Goal: Task Accomplishment & Management: Manage account settings

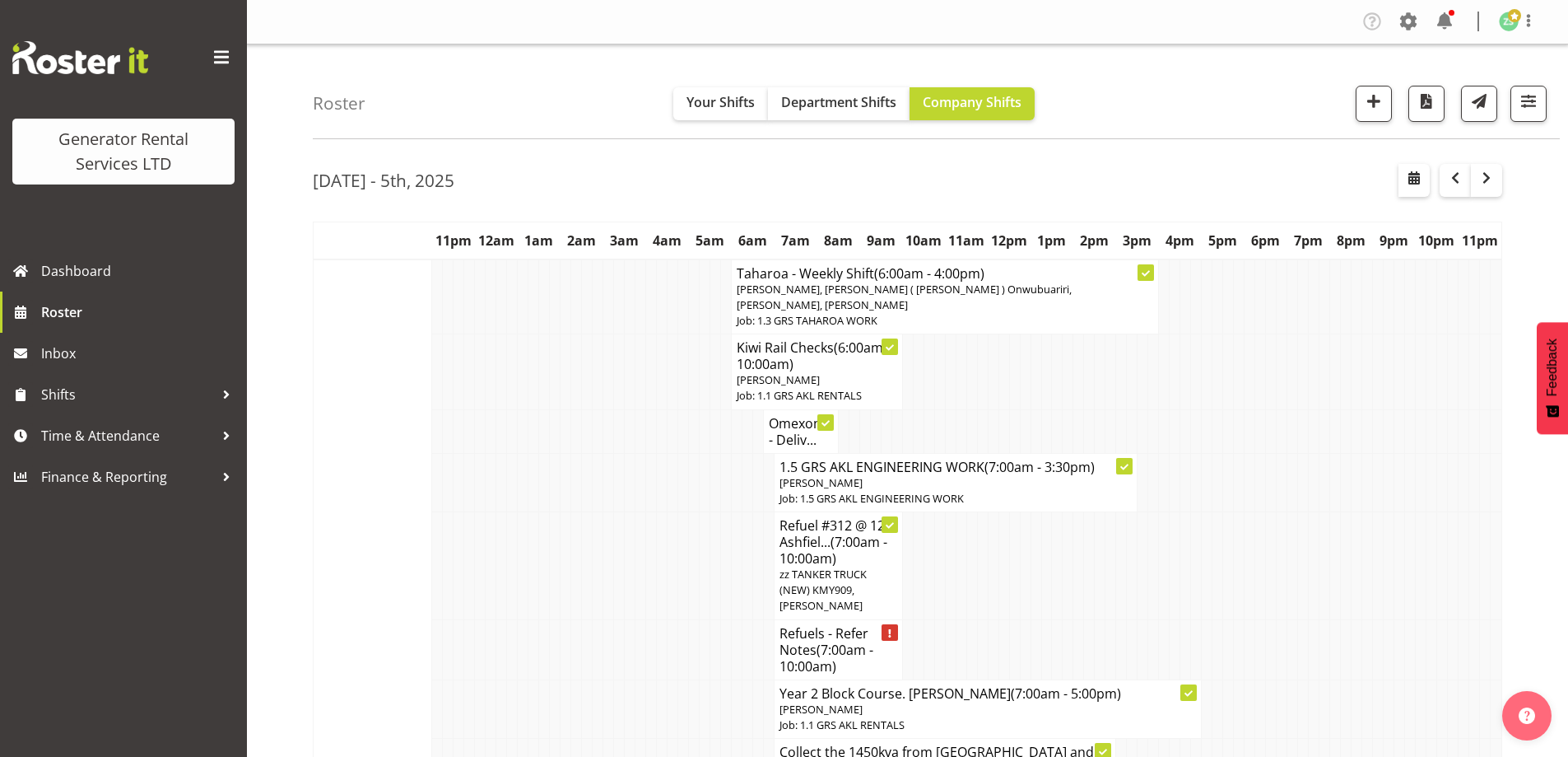
scroll to position [1317, 0]
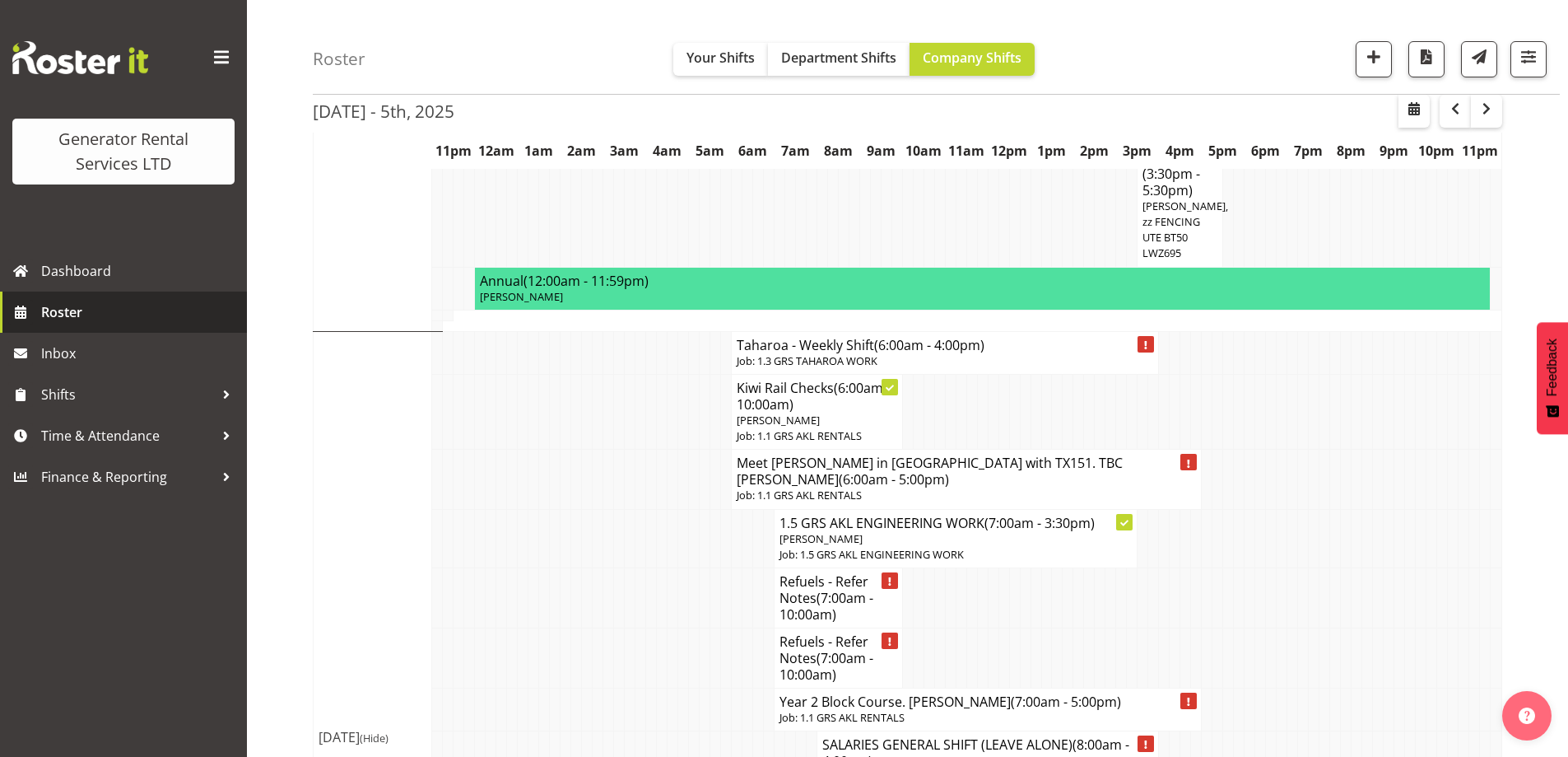
click at [127, 322] on span "Roster" at bounding box center [140, 312] width 197 height 25
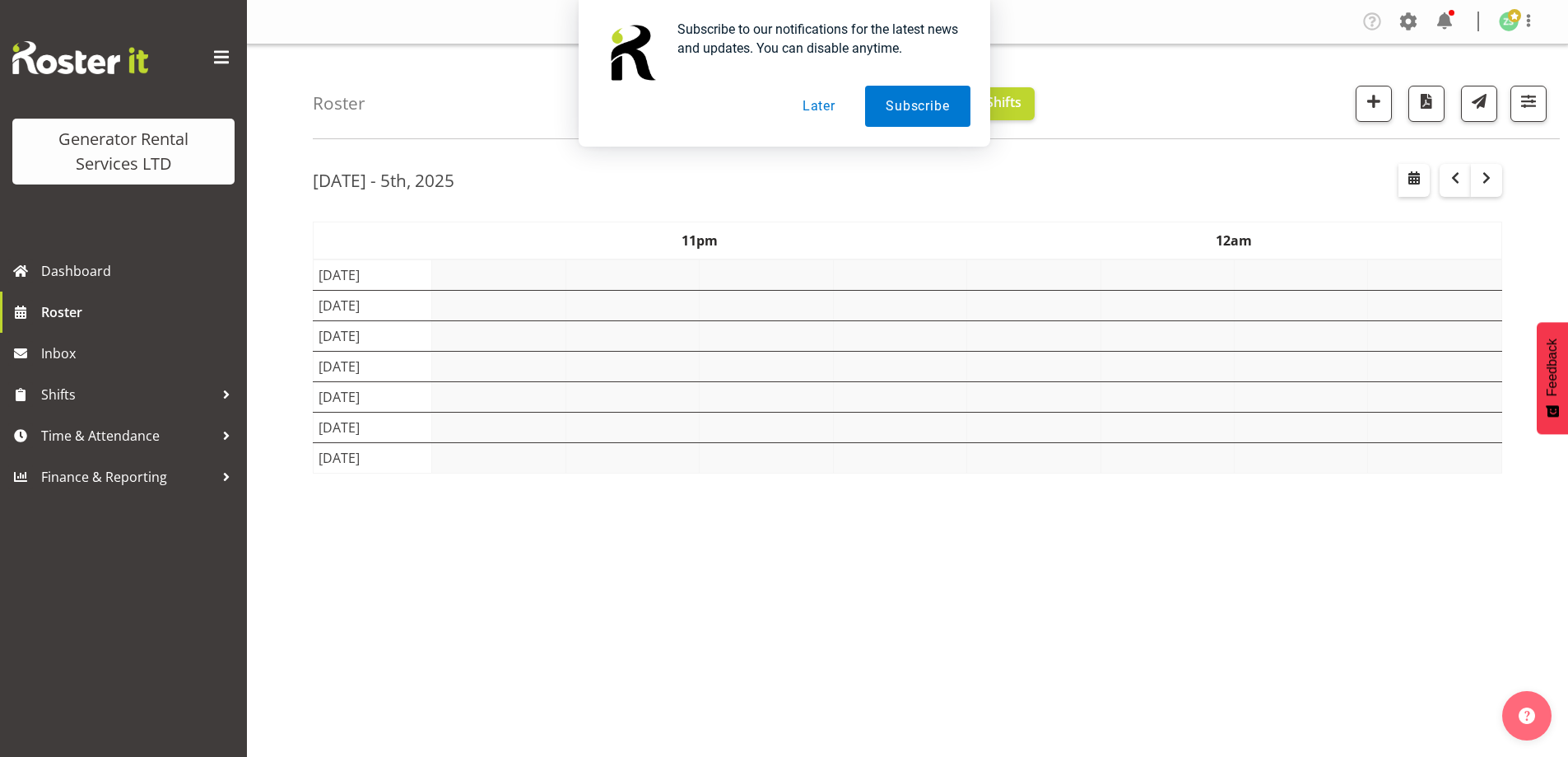
click at [825, 109] on button "Later" at bounding box center [819, 106] width 74 height 41
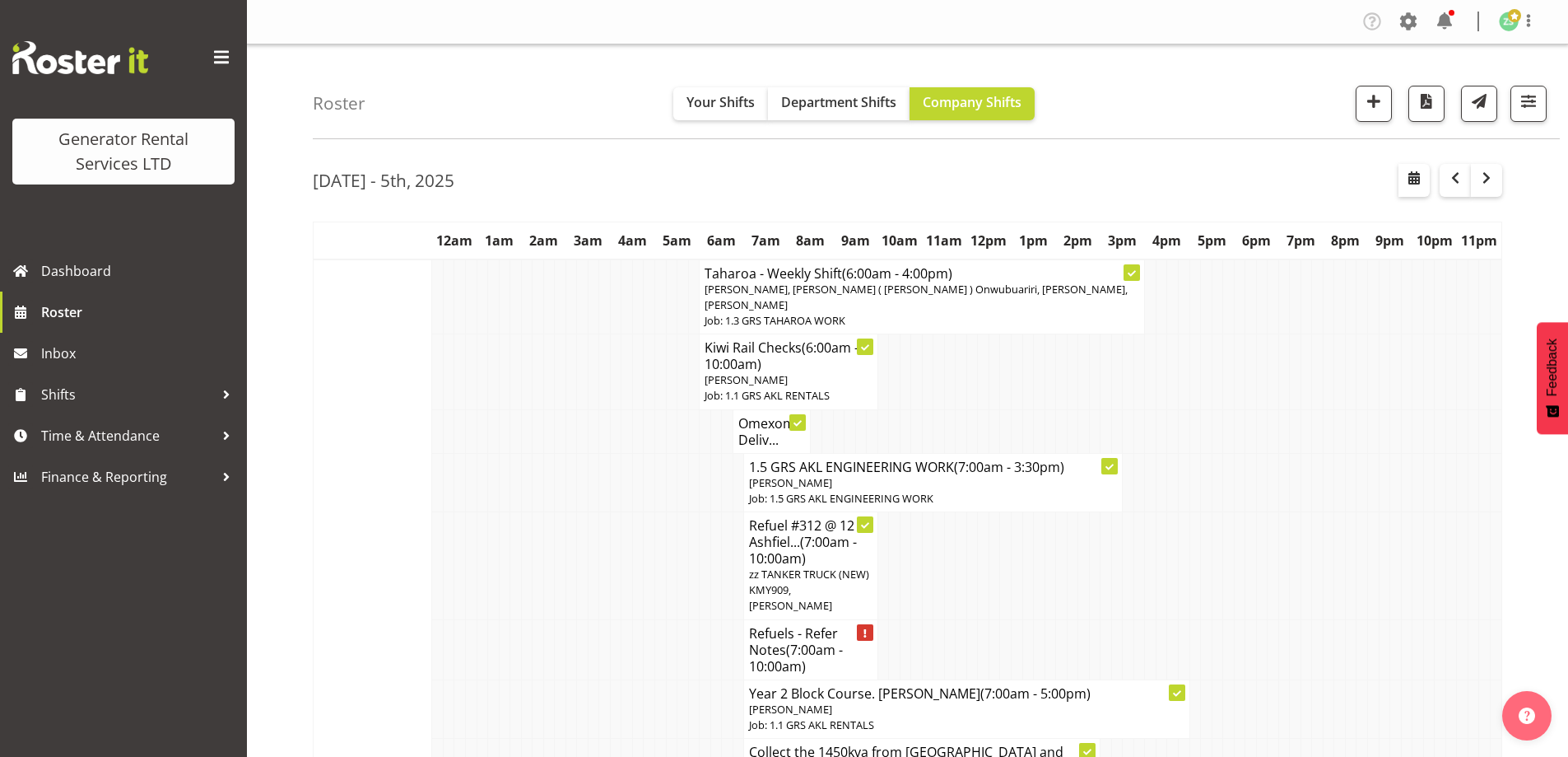
click at [594, 624] on td at bounding box center [593, 650] width 11 height 60
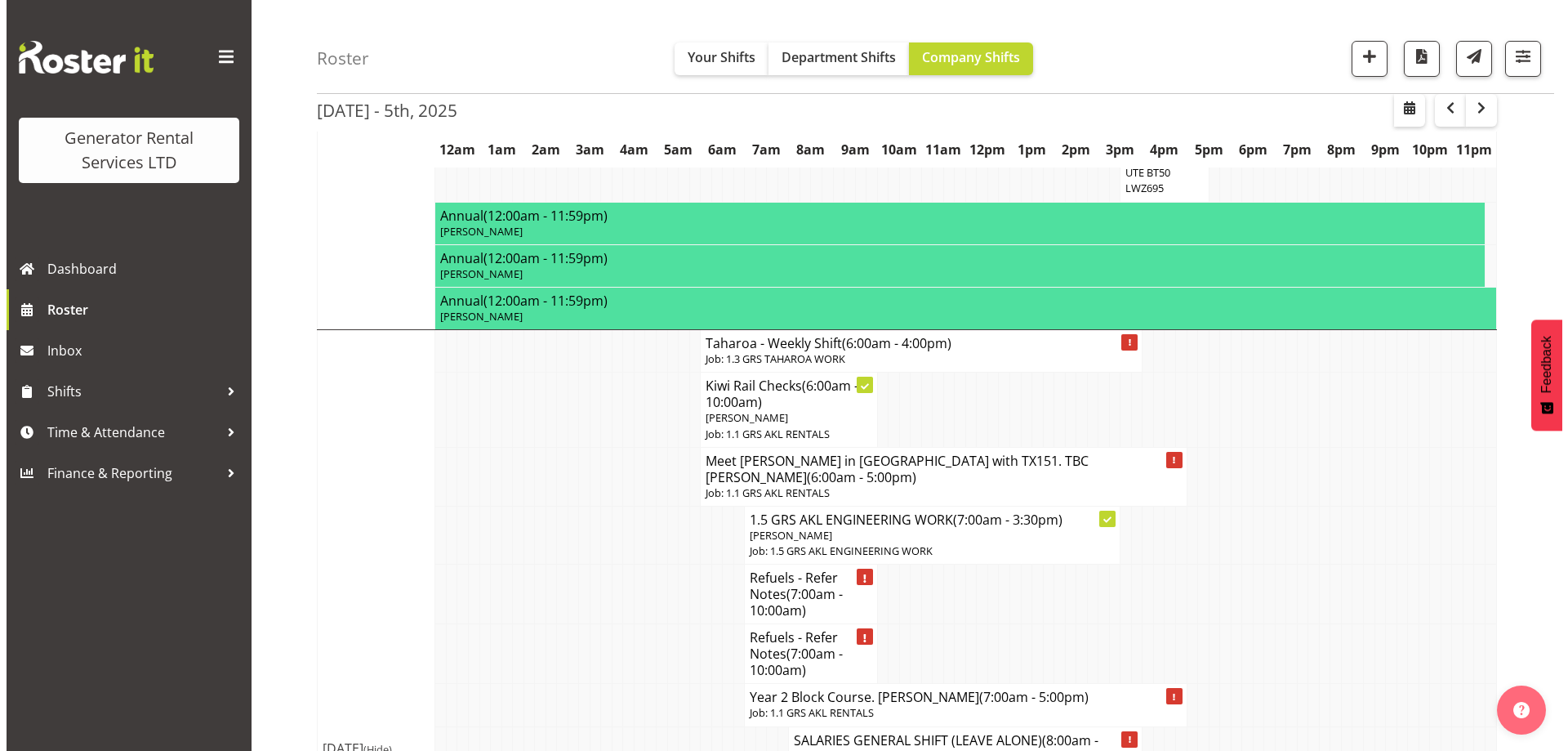
scroll to position [1307, 0]
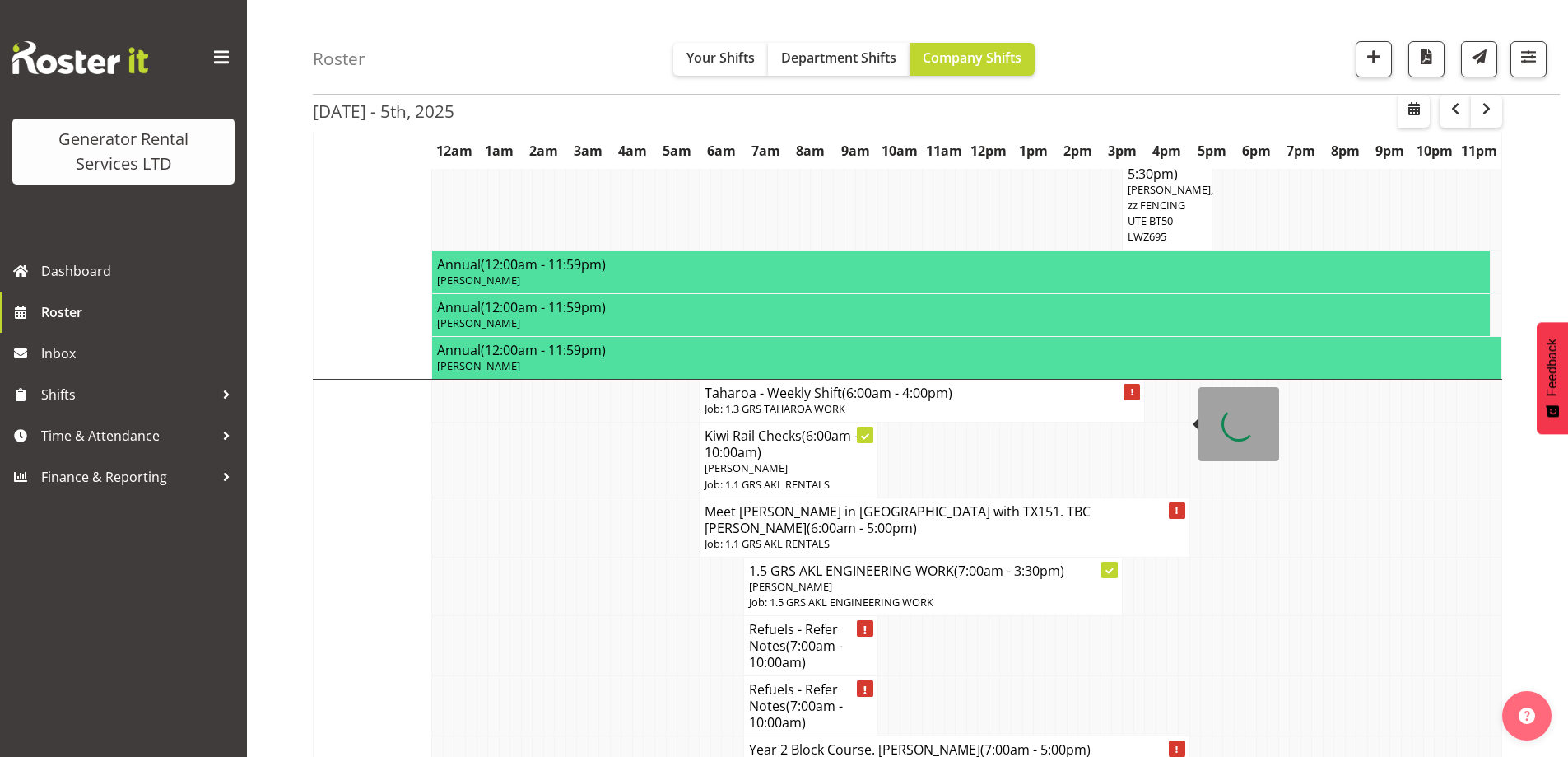
click at [730, 536] on p "Job: 1.1 GRS AKL RENTALS" at bounding box center [944, 544] width 479 height 15
select select
select select "8"
select select "2025"
select select "6"
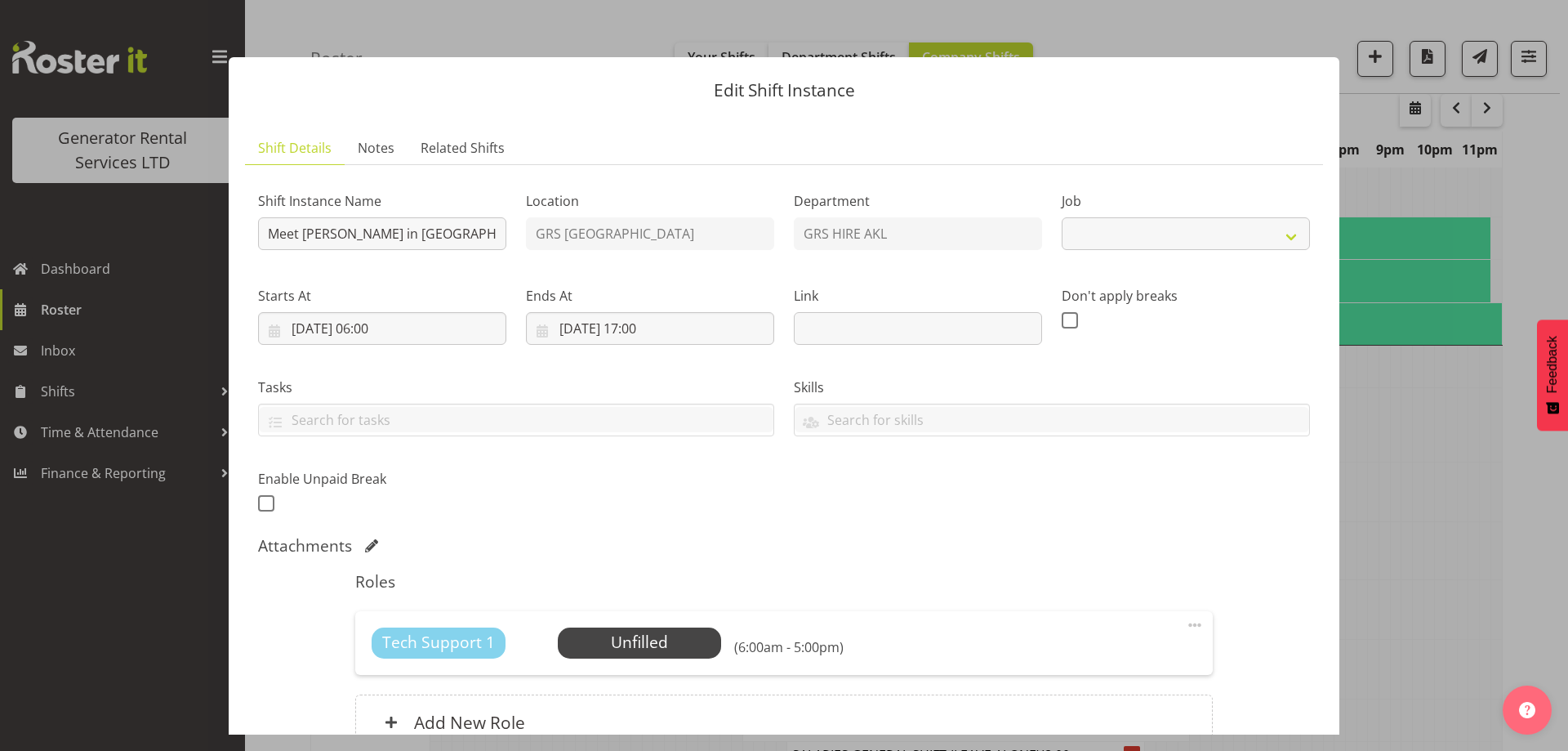
select select "9"
click at [472, 333] on input "30/09/2025, 06:00" at bounding box center [382, 329] width 249 height 32
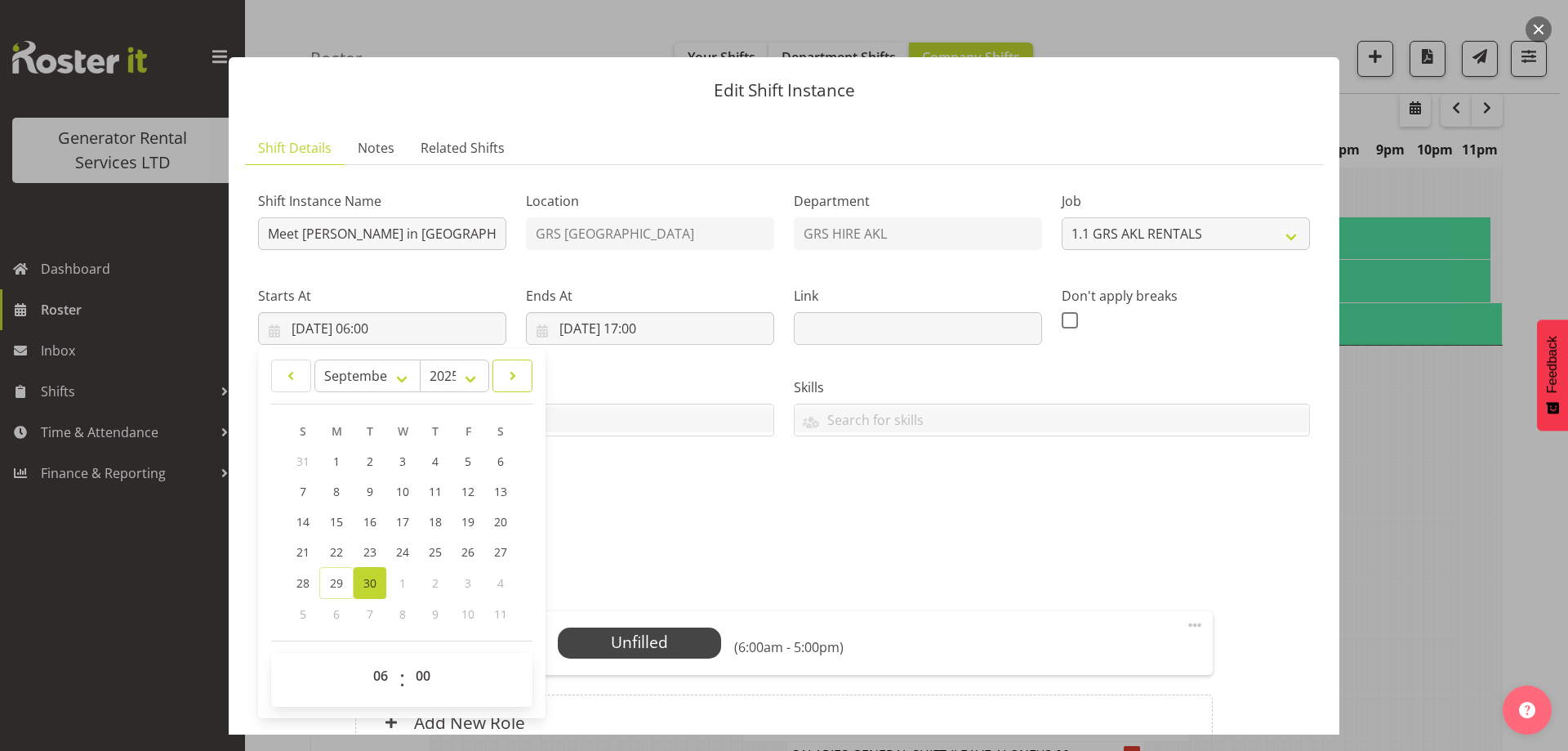
click at [519, 375] on span at bounding box center [512, 376] width 19 height 20
select select "9"
click at [393, 458] on link "1" at bounding box center [403, 461] width 32 height 32
type input "01/10/2025, 06:00"
click at [726, 324] on input "30/09/2025, 17:00" at bounding box center [650, 329] width 249 height 32
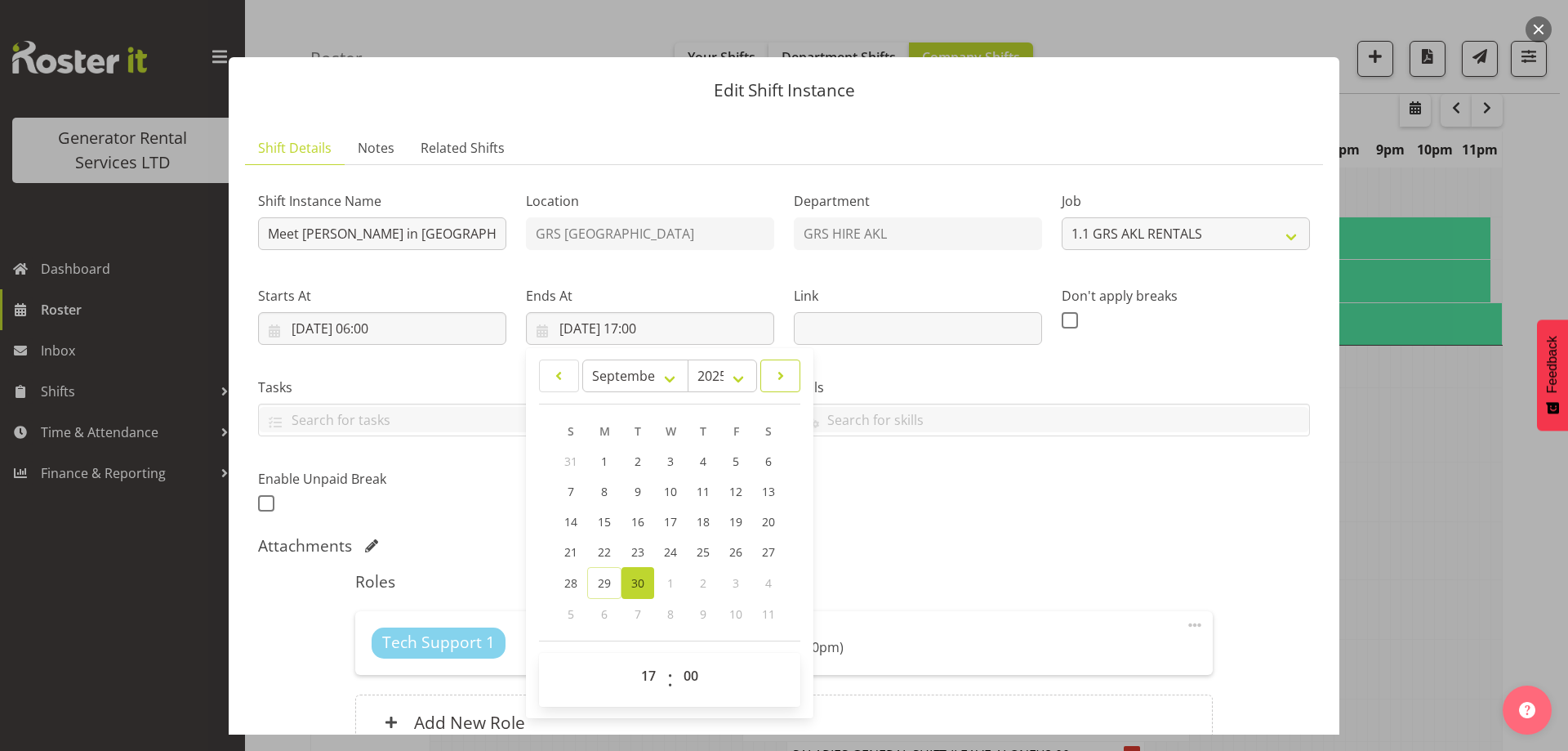
click at [776, 380] on span at bounding box center [781, 376] width 19 height 20
select select "9"
click at [656, 467] on link "1" at bounding box center [671, 461] width 32 height 32
type input "01/10/2025, 17:00"
click at [1025, 493] on div "Shift Instance Name Meet Cody in Taupo with TX151. TBC Andrew C Location GRS Au…" at bounding box center [784, 347] width 1072 height 358
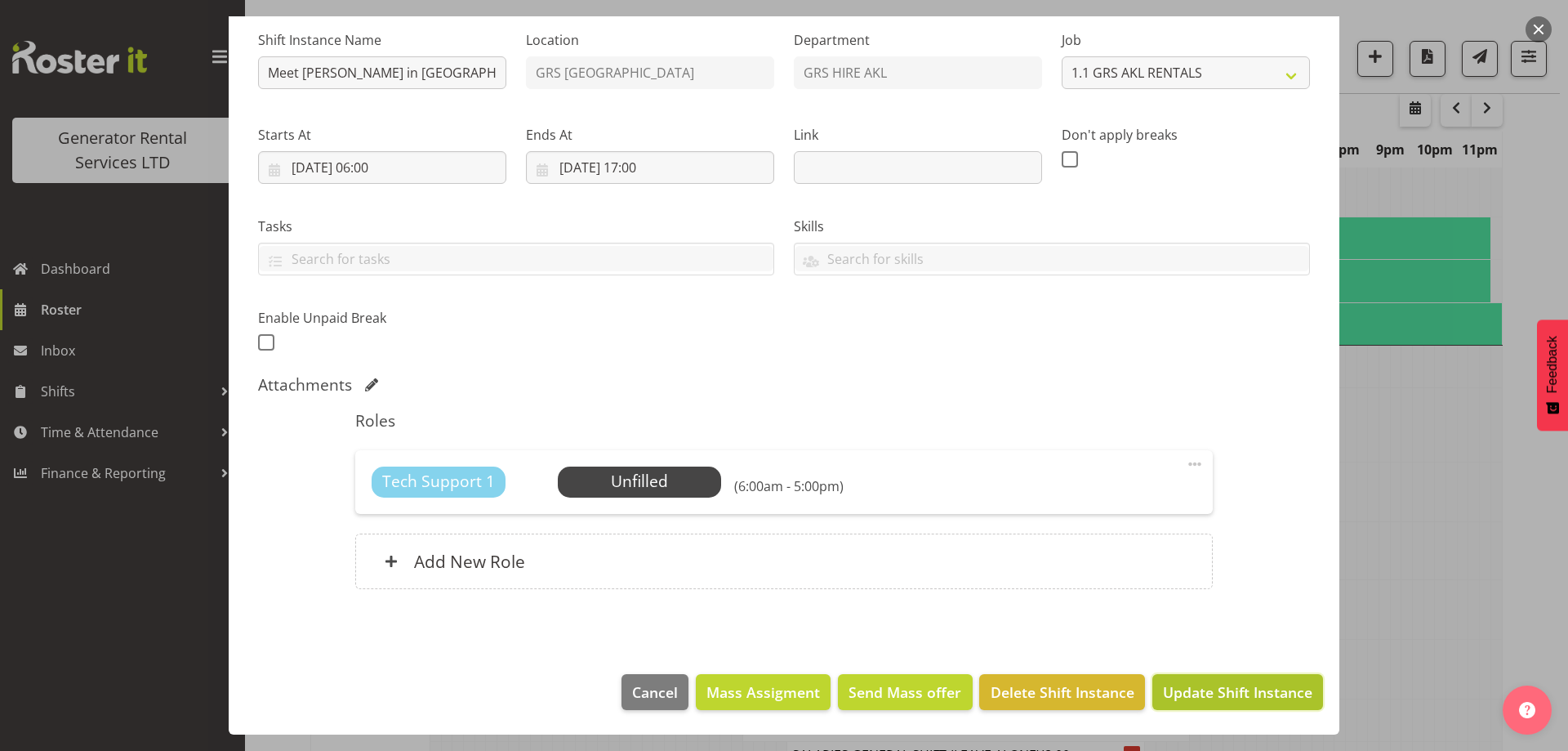
click at [1229, 697] on span "Update Shift Instance" at bounding box center [1238, 691] width 150 height 21
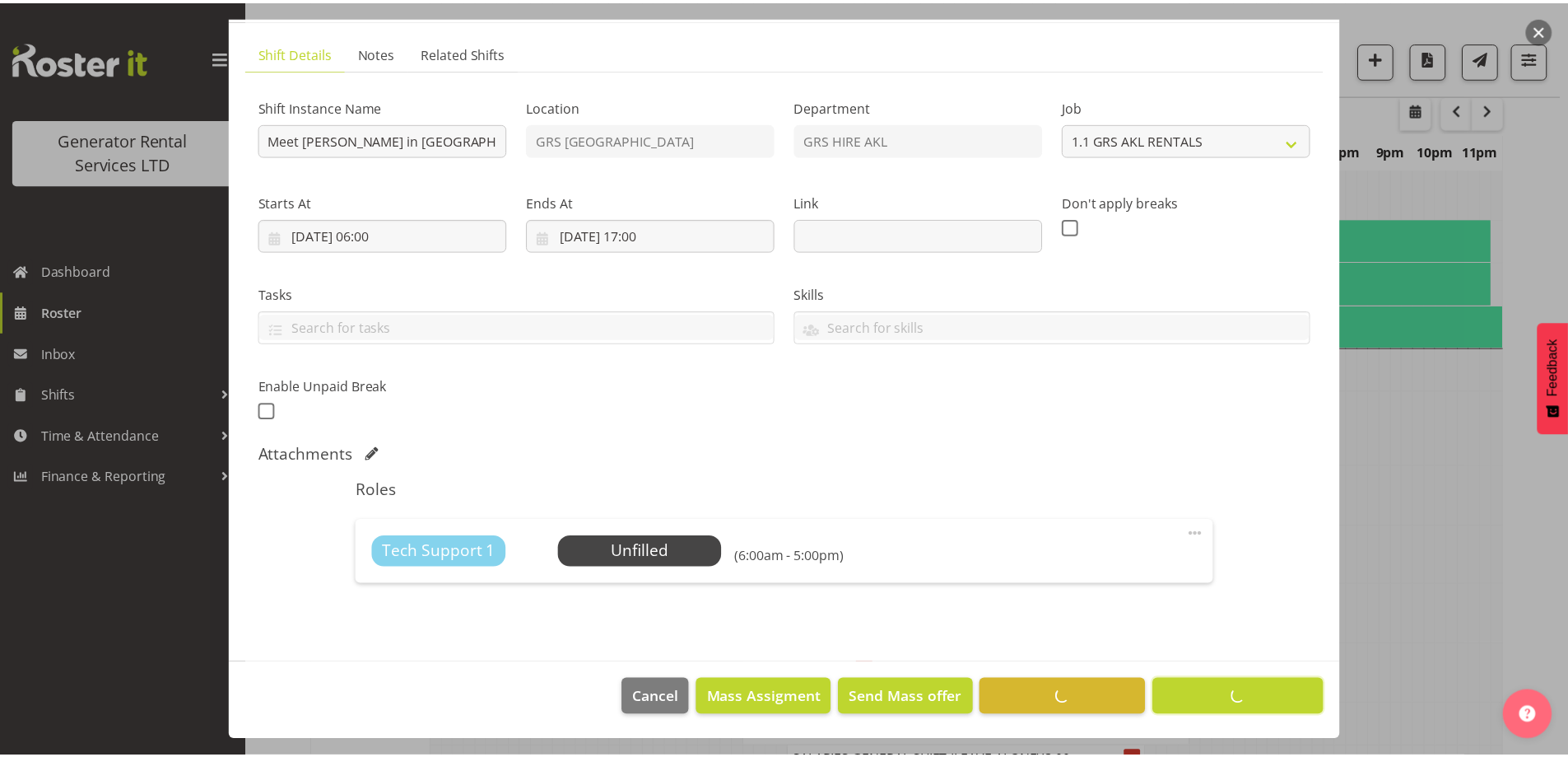
scroll to position [53, 0]
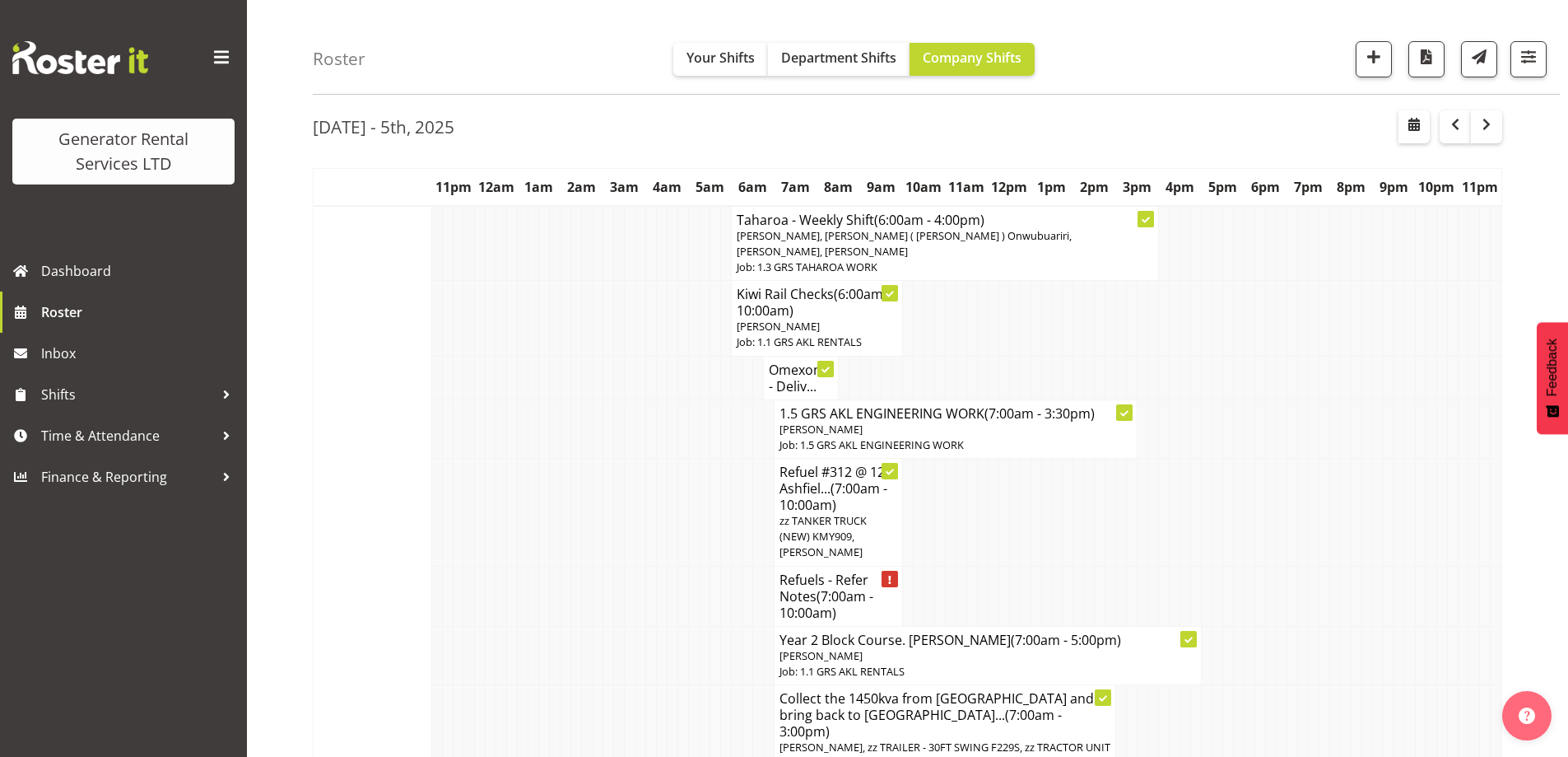
click at [594, 657] on td at bounding box center [598, 655] width 10 height 58
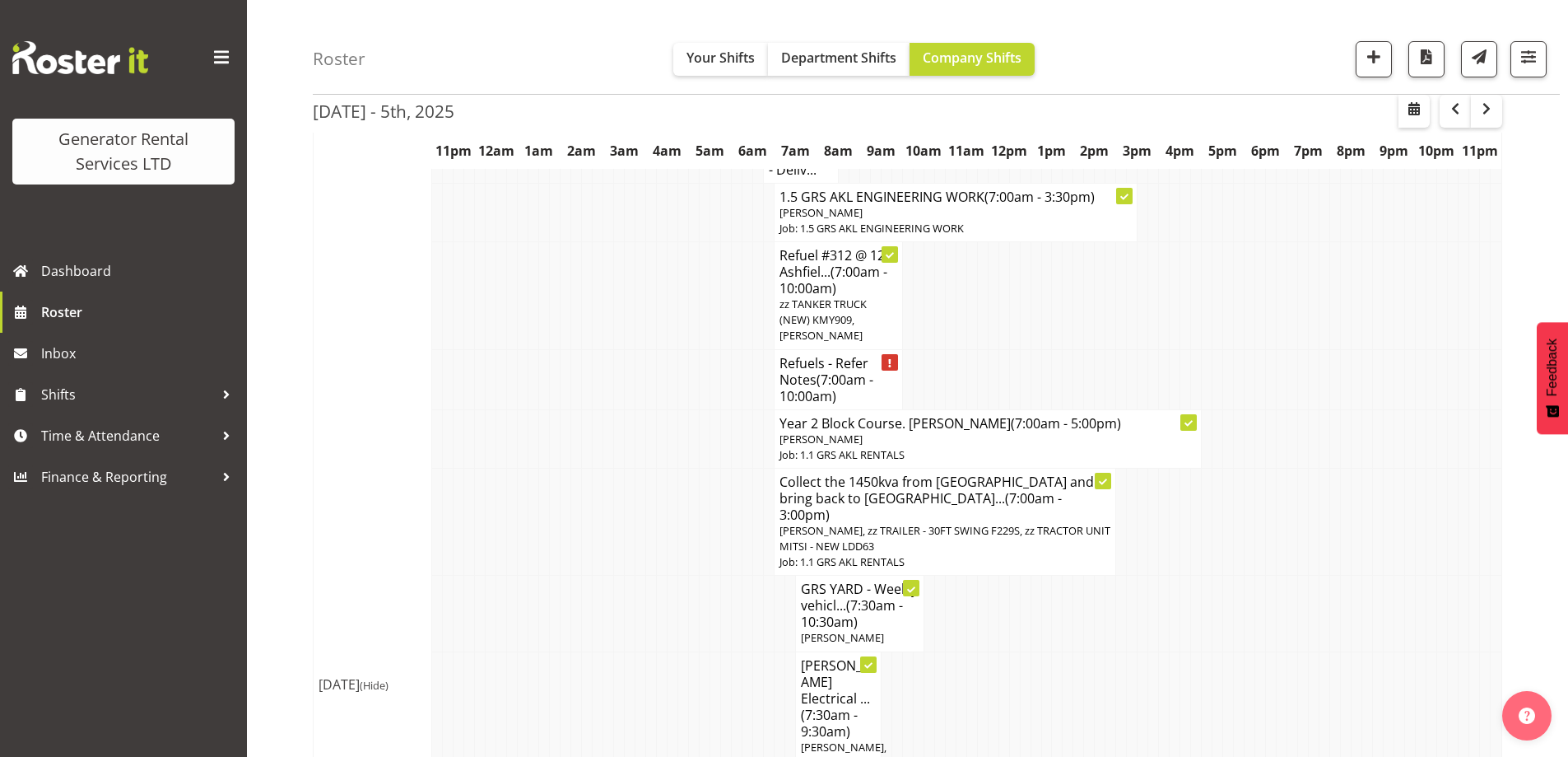
scroll to position [548, 0]
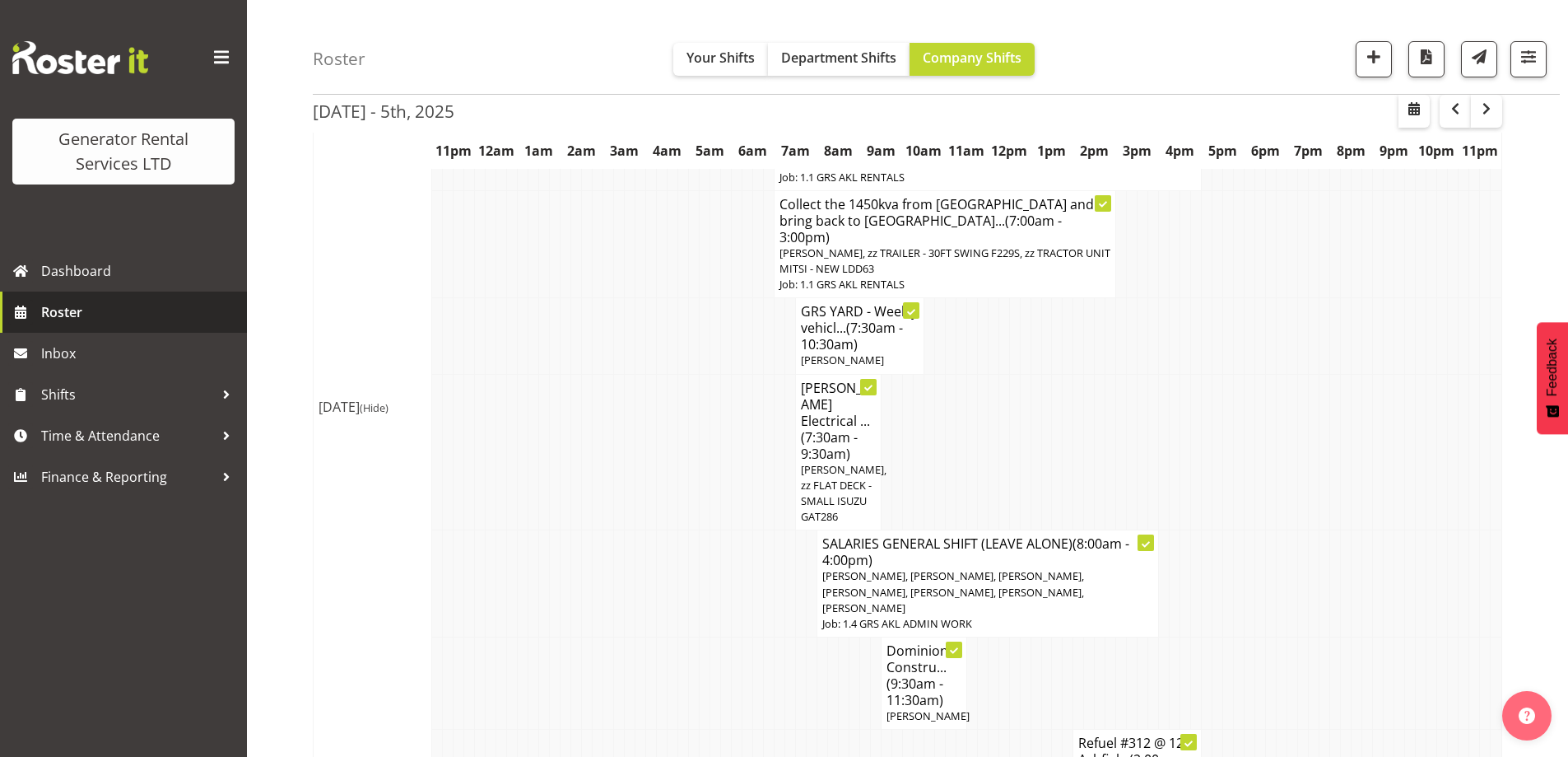
click at [112, 314] on span "Roster" at bounding box center [140, 312] width 197 height 25
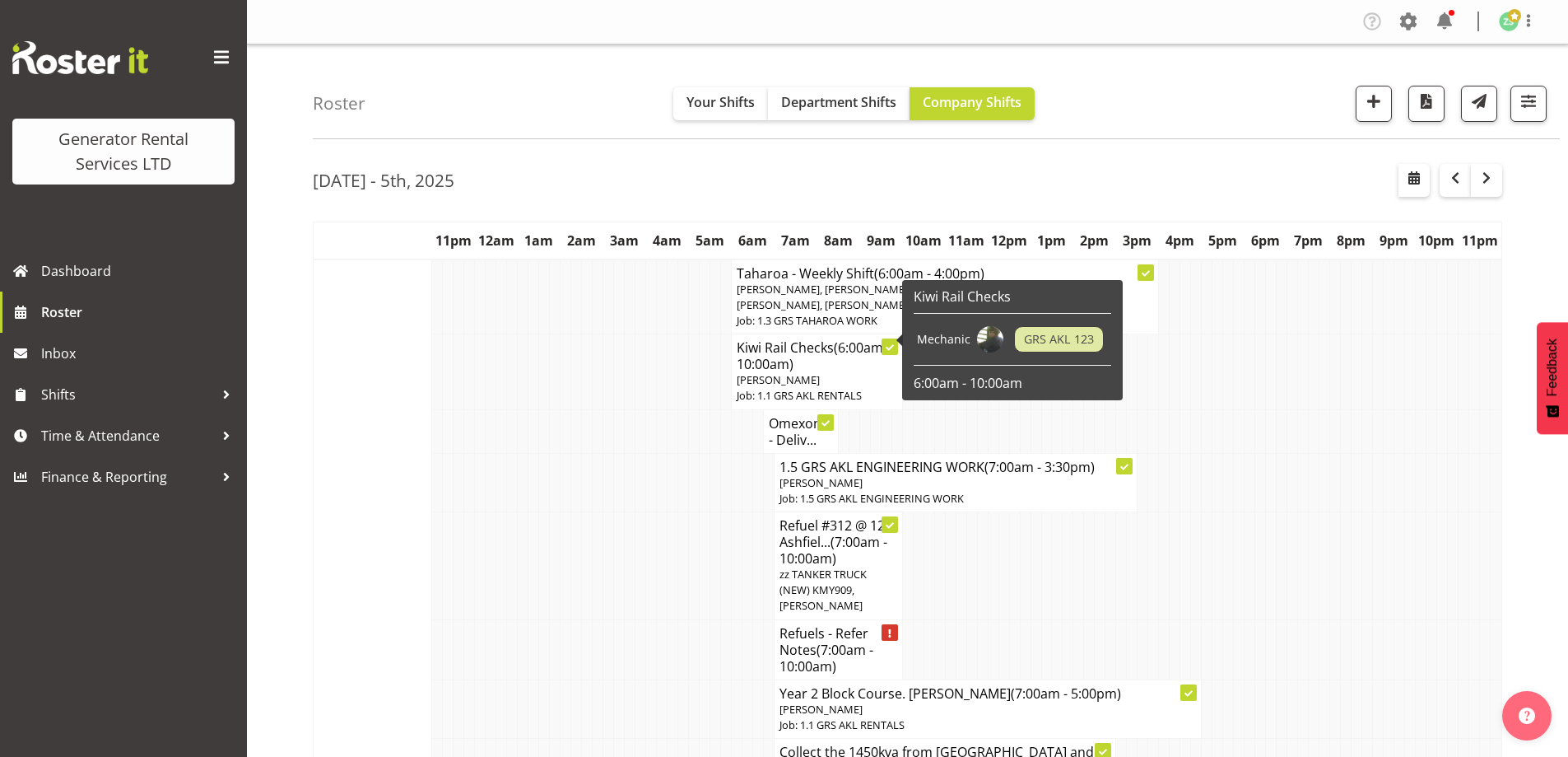
click at [590, 542] on td at bounding box center [587, 566] width 10 height 108
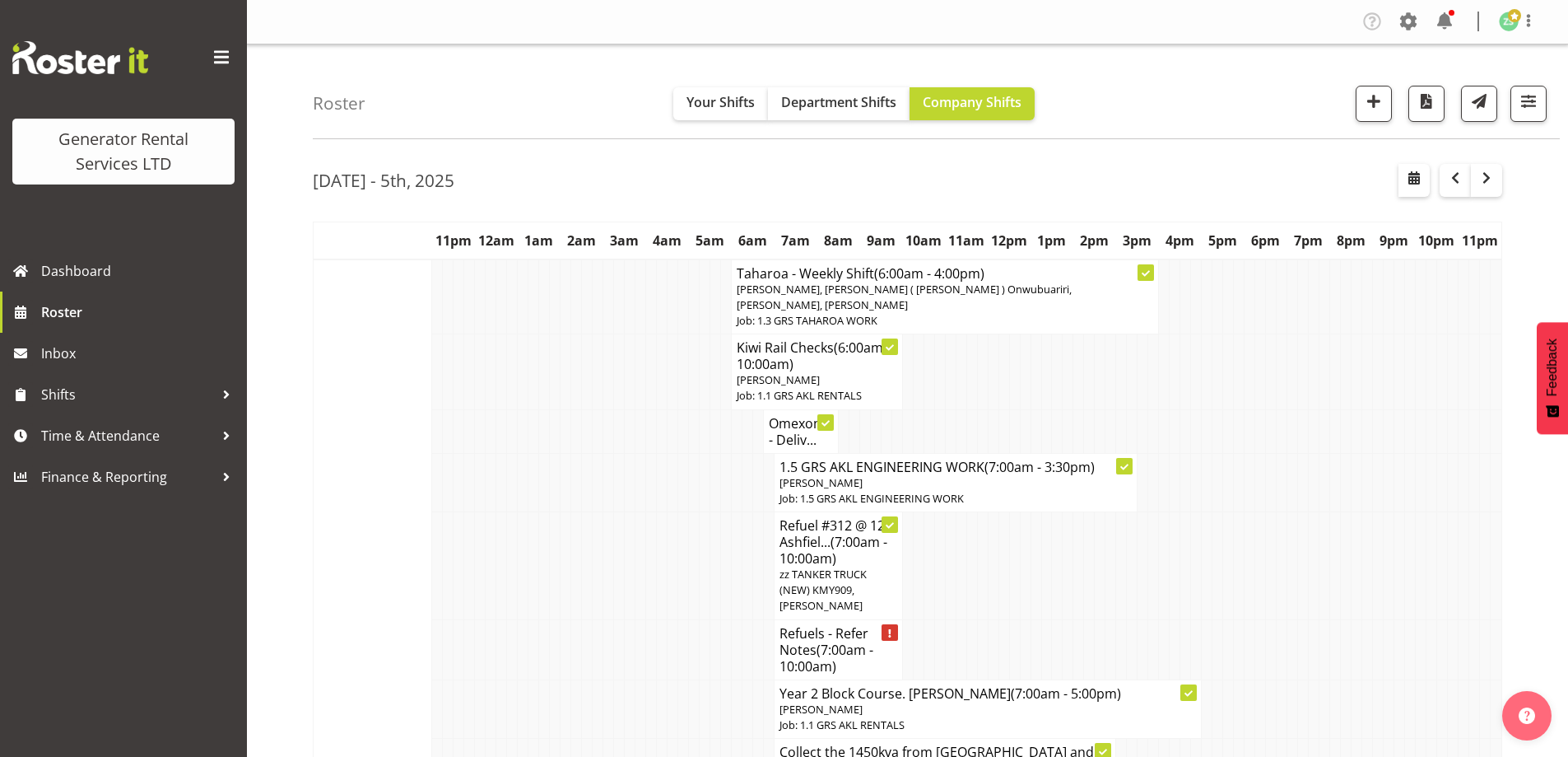
click at [708, 512] on td at bounding box center [705, 566] width 10 height 108
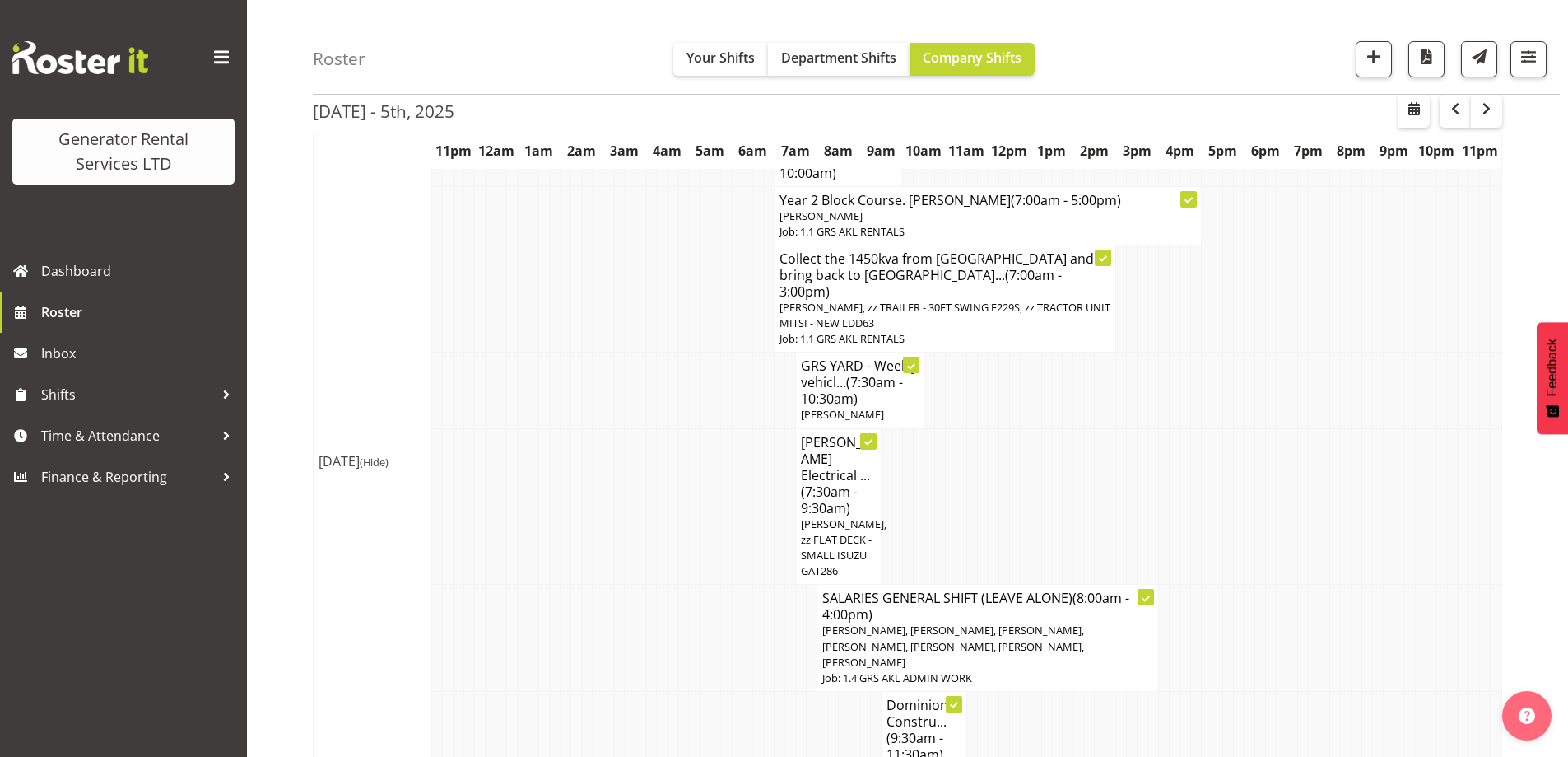
scroll to position [494, 0]
click at [606, 609] on td at bounding box center [608, 637] width 10 height 107
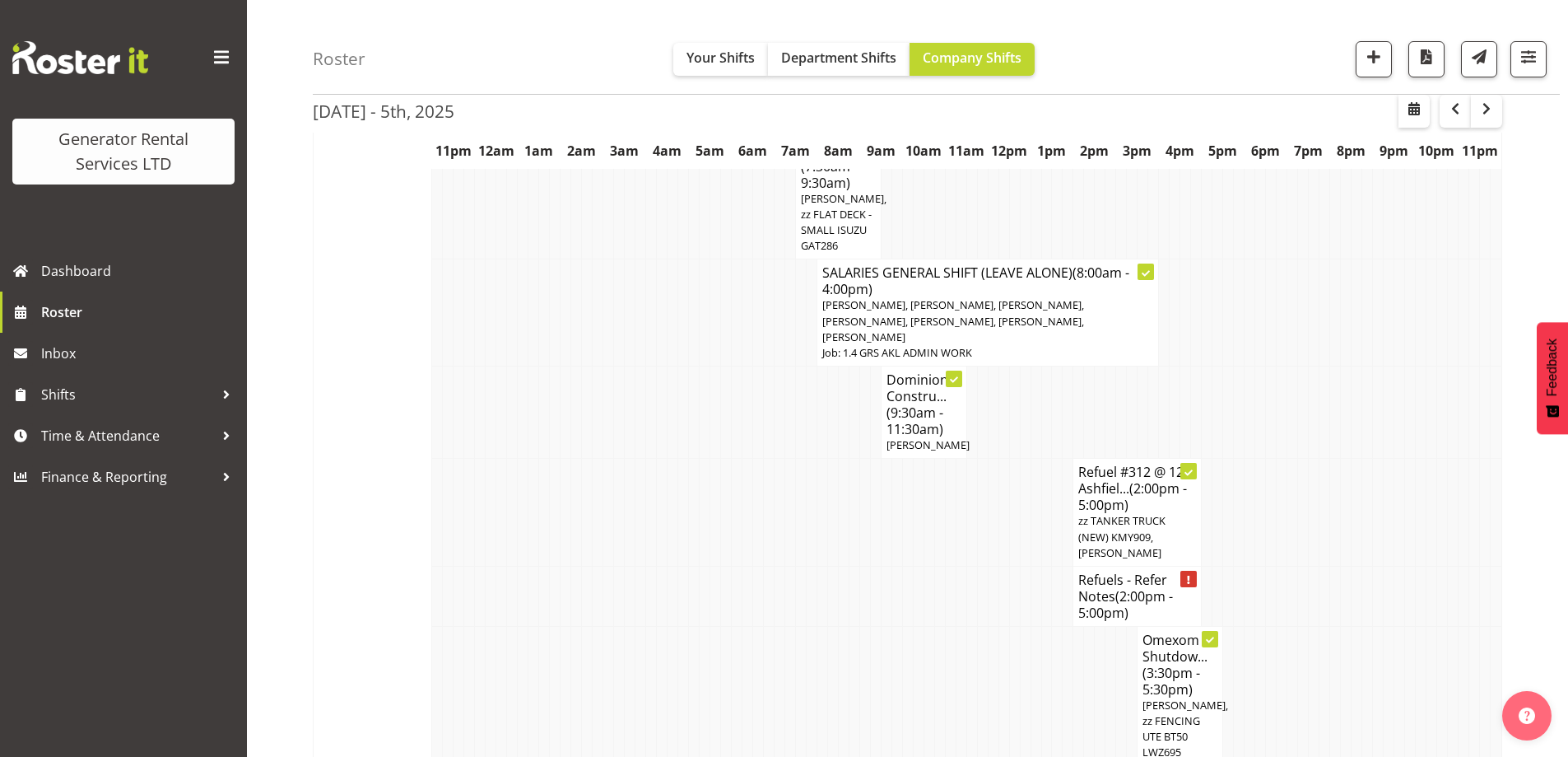
scroll to position [824, 0]
click at [943, 621] on td at bounding box center [939, 690] width 10 height 140
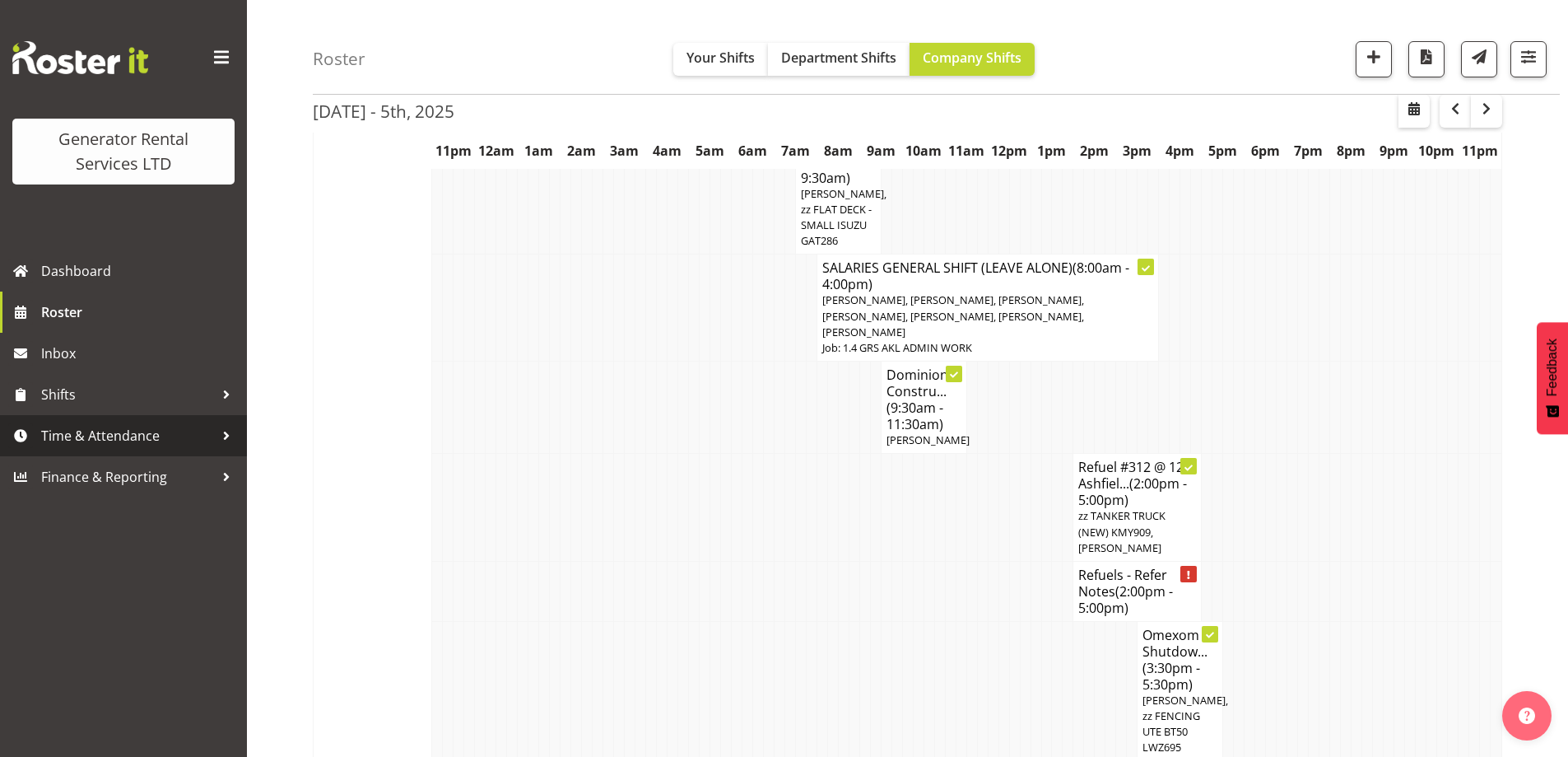
click at [185, 440] on span "Time & Attendance" at bounding box center [128, 435] width 173 height 25
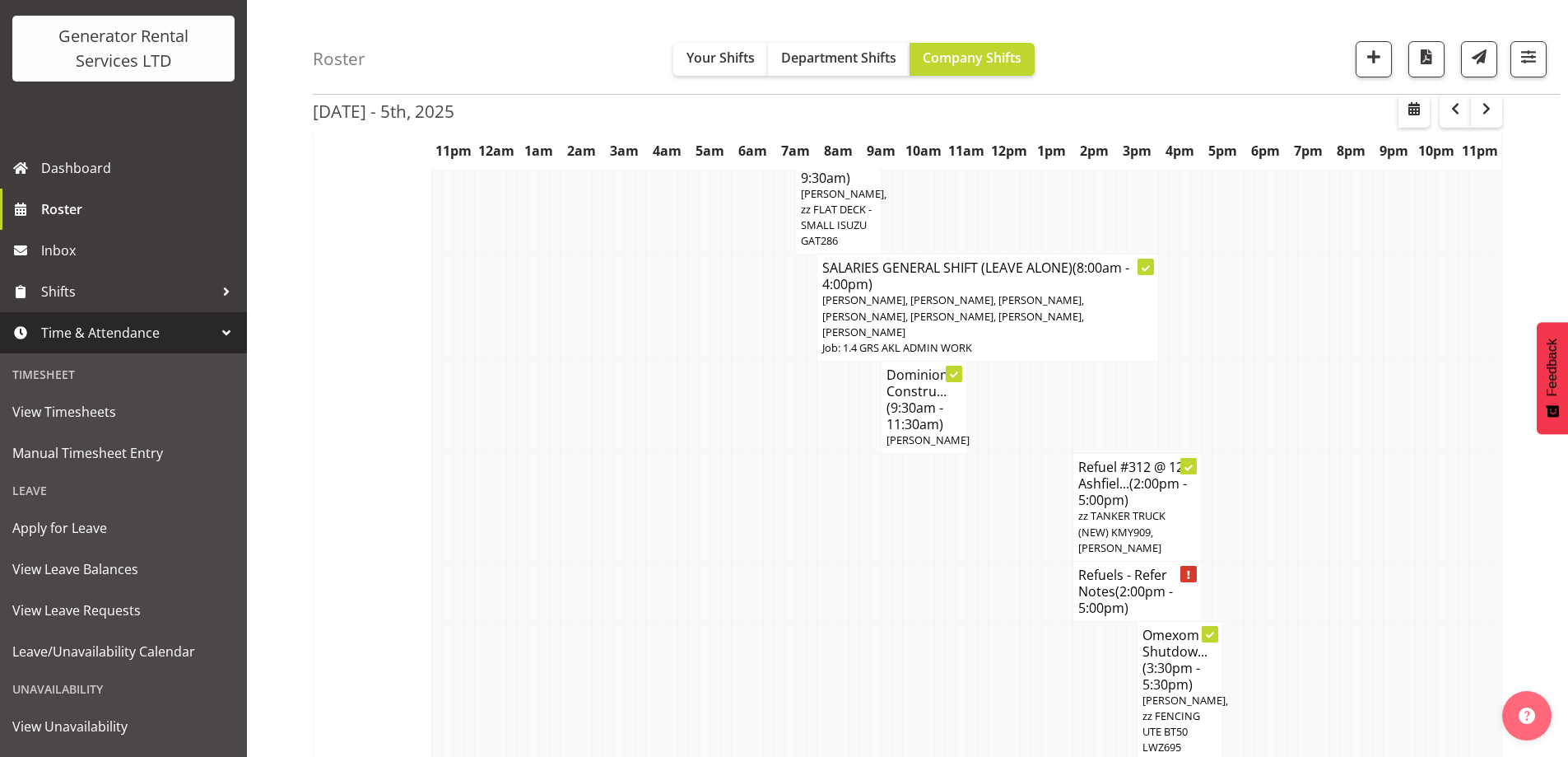
scroll to position [179, 0]
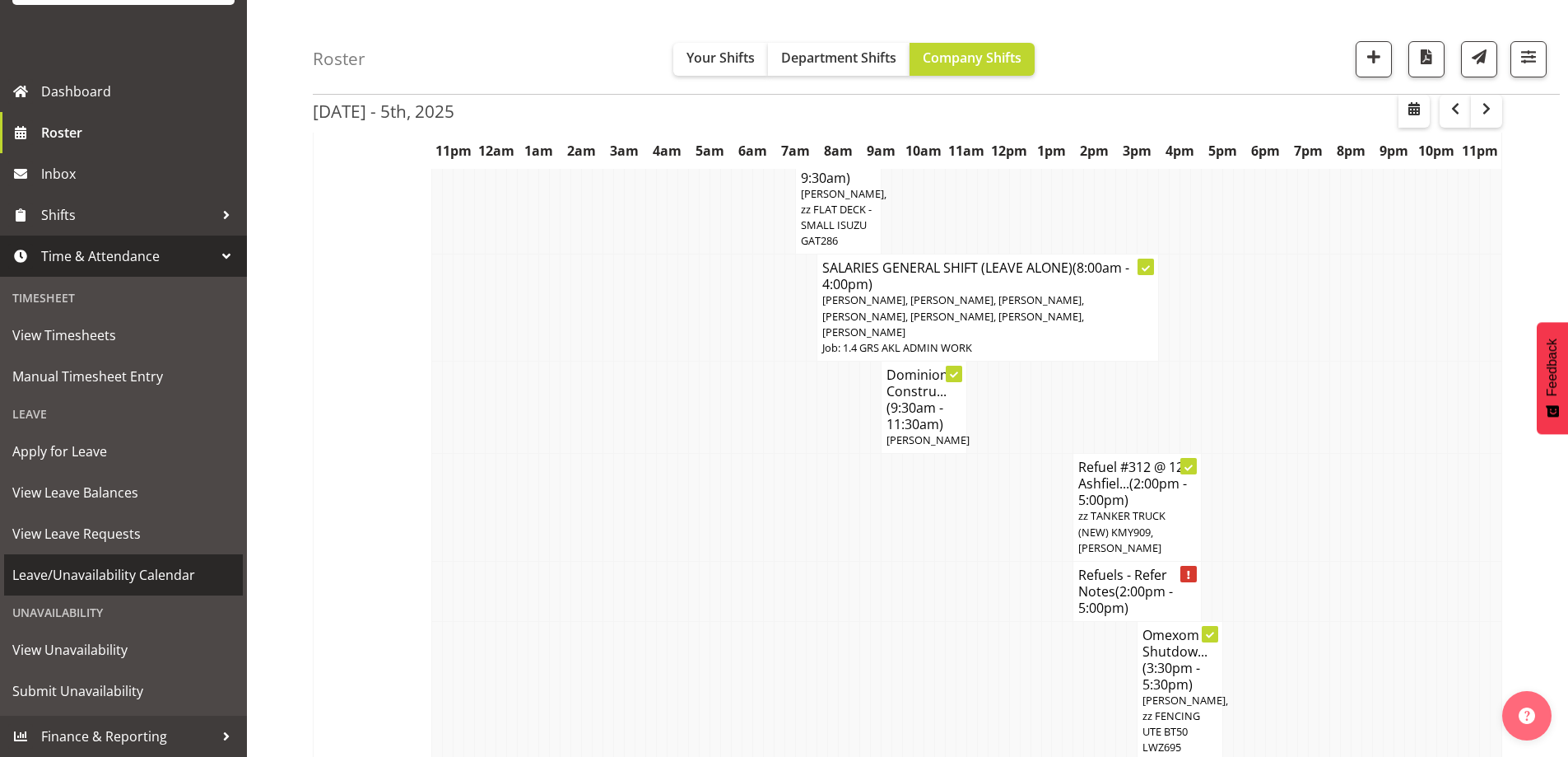
click at [112, 580] on span "Leave/Unavailability Calendar" at bounding box center [123, 574] width 222 height 25
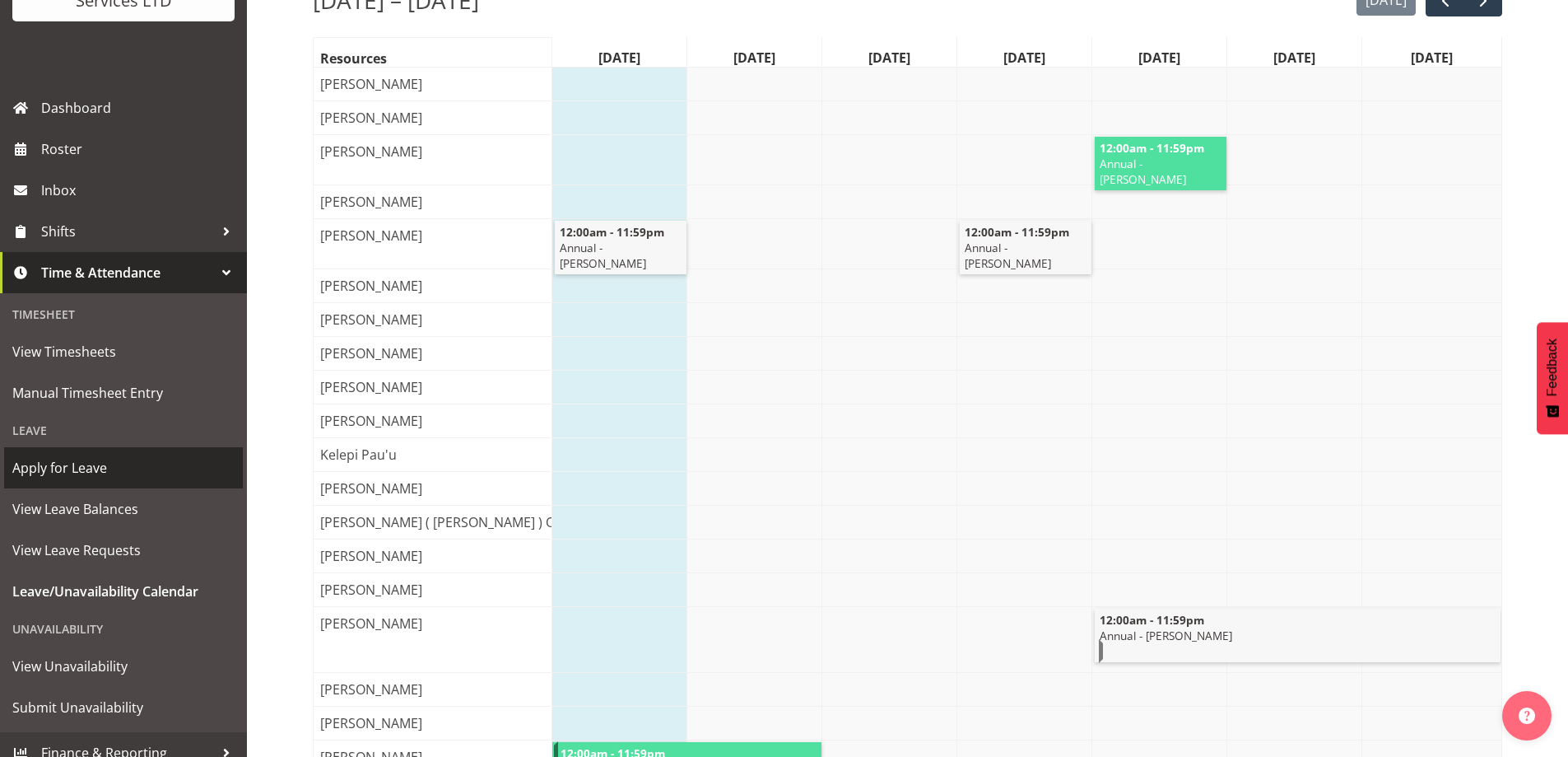
scroll to position [165, 0]
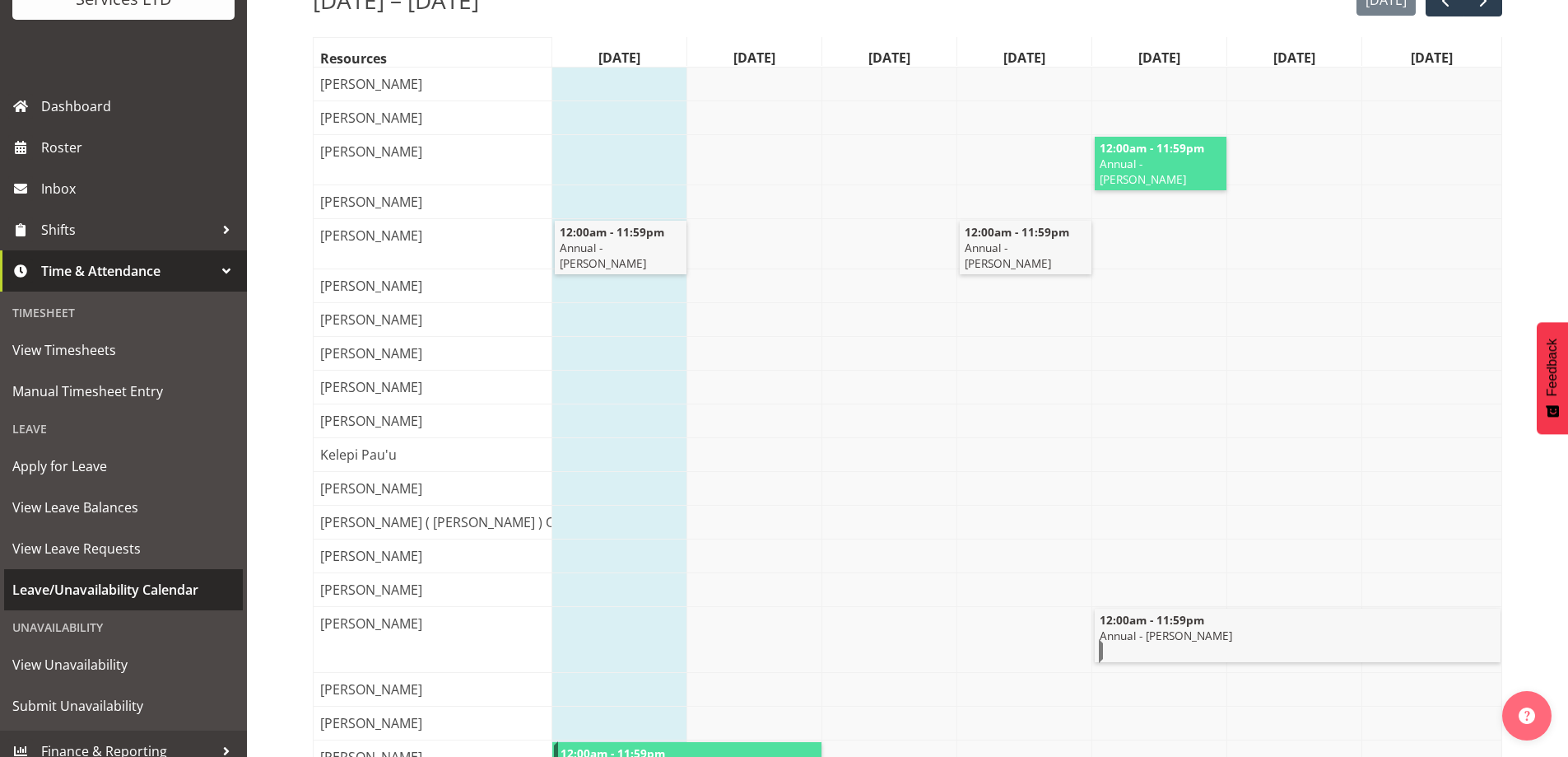
click at [132, 584] on span "Leave/Unavailability Calendar" at bounding box center [123, 590] width 222 height 25
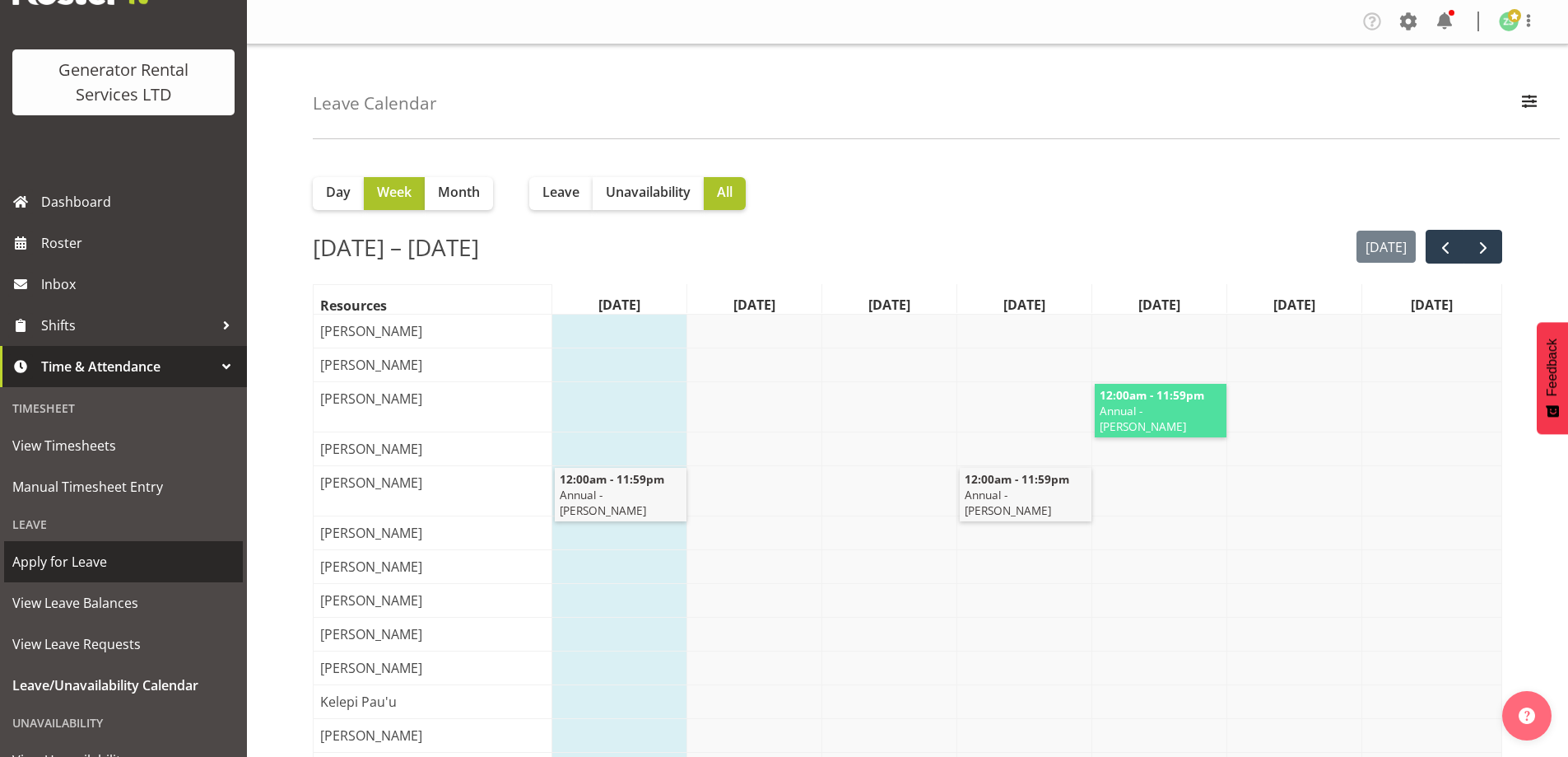
scroll to position [165, 0]
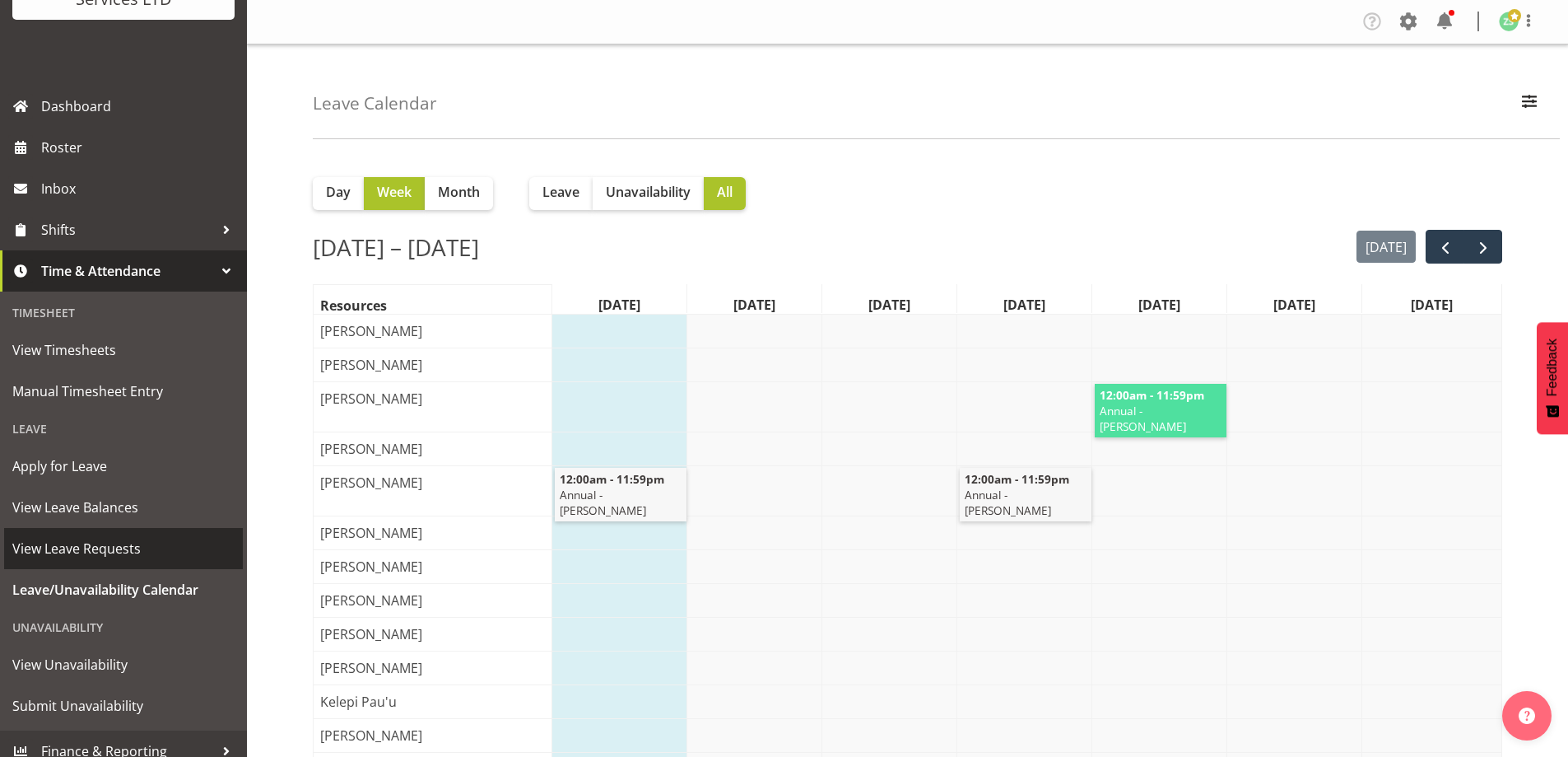
click at [116, 552] on span "View Leave Requests" at bounding box center [123, 548] width 222 height 25
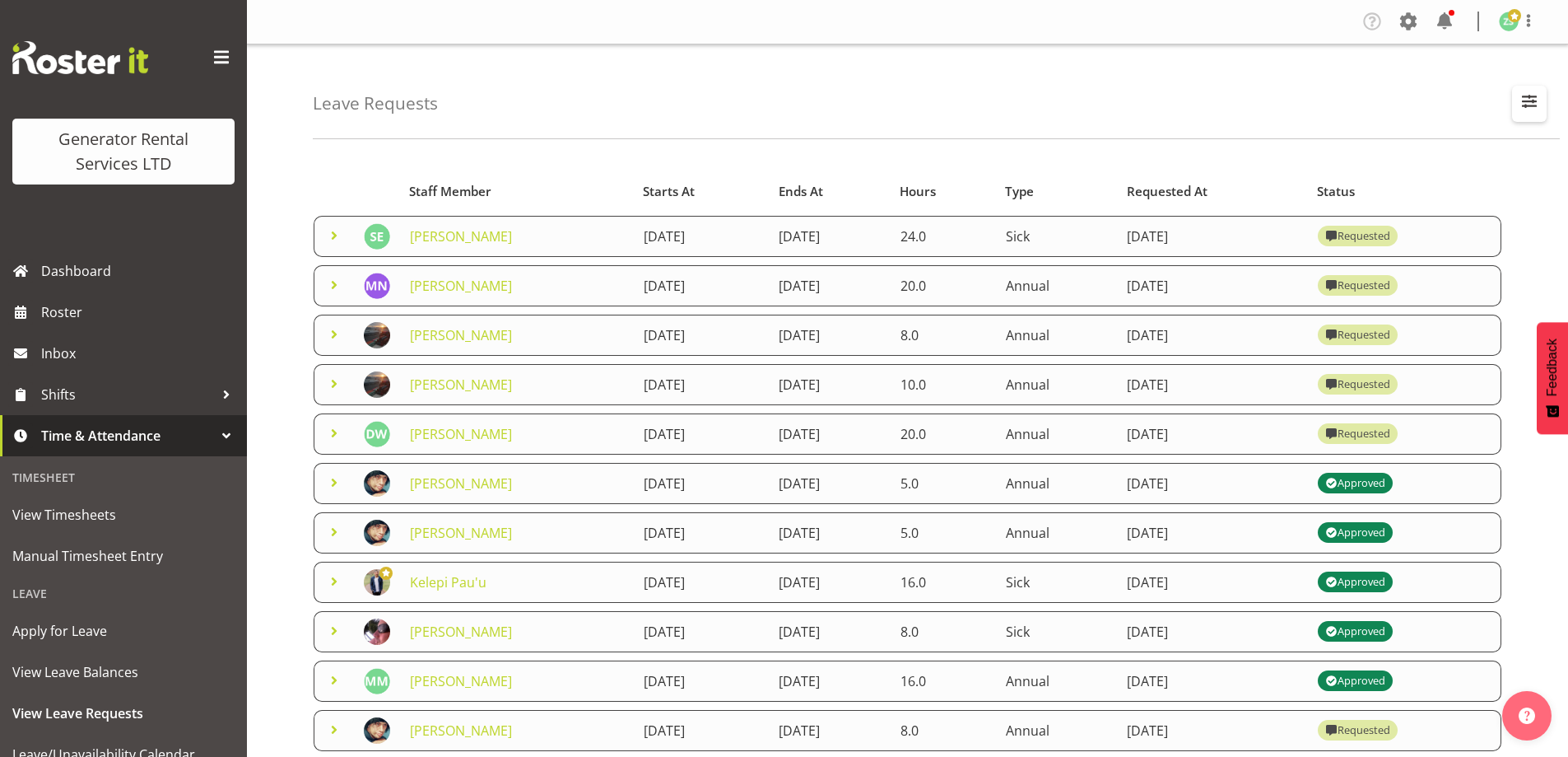
click at [1526, 98] on span "button" at bounding box center [1529, 101] width 21 height 21
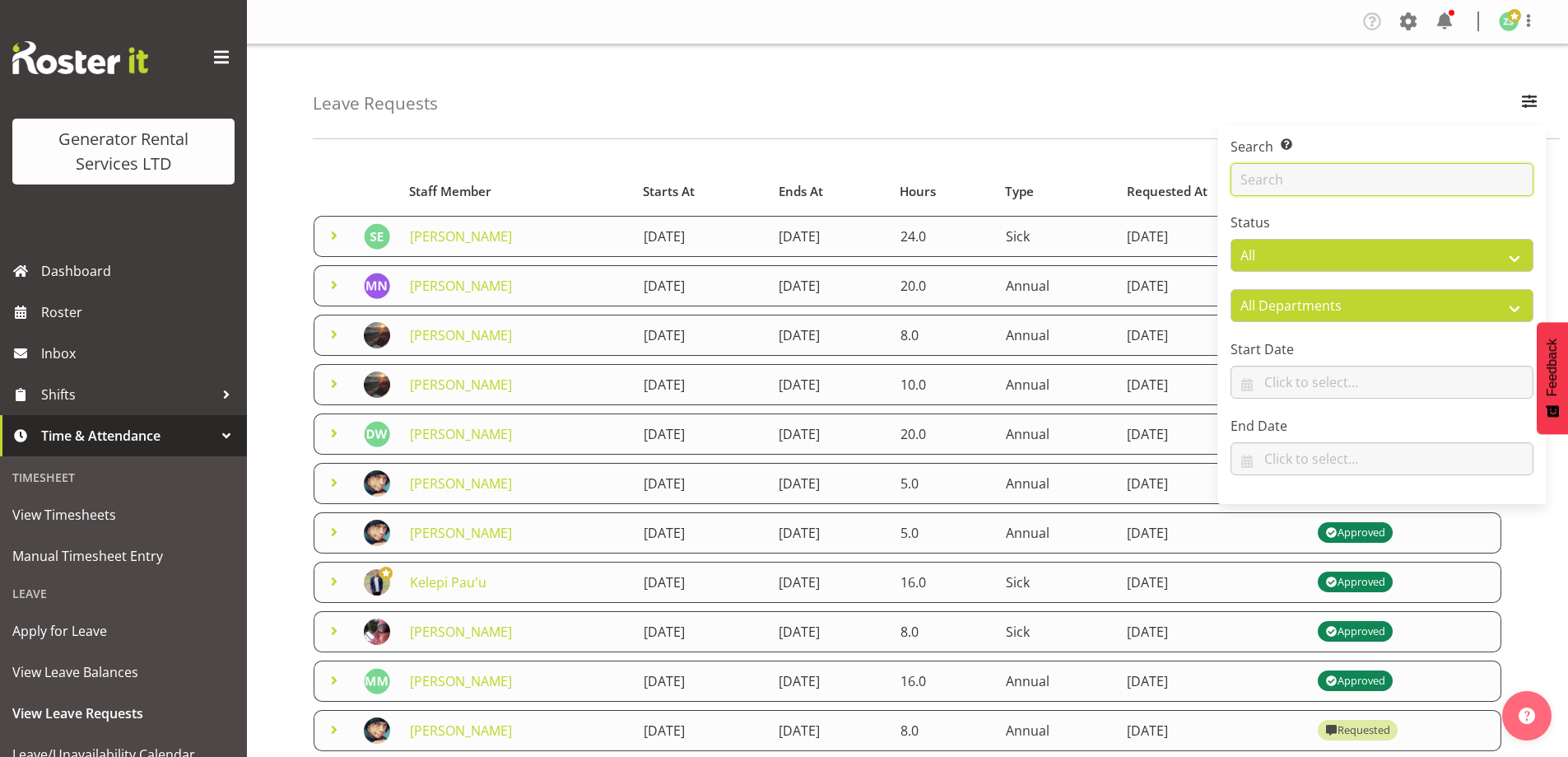
click at [1353, 182] on input "text" at bounding box center [1382, 179] width 303 height 33
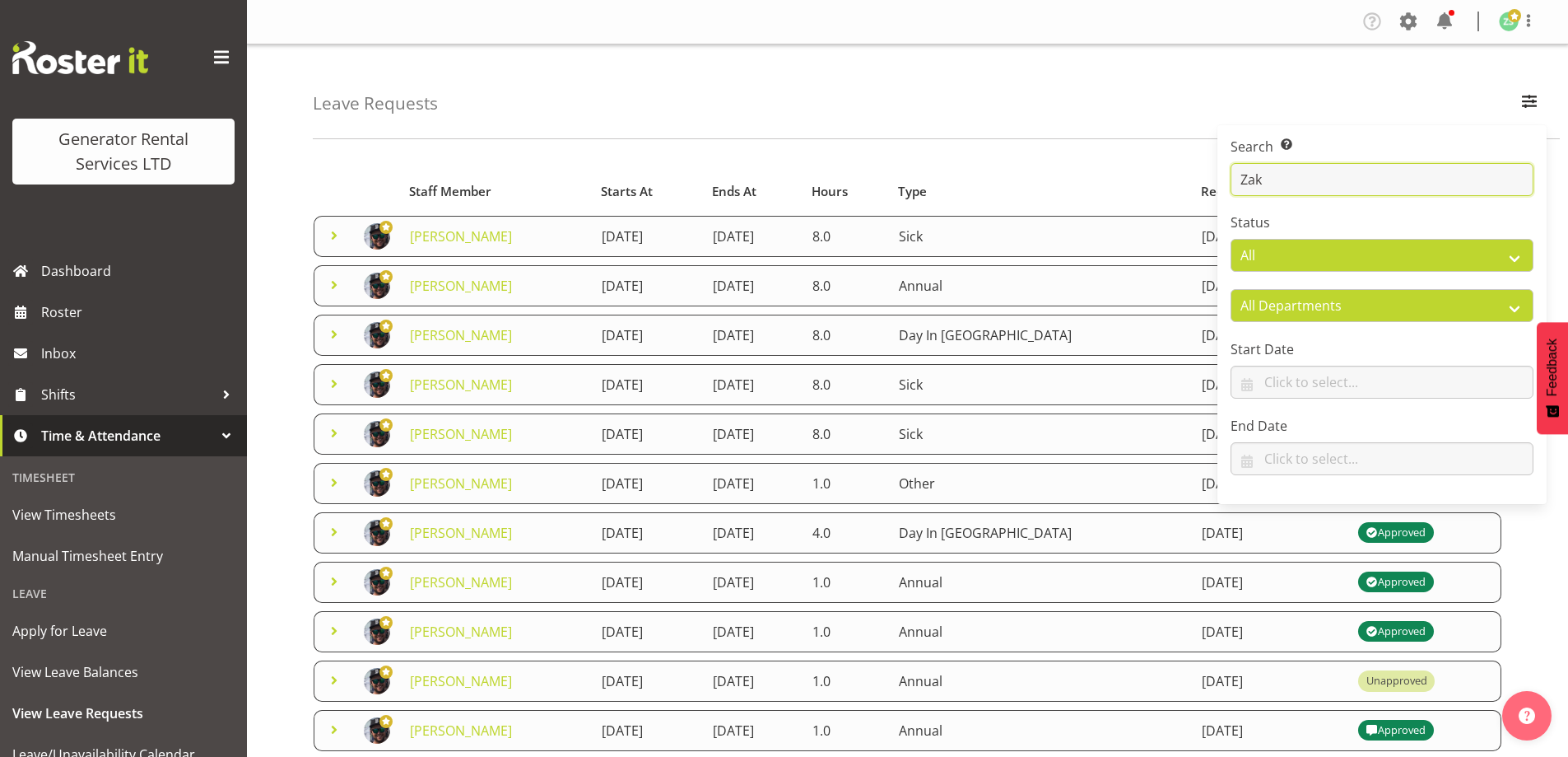
type input "Zak"
click at [1206, 136] on div "Leave Requests Search Search for a particular employee Zak Status All Approved …" at bounding box center [937, 92] width 1247 height 94
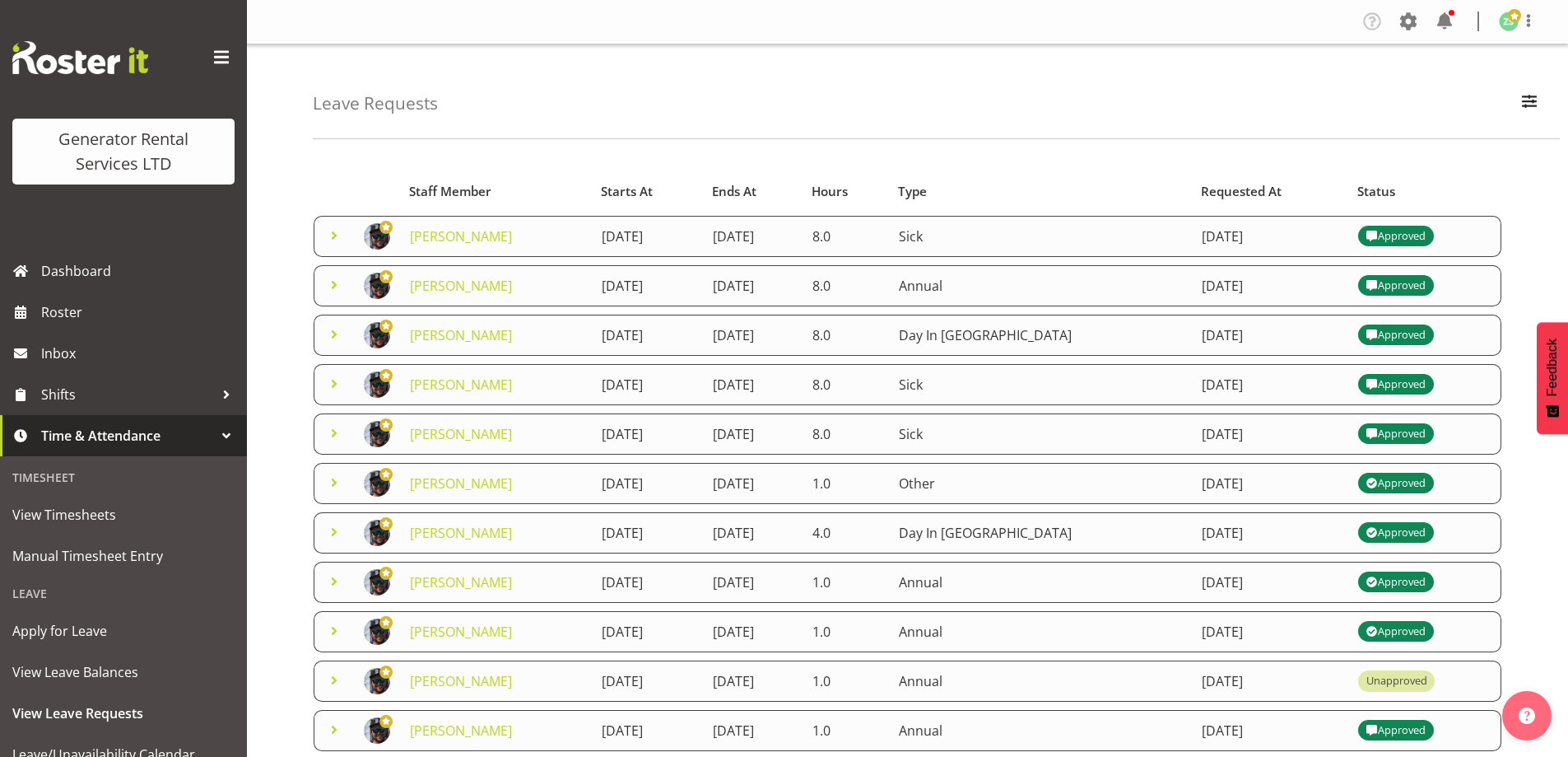
click at [333, 579] on span at bounding box center [334, 581] width 20 height 20
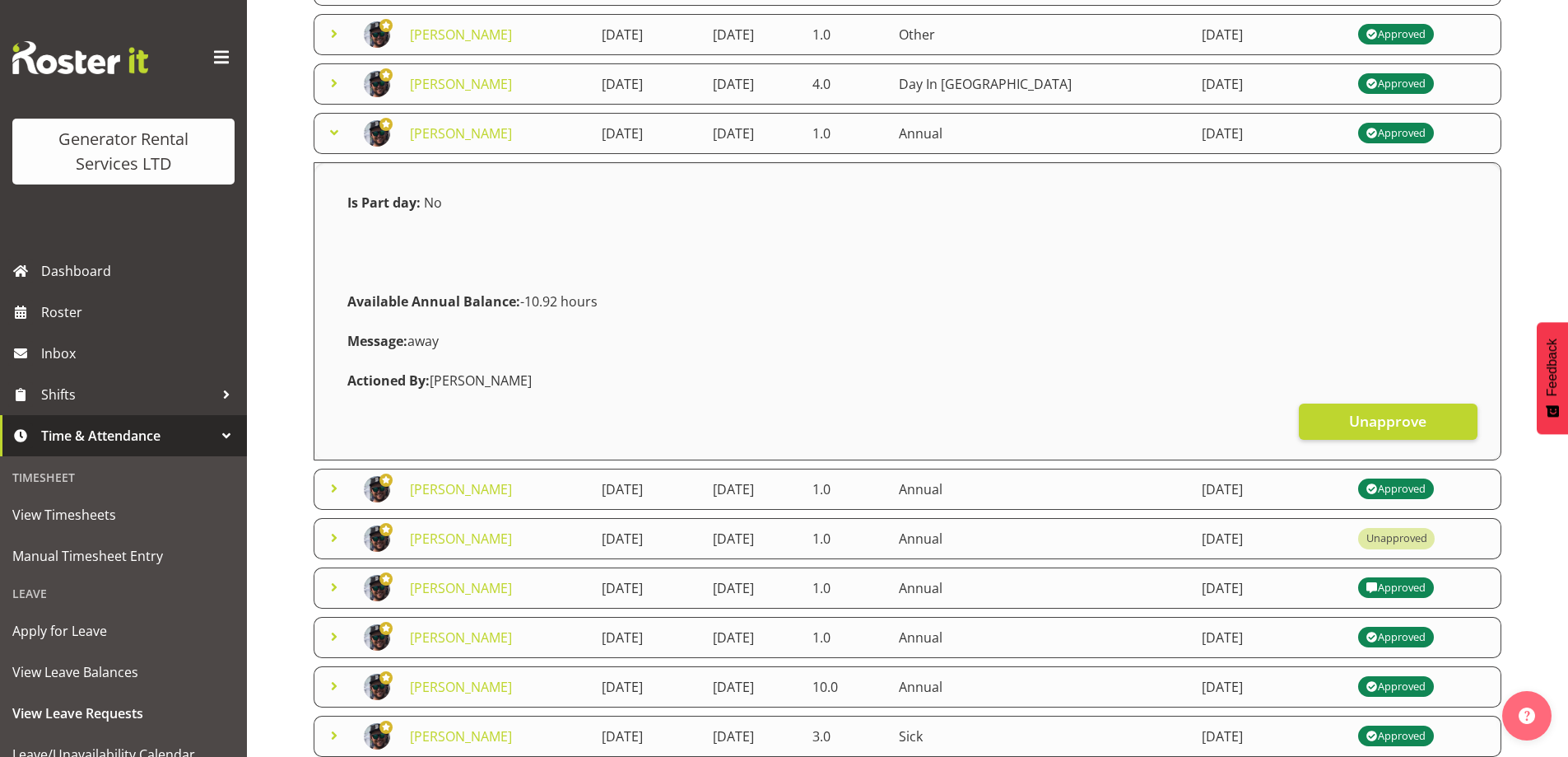
scroll to position [420, 0]
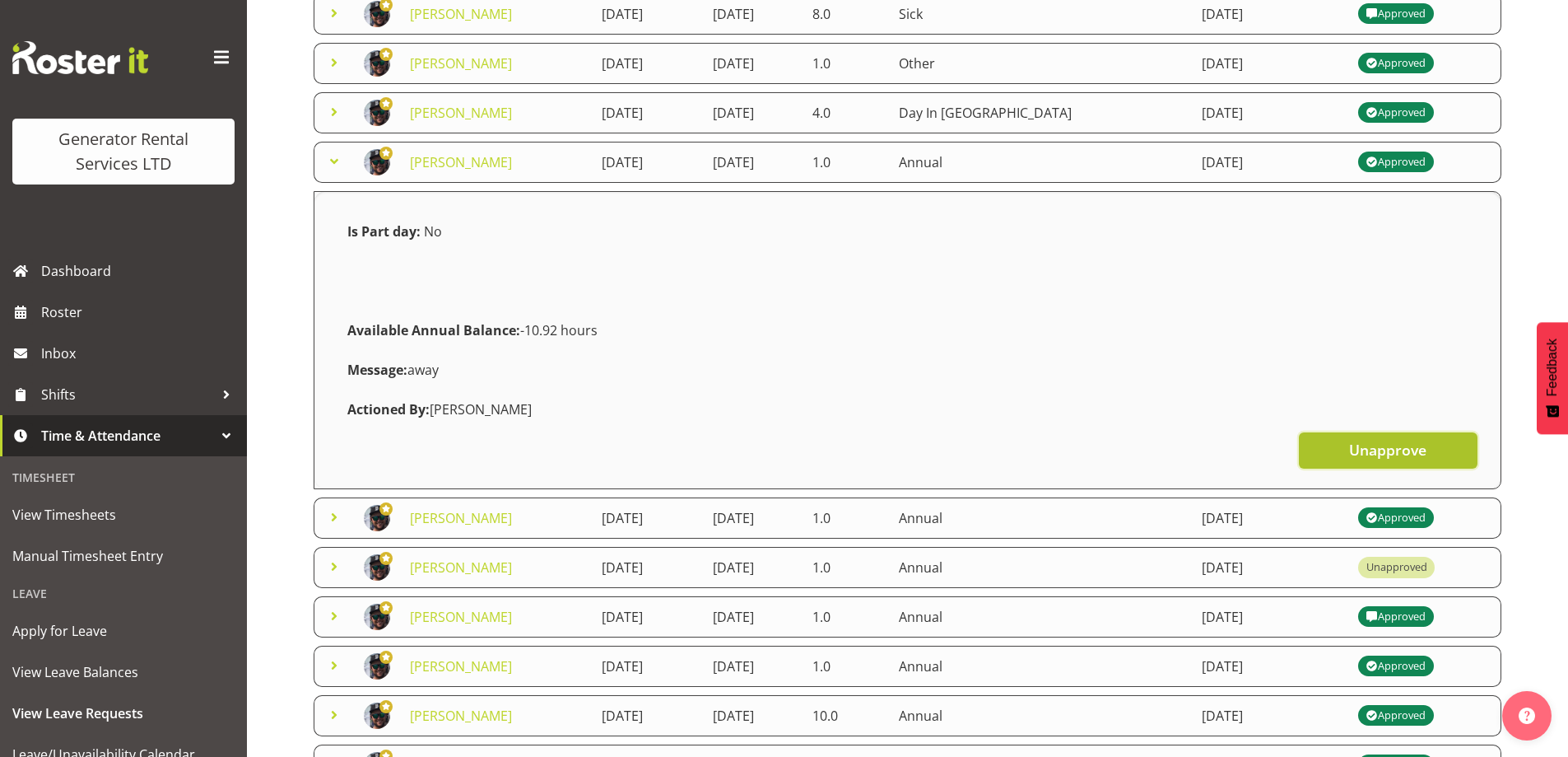
click at [1360, 443] on span "Unapprove" at bounding box center [1388, 449] width 77 height 21
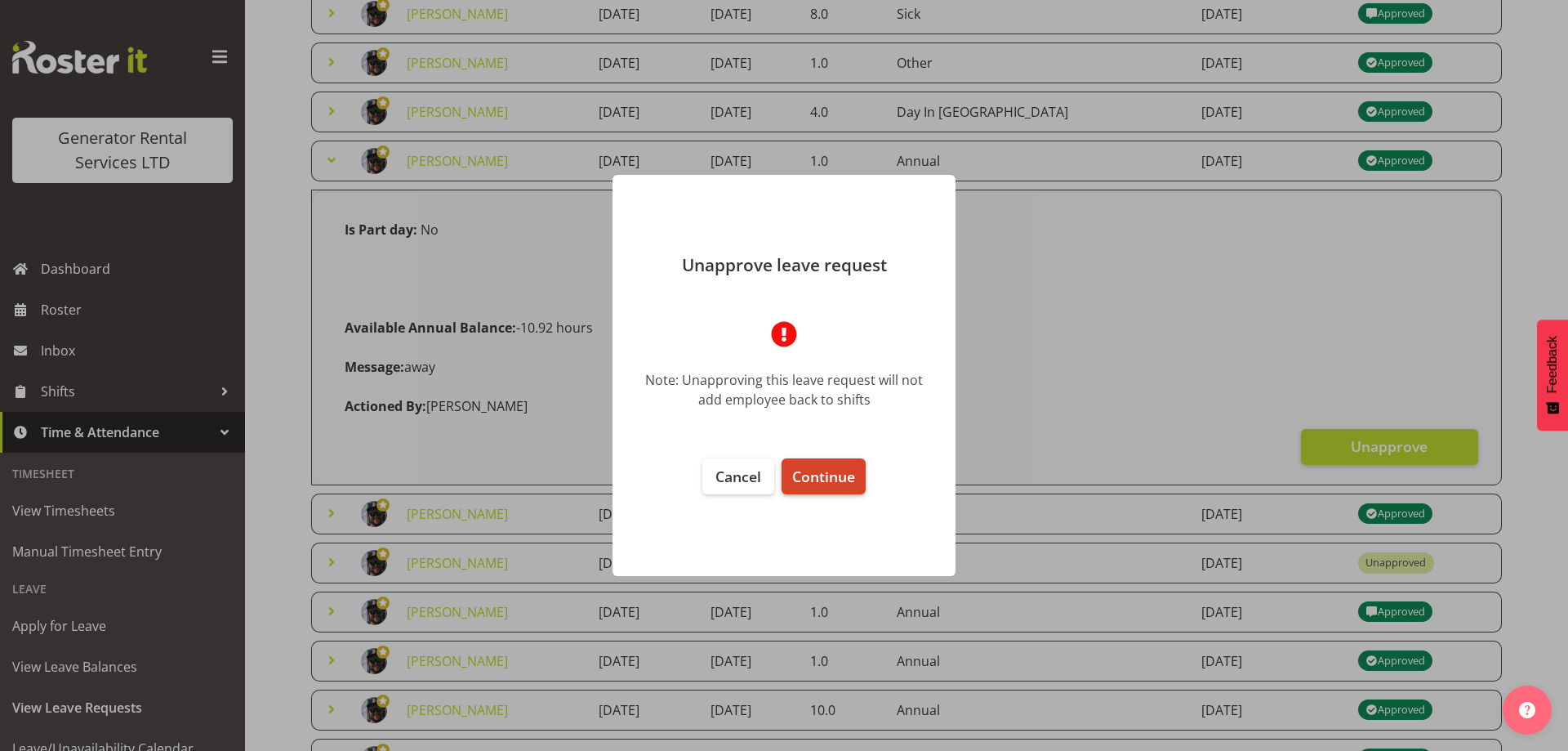
click at [840, 474] on span "Continue" at bounding box center [824, 476] width 63 height 20
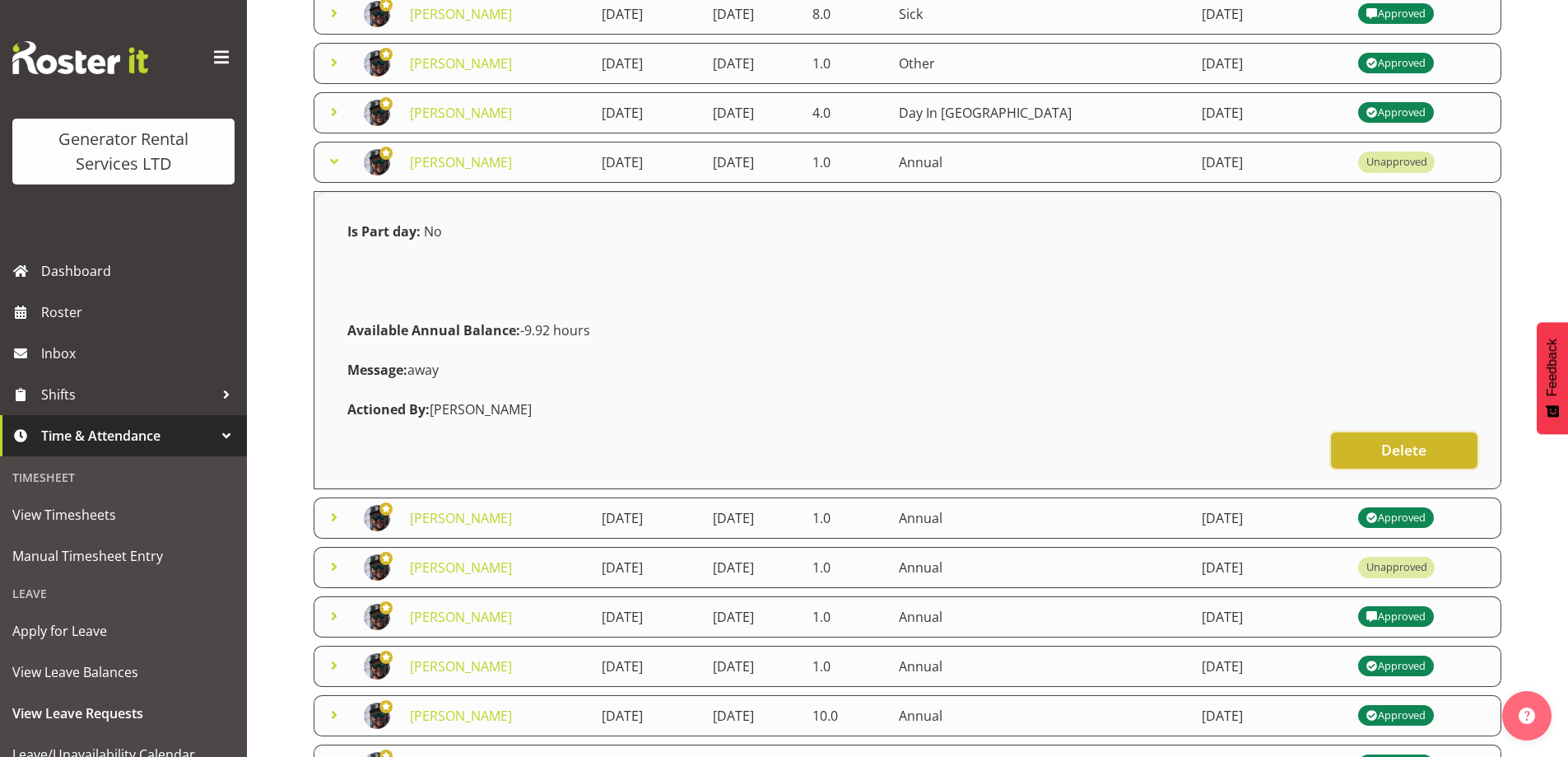
click at [1414, 451] on span "Delete" at bounding box center [1403, 449] width 45 height 21
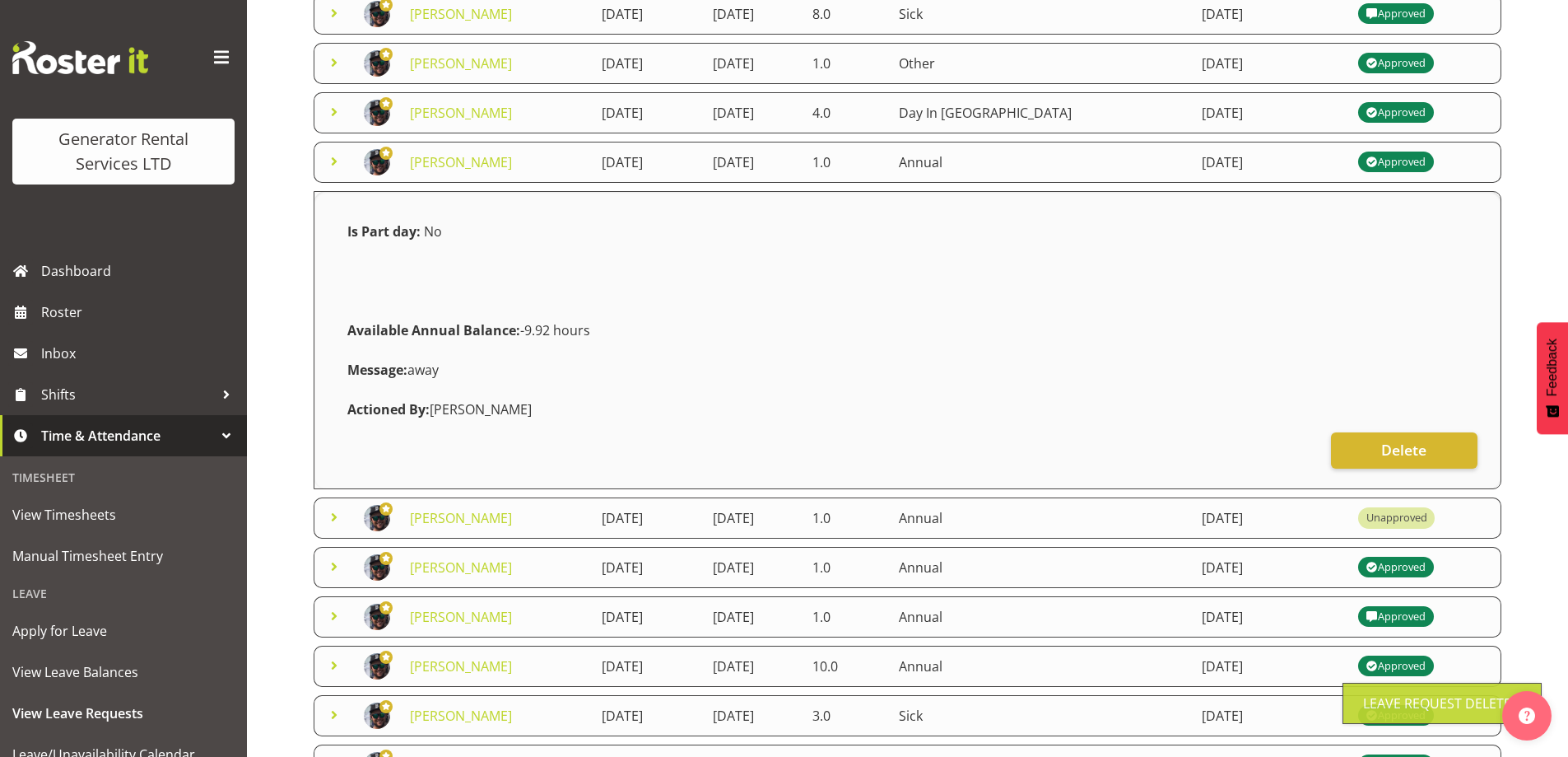
scroll to position [278, 0]
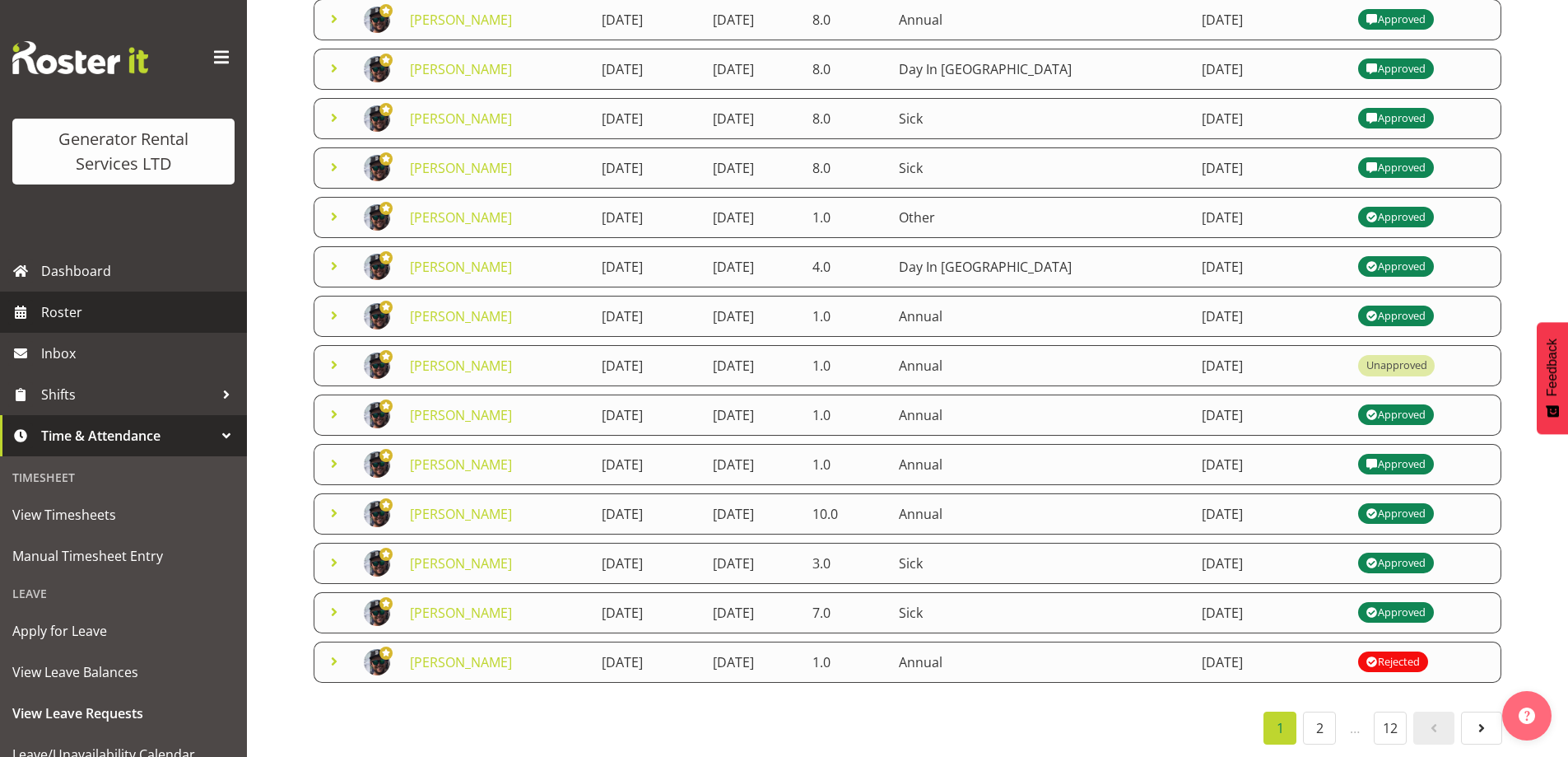
click at [85, 311] on span "Roster" at bounding box center [140, 312] width 197 height 25
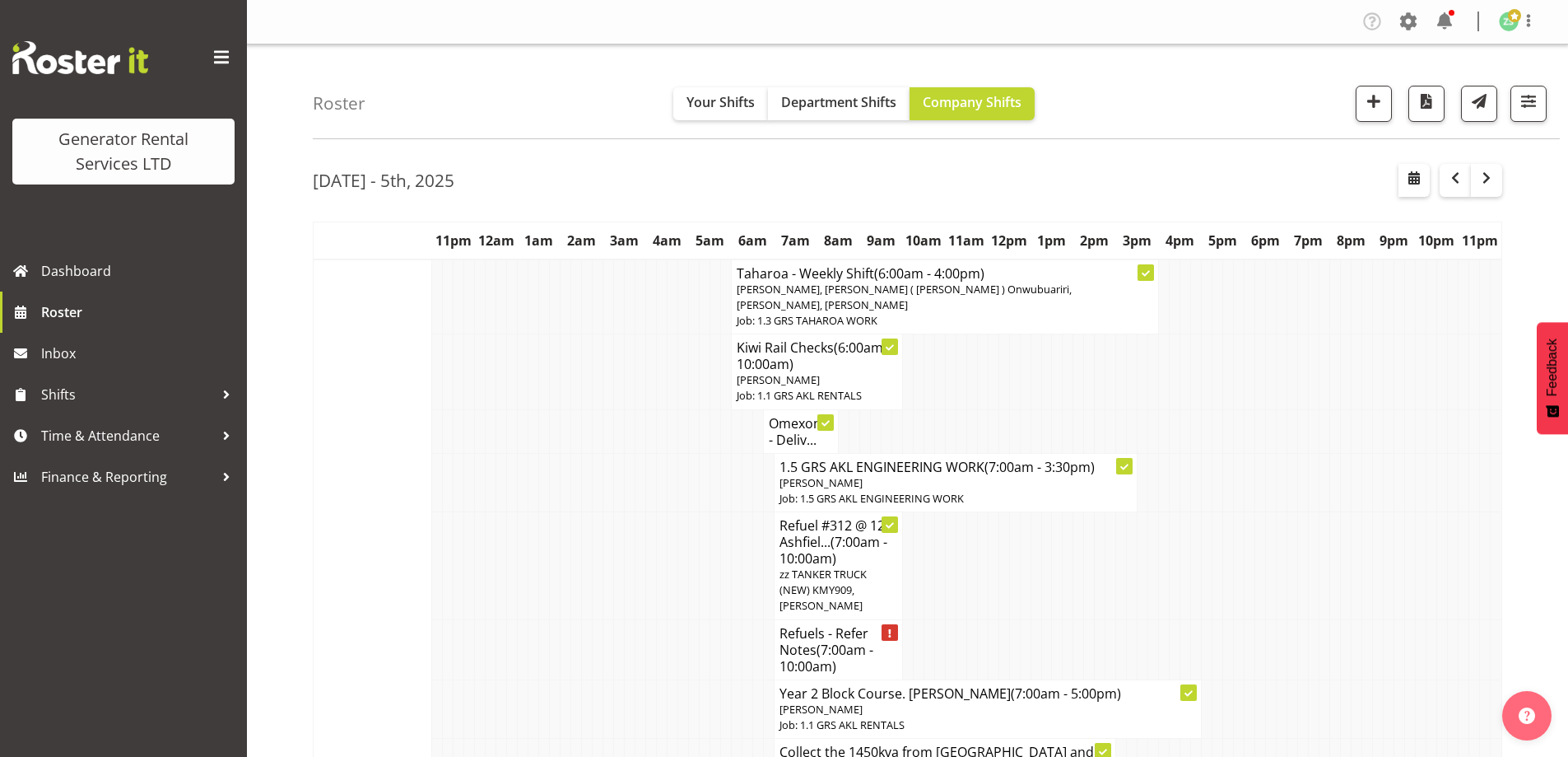
click at [480, 568] on td at bounding box center [480, 566] width 10 height 108
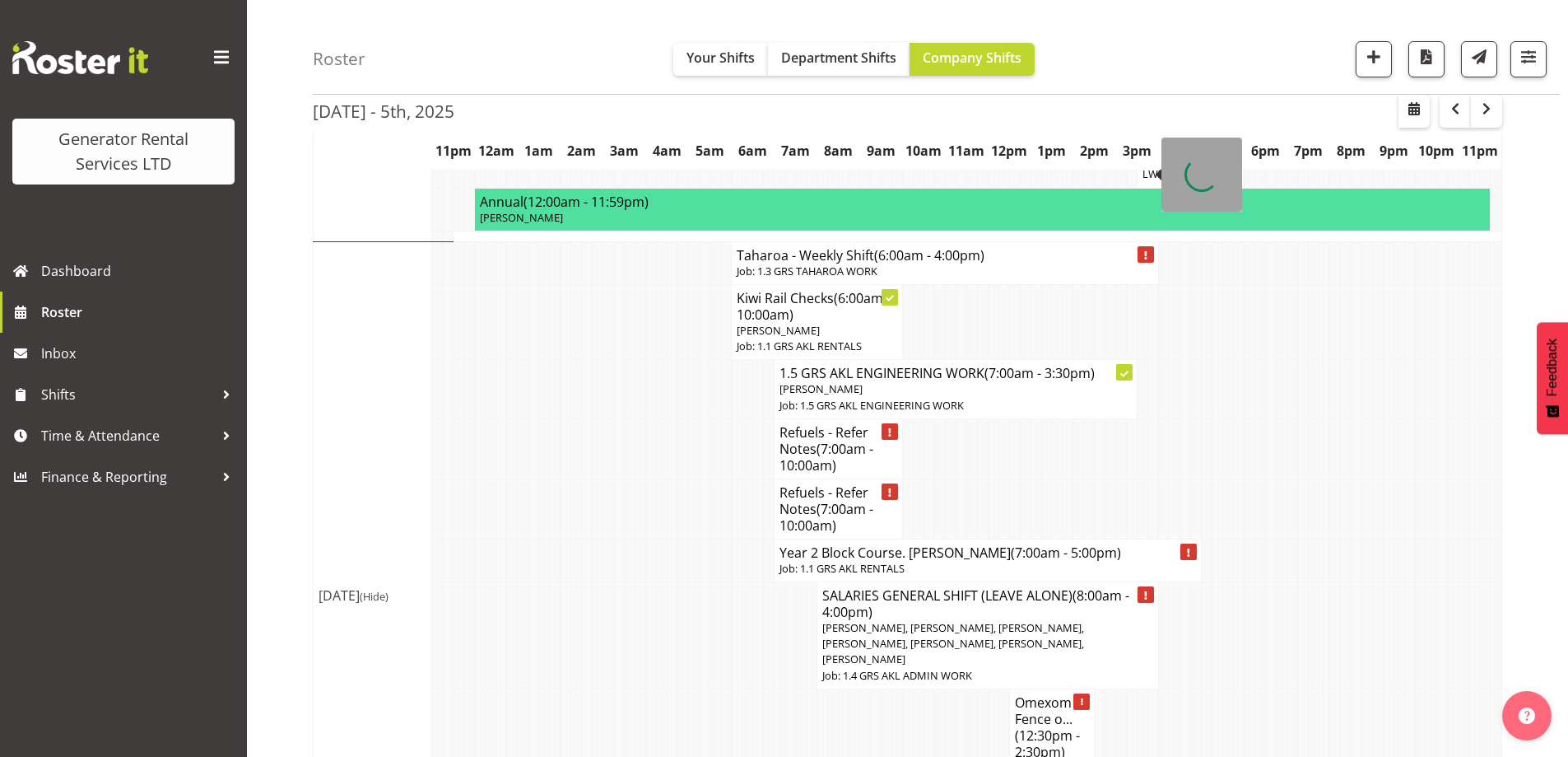
scroll to position [1400, 0]
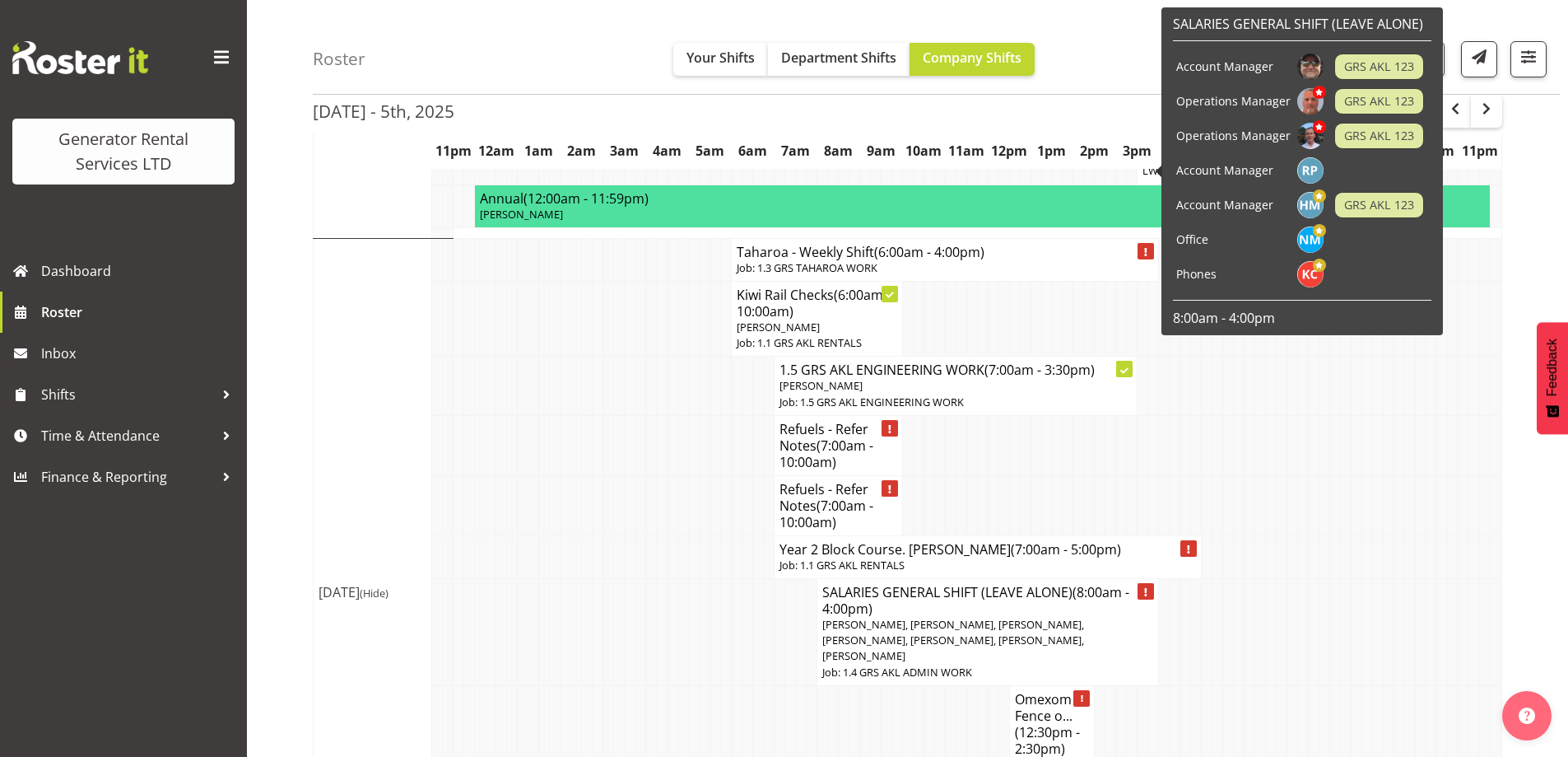
click at [630, 578] on td at bounding box center [630, 632] width 10 height 107
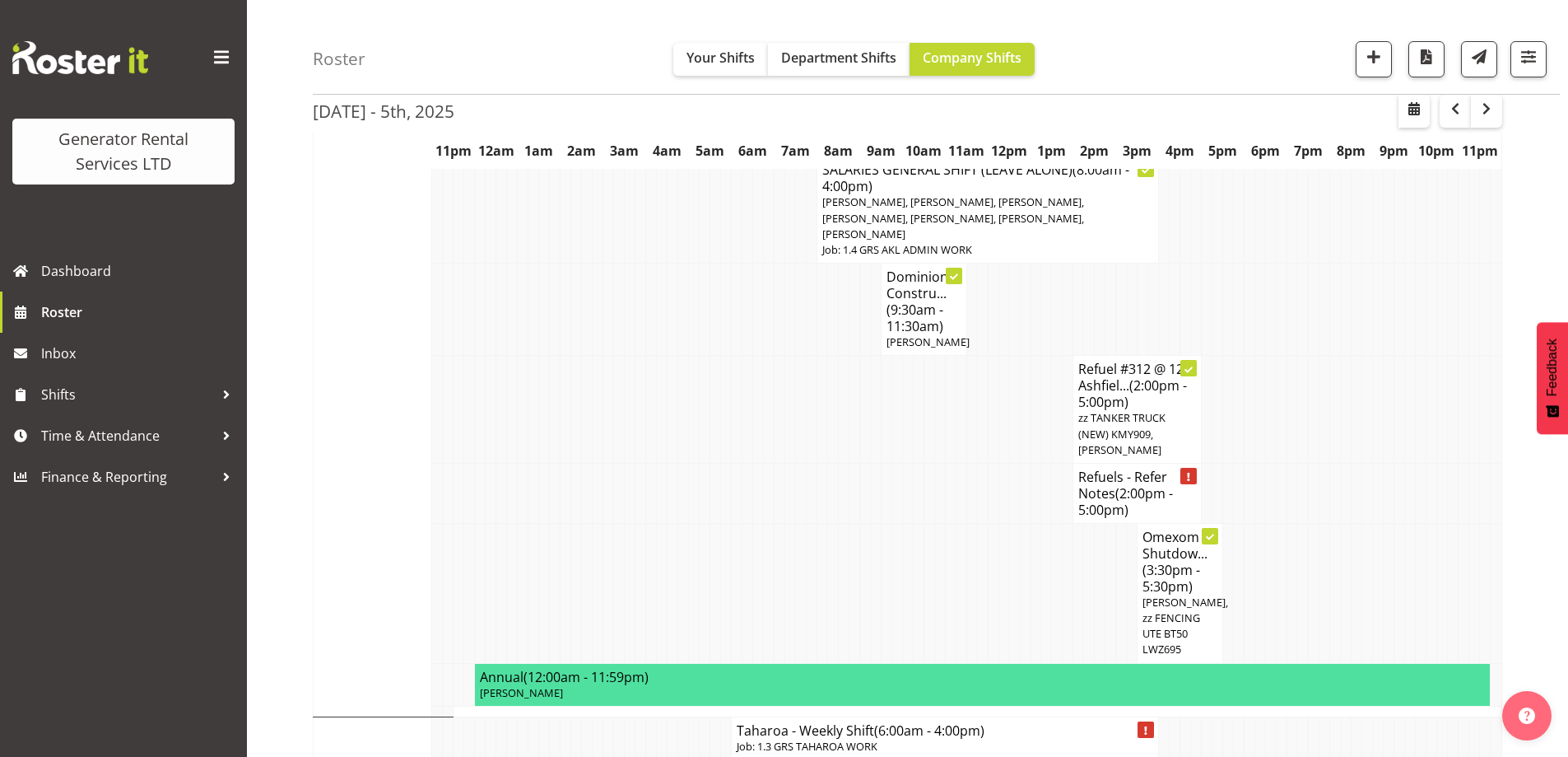
scroll to position [742, 0]
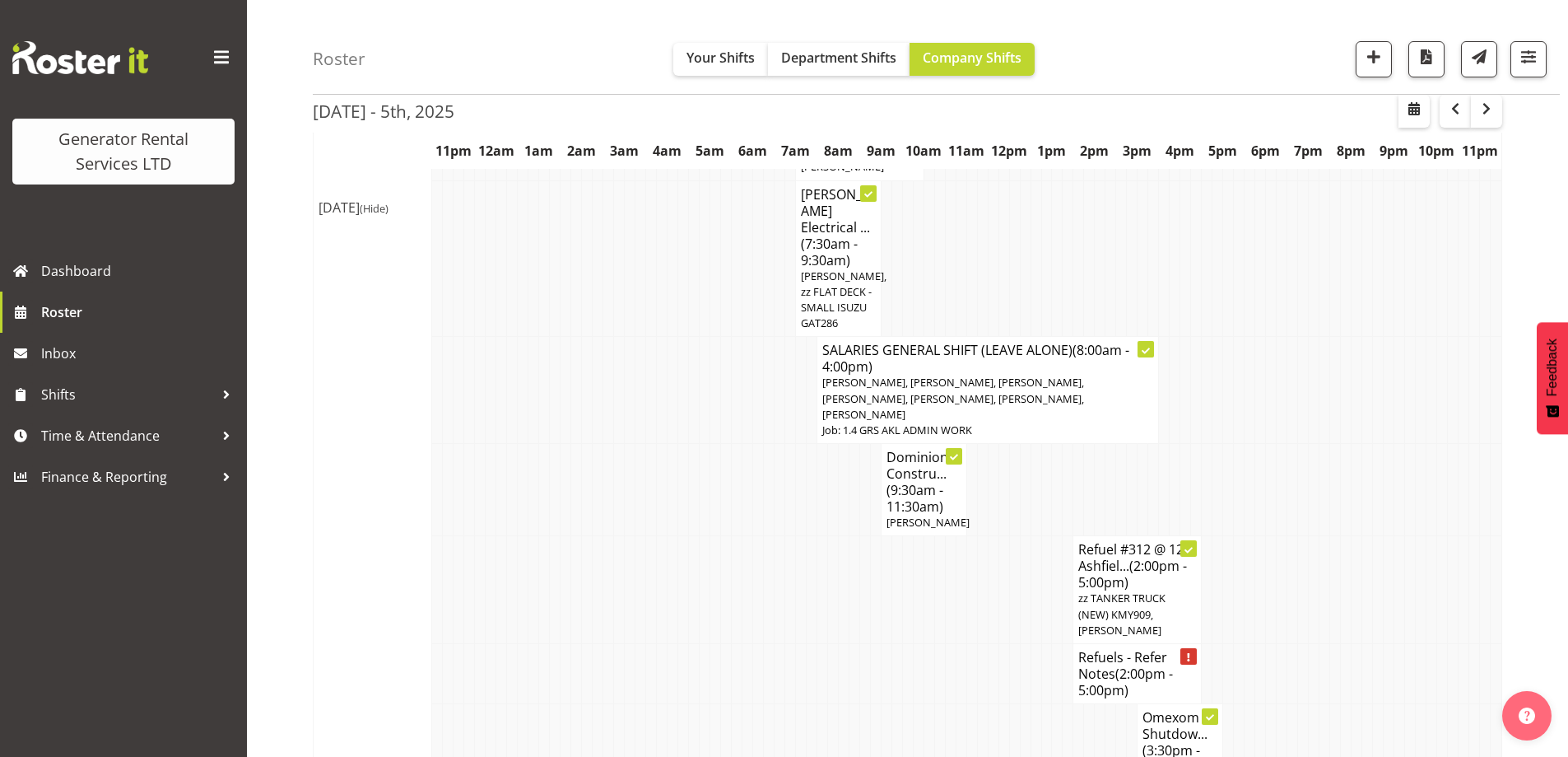
click at [444, 45] on div "Roster Your Shifts Department Shifts Company Shifts 1 Locations Clear GRS Auckl…" at bounding box center [937, 47] width 1247 height 94
click at [1381, 60] on span "button" at bounding box center [1373, 57] width 21 height 21
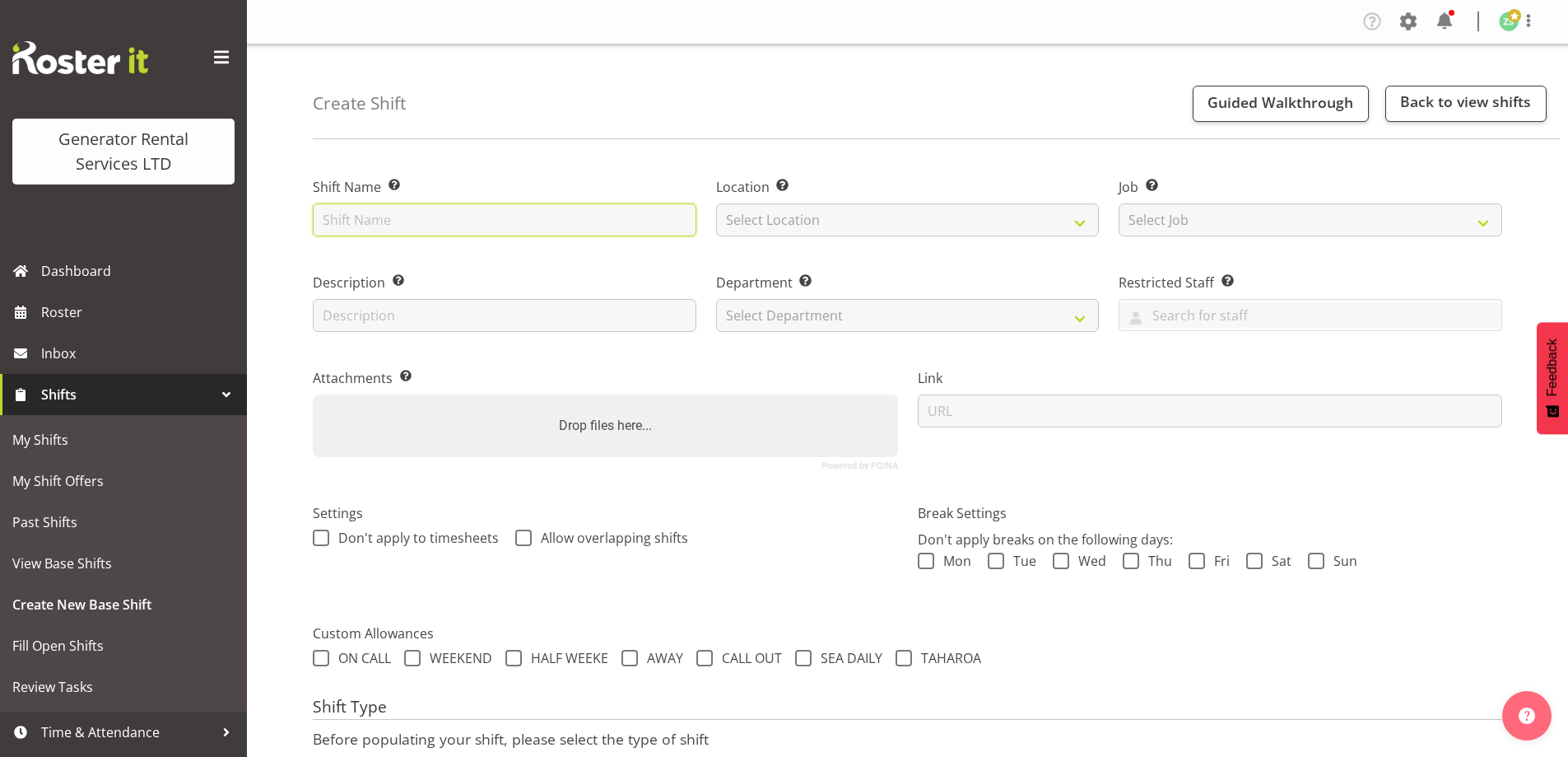
click at [493, 225] on input "text" at bounding box center [504, 220] width 383 height 33
type input "Northpower - Deliver, fence and set up a 1250kva to Taylors Laundry - [STREET_A…"
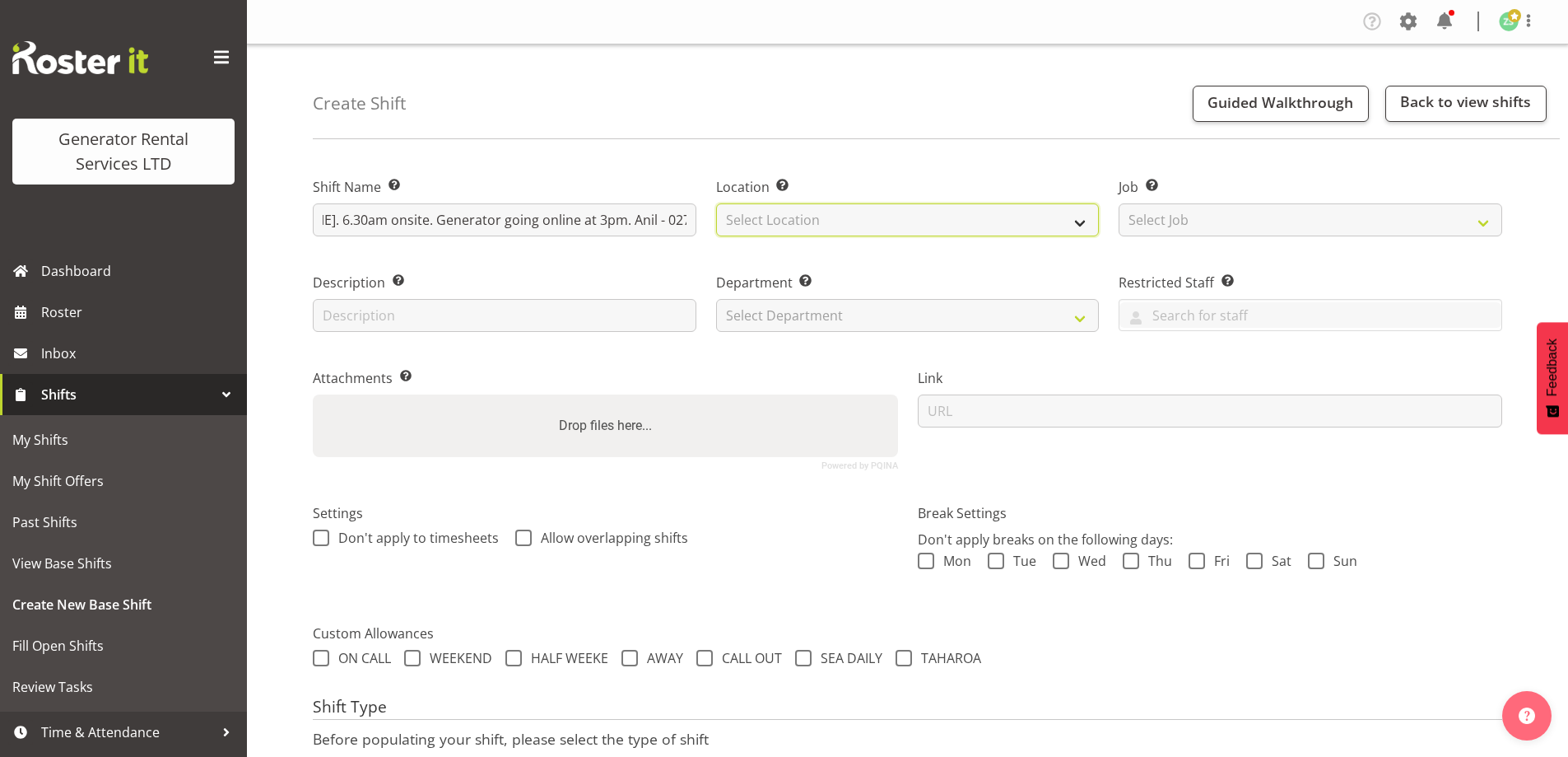
click at [838, 231] on select "Select Location [GEOGRAPHIC_DATA] [GEOGRAPHIC_DATA]" at bounding box center [908, 220] width 383 height 33
select select "28"
click at [716, 203] on select "Select Location [GEOGRAPHIC_DATA] [GEOGRAPHIC_DATA]" at bounding box center [908, 220] width 383 height 33
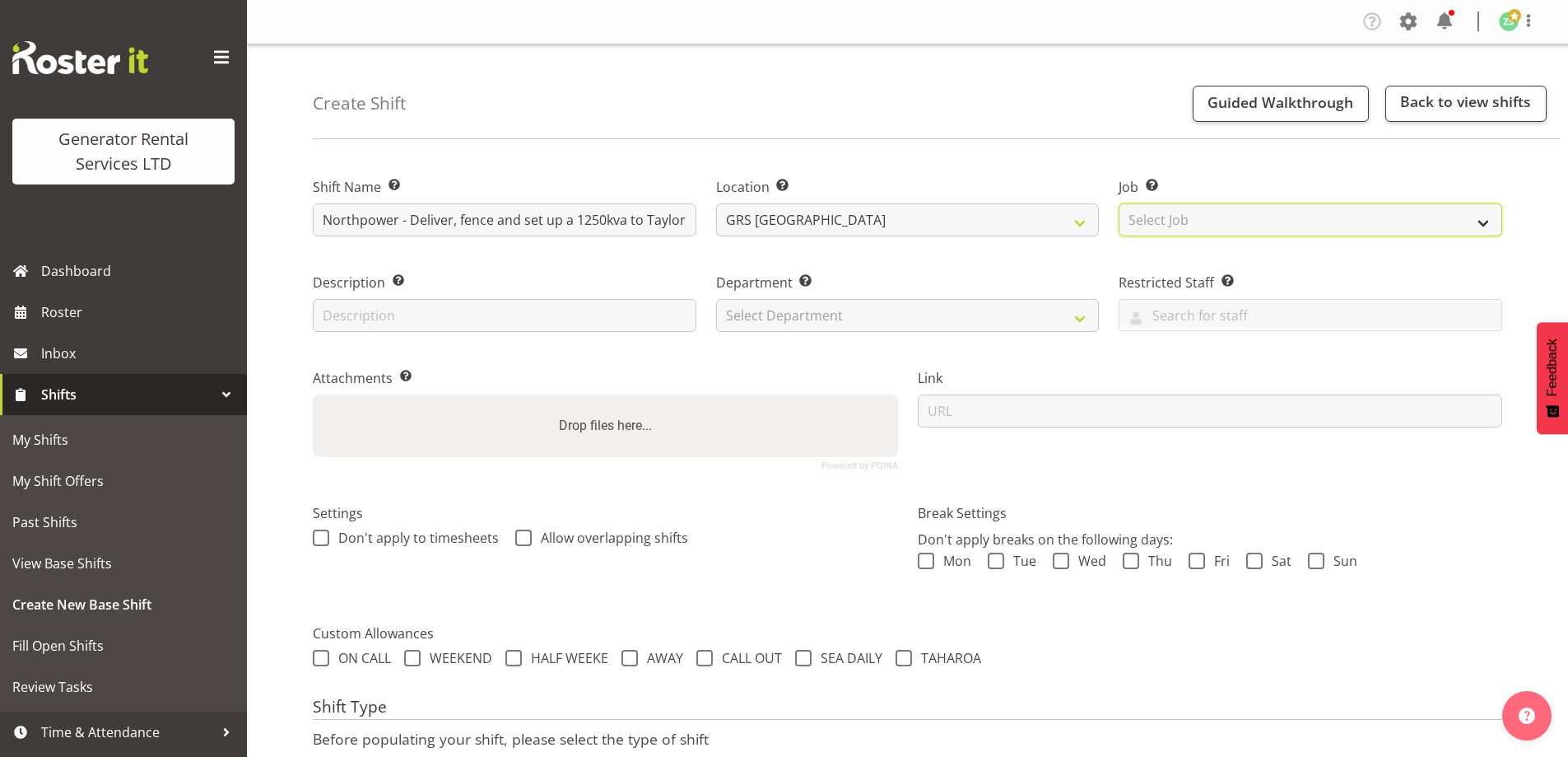
click at [1168, 203] on select "Select Job Create new job 1.1 GRS AKL RENTALS 1.1 GRS AKL RENTALS AC 1.1 GRS AK…" at bounding box center [1310, 220] width 383 height 33
select select "9"
click at [1119, 203] on select "Select Job Create new job 1.1 GRS AKL RENTALS 1.1 GRS AKL RENTALS AC 1.1 GRS AK…" at bounding box center [1310, 220] width 383 height 33
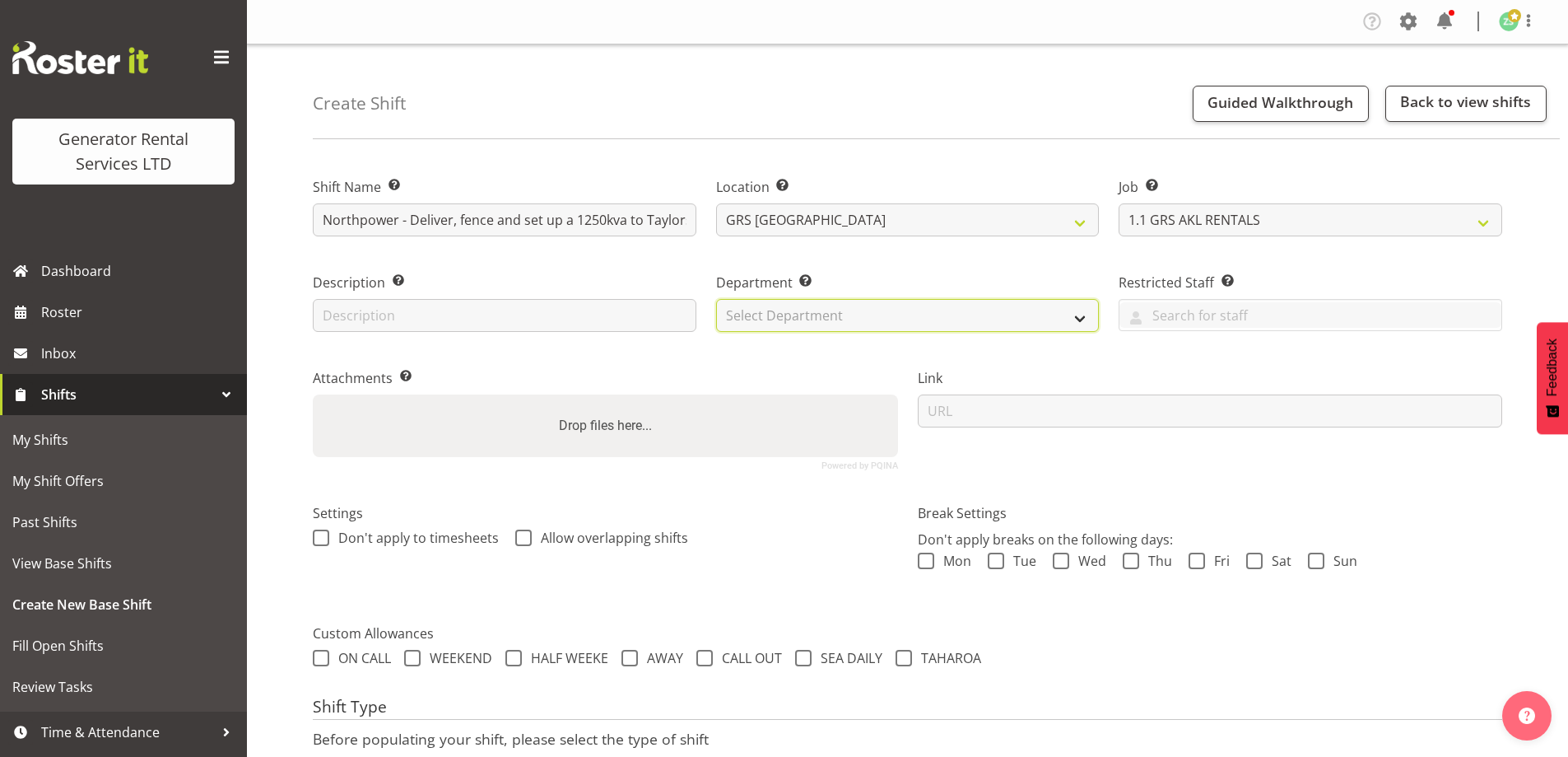
drag, startPoint x: 868, startPoint y: 315, endPoint x: 850, endPoint y: 327, distance: 21.6
click at [868, 315] on select "Select Department GRS ADMIN AKL GRS HIRE AKL GRS HIRE TGA GRS HIRE HST GRS ENGI…" at bounding box center [908, 315] width 383 height 33
select select "20"
click at [716, 299] on select "Select Department GRS ADMIN AKL GRS HIRE AKL GRS HIRE TGA GRS HIRE HST GRS ENGI…" at bounding box center [908, 315] width 383 height 33
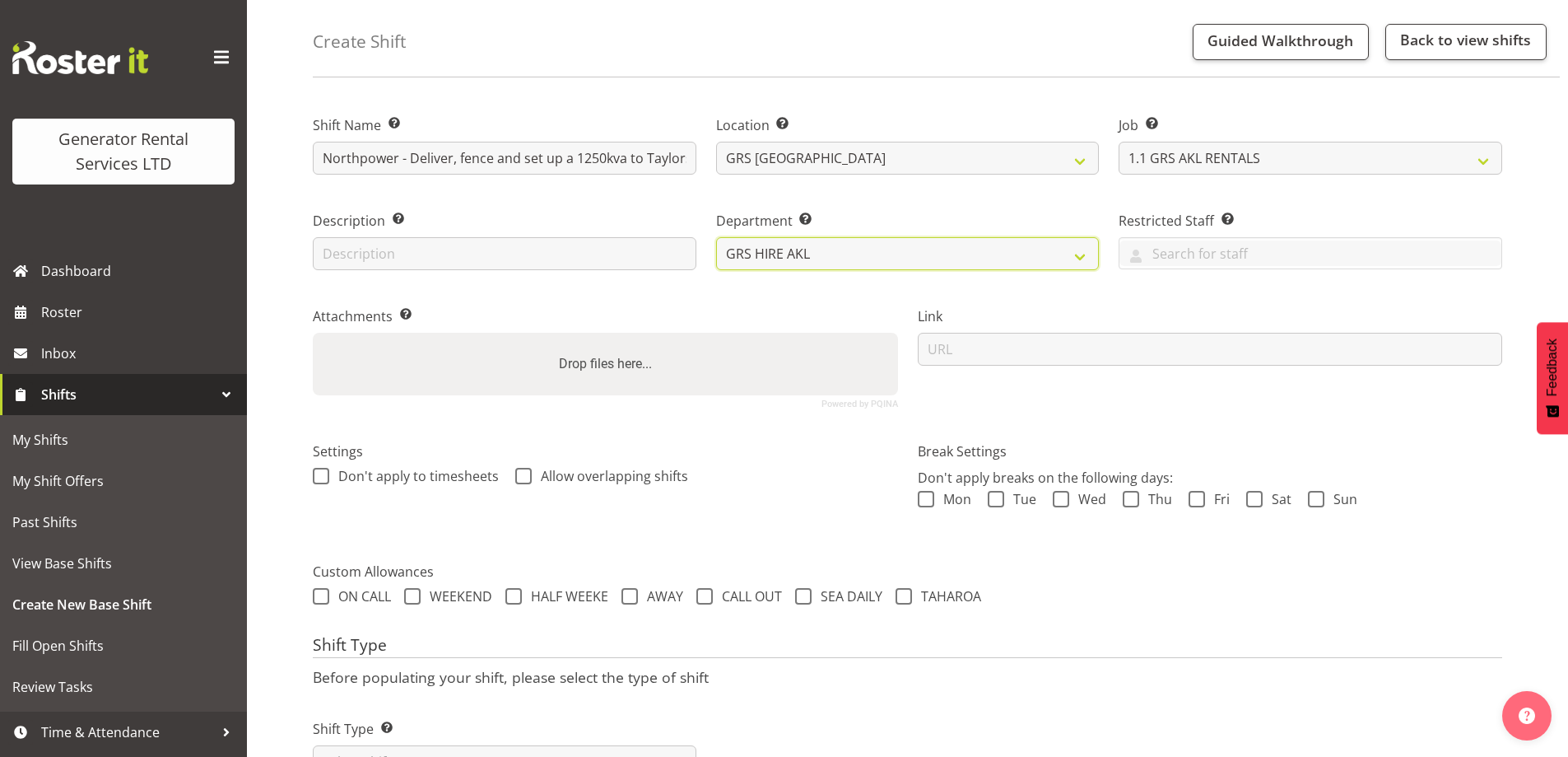
scroll to position [134, 0]
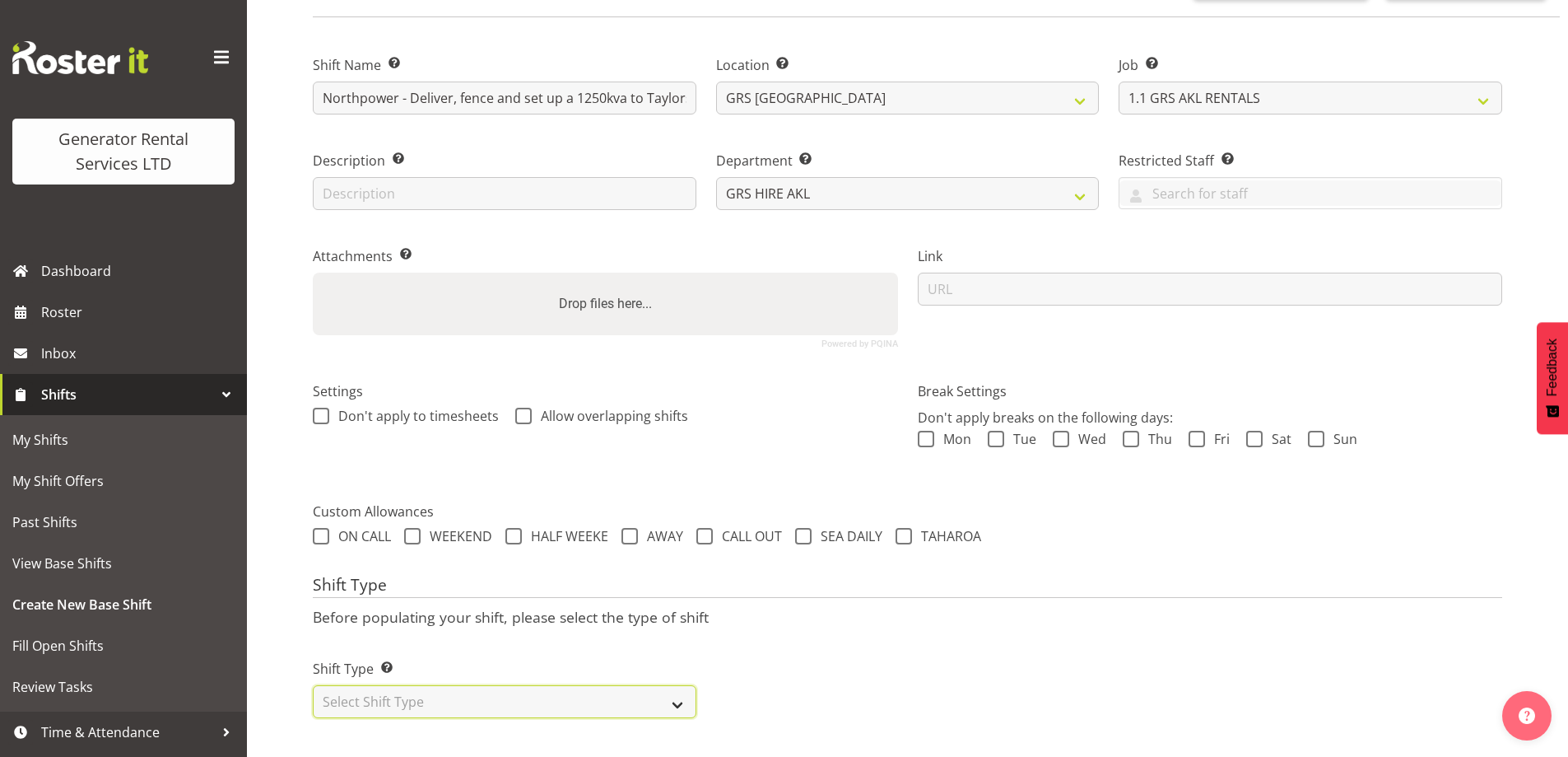
click at [423, 688] on select "Select Shift Type One Off Shift Recurring Shift Rotating Shift" at bounding box center [504, 701] width 383 height 33
select select "one_off"
click at [313, 685] on select "Select Shift Type One Off Shift Recurring Shift Rotating Shift" at bounding box center [504, 701] width 383 height 33
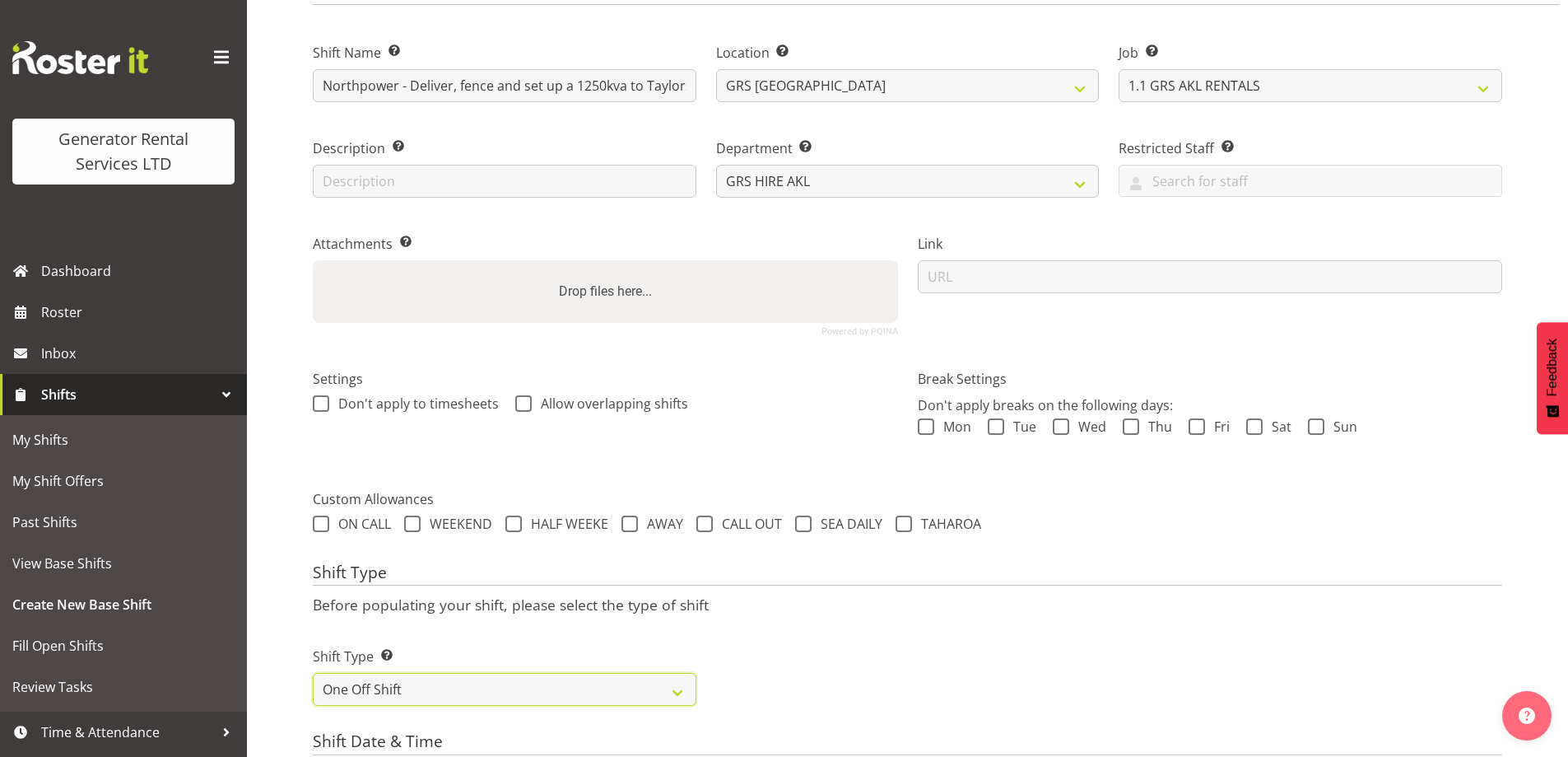
scroll to position [463, 0]
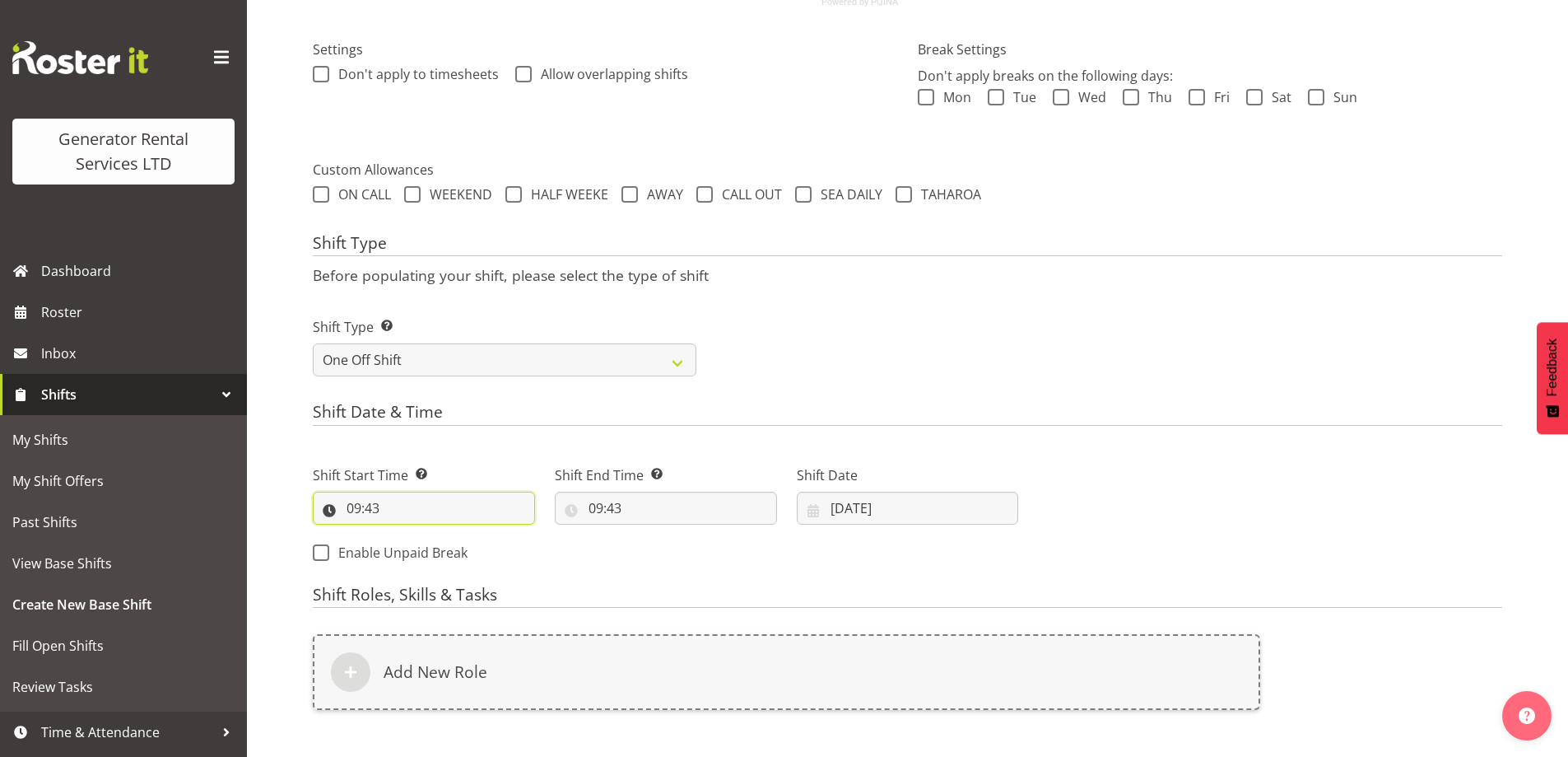
click at [438, 516] on input "09:43" at bounding box center [424, 508] width 222 height 33
click at [432, 548] on select "00 01 02 03 04 05 06 07 08 09 10 11 12 13 14 15 16 17 18 19 20 21 22 23" at bounding box center [425, 551] width 37 height 33
select select "6"
click at [407, 535] on select "00 01 02 03 04 05 06 07 08 09 10 11 12 13 14 15 16 17 18 19 20 21 22 23" at bounding box center [425, 551] width 37 height 33
type input "06:43"
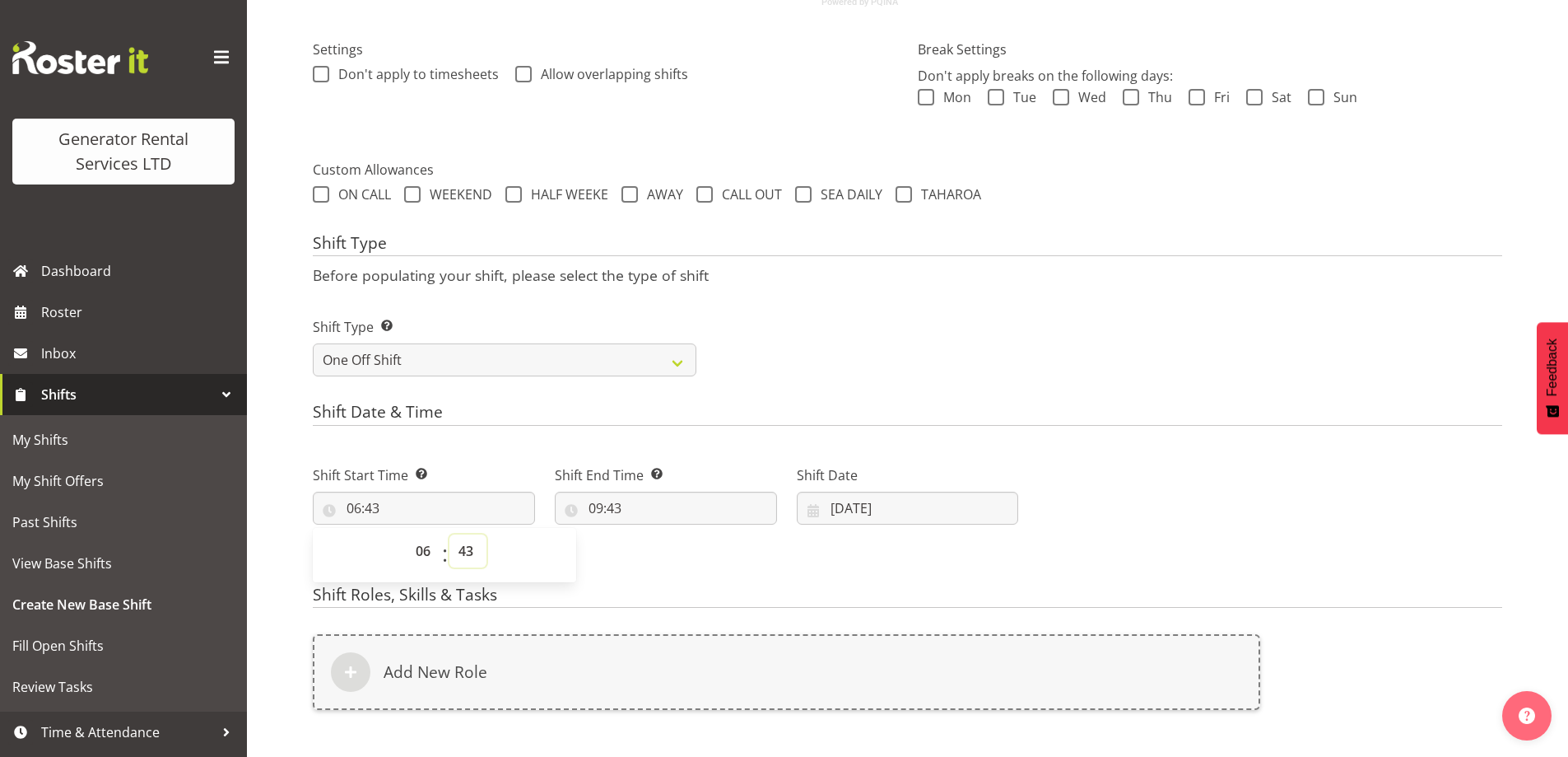
click at [460, 541] on select "00 01 02 03 04 05 06 07 08 09 10 11 12 13 14 15 16 17 18 19 20 21 22 23 24 25 2…" at bounding box center [467, 551] width 37 height 33
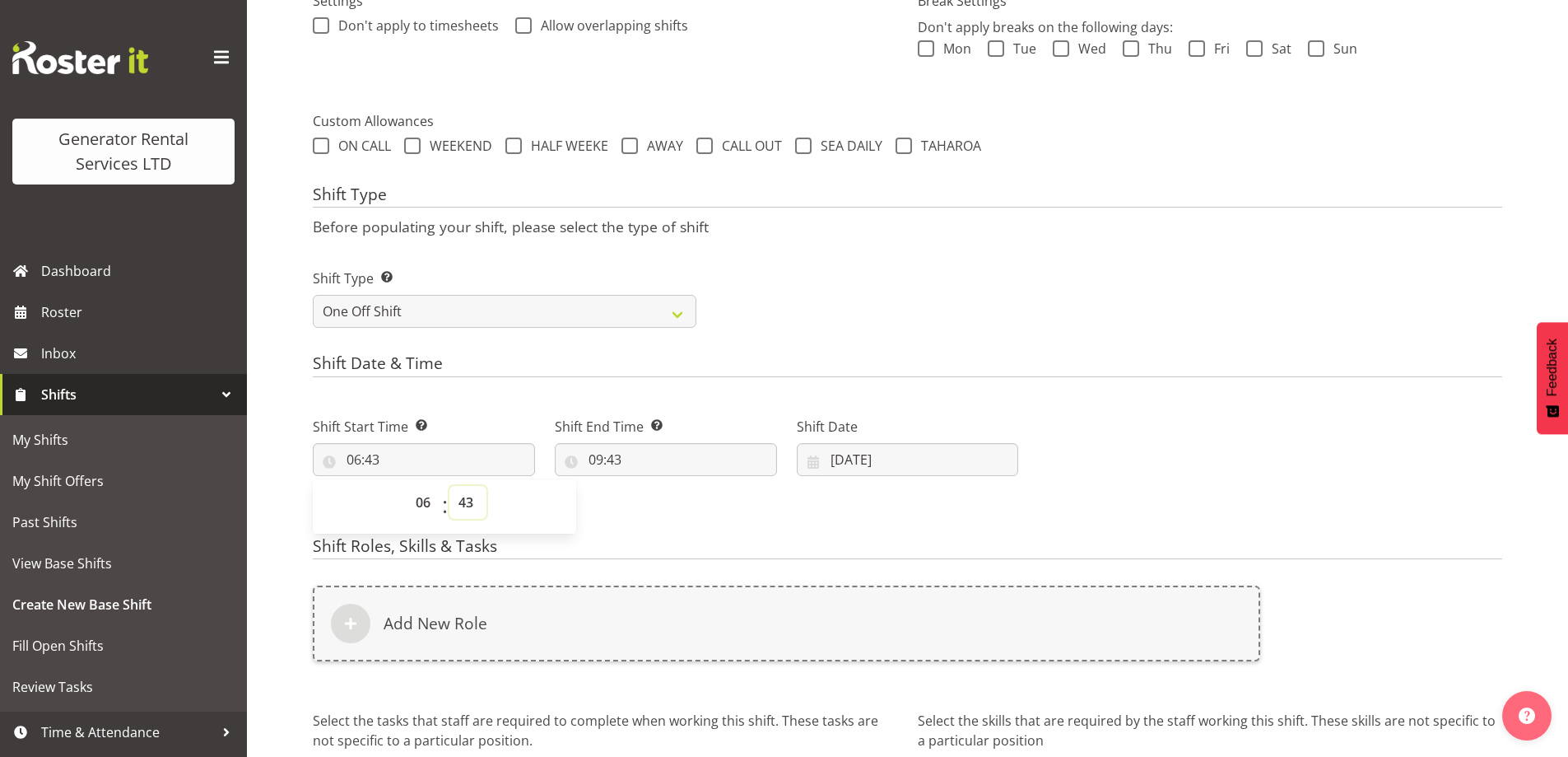
scroll to position [546, 0]
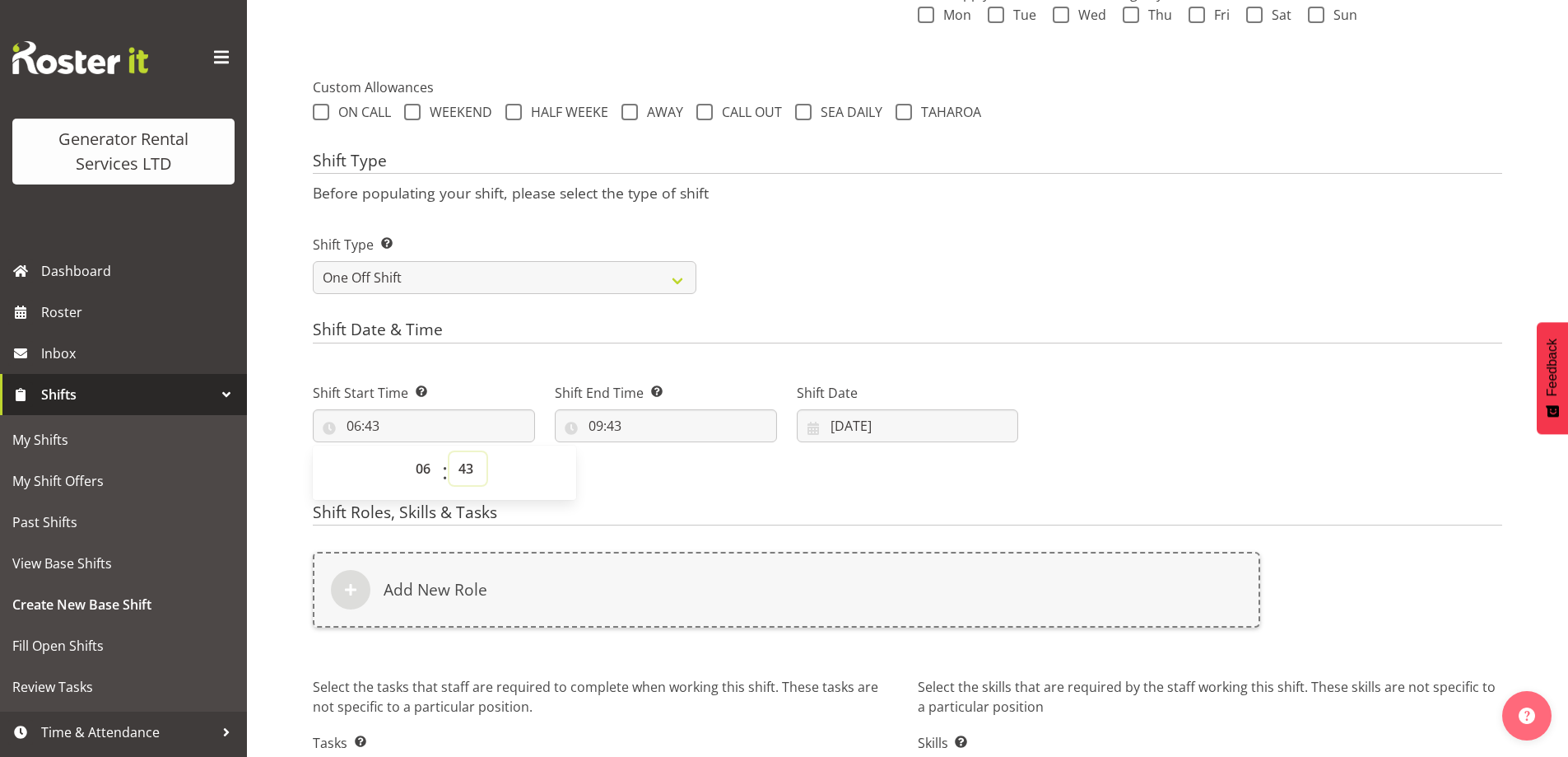
click at [479, 467] on select "00 01 02 03 04 05 06 07 08 09 10 11 12 13 14 15 16 17 18 19 20 21 22 23 24 25 2…" at bounding box center [467, 469] width 37 height 33
select select "0"
click at [449, 452] on select "00 01 02 03 04 05 06 07 08 09 10 11 12 13 14 15 16 17 18 19 20 21 22 23 24 25 2…" at bounding box center [467, 469] width 37 height 33
type input "06:00"
click at [697, 431] on input "09:43" at bounding box center [666, 426] width 222 height 33
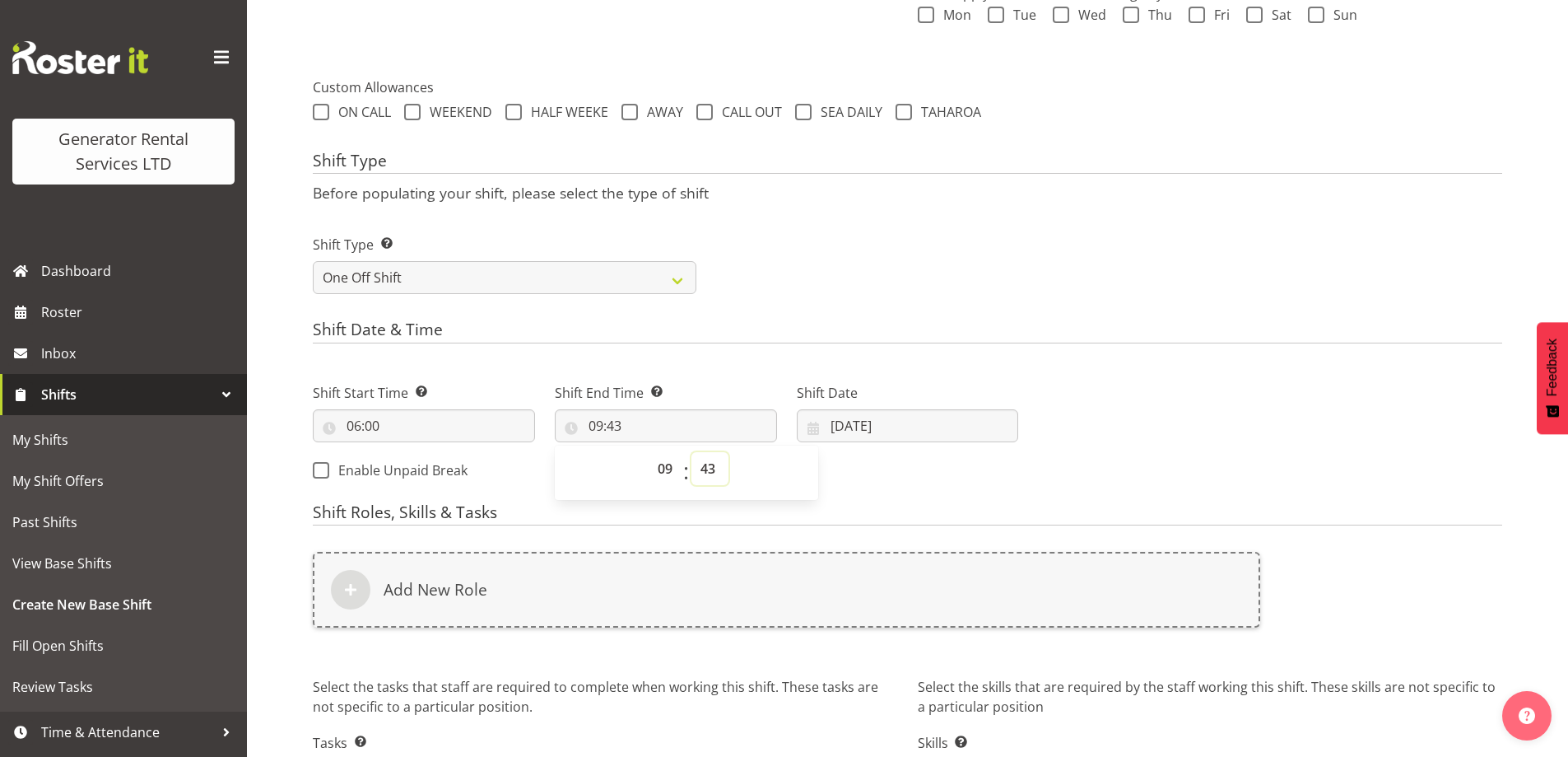
click at [700, 454] on select "00 01 02 03 04 05 06 07 08 09 10 11 12 13 14 15 16 17 18 19 20 21 22 23 24 25 2…" at bounding box center [709, 469] width 37 height 33
select select "0"
click at [691, 452] on select "00 01 02 03 04 05 06 07 08 09 10 11 12 13 14 15 16 17 18 19 20 21 22 23 24 25 2…" at bounding box center [709, 469] width 37 height 33
type input "09:00"
click at [915, 424] on input "[DATE]" at bounding box center [908, 426] width 222 height 33
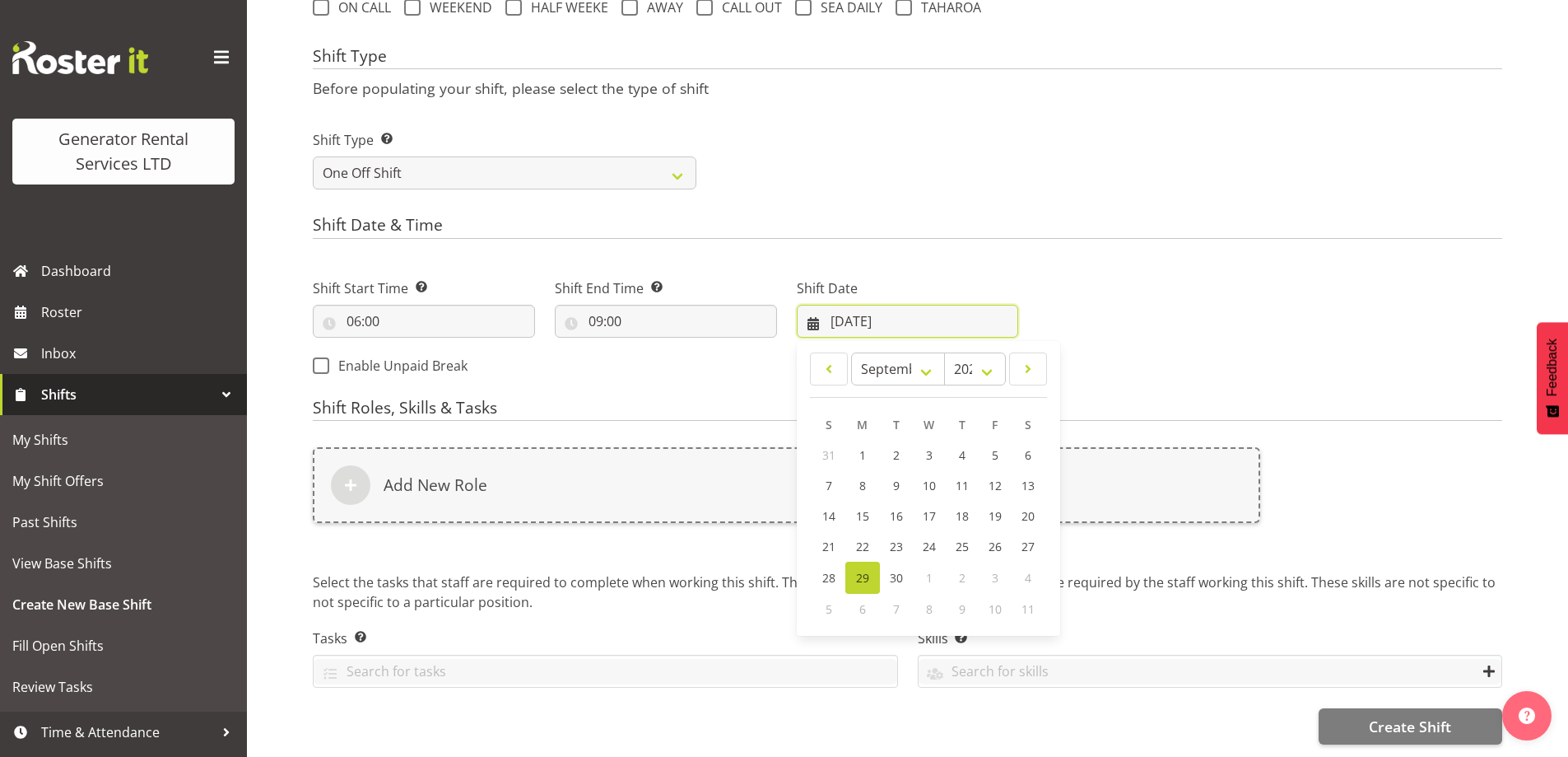
scroll to position [663, 0]
click at [900, 570] on span "30" at bounding box center [896, 578] width 13 height 15
type input "[DATE]"
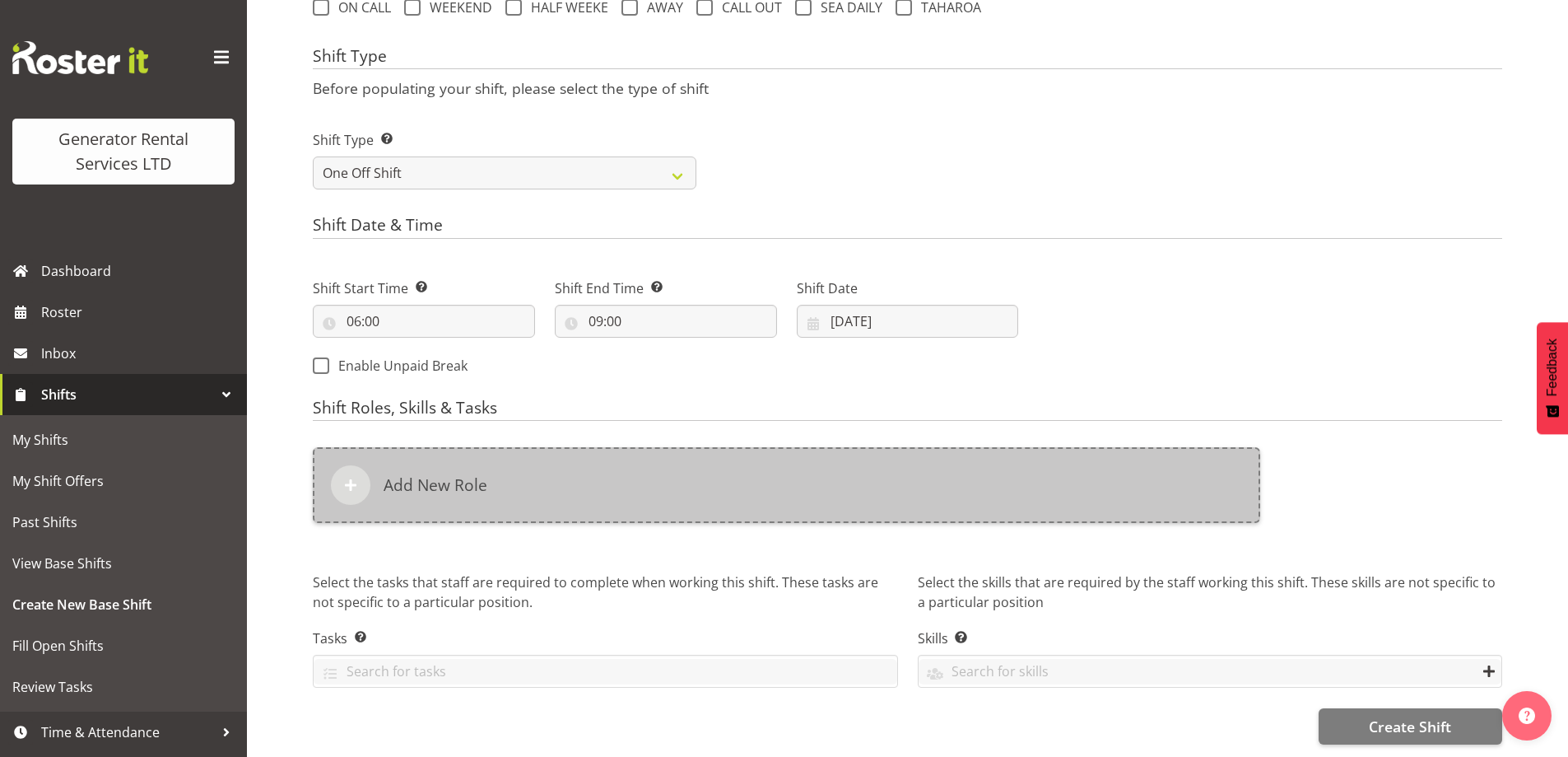
click at [905, 482] on div "Add New Role" at bounding box center [787, 485] width 947 height 76
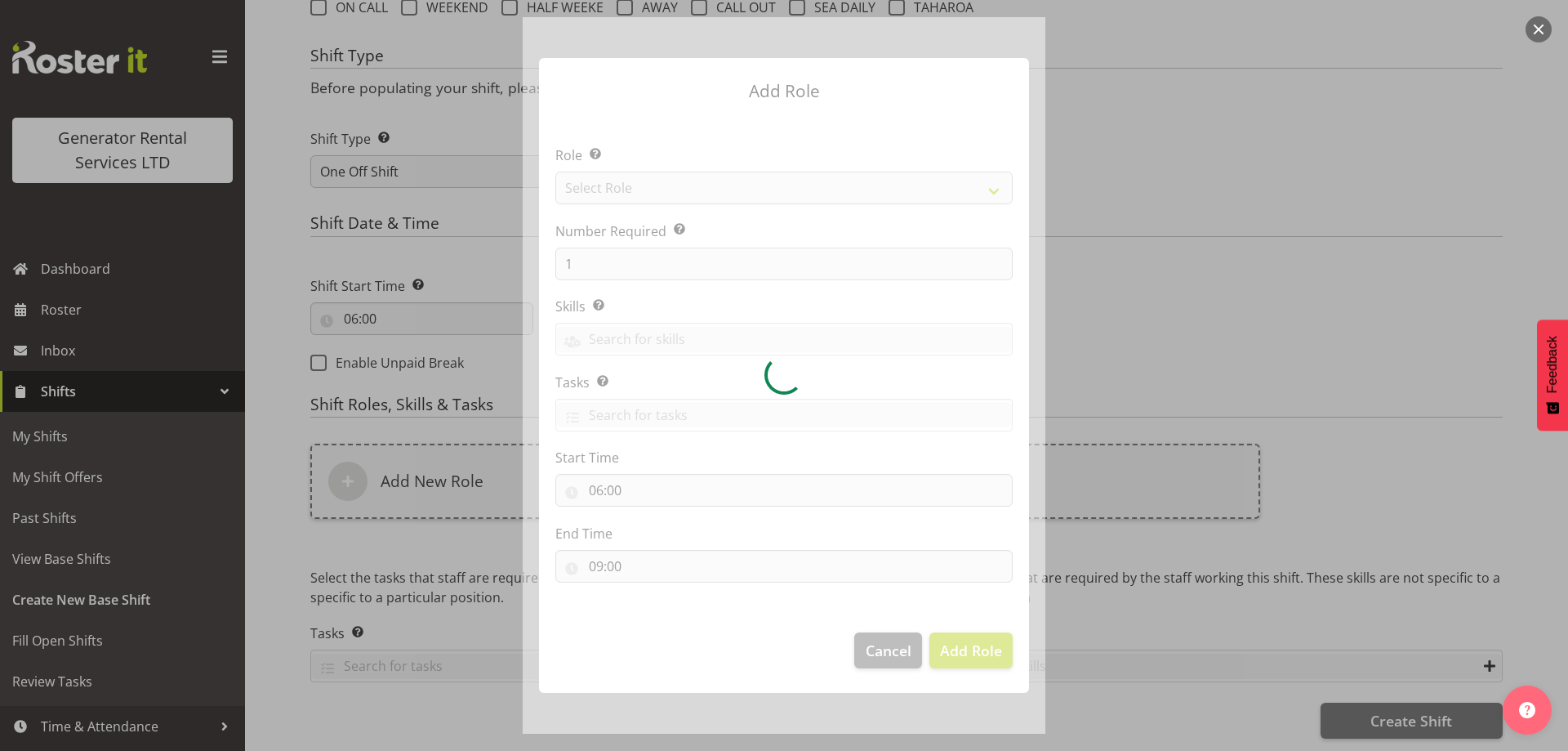
click at [839, 192] on div at bounding box center [784, 376] width 523 height 717
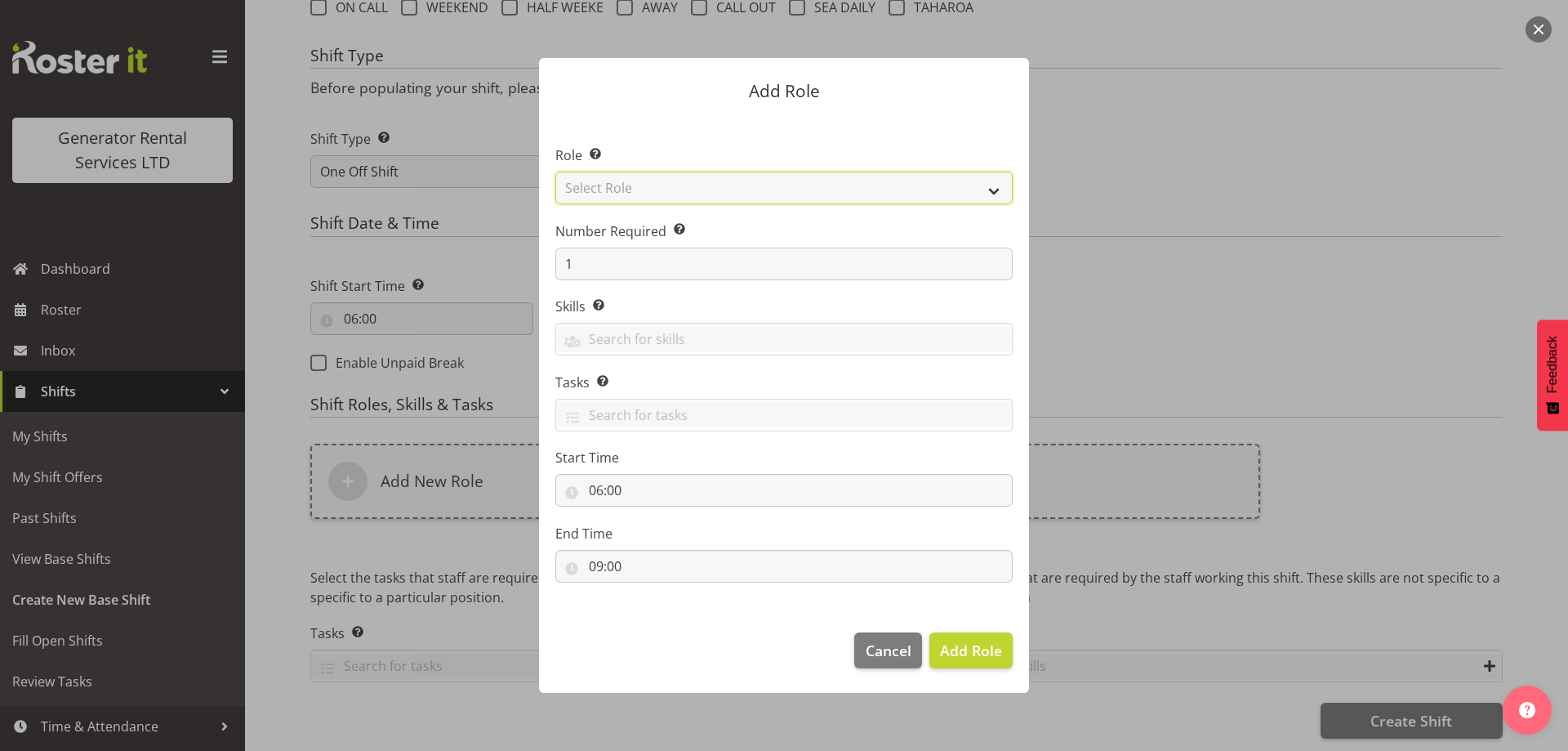
click at [839, 192] on select "Select Role Account Manager Electrician Engineering GM HSEQ manager MECH Mechan…" at bounding box center [783, 188] width 457 height 32
select select "20"
click at [555, 172] on select "Select Role Account Manager Electrician Engineering GM HSEQ manager MECH Mechan…" at bounding box center [783, 188] width 457 height 32
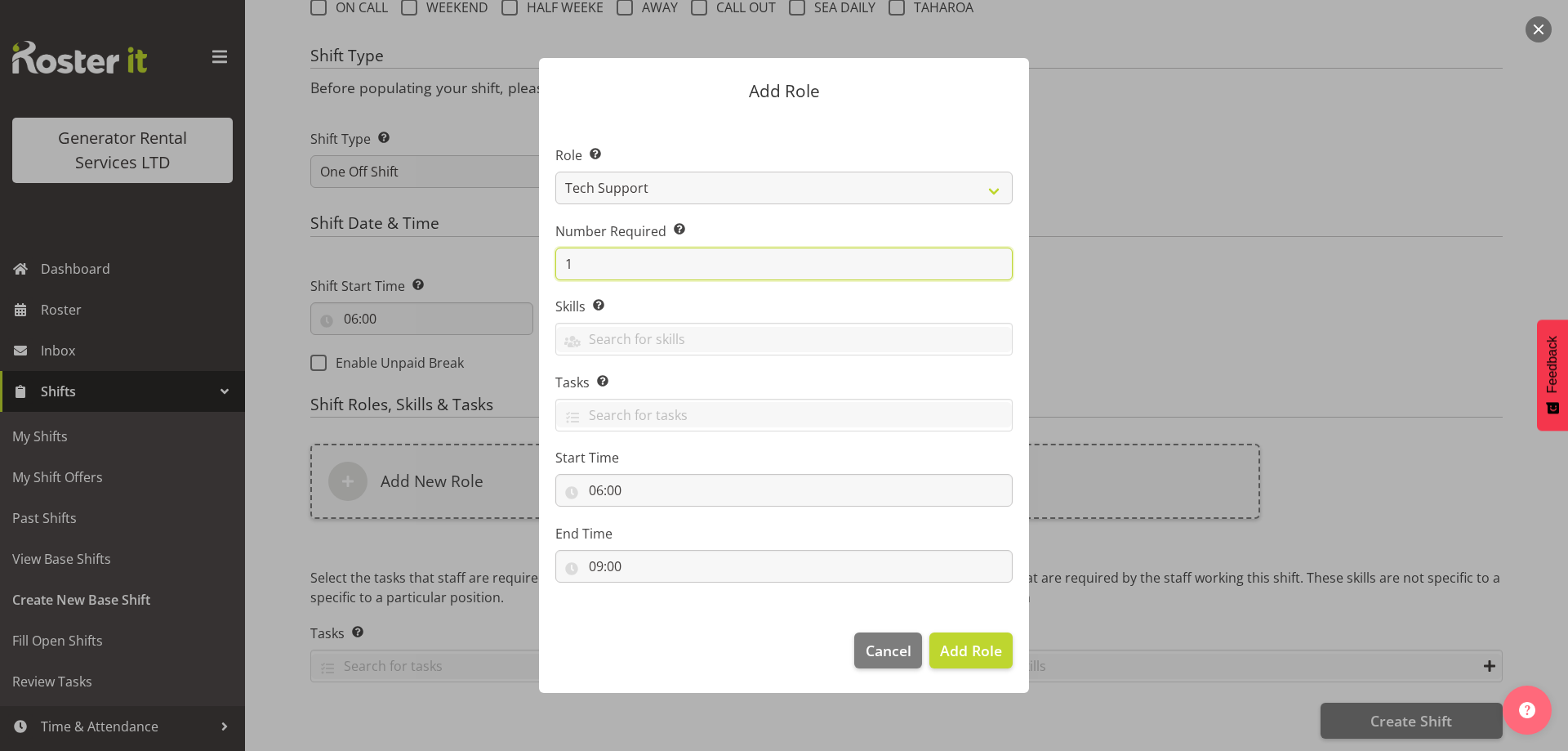
click at [597, 267] on input "1" at bounding box center [783, 264] width 457 height 32
type input "2"
click at [950, 637] on button "Add 2 Roles" at bounding box center [961, 651] width 103 height 36
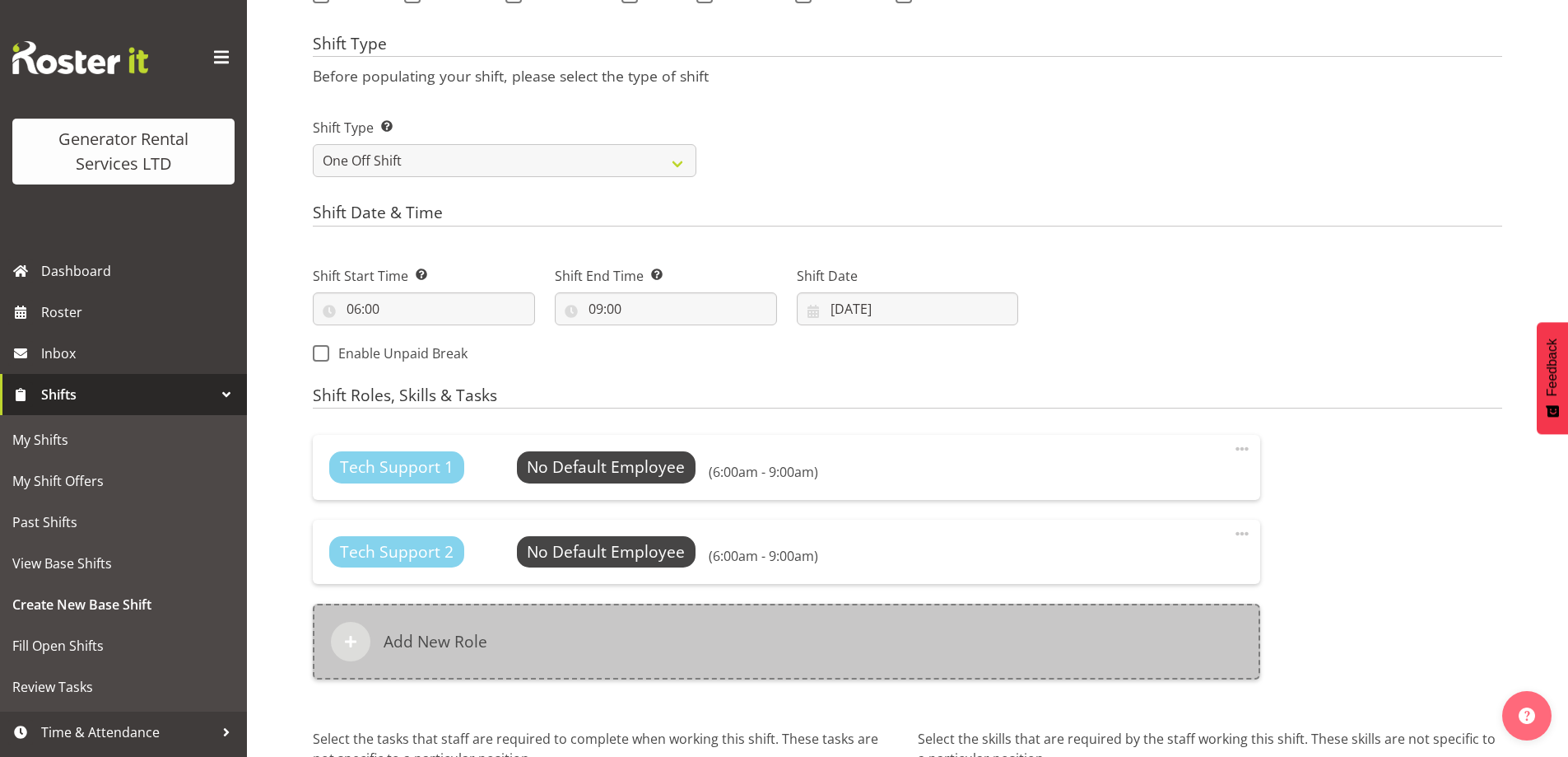
click at [687, 626] on div "Add New Role" at bounding box center [787, 641] width 947 height 76
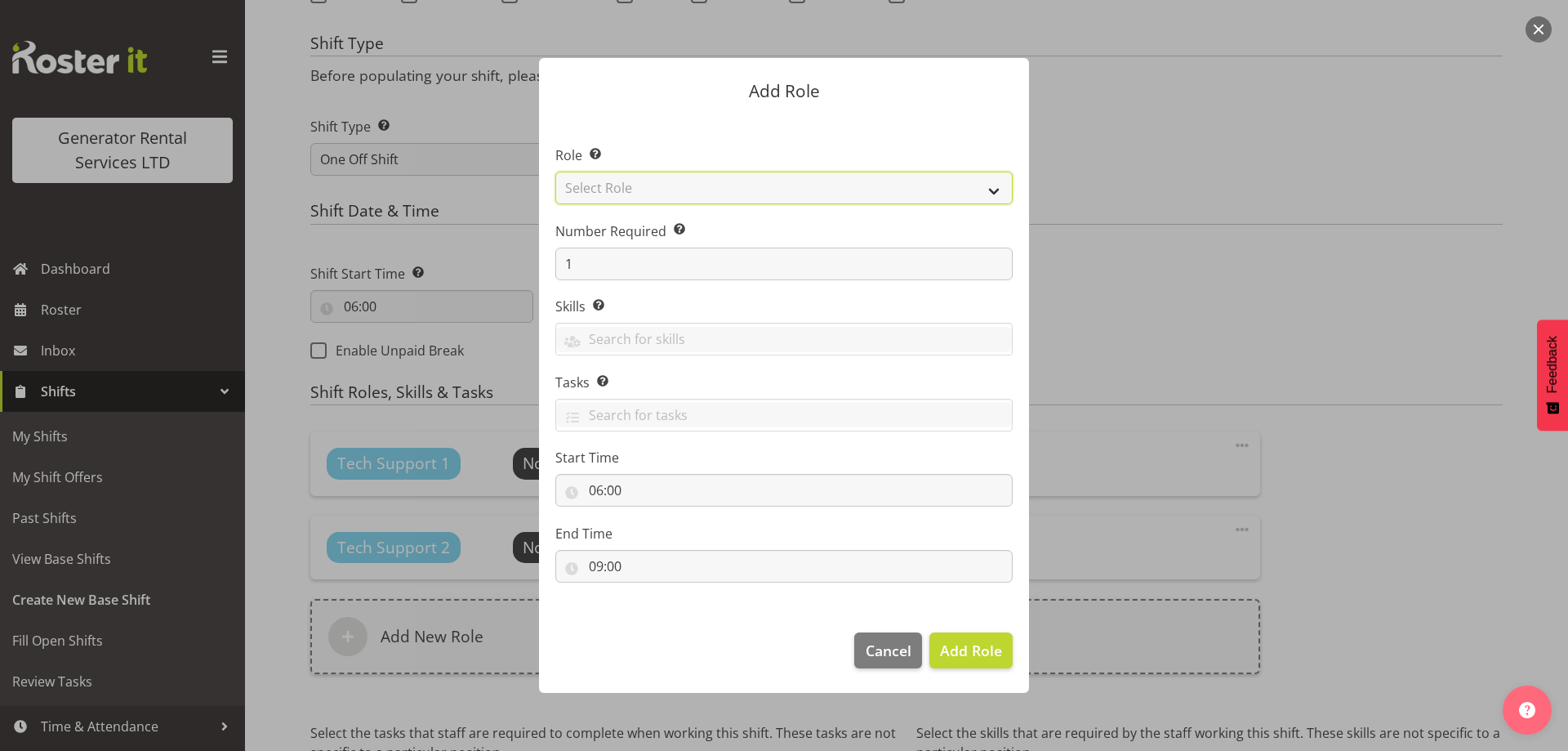
click at [813, 194] on select "Select Role Account Manager Electrician Engineering GM HSEQ manager MECH Mechan…" at bounding box center [783, 188] width 457 height 32
select select "20"
click at [555, 172] on select "Select Role Account Manager Electrician Engineering GM HSEQ manager MECH Mechan…" at bounding box center [783, 188] width 457 height 32
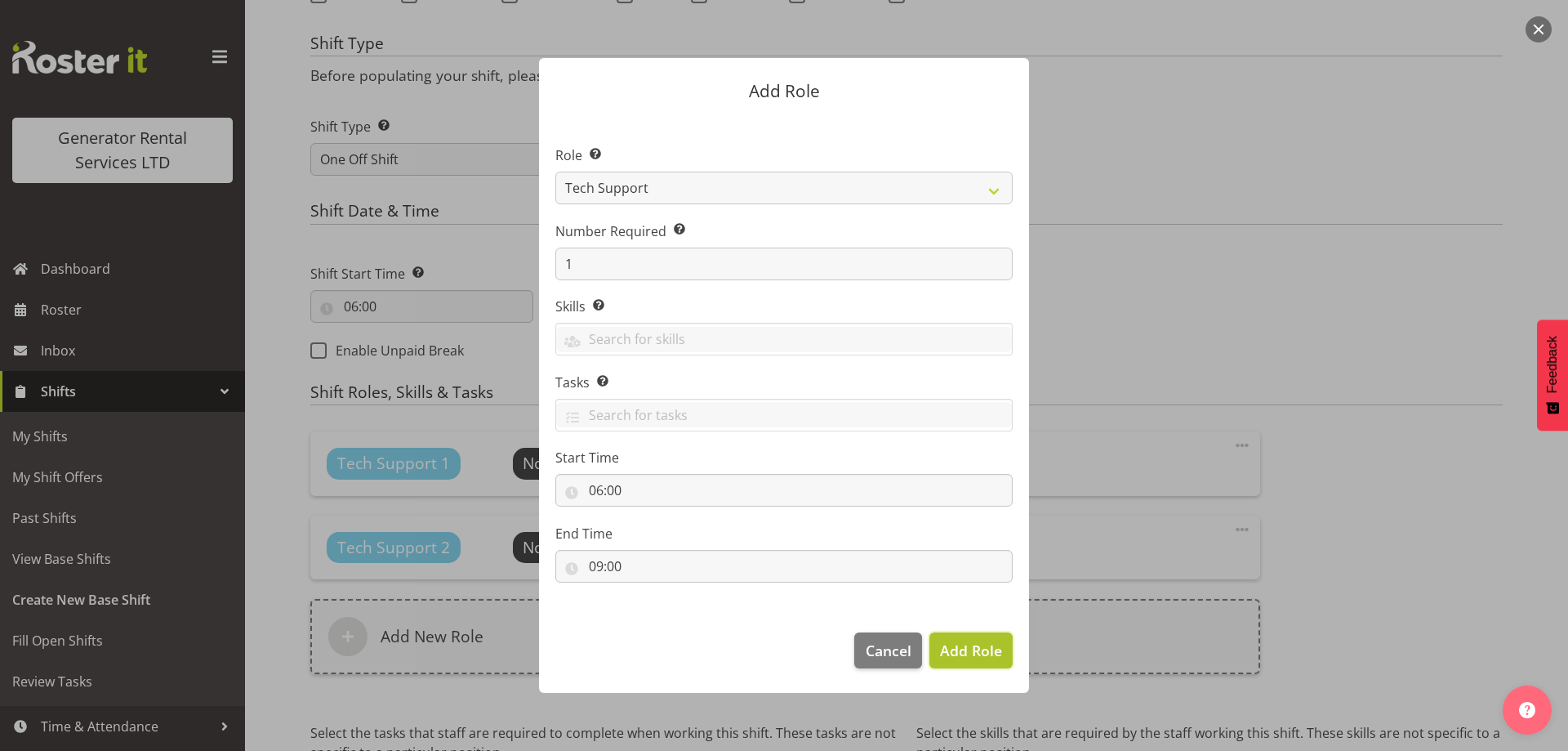
click at [981, 656] on span "Add Role" at bounding box center [970, 650] width 62 height 20
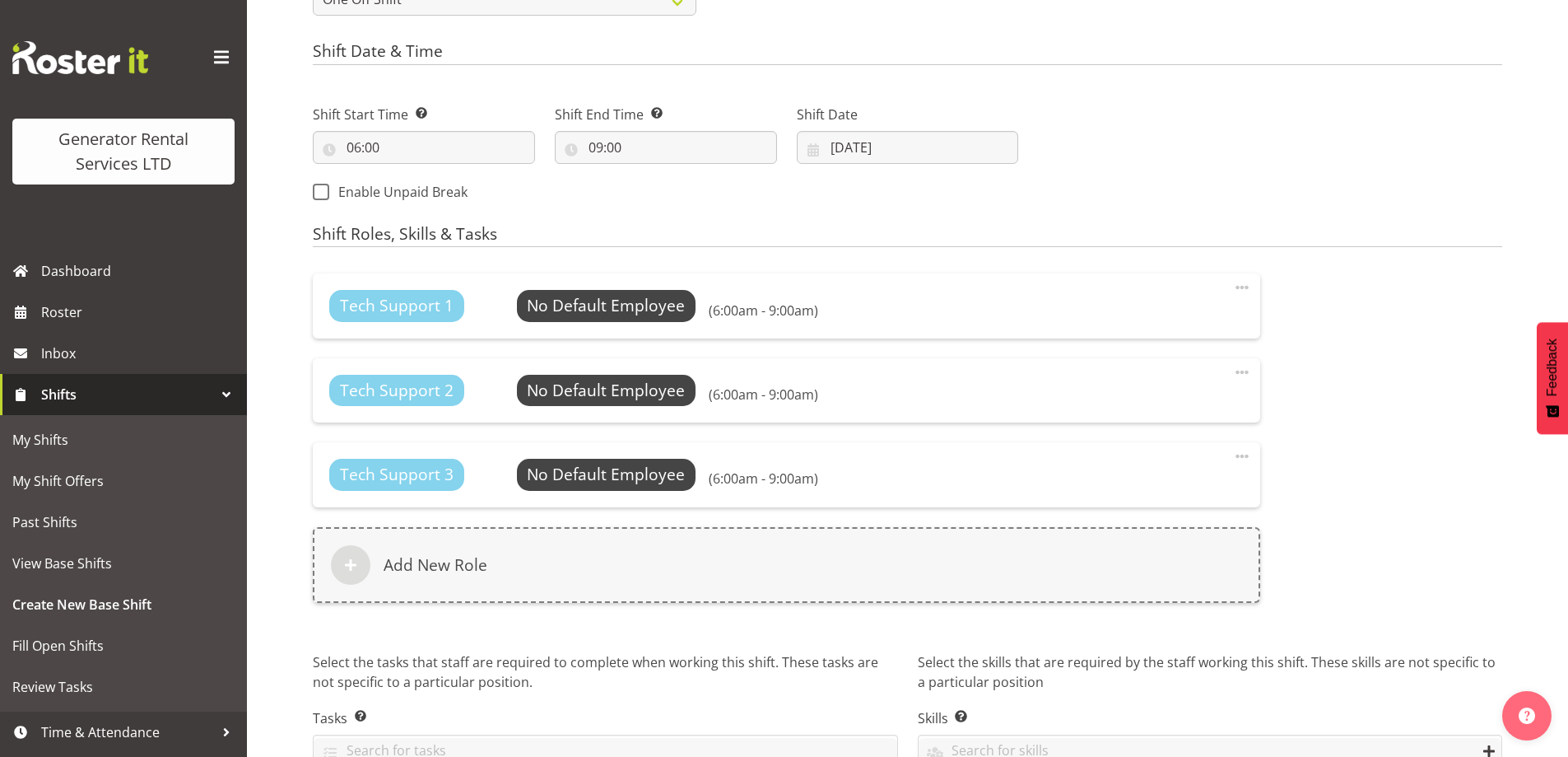
scroll to position [827, 0]
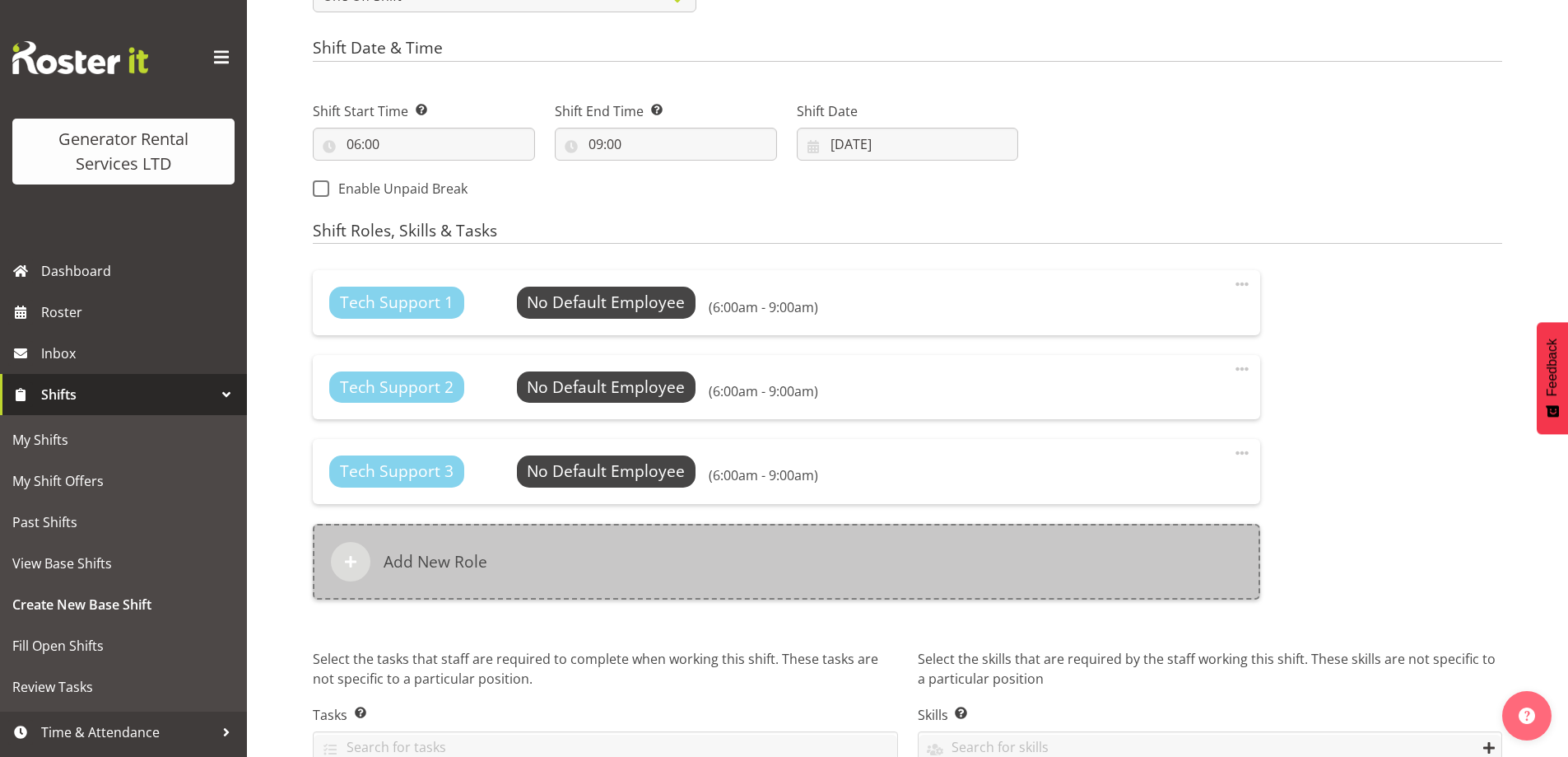
click at [886, 542] on div "Add New Role" at bounding box center [787, 561] width 947 height 76
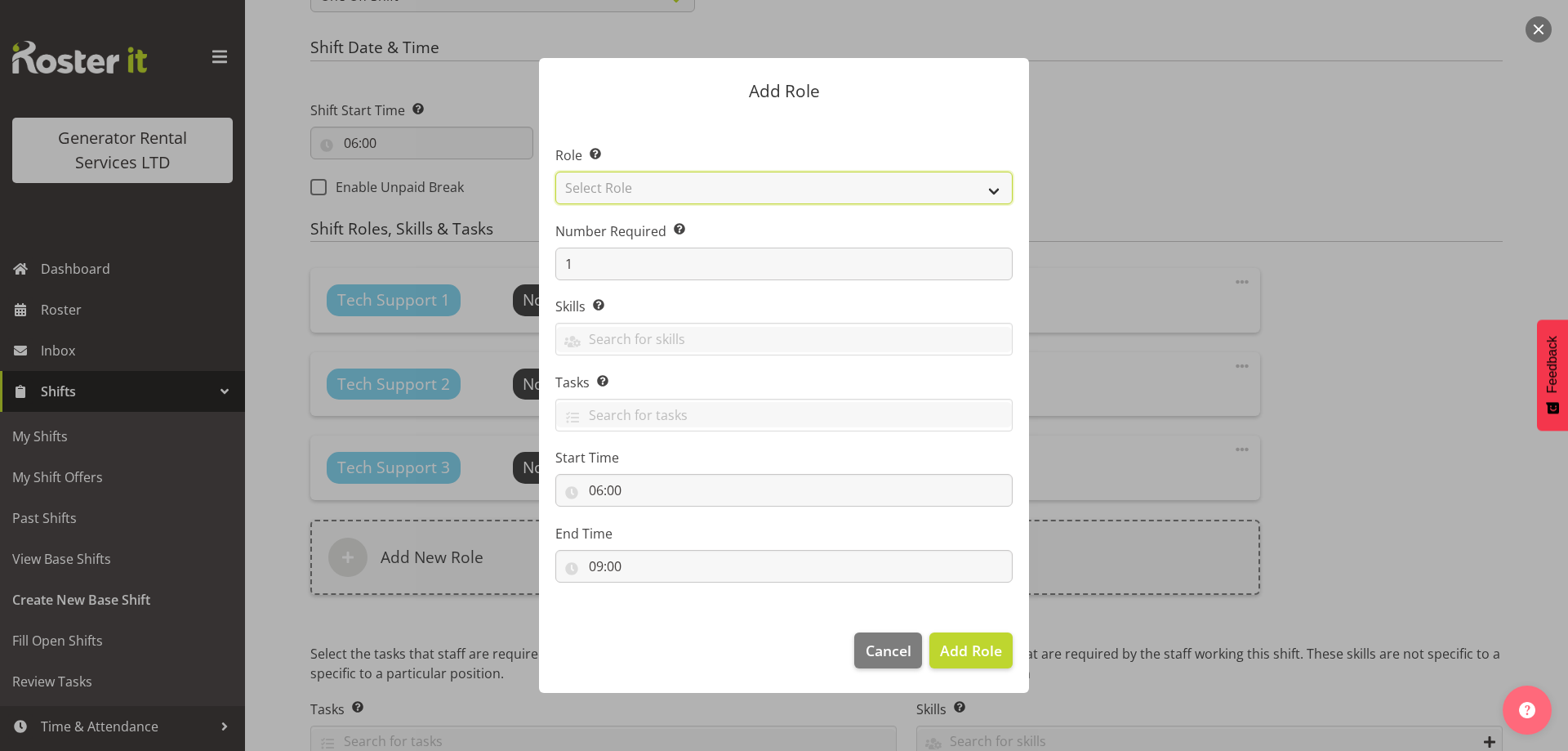
click at [683, 184] on select "Select Role Account Manager Electrician Engineering GM HSEQ manager MECH Mechan…" at bounding box center [783, 188] width 457 height 32
select select "27"
click at [555, 172] on select "Select Role Account Manager Electrician Engineering GM HSEQ manager MECH Mechan…" at bounding box center [783, 188] width 457 height 32
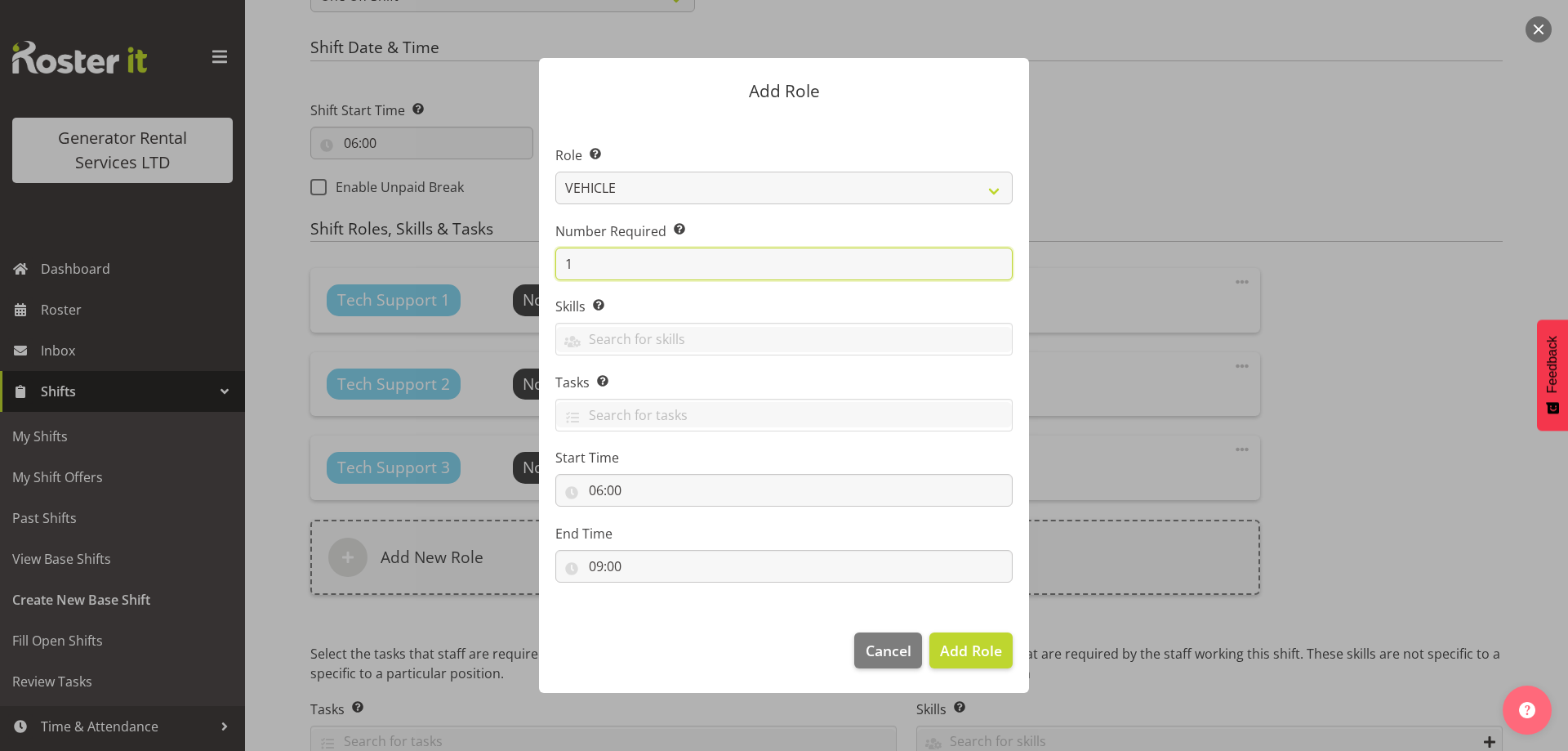
click at [620, 273] on input "1" at bounding box center [783, 264] width 457 height 32
type input "4"
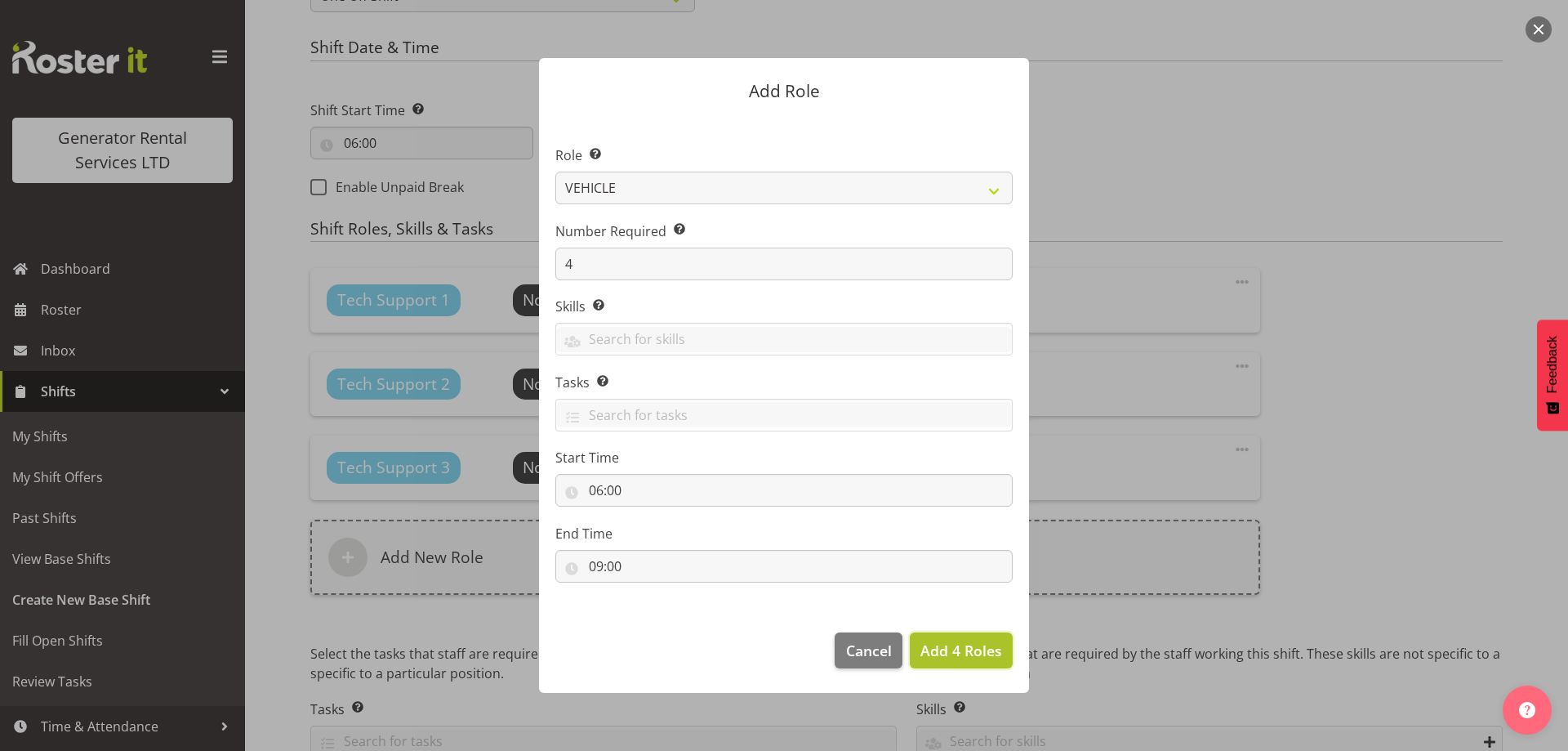
click at [974, 652] on span "Add 4 Roles" at bounding box center [961, 650] width 82 height 20
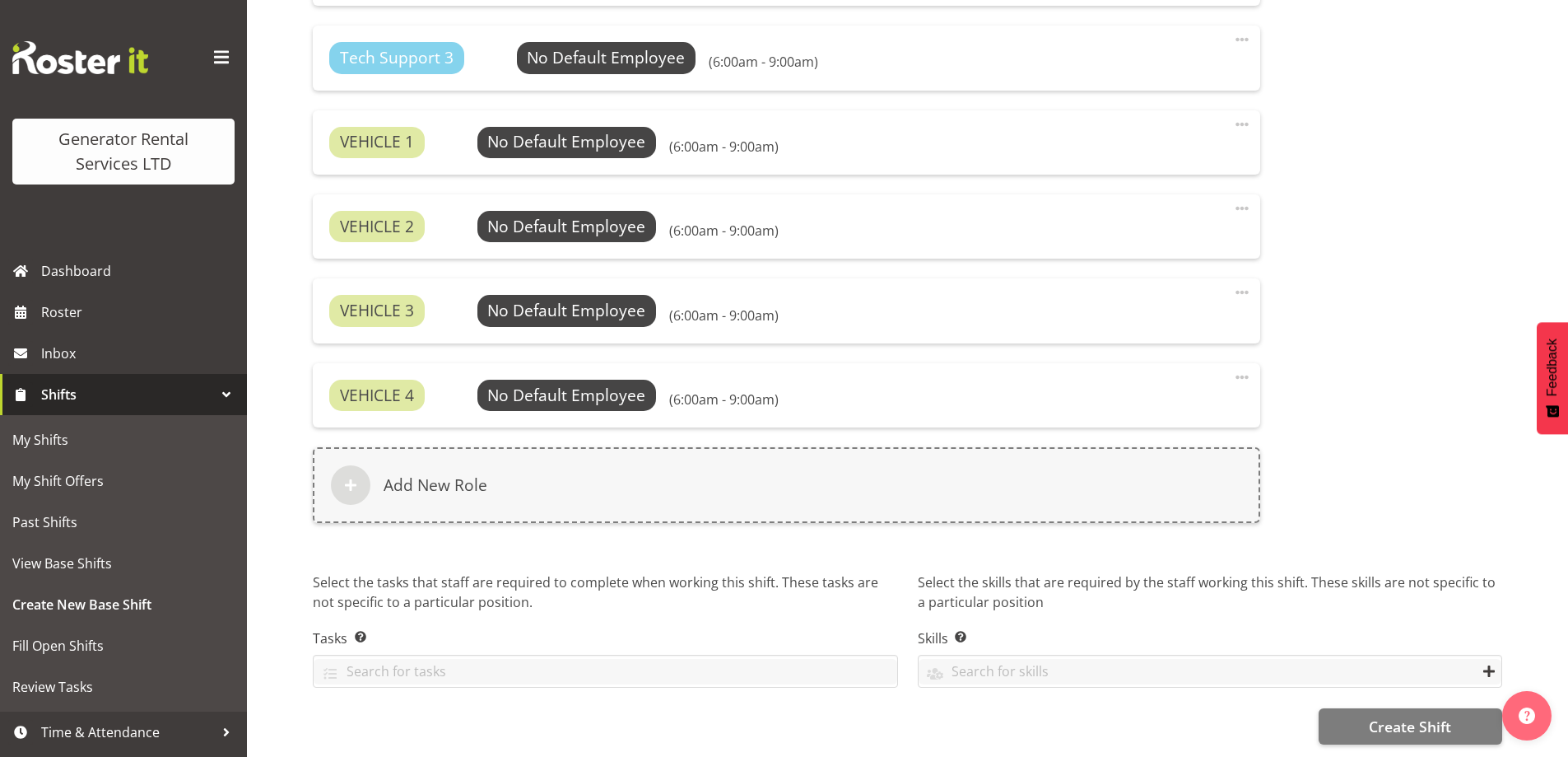
scroll to position [1253, 0]
click at [1367, 708] on button "Create Shift" at bounding box center [1410, 726] width 184 height 36
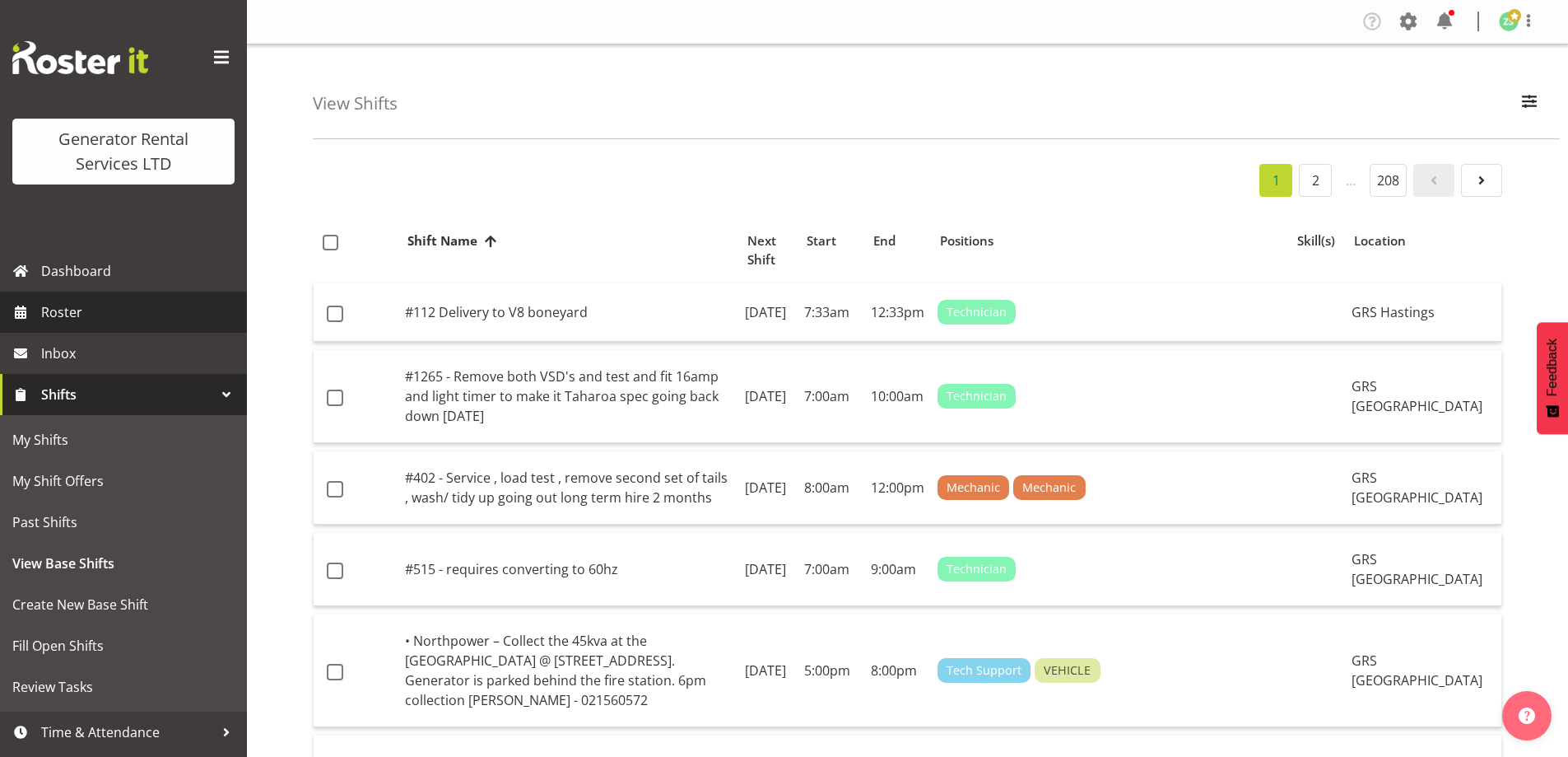
click at [107, 318] on span "Roster" at bounding box center [140, 312] width 197 height 25
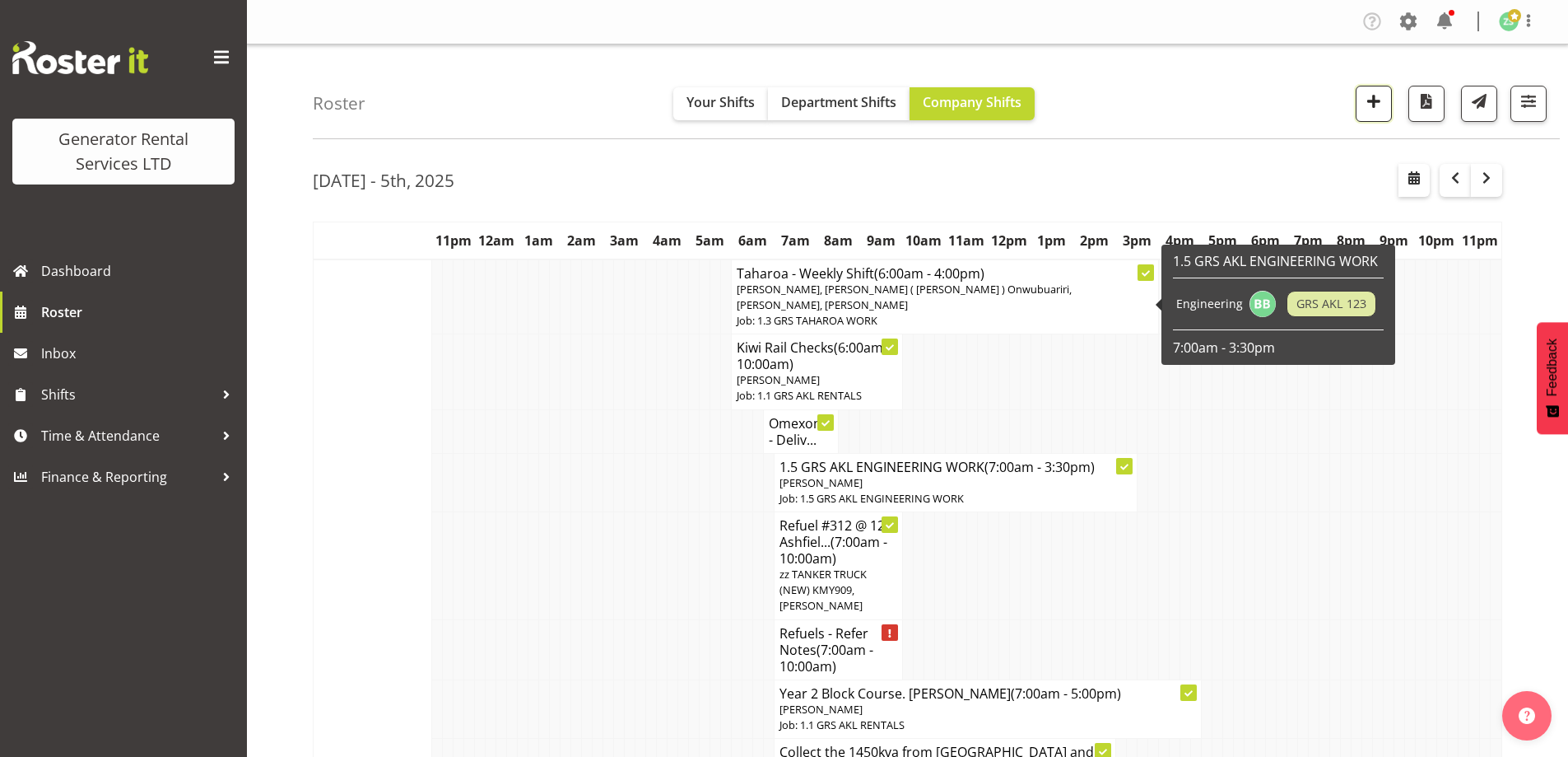
click at [1384, 90] on button "button" at bounding box center [1373, 104] width 36 height 36
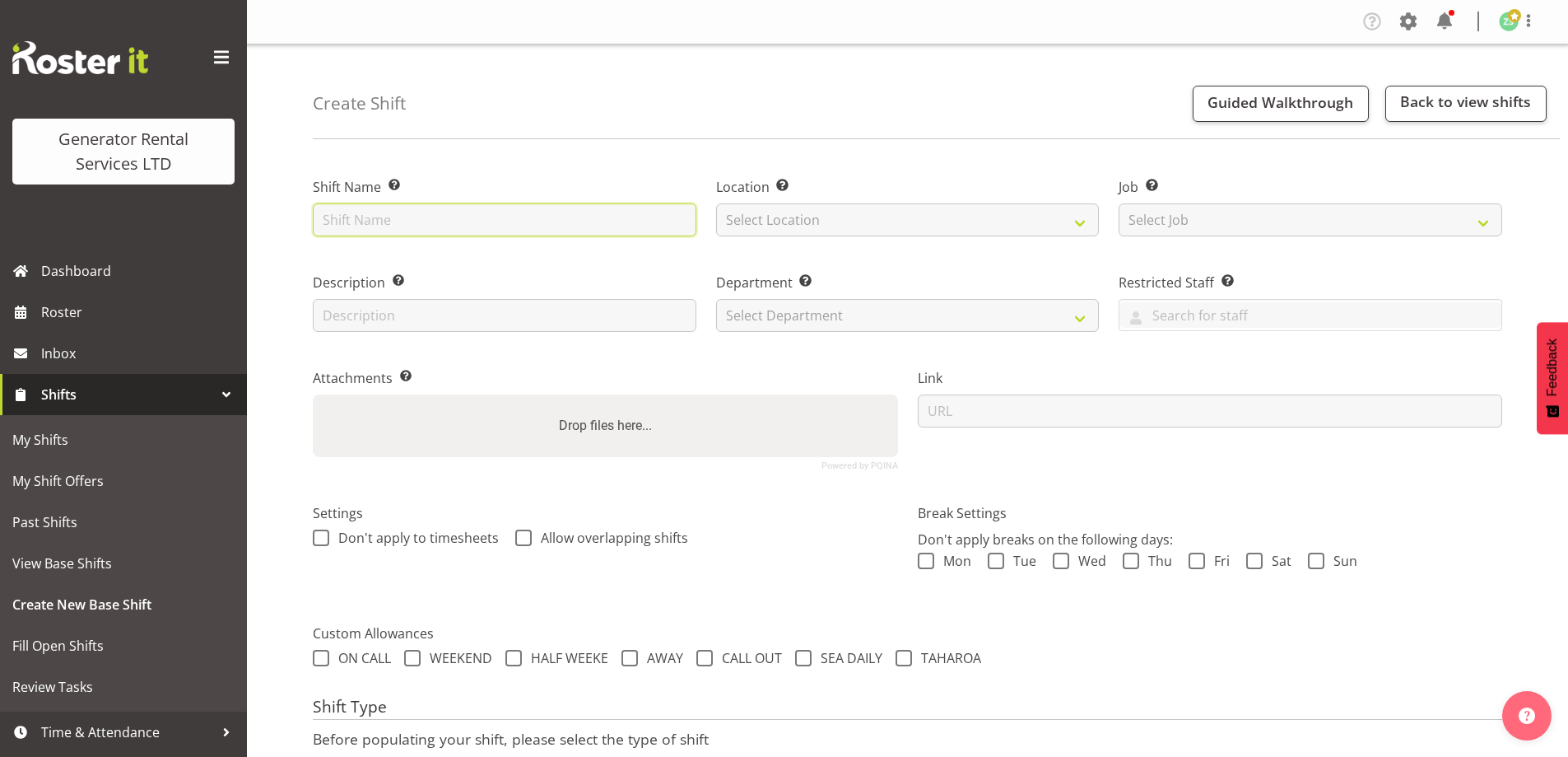
click at [477, 217] on input "text" at bounding box center [504, 220] width 383 height 33
type input "P"
type input "Northpower - Put online the 1250kva at Taylors Laundry - [STREET_ADDRESS][PERSO…"
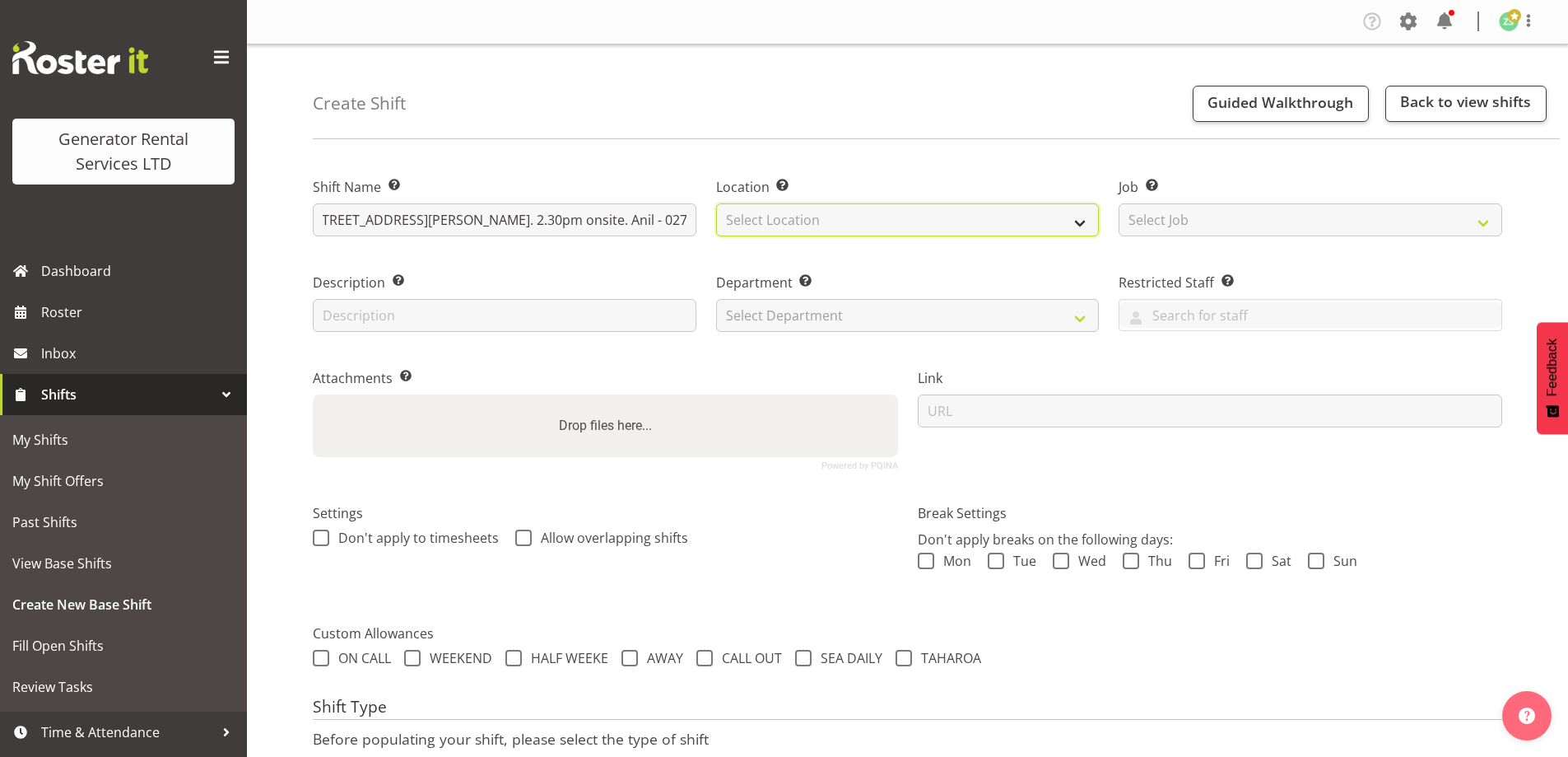
scroll to position [0, 0]
click at [926, 225] on select "Select Location [GEOGRAPHIC_DATA] [GEOGRAPHIC_DATA]" at bounding box center [908, 220] width 383 height 33
select select "28"
click at [716, 203] on select "Select Location [GEOGRAPHIC_DATA] [GEOGRAPHIC_DATA]" at bounding box center [908, 220] width 383 height 33
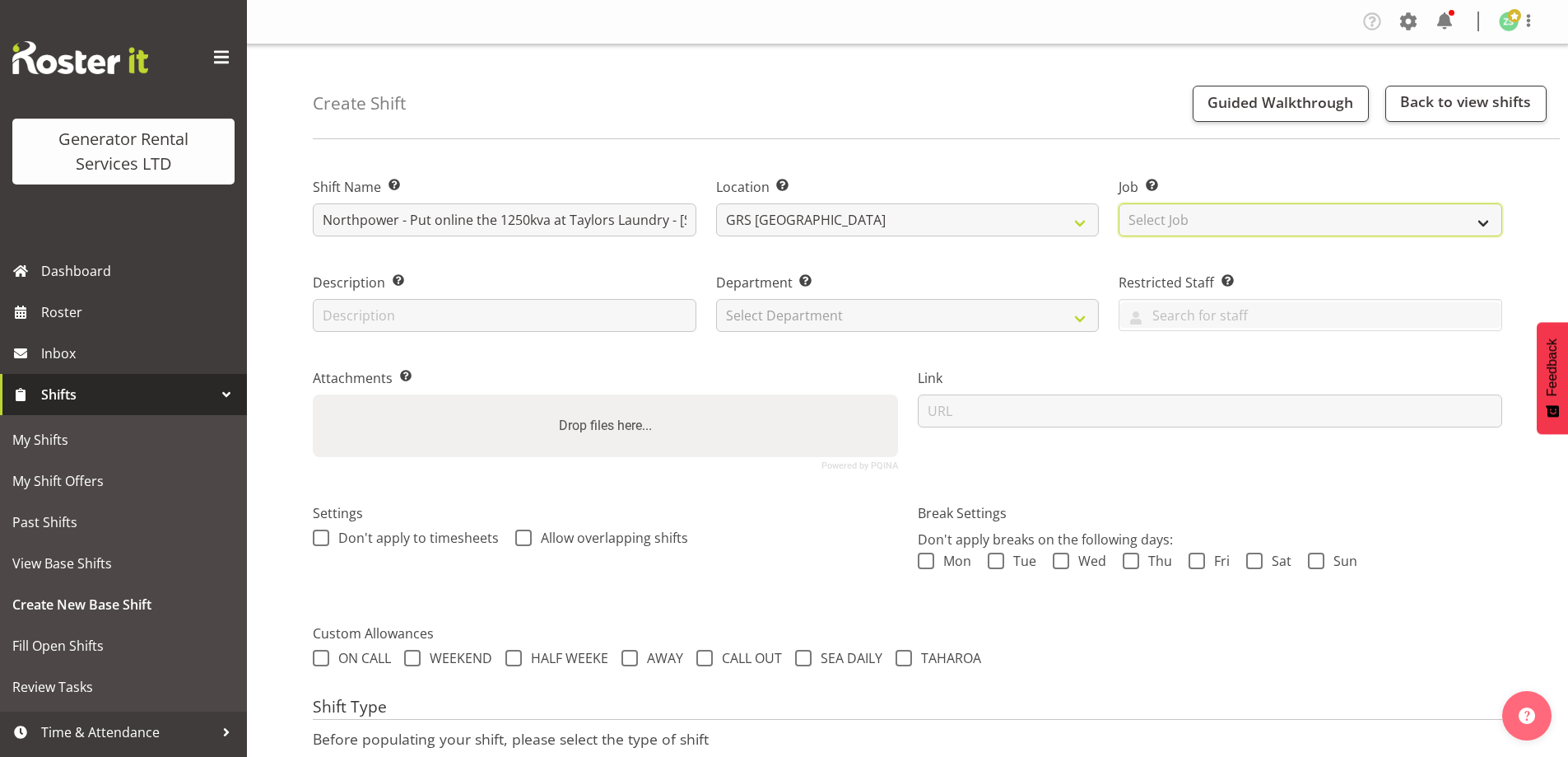
click at [1203, 228] on select "Select Job Create new job 1.1 GRS AKL RENTALS 1.1 GRS AKL RENTALS AC 1.1 GRS AK…" at bounding box center [1310, 220] width 383 height 33
select select "9"
click at [1119, 203] on select "Select Job Create new job 1.1 GRS AKL RENTALS 1.1 GRS AKL RENTALS AC 1.1 GRS AK…" at bounding box center [1310, 220] width 383 height 33
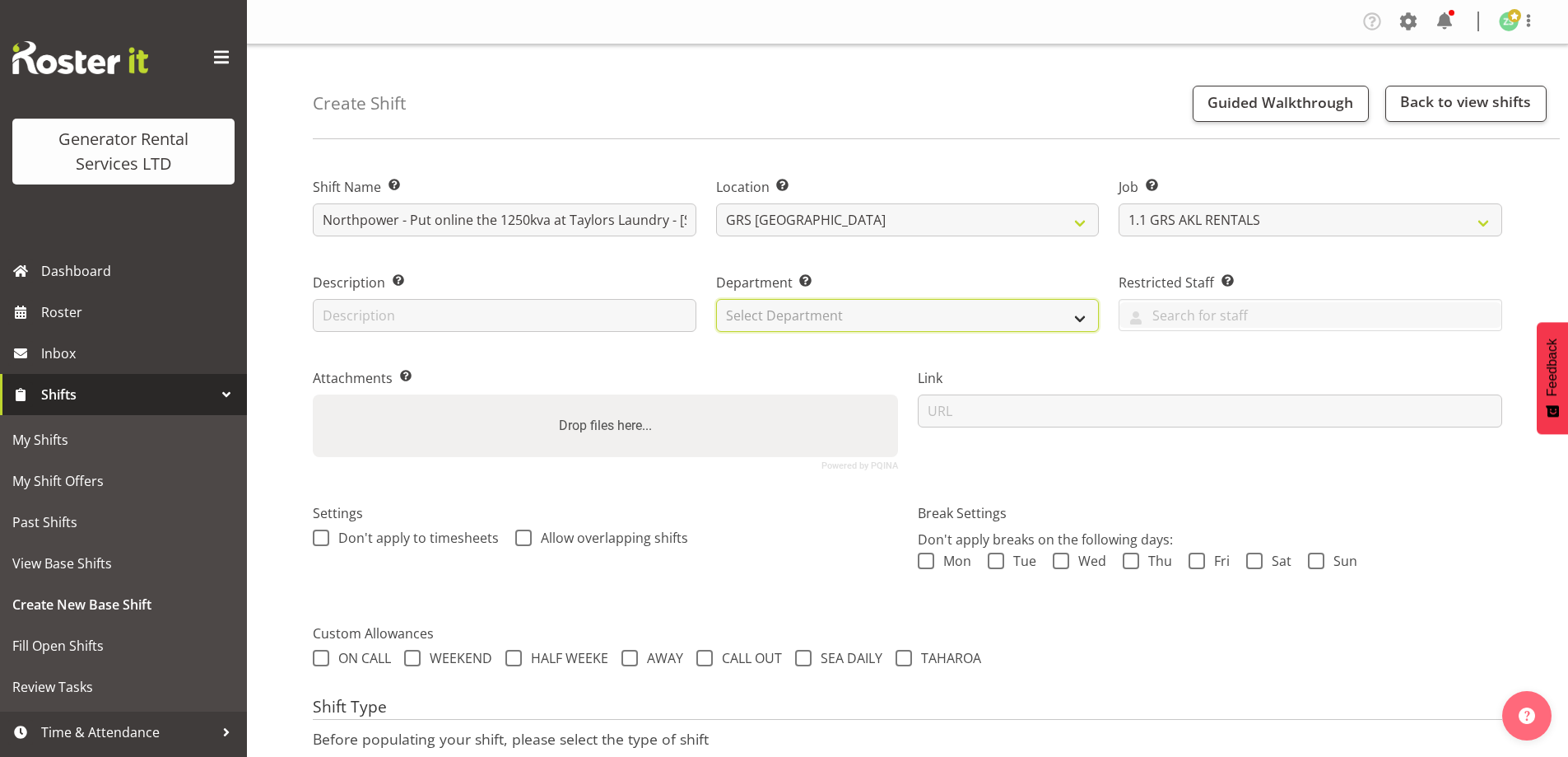
drag, startPoint x: 966, startPoint y: 316, endPoint x: 940, endPoint y: 328, distance: 28.6
click at [966, 316] on select "Select Department GRS ADMIN AKL GRS HIRE AKL GRS HIRE TGA GRS HIRE HST GRS ENGI…" at bounding box center [908, 315] width 383 height 33
select select "20"
click at [716, 299] on select "Select Department GRS ADMIN AKL GRS HIRE AKL GRS HIRE TGA GRS HIRE HST GRS ENGI…" at bounding box center [908, 315] width 383 height 33
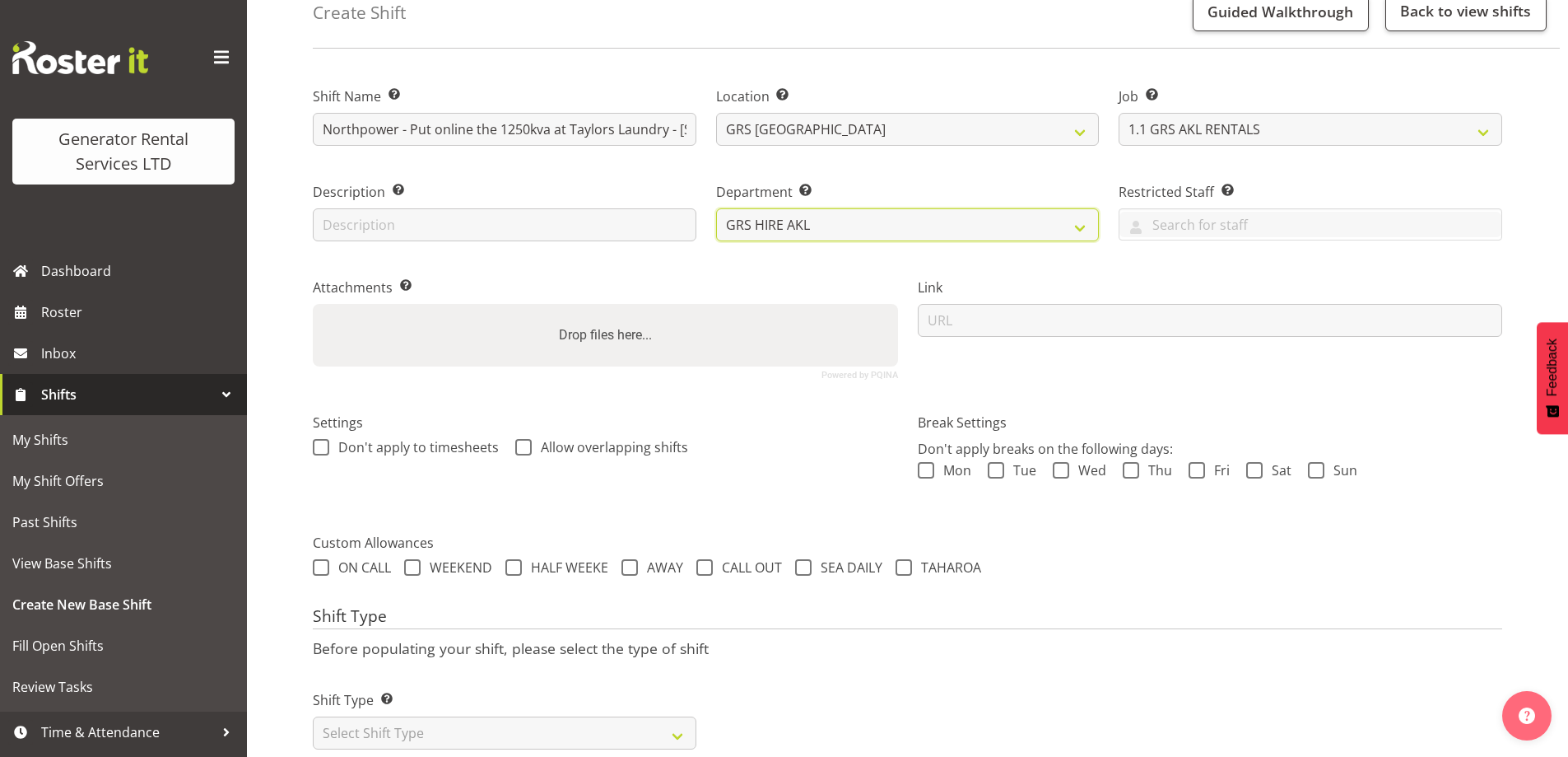
scroll to position [134, 0]
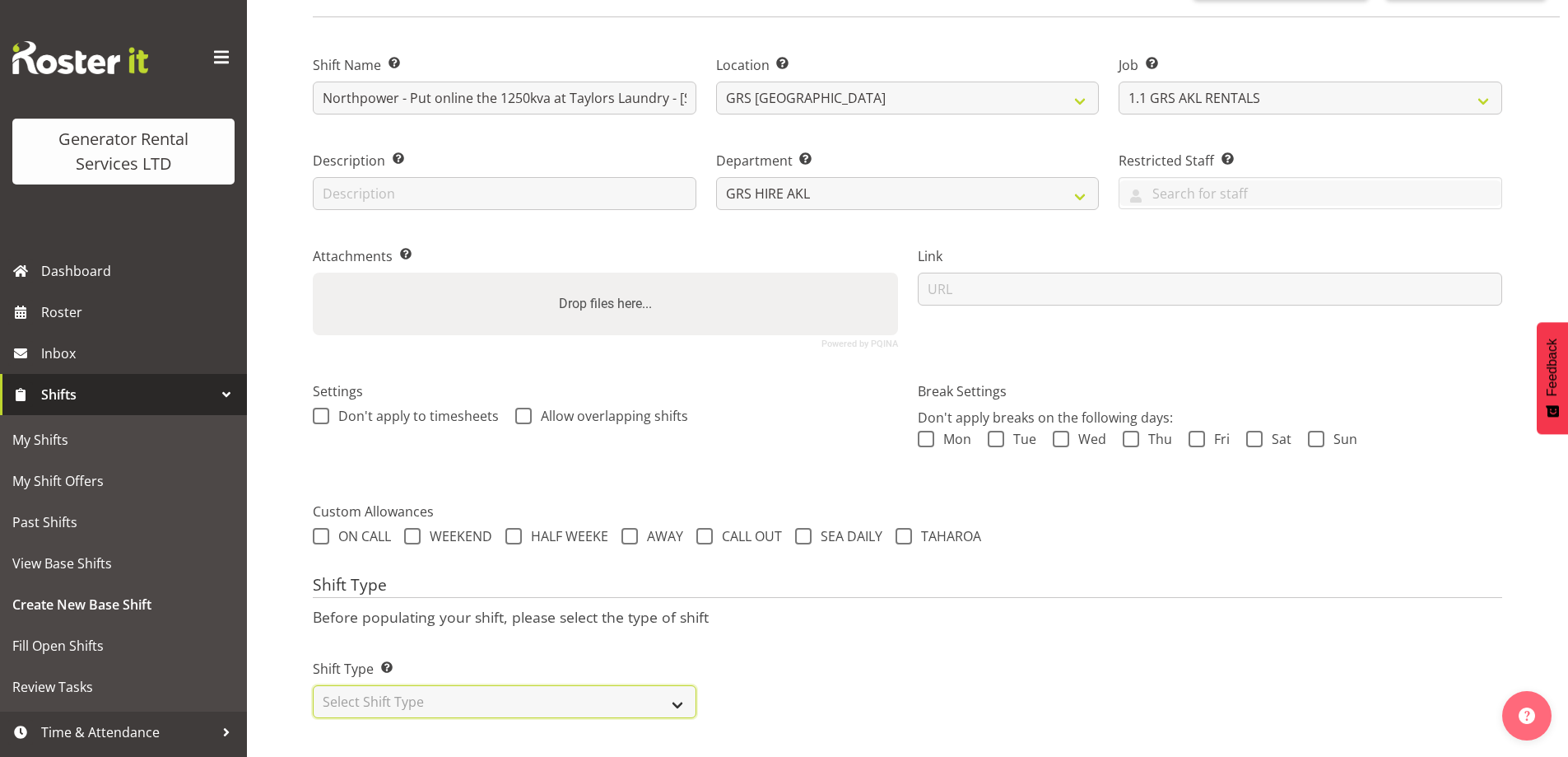
click at [545, 685] on select "Select Shift Type One Off Shift Recurring Shift Rotating Shift" at bounding box center [504, 701] width 383 height 33
select select "one_off"
click at [313, 685] on select "Select Shift Type One Off Shift Recurring Shift Rotating Shift" at bounding box center [504, 701] width 383 height 33
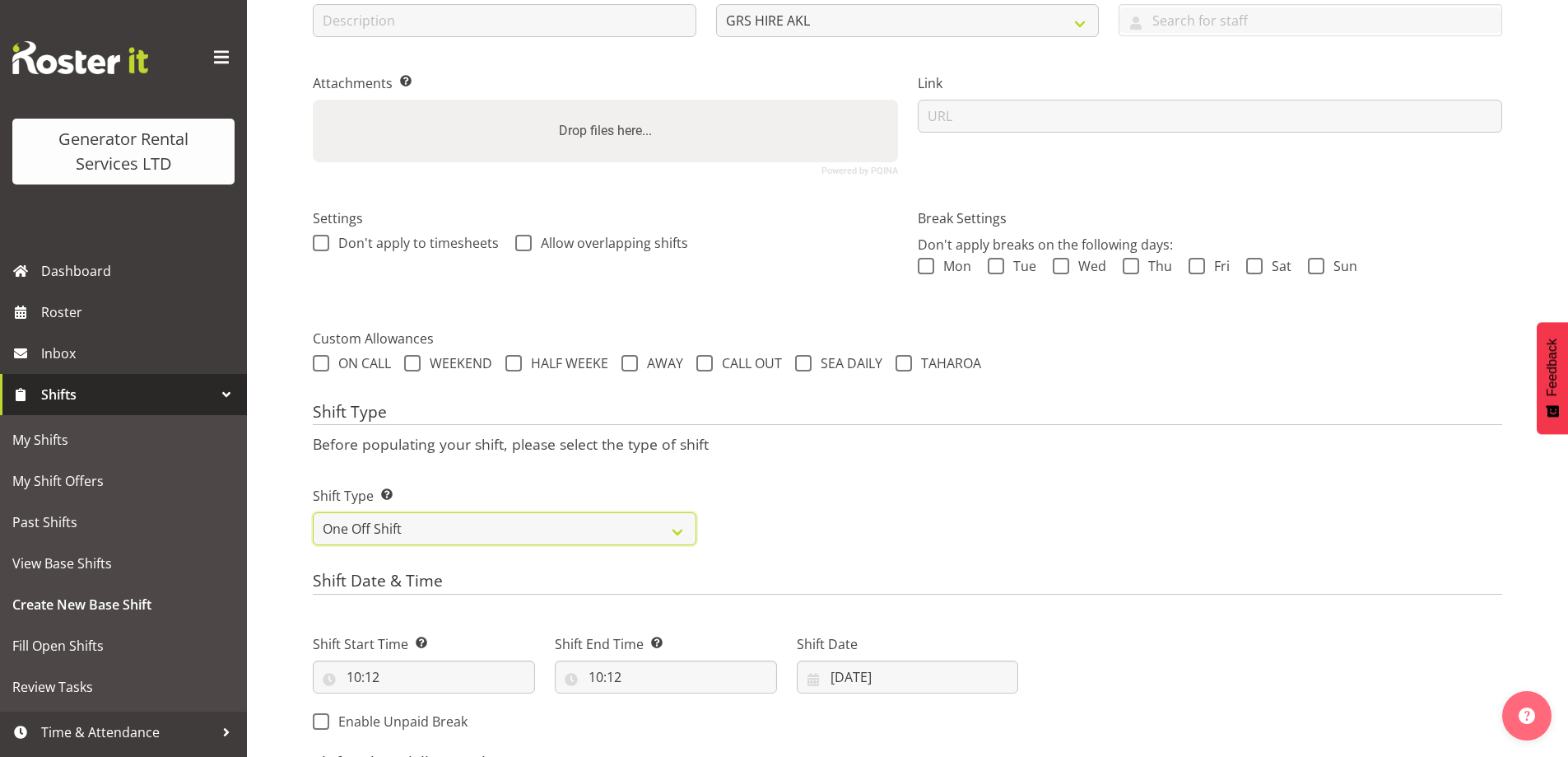
scroll to position [299, 0]
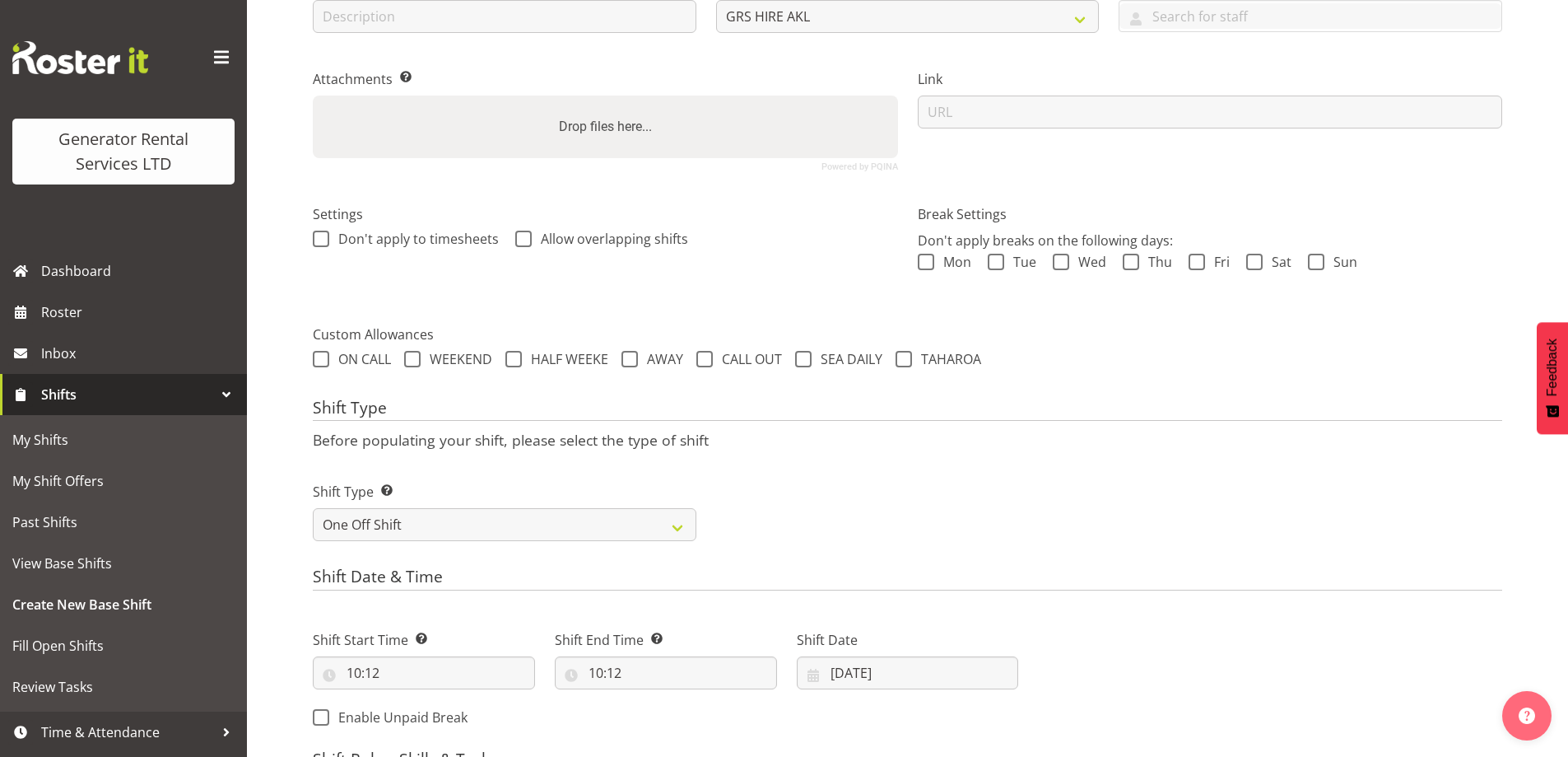
click at [462, 694] on div "Shift Start Time Set the time of the day you wish this shift to start 10:12 00 …" at bounding box center [424, 652] width 242 height 92
click at [465, 680] on input "10:12" at bounding box center [424, 673] width 222 height 33
click at [419, 705] on select "00 01 02 03 04 05 06 07 08 09 10 11 12 13 14 15 16 17 18 19 20 21 22 23" at bounding box center [425, 716] width 37 height 33
select select "14"
click at [407, 699] on select "00 01 02 03 04 05 06 07 08 09 10 11 12 13 14 15 16 17 18 19 20 21 22 23" at bounding box center [425, 716] width 37 height 33
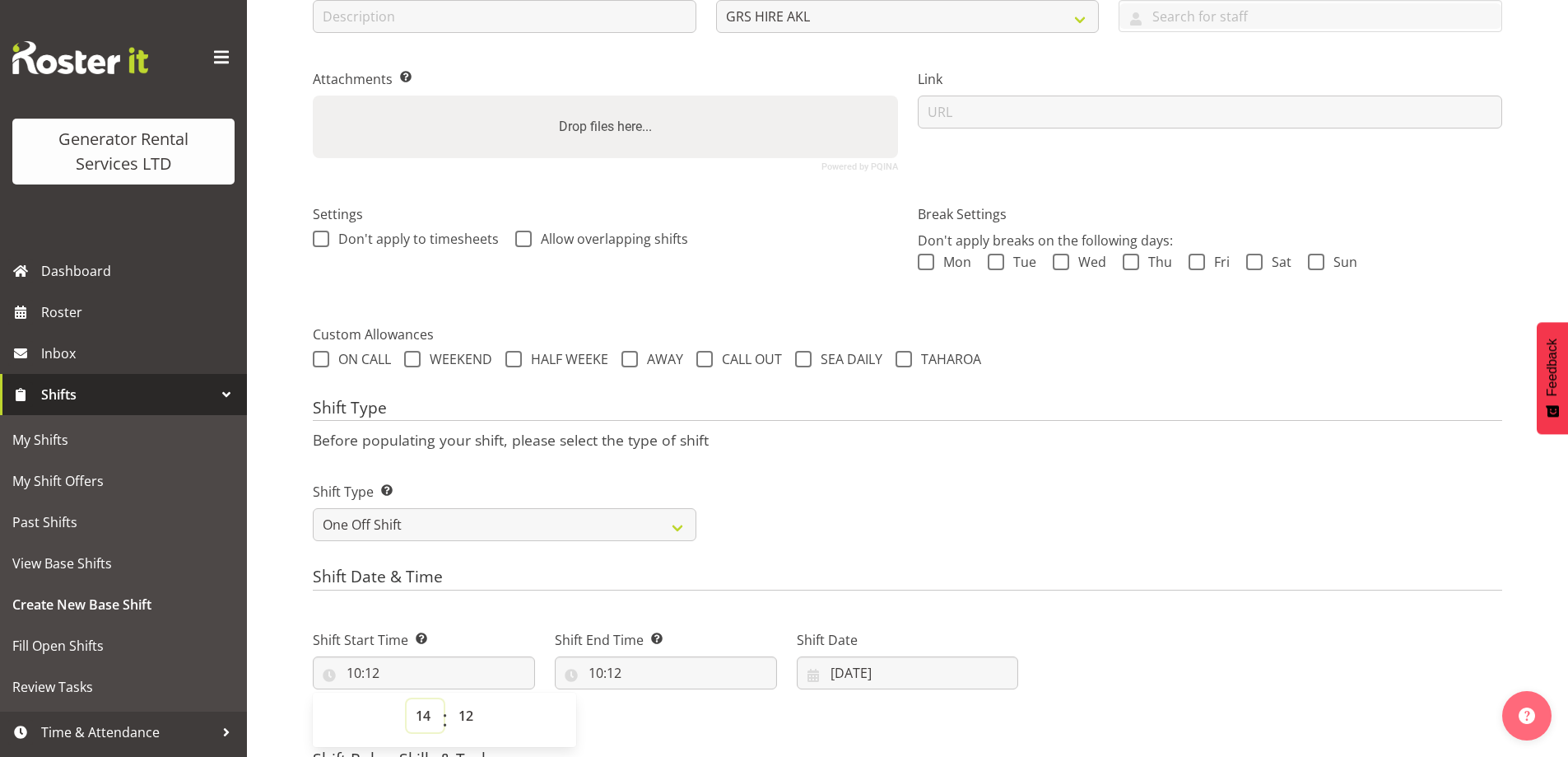
type input "14:12"
drag, startPoint x: 469, startPoint y: 714, endPoint x: 468, endPoint y: 703, distance: 11.0
click at [469, 714] on select "00 01 02 03 04 05 06 07 08 09 10 11 12 13 14 15 16 17 18 19 20 21 22 23 24 25 2…" at bounding box center [467, 716] width 37 height 33
select select "0"
click at [449, 699] on select "00 01 02 03 04 05 06 07 08 09 10 11 12 13 14 15 16 17 18 19 20 21 22 23 24 25 2…" at bounding box center [467, 716] width 37 height 33
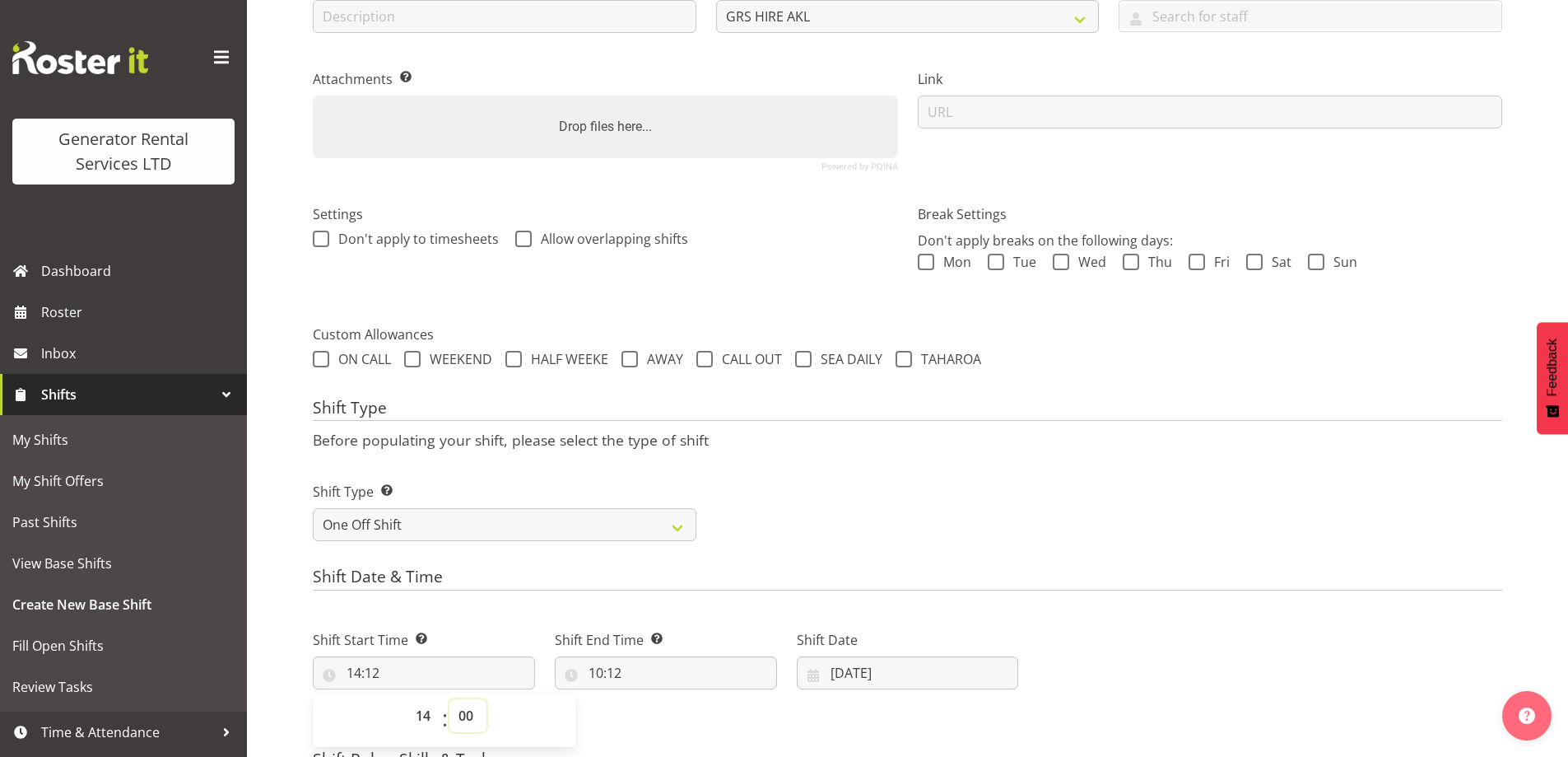
type input "14:00"
click at [689, 667] on input "10:12" at bounding box center [666, 673] width 222 height 33
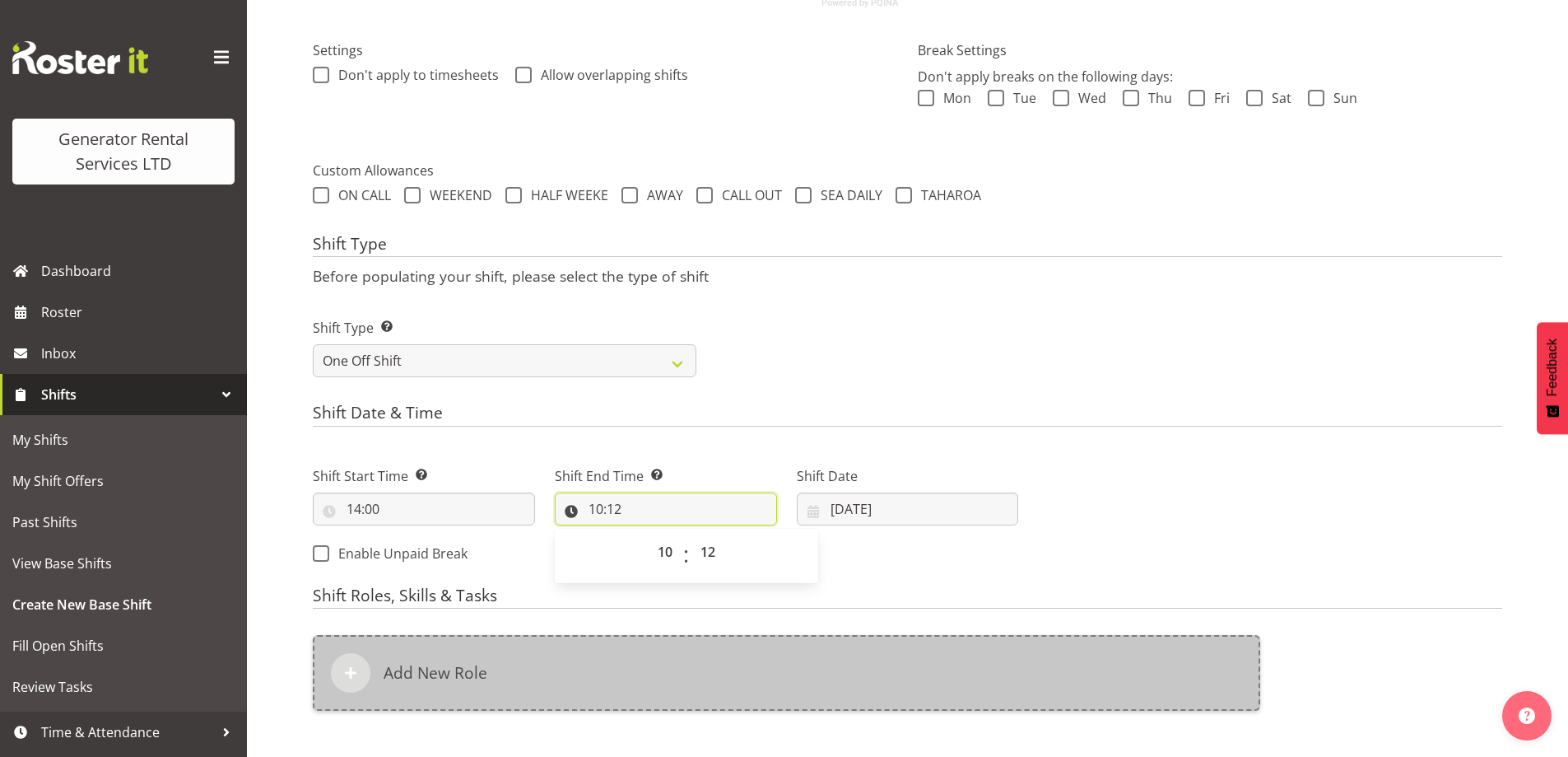
scroll to position [463, 0]
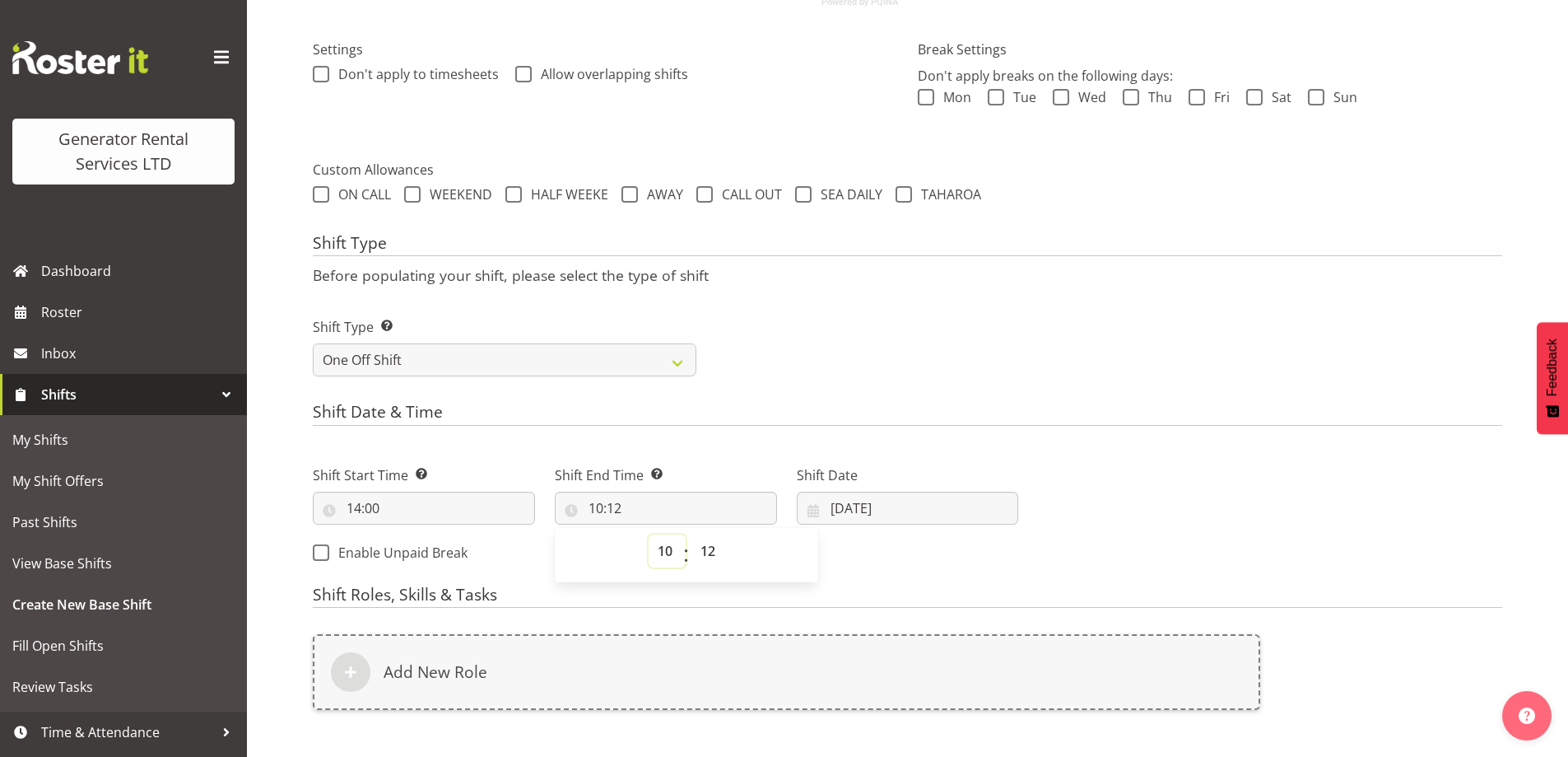
click at [674, 546] on select "00 01 02 03 04 05 06 07 08 09 10 11 12 13 14 15 16 17 18 19 20 21 22 23" at bounding box center [666, 551] width 37 height 33
select select "16"
click at [648, 535] on select "00 01 02 03 04 05 06 07 08 09 10 11 12 13 14 15 16 17 18 19 20 21 22 23" at bounding box center [666, 551] width 37 height 33
type input "16:12"
click at [709, 552] on select "00 01 02 03 04 05 06 07 08 09 10 11 12 13 14 15 16 17 18 19 20 21 22 23 24 25 2…" at bounding box center [709, 551] width 37 height 33
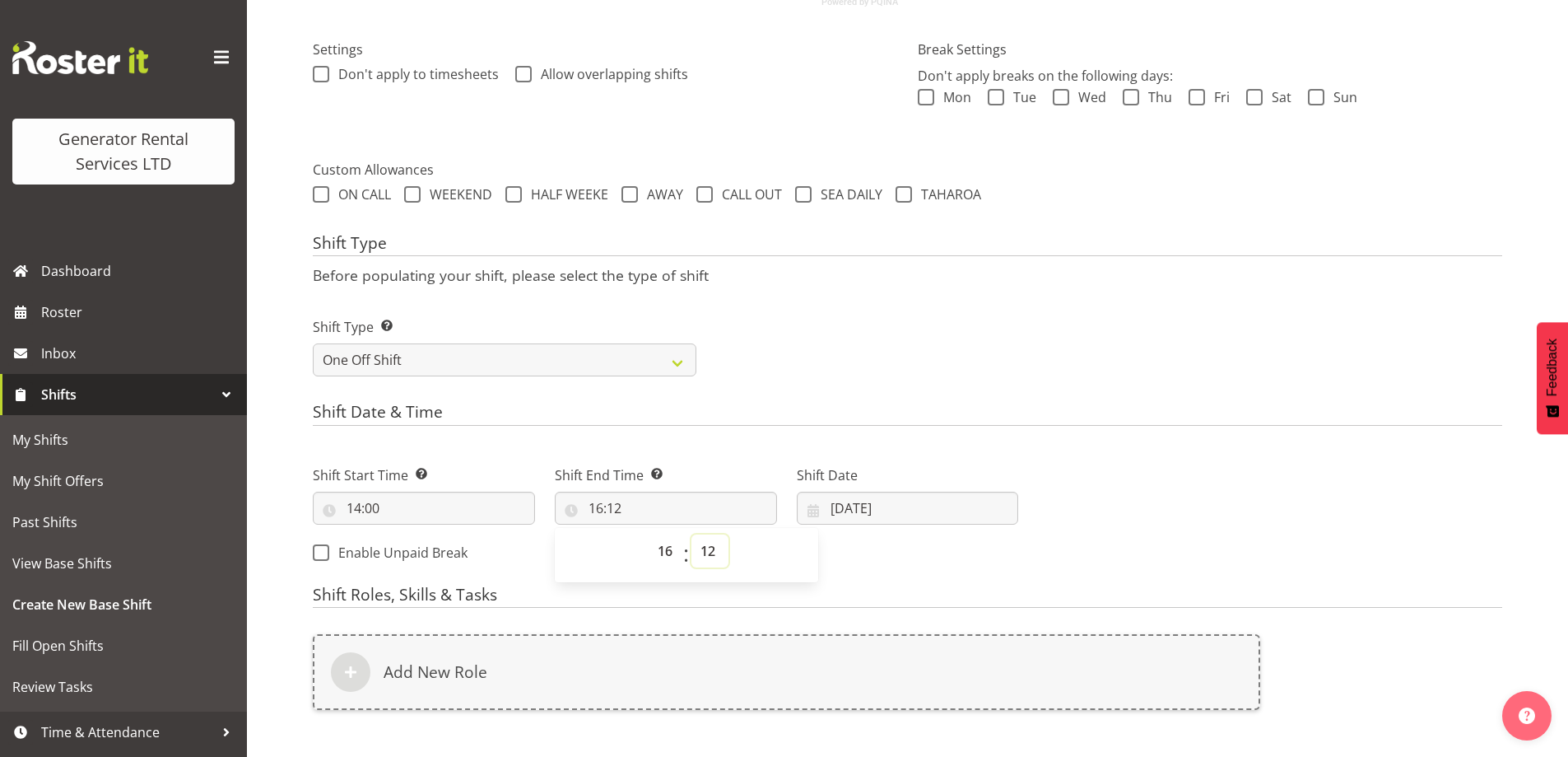
select select "0"
click at [691, 535] on select "00 01 02 03 04 05 06 07 08 09 10 11 12 13 14 15 16 17 18 19 20 21 22 23 24 25 2…" at bounding box center [709, 551] width 37 height 33
type input "16:00"
click at [903, 489] on div "Shift Date 29/09/2025 January February March April May June July August Septemb…" at bounding box center [908, 494] width 222 height 59
click at [904, 500] on input "[DATE]" at bounding box center [908, 508] width 222 height 33
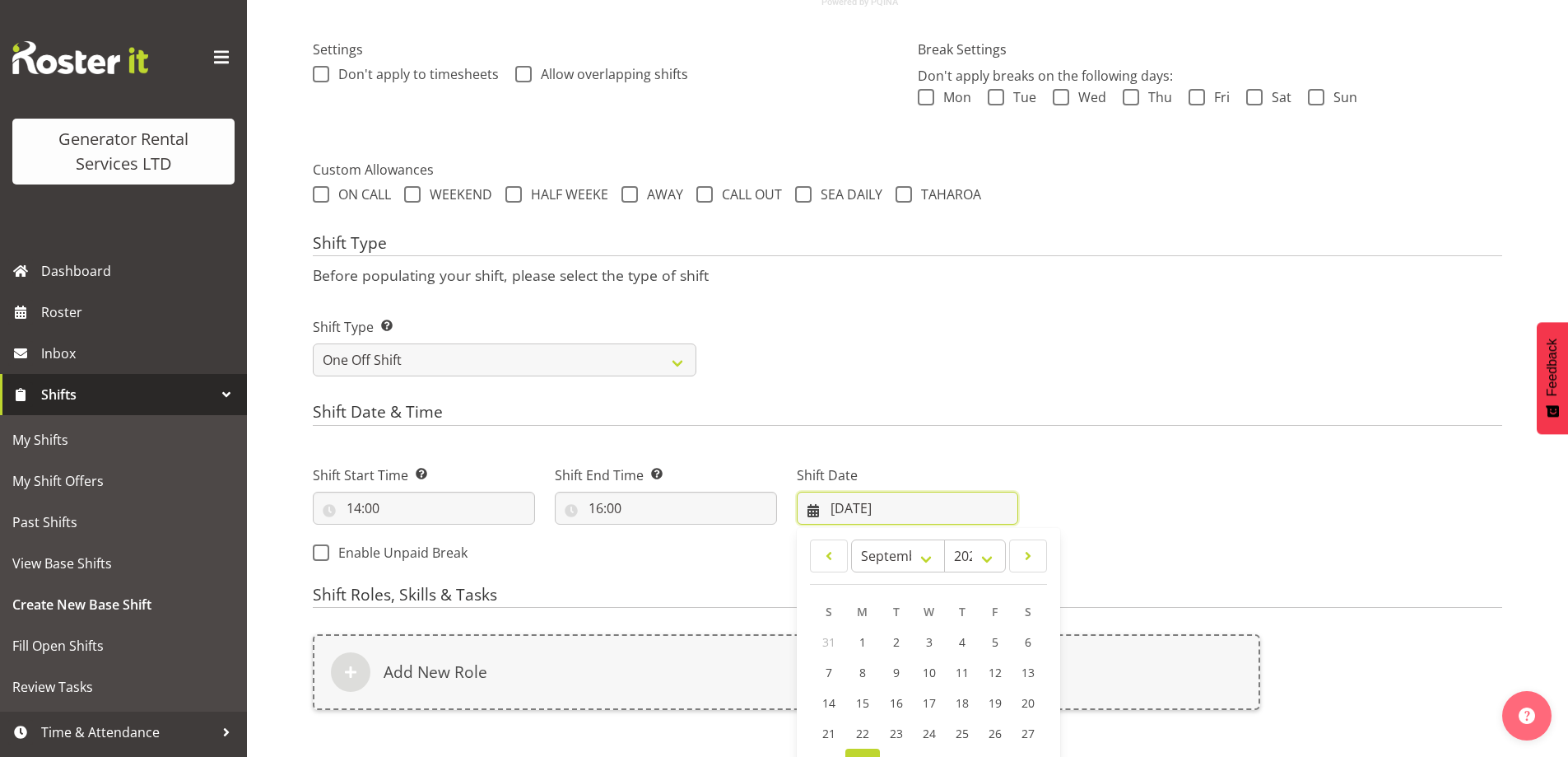
scroll to position [663, 0]
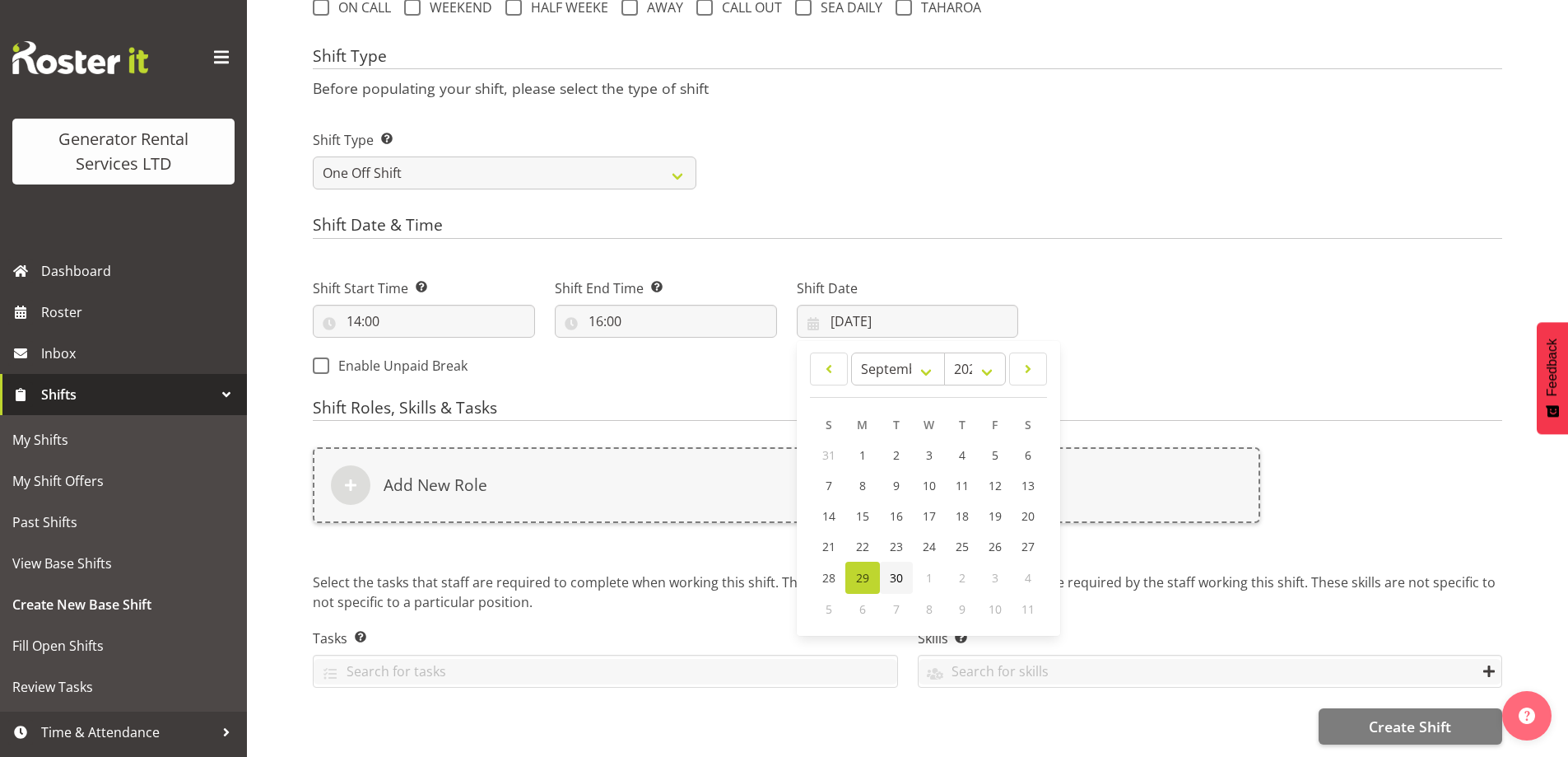
click at [901, 570] on span "30" at bounding box center [896, 578] width 13 height 15
type input "[DATE]"
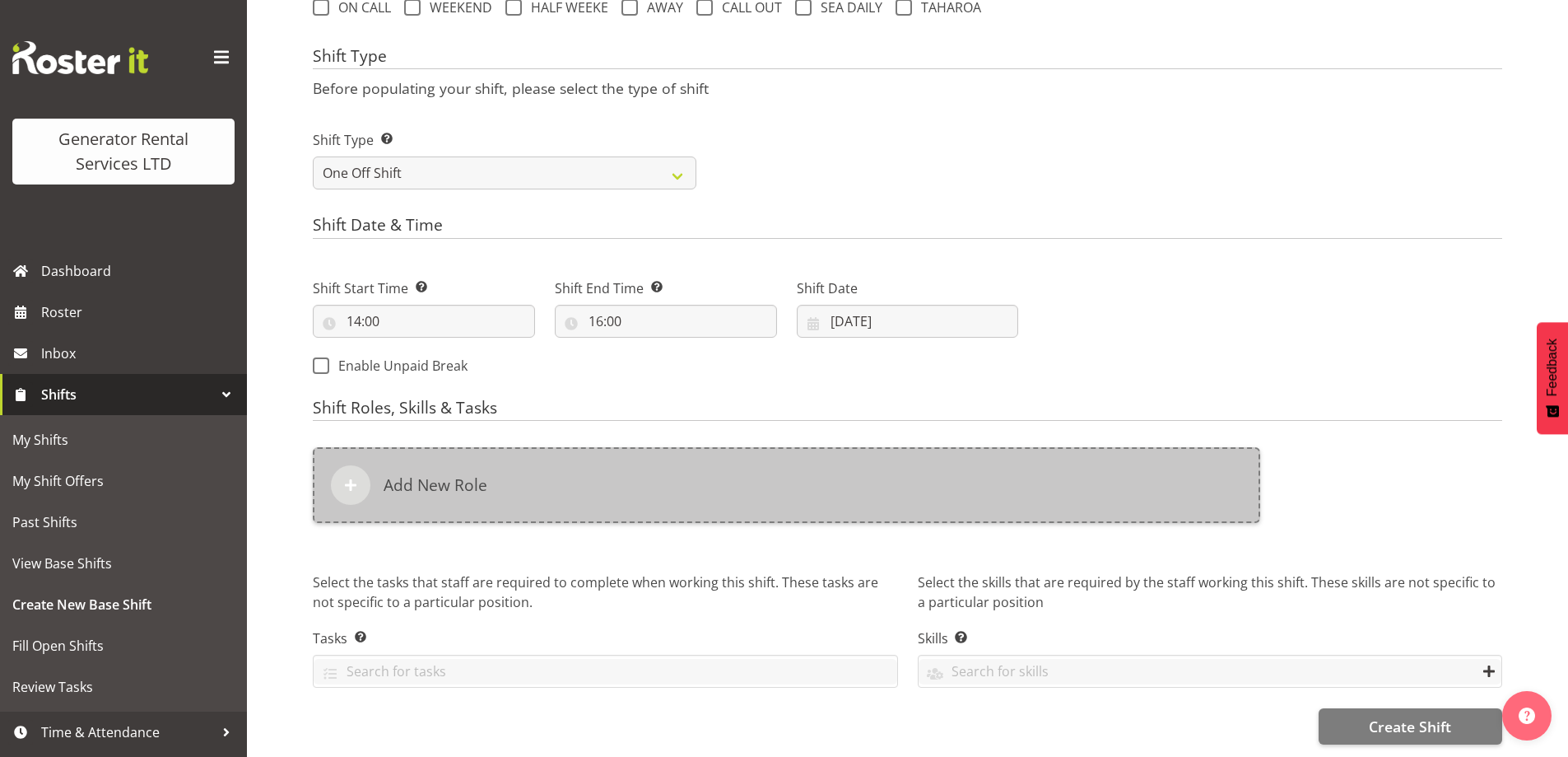
click at [832, 467] on div "Add New Role" at bounding box center [787, 485] width 947 height 76
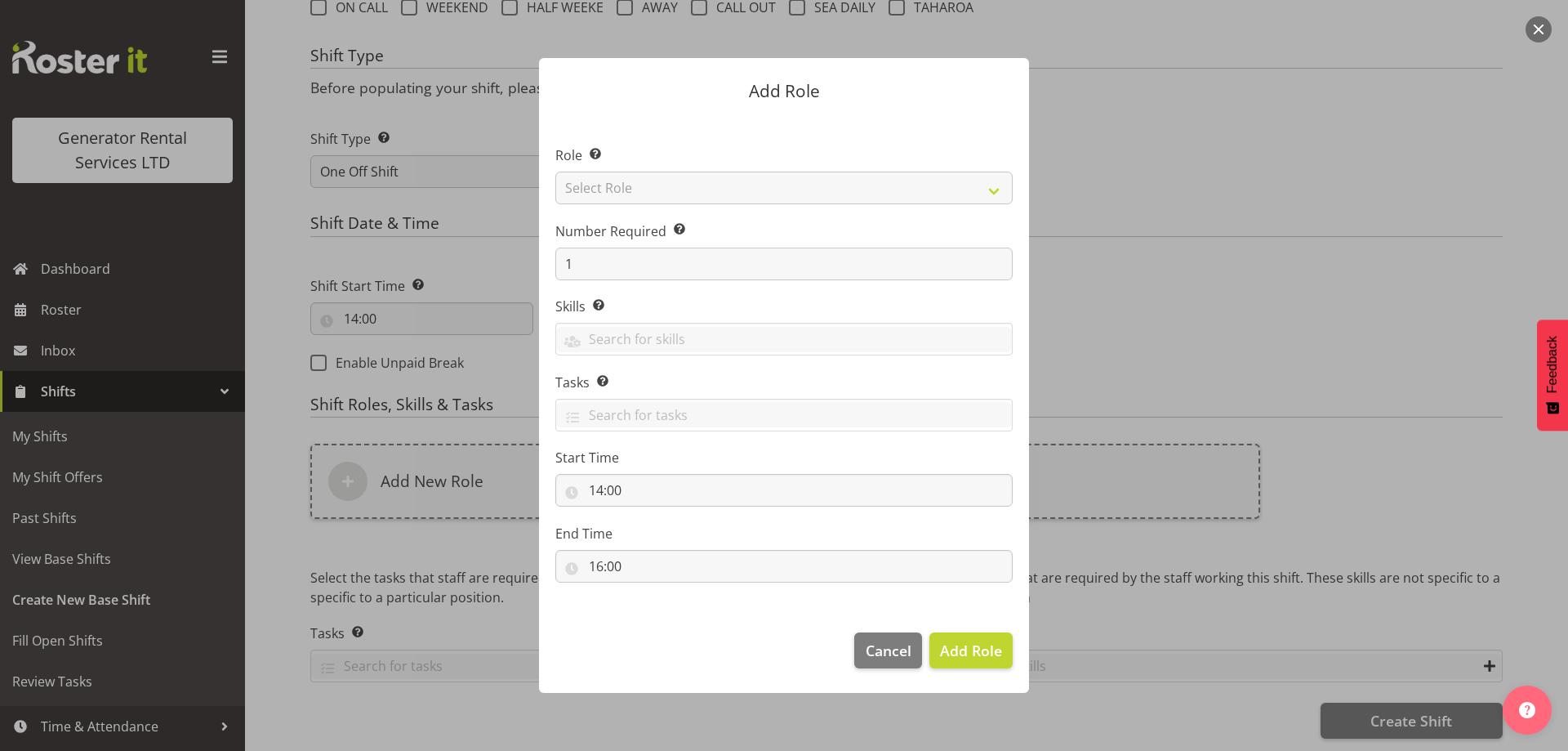
click at [735, 170] on div at bounding box center [784, 376] width 523 height 717
click at [735, 181] on select "Select Role Account Manager Electrician Engineering GM HSEQ manager MECH Mechan…" at bounding box center [783, 188] width 457 height 32
select select "21"
click at [555, 172] on select "Select Role Account Manager Electrician Engineering GM HSEQ manager MECH Mechan…" at bounding box center [783, 188] width 457 height 32
click at [970, 646] on span "Add Role" at bounding box center [970, 650] width 62 height 20
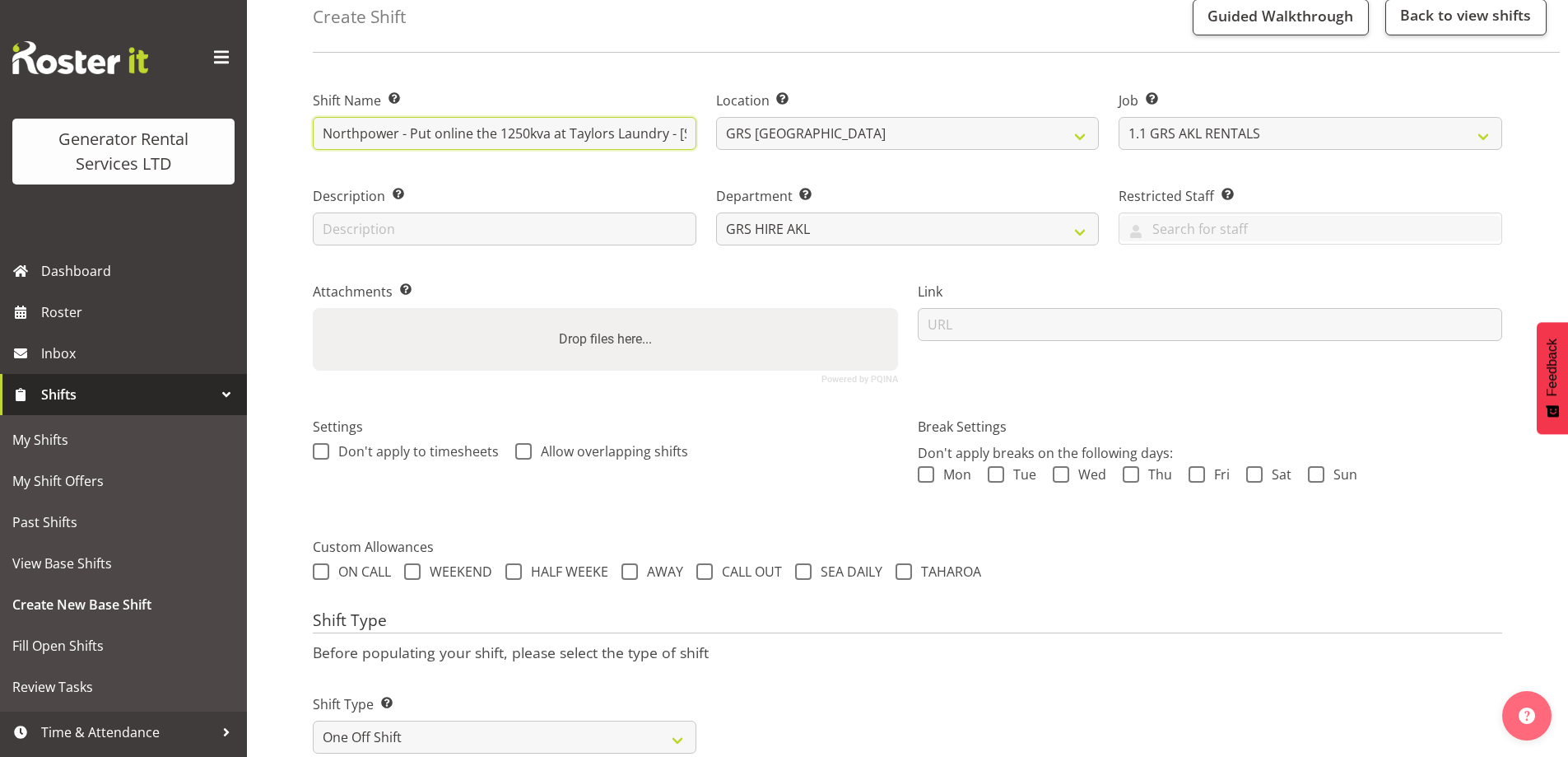
scroll to position [0, 371]
drag, startPoint x: 555, startPoint y: 124, endPoint x: 781, endPoint y: 139, distance: 226.5
click at [916, 177] on div "Shift Name Enter a name for the shift (e.g. Day Shift). Northpower - Put online…" at bounding box center [908, 231] width 1209 height 326
click at [694, 132] on input "Northpower - Put online the 1250kva at Taylors Laundry - 85 Carrington road, Pt…" at bounding box center [504, 133] width 383 height 33
click at [694, 133] on input "Northpower - Put online the 1250kva at Taylors Laundry - 85 Carrington road, Pt…" at bounding box center [504, 133] width 383 height 33
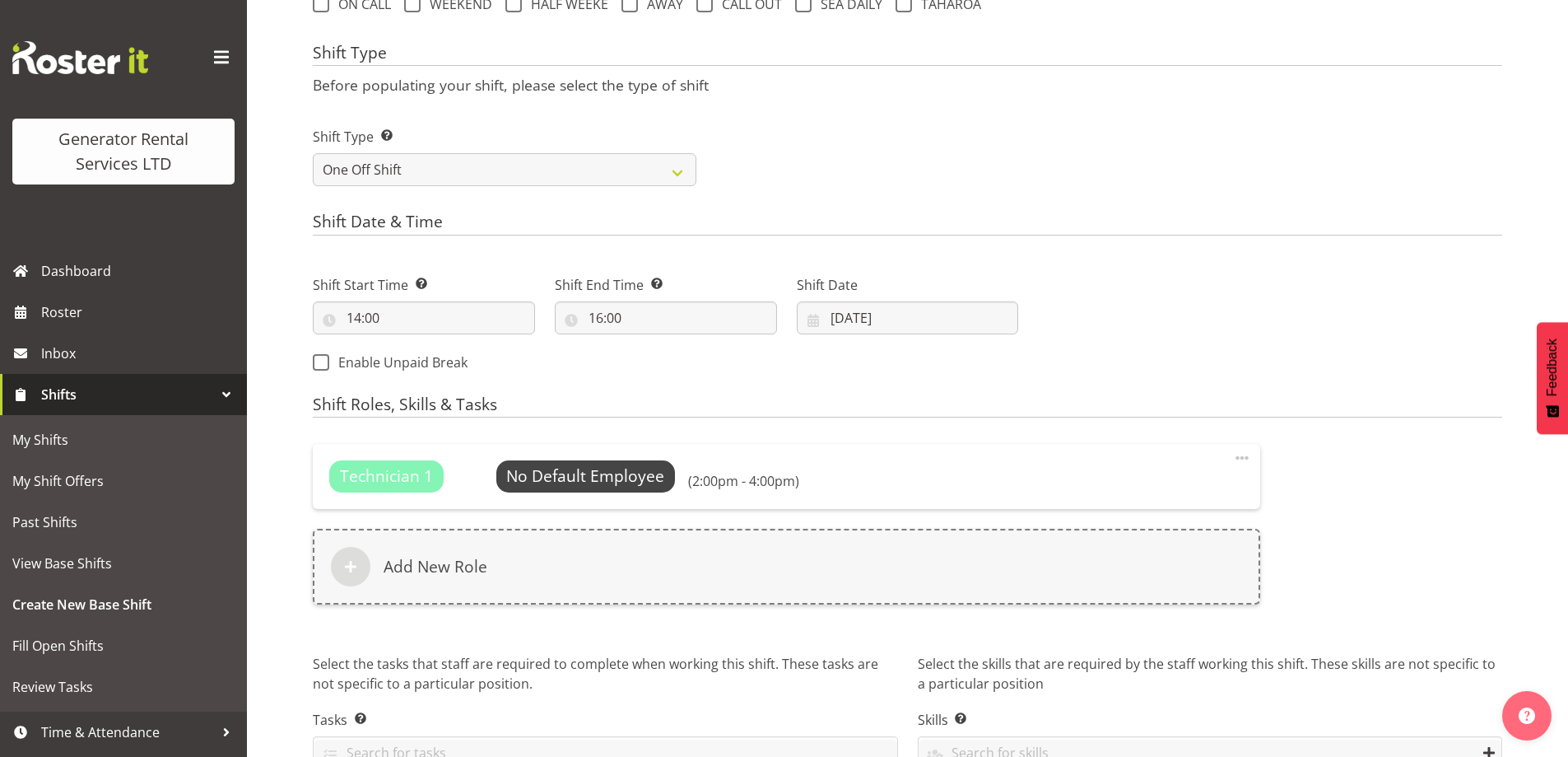
scroll to position [747, 0]
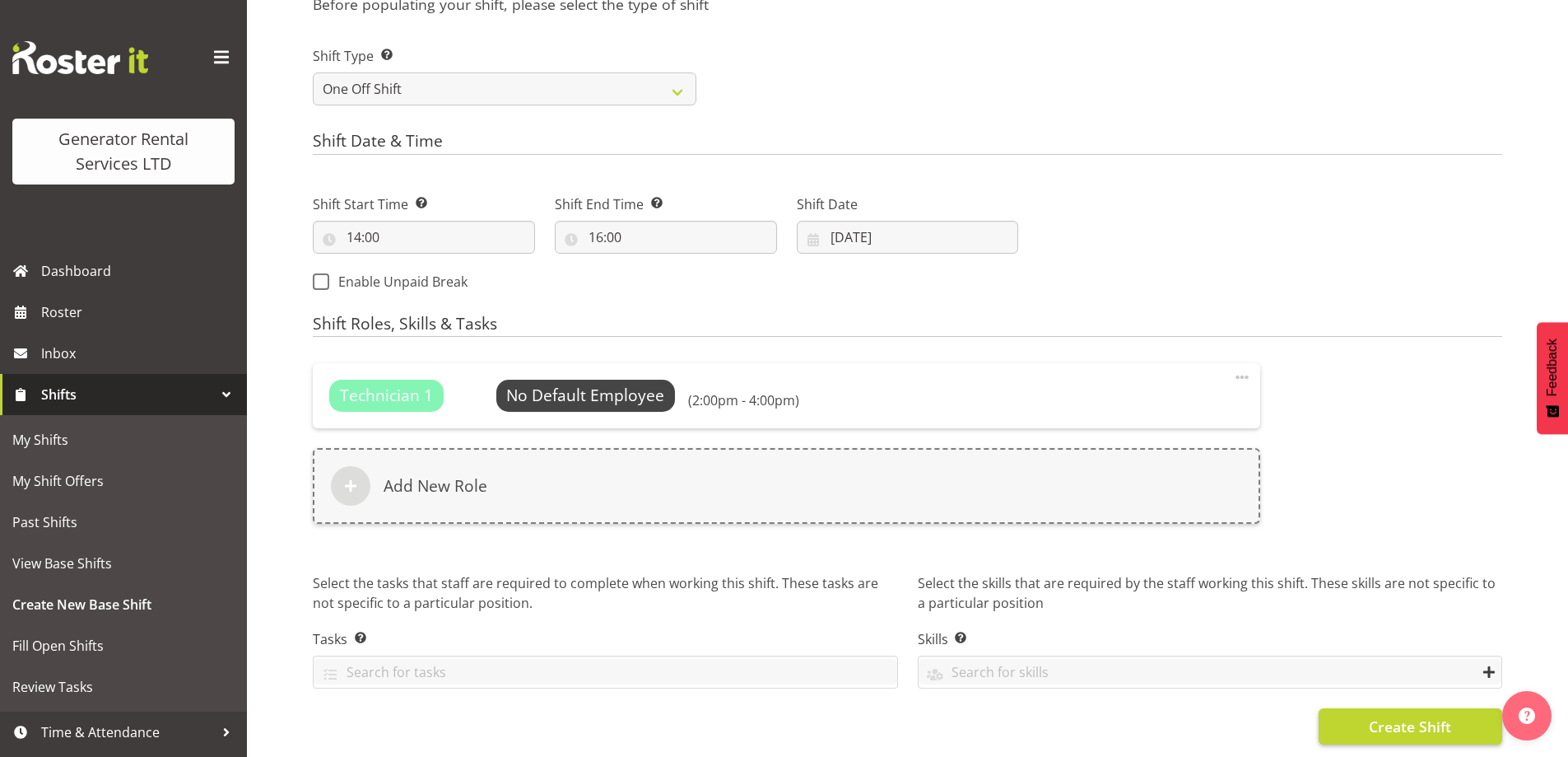
type input "Northpower - Put online the 1250kva at Taylors Laundry - 85 Carrington road, Pt…"
click at [1353, 709] on button "Create Shift" at bounding box center [1410, 726] width 184 height 36
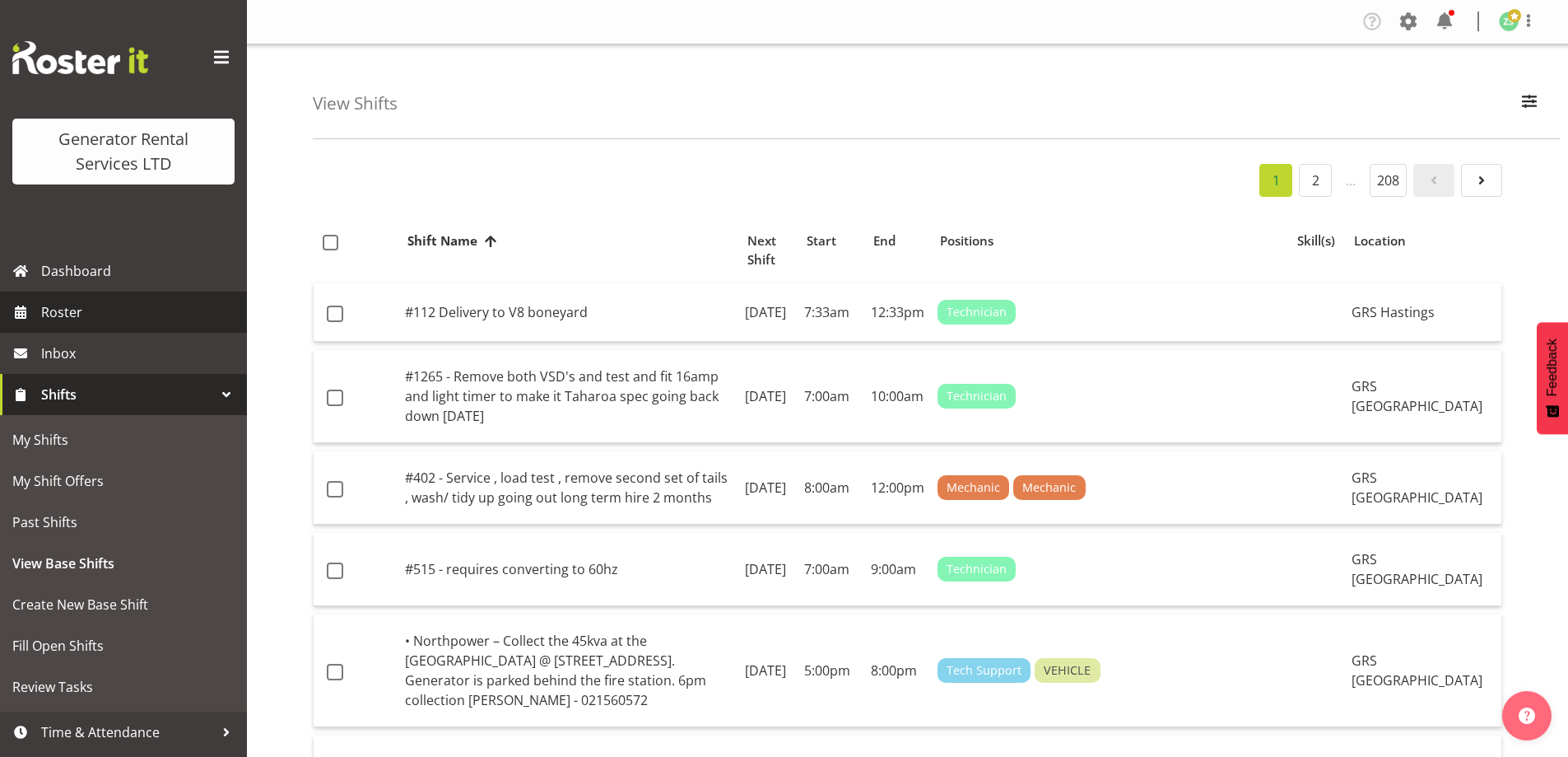
click at [114, 330] on link "Roster" at bounding box center [124, 312] width 247 height 41
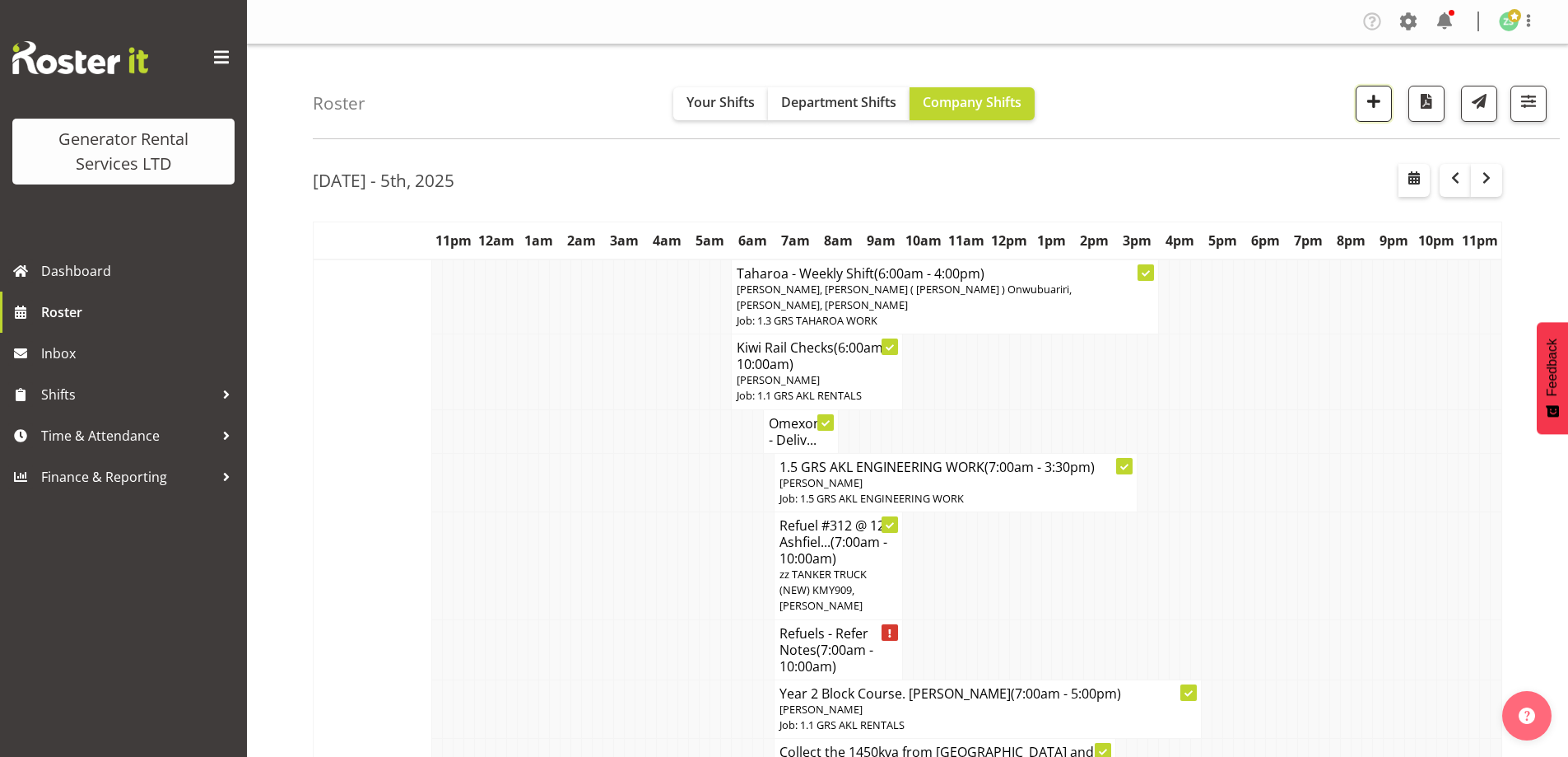
click at [1377, 106] on span "button" at bounding box center [1373, 101] width 21 height 21
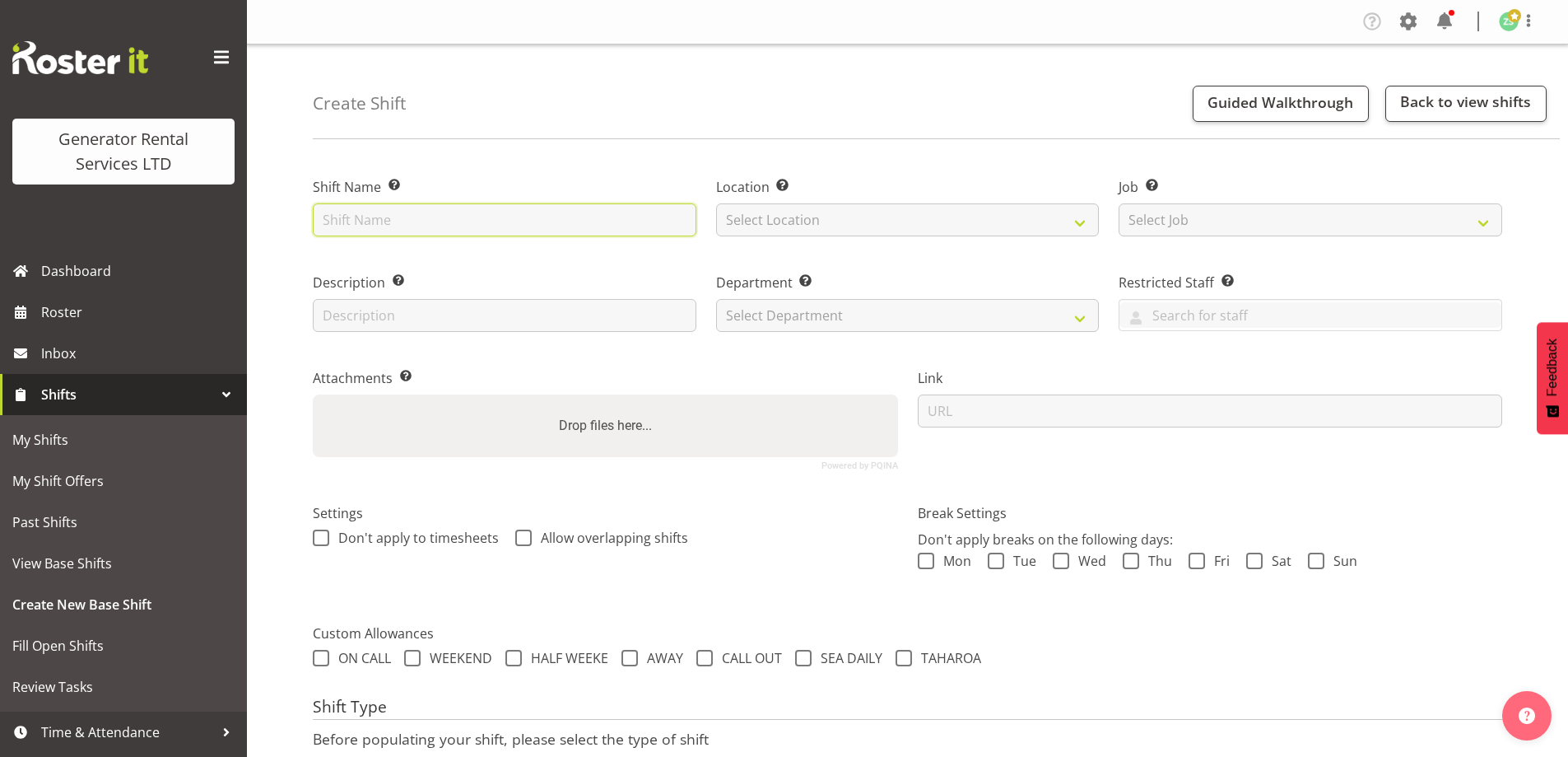
click at [341, 224] on input "text" at bounding box center [504, 220] width 383 height 33
drag, startPoint x: 693, startPoint y: 221, endPoint x: 156, endPoint y: 230, distance: 537.1
click at [156, 230] on div "Generator Rental Services LTD Dashboard Roster Inbox Shifts My Shifts My Shift …" at bounding box center [784, 439] width 1568 height 879
type input "Refuel - 1250kva @ [STREET_ADDRESS][PERSON_NAME] (Taylors Laundry)"
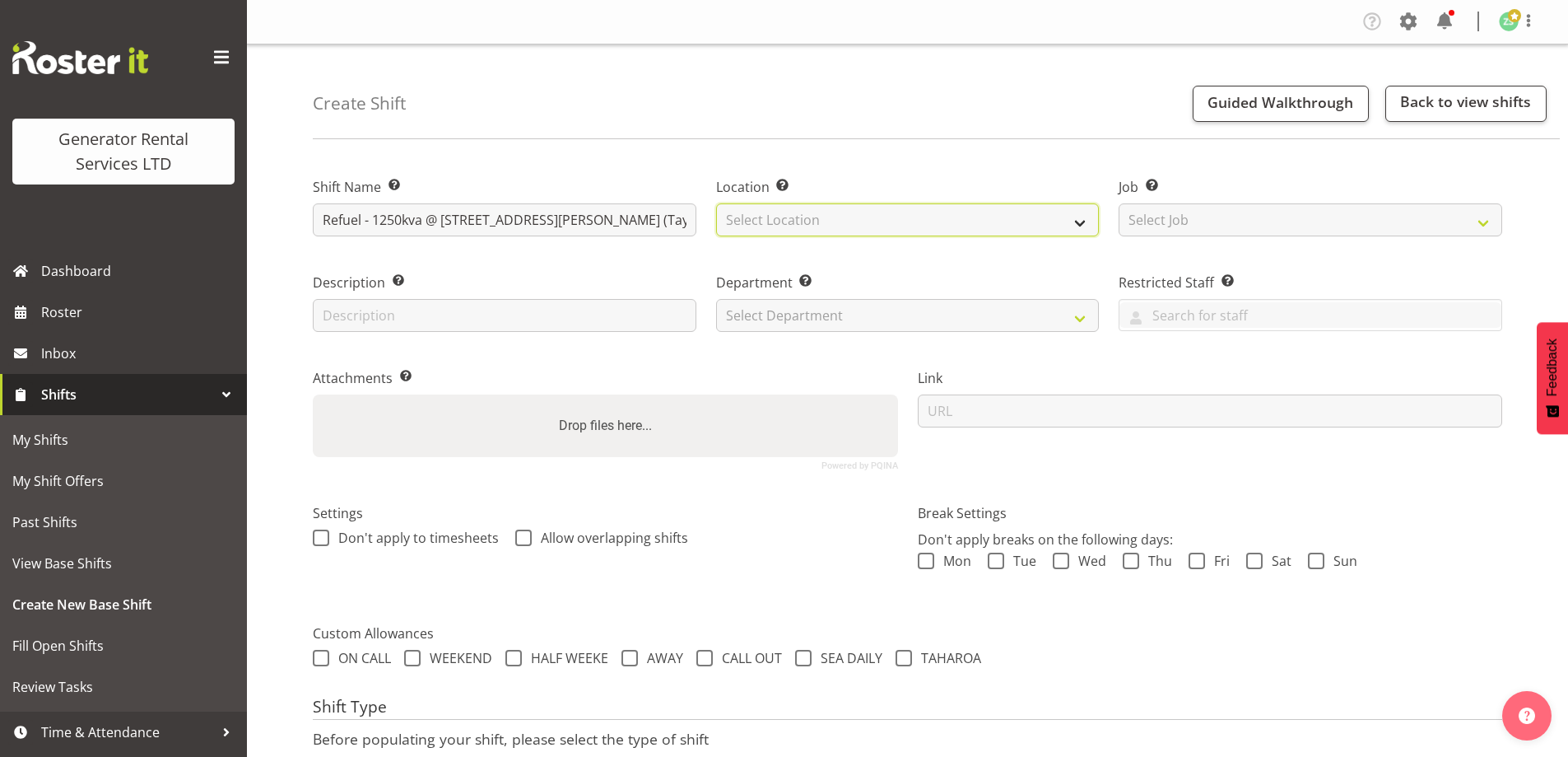
click at [922, 226] on select "Select Location [GEOGRAPHIC_DATA] [GEOGRAPHIC_DATA]" at bounding box center [908, 220] width 383 height 33
select select "28"
click at [716, 203] on select "Select Location [GEOGRAPHIC_DATA] [GEOGRAPHIC_DATA]" at bounding box center [908, 220] width 383 height 33
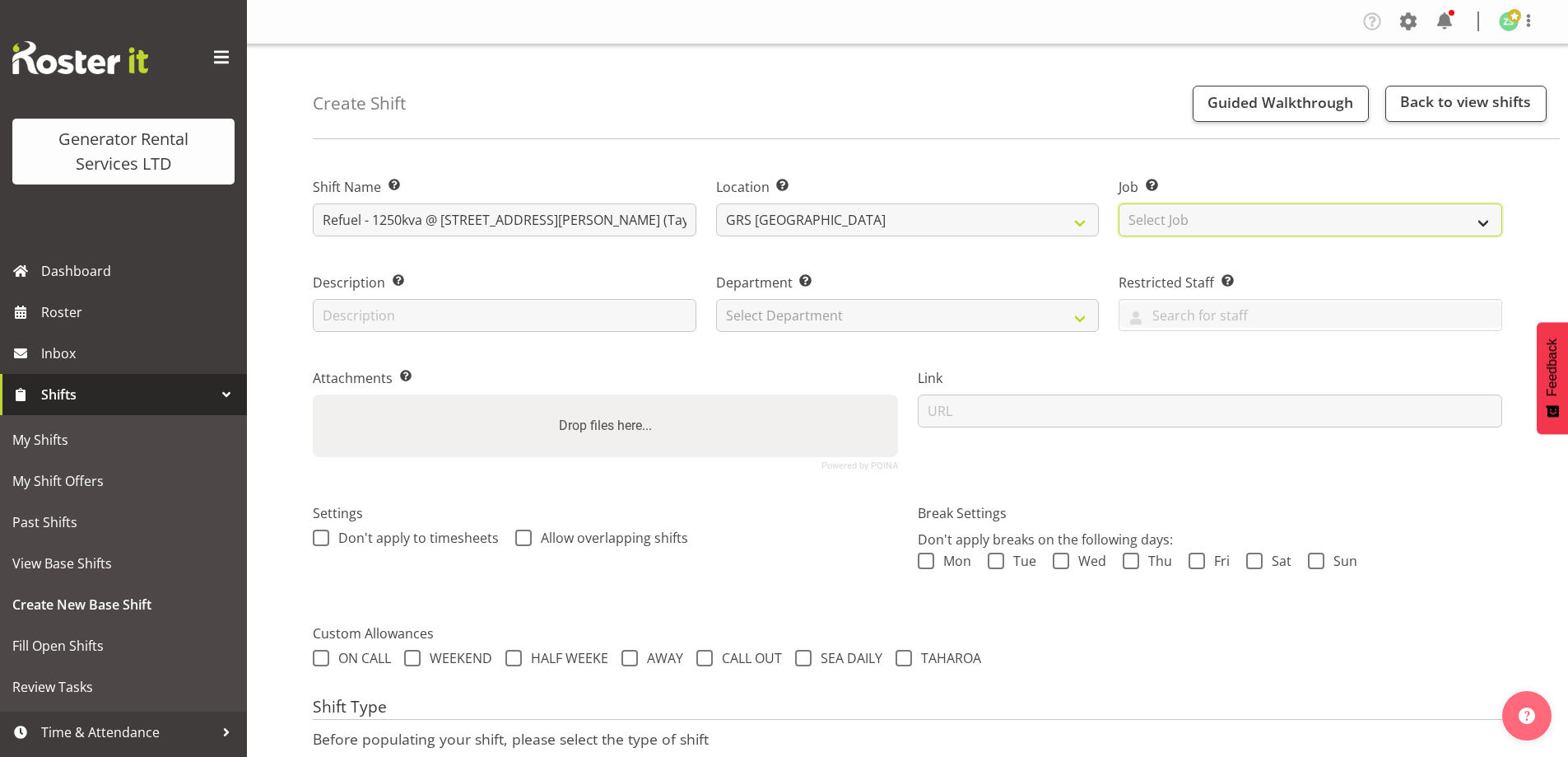
click at [1236, 234] on select "Select Job Create new job 1.1 GRS AKL RENTALS 1.1 GRS AKL RENTALS AC 1.1 GRS AK…" at bounding box center [1310, 220] width 383 height 33
select select "9"
click at [1119, 203] on select "Select Job Create new job 1.1 GRS AKL RENTALS 1.1 GRS AKL RENTALS AC 1.1 GRS AK…" at bounding box center [1310, 220] width 383 height 33
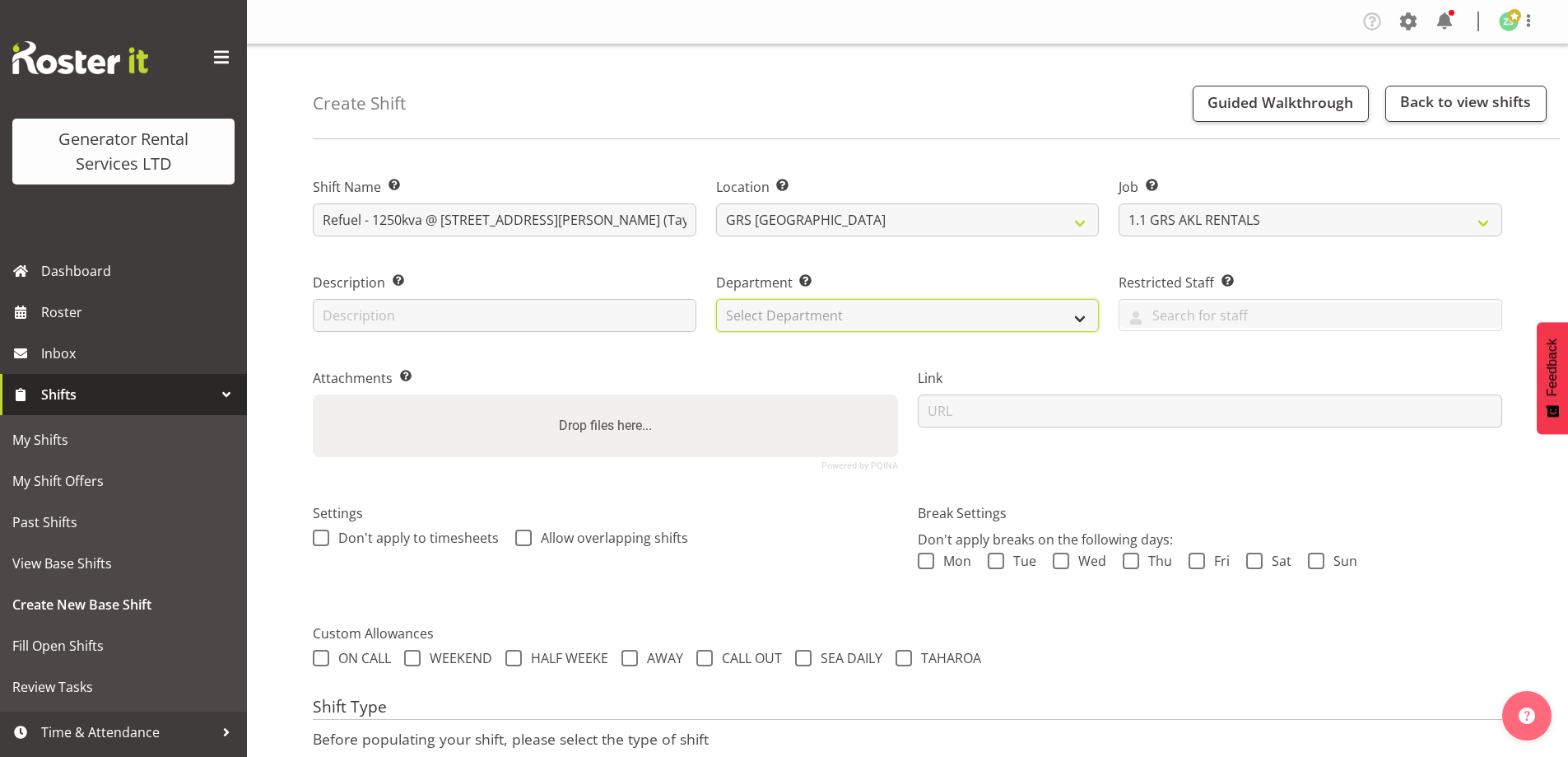
click at [1048, 324] on select "Select Department GRS ADMIN AKL GRS HIRE AKL GRS HIRE TGA GRS HIRE HST GRS ENGI…" at bounding box center [908, 315] width 383 height 33
select select "20"
click at [716, 299] on select "Select Department GRS ADMIN AKL GRS HIRE AKL GRS HIRE TGA GRS HIRE HST GRS ENGI…" at bounding box center [908, 315] width 383 height 33
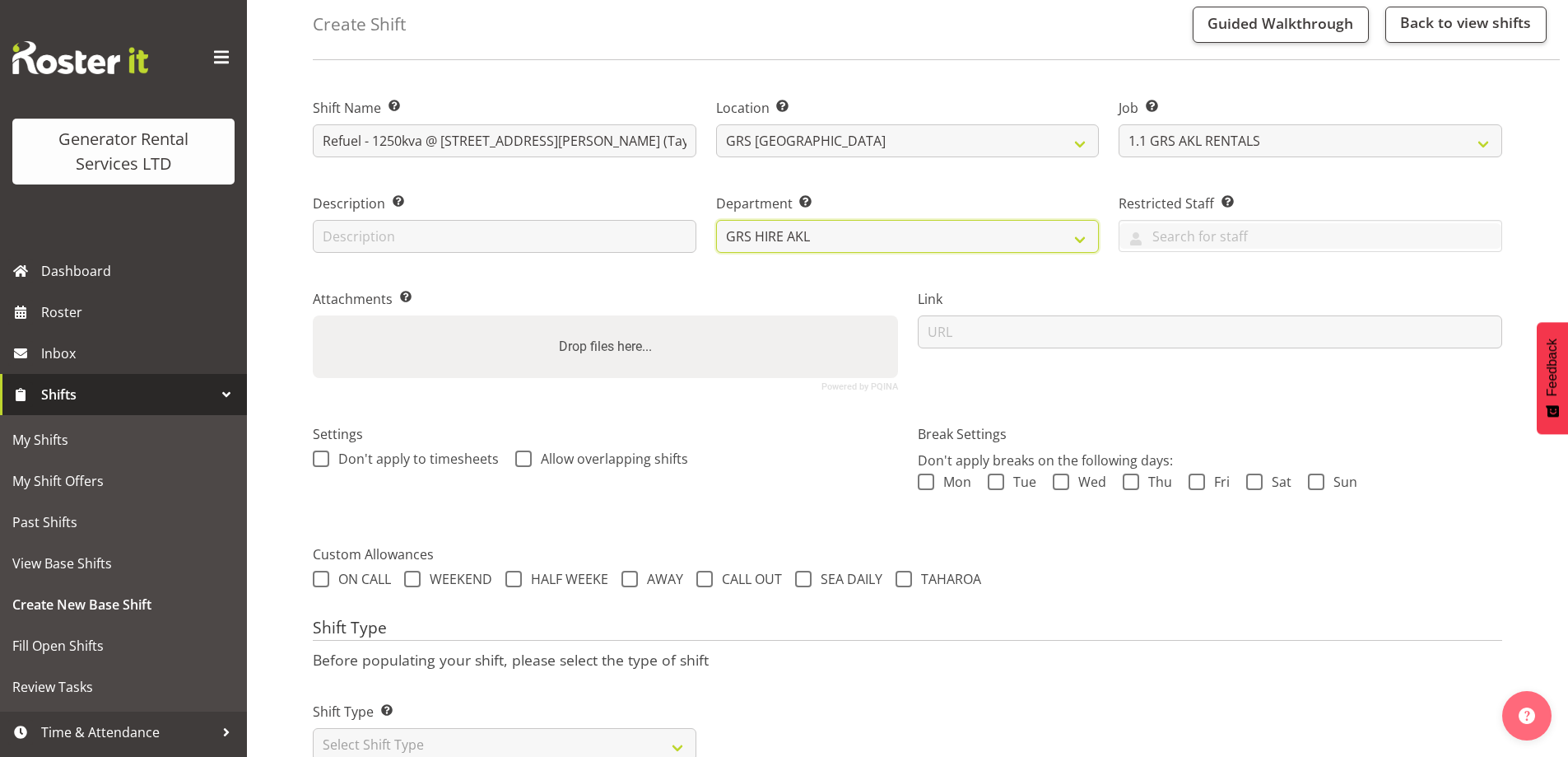
scroll to position [134, 0]
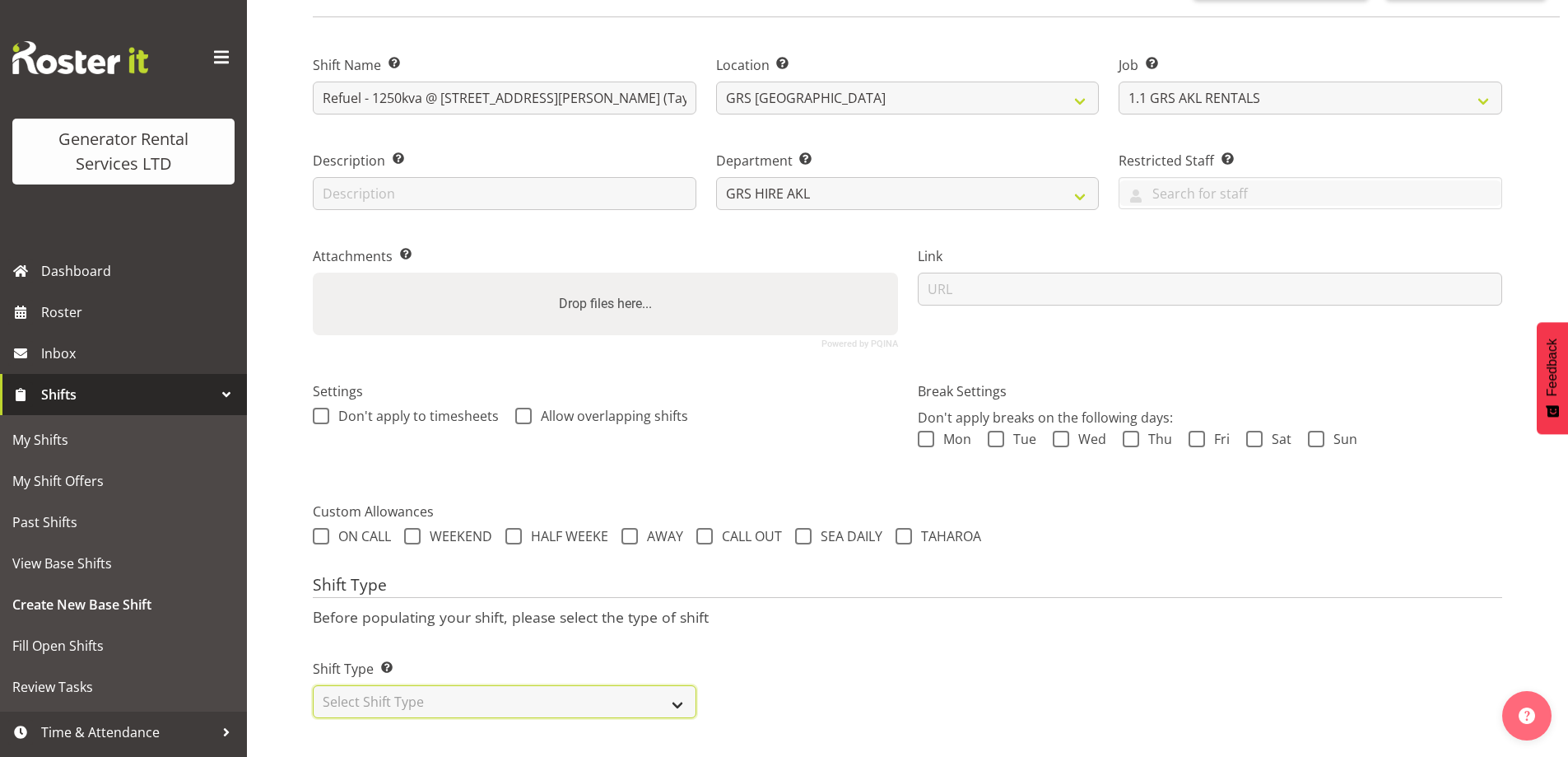
click at [435, 685] on select "Select Shift Type One Off Shift Recurring Shift Rotating Shift" at bounding box center [504, 701] width 383 height 33
select select "recurring"
click at [313, 685] on select "Select Shift Type One Off Shift Recurring Shift Rotating Shift" at bounding box center [504, 701] width 383 height 33
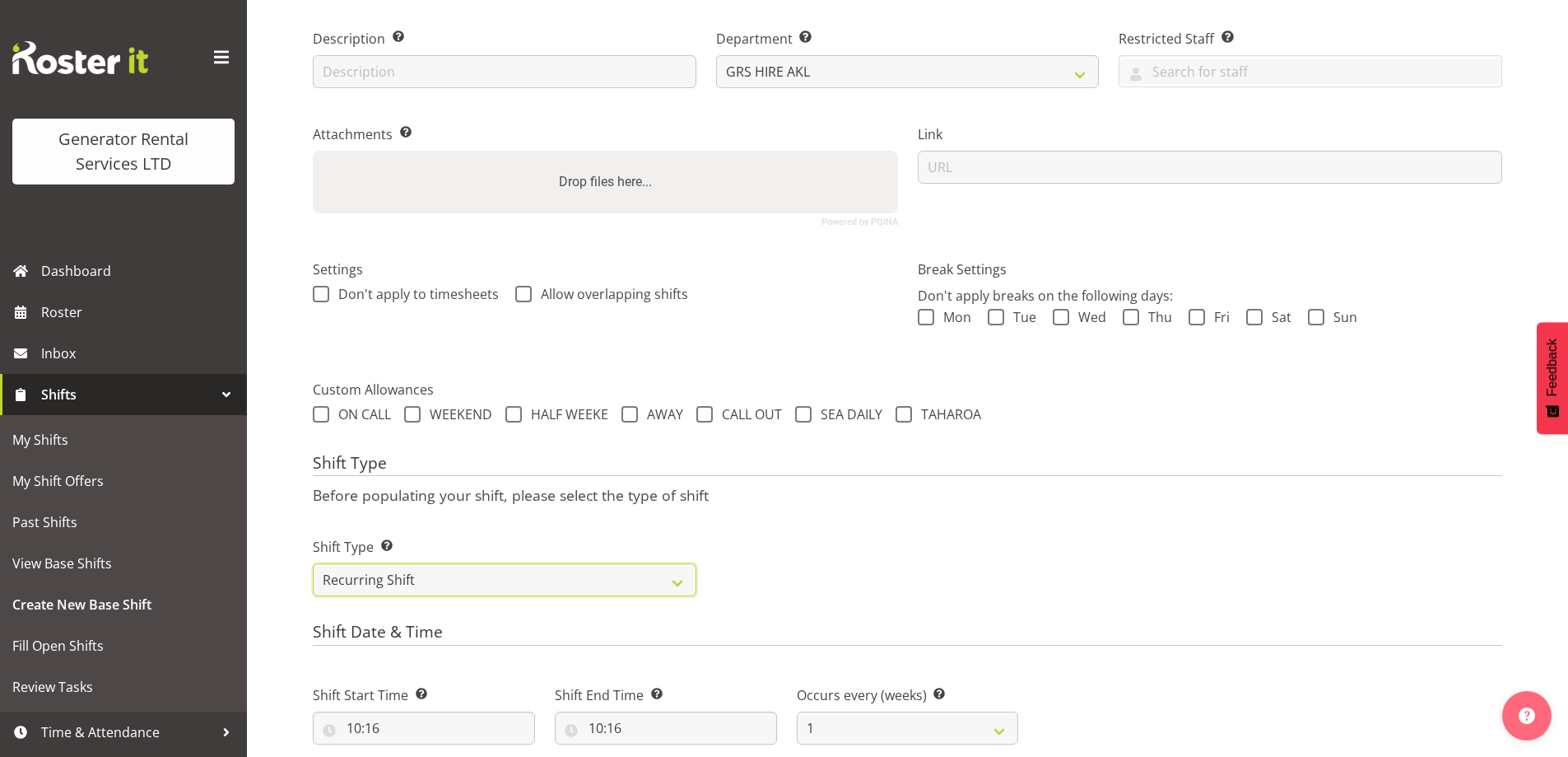
scroll to position [463, 0]
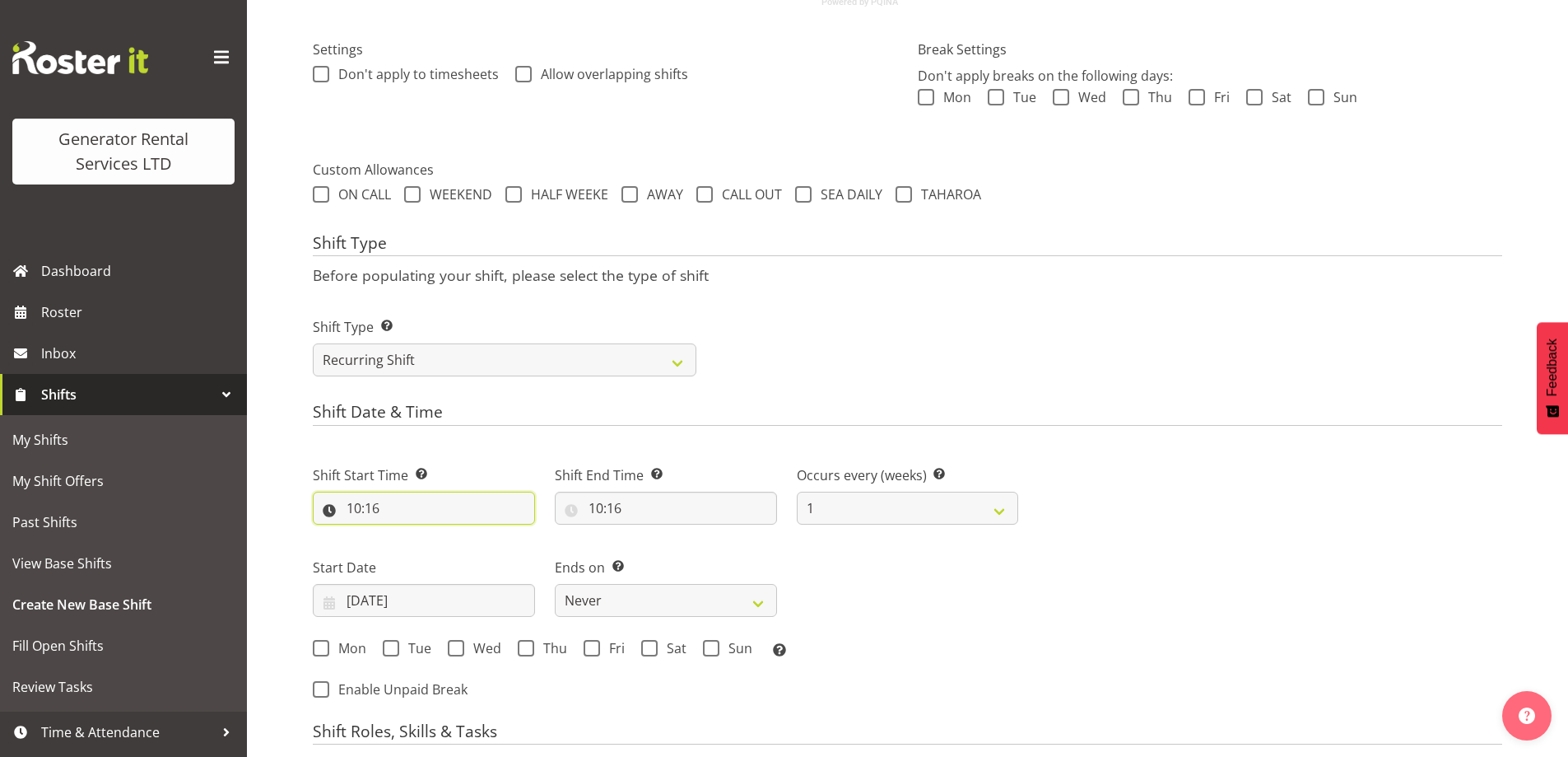
click at [449, 499] on input "10:16" at bounding box center [424, 508] width 222 height 33
drag, startPoint x: 425, startPoint y: 559, endPoint x: 425, endPoint y: 537, distance: 22.0
click at [425, 557] on select "00 01 02 03 04 05 06 07 08 09 10 11 12 13 14 15 16 17 18 19 20 21 22 23" at bounding box center [425, 551] width 37 height 33
select select "21"
click at [407, 535] on select "00 01 02 03 04 05 06 07 08 09 10 11 12 13 14 15 16 17 18 19 20 21 22 23" at bounding box center [425, 551] width 37 height 33
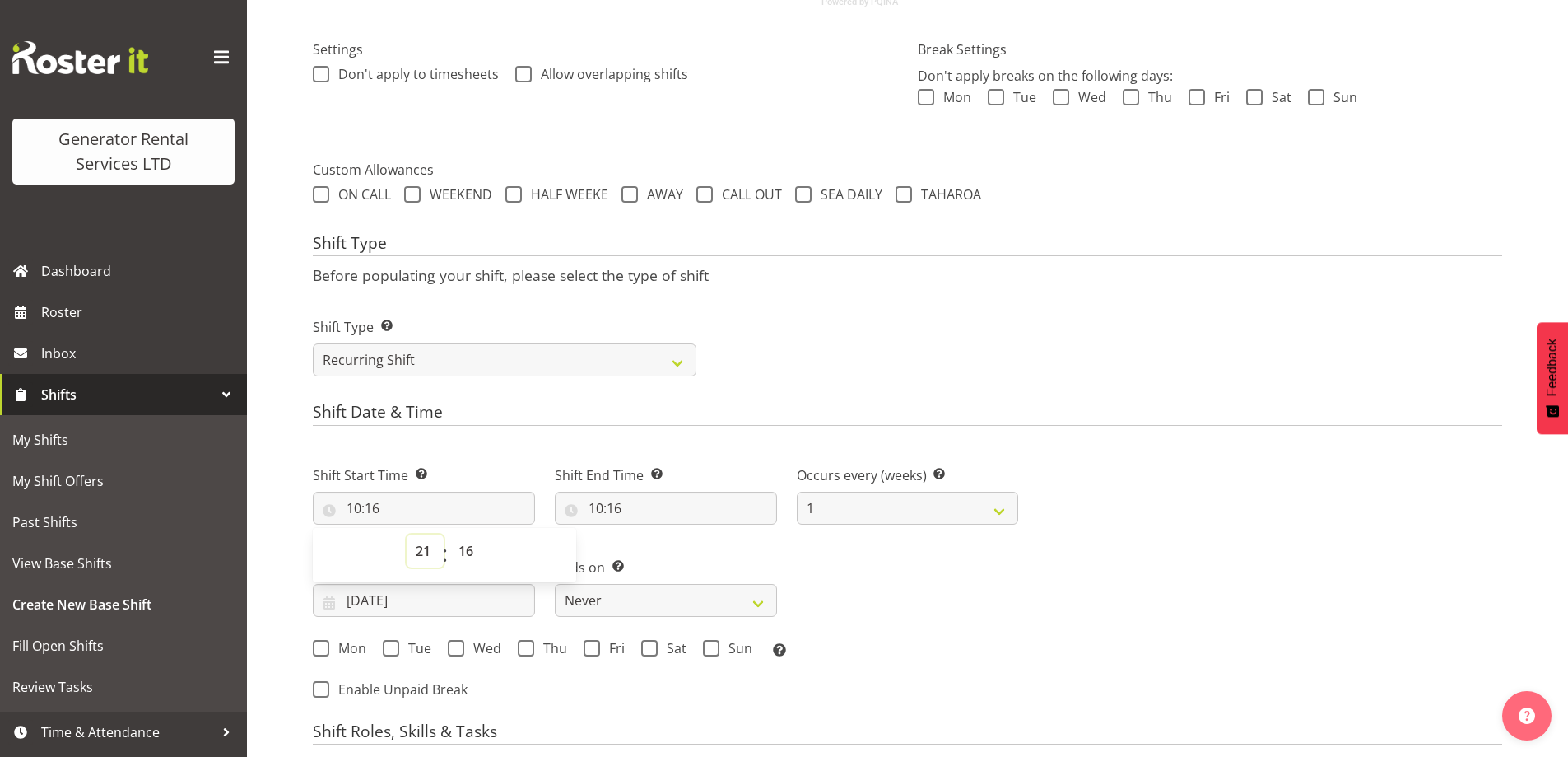
type input "21:16"
click at [476, 551] on select "00 01 02 03 04 05 06 07 08 09 10 11 12 13 14 15 16 17 18 19 20 21 22 23 24 25 2…" at bounding box center [467, 551] width 37 height 33
click at [417, 544] on select "00 01 02 03 04 05 06 07 08 09 10 11 12 13 14 15 16 17 18 19 20 21 22 23" at bounding box center [425, 551] width 37 height 33
click at [473, 547] on select "00 01 02 03 04 05 06 07 08 09 10 11 12 13 14 15 16 17 18 19 20 21 22 23 24 25 2…" at bounding box center [467, 551] width 37 height 33
select select "30"
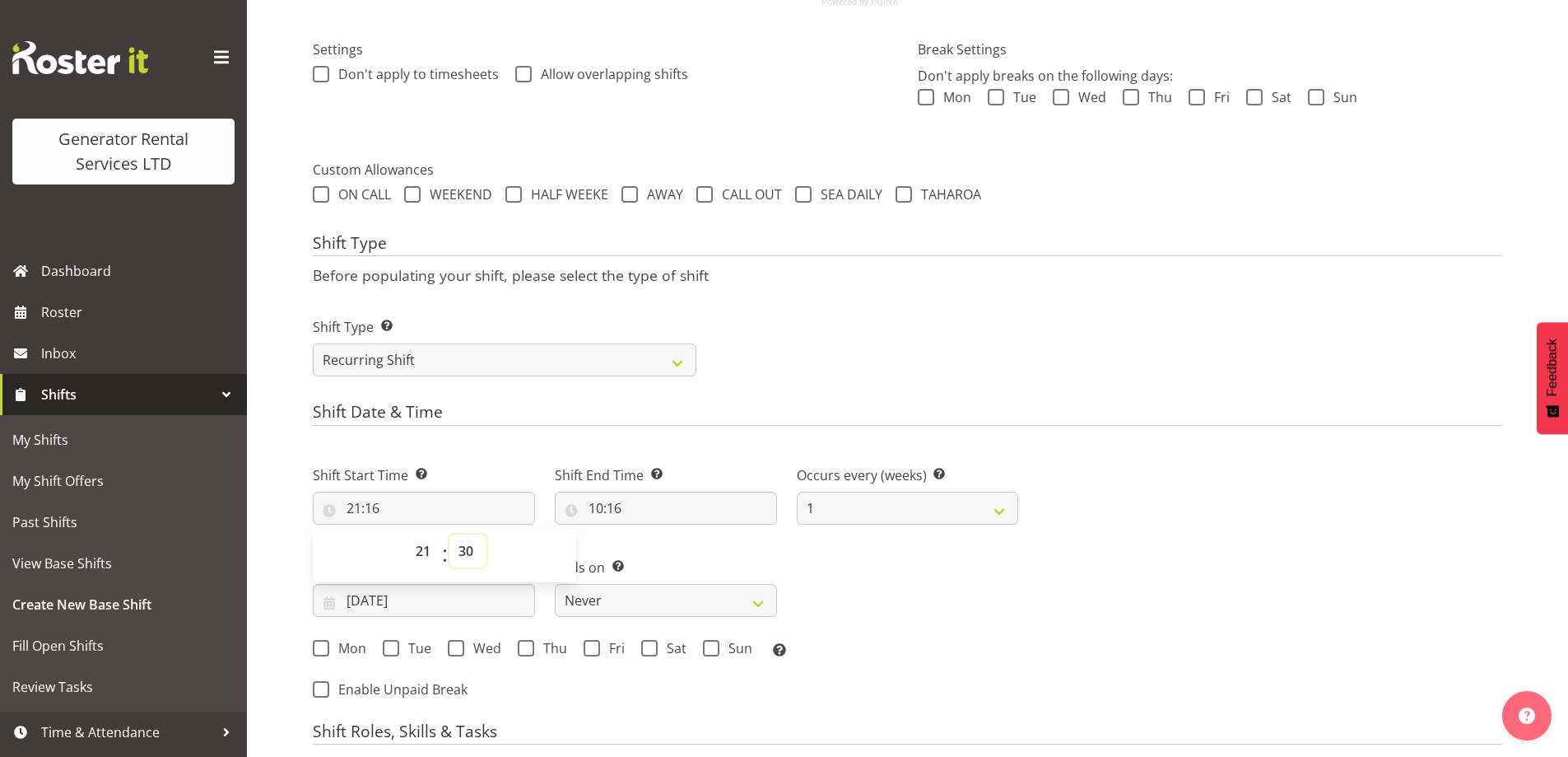
click at [449, 535] on select "00 01 02 03 04 05 06 07 08 09 10 11 12 13 14 15 16 17 18 19 20 21 22 23 24 25 2…" at bounding box center [467, 551] width 37 height 33
type input "21:30"
click at [675, 524] on div "Shift End Time Set the time of the day you wish this shift to finish 10:16 00 0…" at bounding box center [666, 488] width 242 height 92
click at [693, 515] on input "10:16" at bounding box center [666, 508] width 222 height 33
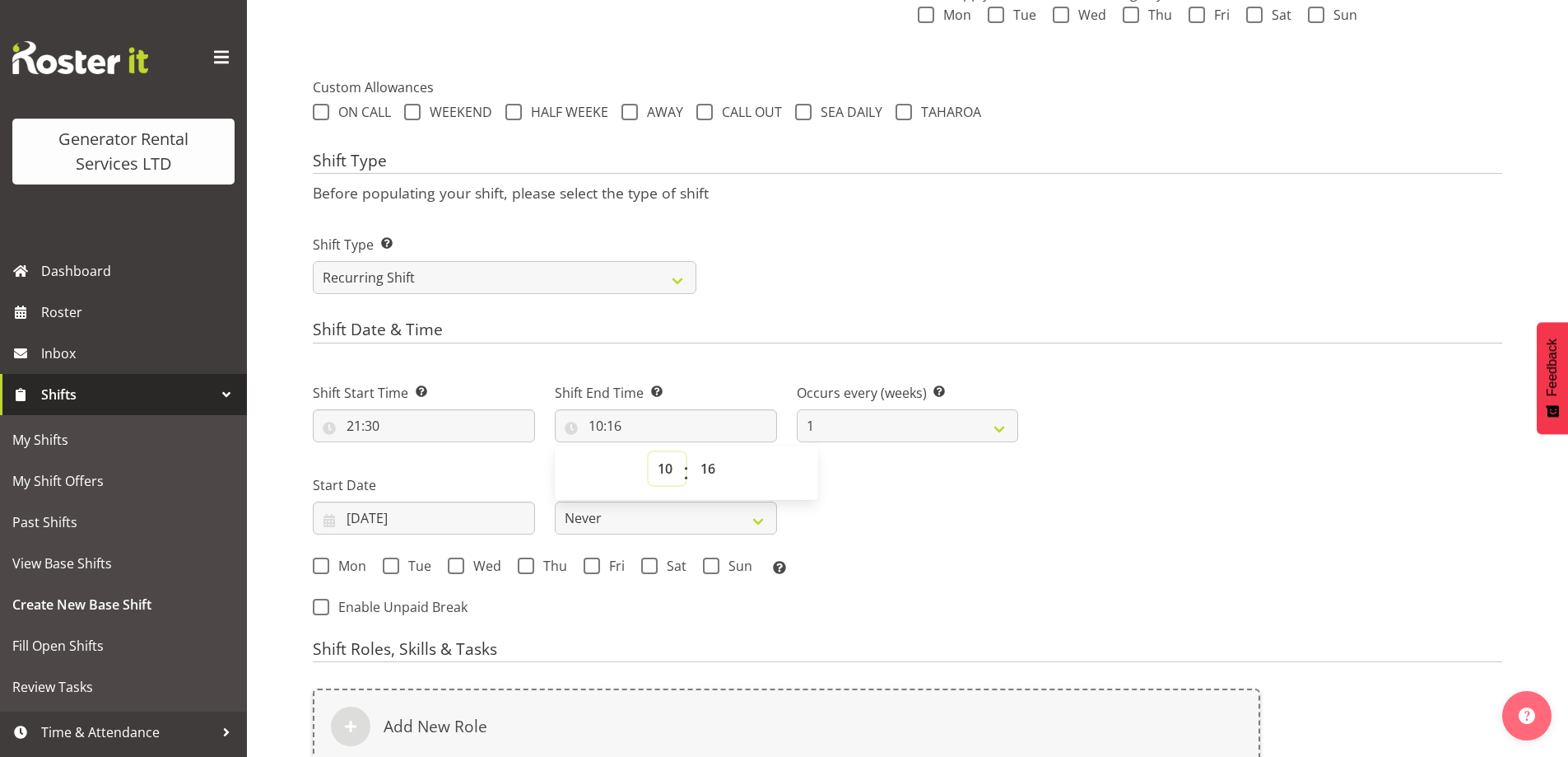
click at [671, 465] on select "00 01 02 03 04 05 06 07 08 09 10 11 12 13 14 15 16 17 18 19 20 21 22 23" at bounding box center [666, 469] width 37 height 33
click at [659, 464] on select "00 01 02 03 04 05 06 07 08 09 10 11 12 13 14 15 16 17 18 19 20 21 22 23" at bounding box center [666, 469] width 37 height 33
click at [658, 458] on select "00 01 02 03 04 05 06 07 08 09 10 11 12 13 14 15 16 17 18 19 20 21 22 23" at bounding box center [666, 469] width 37 height 33
select select "0"
click at [648, 452] on select "00 01 02 03 04 05 06 07 08 09 10 11 12 13 14 15 16 17 18 19 20 21 22 23" at bounding box center [666, 469] width 37 height 33
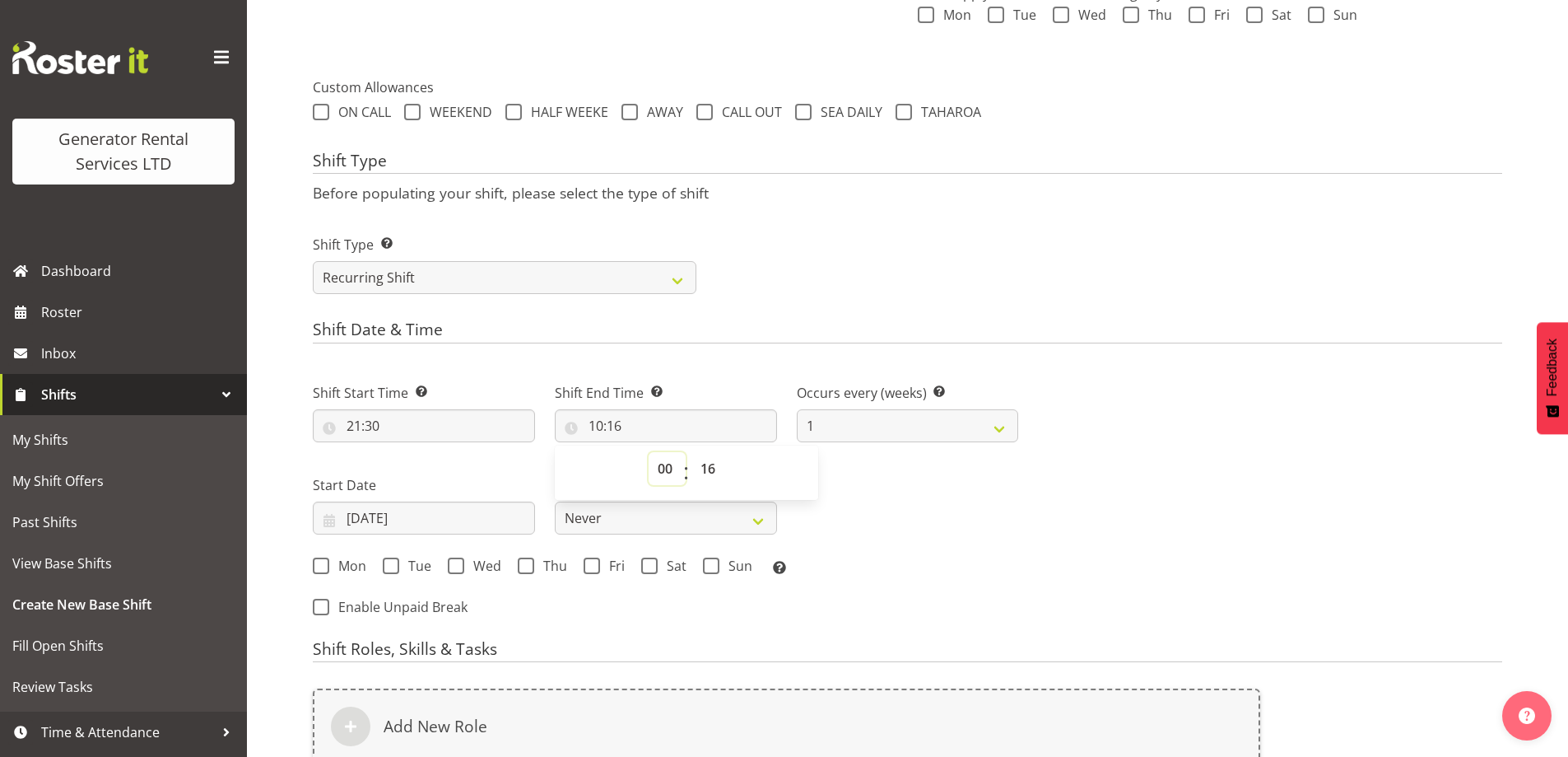
type input "00:16"
click at [717, 470] on select "00 01 02 03 04 05 06 07 08 09 10 11 12 13 14 15 16 17 18 19 20 21 22 23 24 25 2…" at bounding box center [709, 469] width 37 height 33
select select "30"
click at [691, 452] on select "00 01 02 03 04 05 06 07 08 09 10 11 12 13 14 15 16 17 18 19 20 21 22 23 24 25 2…" at bounding box center [709, 469] width 37 height 33
type input "00:30"
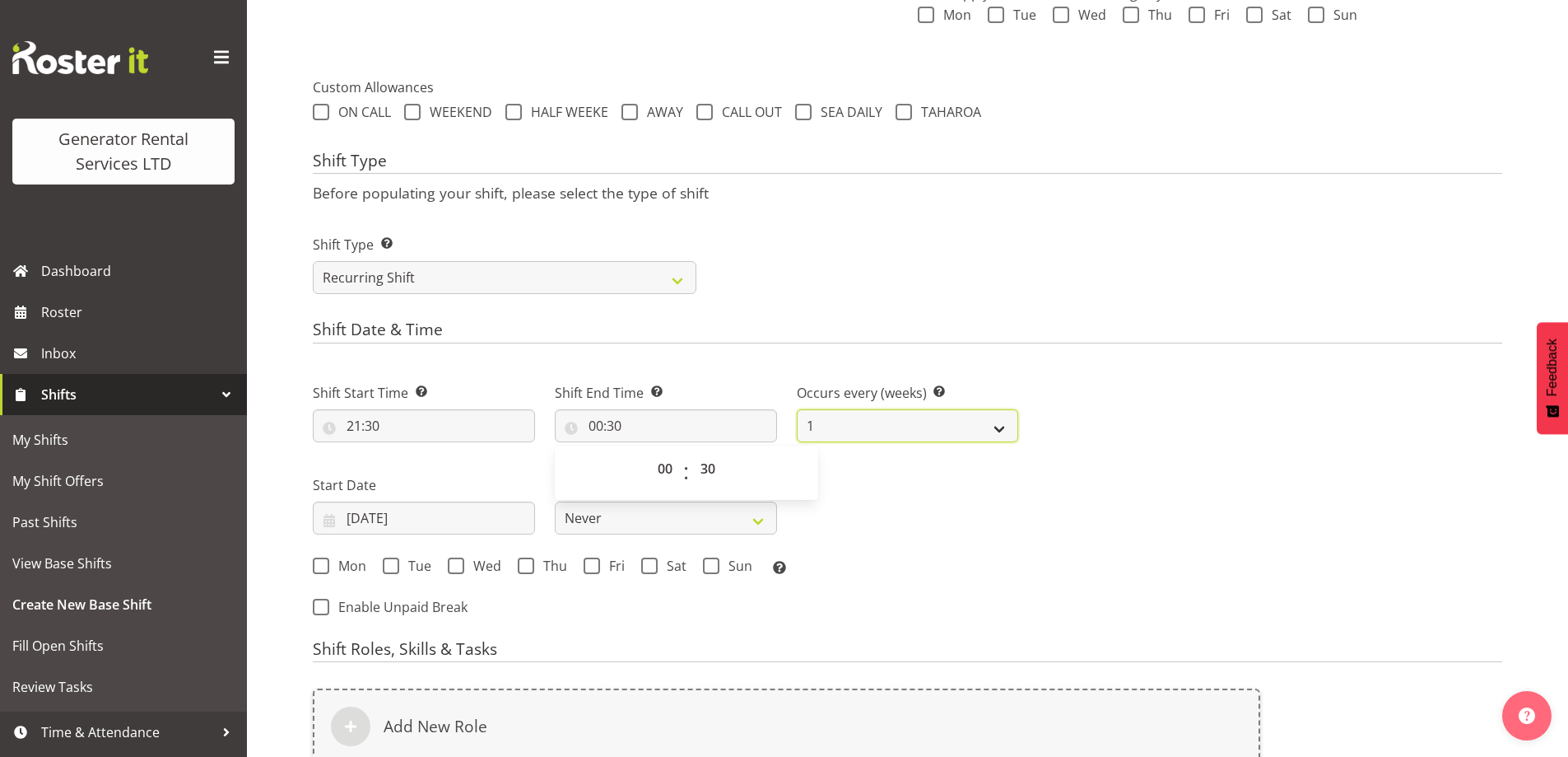
click at [912, 427] on select "1 2 3 4 5 6 7 8 9 10 11 12" at bounding box center [908, 426] width 222 height 33
drag, startPoint x: 1327, startPoint y: 342, endPoint x: 1198, endPoint y: 368, distance: 131.6
click at [1323, 343] on div "Shift Date & Time Shift Start Time Set the time of the day you wish this shift …" at bounding box center [908, 475] width 1190 height 310
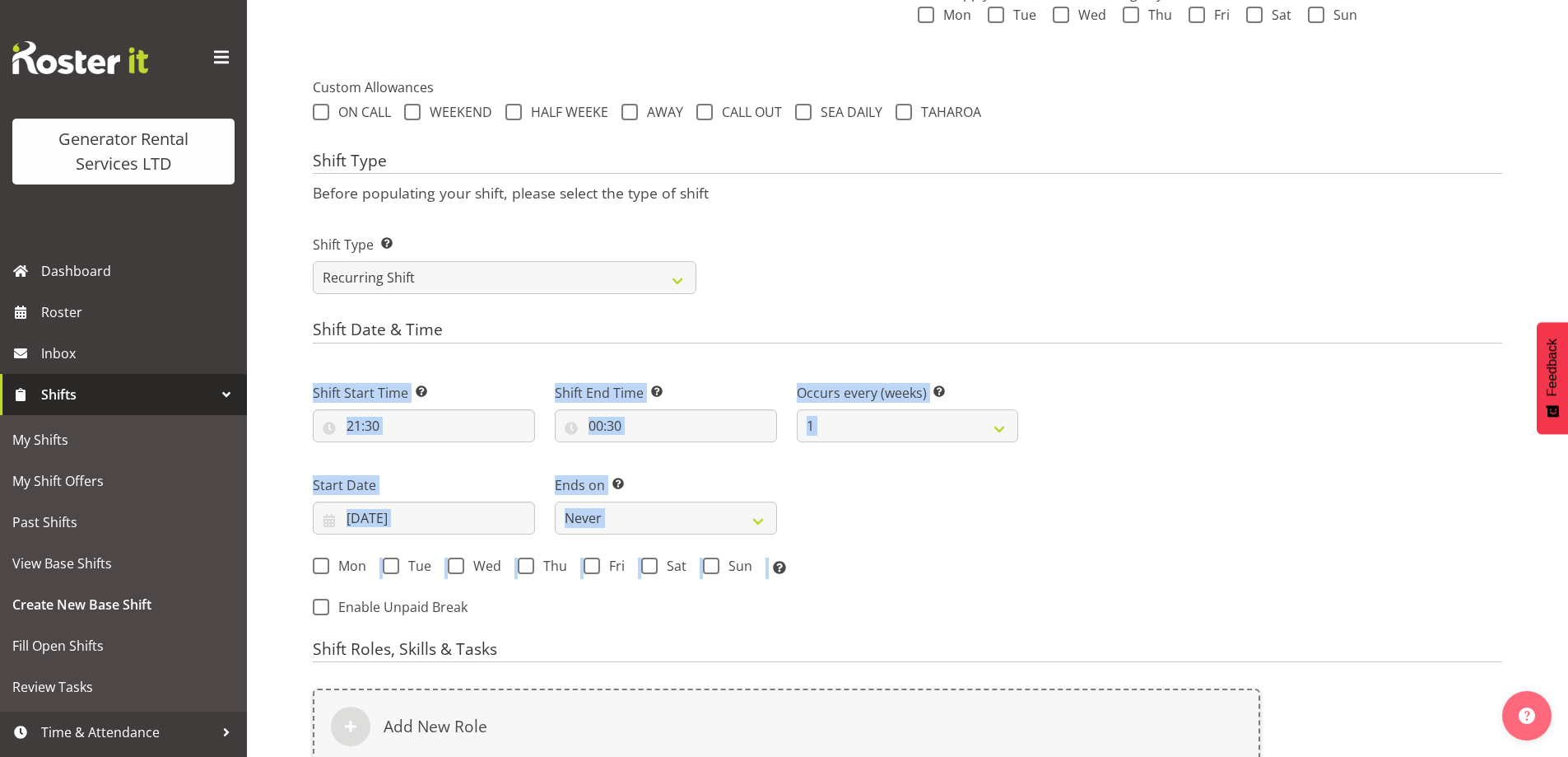
click at [1122, 535] on div "Next Shifts" at bounding box center [1269, 494] width 484 height 270
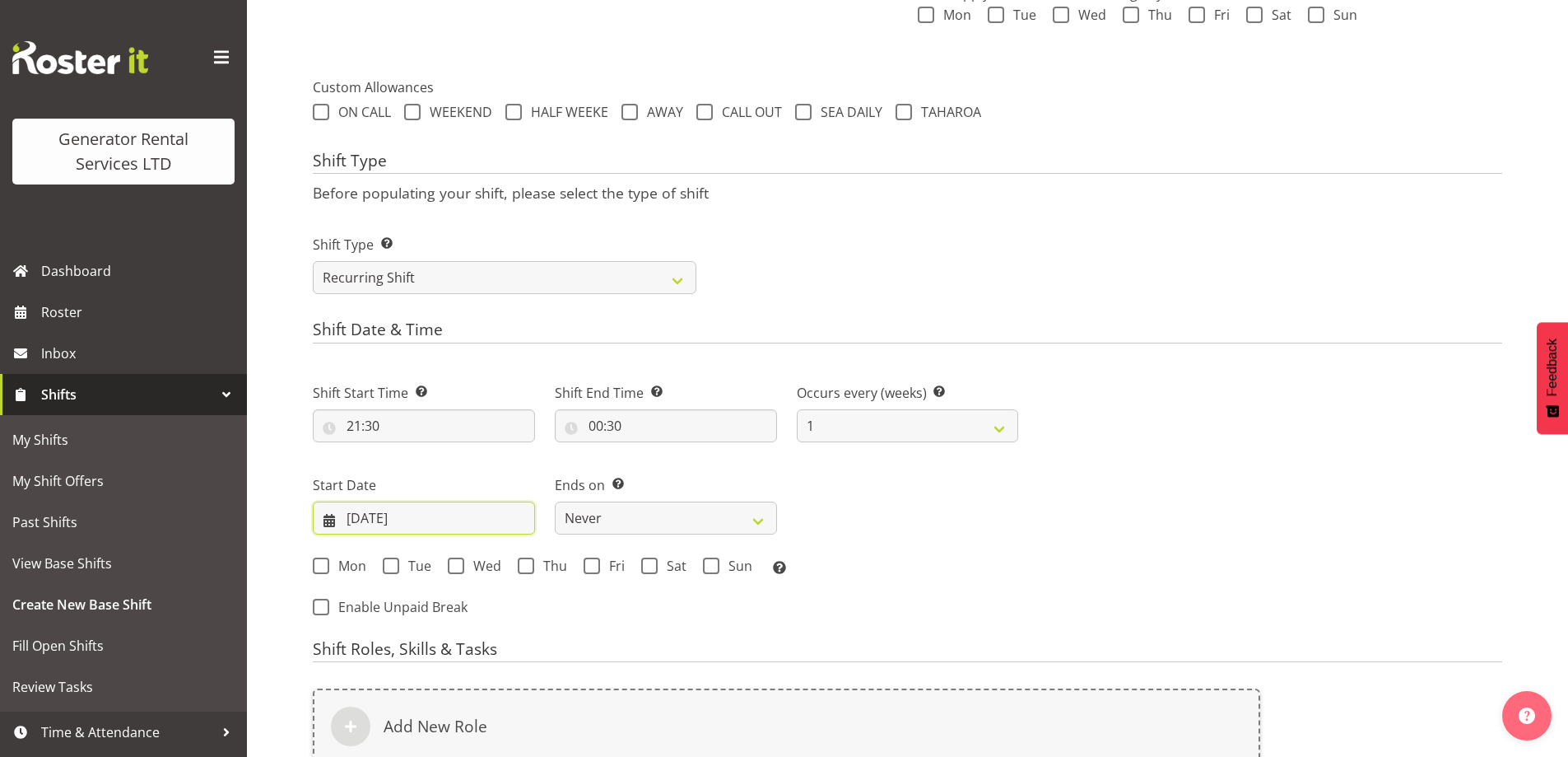
click at [494, 520] on input "29/09/2025" at bounding box center [424, 518] width 222 height 33
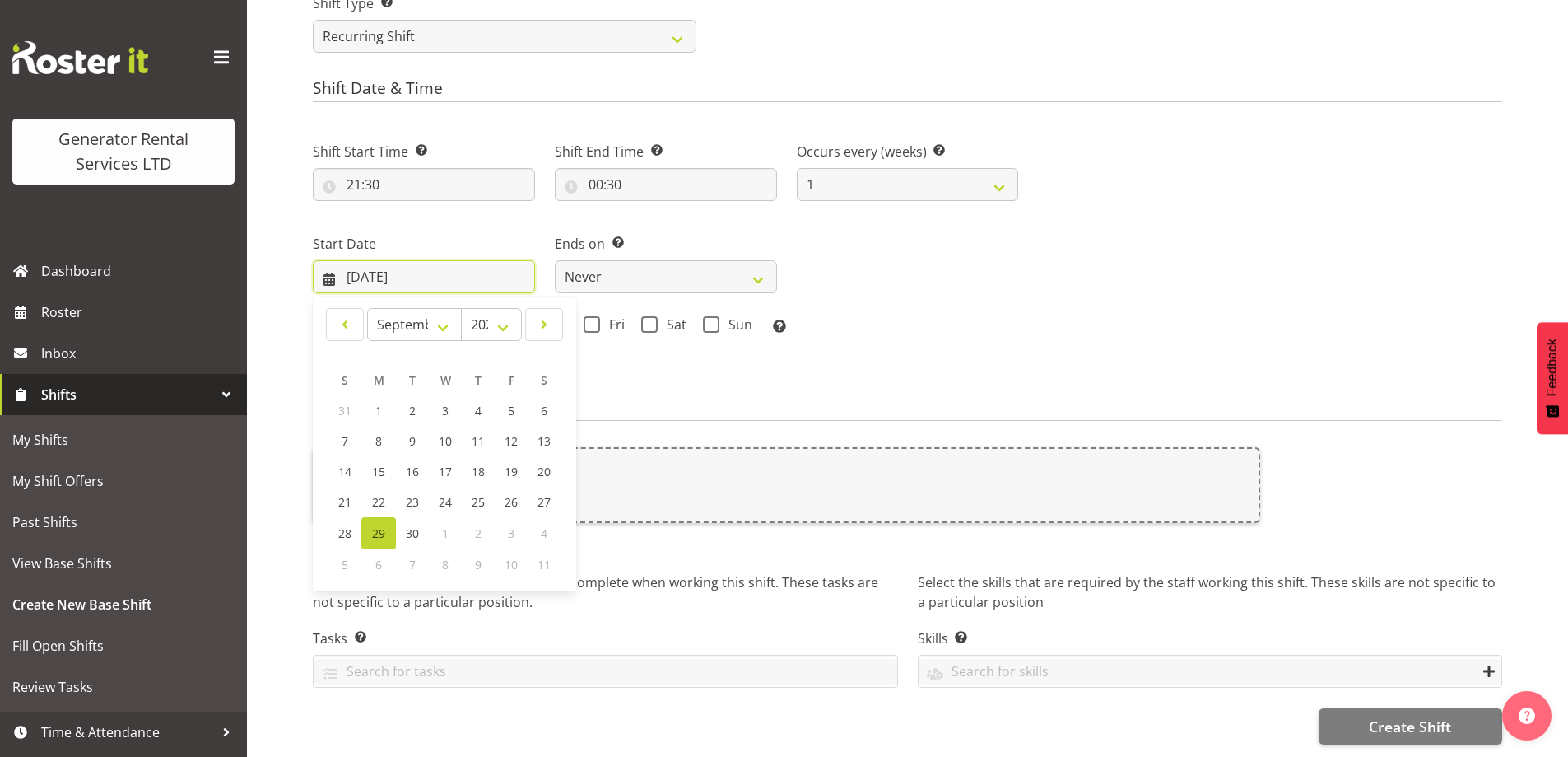
scroll to position [800, 0]
click at [406, 525] on span "30" at bounding box center [412, 533] width 13 height 15
type input "30/09/2025"
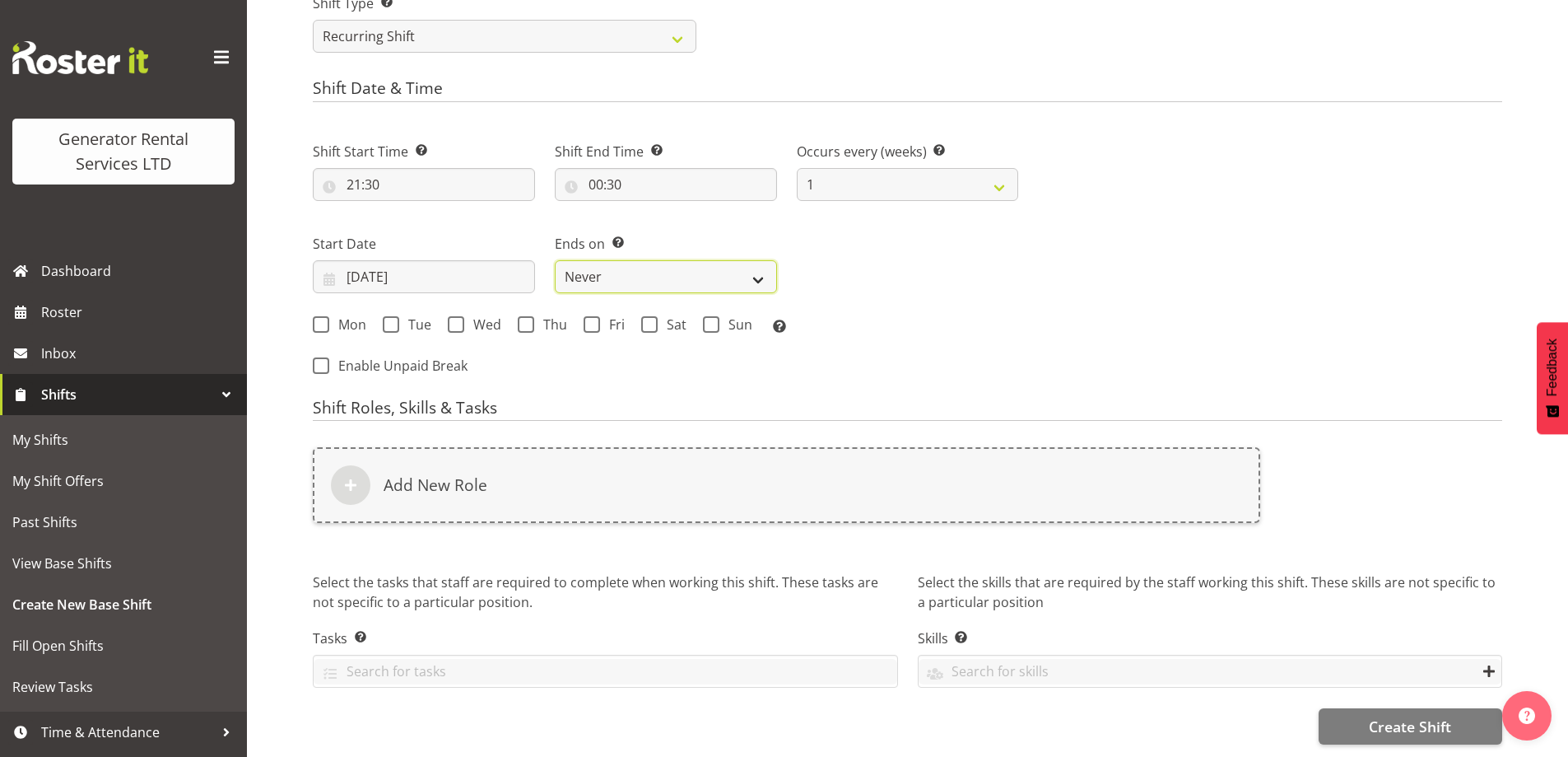
click at [630, 262] on select "Never On Date" at bounding box center [666, 276] width 222 height 33
select select "date"
click at [555, 260] on select "Never On Date" at bounding box center [666, 276] width 222 height 33
select select "8"
select select "2025"
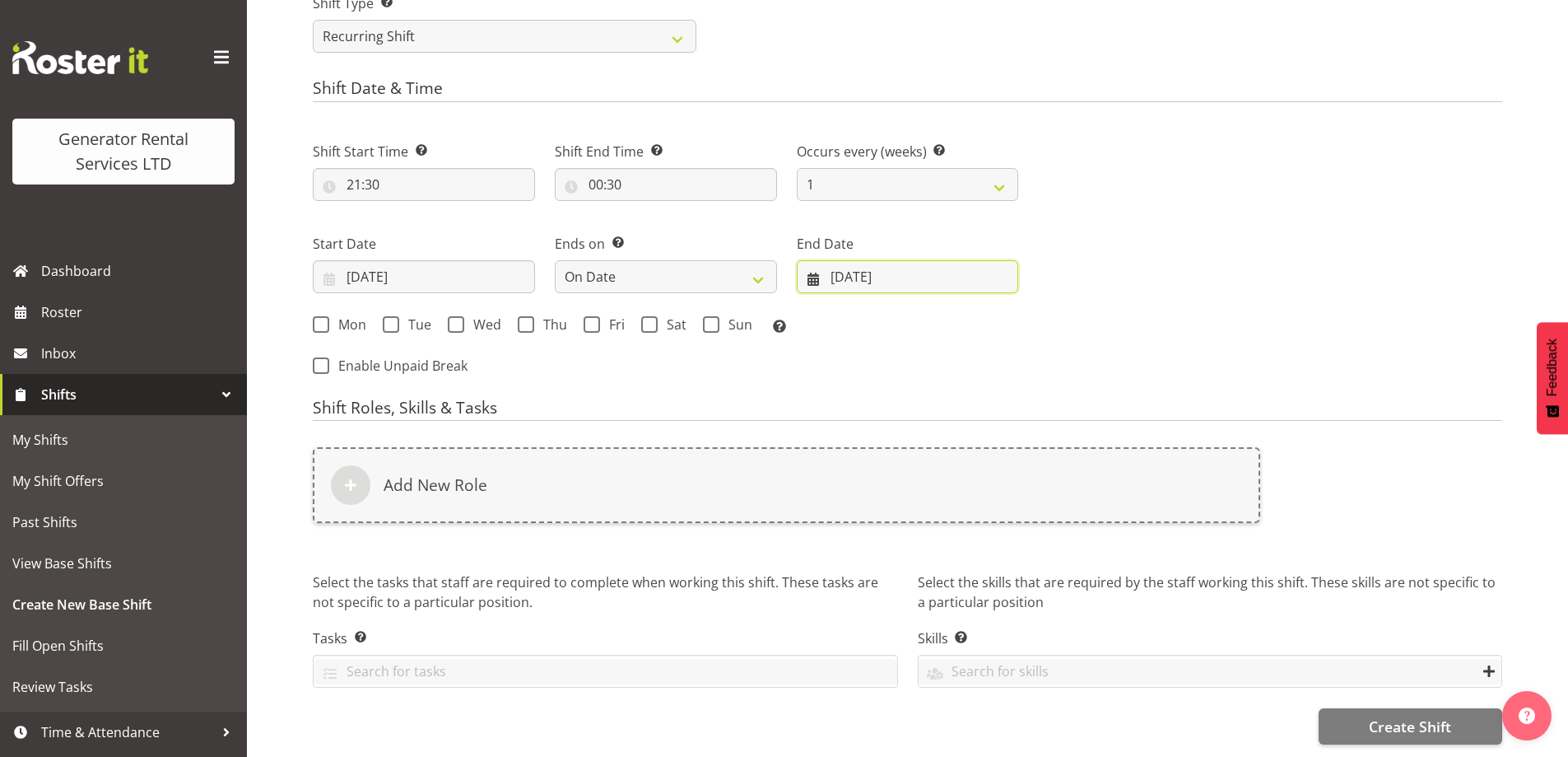
click at [938, 260] on input "29/09/2025" at bounding box center [908, 276] width 222 height 33
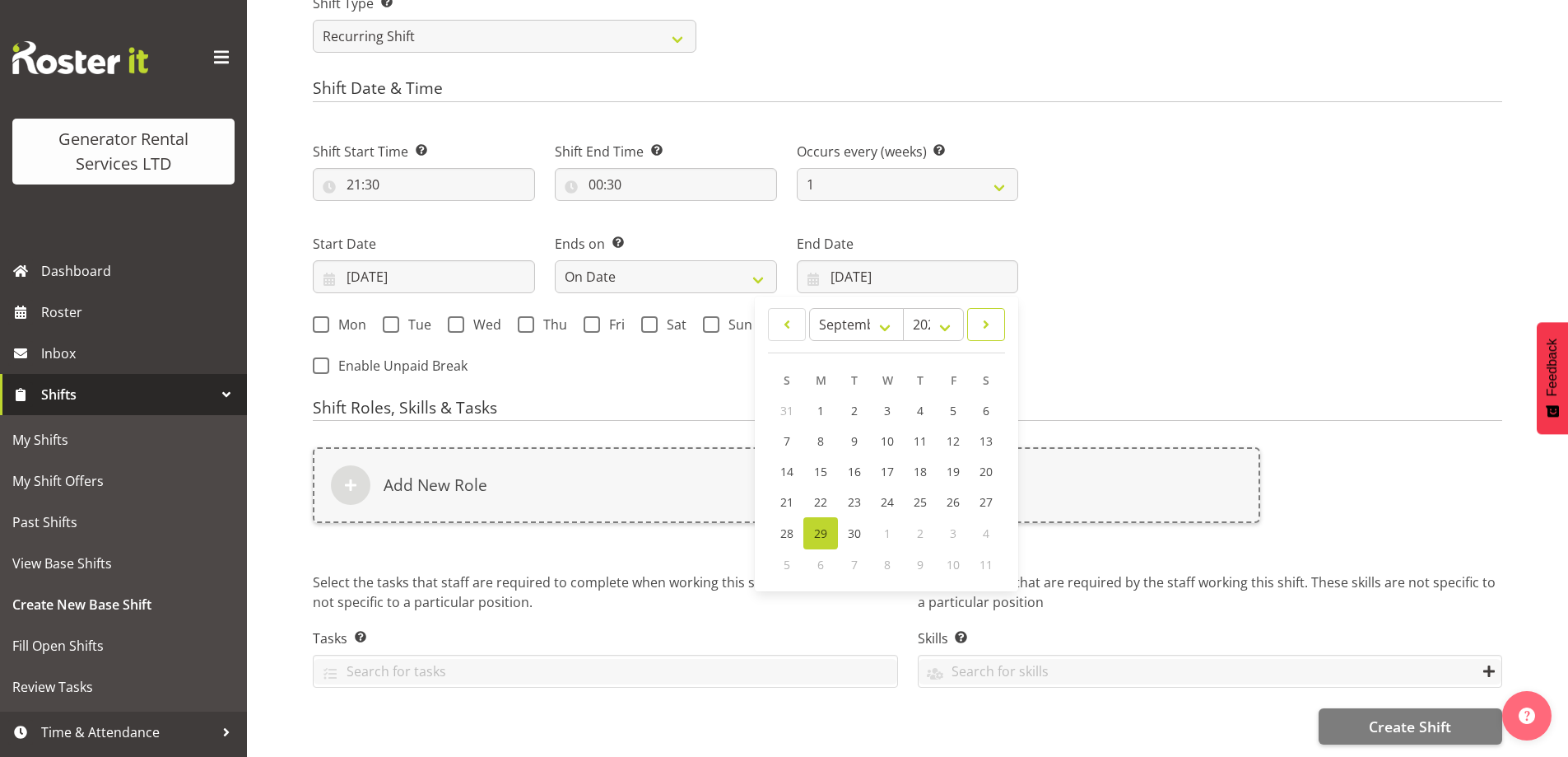
click at [986, 315] on span at bounding box center [986, 324] width 16 height 20
select select "9"
click at [925, 396] on link "2" at bounding box center [920, 411] width 33 height 32
type input "02/10/2025"
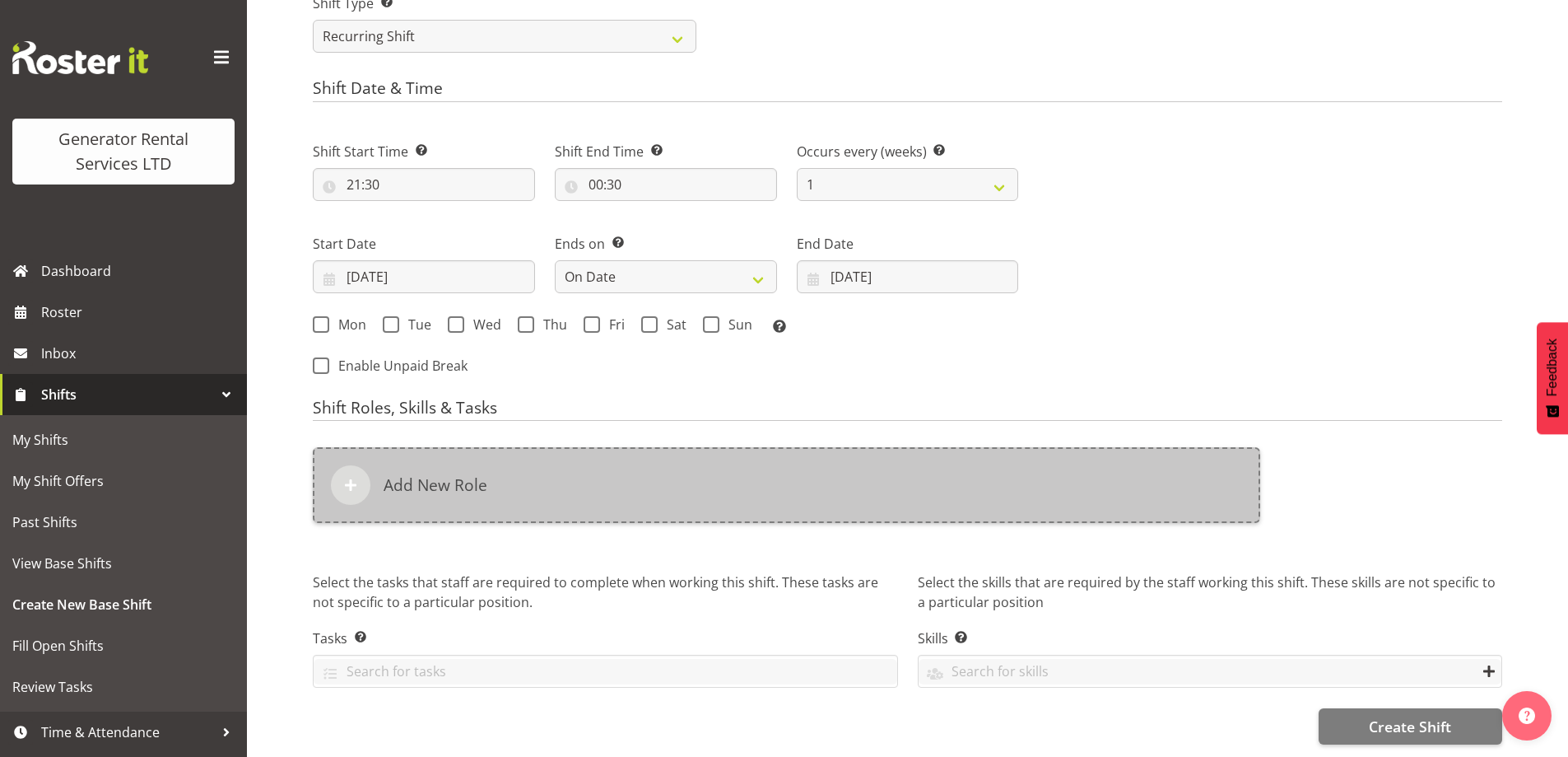
click at [871, 460] on div "Add New Role" at bounding box center [787, 485] width 947 height 76
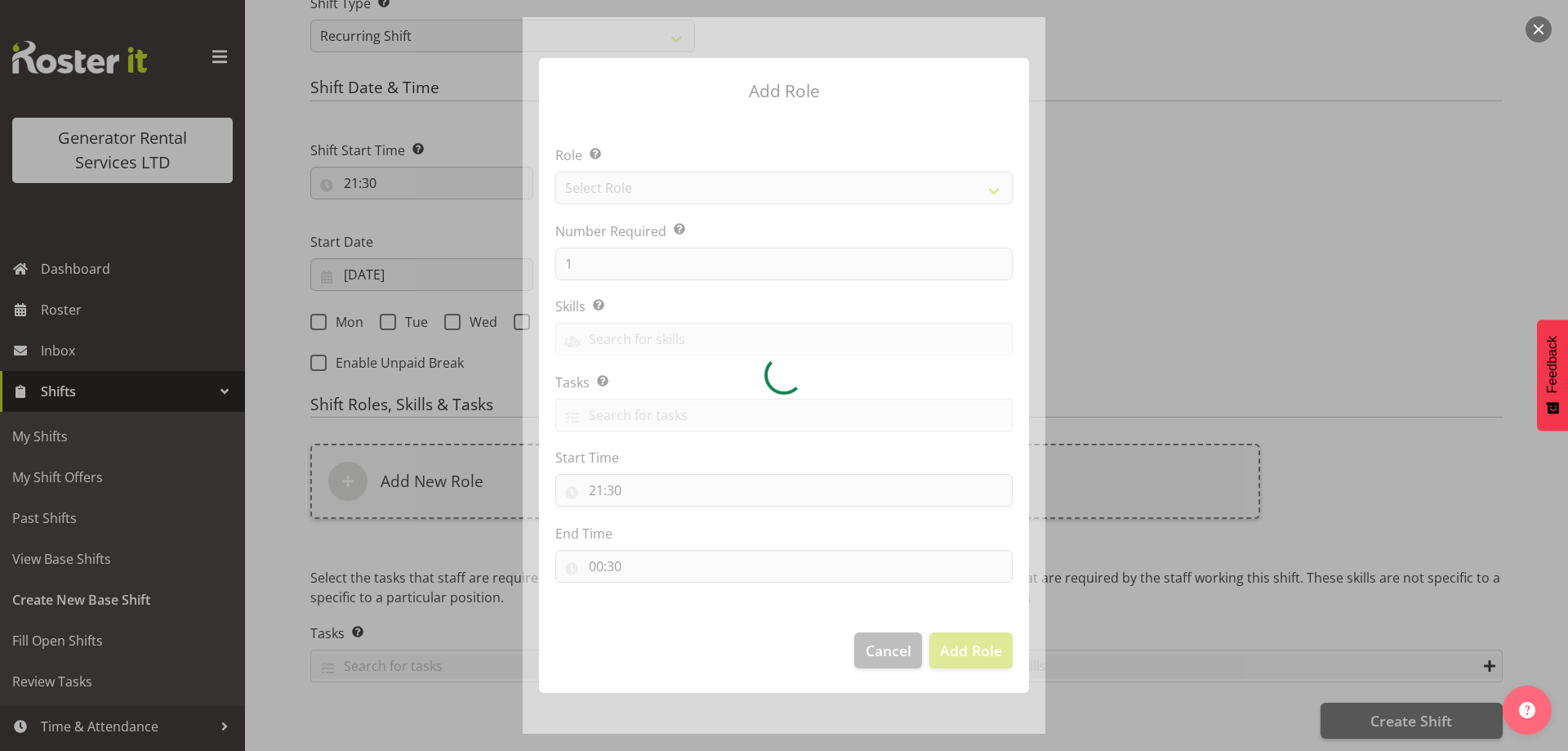
click at [1120, 343] on form "Add Role Role Select the role you wish to add to the shift. Select Role Number …" at bounding box center [784, 376] width 784 height 717
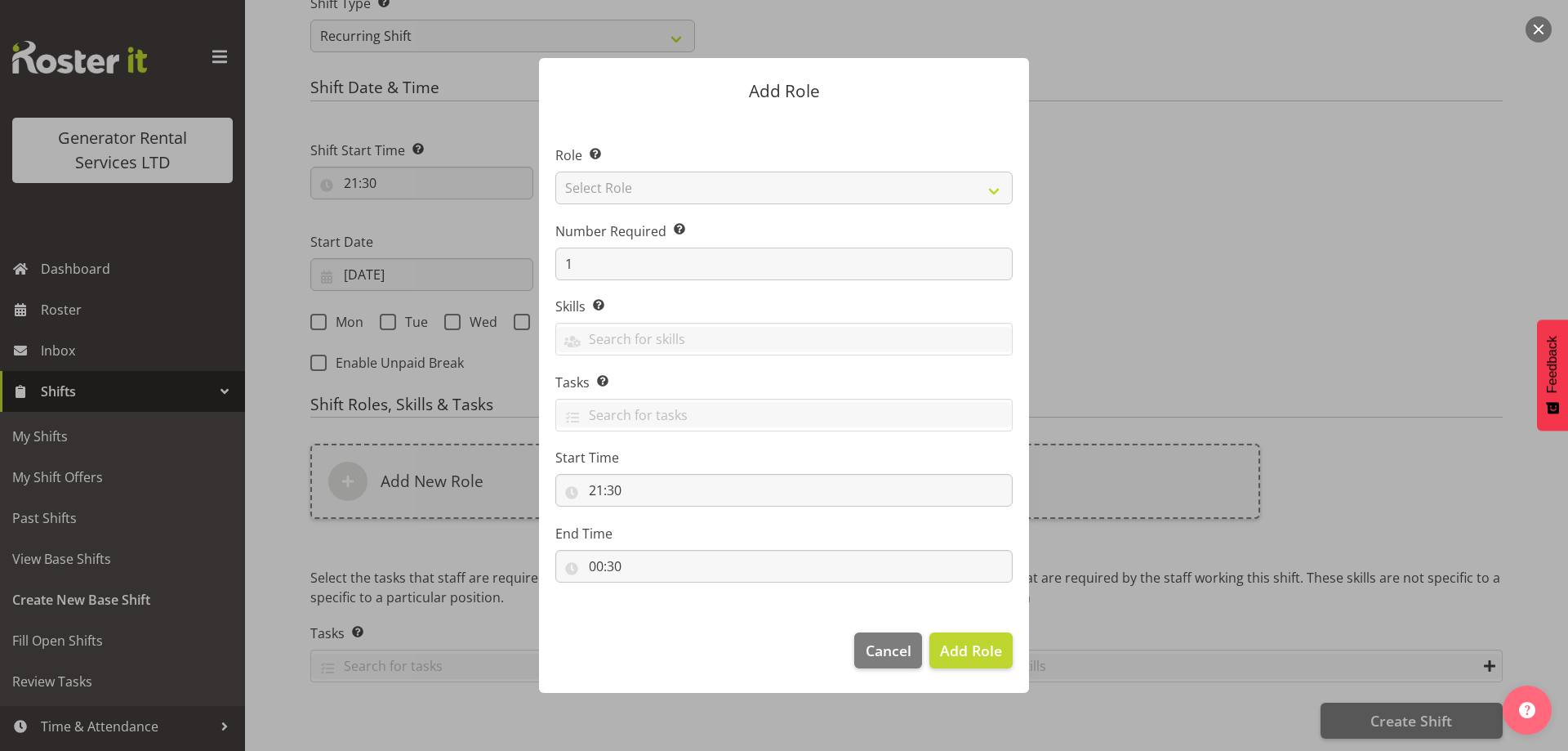
click at [1085, 344] on form "Add Role Role Select the role you wish to add to the shift. Select Role Account…" at bounding box center [784, 376] width 784 height 717
click at [875, 640] on span "Cancel" at bounding box center [889, 650] width 46 height 21
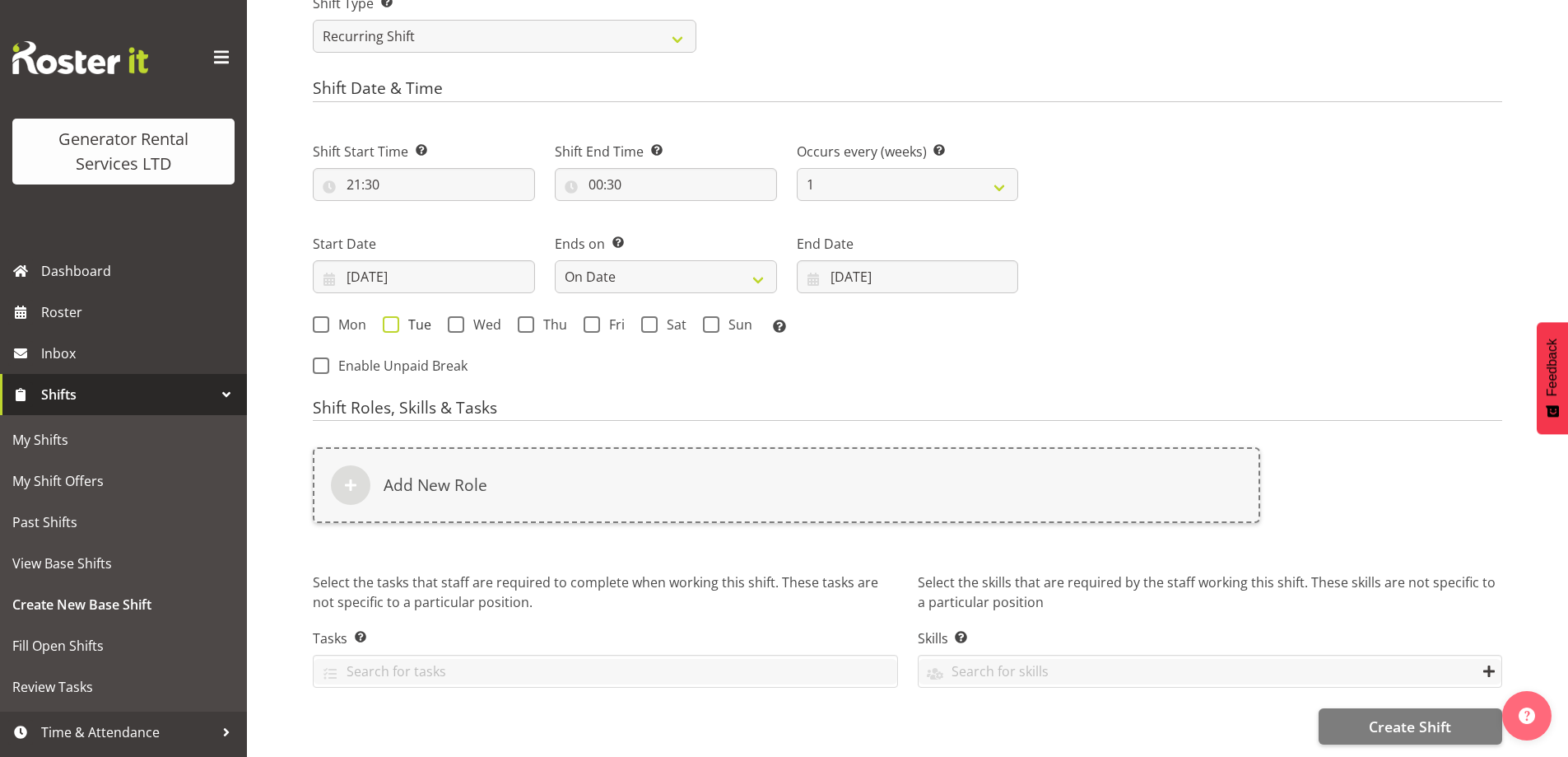
click at [397, 316] on span at bounding box center [390, 324] width 16 height 16
click at [394, 318] on input "Tue" at bounding box center [388, 324] width 10 height 10
checkbox input "true"
click at [461, 316] on span at bounding box center [455, 324] width 16 height 16
click at [458, 318] on input "Wed" at bounding box center [453, 324] width 10 height 10
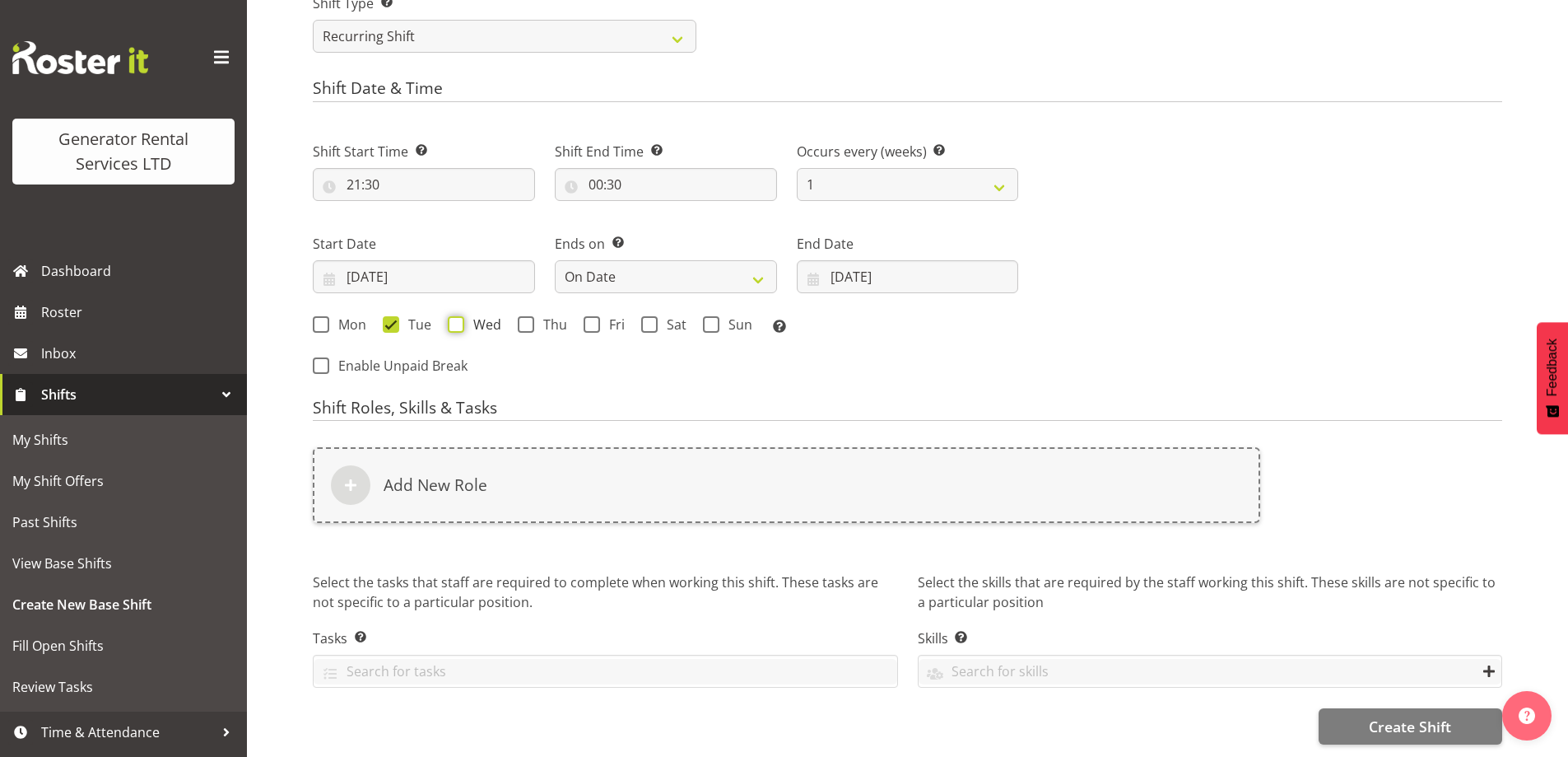
checkbox input "true"
click at [542, 316] on span "Thu" at bounding box center [551, 324] width 33 height 16
click at [528, 318] on input "Thu" at bounding box center [523, 324] width 10 height 10
checkbox input "true"
click at [824, 438] on div "Add New Role" at bounding box center [786, 495] width 967 height 115
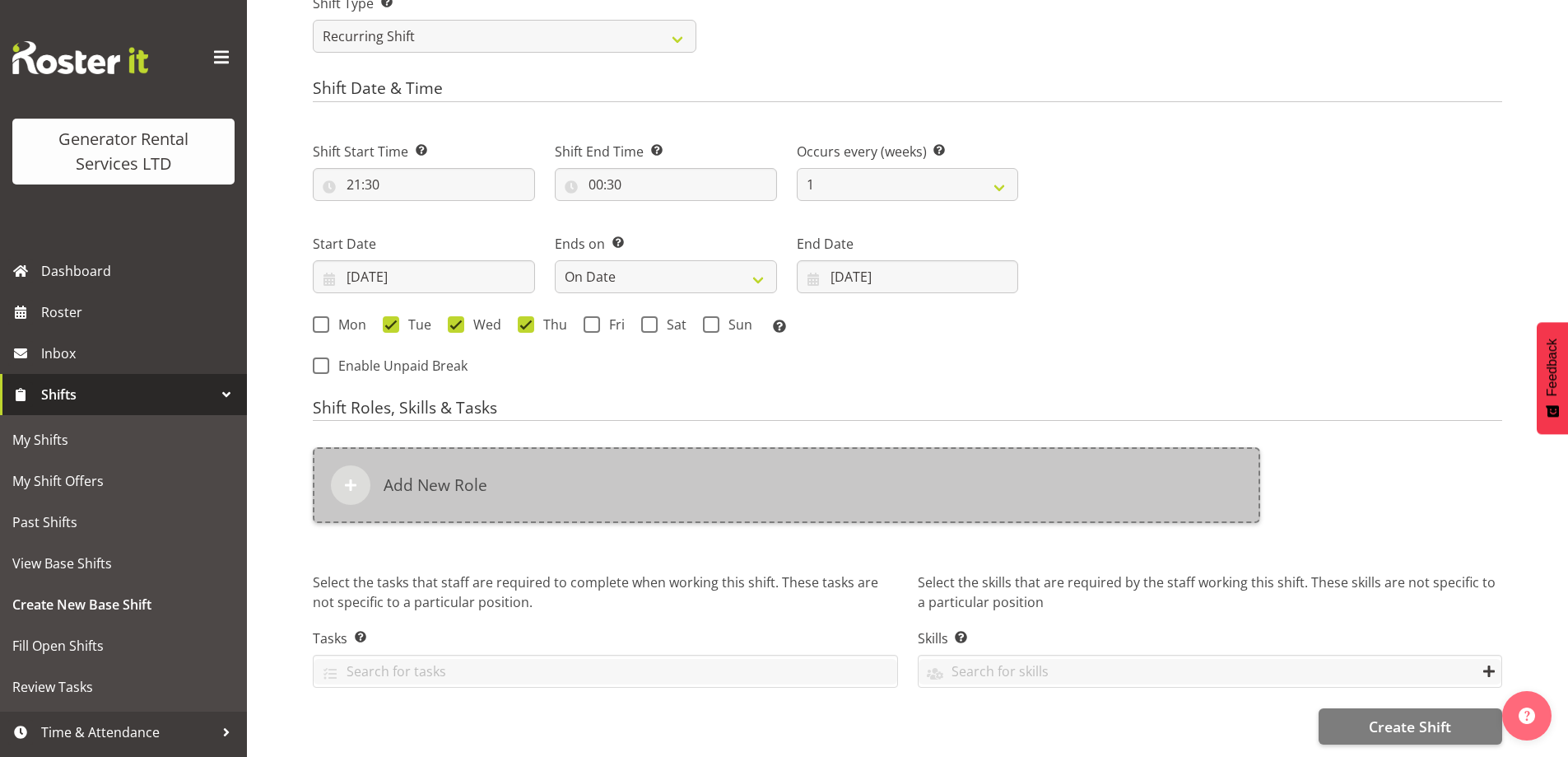
click at [777, 468] on div "Add New Role" at bounding box center [787, 485] width 947 height 76
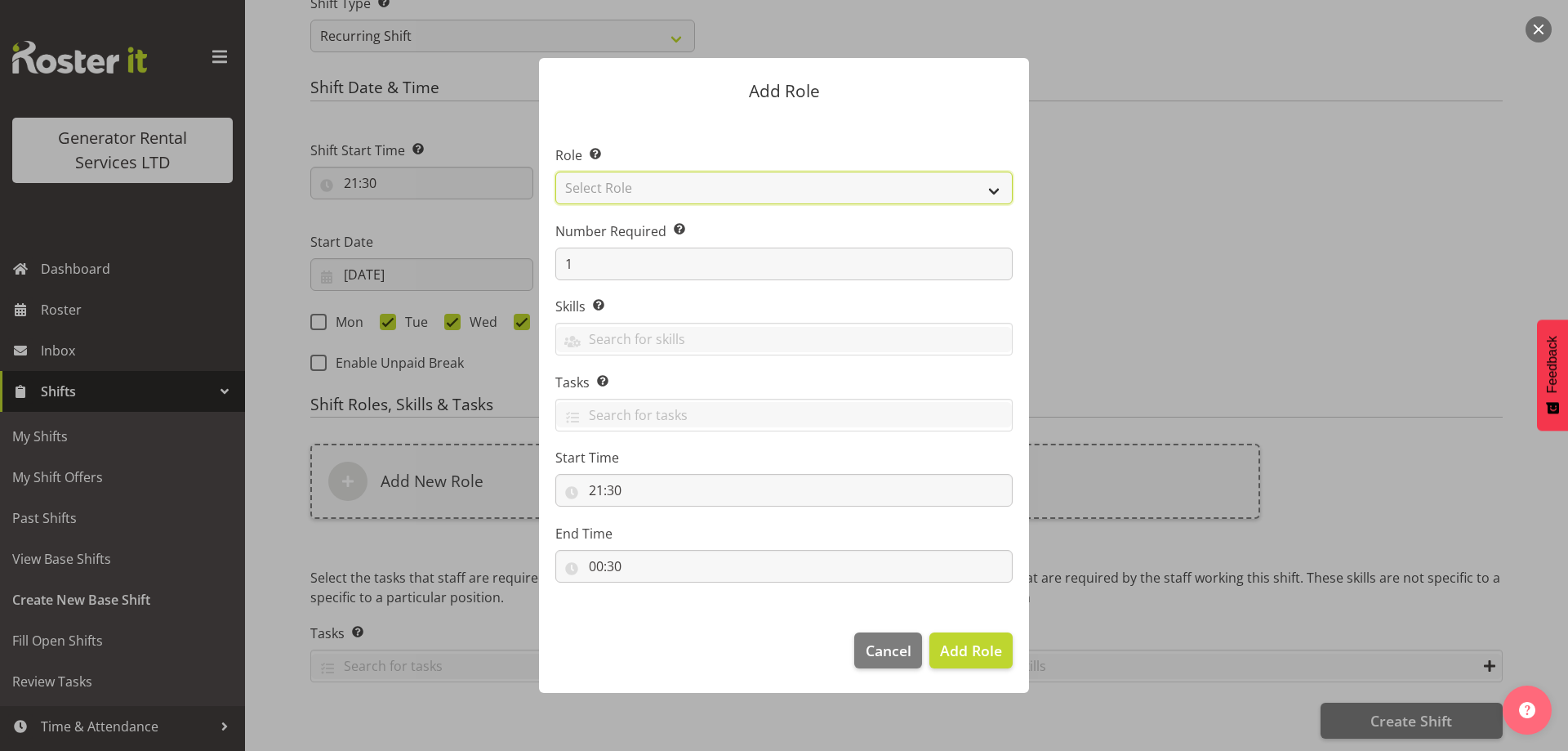
click at [721, 194] on select "Select Role Account Manager Electrician Engineering GM HSEQ manager MECH Mechan…" at bounding box center [783, 188] width 457 height 32
select select "20"
click at [555, 172] on select "Select Role Account Manager Electrician Engineering GM HSEQ manager MECH Mechan…" at bounding box center [783, 188] width 457 height 32
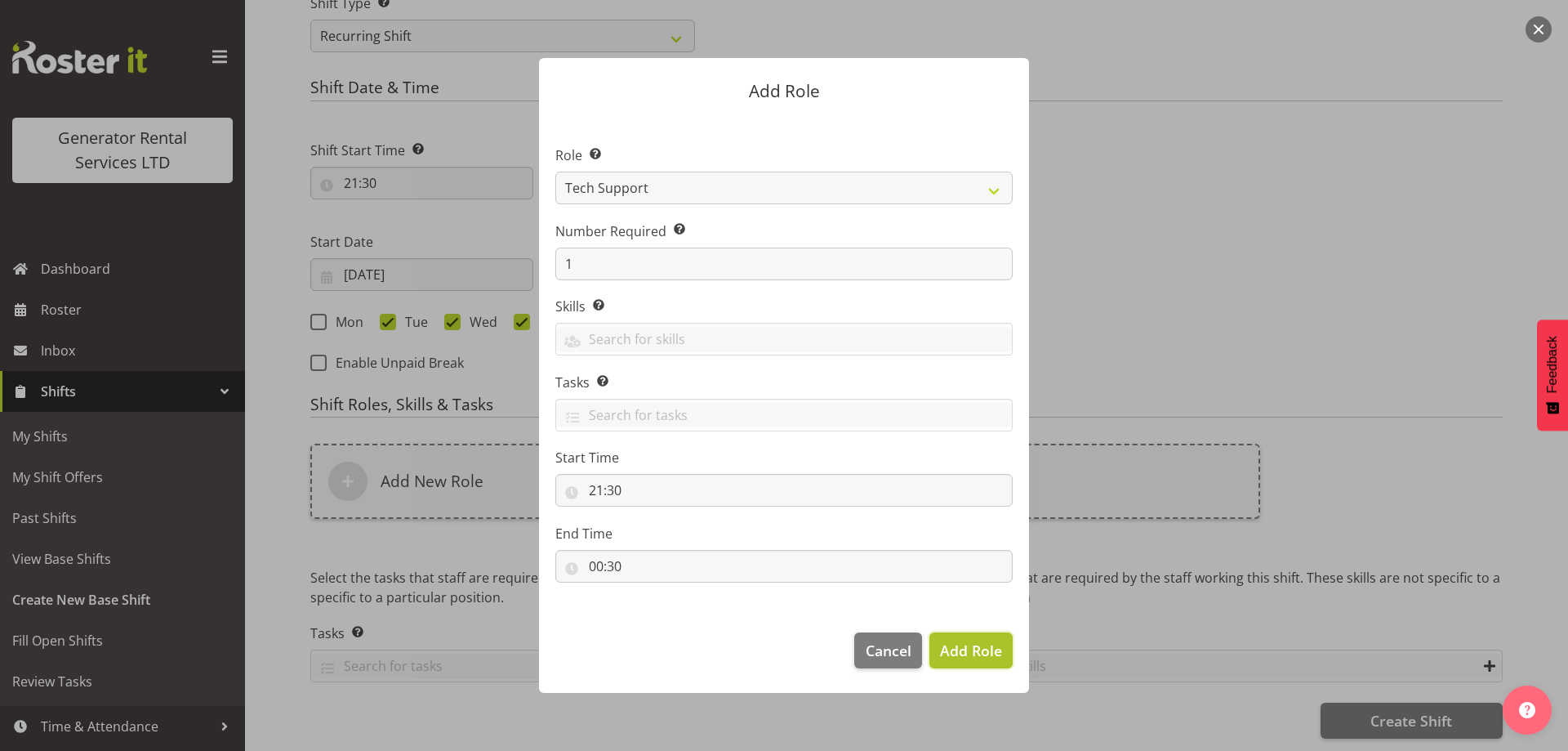
click at [967, 640] on span "Add Role" at bounding box center [970, 650] width 62 height 20
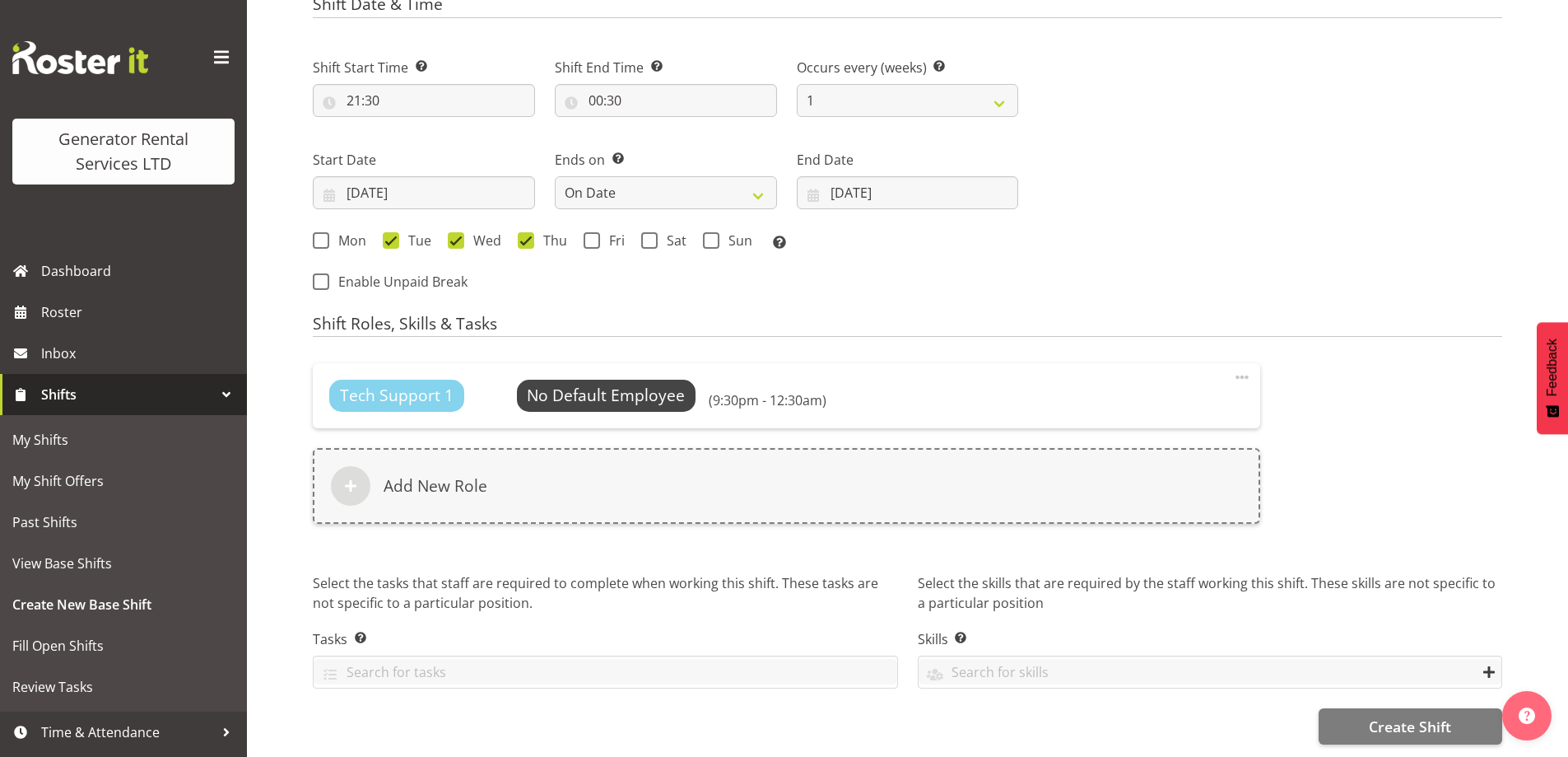
scroll to position [884, 0]
click at [1367, 730] on button "Create Shift" at bounding box center [1410, 726] width 184 height 36
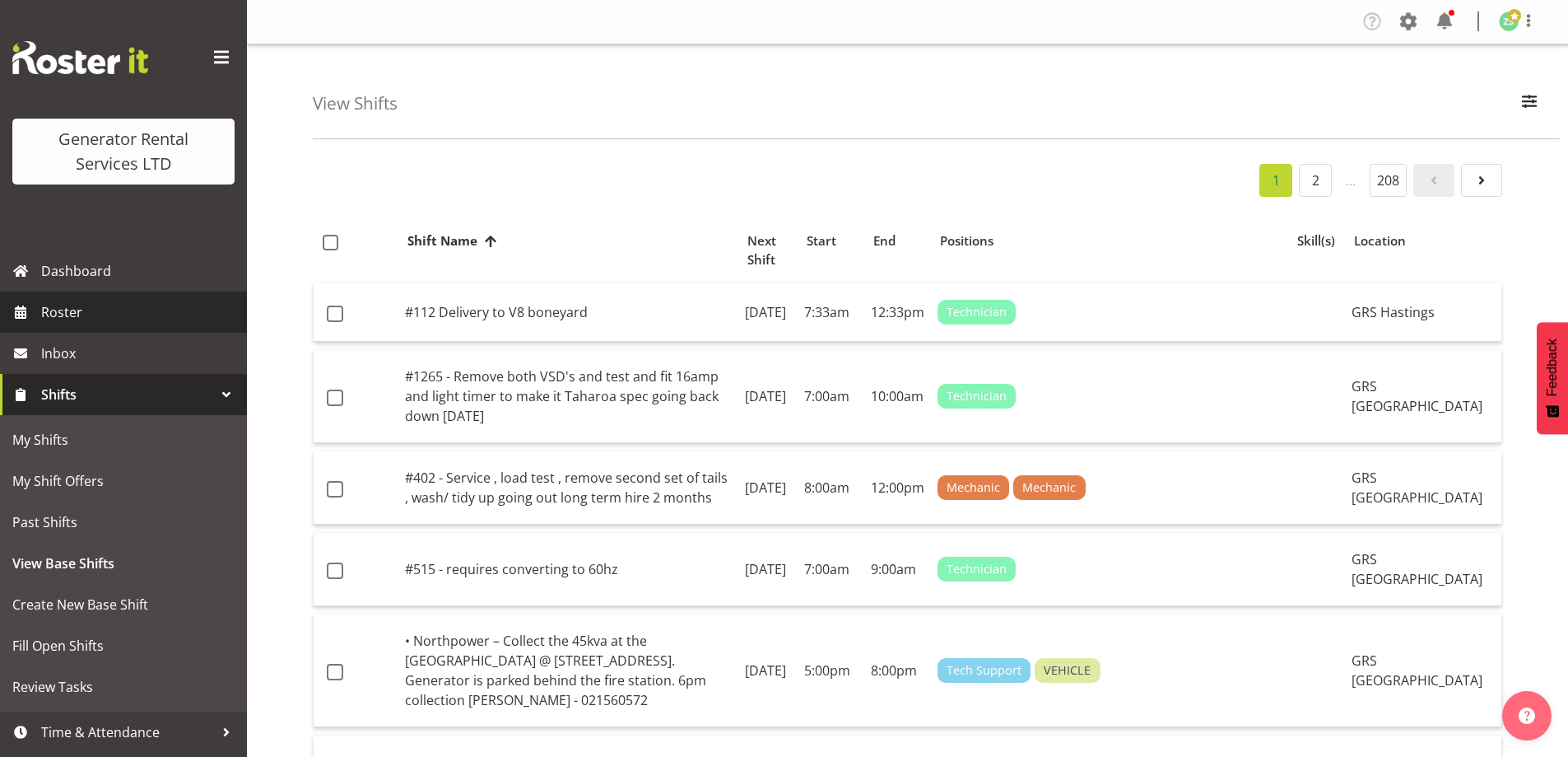
click at [68, 311] on span "Roster" at bounding box center [140, 312] width 197 height 25
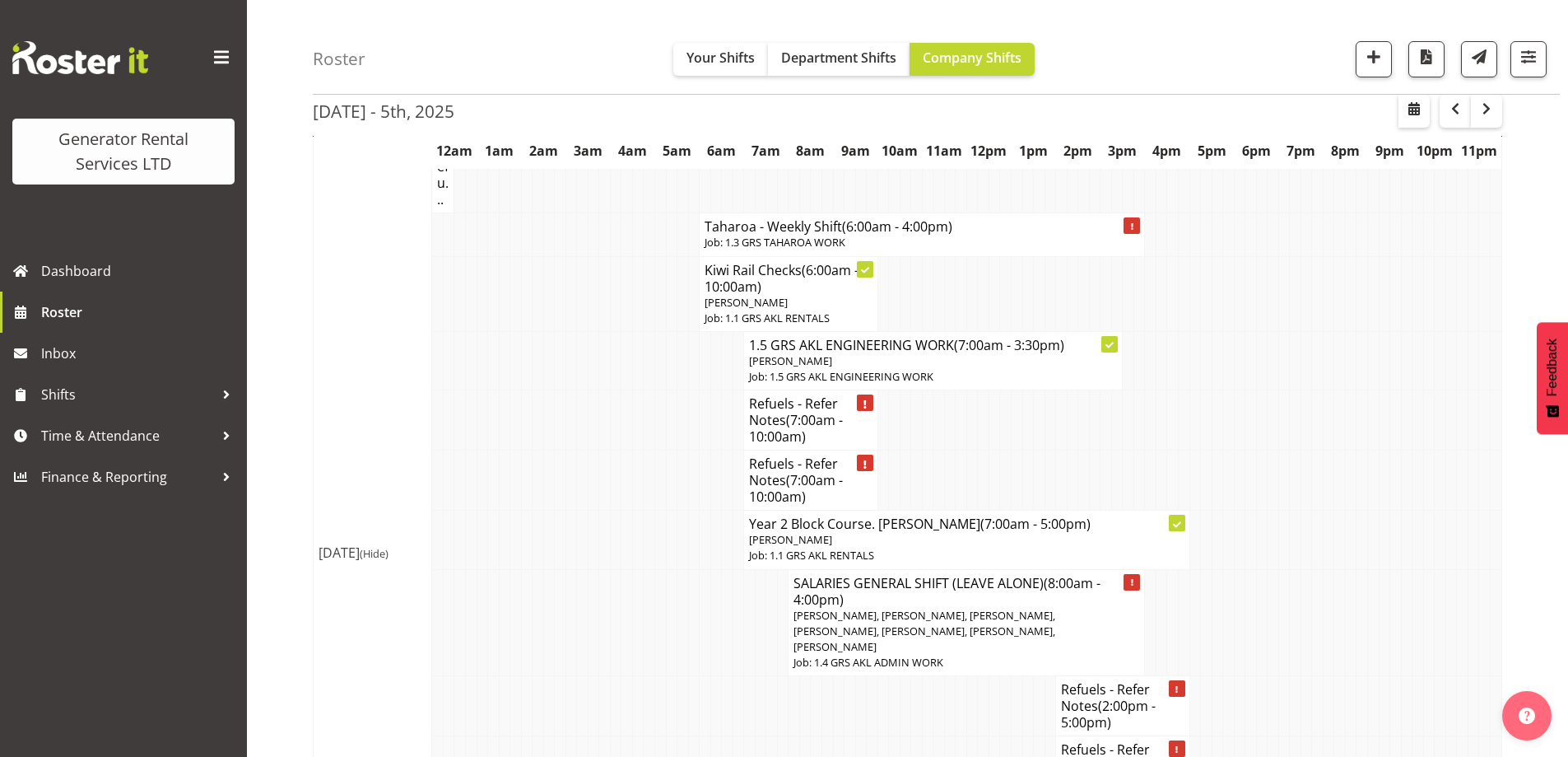
scroll to position [4529, 0]
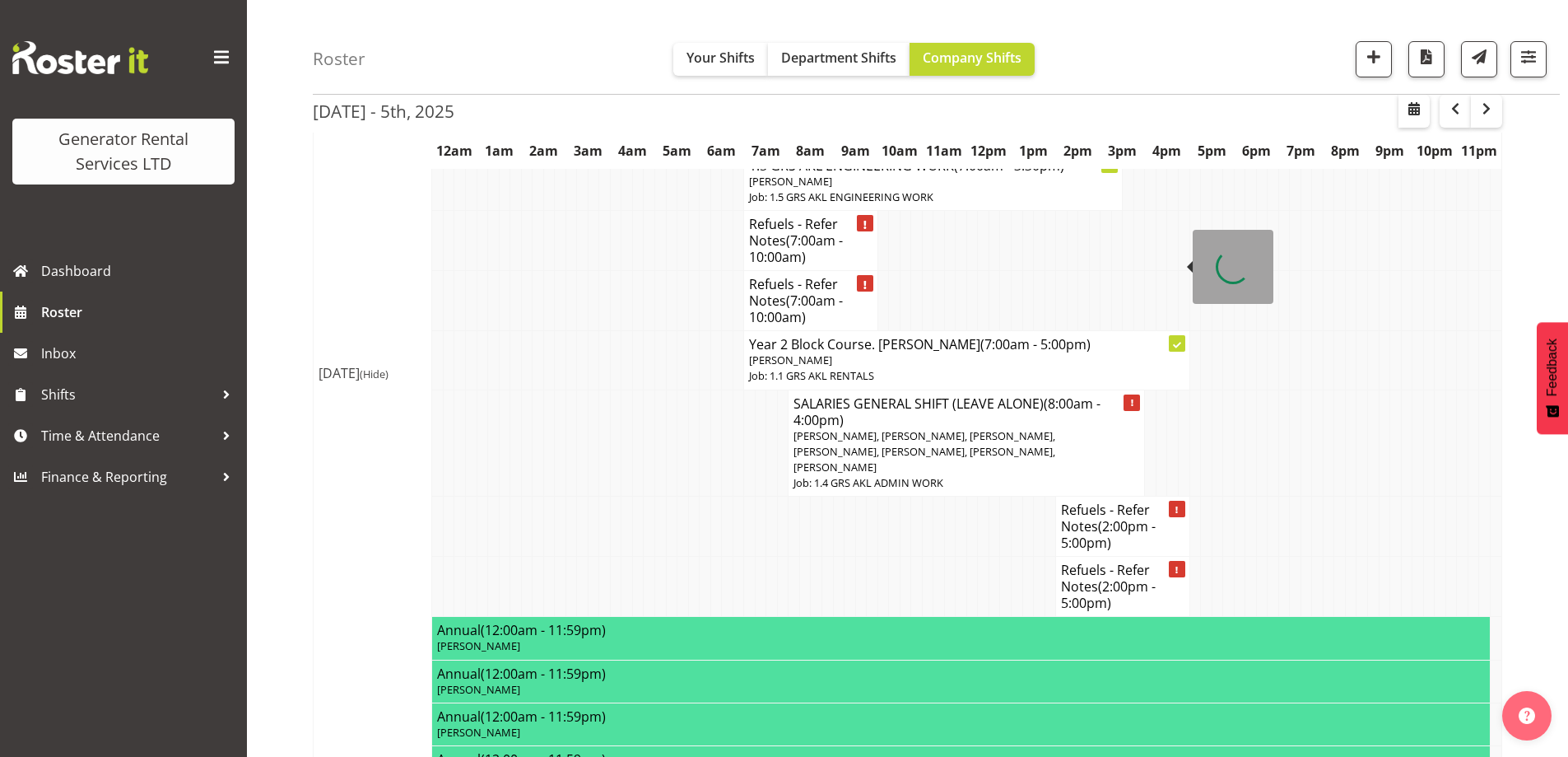
click at [1377, 34] on div "Roster Your Shifts Department Shifts Company Shifts 1 Locations Clear GRS [GEOG…" at bounding box center [937, 47] width 1247 height 94
click at [1376, 53] on span "button" at bounding box center [1373, 57] width 21 height 21
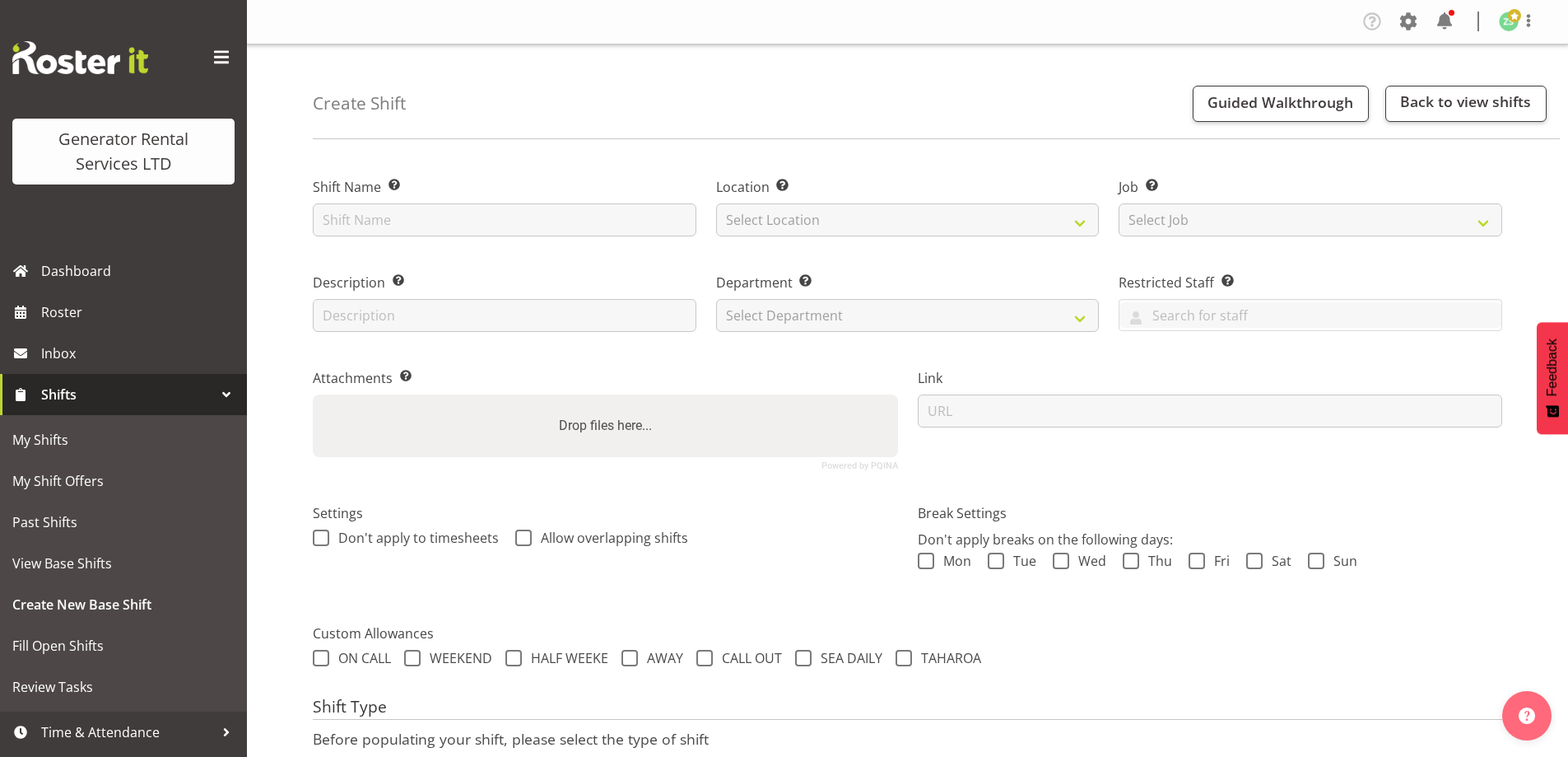
click at [1483, 276] on label "Restricted Staff Select any staff whom you wish to restrict from this shift." at bounding box center [1310, 282] width 383 height 20
click at [610, 214] on input "text" at bounding box center [504, 220] width 383 height 33
paste input "Refuel - 1250kva @ [STREET_ADDRESS][PERSON_NAME] (Taylors Laundry)"
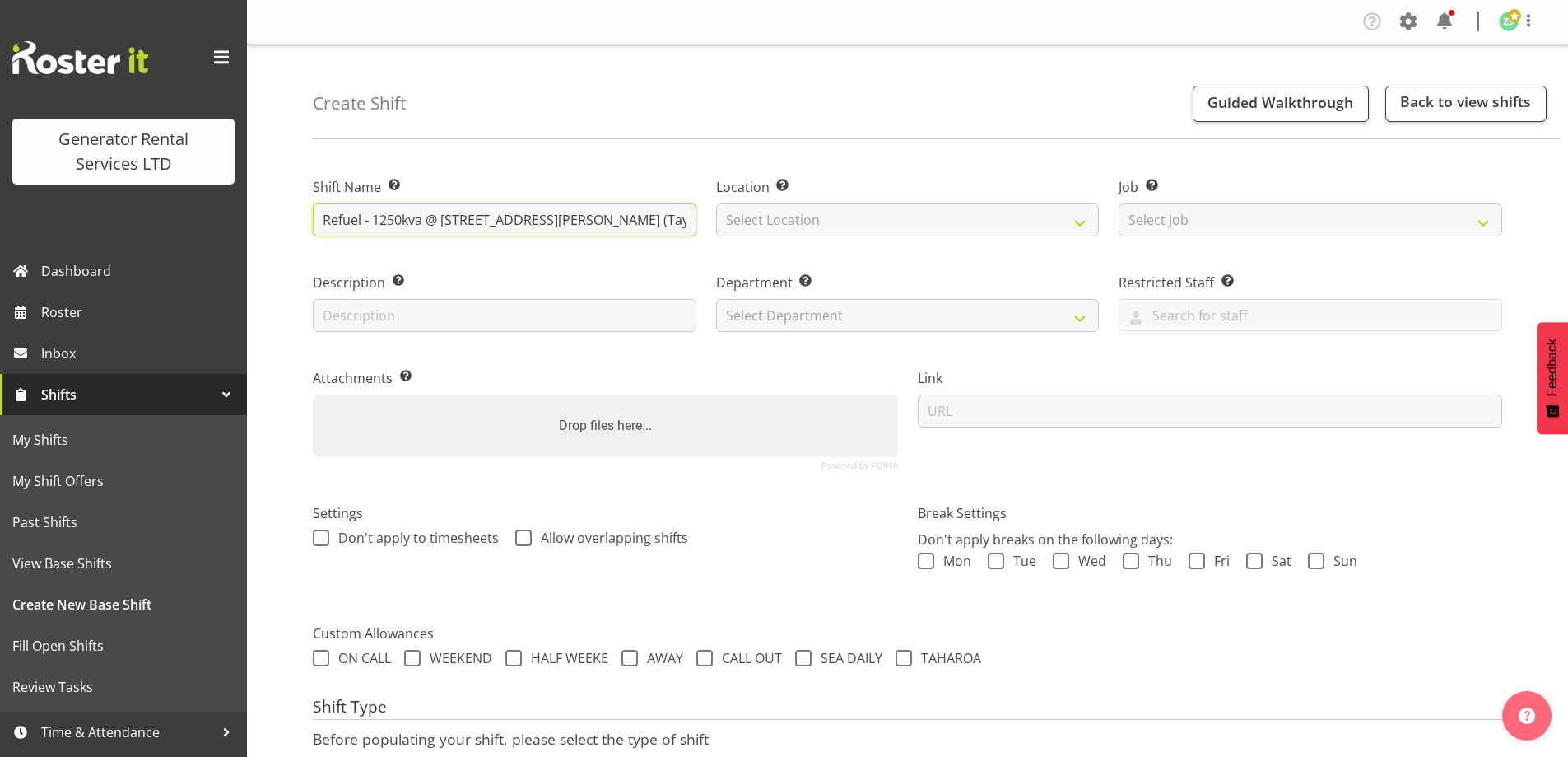
scroll to position [0, 33]
type input "Refuel - 1250kva @ [STREET_ADDRESS][PERSON_NAME] (Taylors Laundry)"
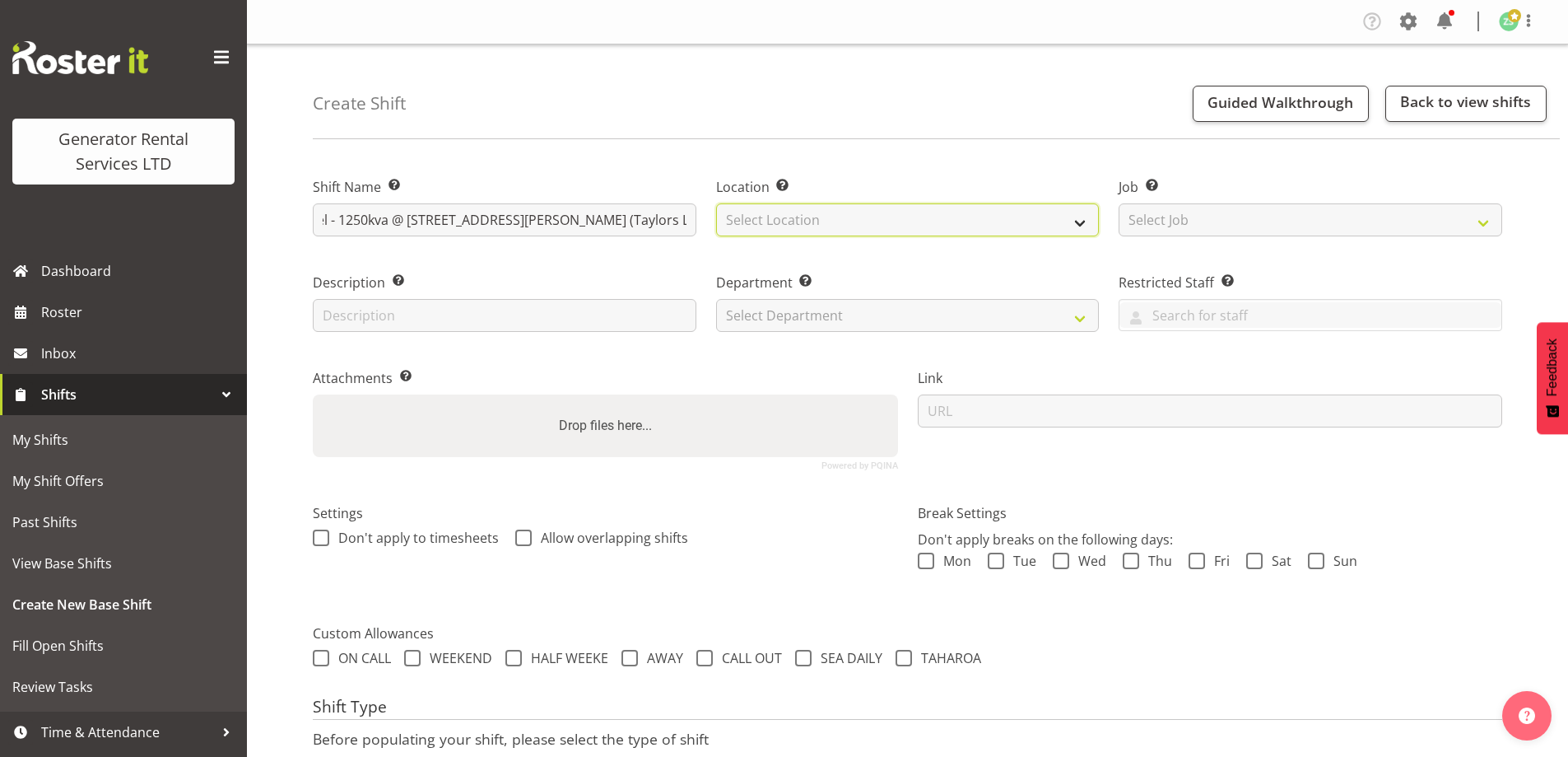
scroll to position [0, 0]
click at [859, 221] on select "Select Location [GEOGRAPHIC_DATA] [GEOGRAPHIC_DATA]" at bounding box center [908, 220] width 383 height 33
select select "28"
click at [716, 203] on select "Select Location [GEOGRAPHIC_DATA] [GEOGRAPHIC_DATA]" at bounding box center [908, 220] width 383 height 33
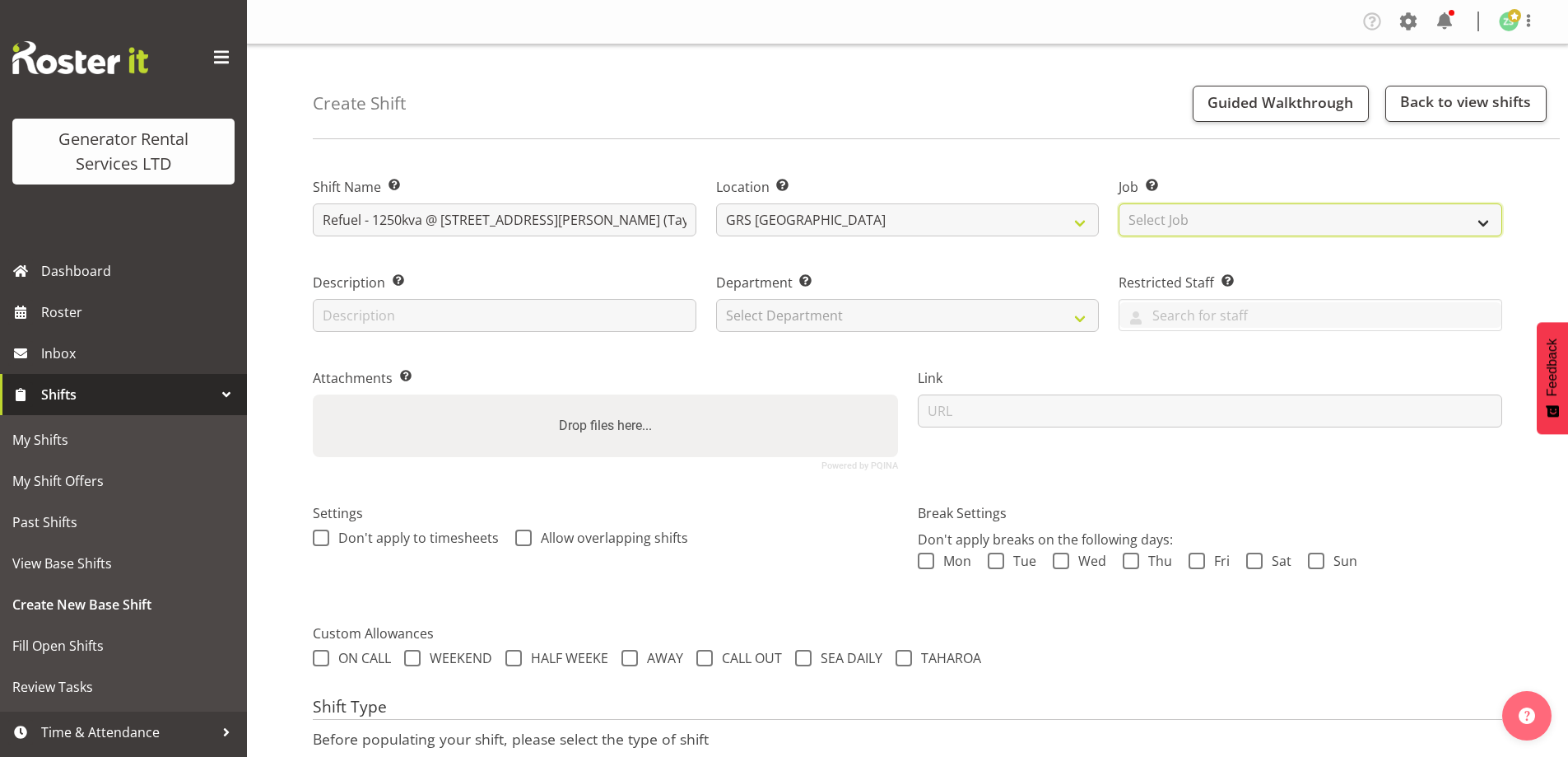
drag, startPoint x: 1219, startPoint y: 213, endPoint x: 1210, endPoint y: 234, distance: 22.8
click at [1219, 214] on select "Select Job Create new job 1.1 GRS AKL RENTALS 1.1 GRS AKL RENTALS AC 1.1 GRS AK…" at bounding box center [1310, 220] width 383 height 33
select select "9"
click at [1119, 203] on select "Select Job Create new job 1.1 GRS AKL RENTALS 1.1 GRS AKL RENTALS AC 1.1 GRS AK…" at bounding box center [1310, 220] width 383 height 33
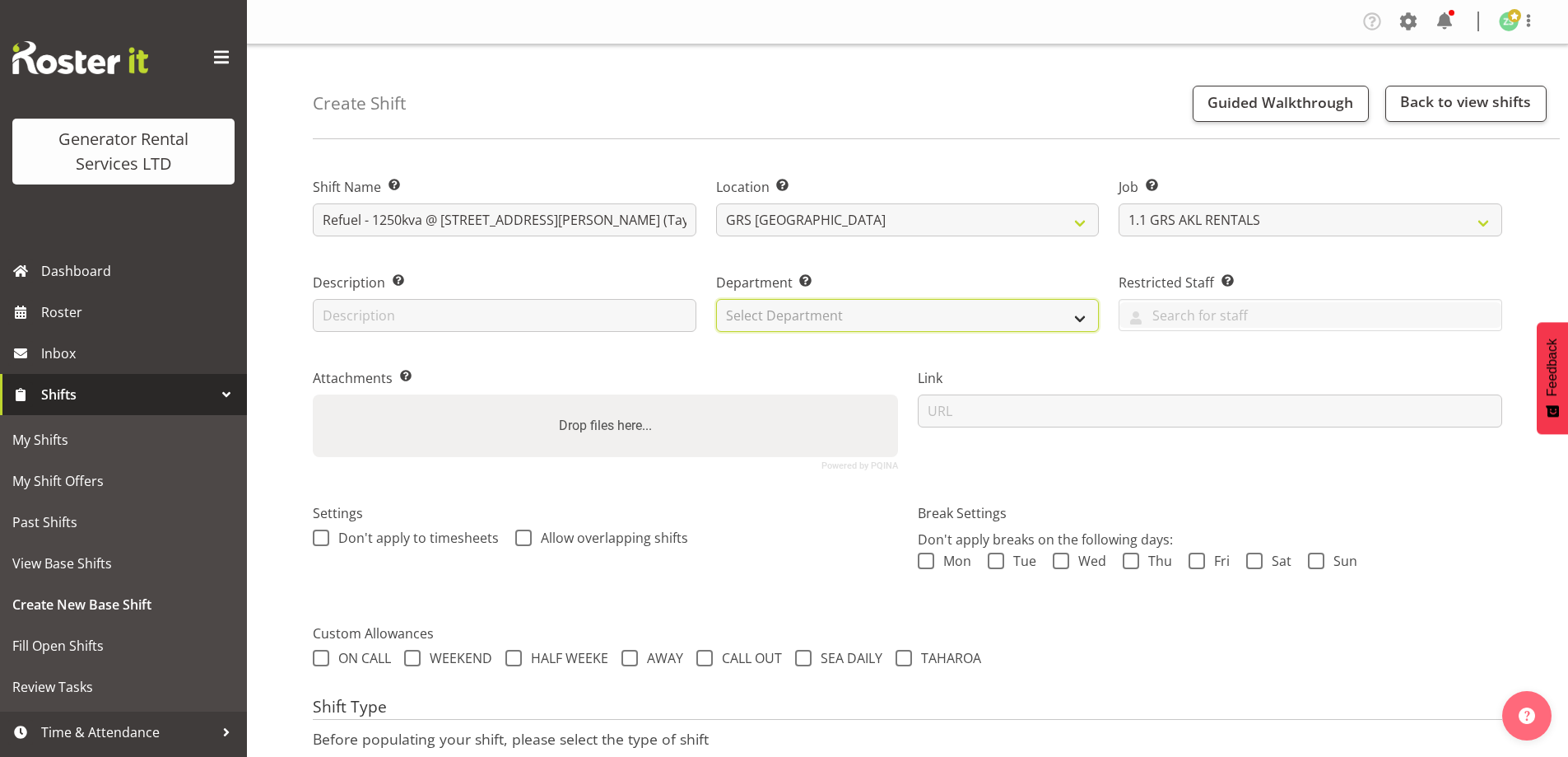
drag, startPoint x: 1083, startPoint y: 314, endPoint x: 1064, endPoint y: 315, distance: 19.0
click at [1078, 315] on select "Select Department GRS ADMIN AKL GRS HIRE AKL GRS HIRE TGA GRS HIRE HST GRS ENGI…" at bounding box center [908, 315] width 383 height 33
select select "20"
click at [716, 299] on select "Select Department GRS ADMIN AKL GRS HIRE AKL GRS HIRE TGA GRS HIRE HST GRS ENGI…" at bounding box center [908, 315] width 383 height 33
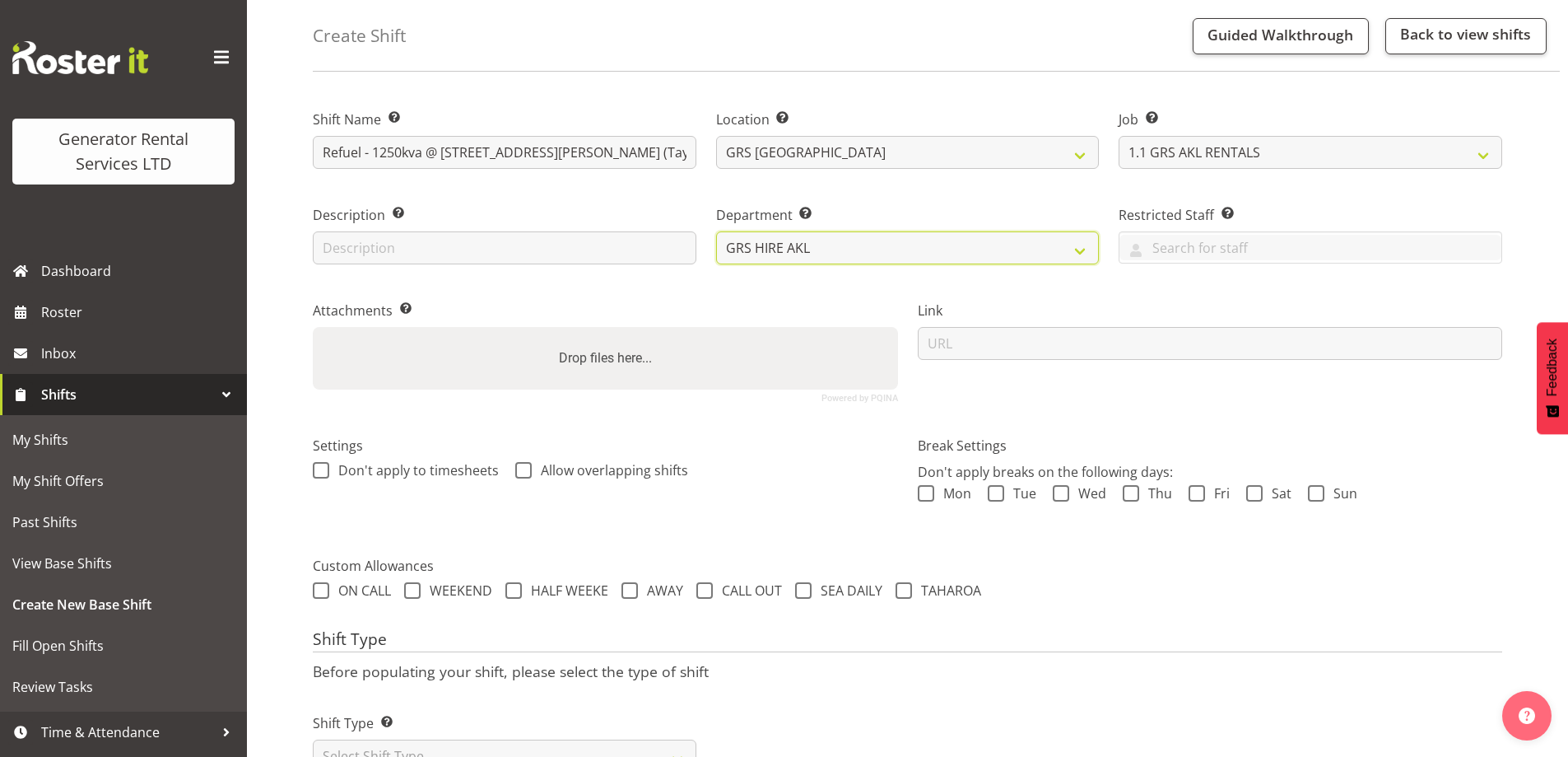
scroll to position [134, 0]
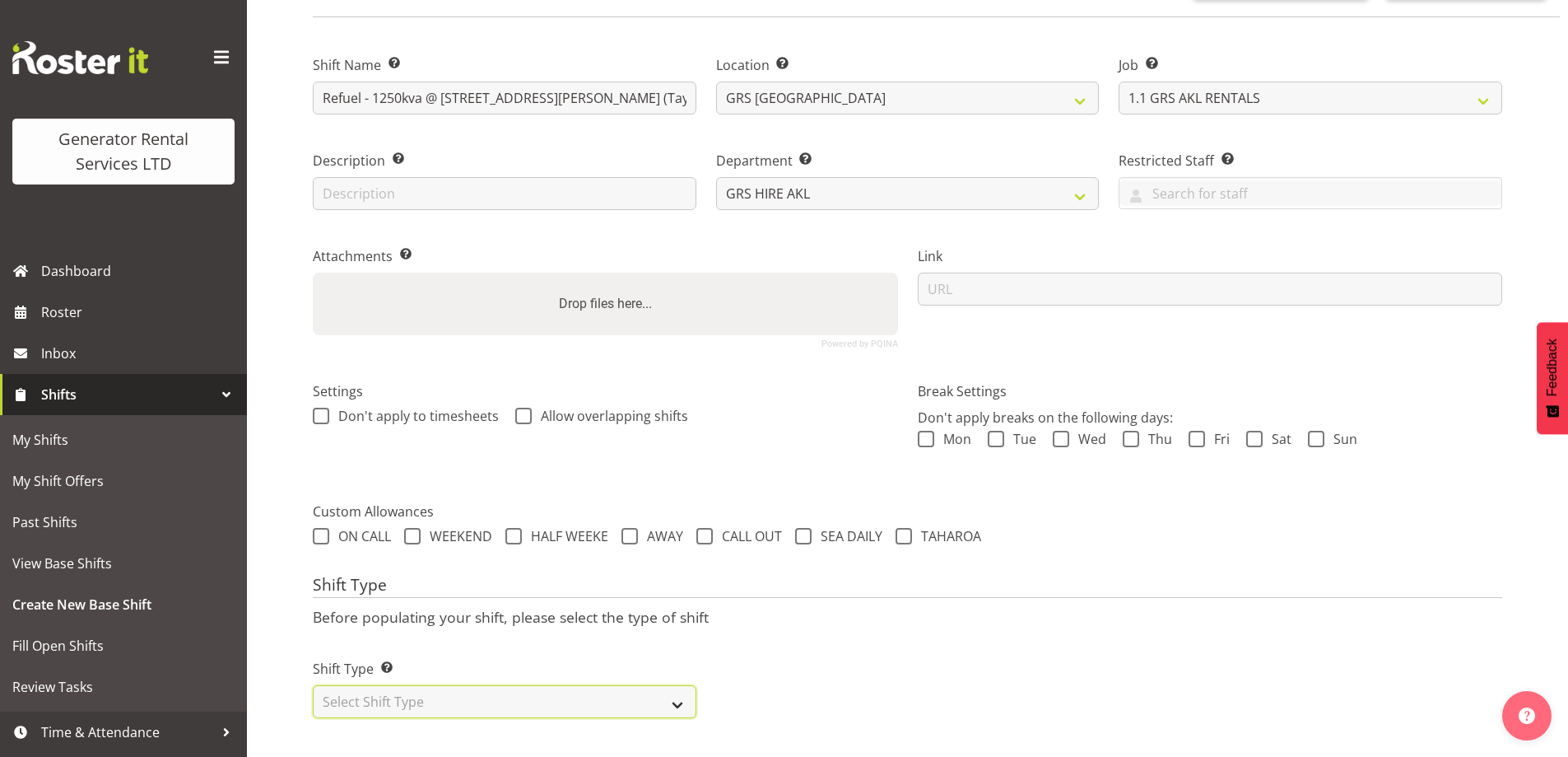
click at [426, 687] on select "Select Shift Type One Off Shift Recurring Shift Rotating Shift" at bounding box center [504, 701] width 383 height 33
select select "recurring"
click at [313, 685] on select "Select Shift Type One Off Shift Recurring Shift Rotating Shift" at bounding box center [504, 701] width 383 height 33
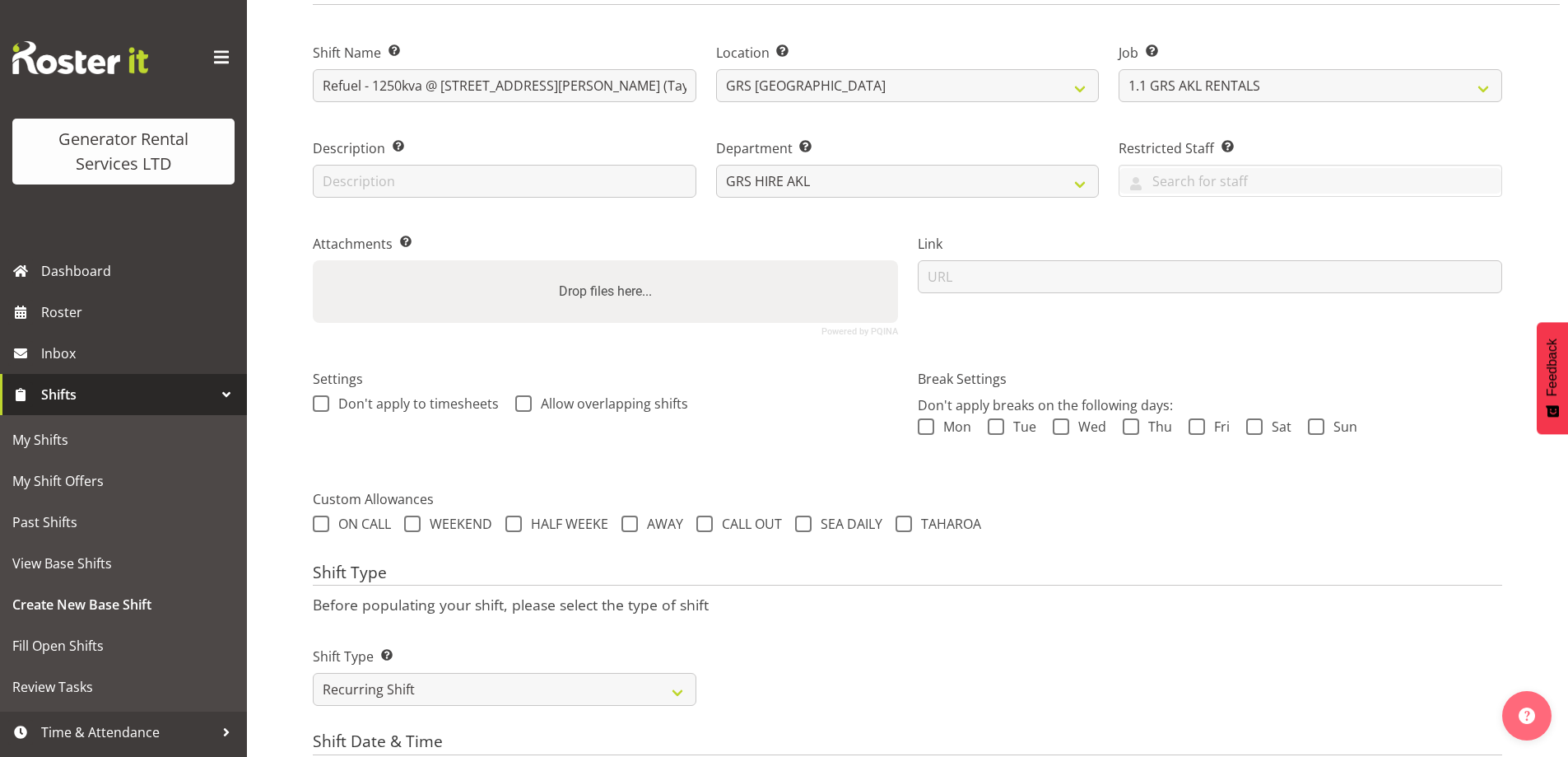
click at [730, 652] on div "Shift Type Shift Types: One Off – Select this if you would like a single shift …" at bounding box center [908, 669] width 1209 height 92
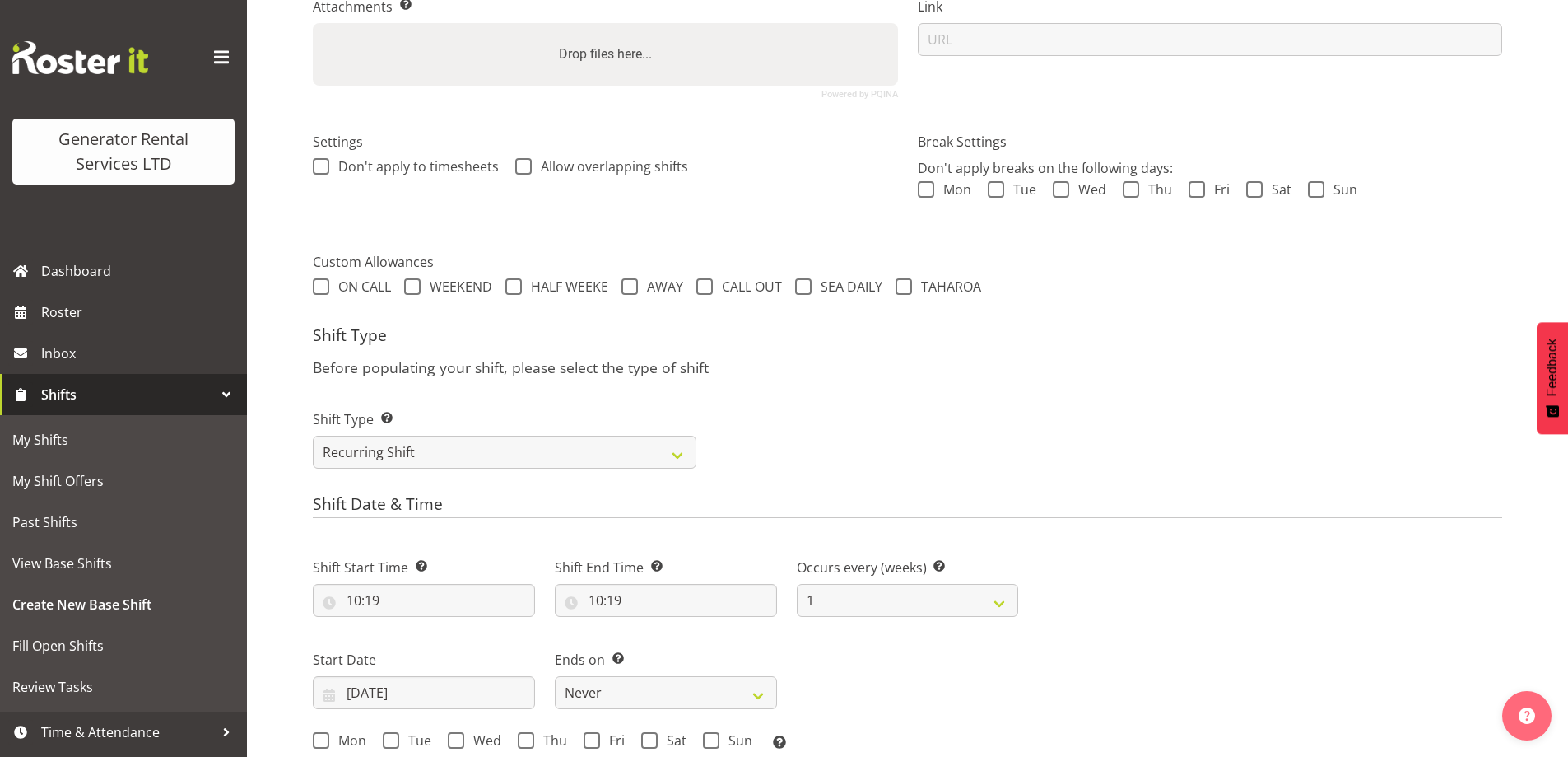
scroll to position [546, 0]
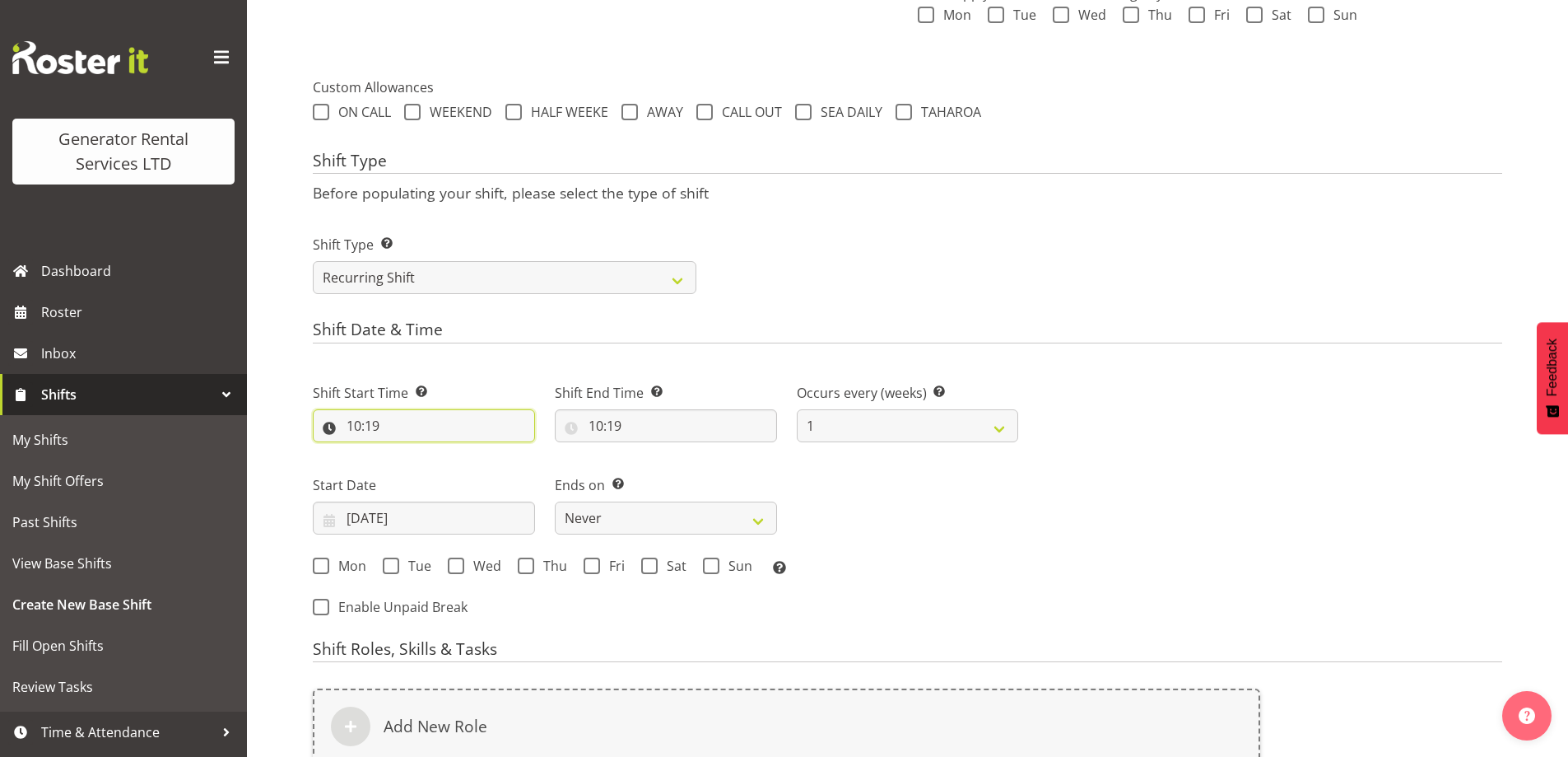
click at [396, 433] on input "10:19" at bounding box center [424, 426] width 222 height 33
click at [420, 463] on select "00 01 02 03 04 05 06 07 08 09 10 11 12 13 14 15 16 17 18 19 20 21 22 23" at bounding box center [425, 469] width 37 height 33
select select "7"
click at [407, 452] on select "00 01 02 03 04 05 06 07 08 09 10 11 12 13 14 15 16 17 18 19 20 21 22 23" at bounding box center [425, 469] width 37 height 33
type input "07:19"
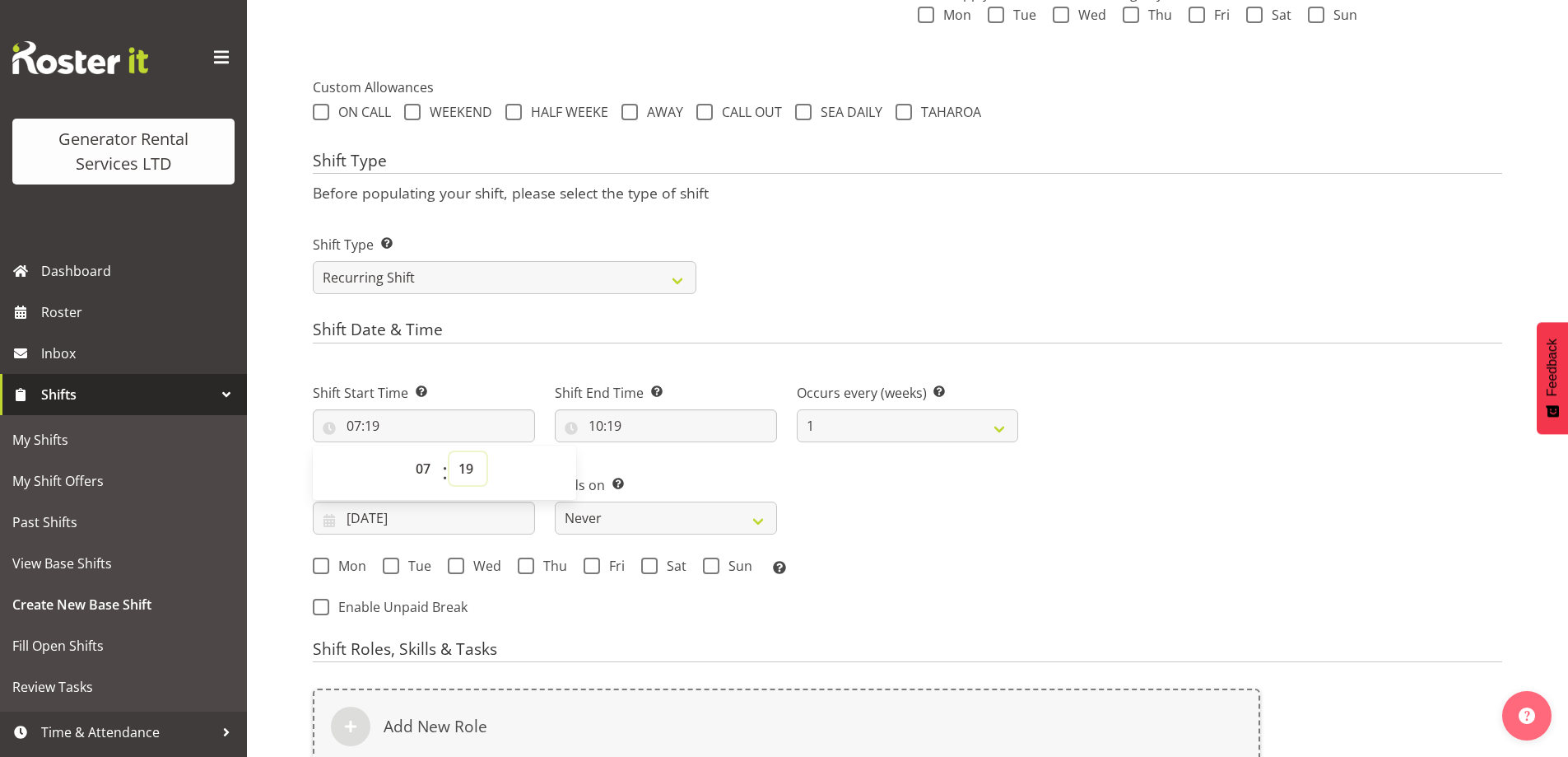
click at [460, 468] on select "00 01 02 03 04 05 06 07 08 09 10 11 12 13 14 15 16 17 18 19 20 21 22 23 24 25 2…" at bounding box center [467, 469] width 37 height 33
select select "0"
click at [449, 452] on select "00 01 02 03 04 05 06 07 08 09 10 11 12 13 14 15 16 17 18 19 20 21 22 23 24 25 2…" at bounding box center [467, 469] width 37 height 33
type input "07:00"
click at [612, 419] on input "10:19" at bounding box center [666, 426] width 222 height 33
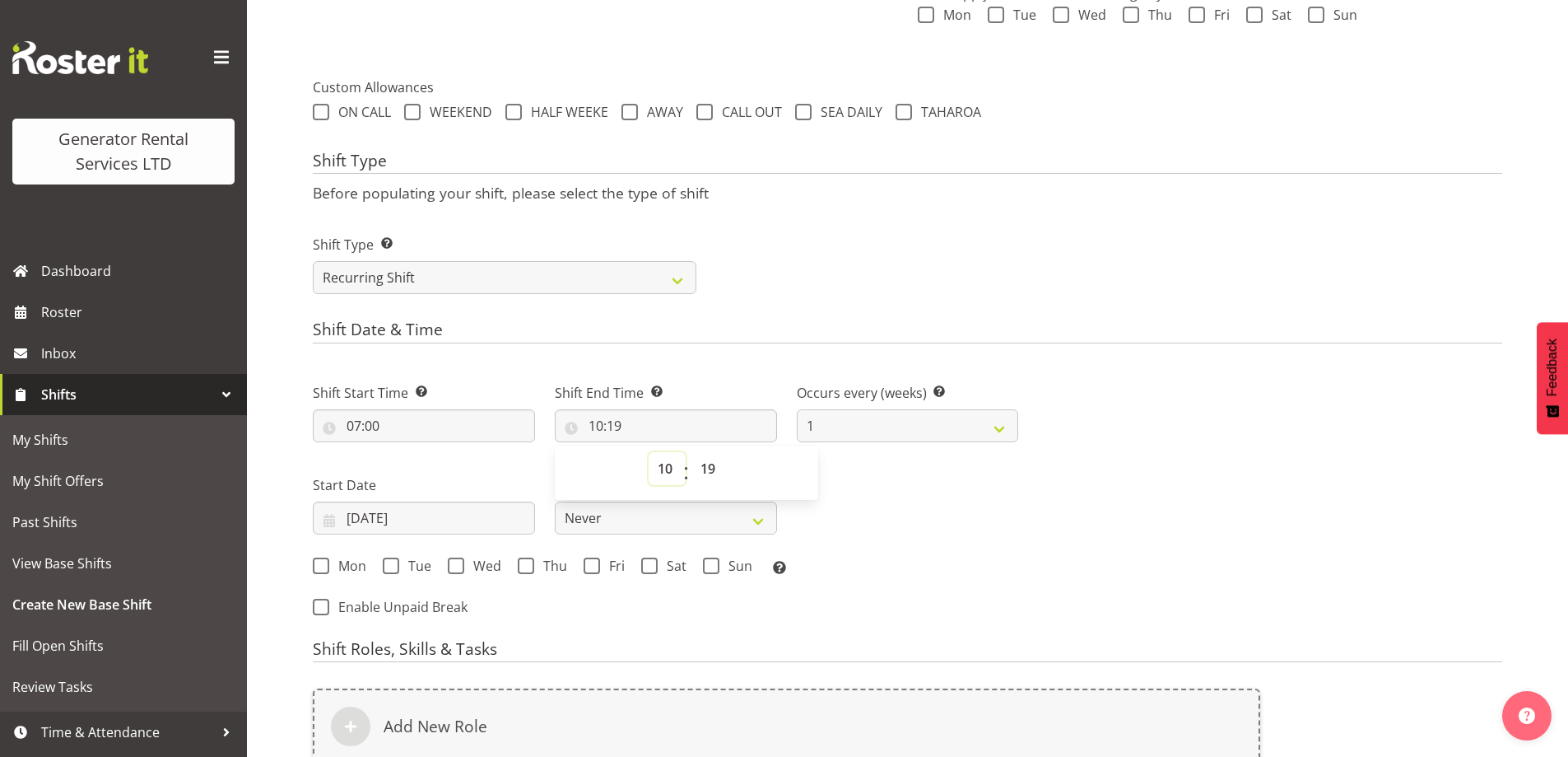
click at [671, 472] on select "00 01 02 03 04 05 06 07 08 09 10 11 12 13 14 15 16 17 18 19 20 21 22 23" at bounding box center [666, 469] width 37 height 33
click at [648, 452] on select "00 01 02 03 04 05 06 07 08 09 10 11 12 13 14 15 16 17 18 19 20 21 22 23" at bounding box center [666, 469] width 37 height 33
click at [714, 458] on select "00 01 02 03 04 05 06 07 08 09 10 11 12 13 14 15 16 17 18 19 20 21 22 23 24 25 2…" at bounding box center [709, 469] width 37 height 33
select select "0"
click at [691, 452] on select "00 01 02 03 04 05 06 07 08 09 10 11 12 13 14 15 16 17 18 19 20 21 22 23 24 25 2…" at bounding box center [709, 469] width 37 height 33
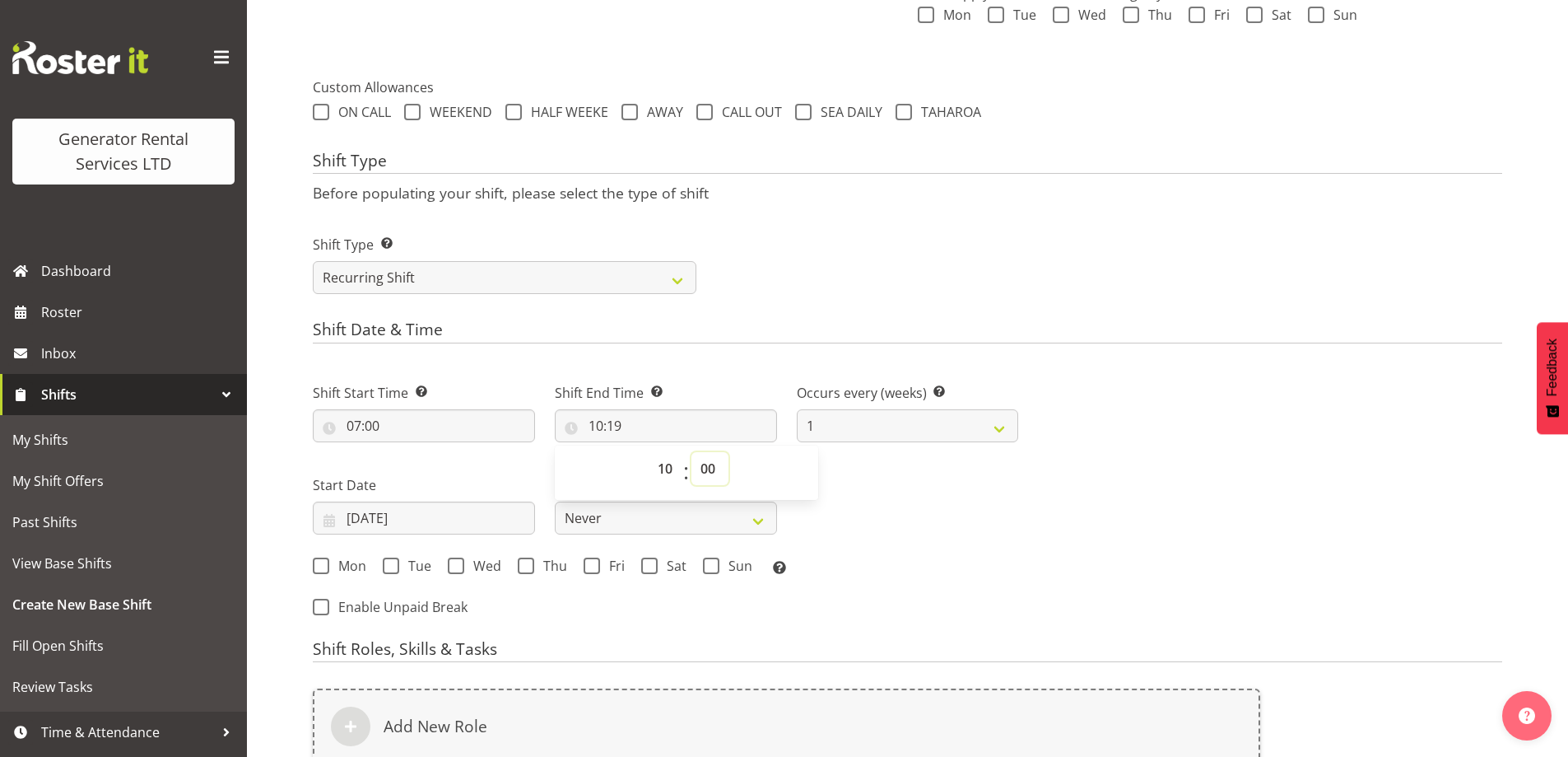
type input "10:00"
click at [410, 524] on input "[DATE]" at bounding box center [424, 518] width 222 height 33
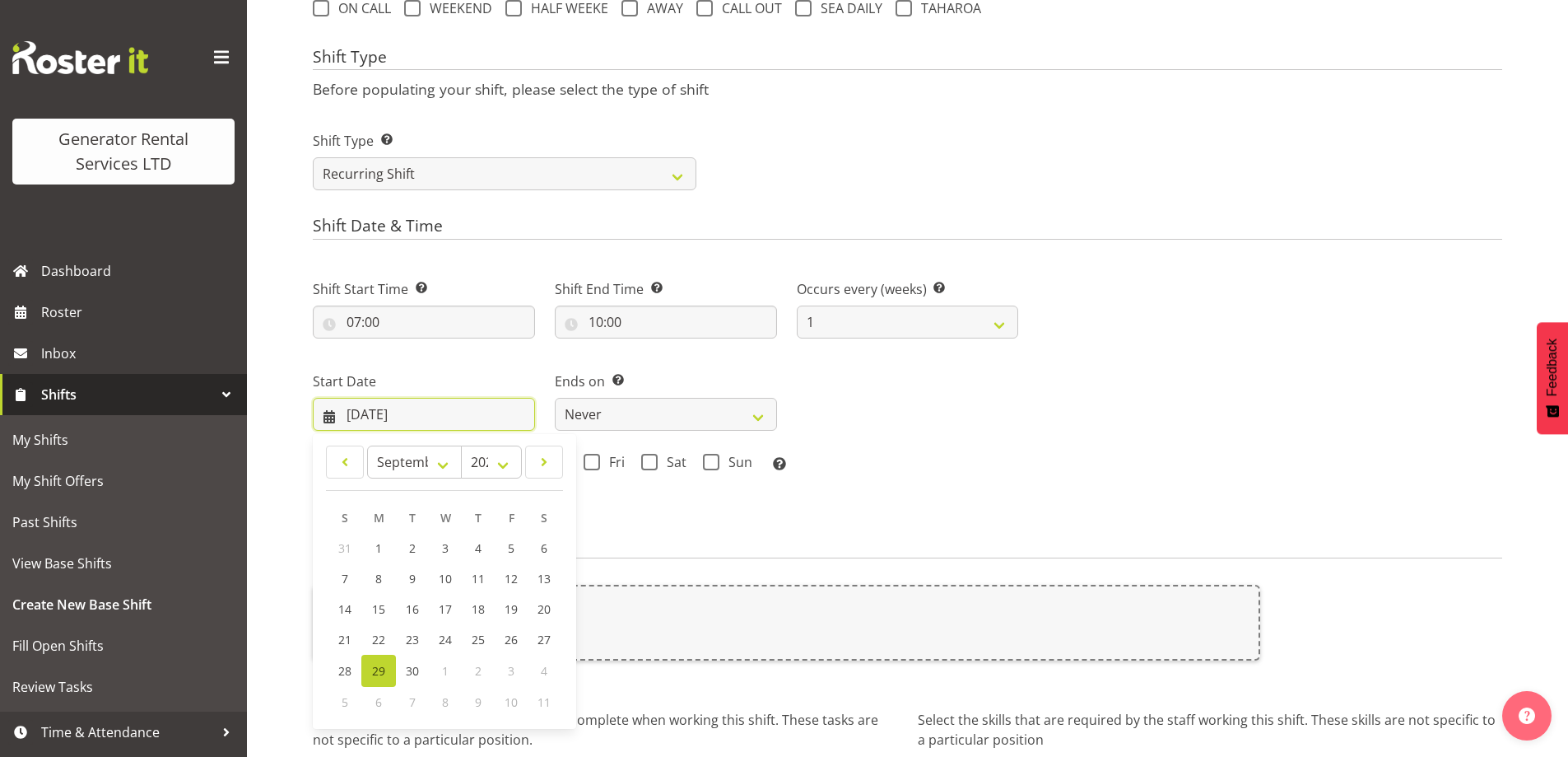
scroll to position [793, 0]
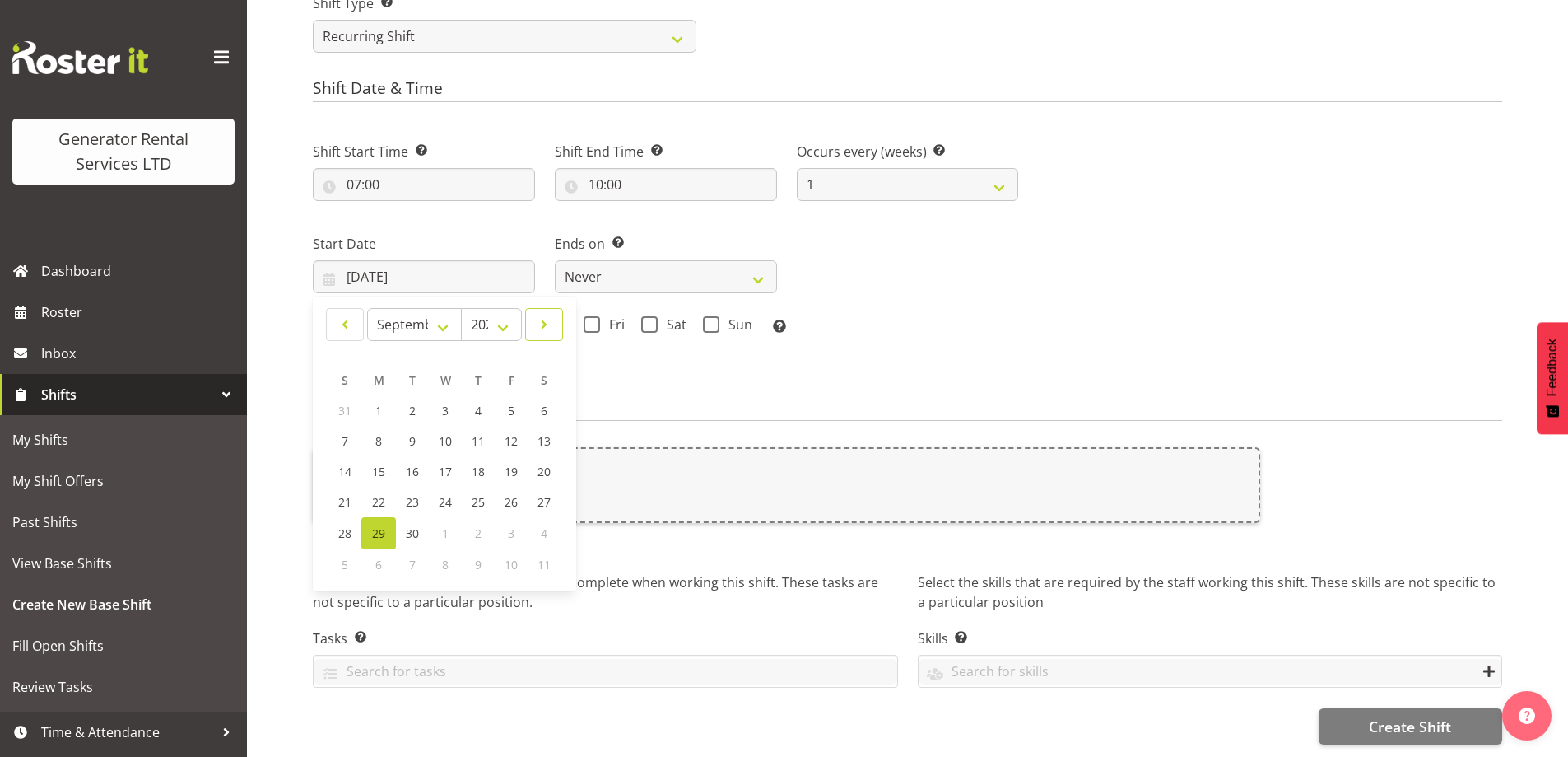
click at [552, 329] on link at bounding box center [544, 324] width 38 height 33
select select "9"
click at [443, 405] on span "1" at bounding box center [445, 411] width 7 height 15
type input "[DATE]"
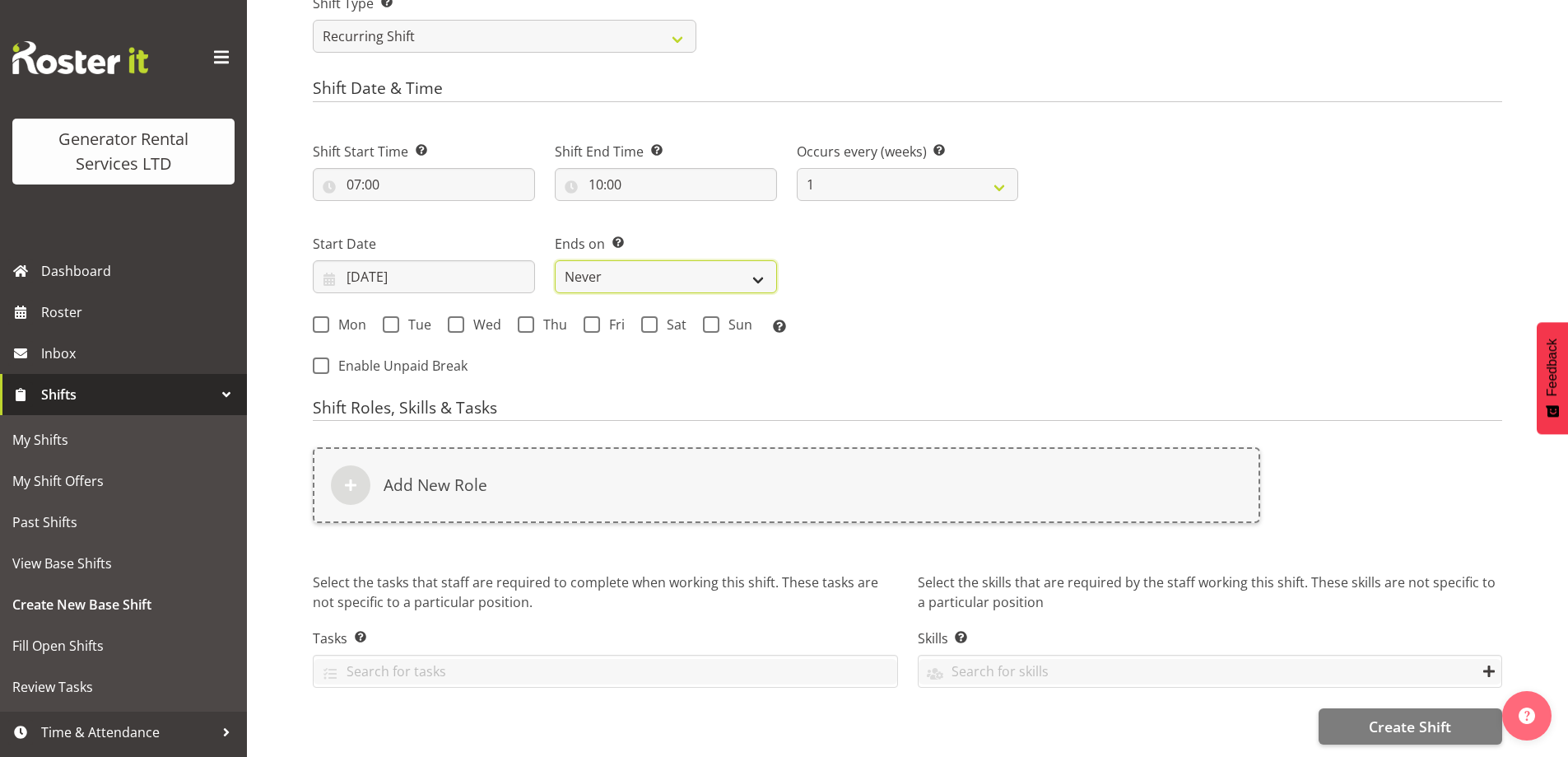
click at [601, 283] on select "Never On Date" at bounding box center [666, 276] width 222 height 33
select select "date"
click at [555, 260] on select "Never On Date" at bounding box center [666, 276] width 222 height 33
click at [471, 321] on span "Wed" at bounding box center [482, 324] width 37 height 16
click at [458, 321] on input "Wed" at bounding box center [453, 324] width 10 height 10
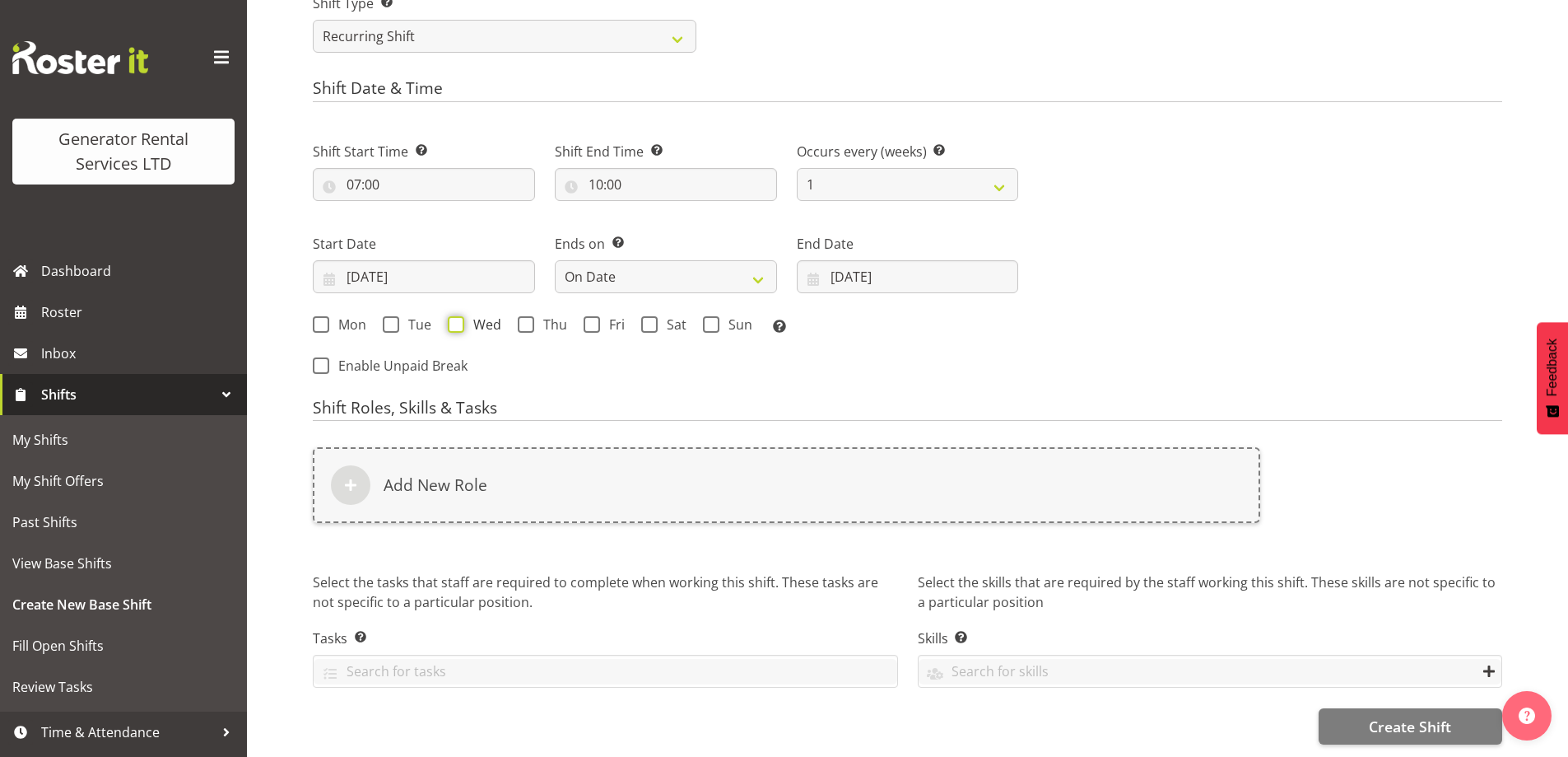
checkbox input "true"
click at [540, 320] on span "Thu" at bounding box center [551, 324] width 33 height 16
click at [528, 320] on input "Thu" at bounding box center [523, 324] width 10 height 10
checkbox input "true"
click at [602, 318] on span "Fri" at bounding box center [612, 324] width 25 height 16
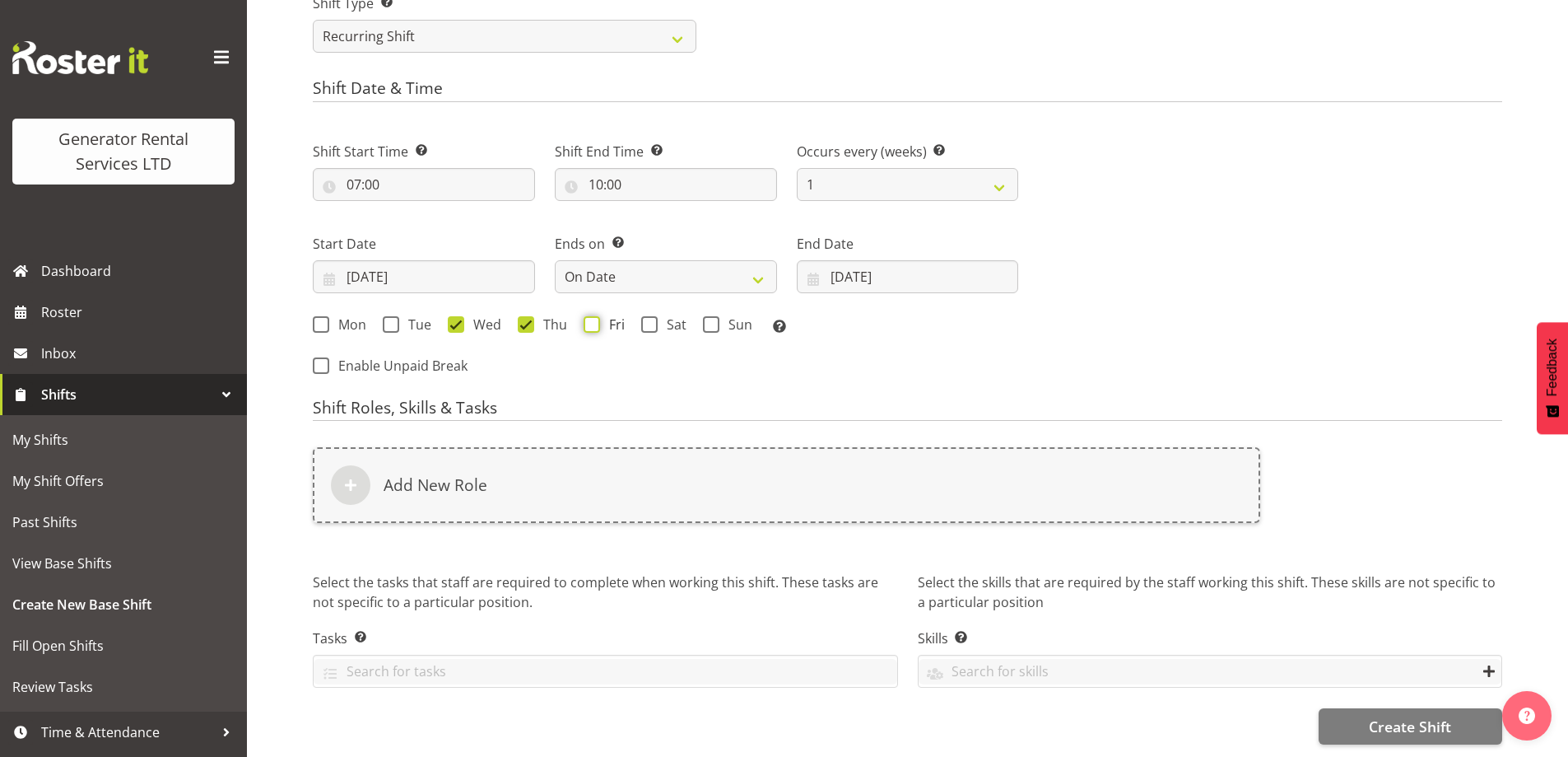
click at [594, 318] on input "Fri" at bounding box center [588, 324] width 10 height 10
checkbox input "true"
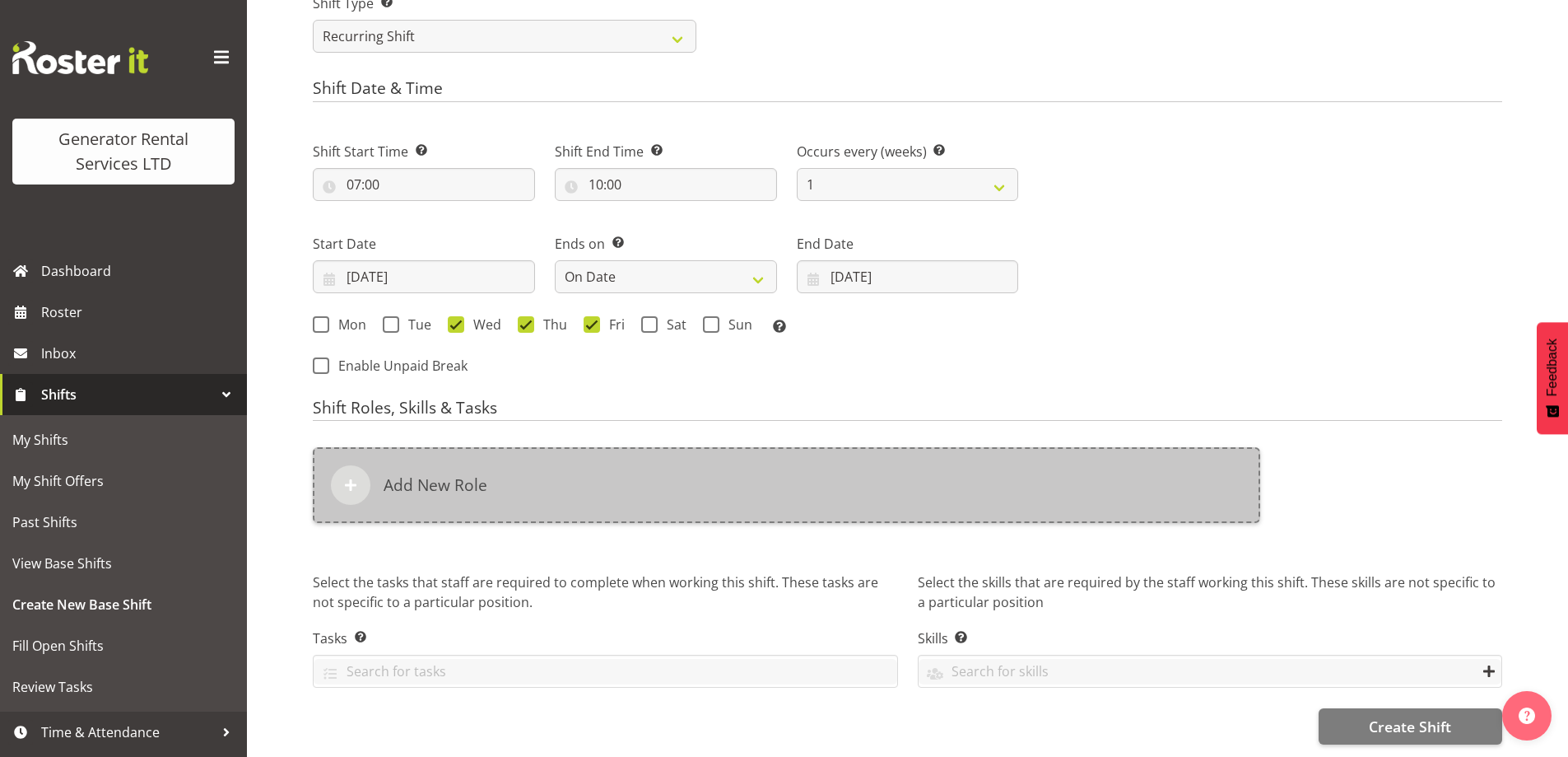
click at [693, 491] on div "Add New Role" at bounding box center [787, 485] width 947 height 76
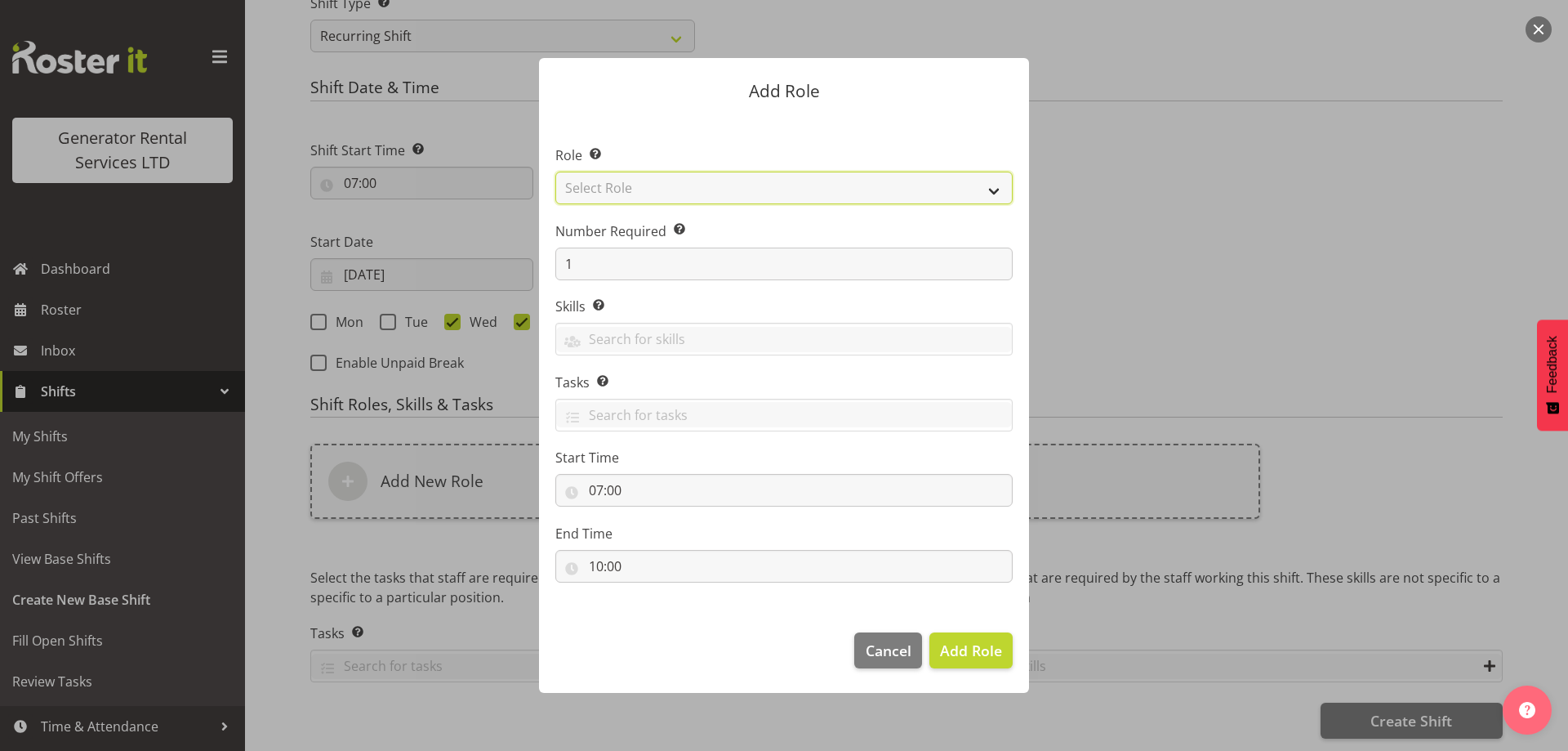
click at [636, 191] on select "Select Role Account Manager Electrician Engineering GM HSEQ manager MECH Mechan…" at bounding box center [783, 188] width 457 height 32
select select "20"
click at [555, 172] on select "Select Role Account Manager Electrician Engineering GM HSEQ manager MECH Mechan…" at bounding box center [783, 188] width 457 height 32
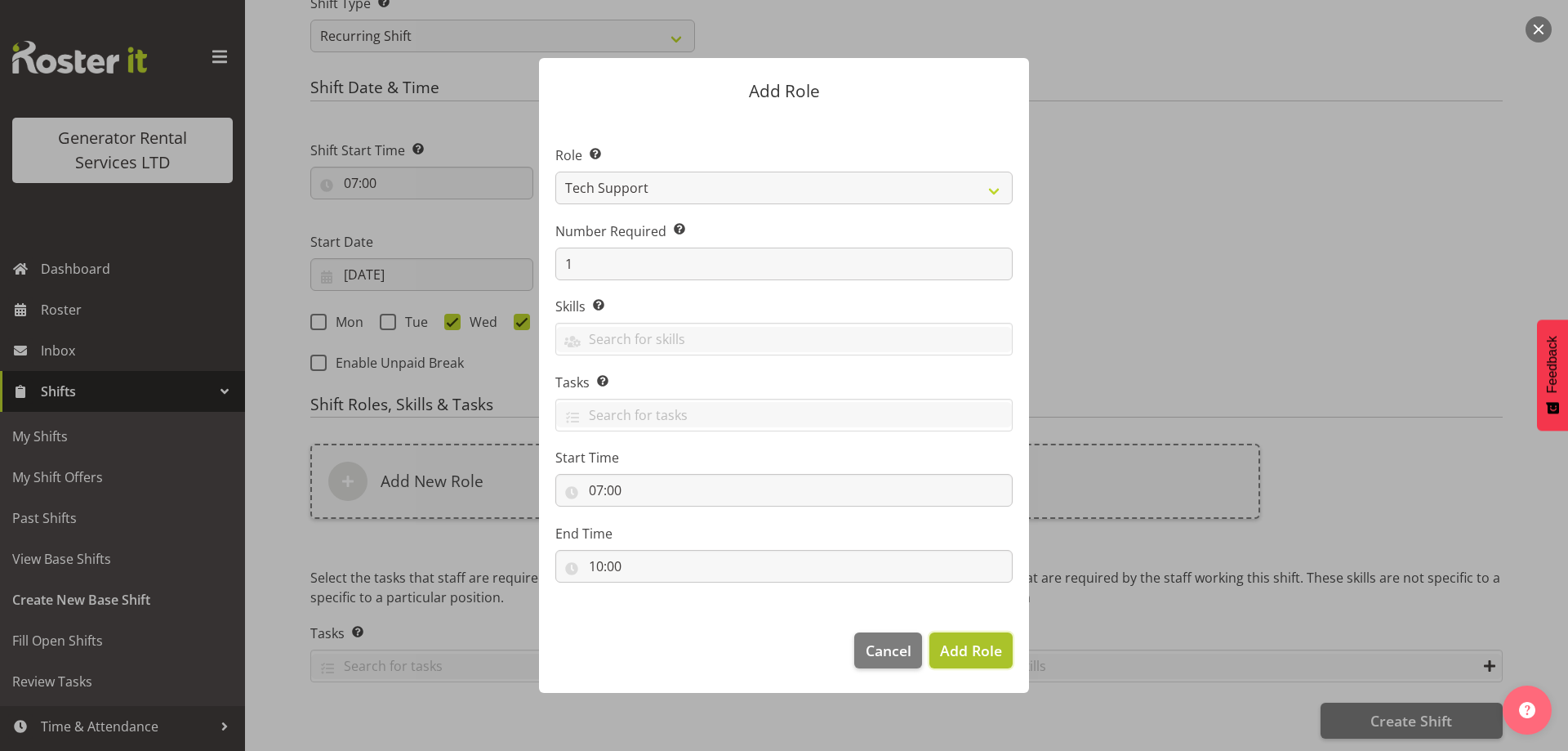
click at [981, 648] on span "Add Role" at bounding box center [970, 650] width 62 height 20
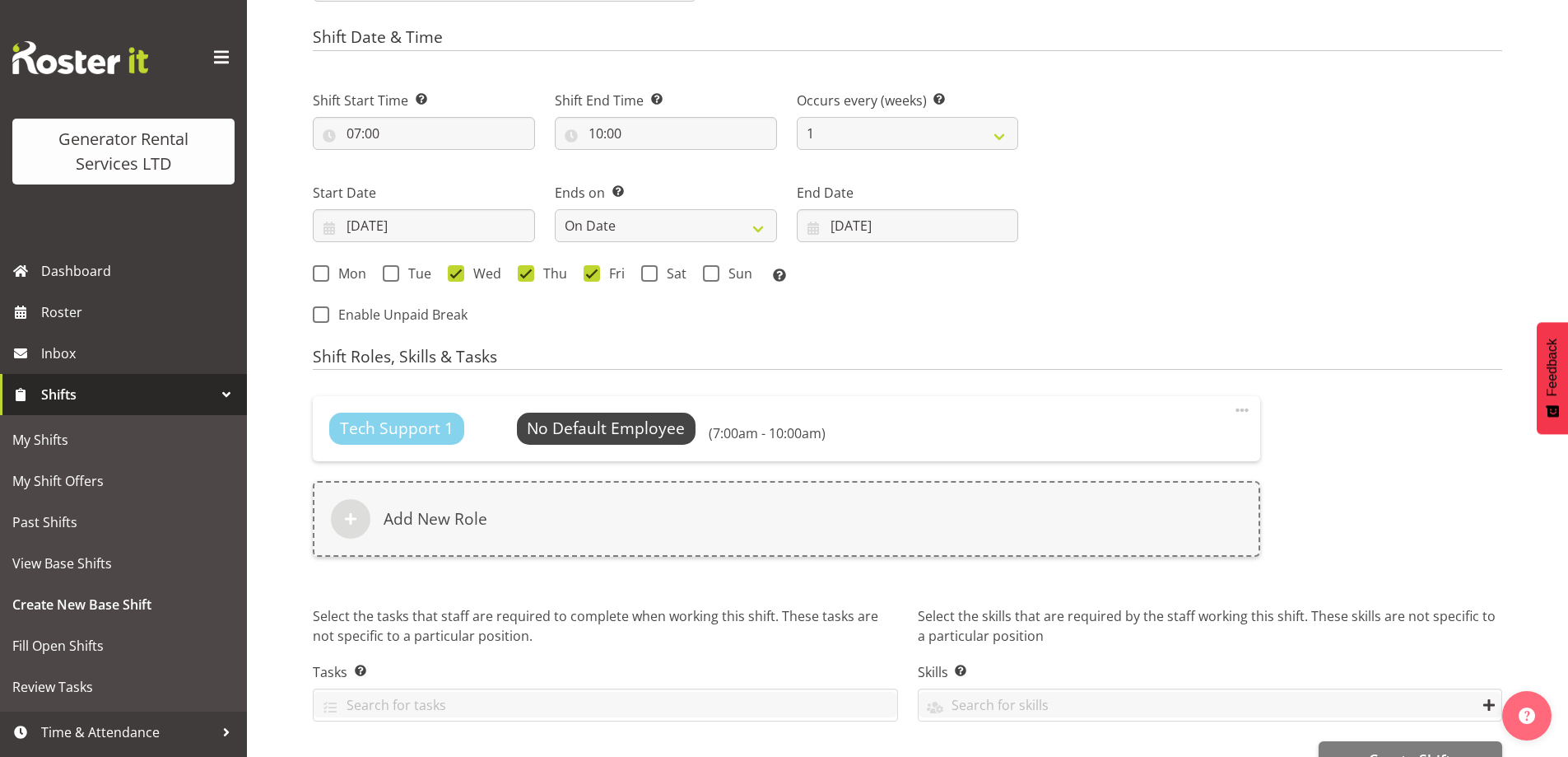
scroll to position [884, 0]
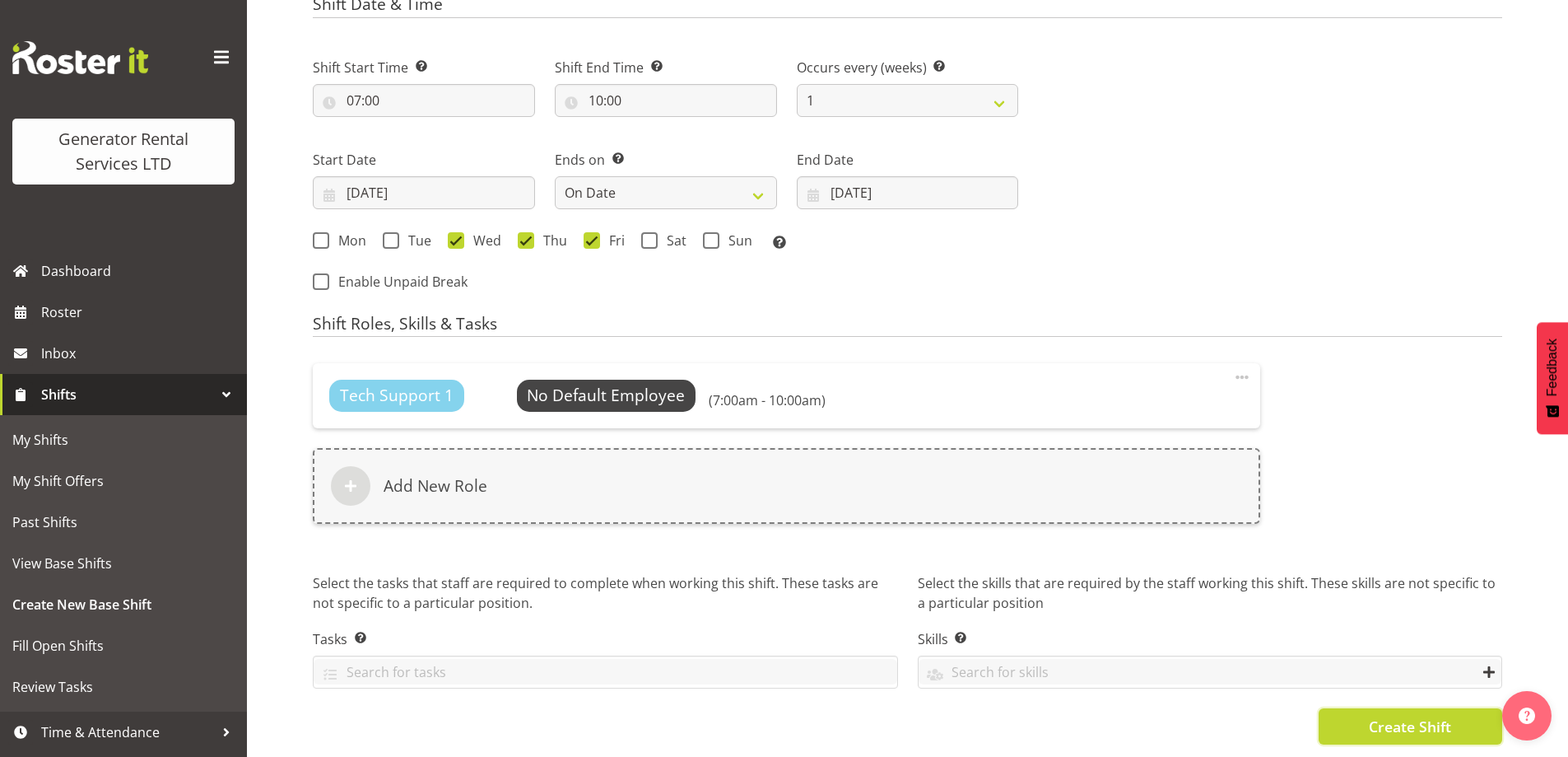
click at [1418, 708] on button "Create Shift" at bounding box center [1410, 726] width 184 height 36
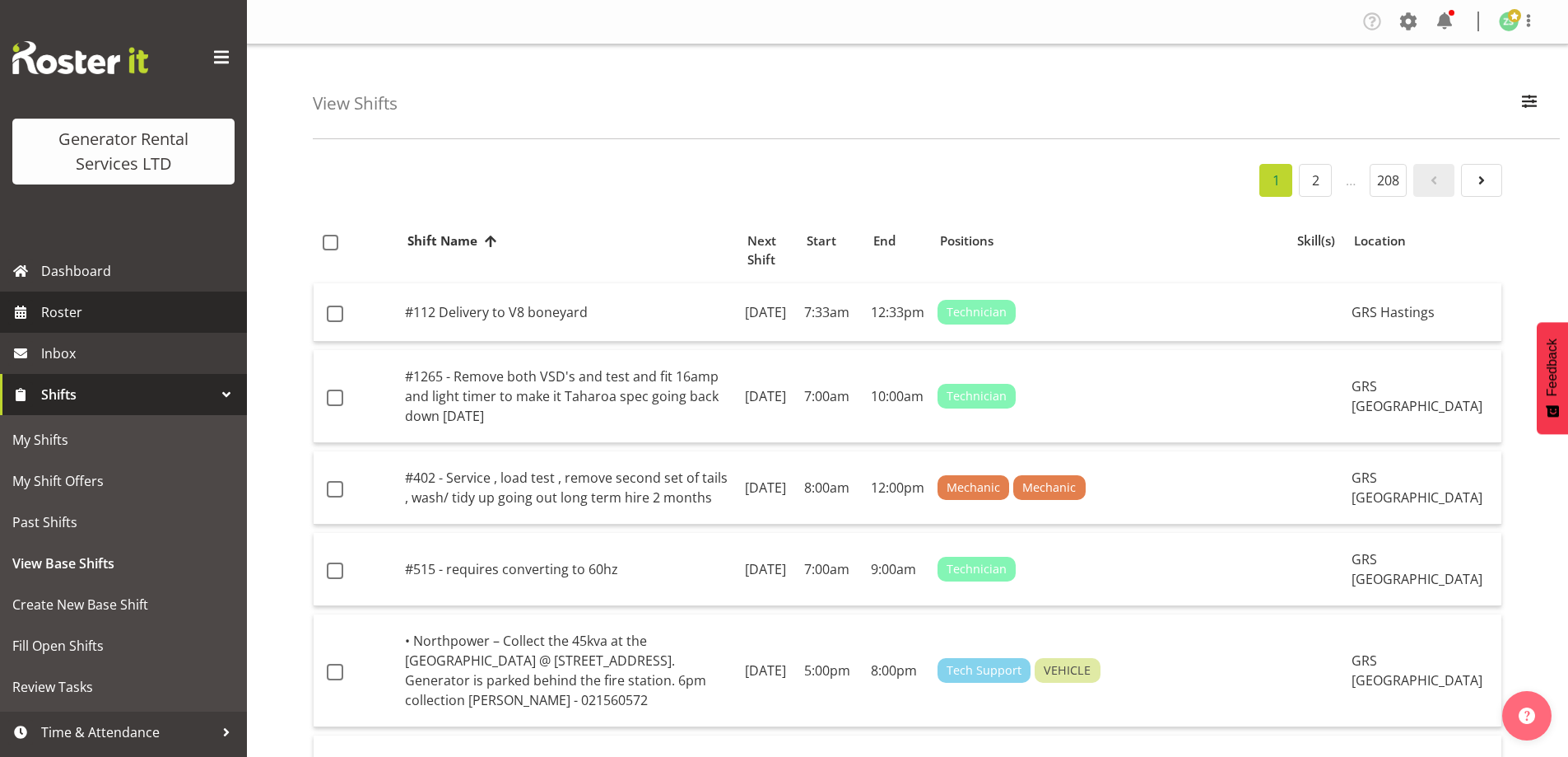
click at [102, 325] on link "Roster" at bounding box center [124, 312] width 247 height 41
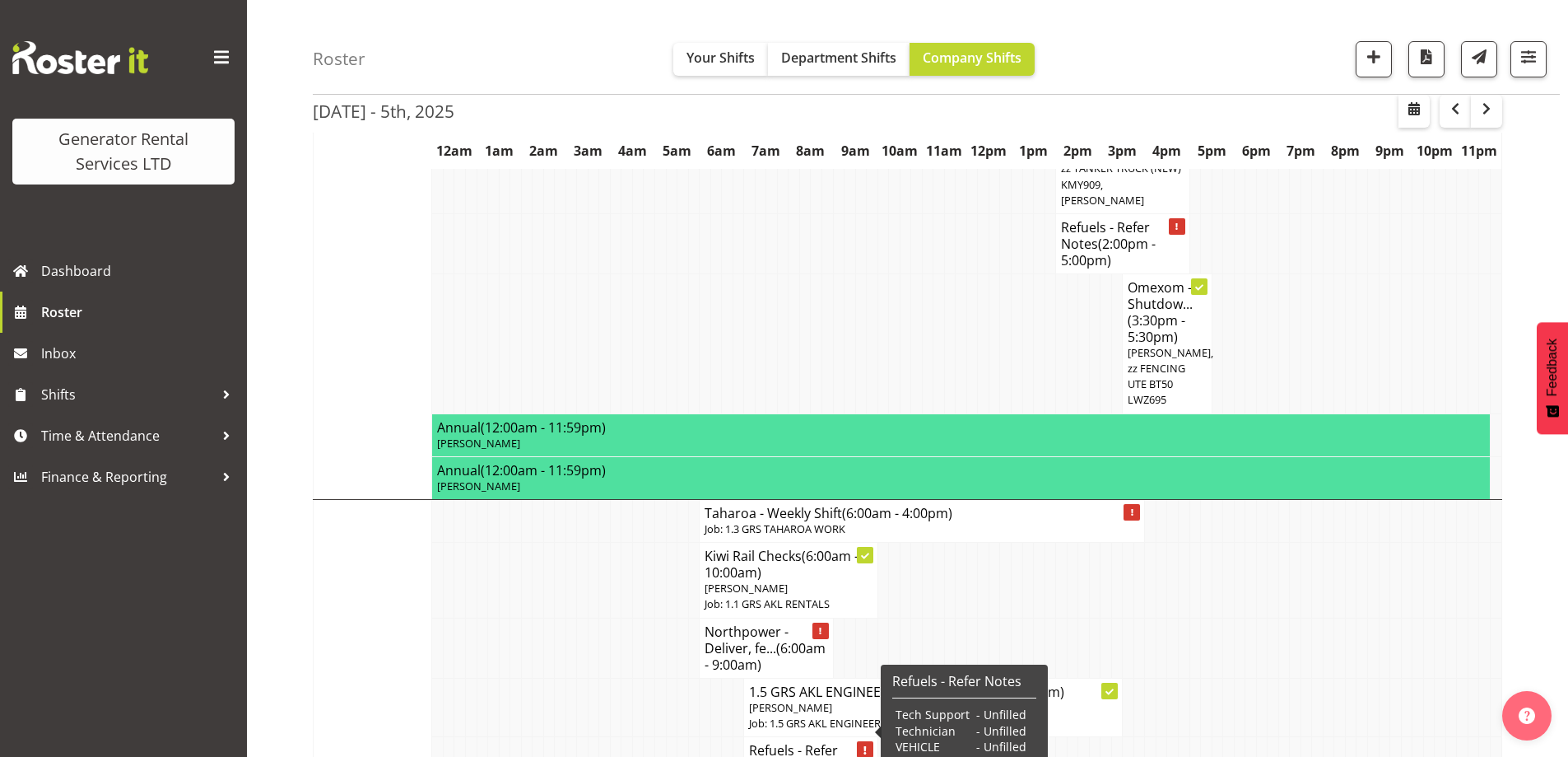
scroll to position [1153, 0]
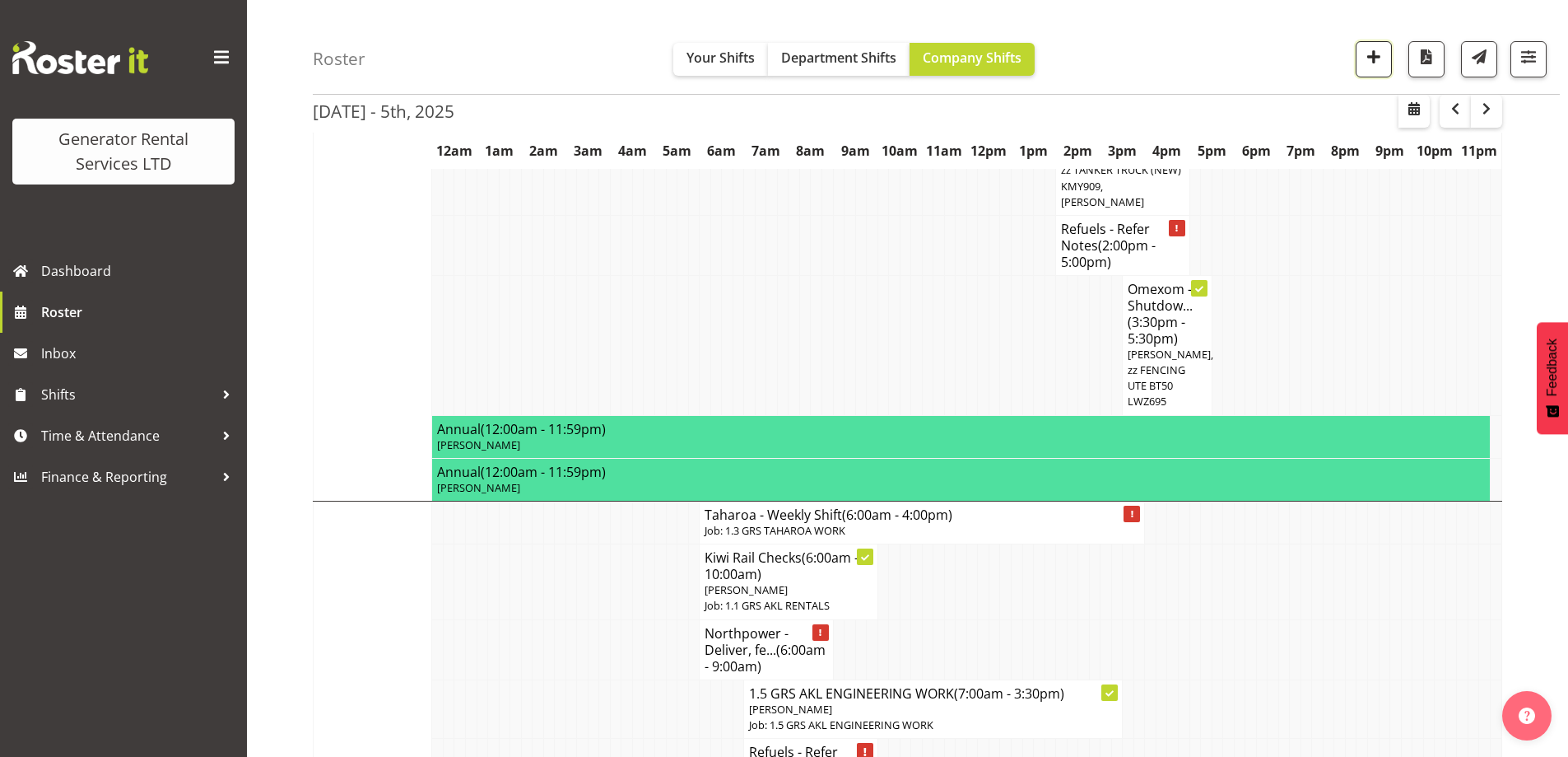
click at [1381, 51] on span "button" at bounding box center [1373, 57] width 21 height 21
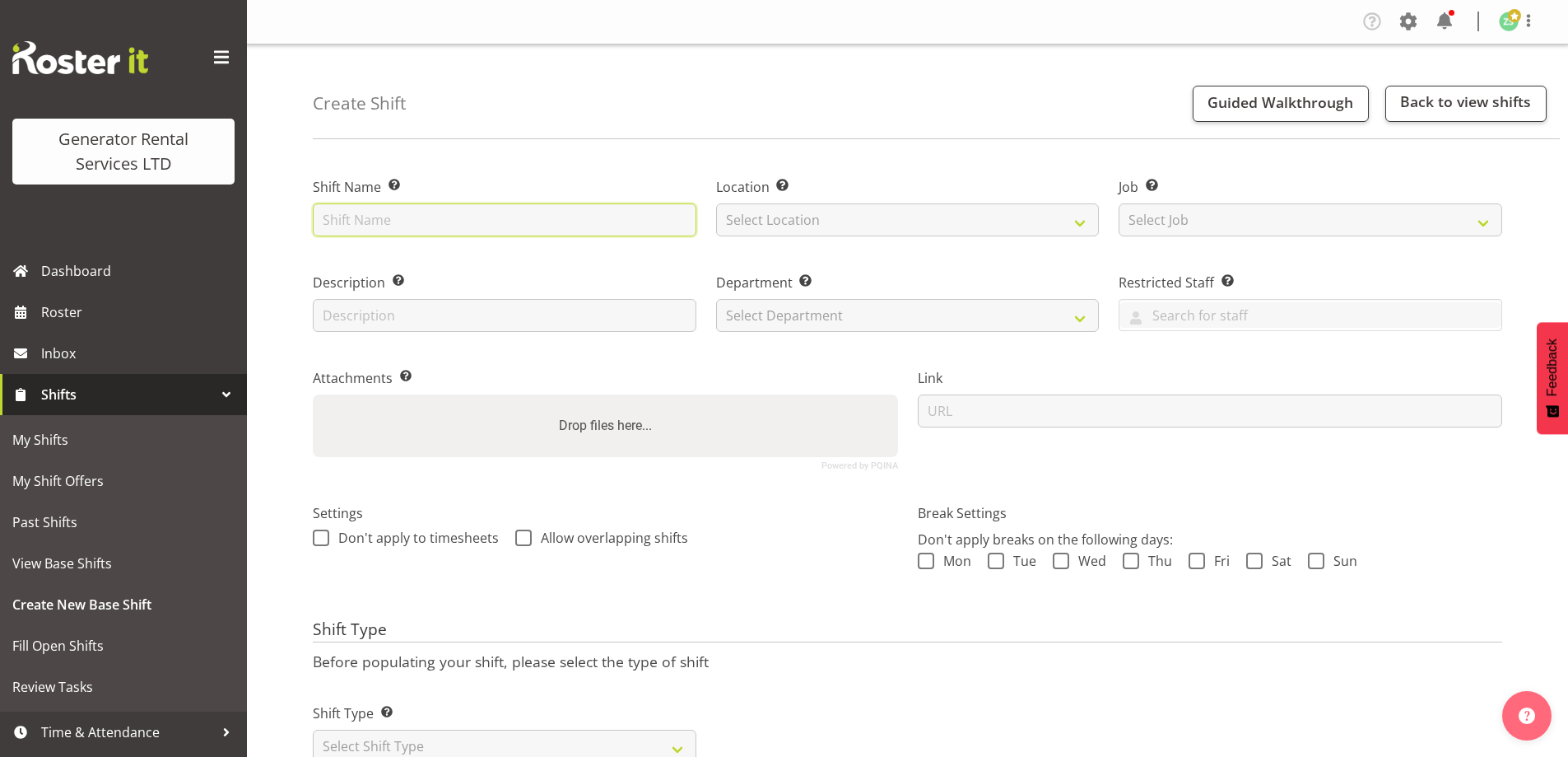
click at [427, 215] on input "text" at bounding box center [504, 220] width 383 height 33
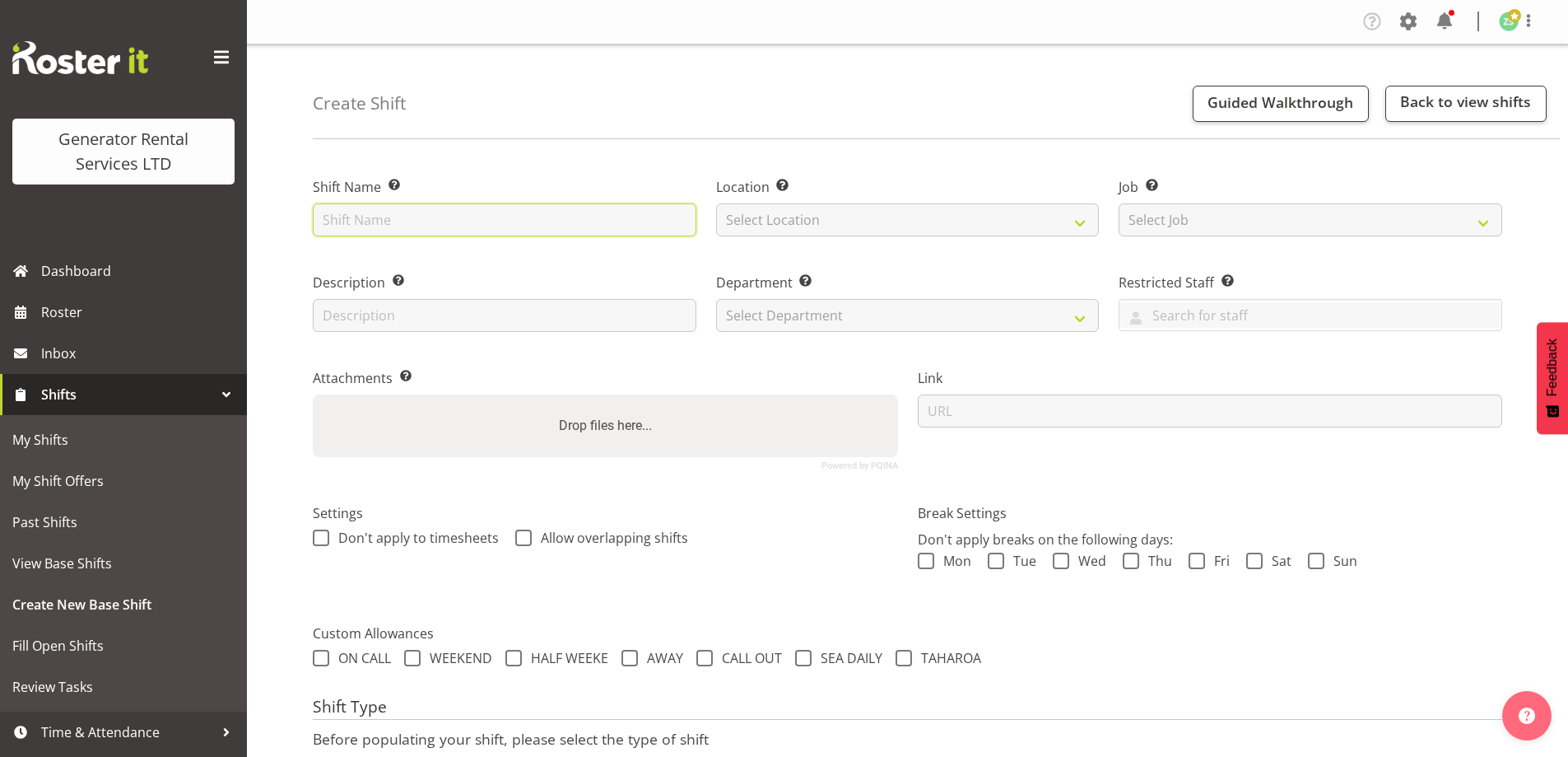
paste input "Refuel - 1250kva @ [STREET_ADDRESS][PERSON_NAME] (Taylors Laundry)"
type input "Refuel - 1250kva @ [STREET_ADDRESS][PERSON_NAME] (Taylors Laundry)"
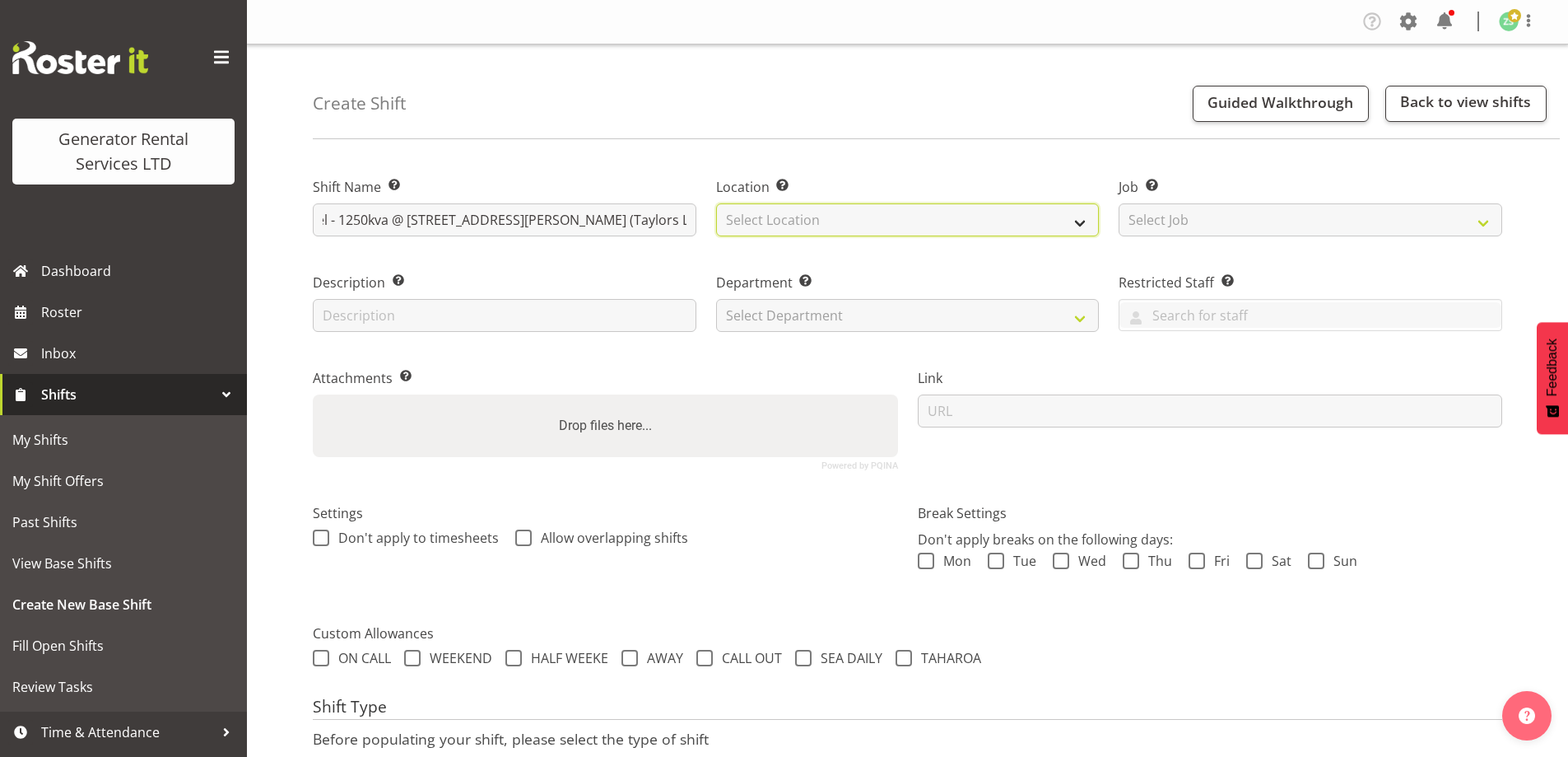
scroll to position [0, 0]
click at [946, 230] on select "Select Location [GEOGRAPHIC_DATA] [GEOGRAPHIC_DATA]" at bounding box center [908, 220] width 383 height 33
select select "28"
click at [716, 203] on select "Select Location [GEOGRAPHIC_DATA] [GEOGRAPHIC_DATA]" at bounding box center [908, 220] width 383 height 33
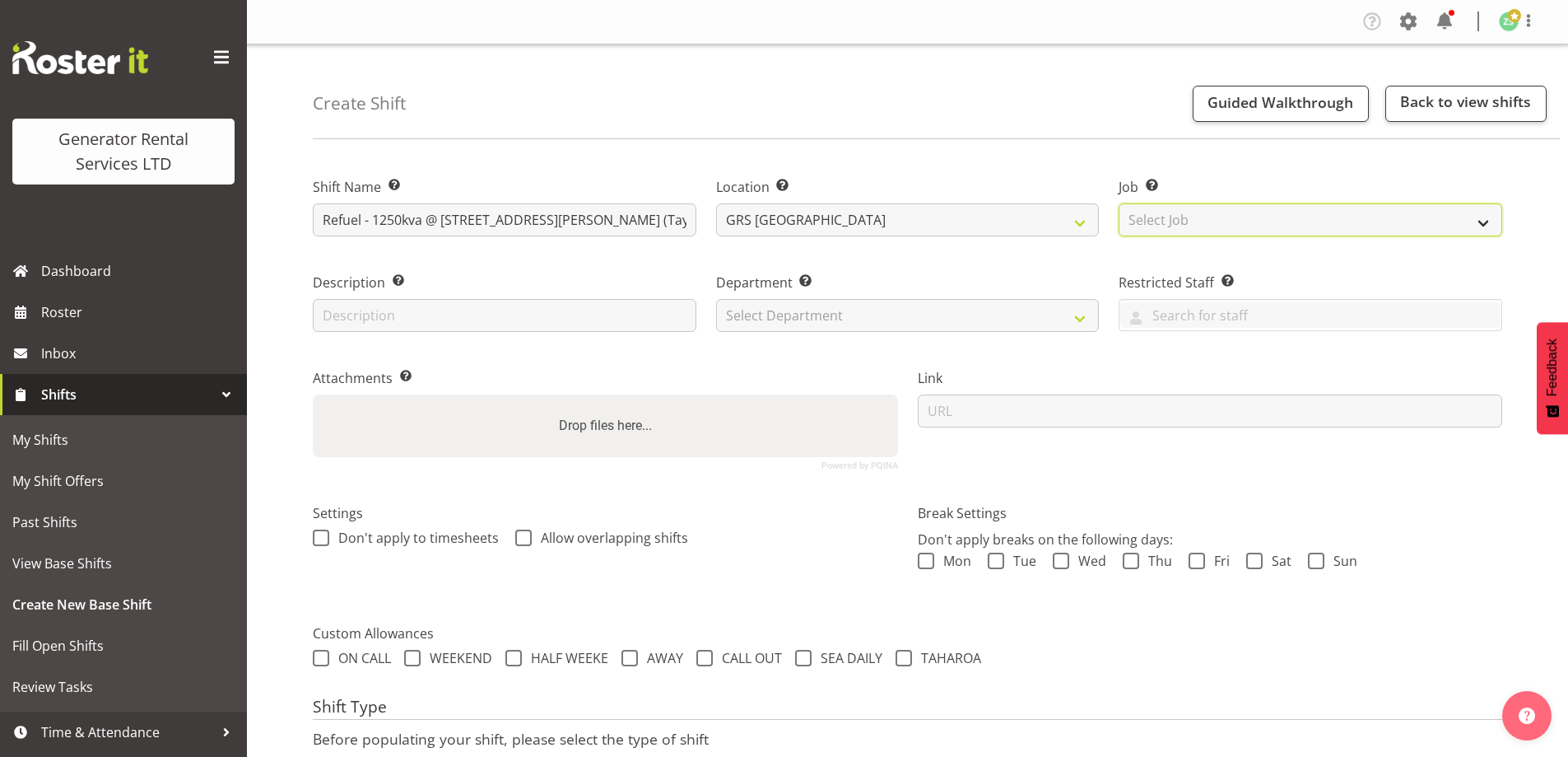
drag, startPoint x: 1232, startPoint y: 210, endPoint x: 1235, endPoint y: 222, distance: 12.4
click at [1232, 210] on select "Select Job Create new job 1.1 GRS AKL RENTALS 1.1 GRS AKL RENTALS AC 1.1 GRS AK…" at bounding box center [1310, 220] width 383 height 33
select select "9"
click at [1119, 203] on select "Select Job Create new job 1.1 GRS AKL RENTALS 1.1 GRS AKL RENTALS AC 1.1 GRS AK…" at bounding box center [1310, 220] width 383 height 33
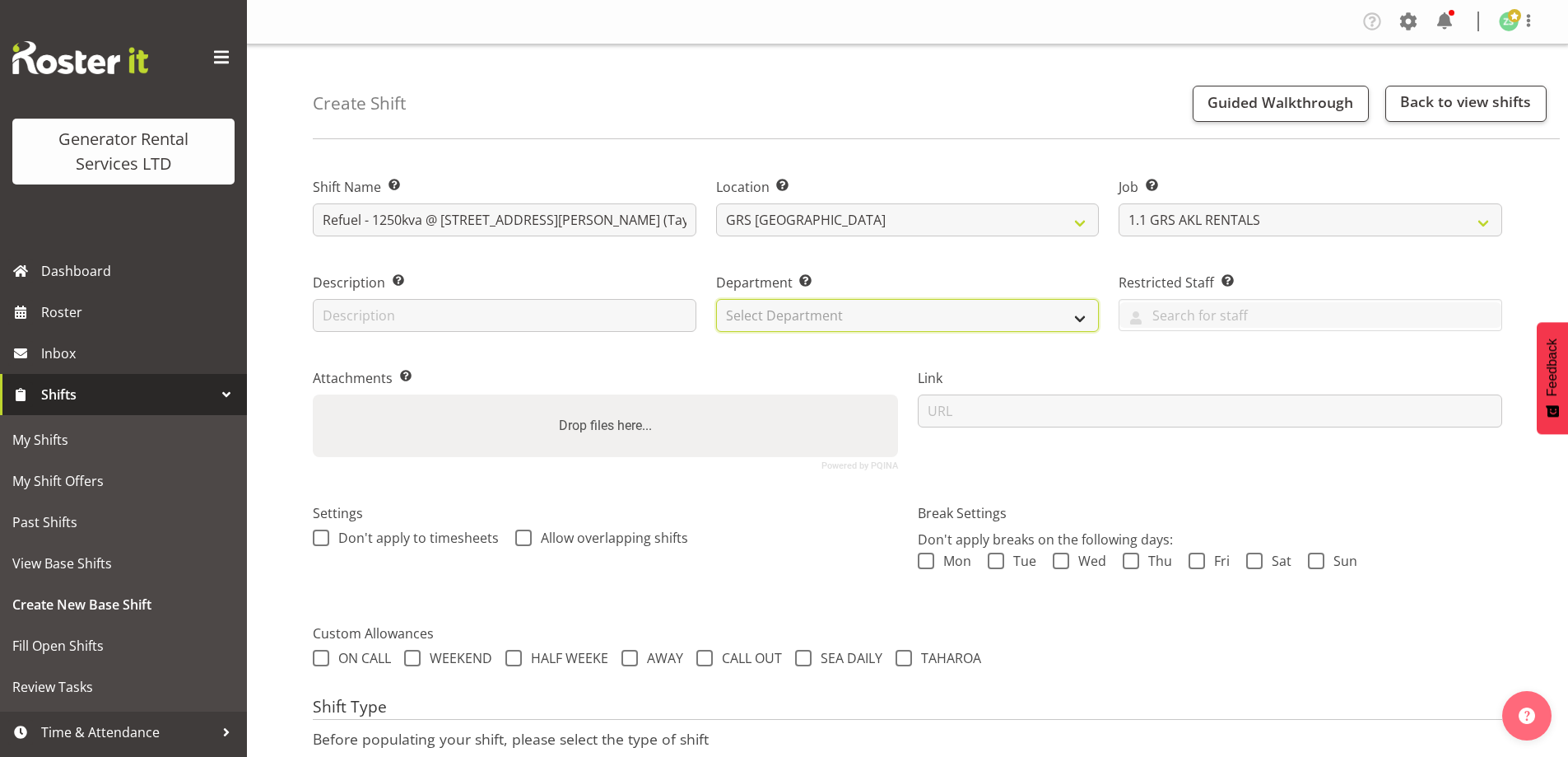
click at [995, 316] on select "Select Department GRS ADMIN AKL GRS HIRE AKL GRS HIRE TGA GRS HIRE HST GRS ENGI…" at bounding box center [908, 315] width 383 height 33
select select "20"
click at [716, 299] on select "Select Department GRS ADMIN AKL GRS HIRE AKL GRS HIRE TGA GRS HIRE HST GRS ENGI…" at bounding box center [908, 315] width 383 height 33
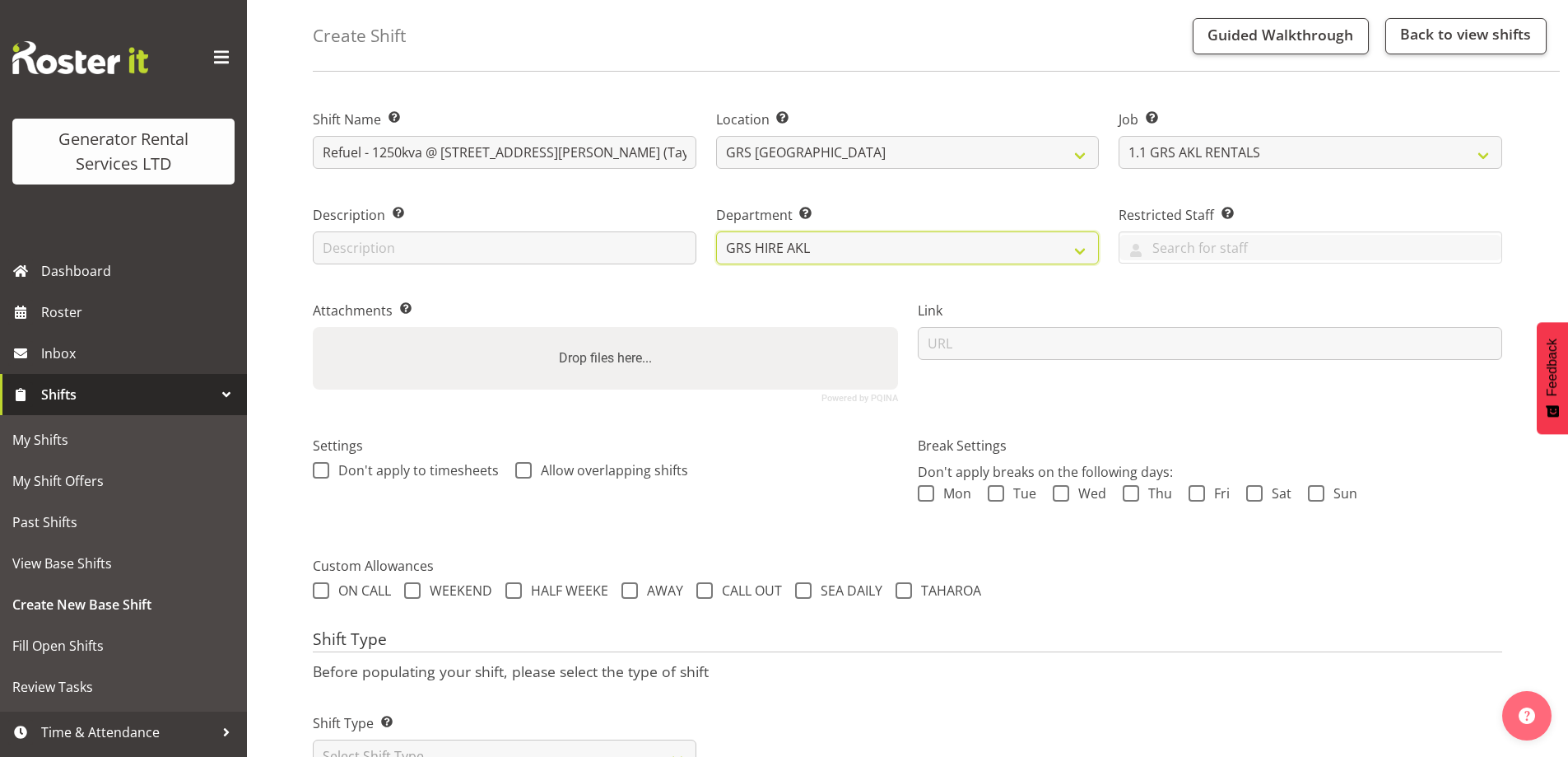
scroll to position [134, 0]
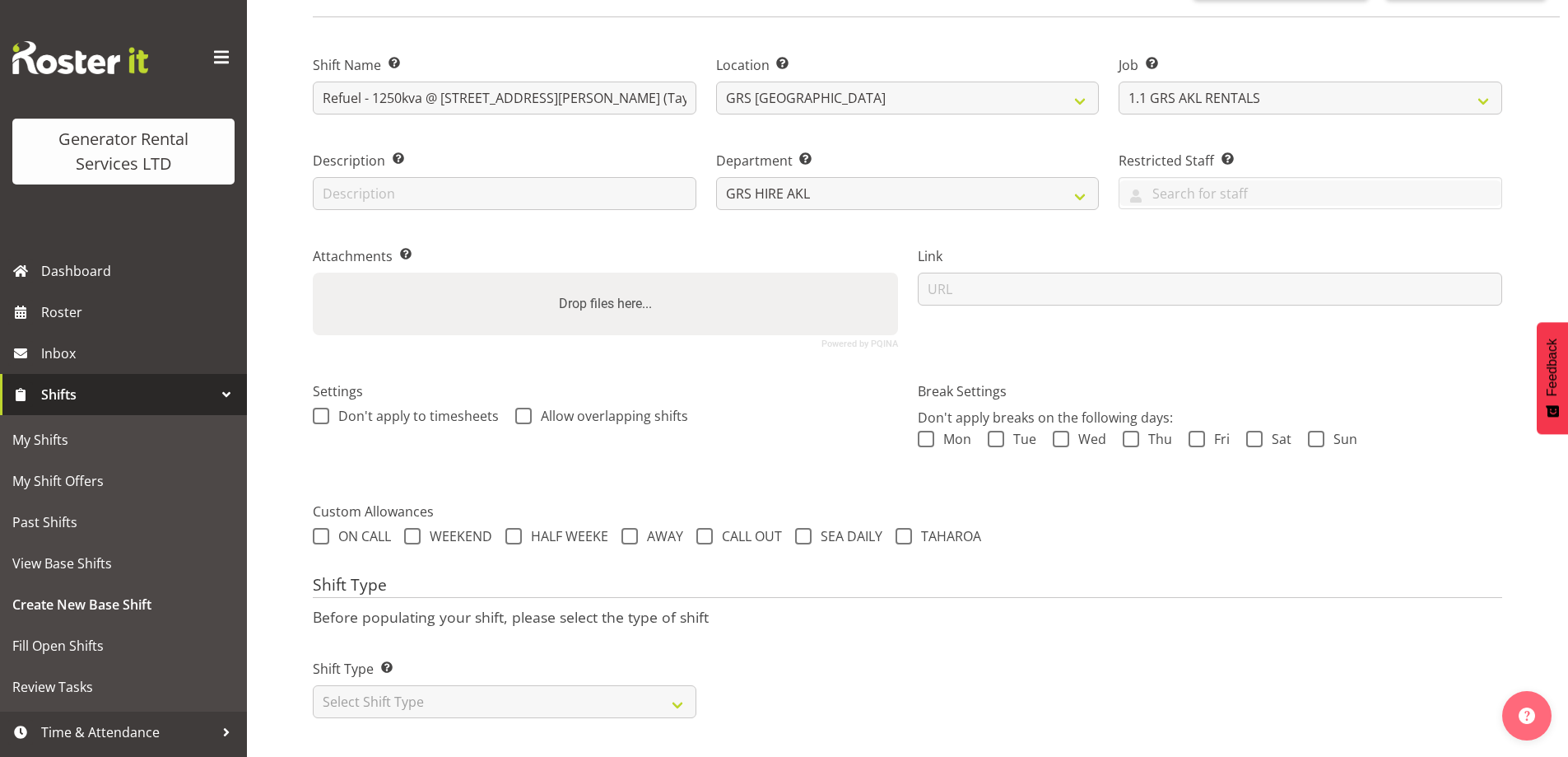
click at [515, 670] on div "Shift Type Shift Types: One Off – Select this if you would like a single shift …" at bounding box center [504, 688] width 383 height 59
click at [495, 687] on select "Select Shift Type One Off Shift Recurring Shift Rotating Shift" at bounding box center [504, 701] width 383 height 33
select select "recurring"
click at [313, 685] on select "Select Shift Type One Off Shift Recurring Shift Rotating Shift" at bounding box center [504, 701] width 383 height 33
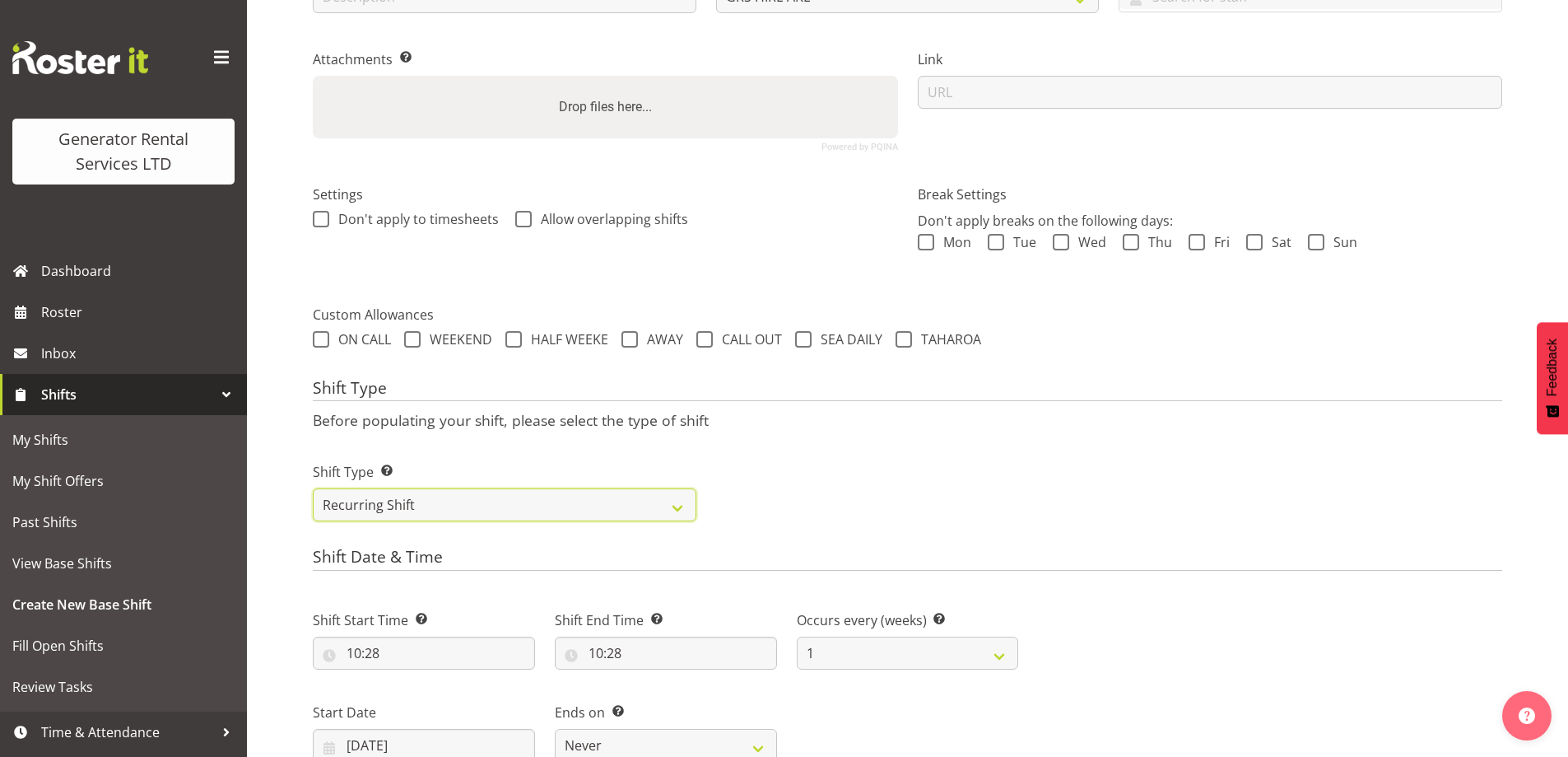
scroll to position [546, 0]
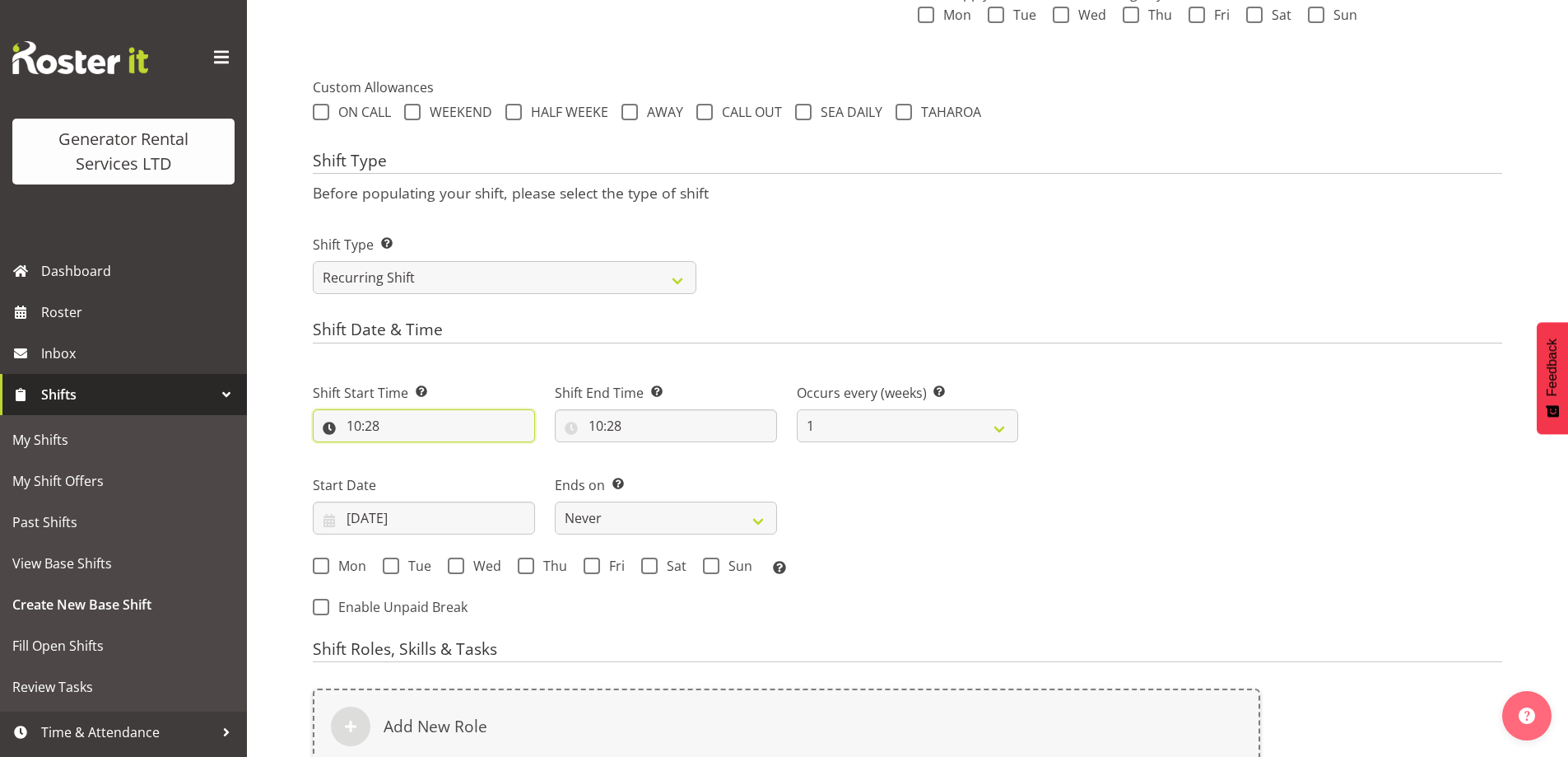
click at [457, 423] on input "10:28" at bounding box center [424, 426] width 222 height 33
click at [415, 456] on select "00 01 02 03 04 05 06 07 08 09 10 11 12 13 14 15 16 17 18 19 20 21 22 23" at bounding box center [425, 469] width 37 height 33
select select "7"
click at [407, 452] on select "00 01 02 03 04 05 06 07 08 09 10 11 12 13 14 15 16 17 18 19 20 21 22 23" at bounding box center [425, 469] width 37 height 33
type input "07:28"
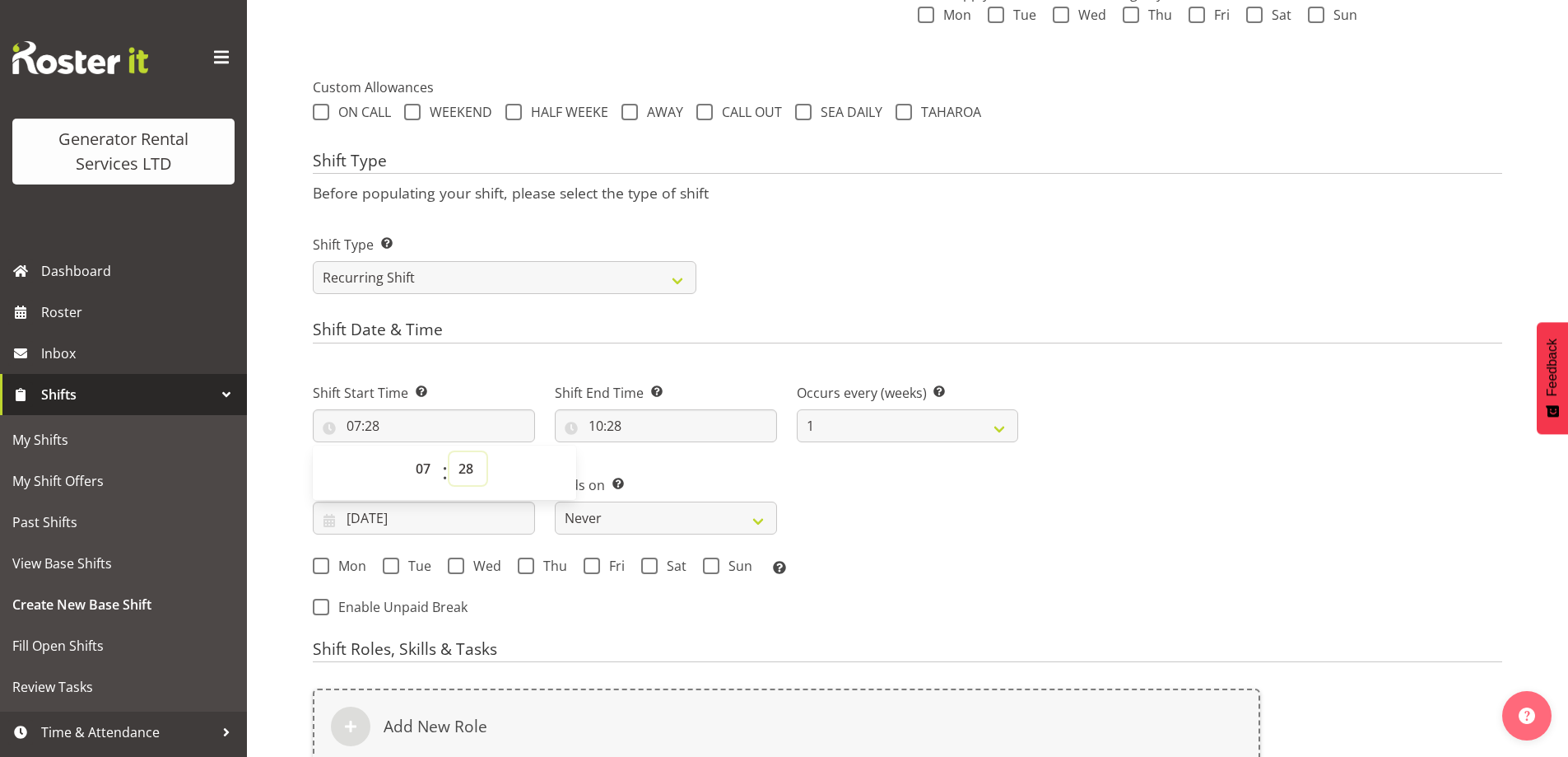
click at [464, 457] on select "00 01 02 03 04 05 06 07 08 09 10 11 12 13 14 15 16 17 18 19 20 21 22 23 24 25 2…" at bounding box center [467, 469] width 37 height 33
select select "0"
click at [449, 452] on select "00 01 02 03 04 05 06 07 08 09 10 11 12 13 14 15 16 17 18 19 20 21 22 23 24 25 2…" at bounding box center [467, 469] width 37 height 33
type input "07:00"
click at [664, 428] on input "10:28" at bounding box center [666, 426] width 222 height 33
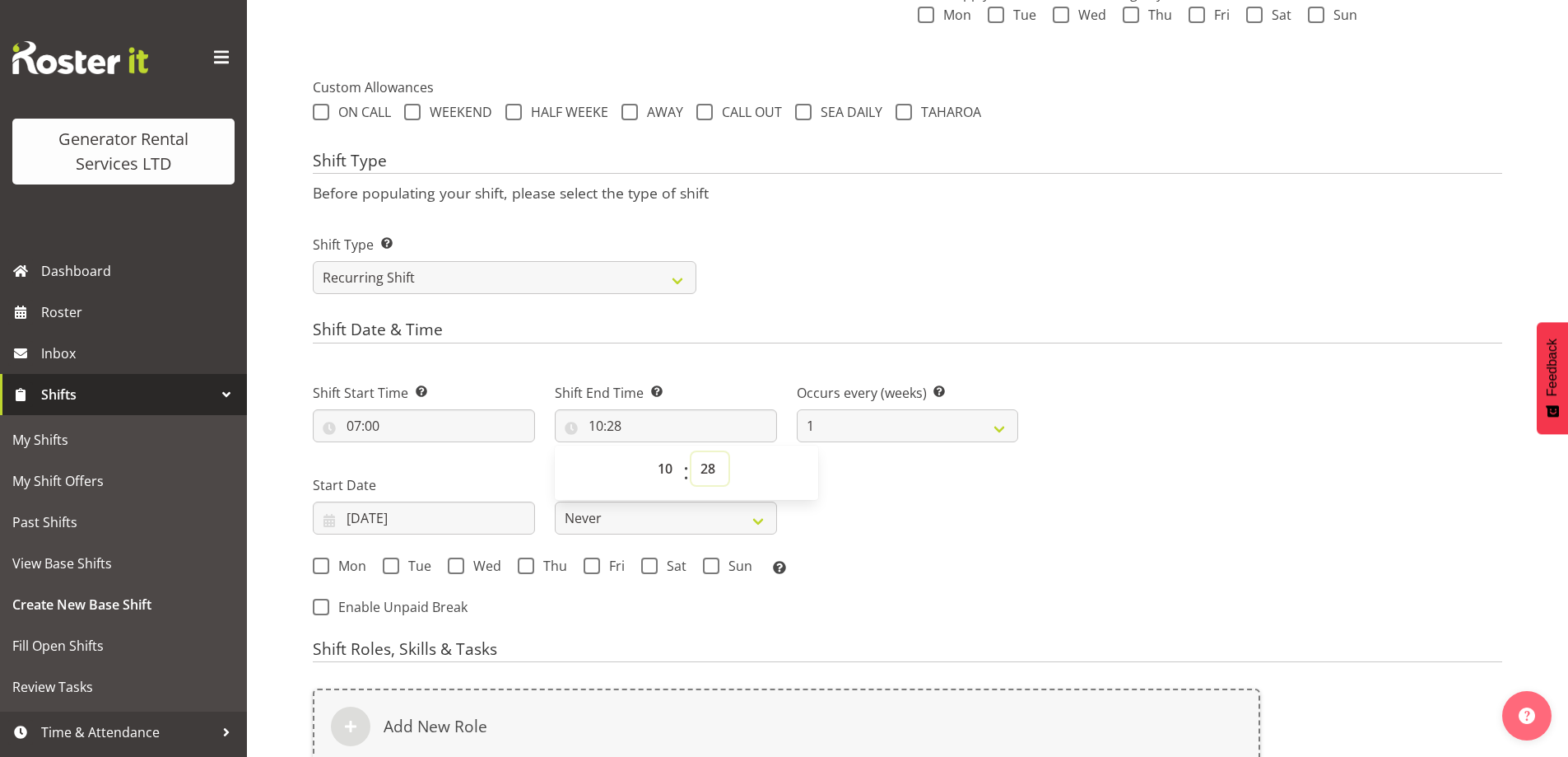
click at [702, 457] on select "00 01 02 03 04 05 06 07 08 09 10 11 12 13 14 15 16 17 18 19 20 21 22 23 24 25 2…" at bounding box center [709, 469] width 37 height 33
select select "0"
click at [691, 452] on select "00 01 02 03 04 05 06 07 08 09 10 11 12 13 14 15 16 17 18 19 20 21 22 23 24 25 2…" at bounding box center [709, 469] width 37 height 33
type input "10:00"
click at [425, 534] on input "29/09/2025" at bounding box center [424, 518] width 222 height 33
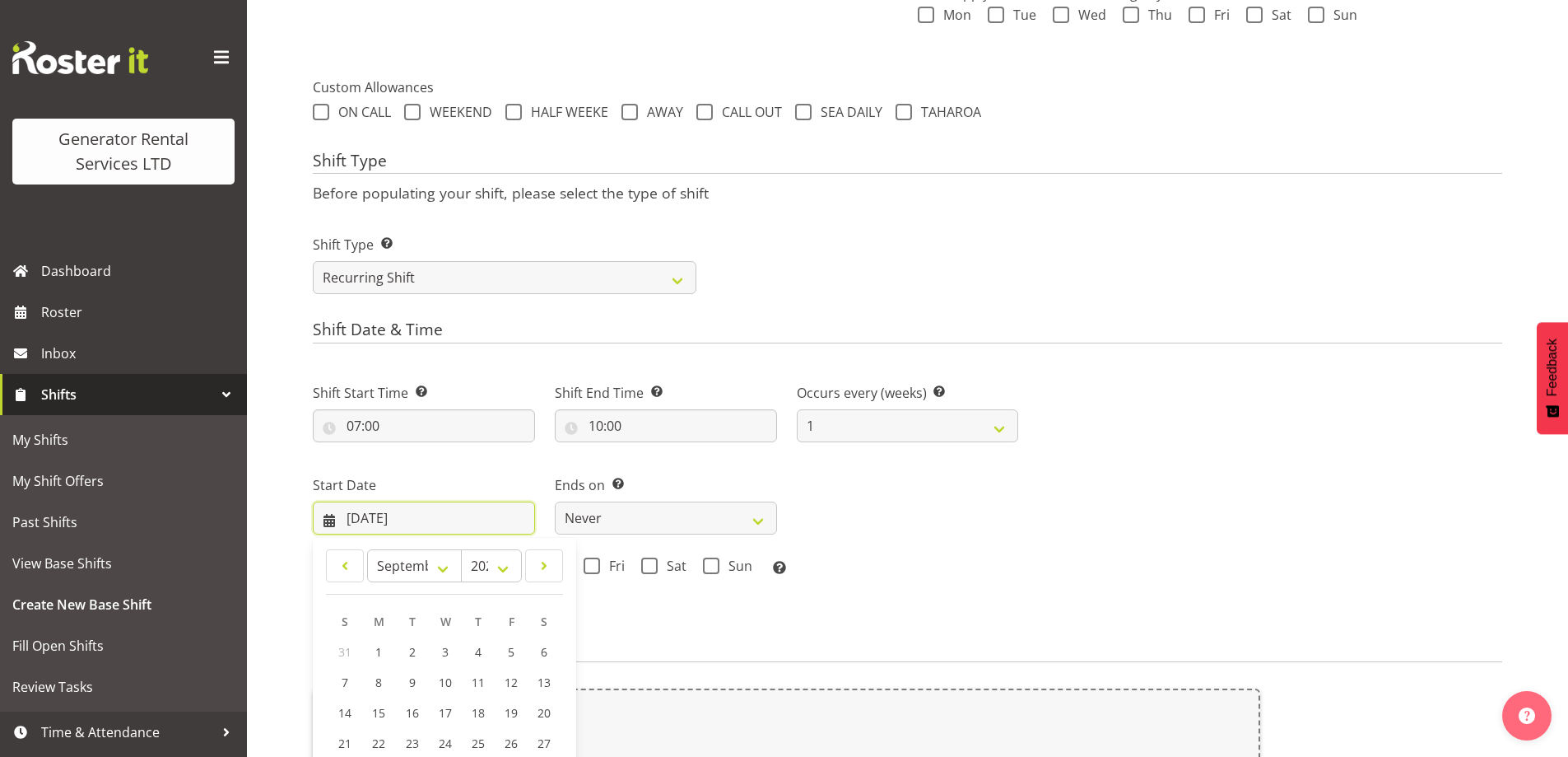
scroll to position [800, 0]
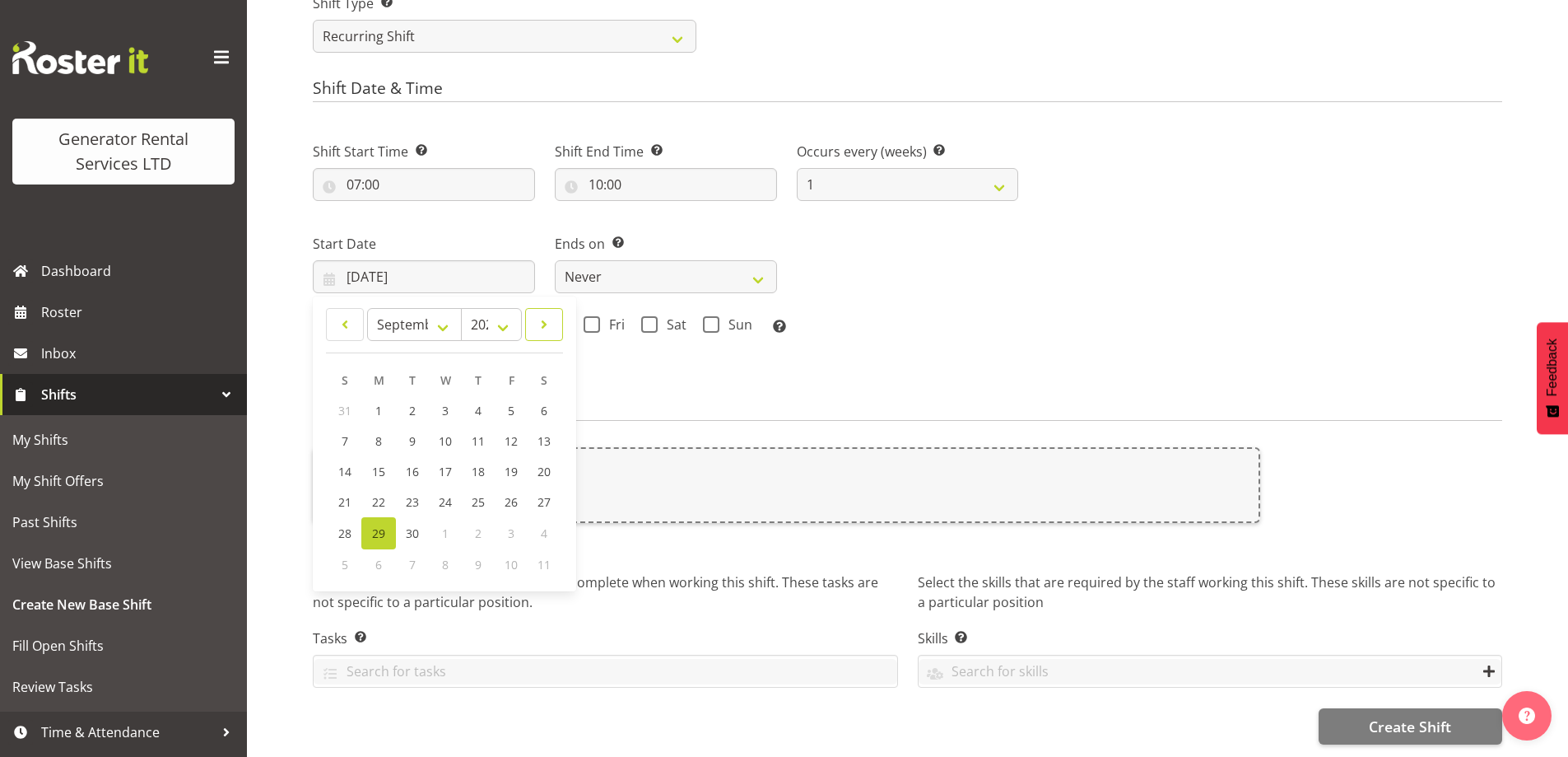
click at [551, 315] on span at bounding box center [544, 324] width 16 height 20
select select "9"
click at [450, 398] on link "1" at bounding box center [445, 411] width 33 height 32
type input "01/10/2025"
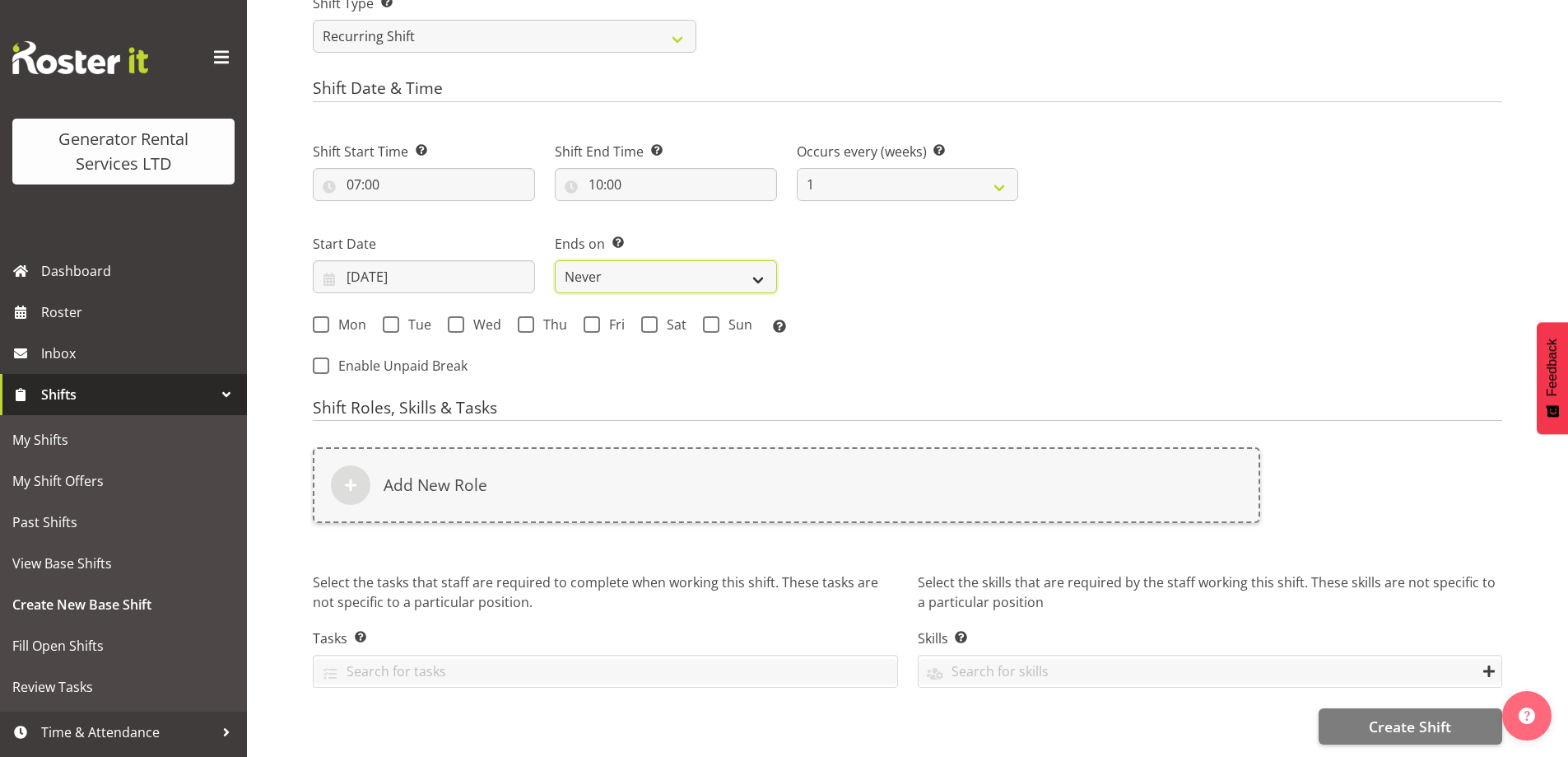
click at [619, 270] on select "Never On Date" at bounding box center [666, 276] width 222 height 33
select select "date"
click at [555, 260] on select "Never On Date" at bounding box center [666, 276] width 222 height 33
click at [863, 274] on input "29/09/2025" at bounding box center [908, 276] width 222 height 33
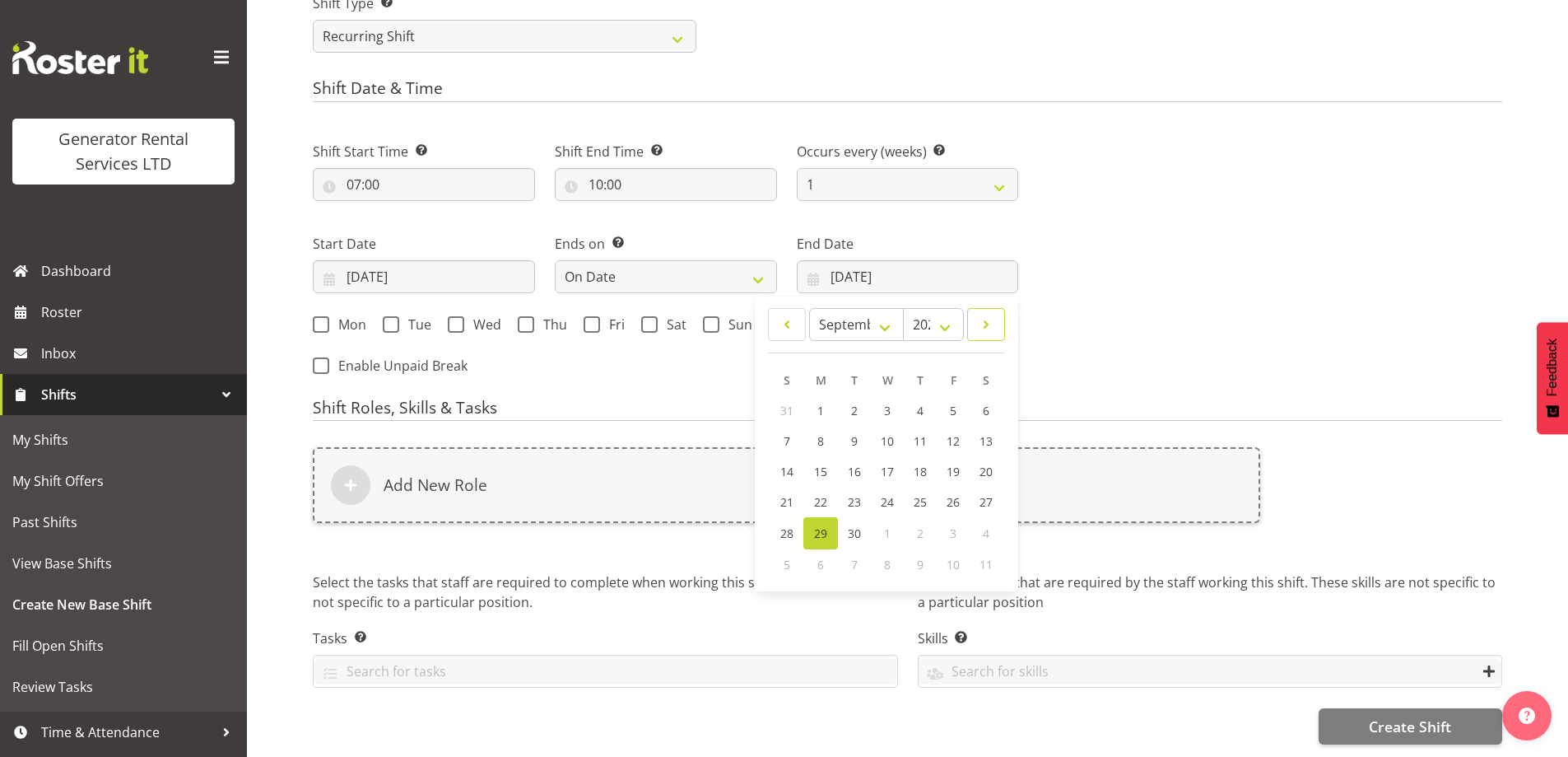
click at [987, 315] on span at bounding box center [986, 324] width 16 height 20
select select "9"
click at [960, 396] on link "3" at bounding box center [953, 411] width 33 height 32
type input "03/10/2025"
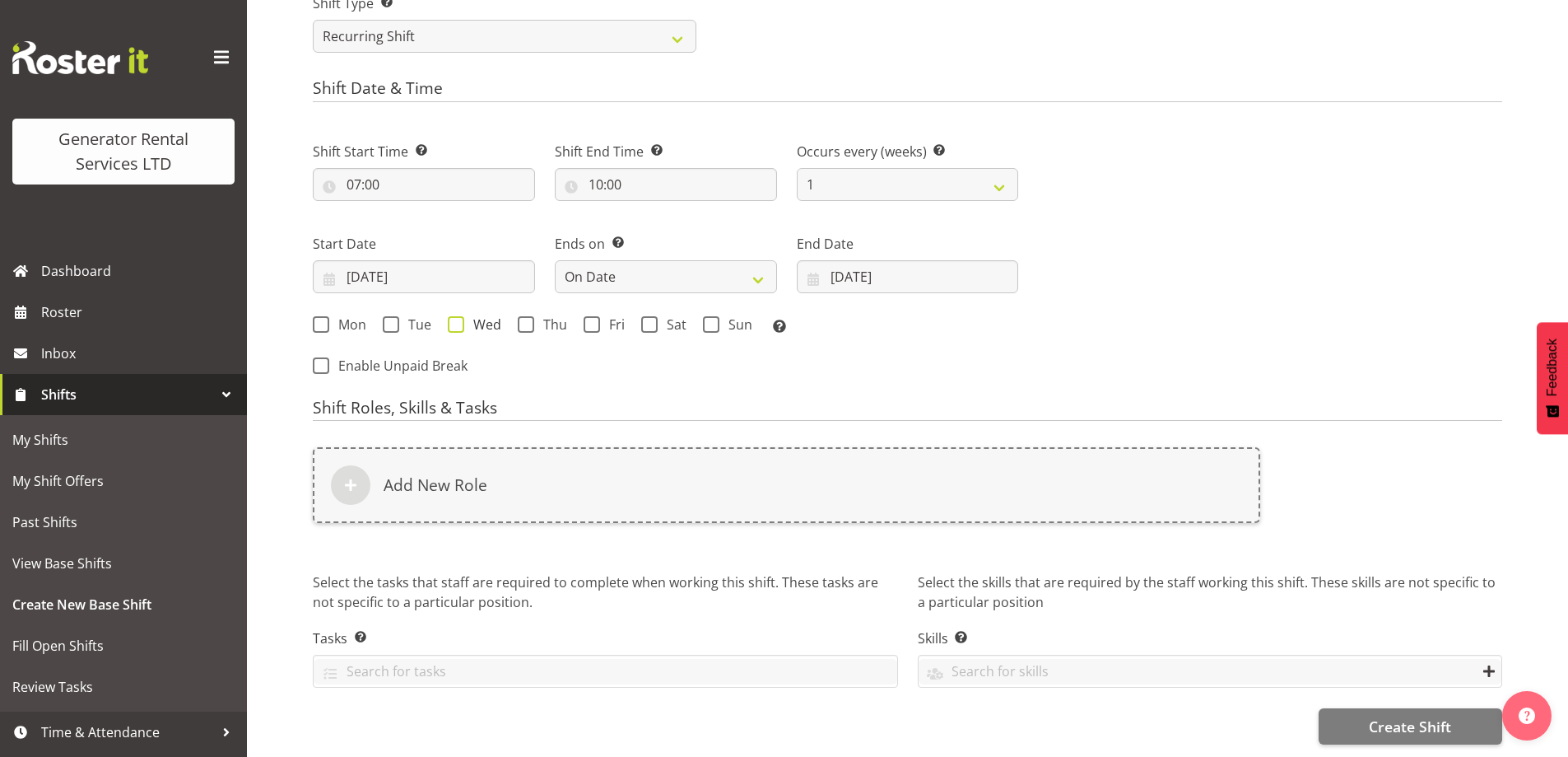
click at [461, 316] on span at bounding box center [455, 324] width 16 height 16
click at [458, 318] on input "Wed" at bounding box center [453, 324] width 10 height 10
checkbox input "true"
click at [530, 316] on span at bounding box center [526, 324] width 16 height 16
click at [528, 318] on input "Thu" at bounding box center [523, 324] width 10 height 10
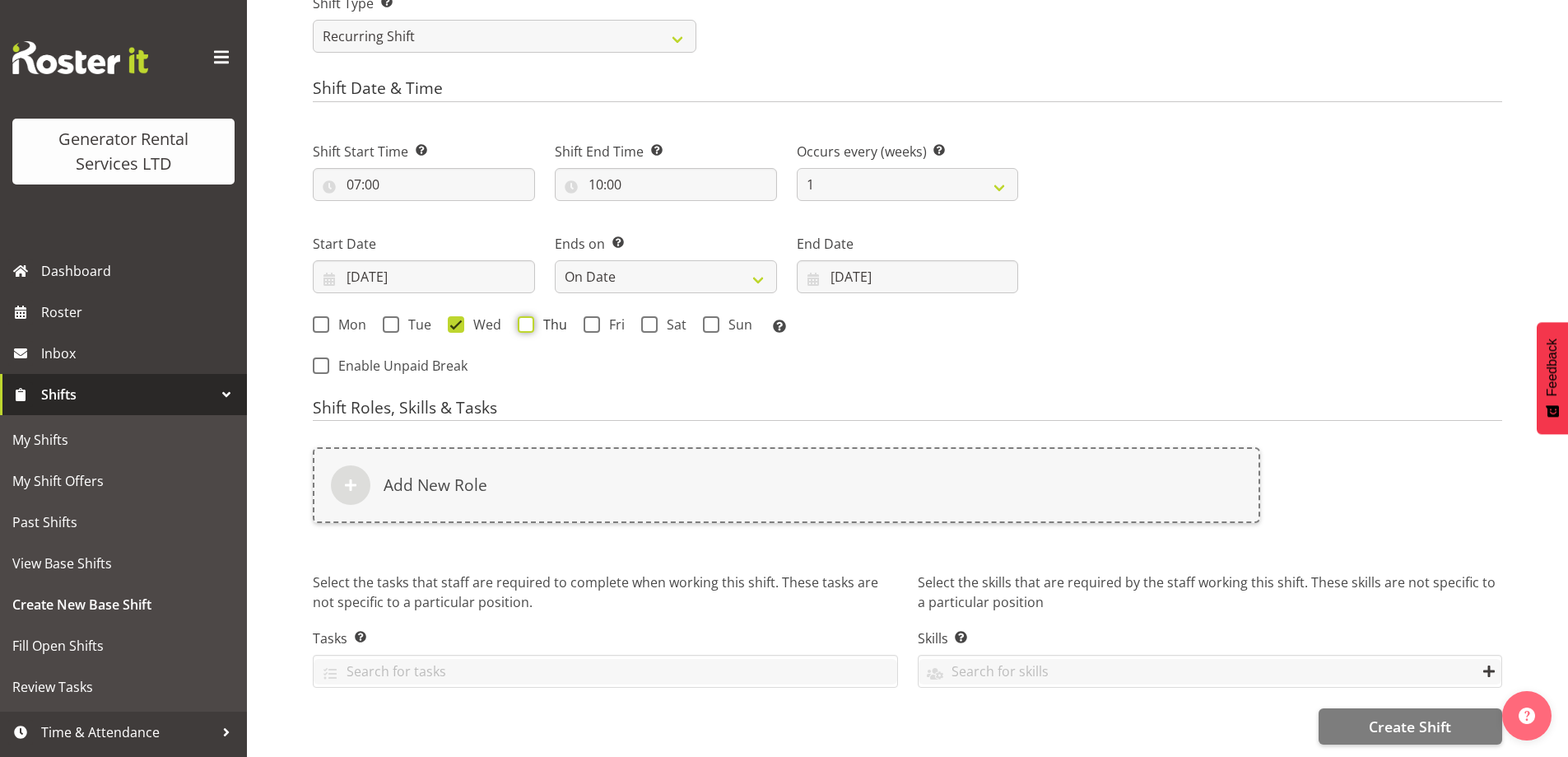
checkbox input "true"
click at [583, 316] on span at bounding box center [591, 324] width 16 height 16
click at [583, 318] on input "Fri" at bounding box center [588, 324] width 10 height 10
checkbox input "true"
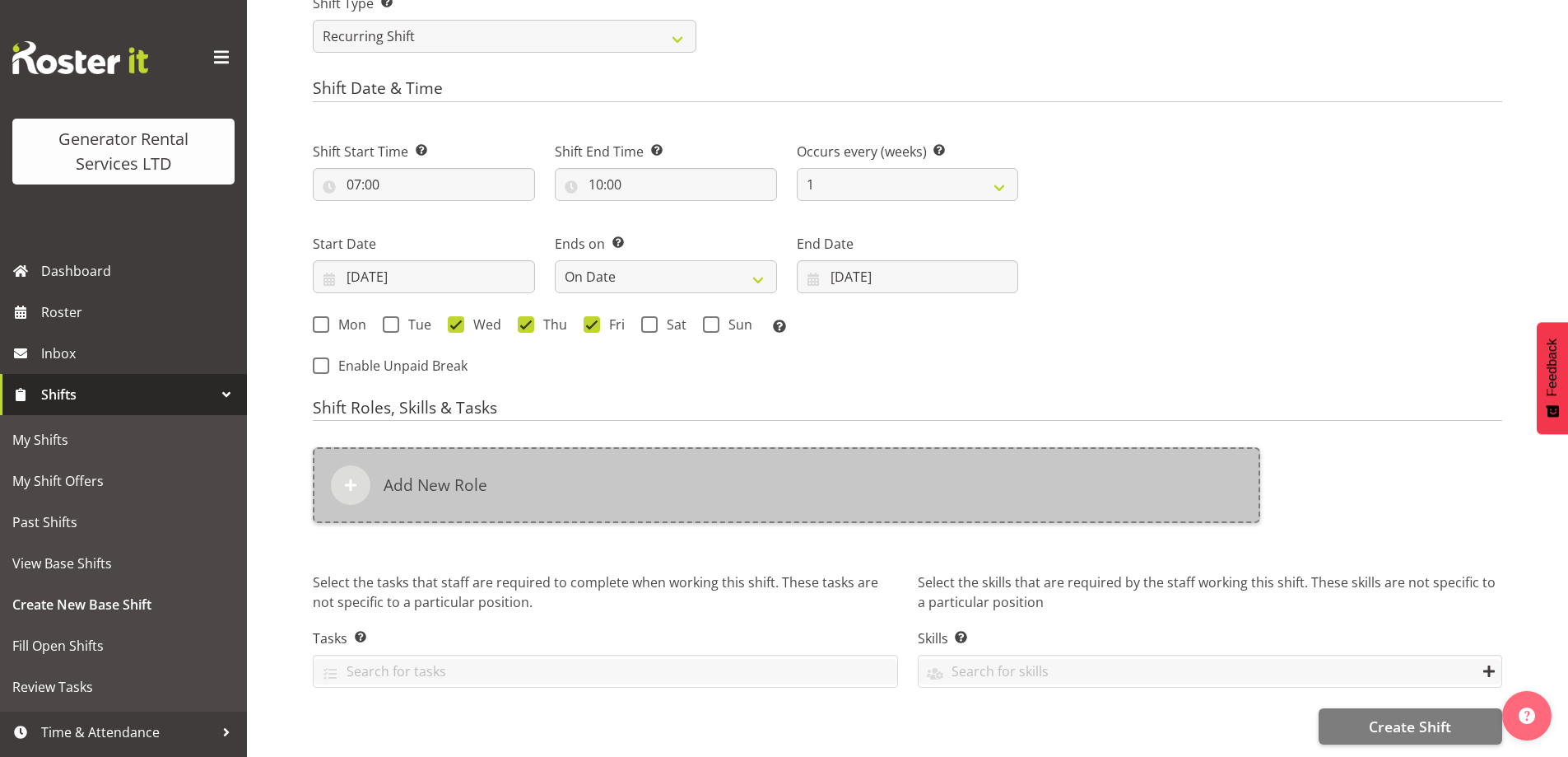
click at [576, 449] on div "Add New Role" at bounding box center [787, 485] width 947 height 76
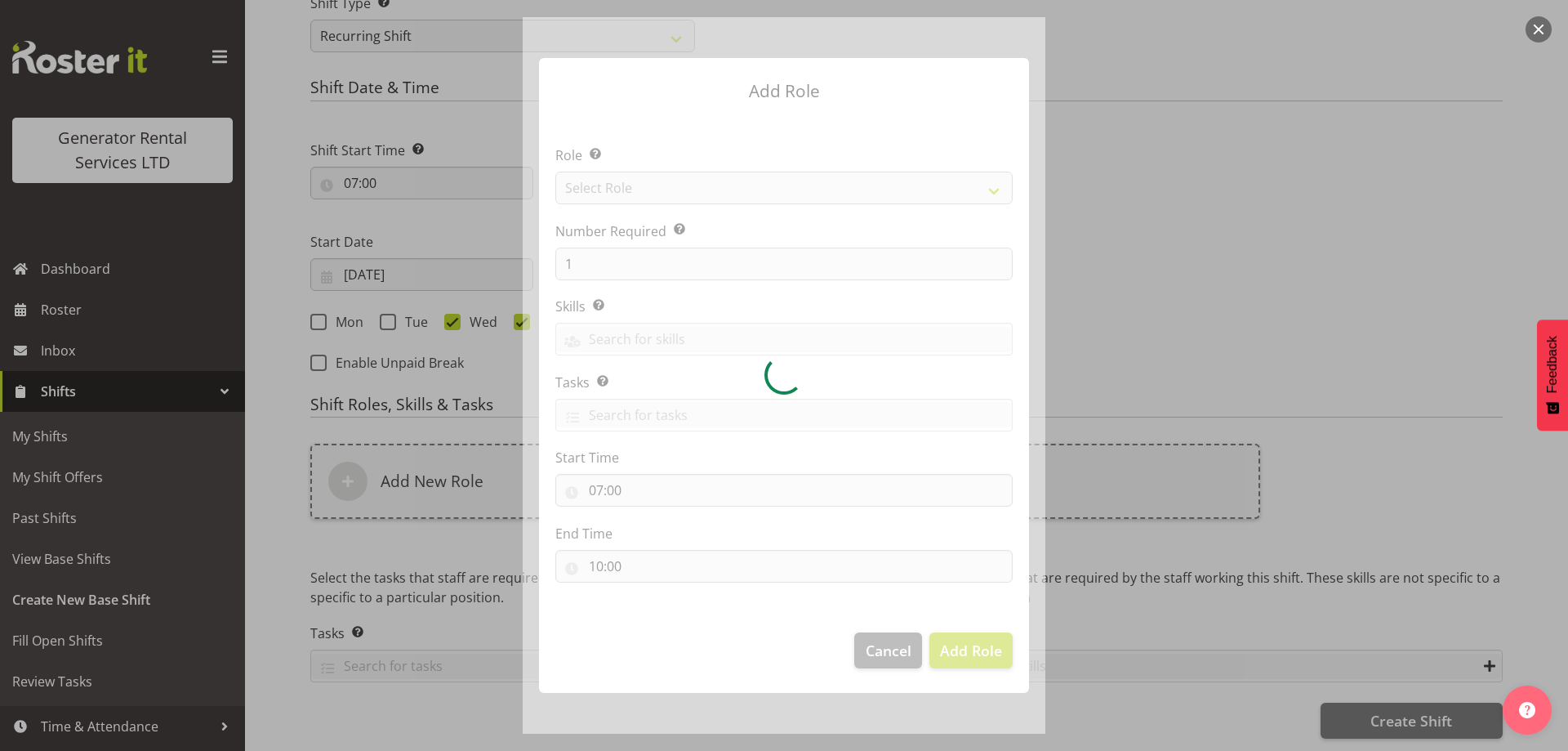
click at [622, 186] on div at bounding box center [784, 376] width 523 height 717
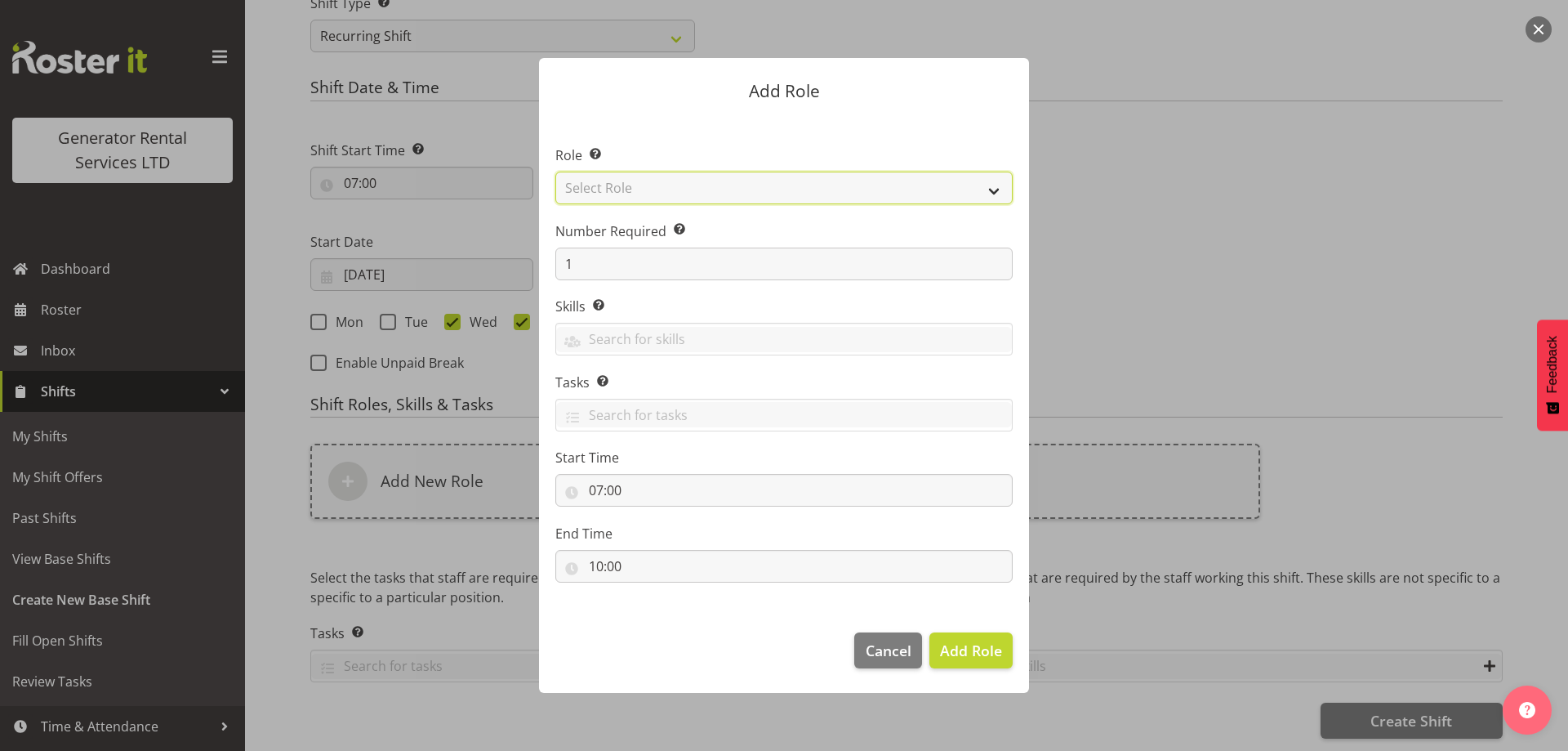
click at [622, 186] on select "Select Role Account Manager Electrician Engineering GM HSEQ manager MECH Mechan…" at bounding box center [783, 188] width 457 height 32
select select "20"
click at [555, 172] on select "Select Role Account Manager Electrician Engineering GM HSEQ manager MECH Mechan…" at bounding box center [783, 188] width 457 height 32
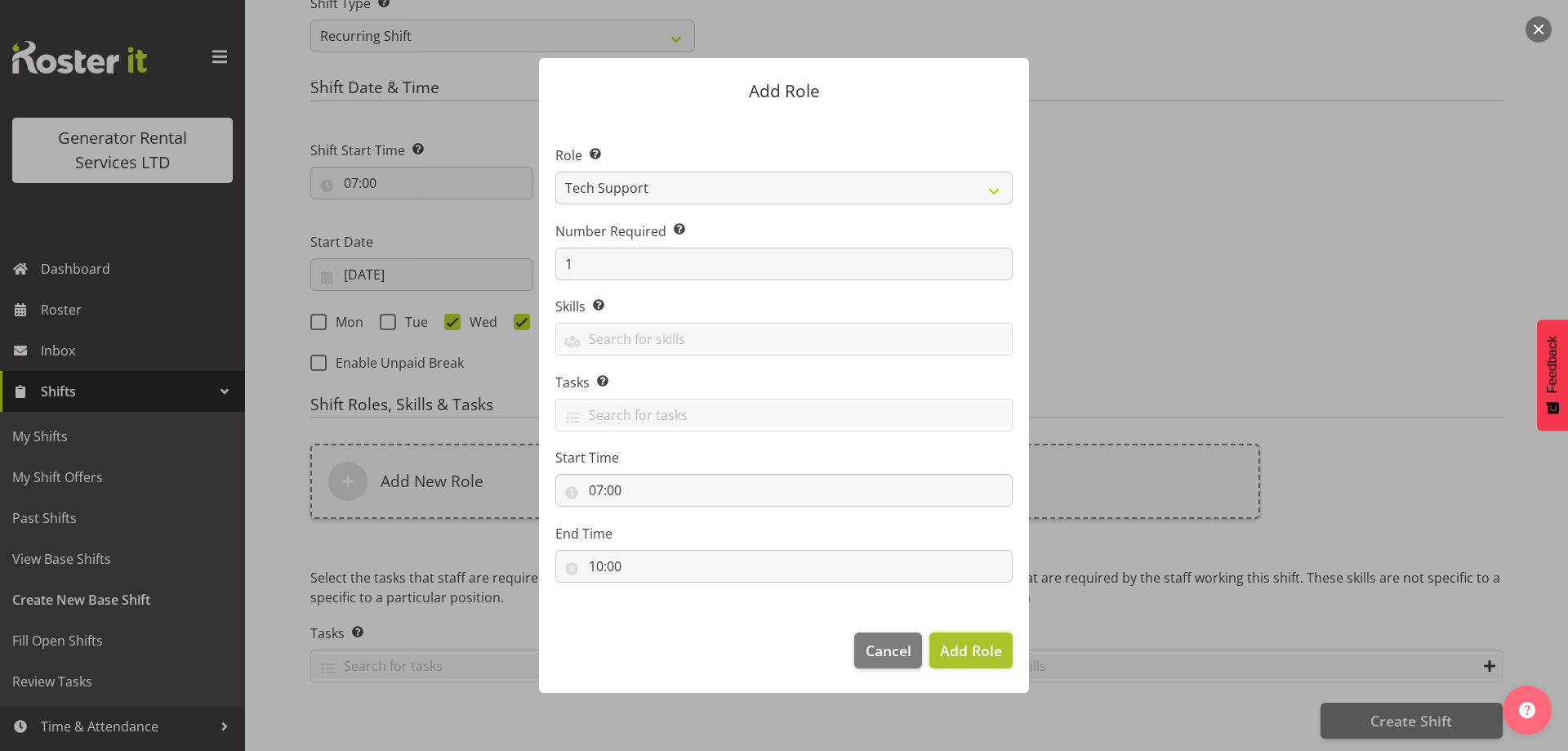
click at [956, 645] on span "Add Role" at bounding box center [970, 650] width 62 height 20
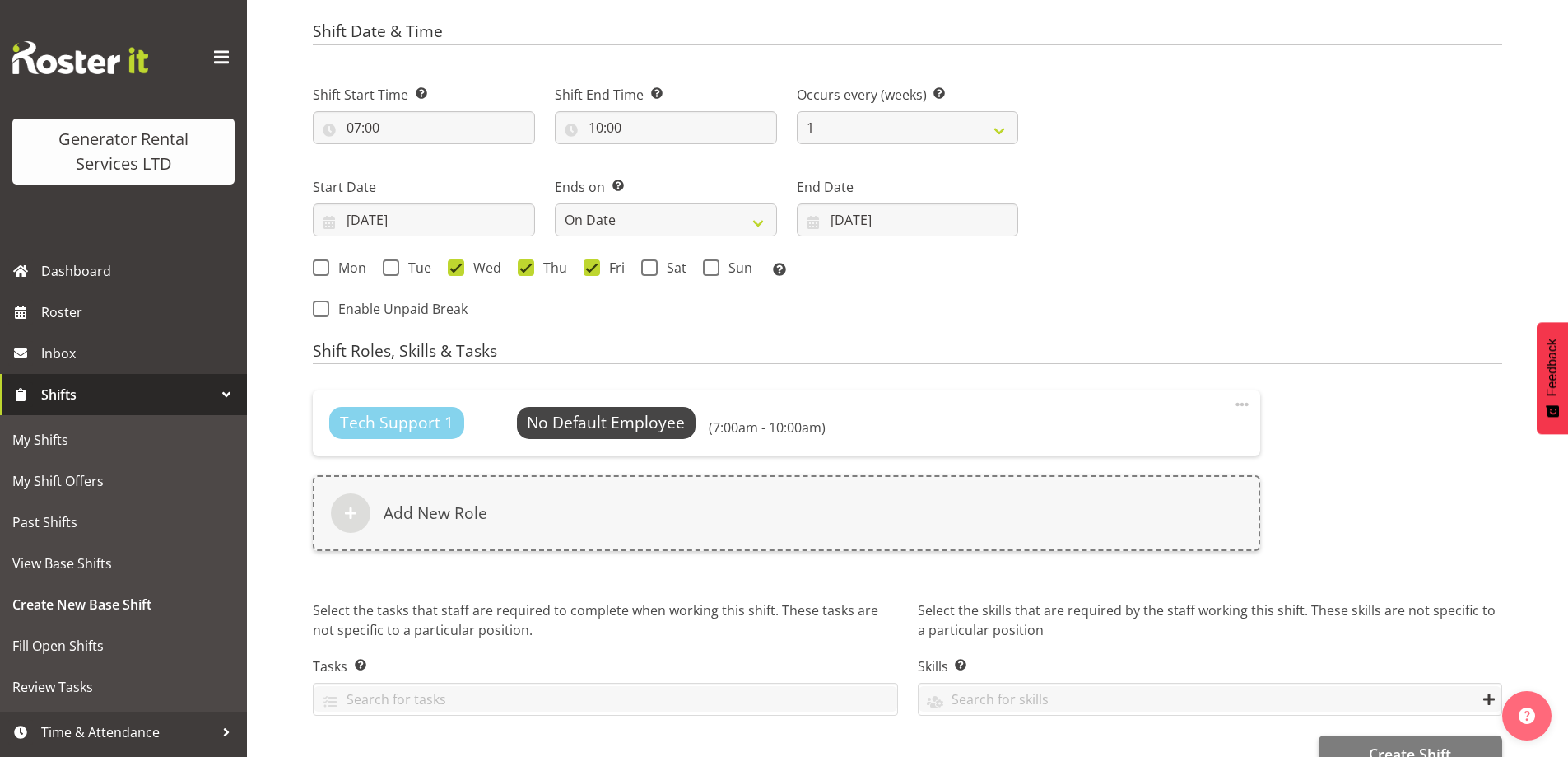
scroll to position [884, 0]
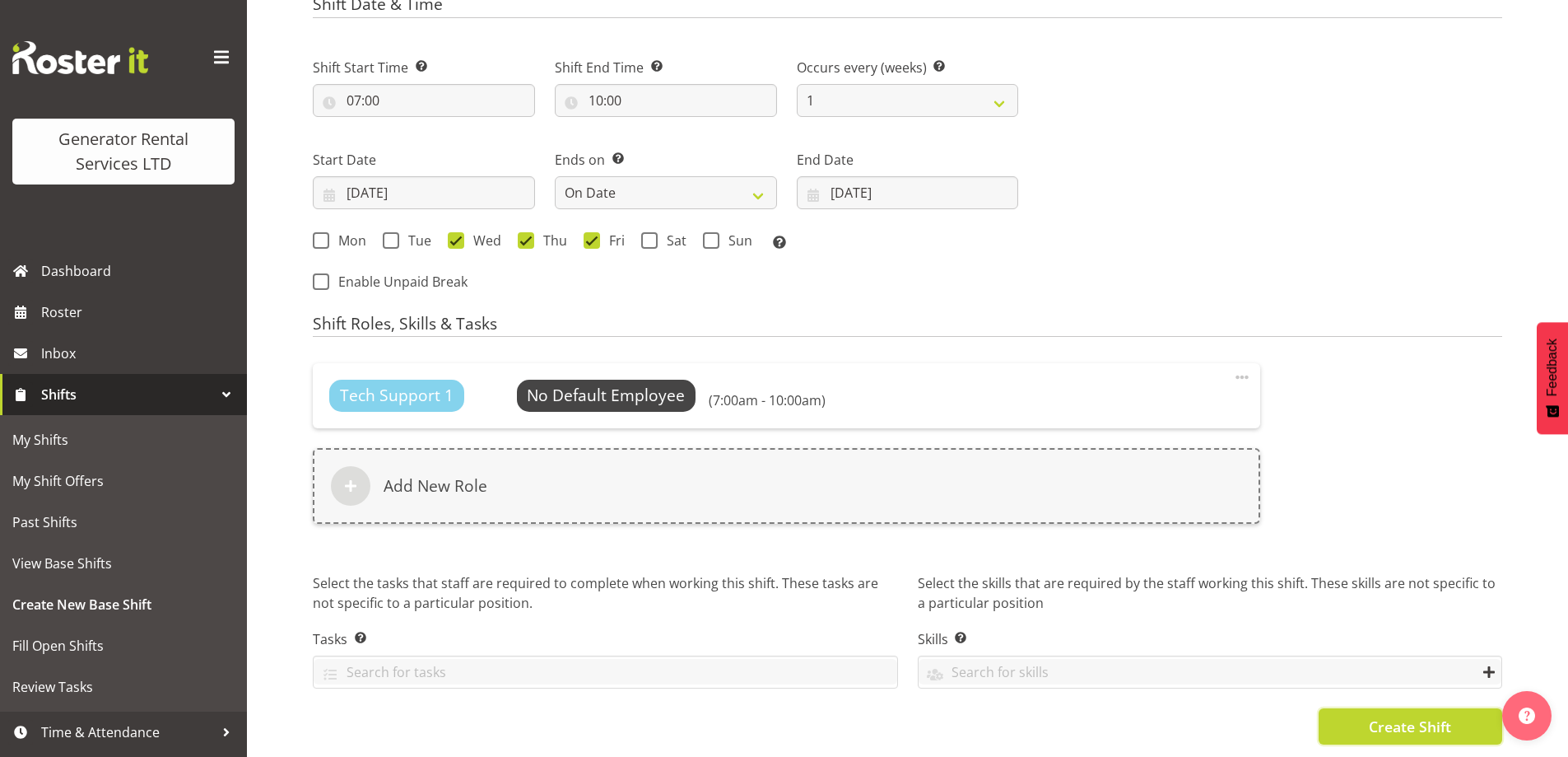
click at [1396, 716] on span "Create Shift" at bounding box center [1410, 726] width 82 height 21
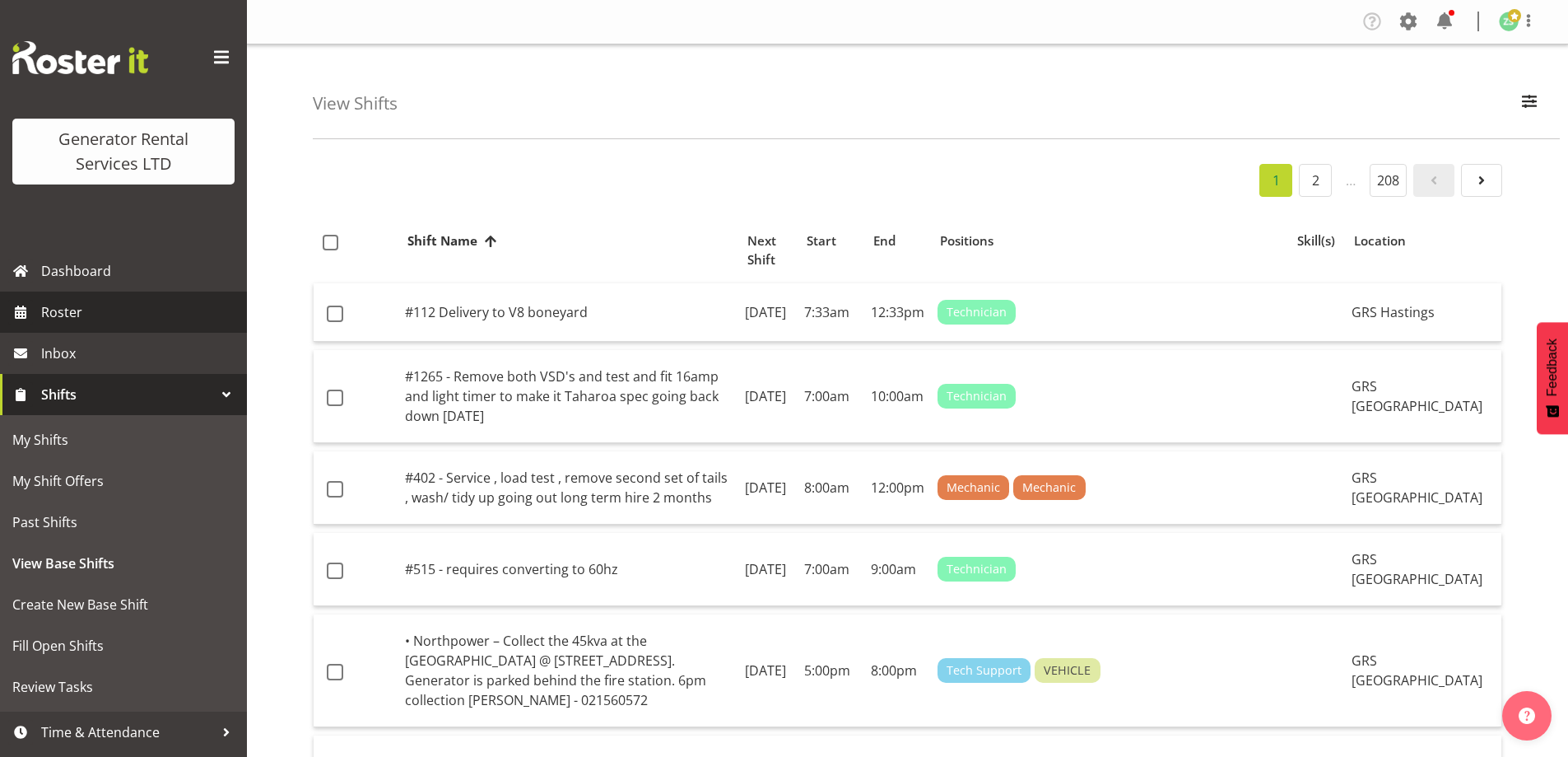
click at [125, 317] on span "Roster" at bounding box center [140, 312] width 197 height 25
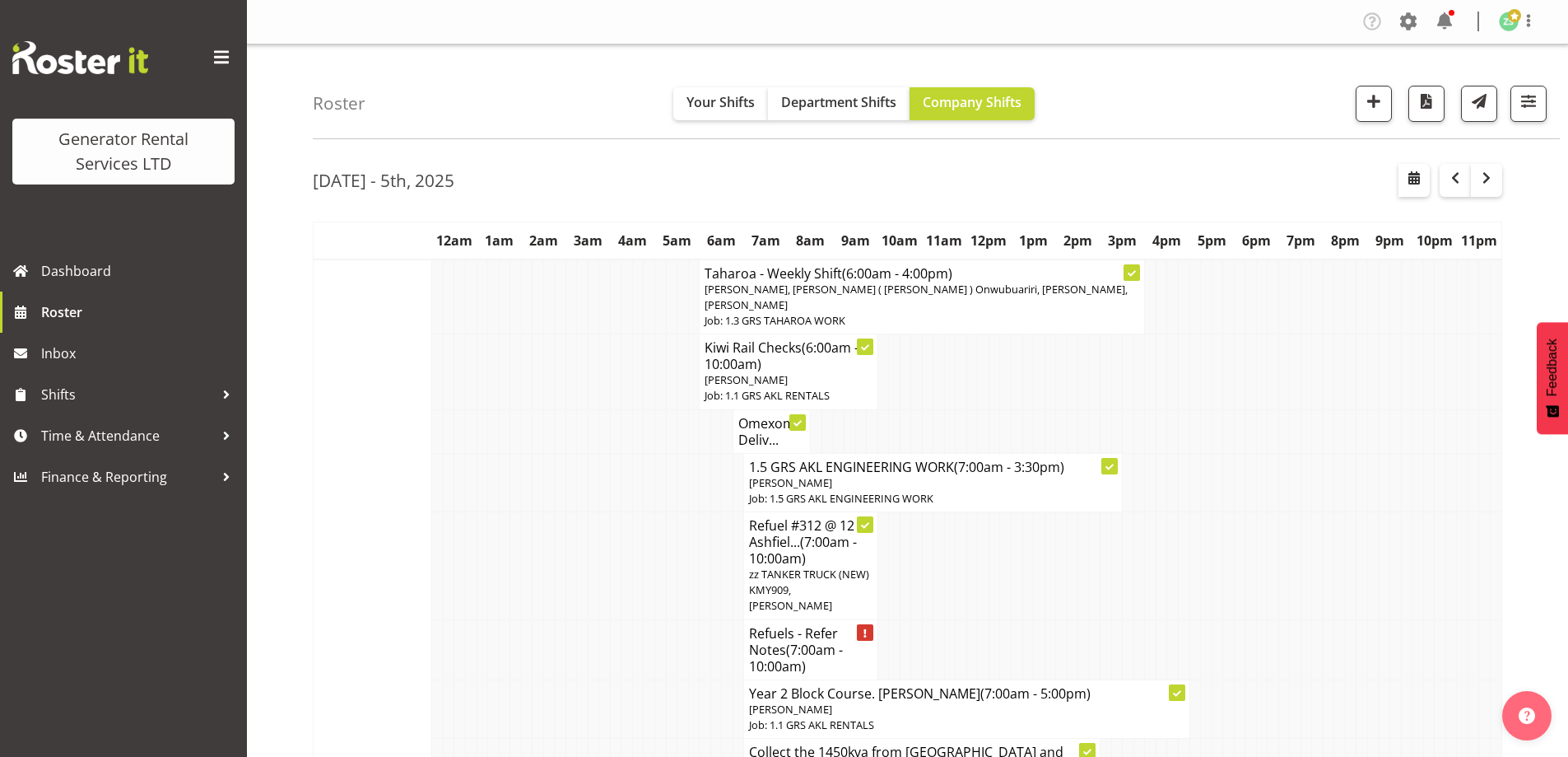
click at [548, 494] on td at bounding box center [548, 482] width 11 height 58
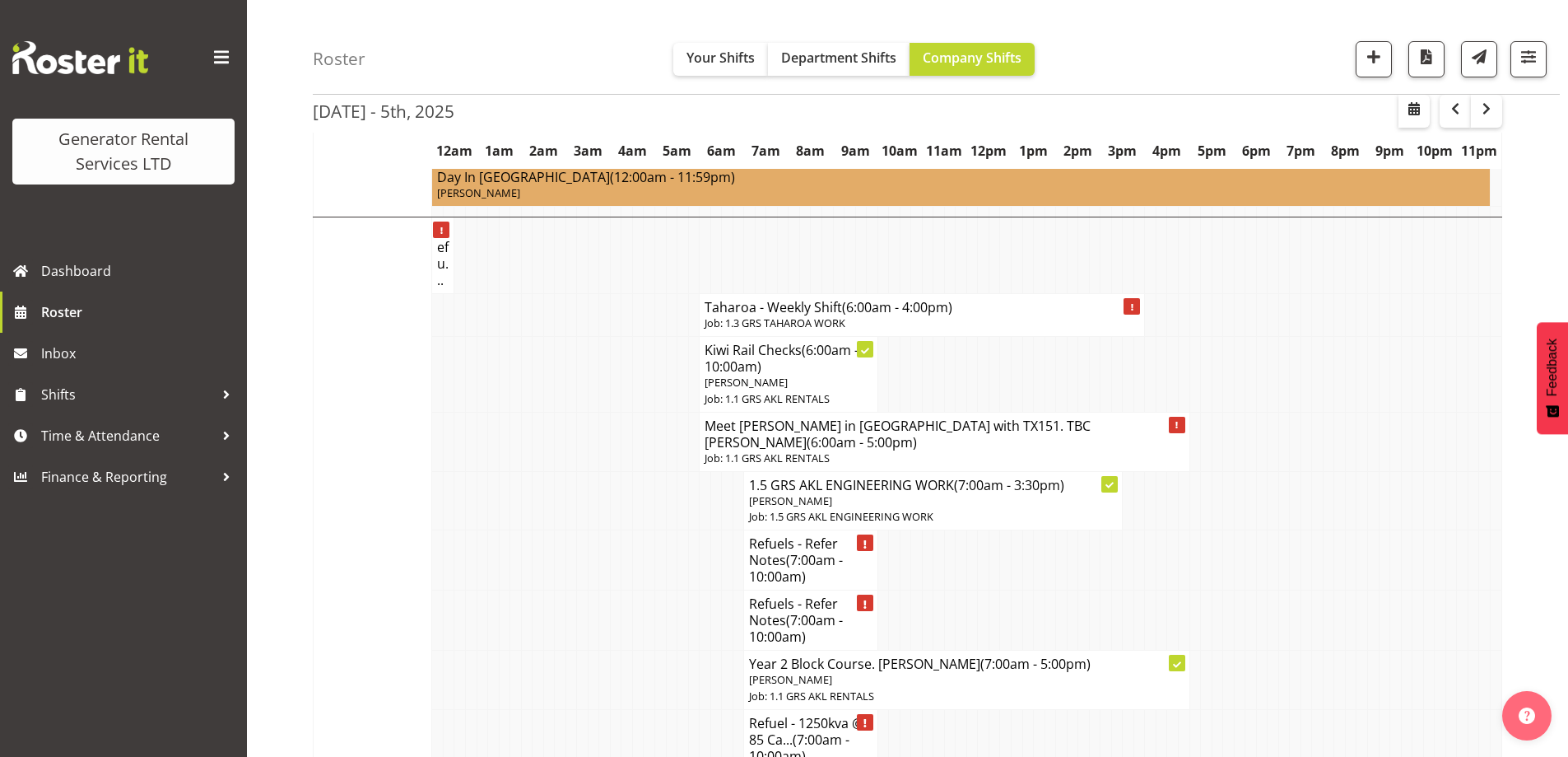
scroll to position [2389, 0]
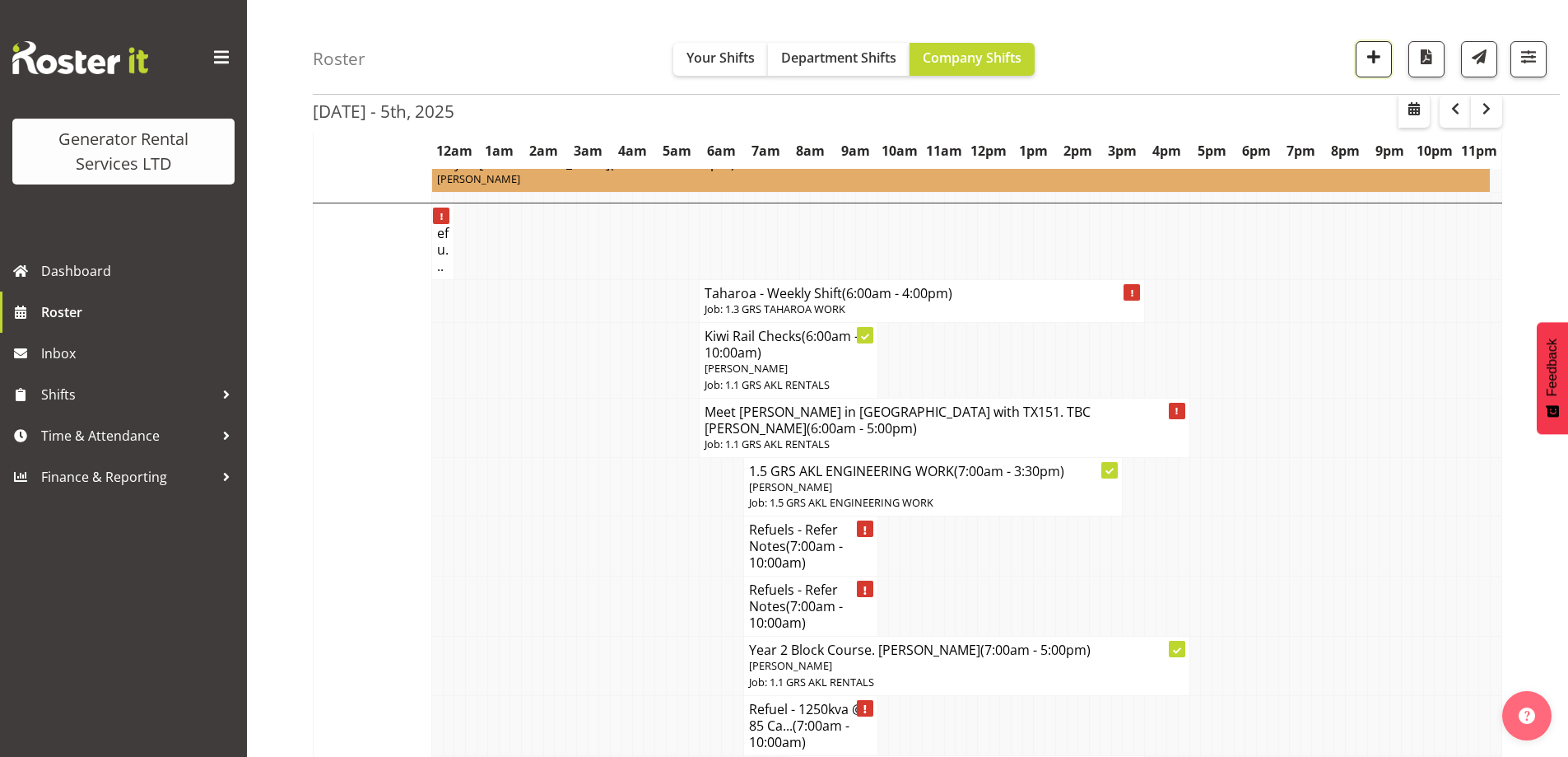
click at [1373, 69] on button "button" at bounding box center [1373, 59] width 36 height 36
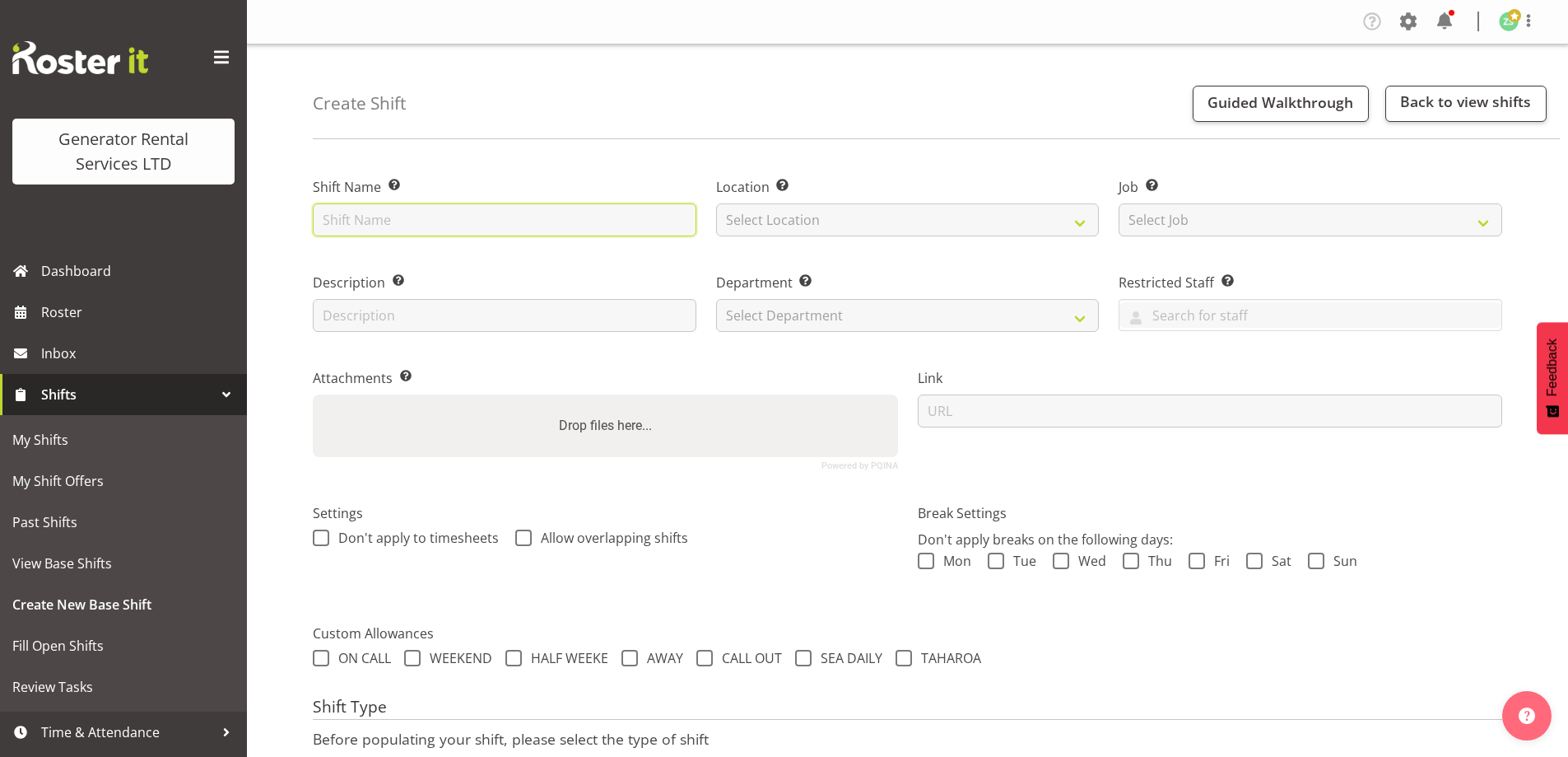
click at [462, 209] on input "text" at bounding box center [504, 220] width 383 height 33
paste input "Refuel - 1250kva @ [STREET_ADDRESS][PERSON_NAME] (Taylors Laundry)"
type input "Refuel - 1250kva @ [STREET_ADDRESS][PERSON_NAME] (Taylors Laundry)"
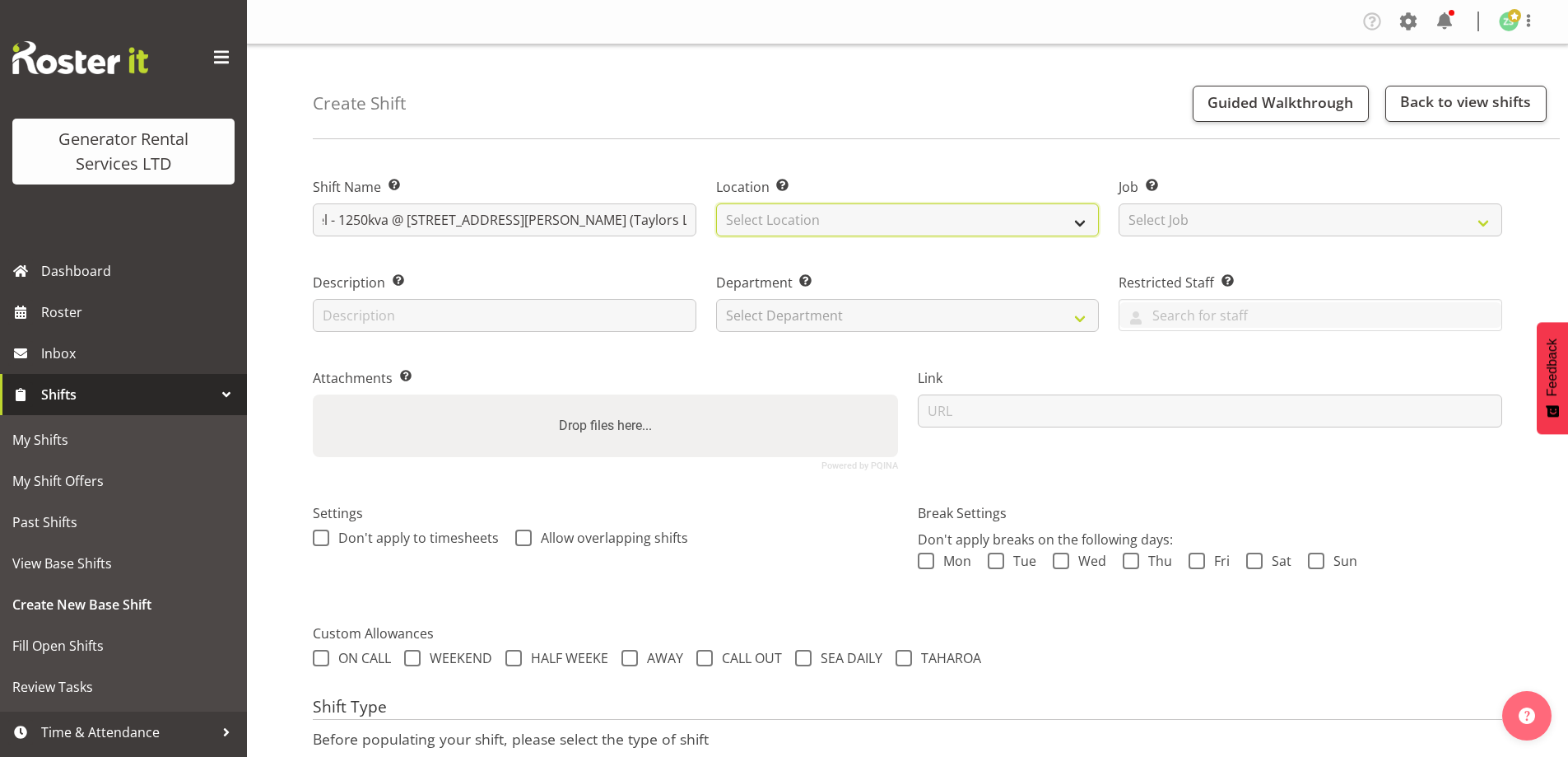
scroll to position [0, 0]
drag, startPoint x: 985, startPoint y: 209, endPoint x: 969, endPoint y: 234, distance: 29.7
click at [984, 209] on select "Select Location [GEOGRAPHIC_DATA] [GEOGRAPHIC_DATA]" at bounding box center [908, 220] width 383 height 33
select select "28"
click at [716, 203] on select "Select Location [GEOGRAPHIC_DATA] [GEOGRAPHIC_DATA]" at bounding box center [908, 220] width 383 height 33
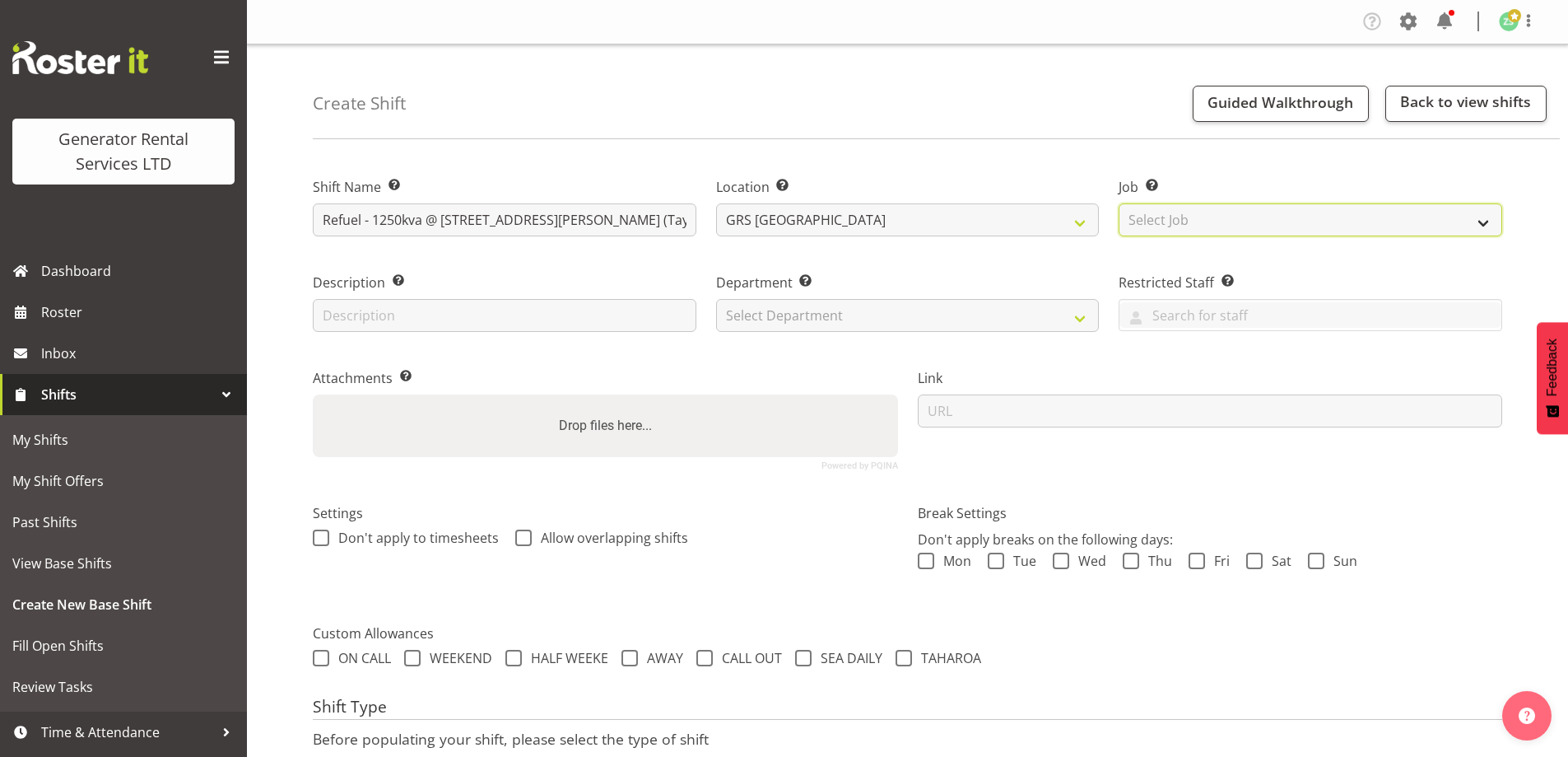
drag, startPoint x: 1184, startPoint y: 224, endPoint x: 1185, endPoint y: 235, distance: 11.0
click at [1184, 224] on select "Select Job Create new job 1.1 GRS AKL RENTALS 1.1 GRS AKL RENTALS AC 1.1 GRS AK…" at bounding box center [1310, 220] width 383 height 33
select select "9"
click at [1119, 203] on select "Select Job Create new job 1.1 GRS AKL RENTALS 1.1 GRS AKL RENTALS AC 1.1 GRS AK…" at bounding box center [1310, 220] width 383 height 33
drag, startPoint x: 1011, startPoint y: 333, endPoint x: 962, endPoint y: 354, distance: 53.3
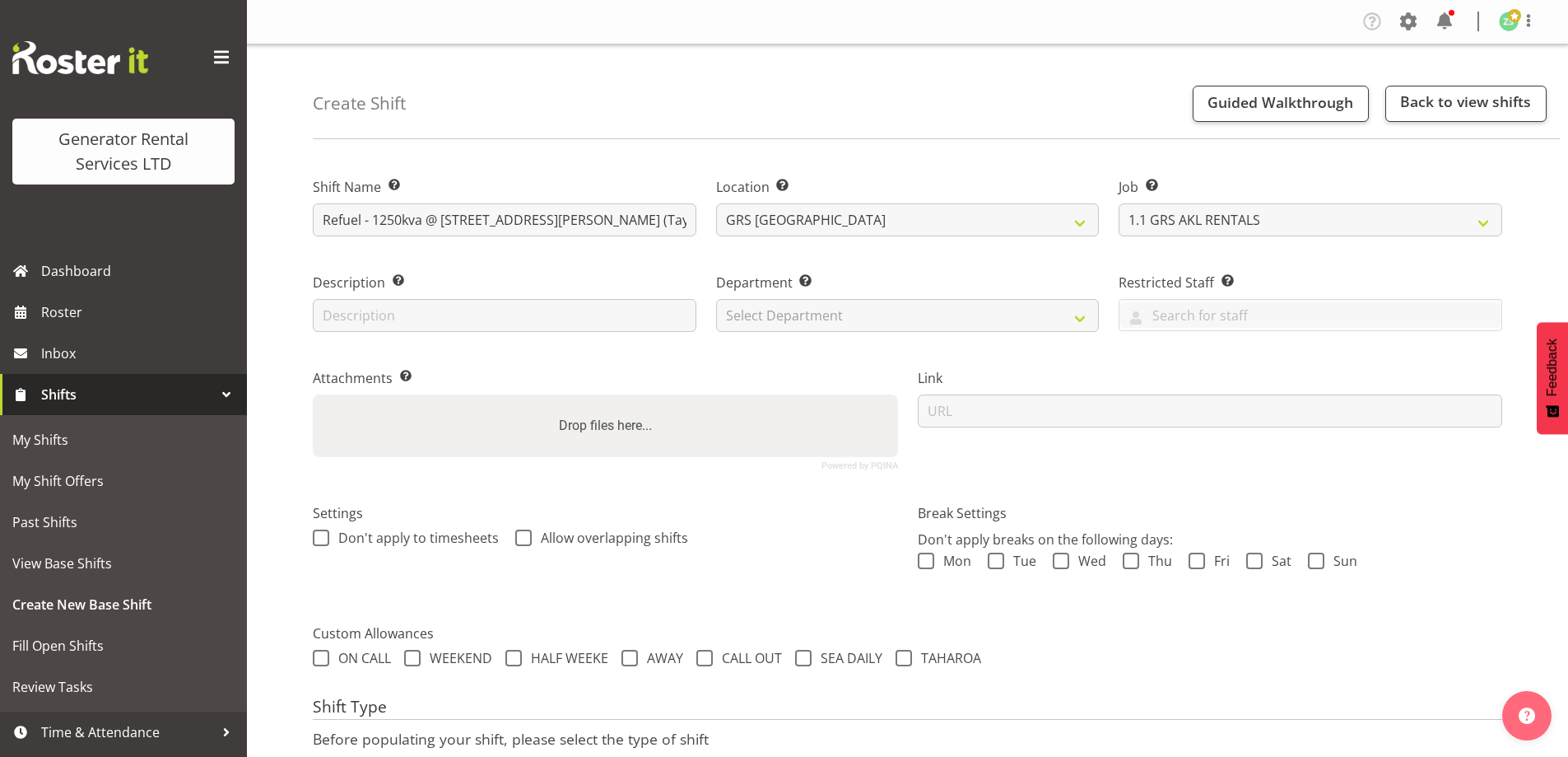
click at [1011, 334] on div "Department Set the department that the shift relates to. Select Department GRS …" at bounding box center [908, 297] width 403 height 95
click at [926, 331] on select "Select Department GRS ADMIN AKL GRS HIRE AKL GRS HIRE TGA GRS HIRE HST GRS ENGI…" at bounding box center [908, 315] width 383 height 33
select select "20"
click at [716, 299] on select "Select Department GRS ADMIN AKL GRS HIRE AKL GRS HIRE TGA GRS HIRE HST GRS ENGI…" at bounding box center [908, 315] width 383 height 33
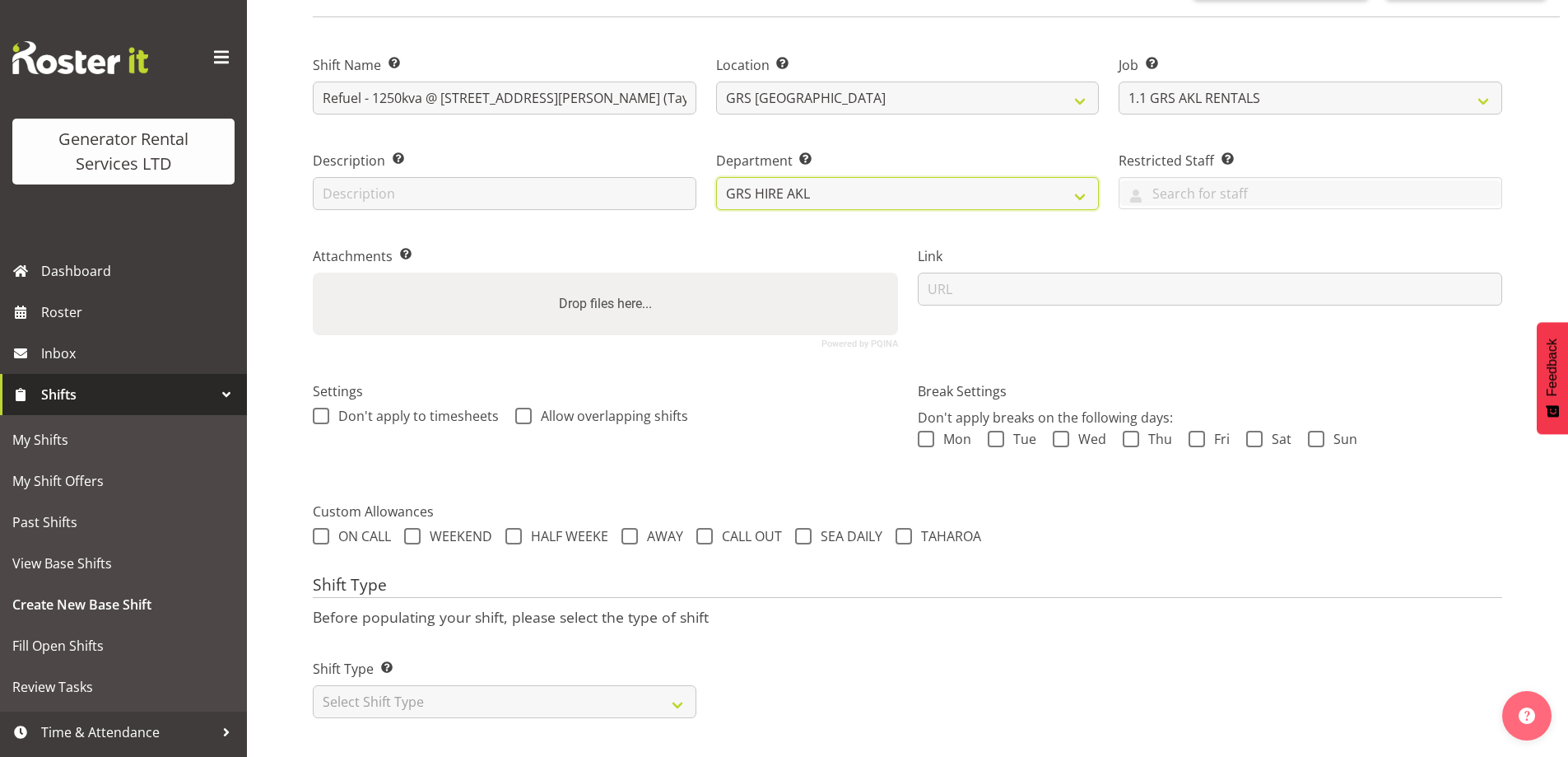
scroll to position [134, 0]
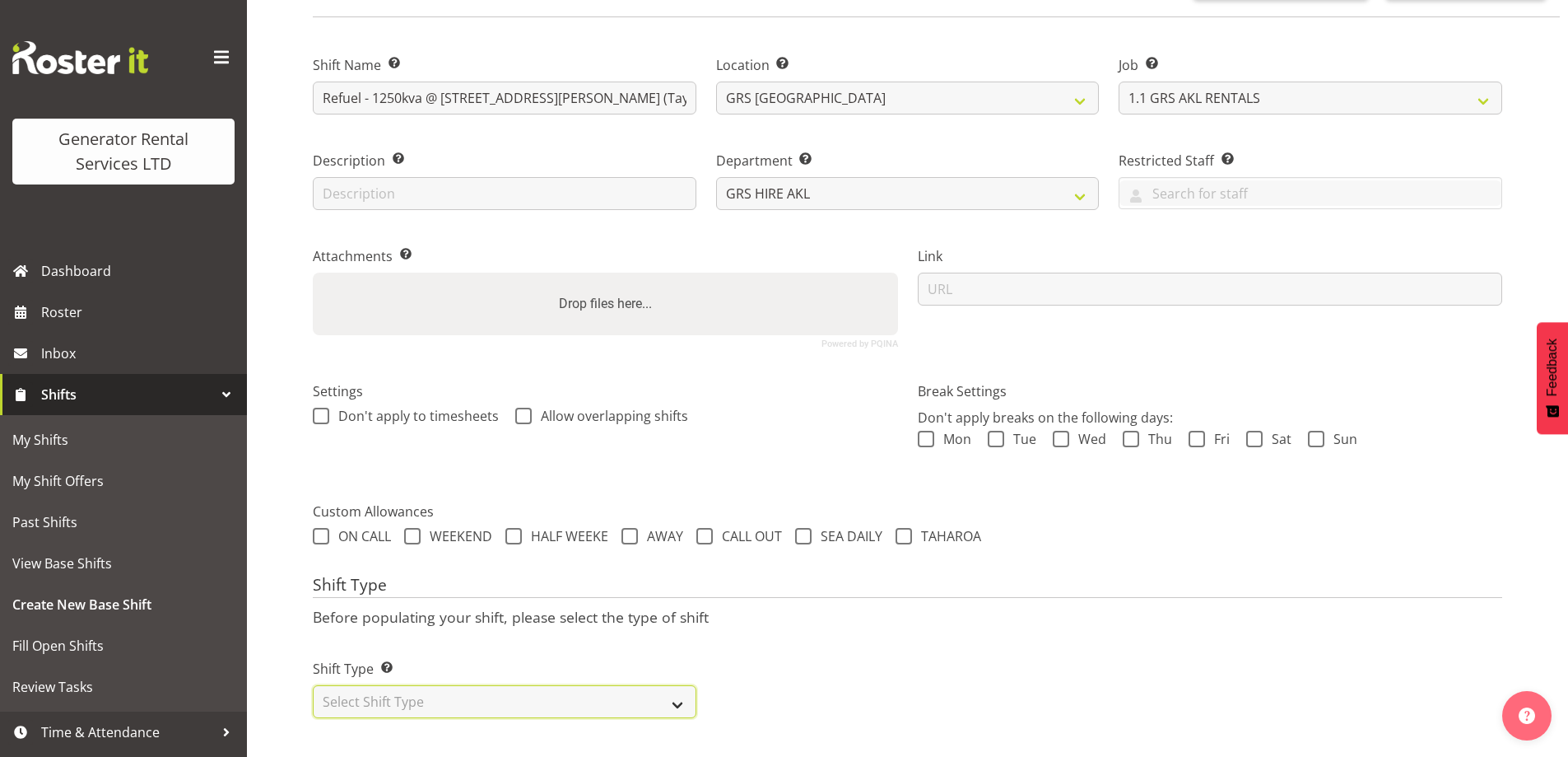
click at [449, 689] on select "Select Shift Type One Off Shift Recurring Shift Rotating Shift" at bounding box center [504, 701] width 383 height 33
select select "recurring"
click at [313, 685] on select "Select Shift Type One Off Shift Recurring Shift Rotating Shift" at bounding box center [504, 701] width 383 height 33
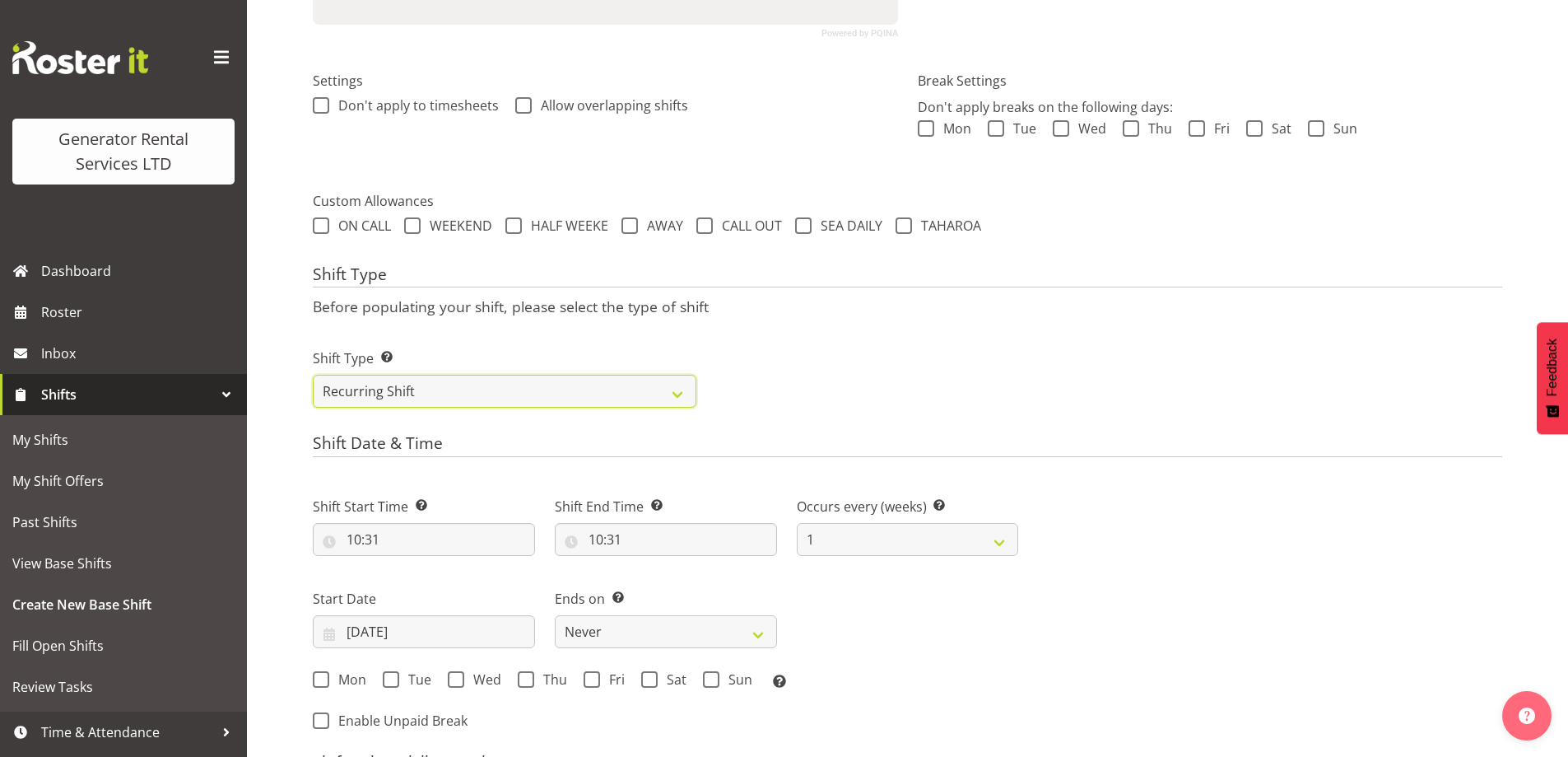
scroll to position [463, 0]
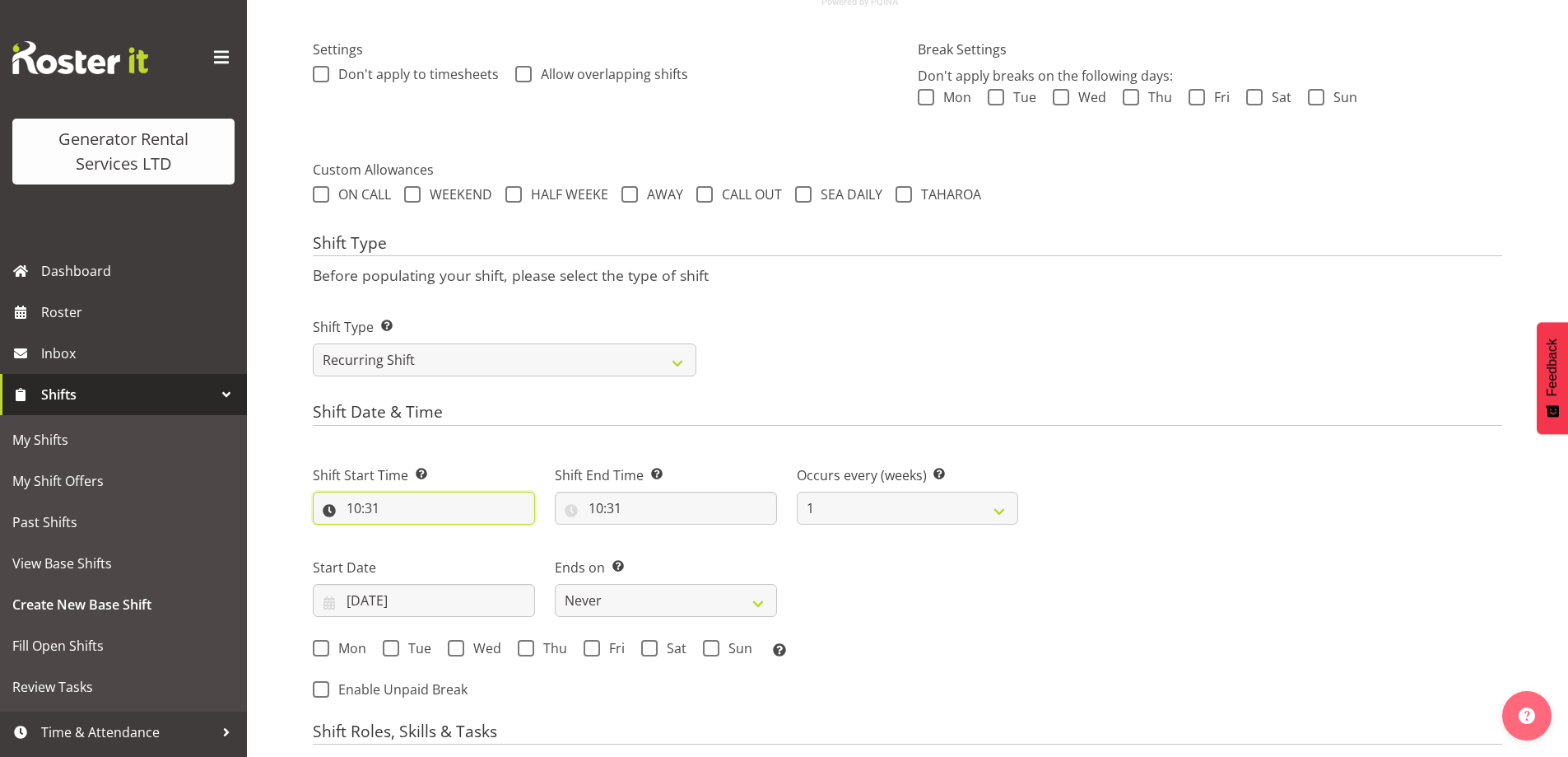
click at [416, 506] on input "10:31" at bounding box center [424, 508] width 222 height 33
click at [431, 544] on select "00 01 02 03 04 05 06 07 08 09 10 11 12 13 14 15 16 17 18 19 20 21 22 23" at bounding box center [425, 551] width 37 height 33
select select "14"
click at [407, 535] on select "00 01 02 03 04 05 06 07 08 09 10 11 12 13 14 15 16 17 18 19 20 21 22 23" at bounding box center [425, 551] width 37 height 33
type input "14:31"
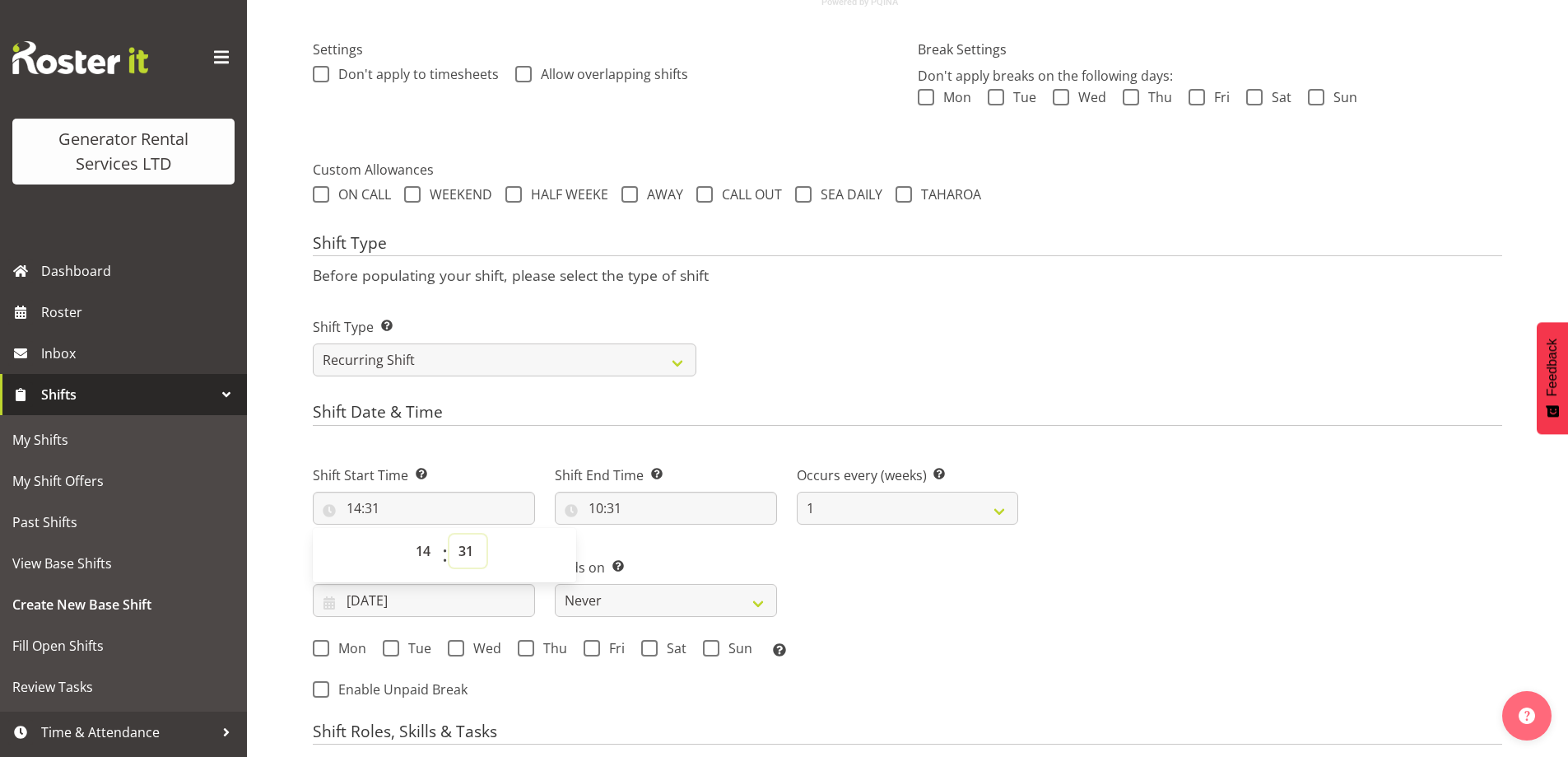
click at [468, 551] on select "00 01 02 03 04 05 06 07 08 09 10 11 12 13 14 15 16 17 18 19 20 21 22 23 24 25 2…" at bounding box center [467, 551] width 37 height 33
select select "0"
click at [449, 535] on select "00 01 02 03 04 05 06 07 08 09 10 11 12 13 14 15 16 17 18 19 20 21 22 23 24 25 2…" at bounding box center [467, 551] width 37 height 33
type input "14:00"
click at [696, 506] on input "10:31" at bounding box center [666, 508] width 222 height 33
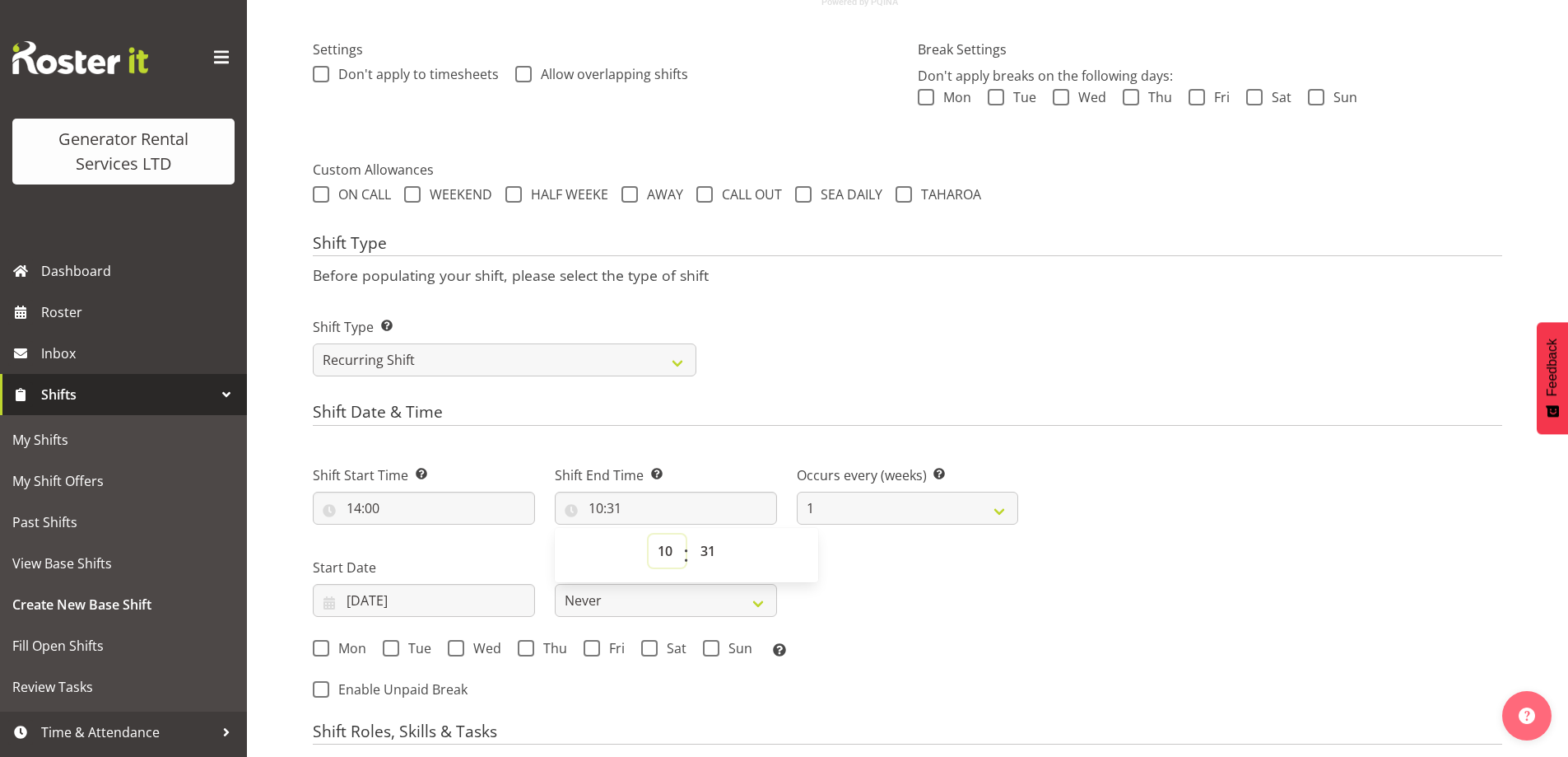
click at [664, 548] on select "00 01 02 03 04 05 06 07 08 09 10 11 12 13 14 15 16 17 18 19 20 21 22 23" at bounding box center [666, 551] width 37 height 33
select select "17"
click at [648, 535] on select "00 01 02 03 04 05 06 07 08 09 10 11 12 13 14 15 16 17 18 19 20 21 22 23" at bounding box center [666, 551] width 37 height 33
type input "17:31"
click at [702, 554] on select "00 01 02 03 04 05 06 07 08 09 10 11 12 13 14 15 16 17 18 19 20 21 22 23 24 25 2…" at bounding box center [709, 551] width 37 height 33
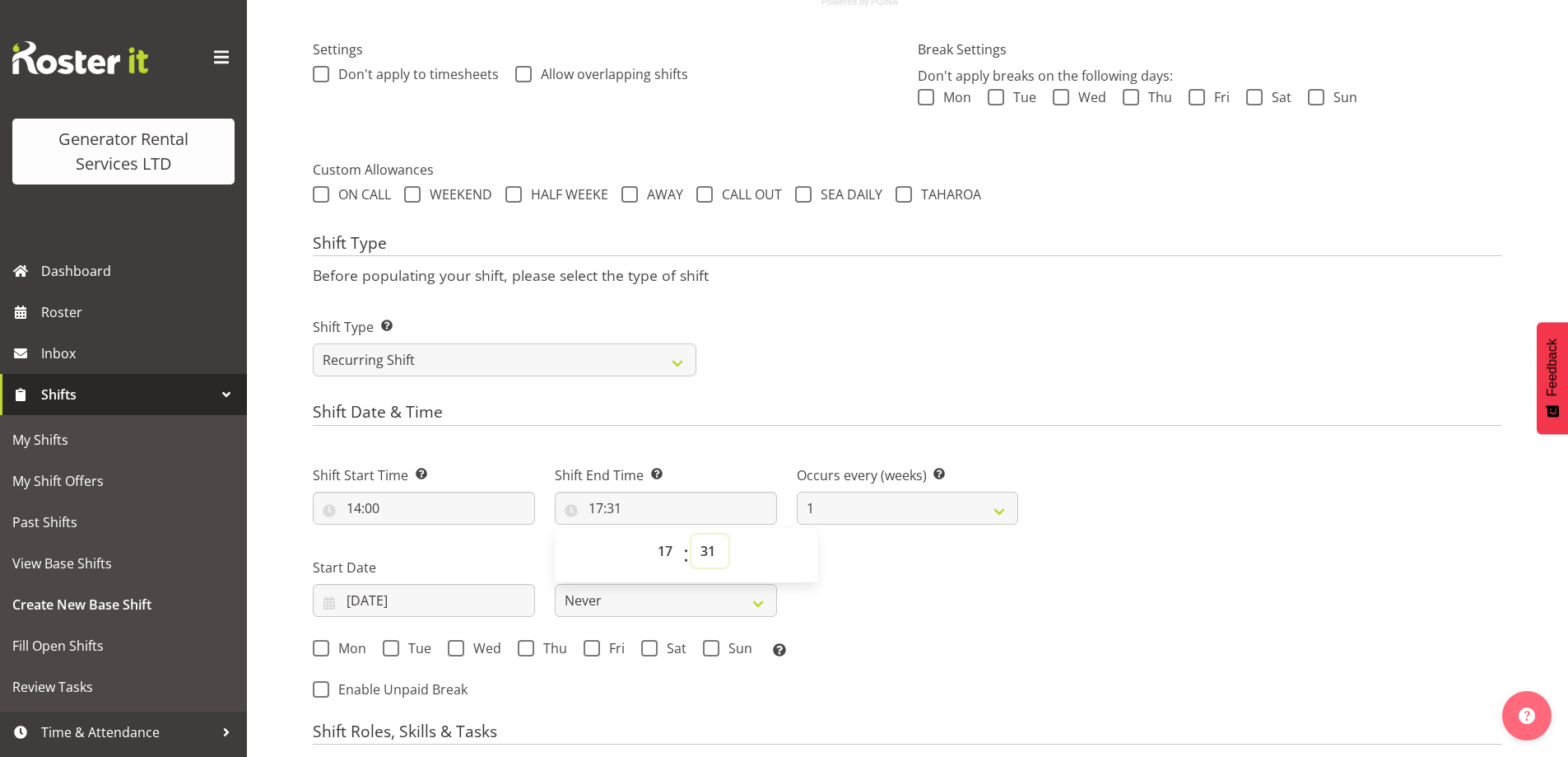
select select "0"
click at [691, 535] on select "00 01 02 03 04 05 06 07 08 09 10 11 12 13 14 15 16 17 18 19 20 21 22 23 24 25 2…" at bounding box center [709, 551] width 37 height 33
type input "17:00"
click at [451, 610] on input "[DATE]" at bounding box center [424, 600] width 222 height 33
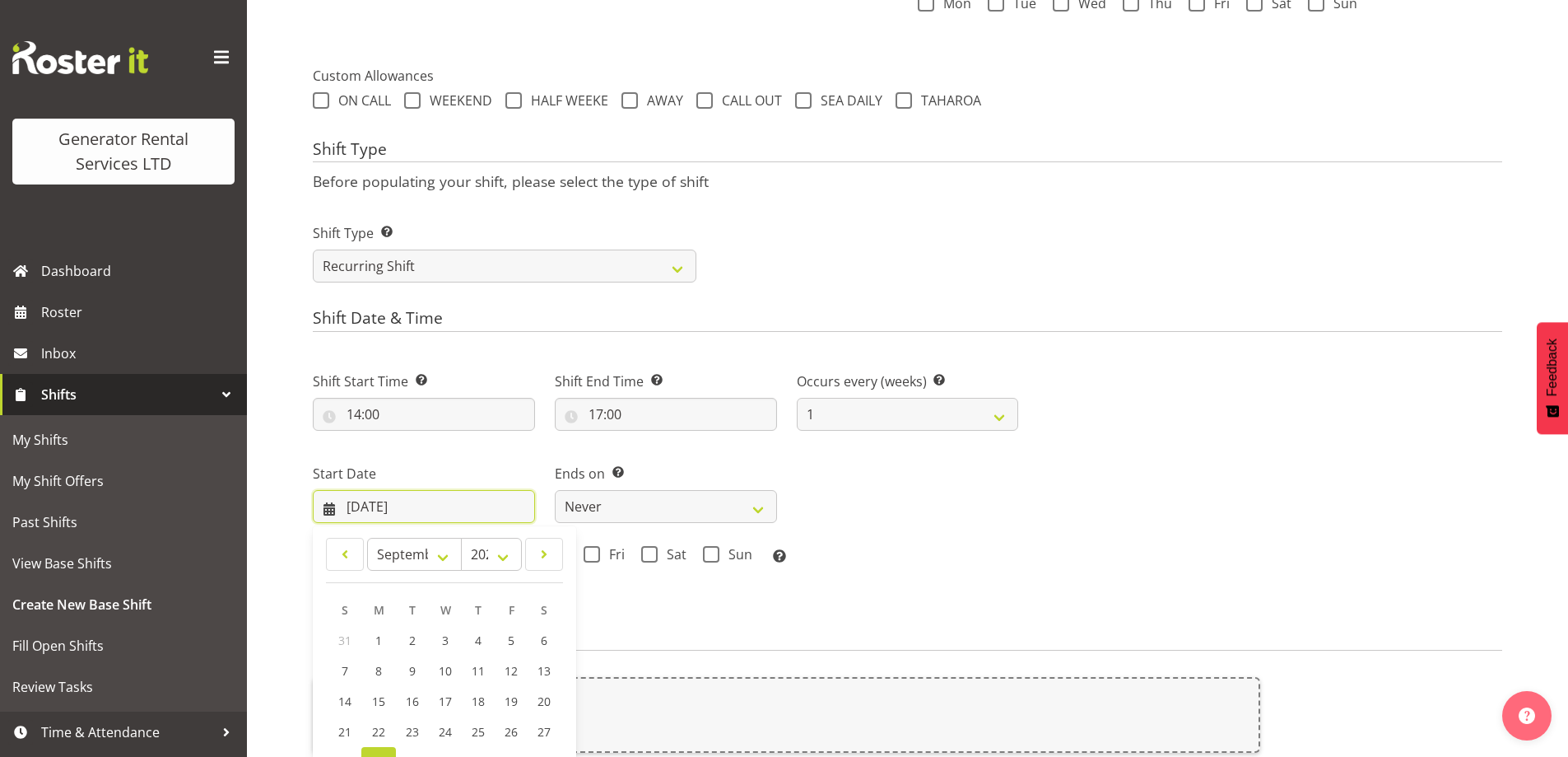
scroll to position [793, 0]
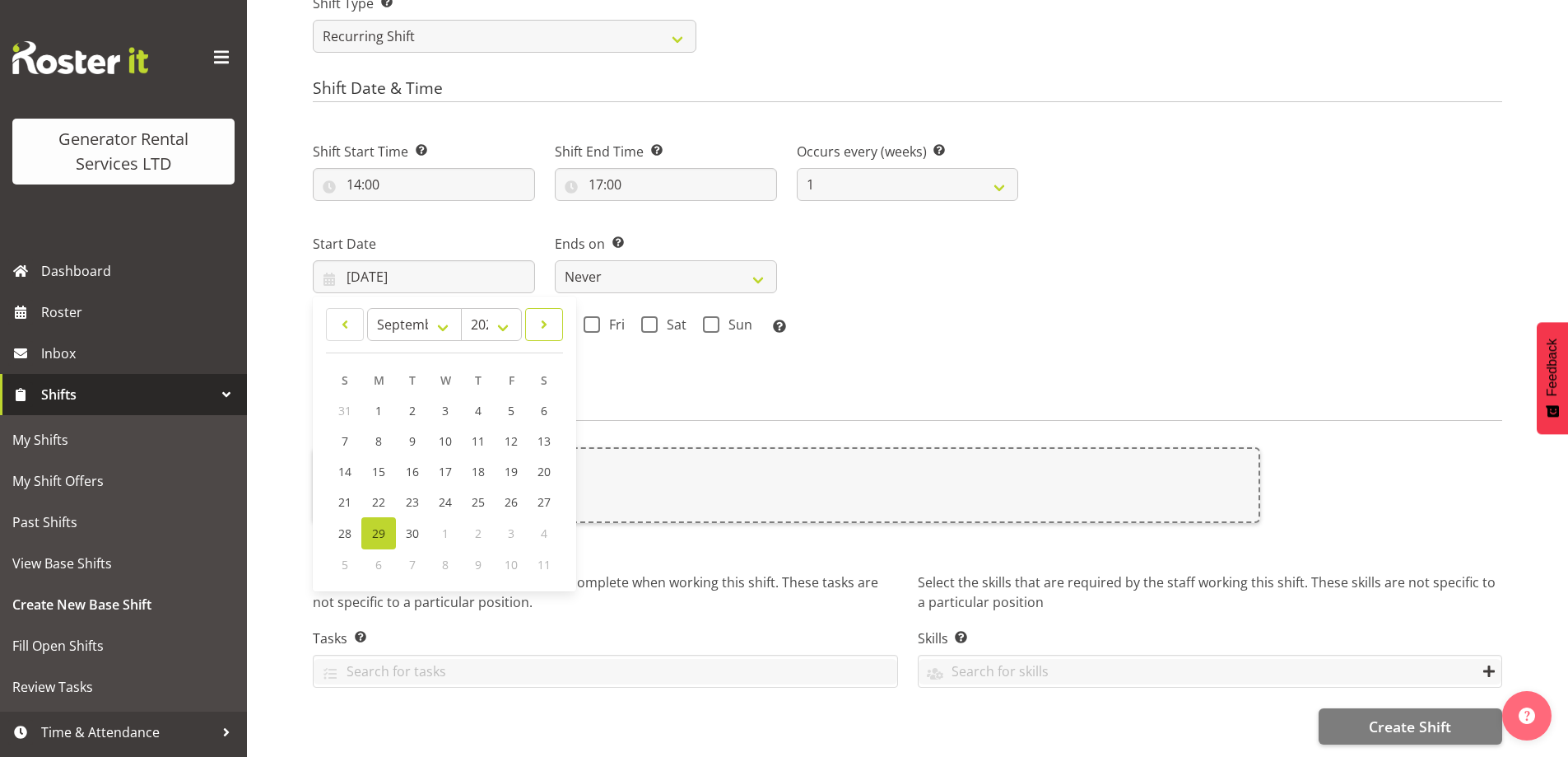
click at [558, 321] on link at bounding box center [544, 324] width 38 height 33
select select "9"
click at [446, 406] on span "1" at bounding box center [445, 411] width 7 height 15
type input "01/10/2025"
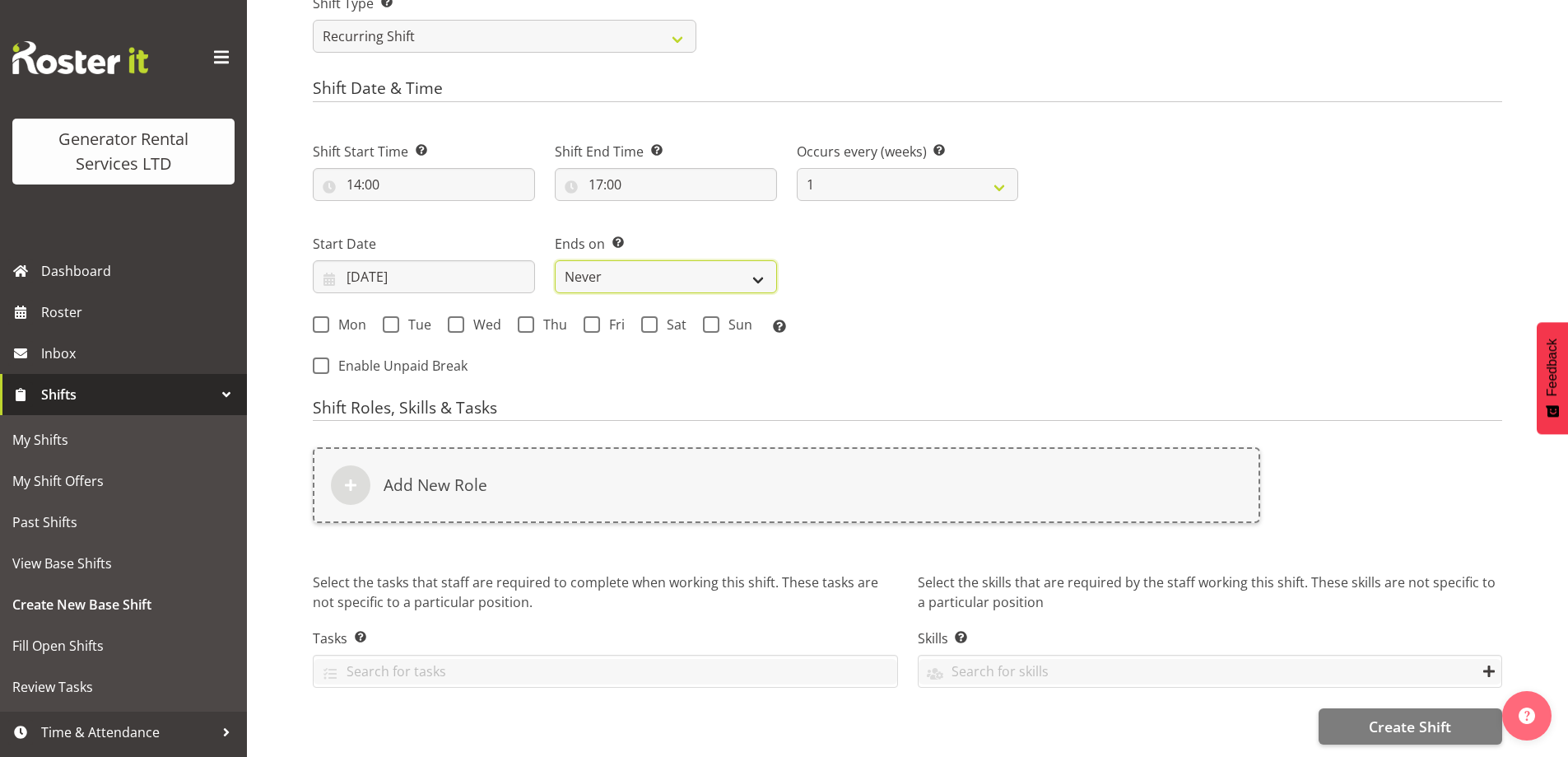
click at [687, 268] on select "Never On Date" at bounding box center [666, 276] width 222 height 33
select select "date"
click at [555, 260] on select "Never On Date" at bounding box center [666, 276] width 222 height 33
select select "8"
select select "2025"
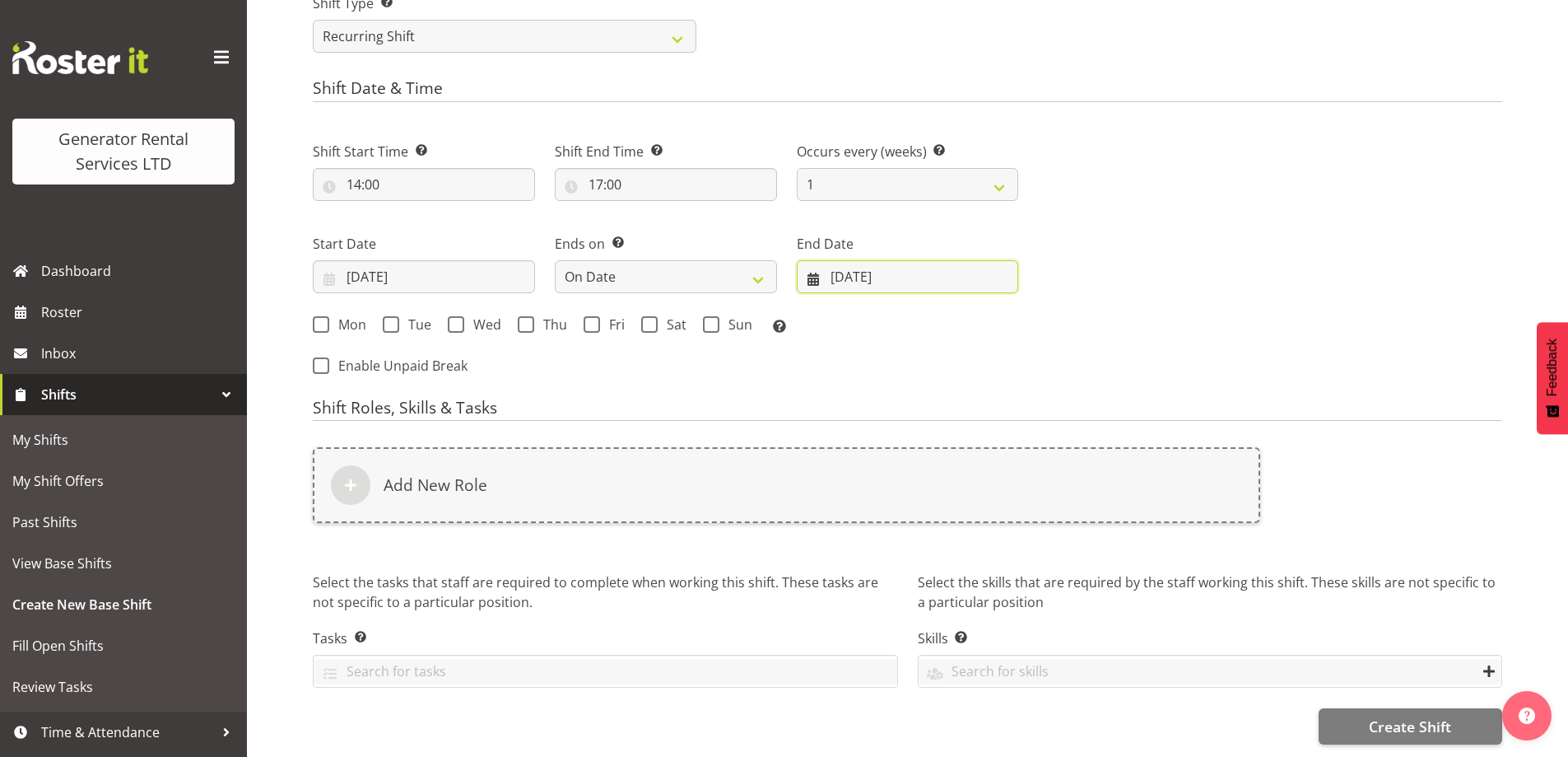
click at [878, 266] on input "29/09/2025" at bounding box center [908, 276] width 222 height 33
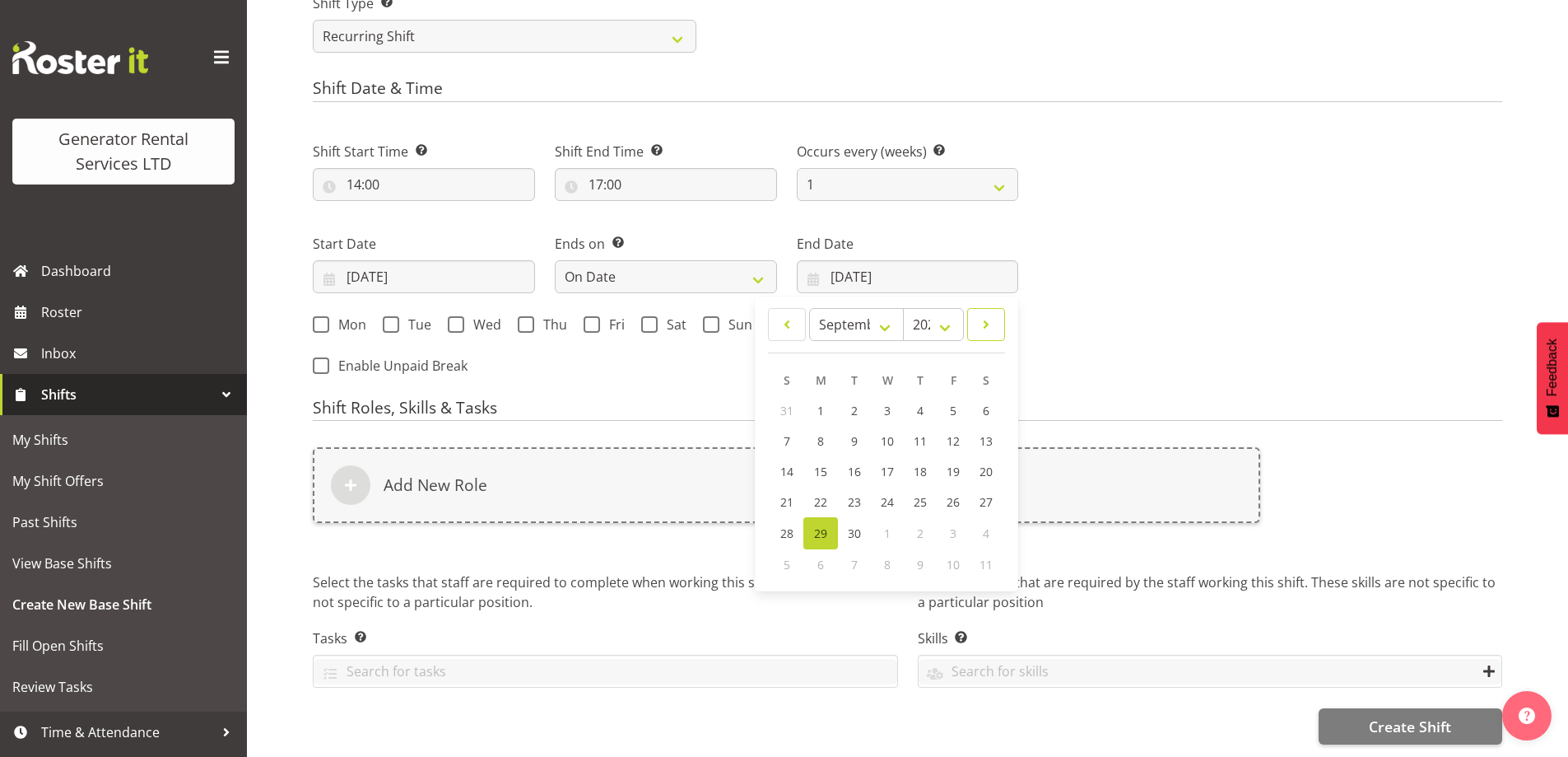
click at [986, 315] on span at bounding box center [986, 324] width 16 height 20
select select "9"
click at [886, 403] on span "1" at bounding box center [888, 411] width 7 height 15
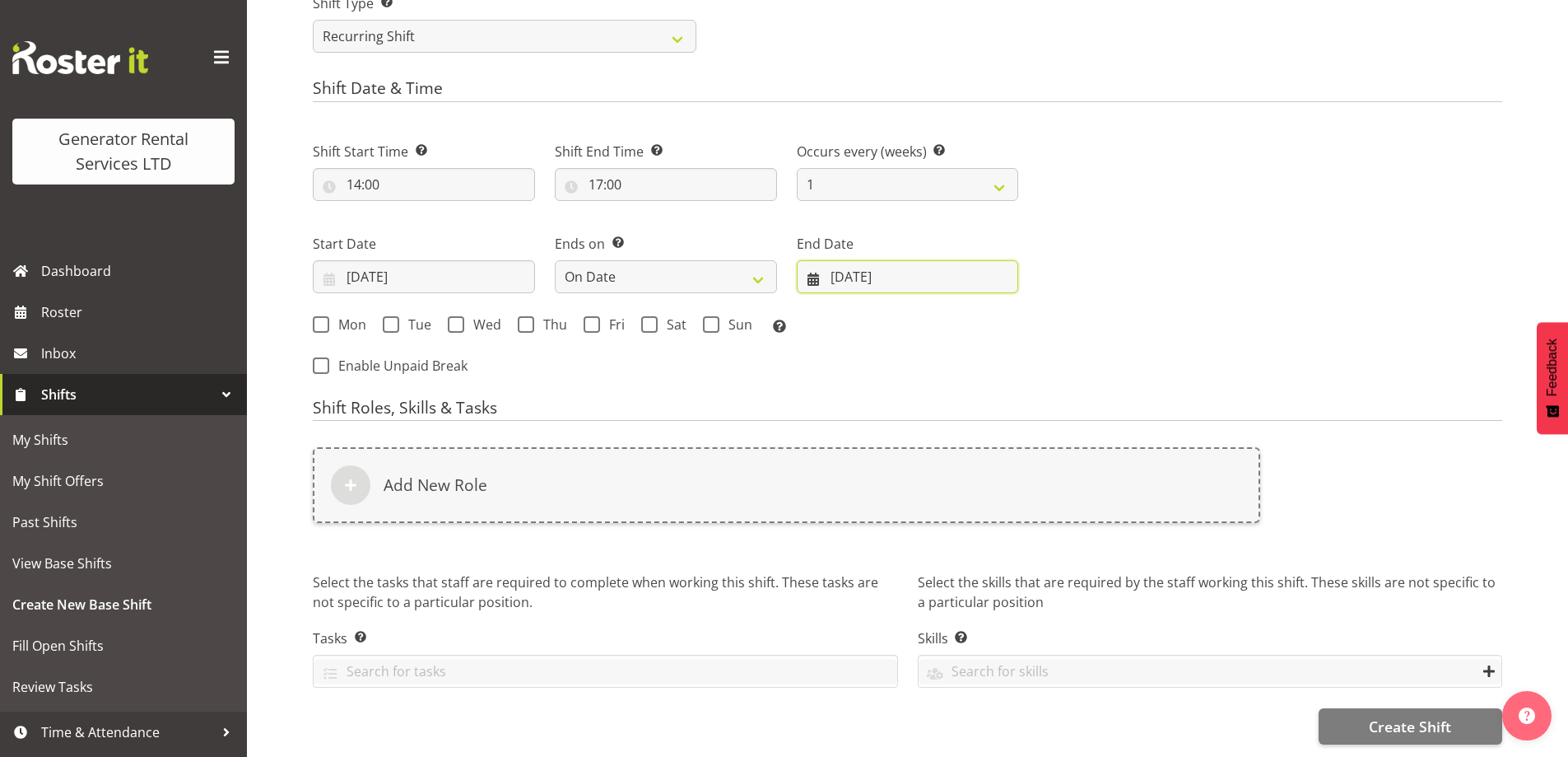
click at [932, 276] on input "01/10/2025" at bounding box center [908, 276] width 222 height 33
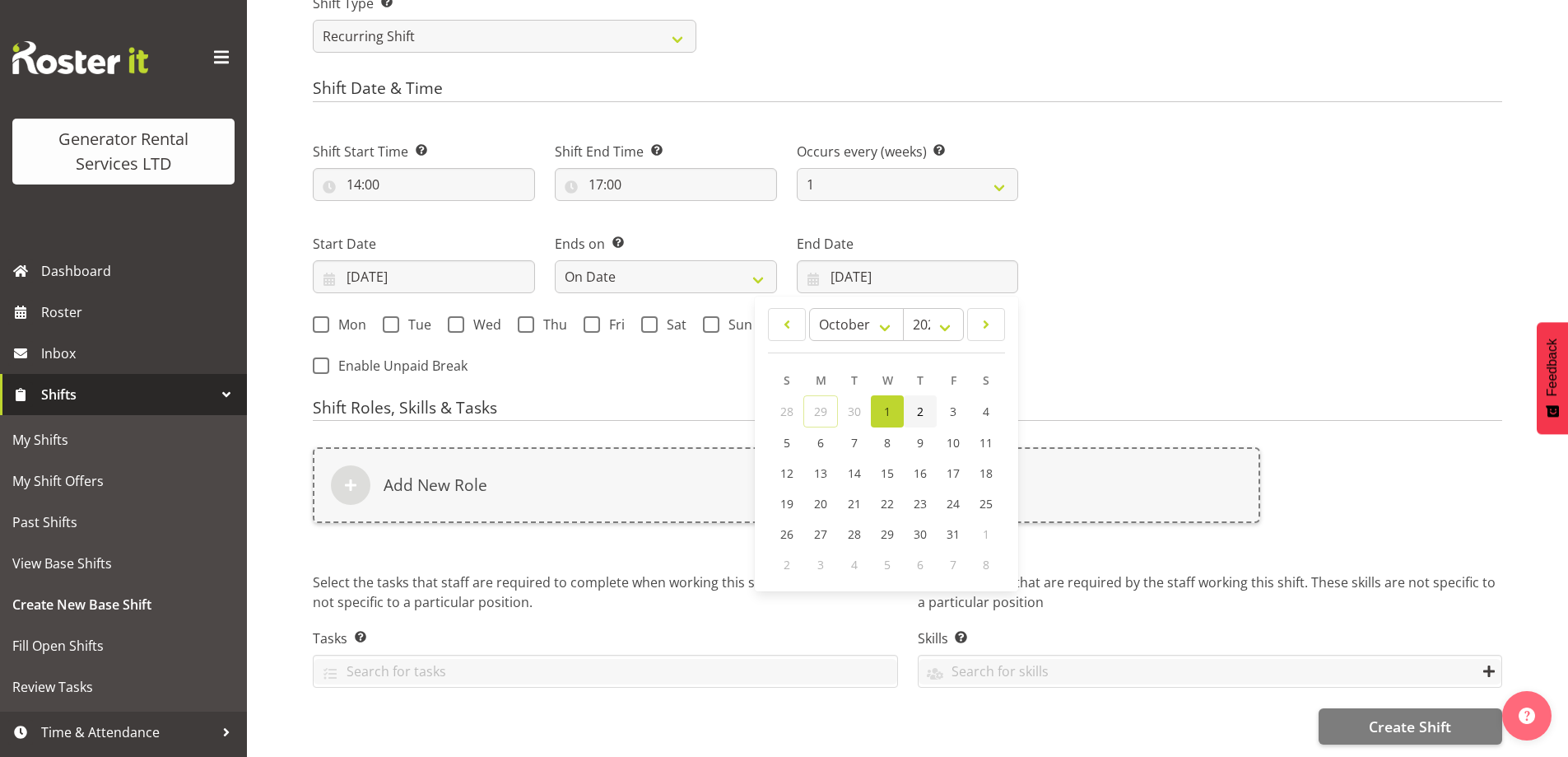
click at [926, 408] on link "2" at bounding box center [920, 411] width 33 height 32
type input "02/10/2025"
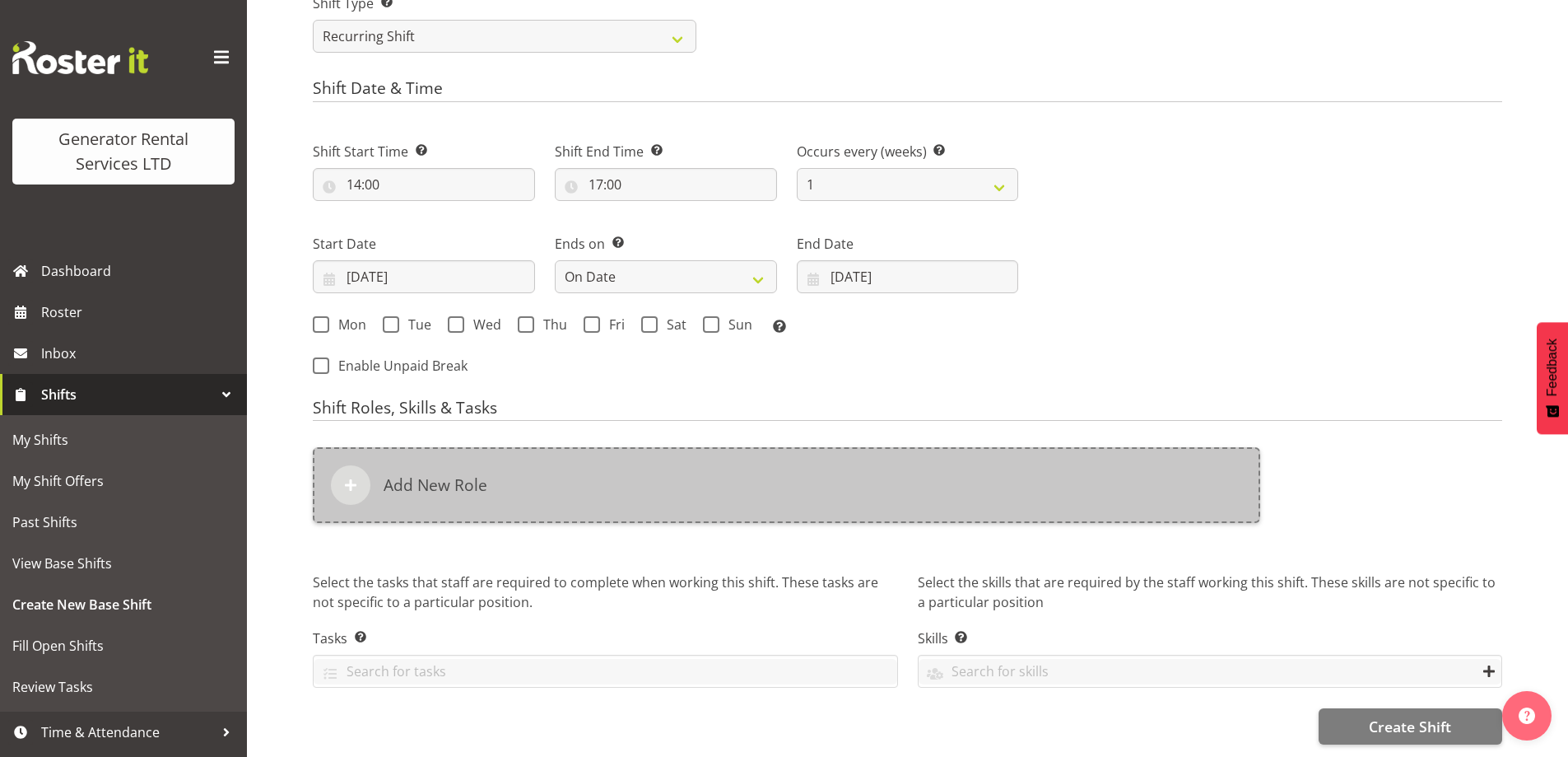
click at [765, 460] on div "Add New Role" at bounding box center [787, 485] width 947 height 76
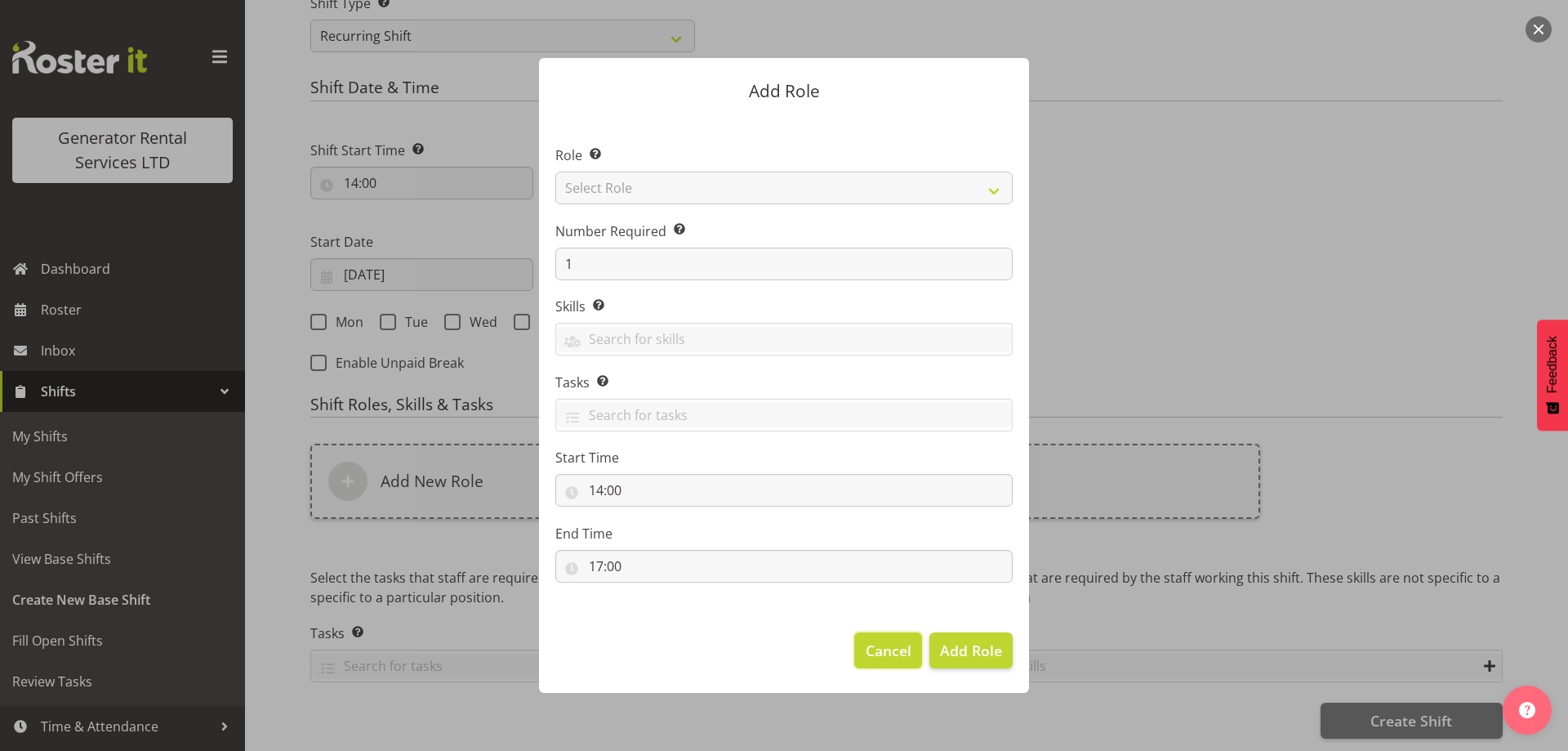
click at [885, 647] on span "Cancel" at bounding box center [889, 650] width 46 height 21
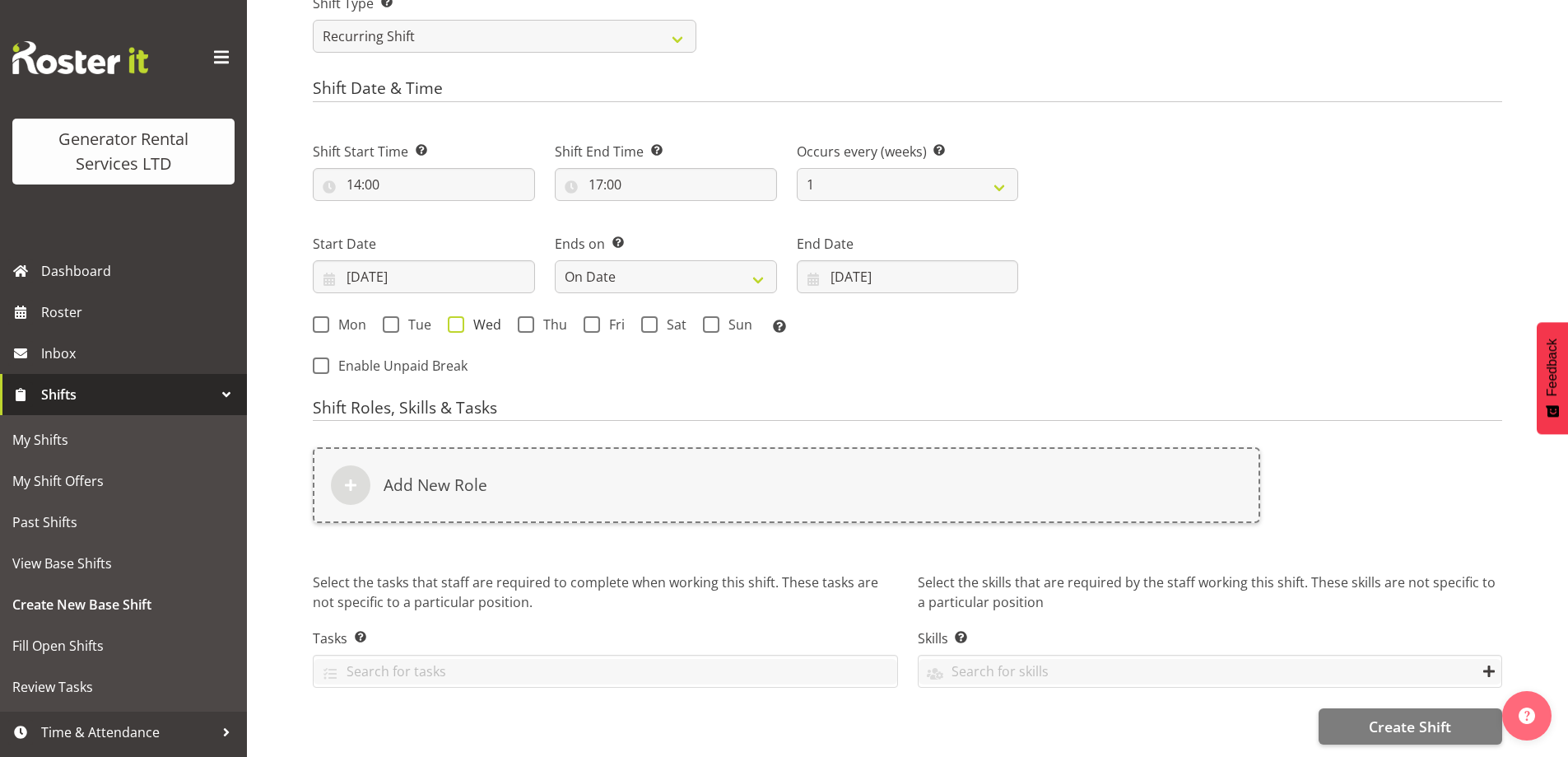
click at [455, 318] on span at bounding box center [455, 324] width 16 height 16
click at [455, 318] on input "Wed" at bounding box center [453, 324] width 10 height 10
checkbox input "true"
click at [526, 318] on span at bounding box center [526, 324] width 16 height 16
click at [526, 318] on input "Thu" at bounding box center [523, 324] width 10 height 10
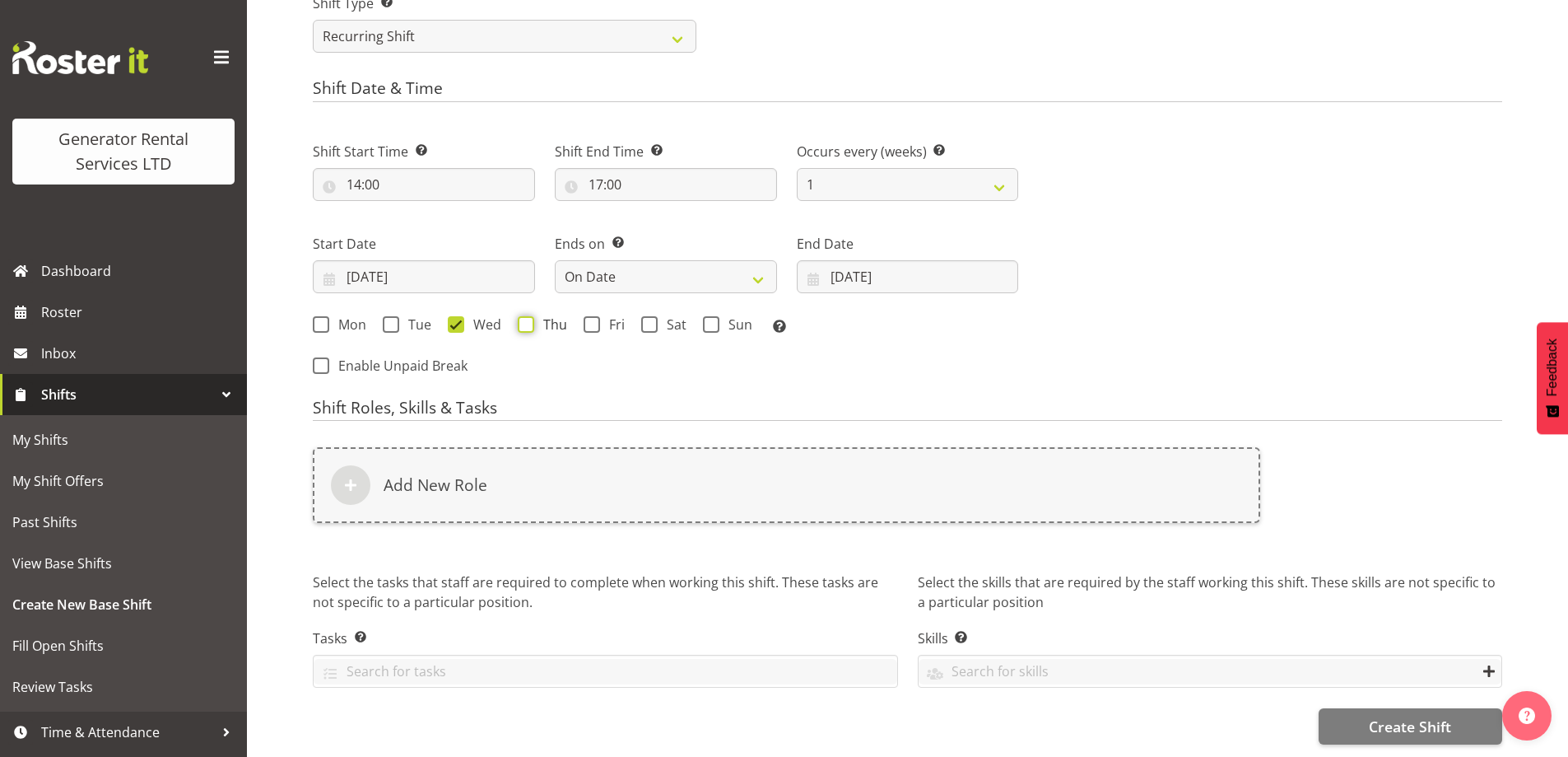
checkbox input "true"
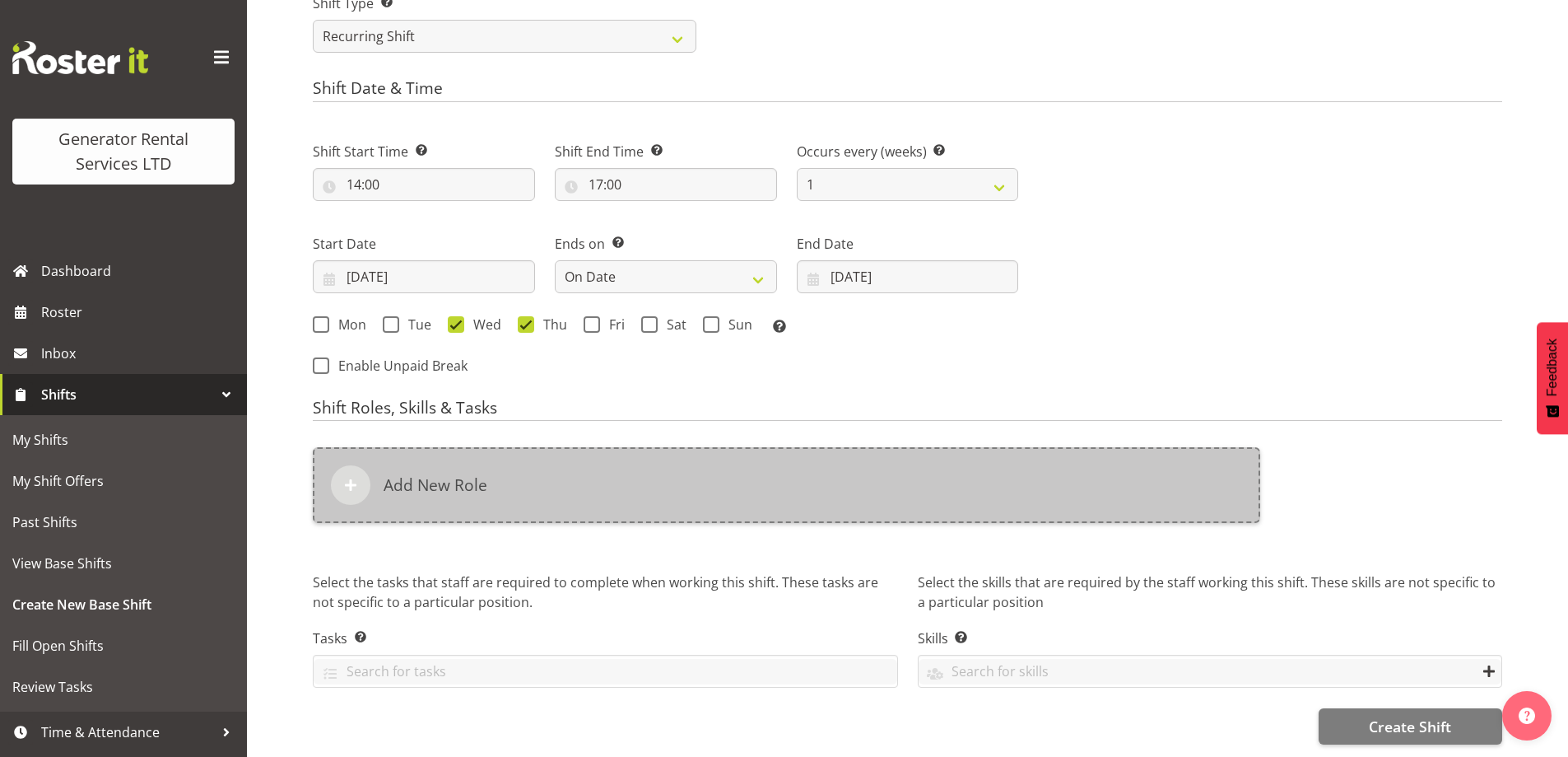
click at [588, 493] on div "Add New Role" at bounding box center [787, 485] width 947 height 76
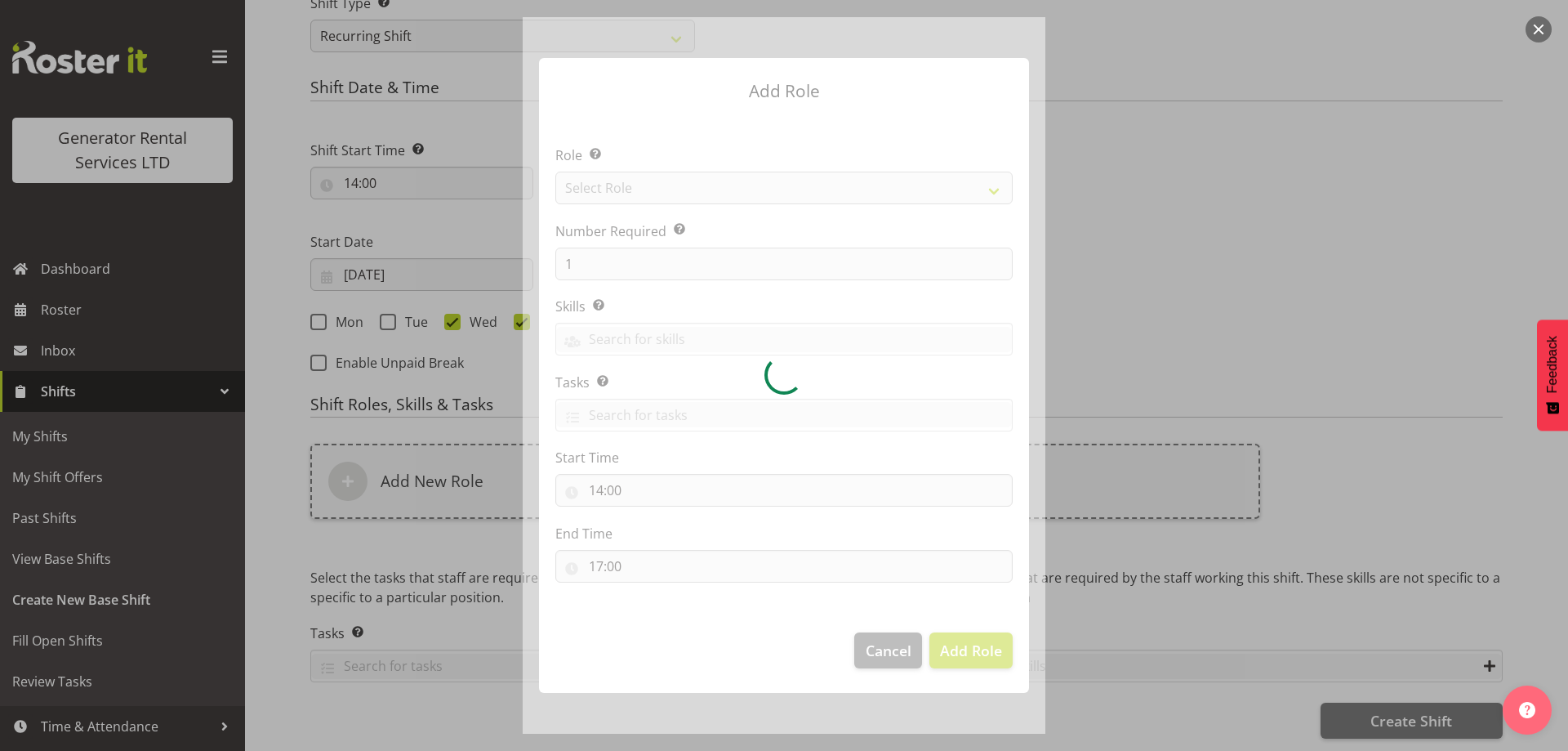
click at [681, 198] on div at bounding box center [784, 376] width 523 height 717
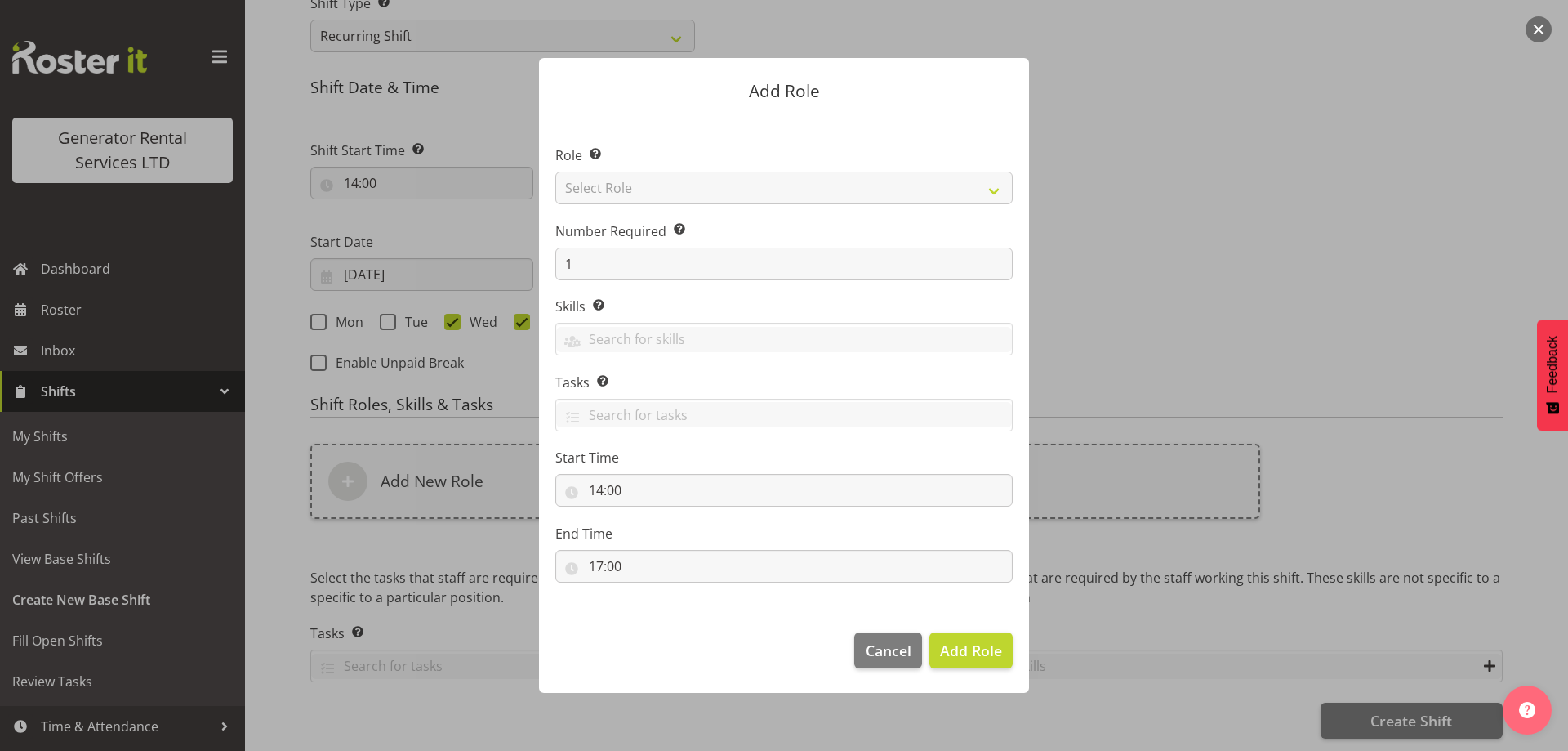
click at [681, 192] on section "Role Select the role you wish to add to the shift. Select Role Account Manager …" at bounding box center [784, 365] width 490 height 500
click at [681, 192] on select "Select Role Account Manager Electrician Engineering GM HSEQ manager MECH Mechan…" at bounding box center [783, 188] width 457 height 32
select select "20"
click at [555, 172] on select "Select Role Account Manager Electrician Engineering GM HSEQ manager MECH Mechan…" at bounding box center [783, 188] width 457 height 32
click at [981, 641] on span "Add Role" at bounding box center [970, 650] width 62 height 20
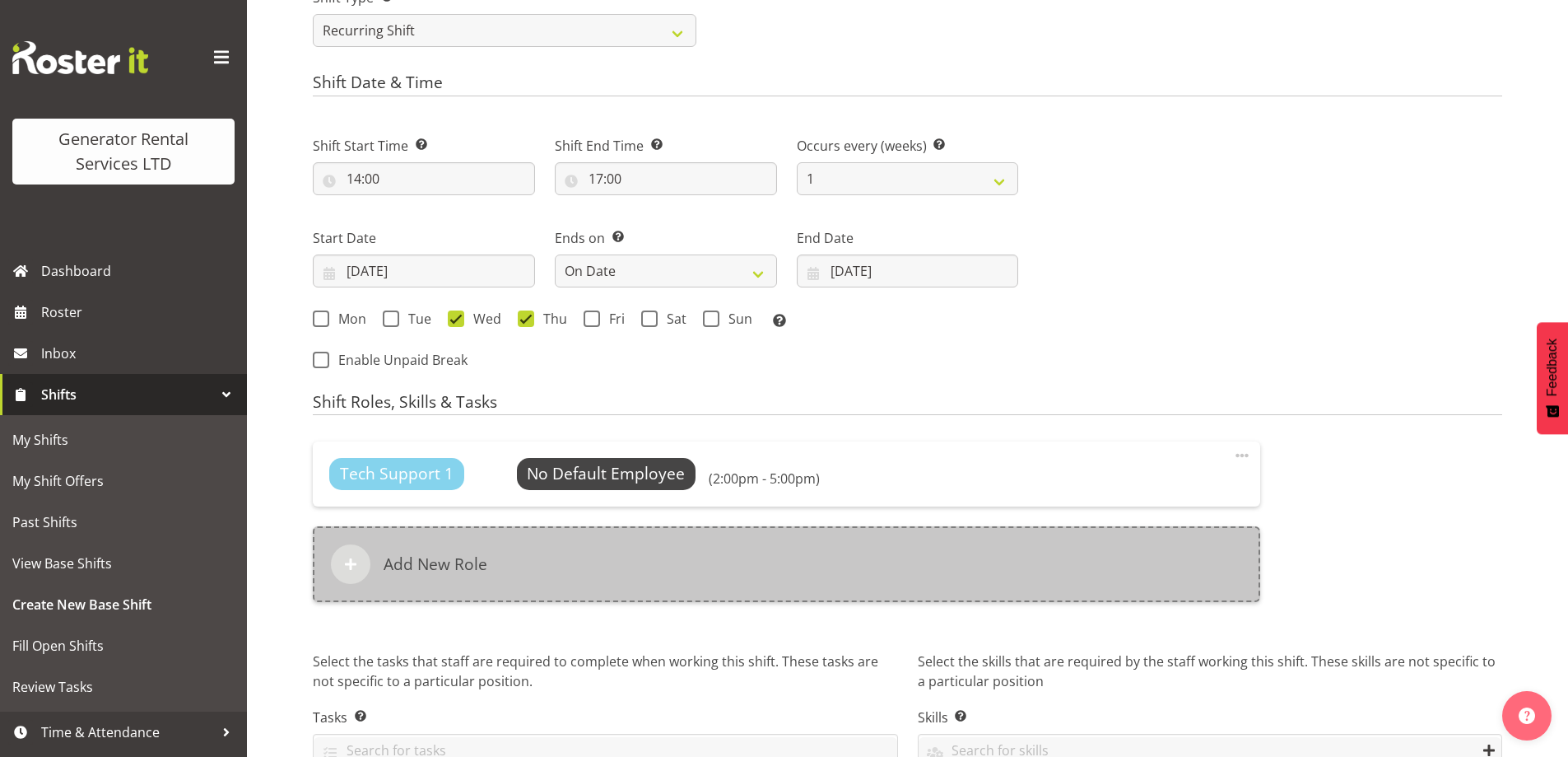
scroll to position [884, 0]
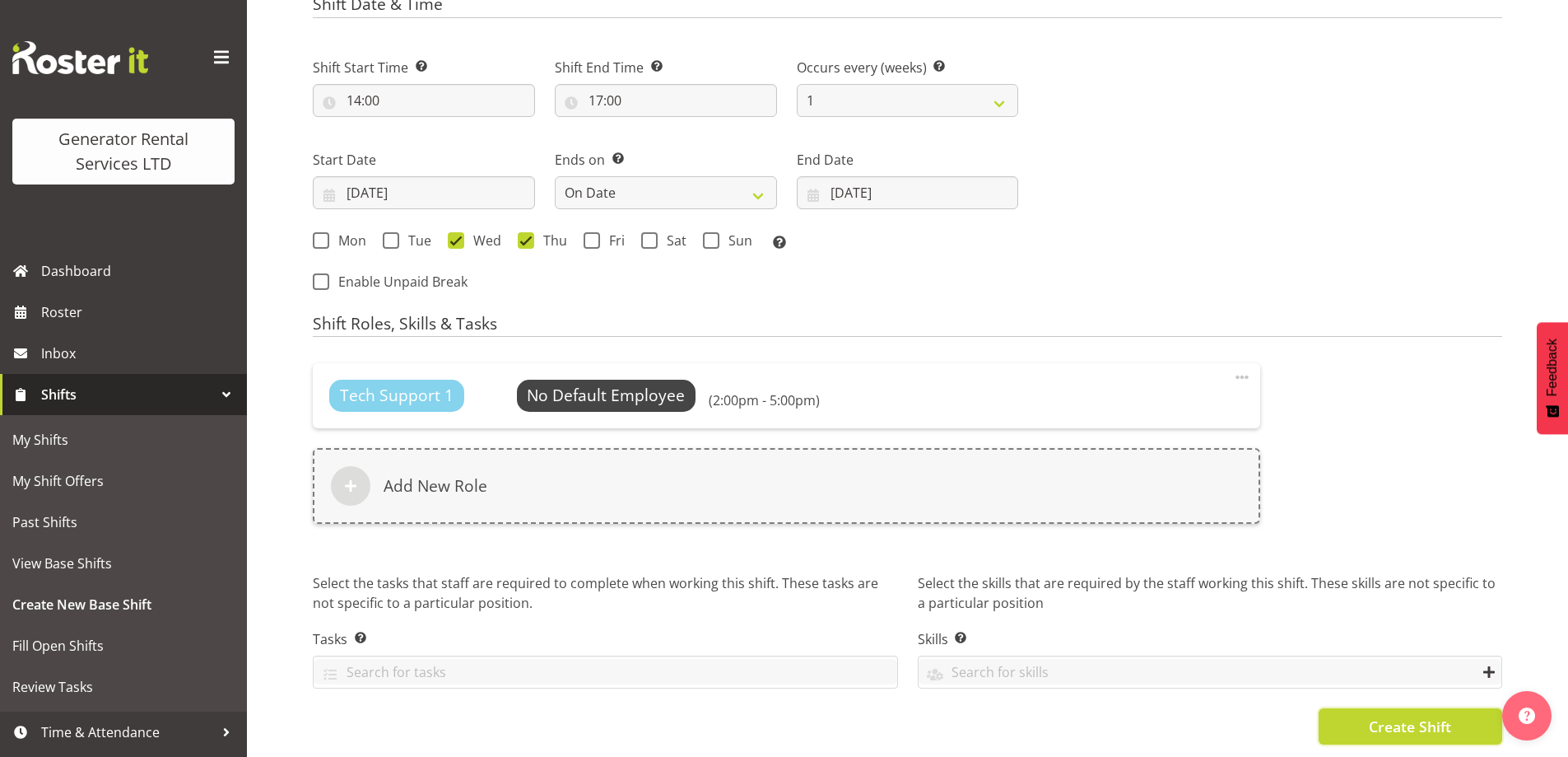
click at [1354, 708] on button "Create Shift" at bounding box center [1410, 726] width 184 height 36
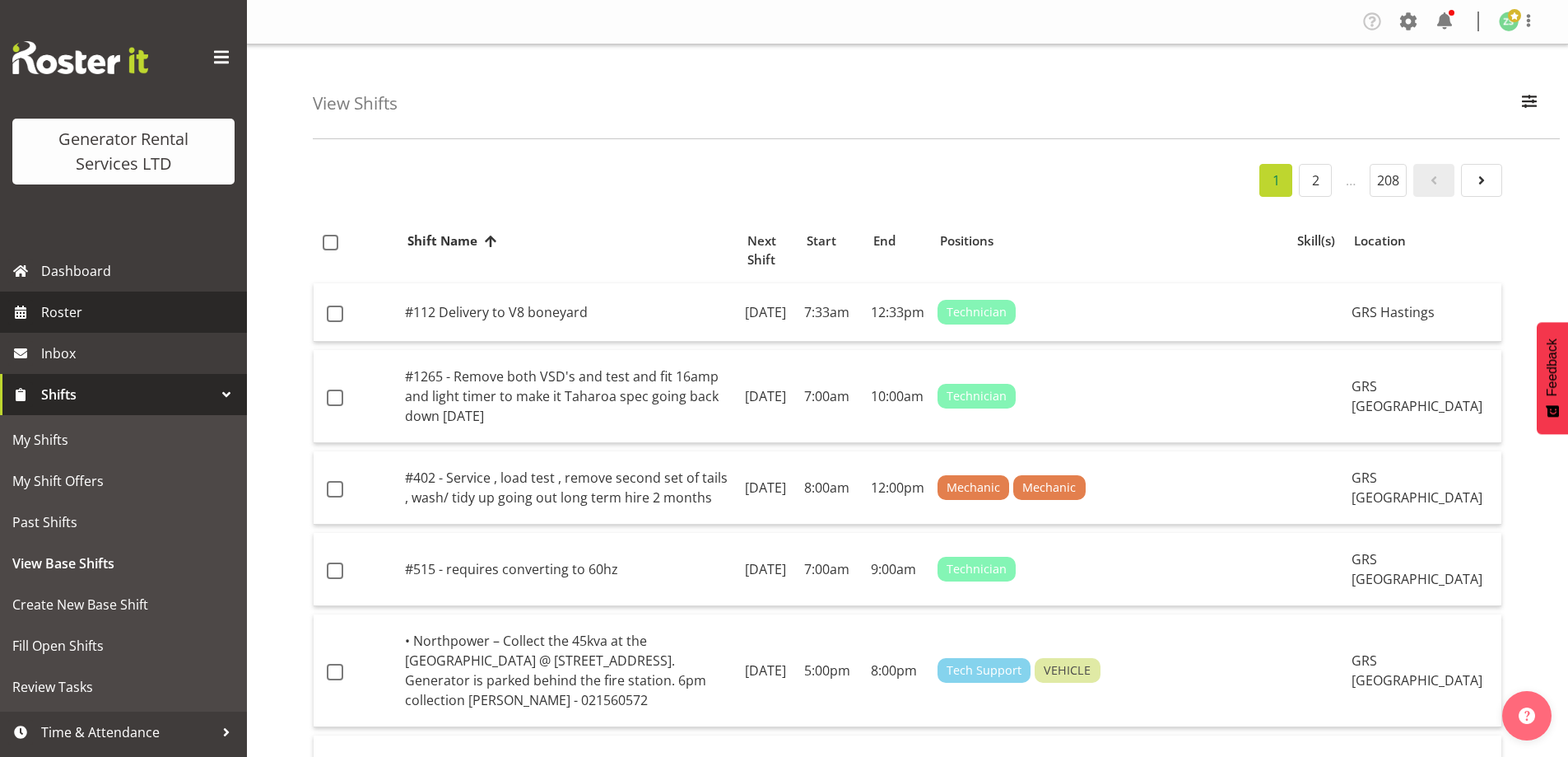
click at [155, 308] on span "Roster" at bounding box center [140, 312] width 197 height 25
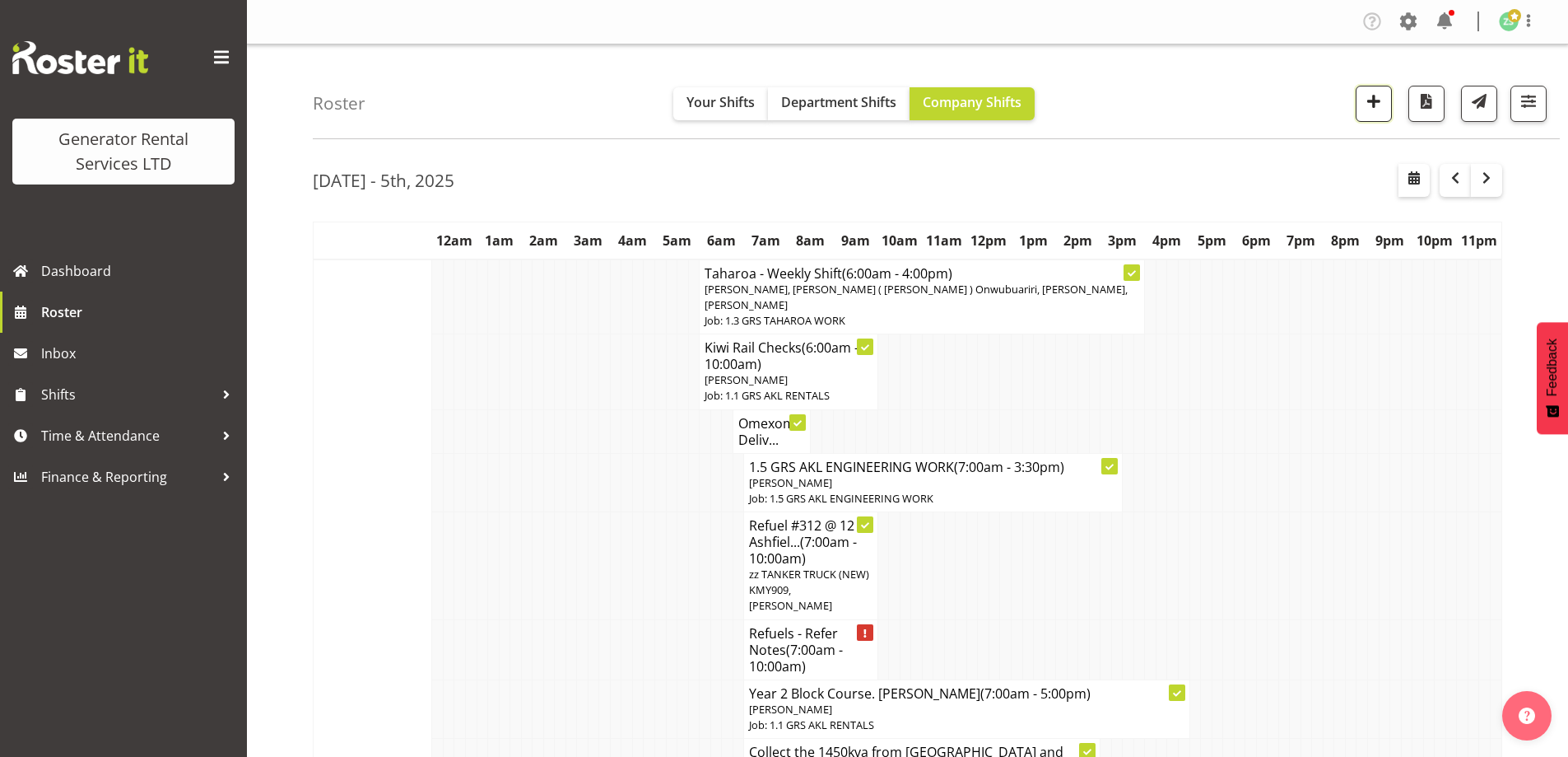
click at [1368, 112] on span "button" at bounding box center [1373, 101] width 21 height 21
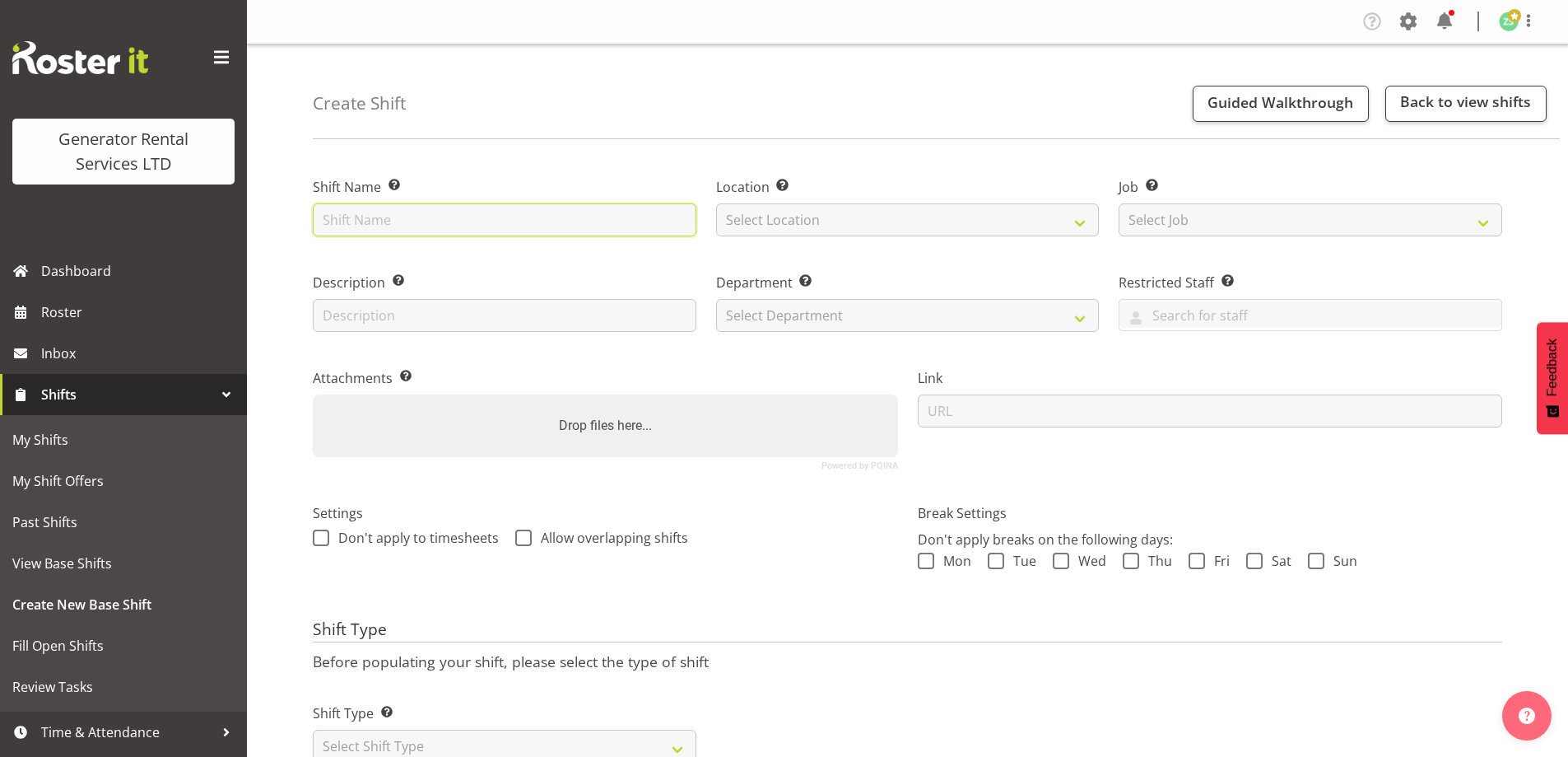
drag, startPoint x: 0, startPoint y: 0, endPoint x: 447, endPoint y: 227, distance: 501.3
click at [447, 227] on input "text" at bounding box center [504, 220] width 383 height 33
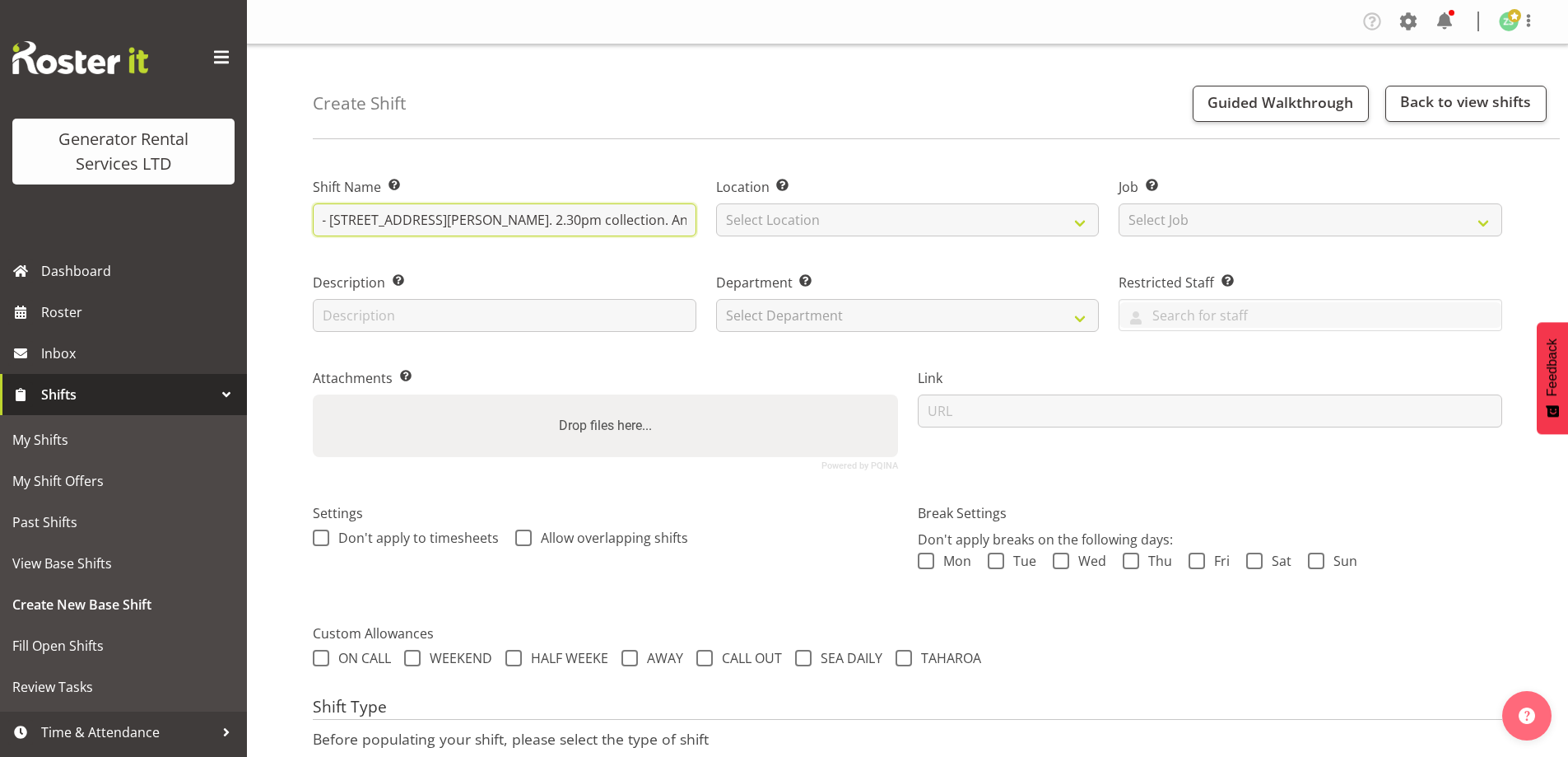
scroll to position [0, 460]
type input "Northpower - Shutdown and collect the 1250kva at [GEOGRAPHIC_DATA] - [STREET_AD…"
drag, startPoint x: 539, startPoint y: 220, endPoint x: 878, endPoint y: 232, distance: 339.2
click at [878, 232] on div "Shift Name Enter a name for the shift (e.g. Day Shift). Northpower - Shutdown a…" at bounding box center [908, 317] width 1209 height 326
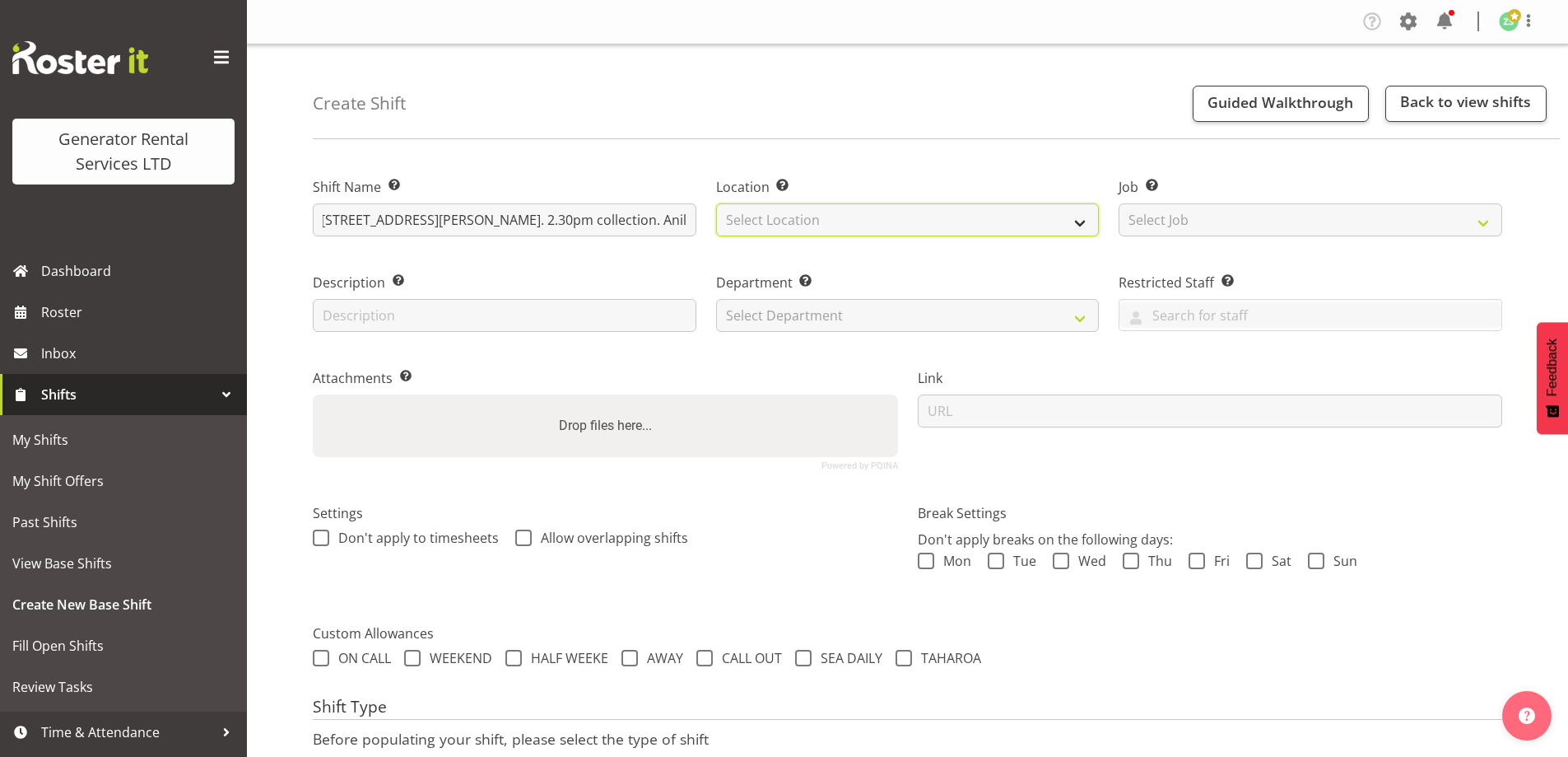
scroll to position [0, 0]
click at [885, 219] on select "Select Location [GEOGRAPHIC_DATA] [GEOGRAPHIC_DATA]" at bounding box center [908, 220] width 383 height 33
select select "28"
click at [716, 203] on select "Select Location [GEOGRAPHIC_DATA] [GEOGRAPHIC_DATA]" at bounding box center [908, 220] width 383 height 33
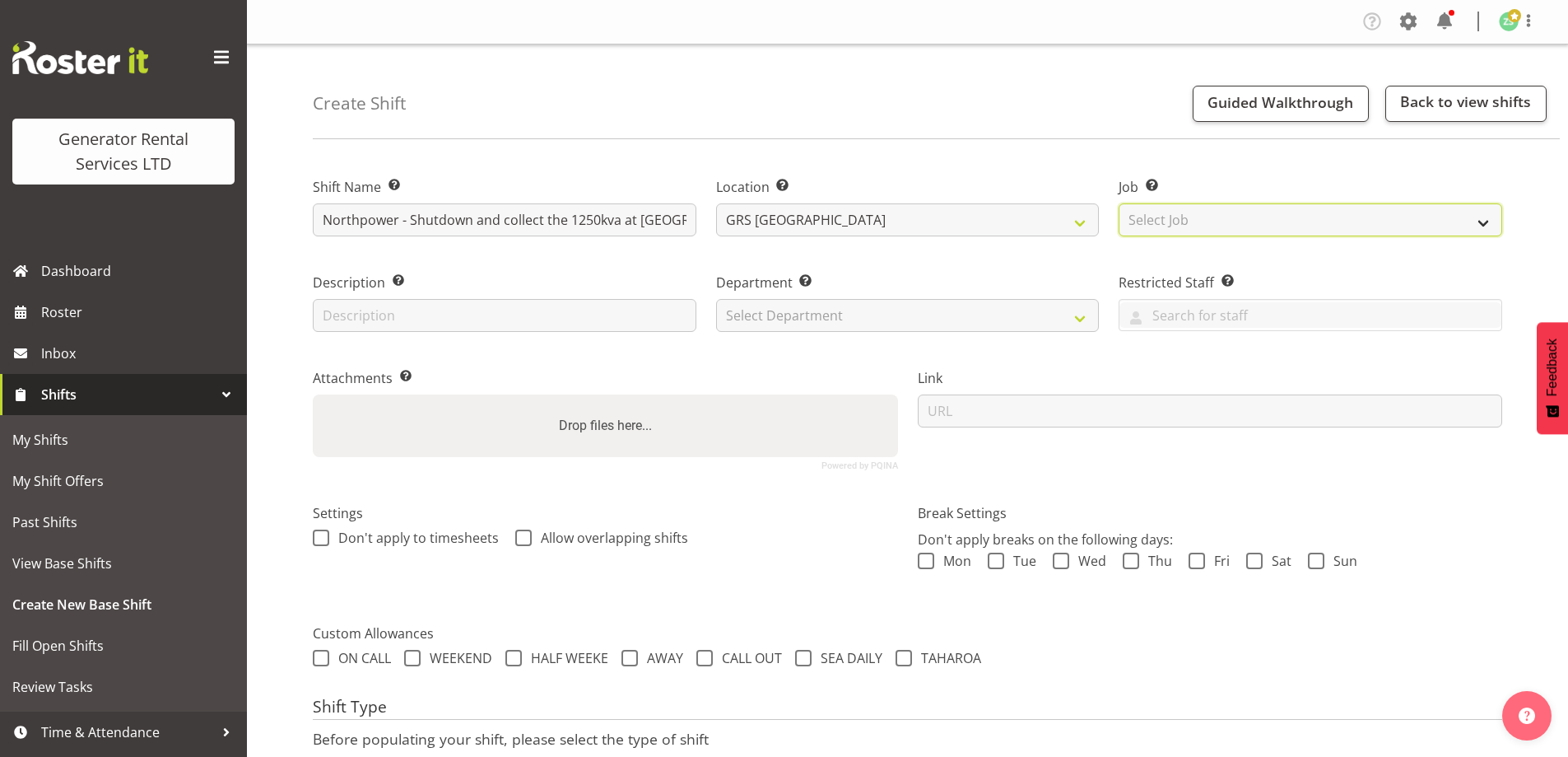
drag, startPoint x: 1165, startPoint y: 215, endPoint x: 1168, endPoint y: 224, distance: 9.5
click at [1166, 218] on select "Select Job Create new job 1.1 GRS AKL RENTALS 1.1 GRS AKL RENTALS AC 1.1 GRS AK…" at bounding box center [1310, 220] width 383 height 33
select select "9"
click at [1119, 203] on select "Select Job Create new job 1.1 GRS AKL RENTALS 1.1 GRS AKL RENTALS AC 1.1 GRS AK…" at bounding box center [1310, 220] width 383 height 33
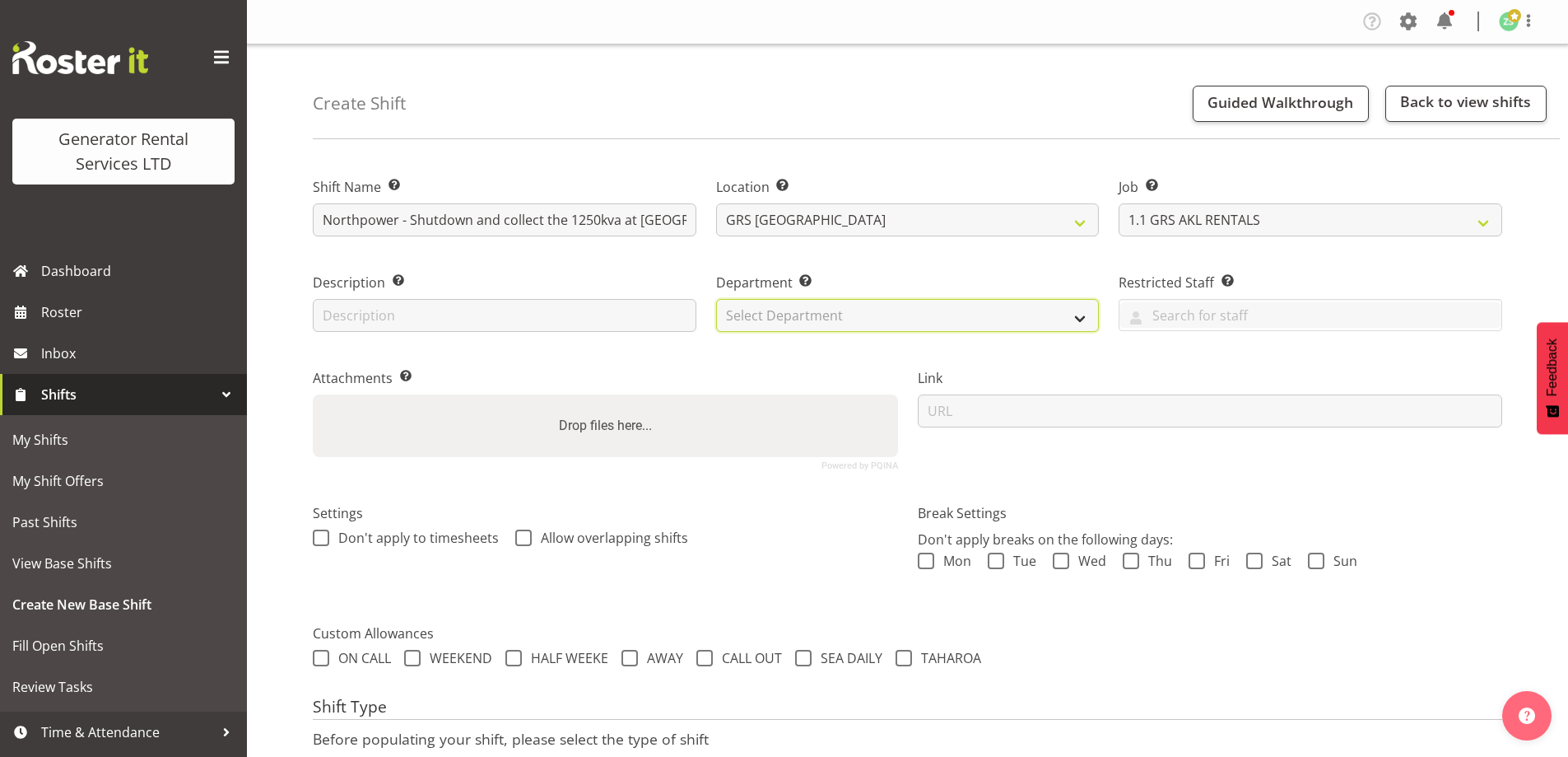
click at [971, 317] on select "Select Department GRS ADMIN AKL GRS HIRE AKL GRS HIRE TGA GRS HIRE HST GRS ENGI…" at bounding box center [908, 315] width 383 height 33
select select "20"
click at [716, 299] on select "Select Department GRS ADMIN AKL GRS HIRE AKL GRS HIRE TGA GRS HIRE HST GRS ENGI…" at bounding box center [908, 315] width 383 height 33
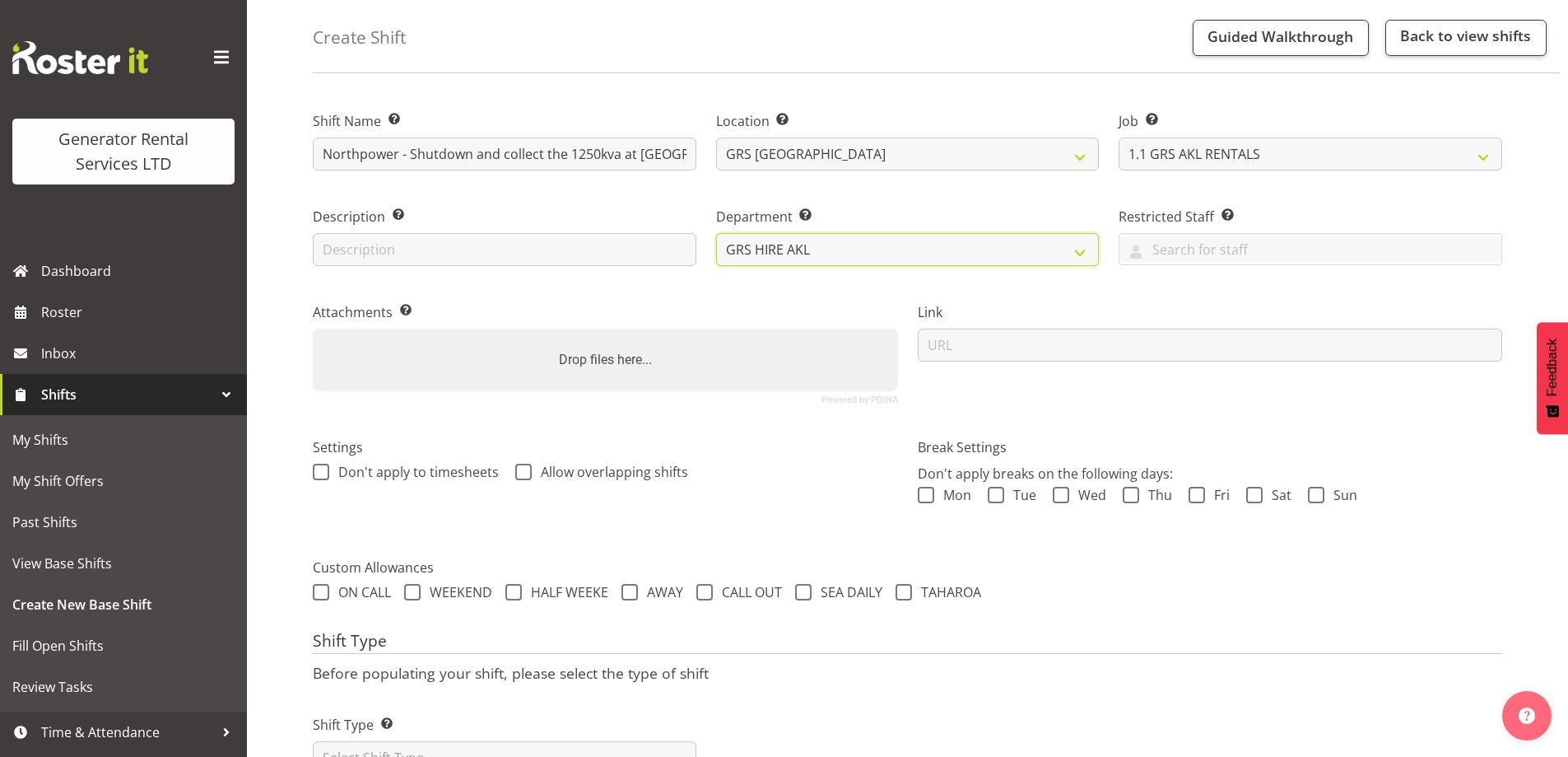
scroll to position [134, 0]
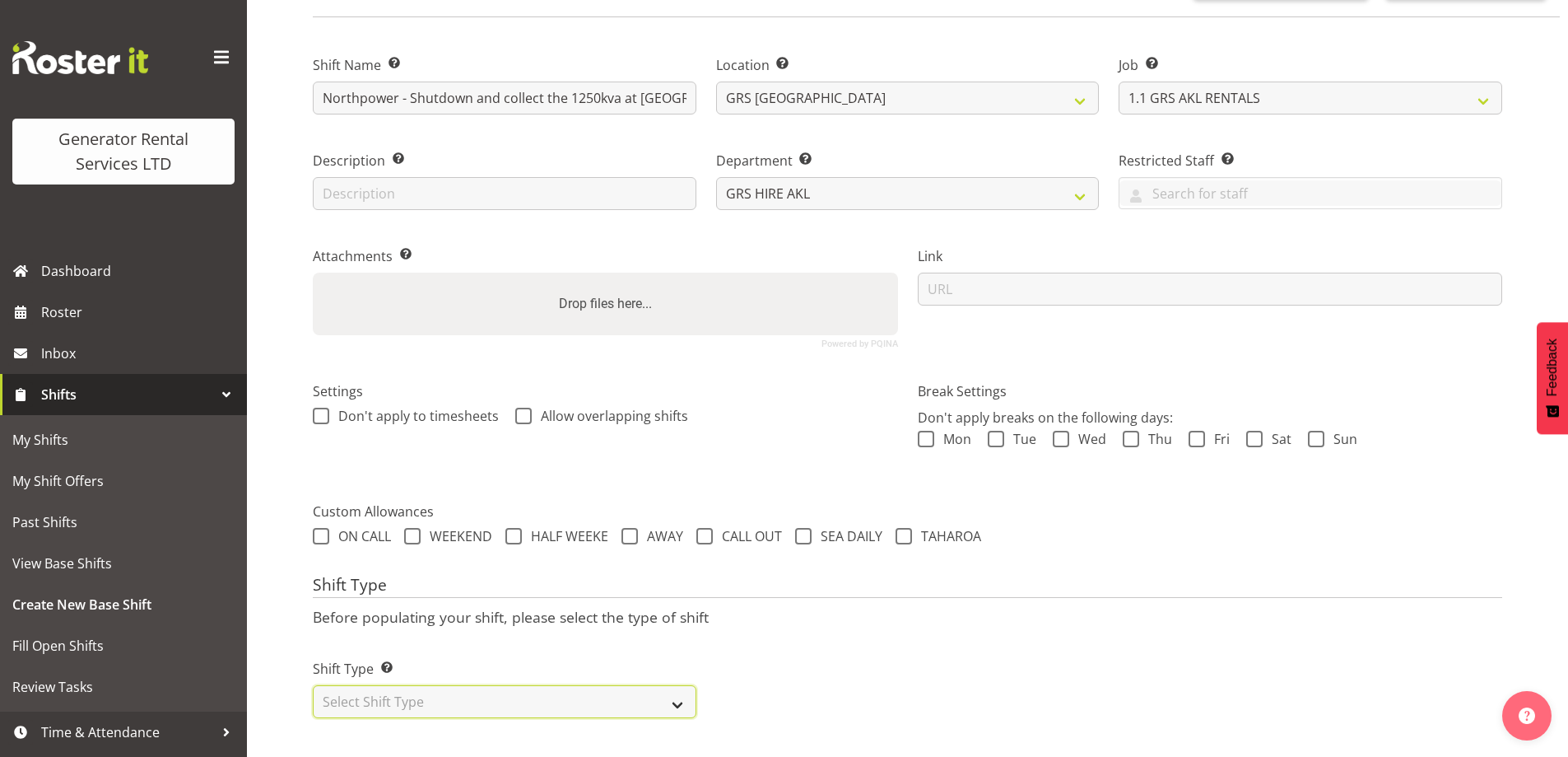
click at [401, 697] on select "Select Shift Type One Off Shift Recurring Shift Rotating Shift" at bounding box center [504, 701] width 383 height 33
select select "one_off"
click at [313, 685] on select "Select Shift Type One Off Shift Recurring Shift Rotating Shift" at bounding box center [504, 701] width 383 height 33
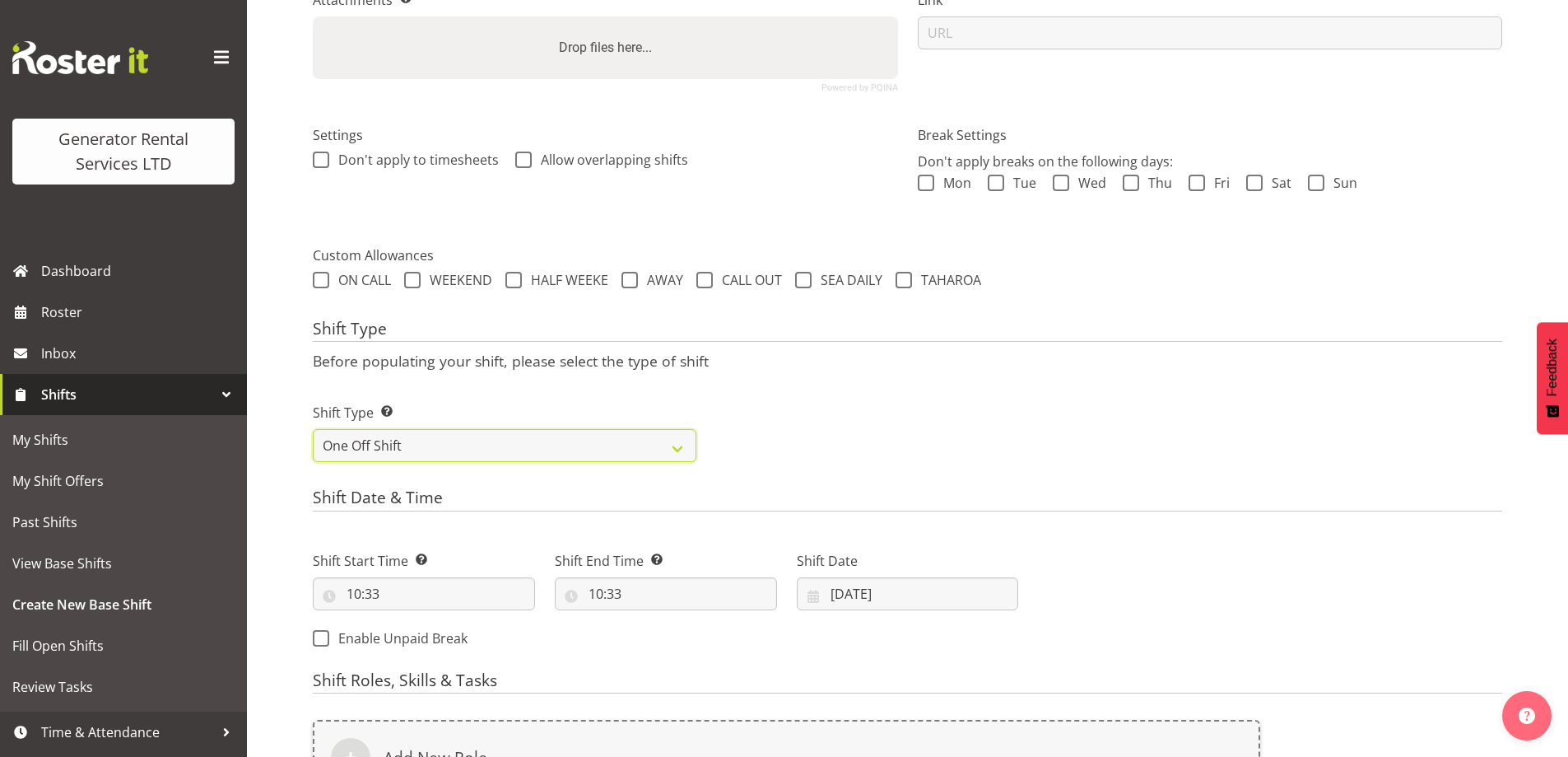
scroll to position [546, 0]
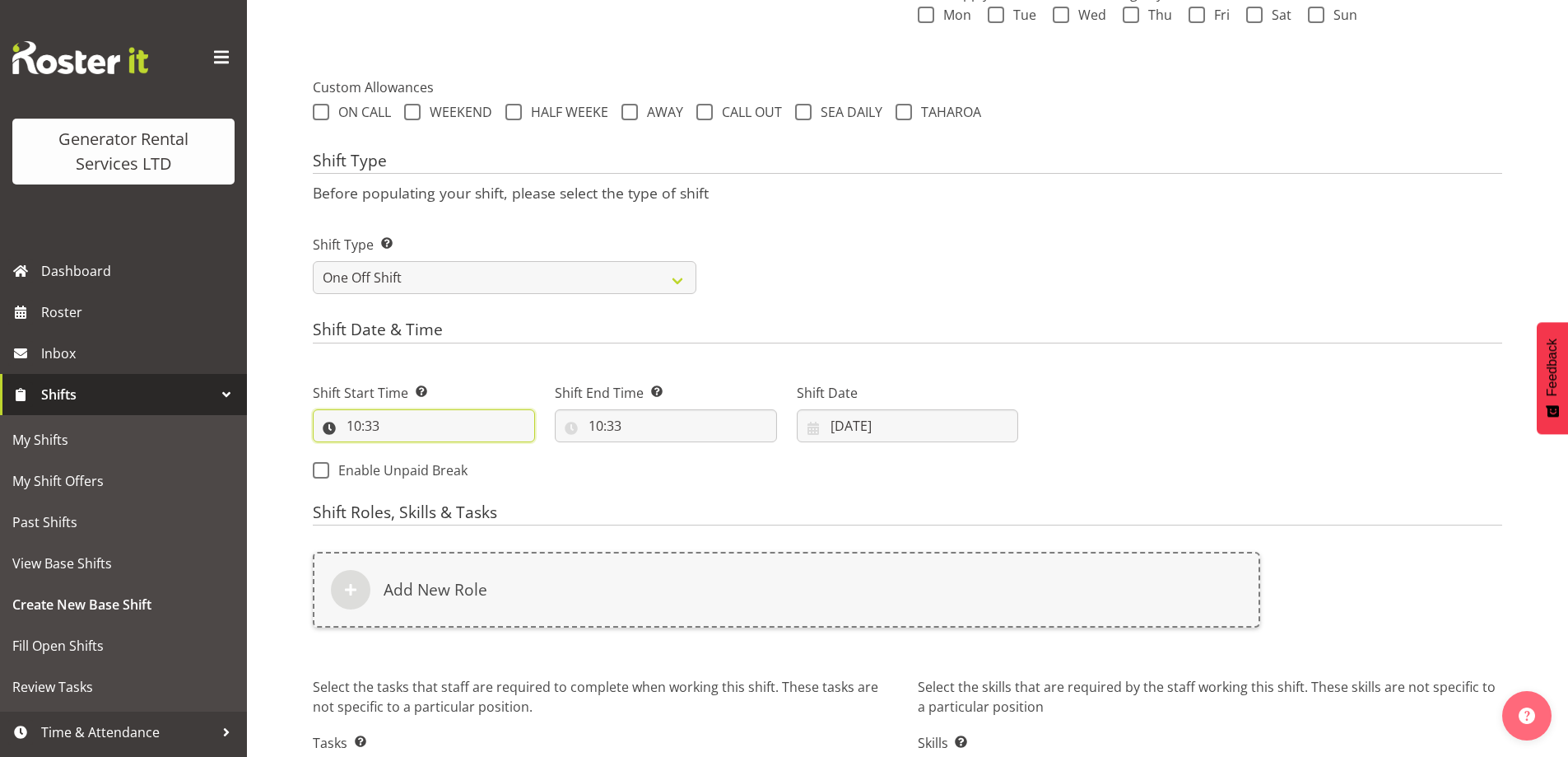
click at [454, 426] on input "10:33" at bounding box center [424, 426] width 222 height 33
click at [424, 469] on select "00 01 02 03 04 05 06 07 08 09 10 11 12 13 14 15 16 17 18 19 20 21 22 23" at bounding box center [425, 469] width 37 height 33
select select "13"
click at [407, 452] on select "00 01 02 03 04 05 06 07 08 09 10 11 12 13 14 15 16 17 18 19 20 21 22 23" at bounding box center [425, 469] width 37 height 33
type input "13:33"
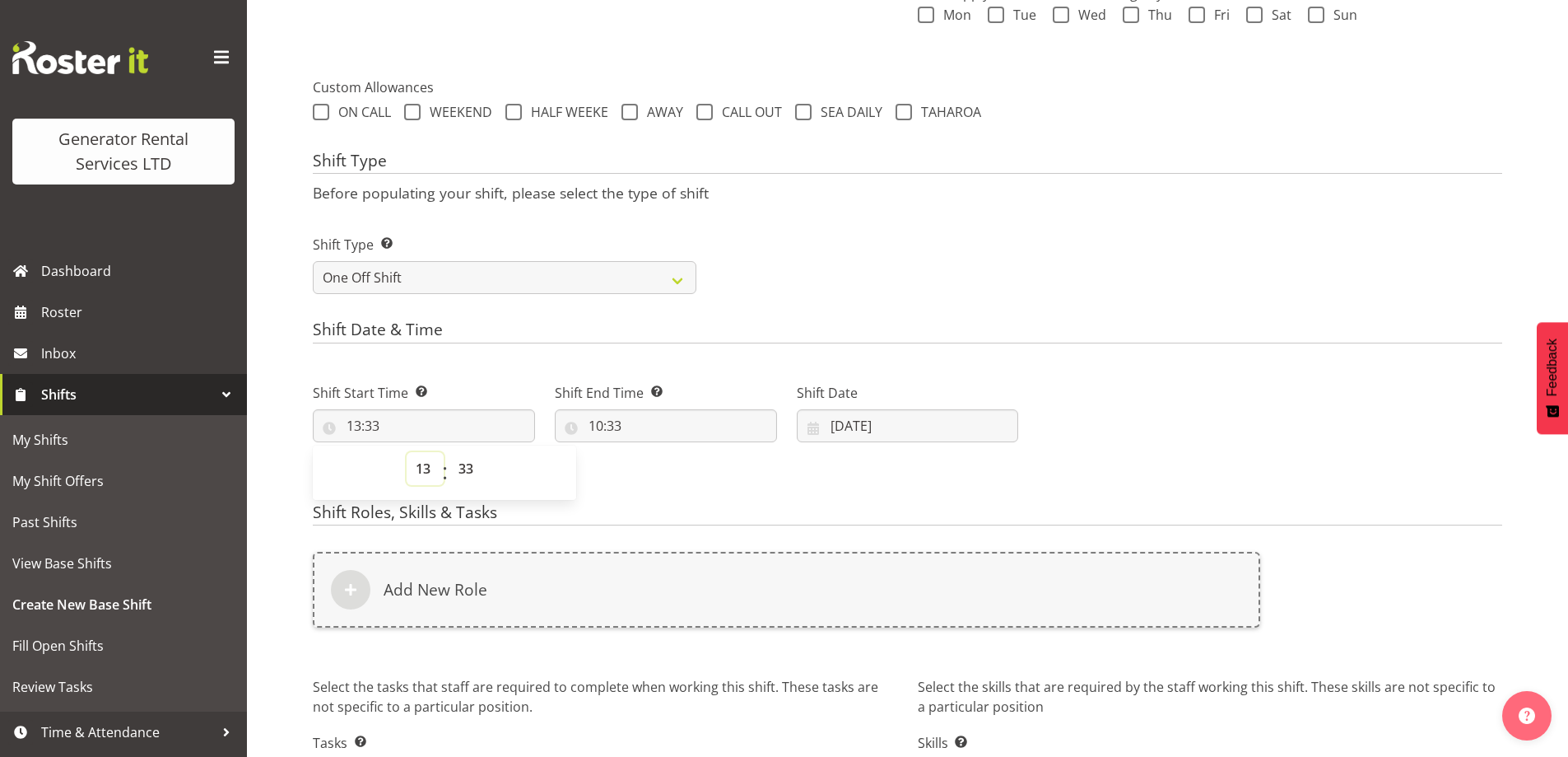
drag, startPoint x: 423, startPoint y: 470, endPoint x: 426, endPoint y: 456, distance: 14.3
click at [423, 470] on select "00 01 02 03 04 05 06 07 08 09 10 11 12 13 14 15 16 17 18 19 20 21 22 23" at bounding box center [425, 469] width 37 height 33
select select "14"
click at [407, 452] on select "00 01 02 03 04 05 06 07 08 09 10 11 12 13 14 15 16 17 18 19 20 21 22 23" at bounding box center [425, 469] width 37 height 33
type input "14:33"
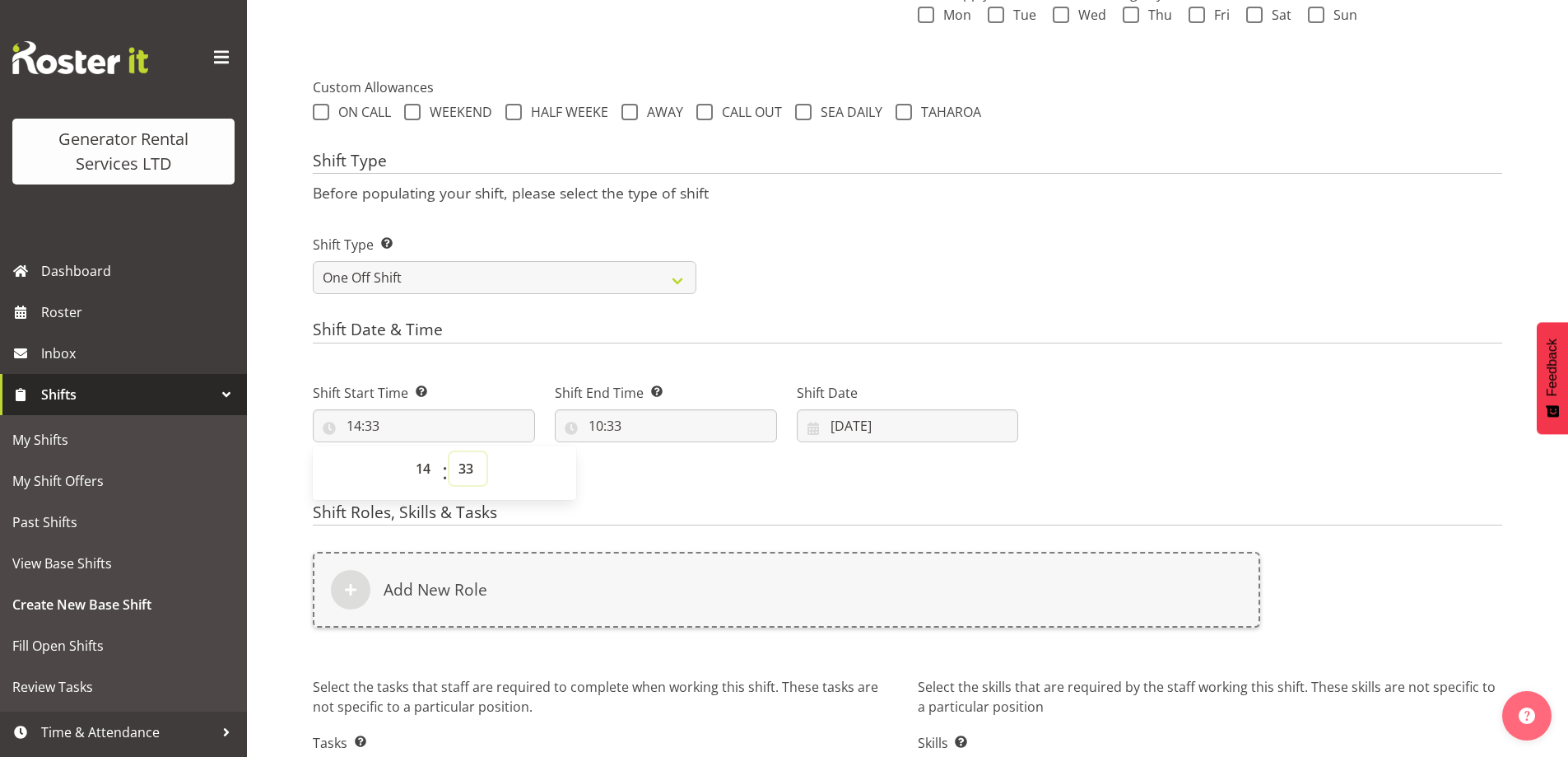
click at [466, 460] on select "00 01 02 03 04 05 06 07 08 09 10 11 12 13 14 15 16 17 18 19 20 21 22 23 24 25 2…" at bounding box center [467, 469] width 37 height 33
select select "0"
click at [449, 452] on select "00 01 02 03 04 05 06 07 08 09 10 11 12 13 14 15 16 17 18 19 20 21 22 23 24 25 2…" at bounding box center [467, 469] width 37 height 33
type input "14:00"
click at [674, 438] on input "10:33" at bounding box center [666, 426] width 222 height 33
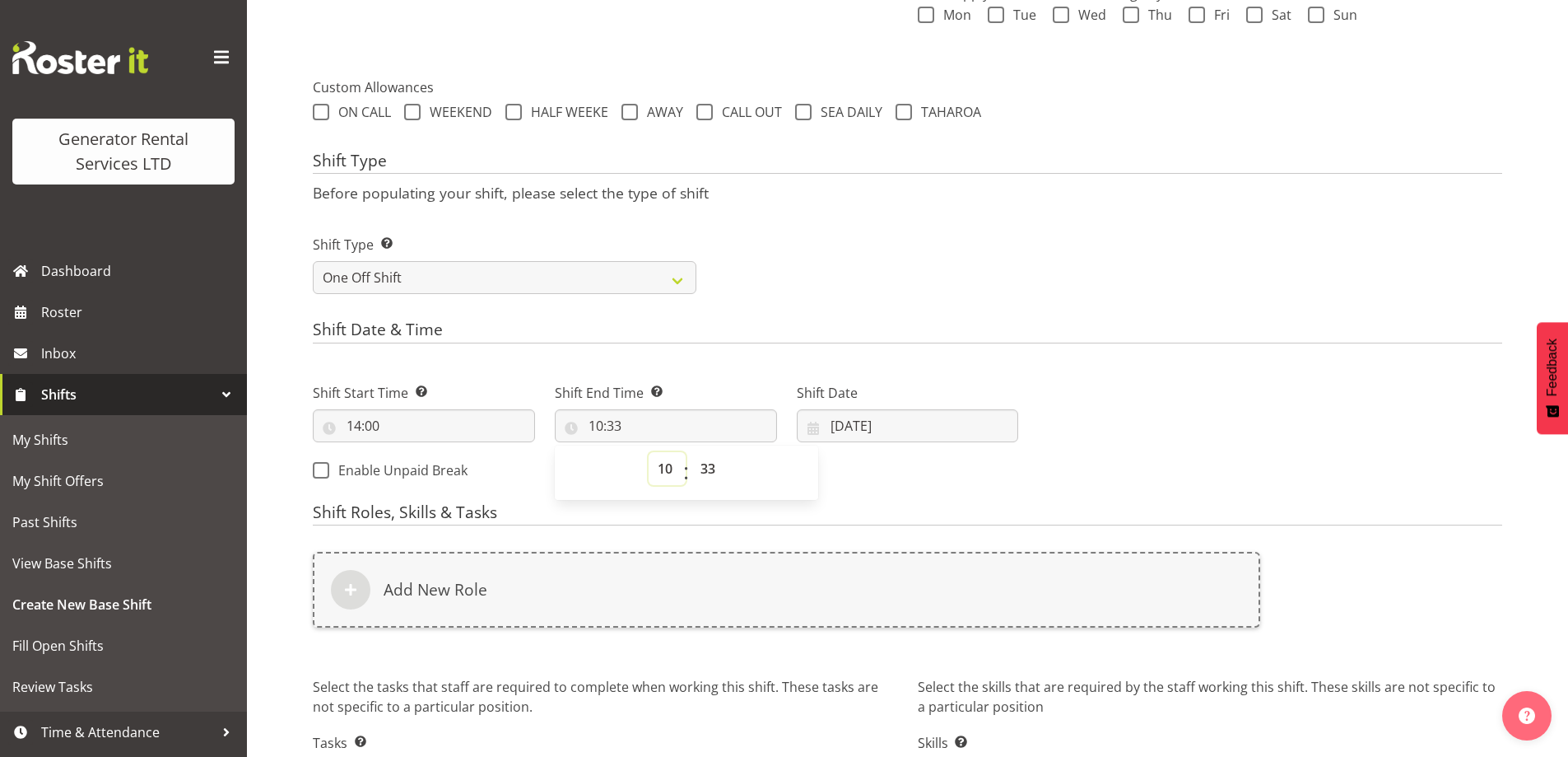
drag, startPoint x: 664, startPoint y: 480, endPoint x: 664, endPoint y: 453, distance: 27.0
click at [664, 468] on select "00 01 02 03 04 05 06 07 08 09 10 11 12 13 14 15 16 17 18 19 20 21 22 23" at bounding box center [666, 469] width 37 height 33
select select "17"
click at [648, 452] on select "00 01 02 03 04 05 06 07 08 09 10 11 12 13 14 15 16 17 18 19 20 21 22 23" at bounding box center [666, 469] width 37 height 33
type input "17:33"
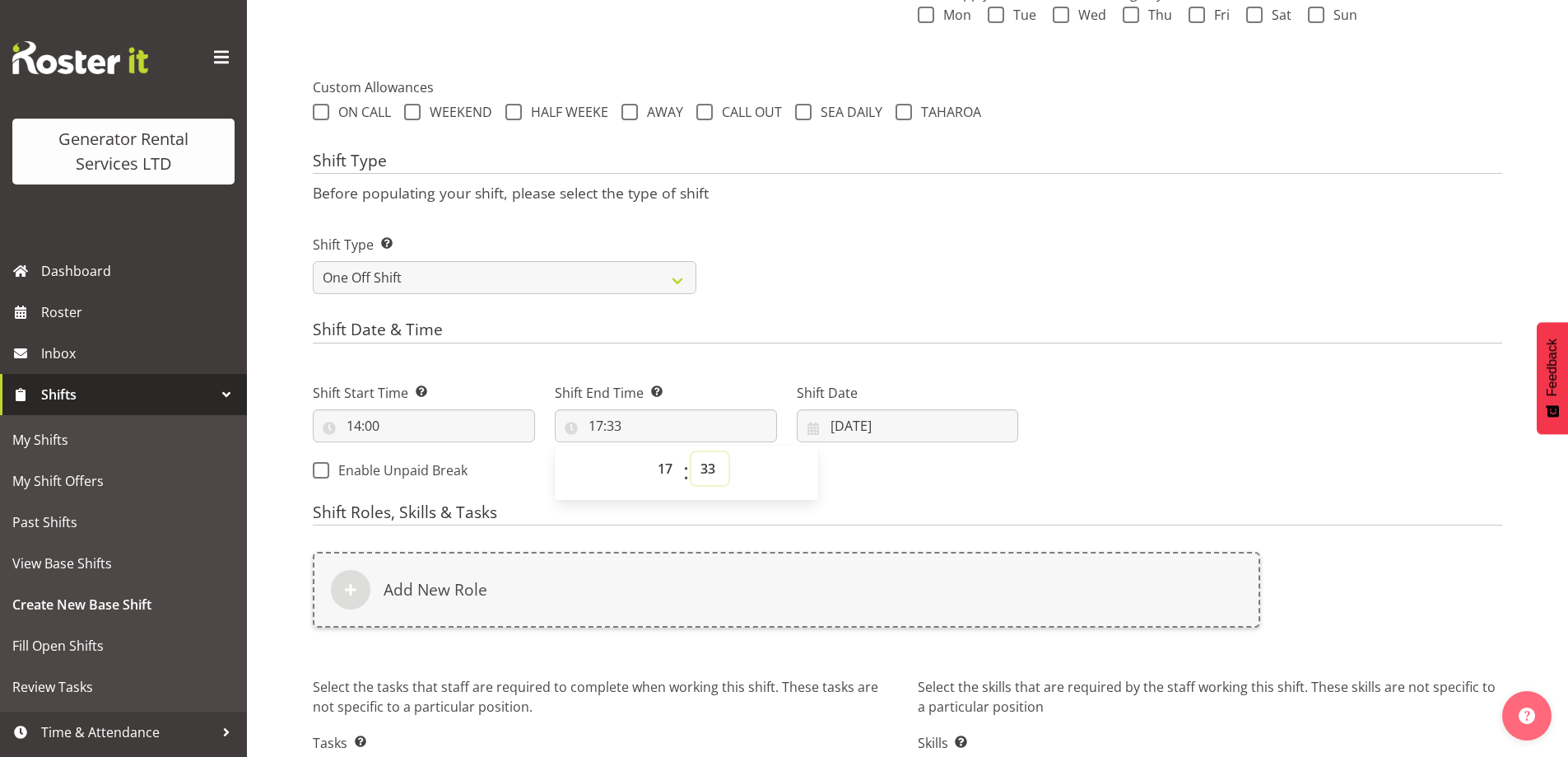
drag, startPoint x: 713, startPoint y: 468, endPoint x: 716, endPoint y: 452, distance: 16.3
click at [713, 467] on select "00 01 02 03 04 05 06 07 08 09 10 11 12 13 14 15 16 17 18 19 20 21 22 23 24 25 2…" at bounding box center [709, 469] width 37 height 33
select select "0"
click at [691, 452] on select "00 01 02 03 04 05 06 07 08 09 10 11 12 13 14 15 16 17 18 19 20 21 22 23 24 25 2…" at bounding box center [709, 469] width 37 height 33
type input "17:00"
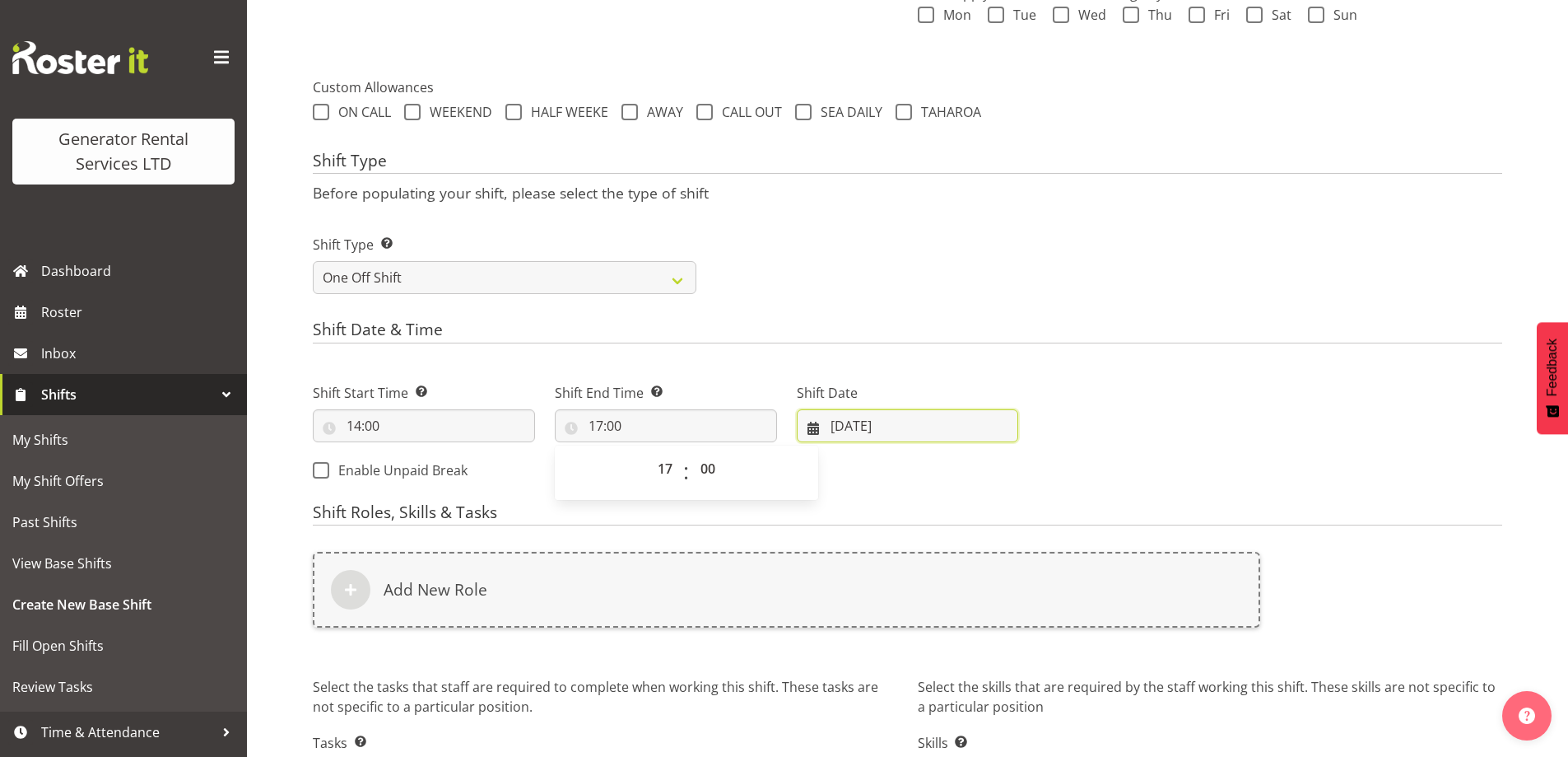
click at [993, 421] on input "29/09/2025" at bounding box center [908, 426] width 222 height 33
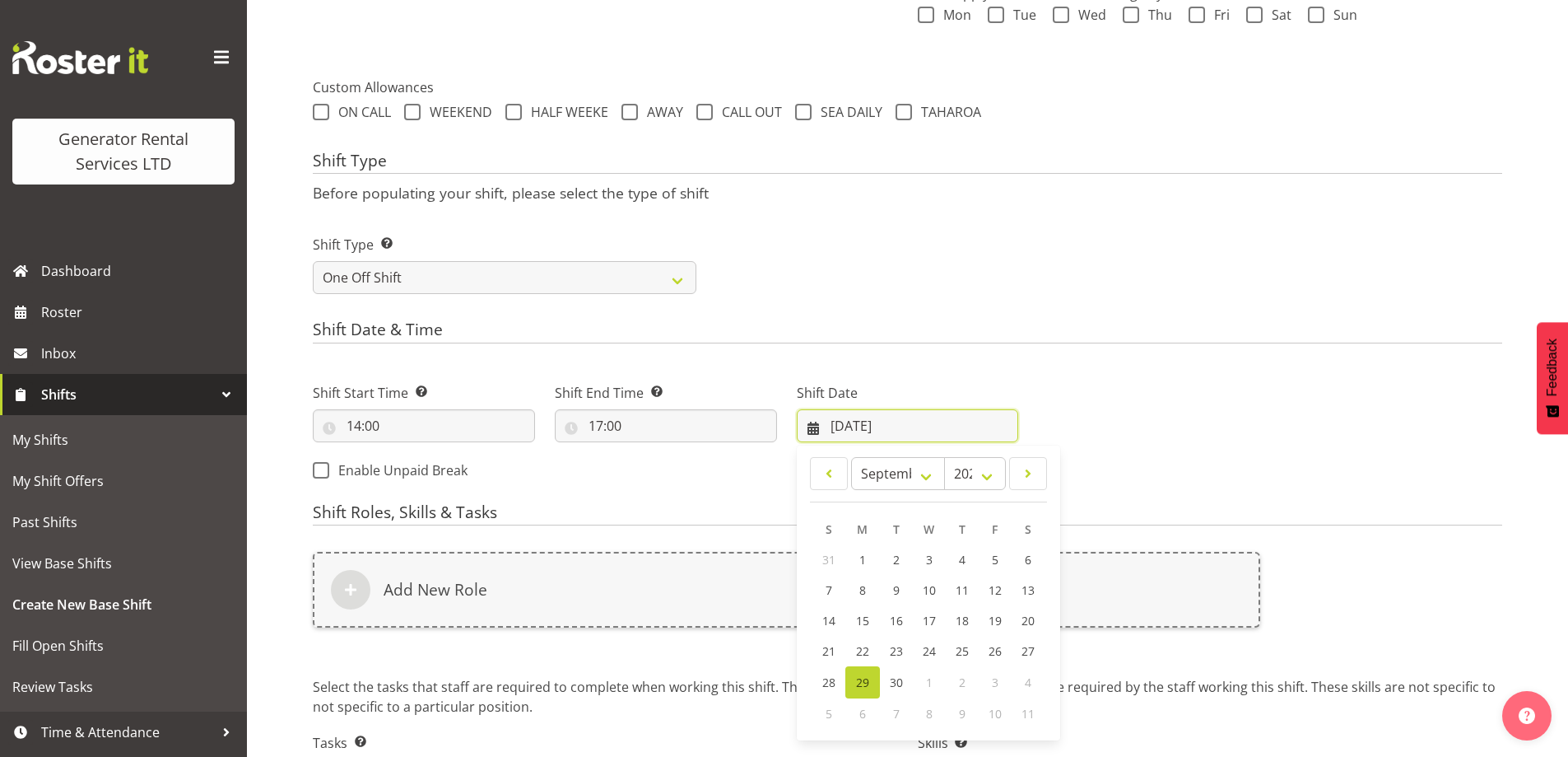
scroll to position [663, 0]
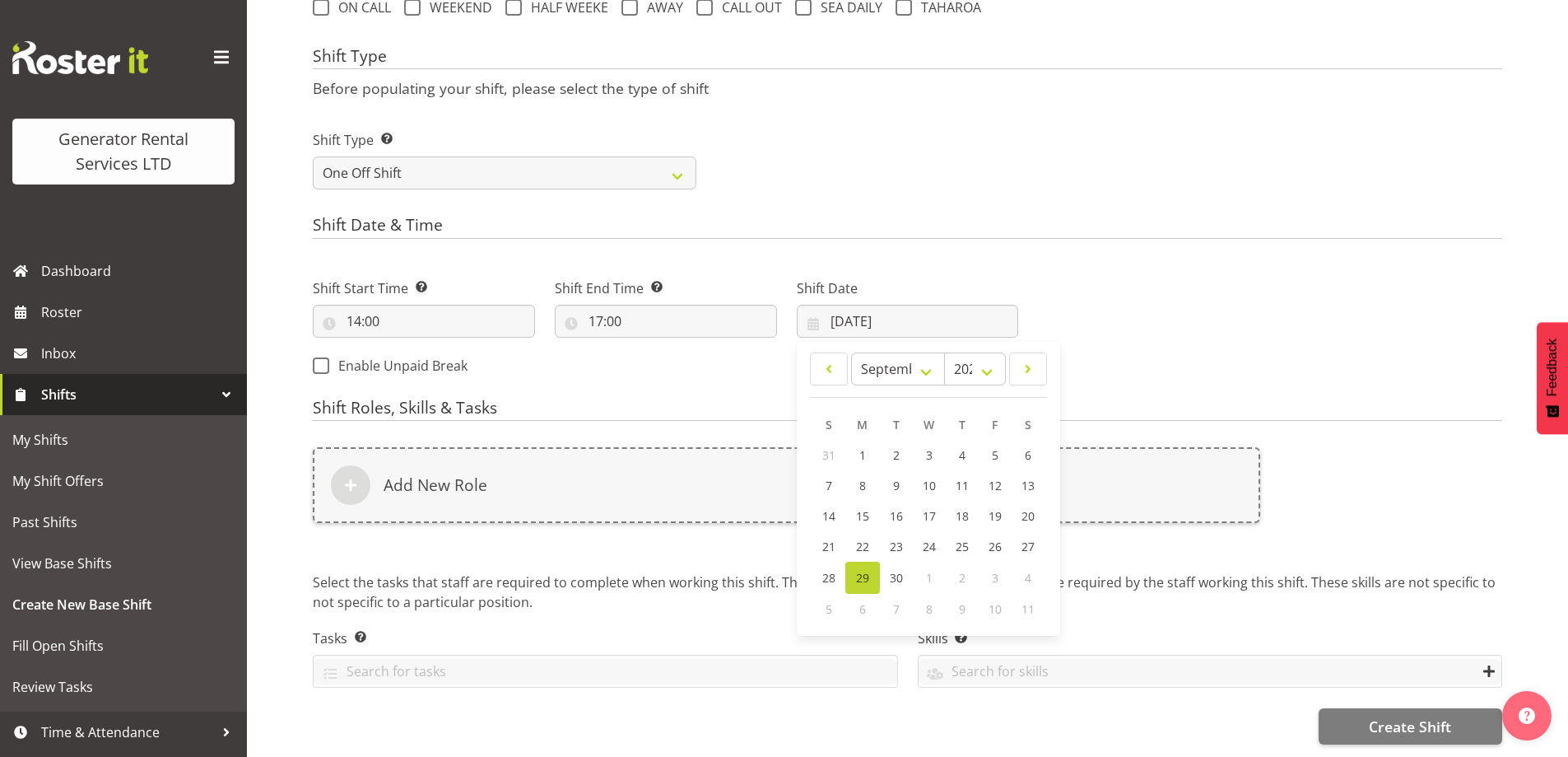
drag, startPoint x: 1036, startPoint y: 338, endPoint x: 1034, endPoint y: 348, distance: 10.2
click at [1036, 348] on div "January February March April May June July August September October November De…" at bounding box center [928, 488] width 263 height 282
click at [1033, 359] on span at bounding box center [1028, 368] width 16 height 20
select select "9"
click at [989, 442] on link "3" at bounding box center [995, 455] width 33 height 32
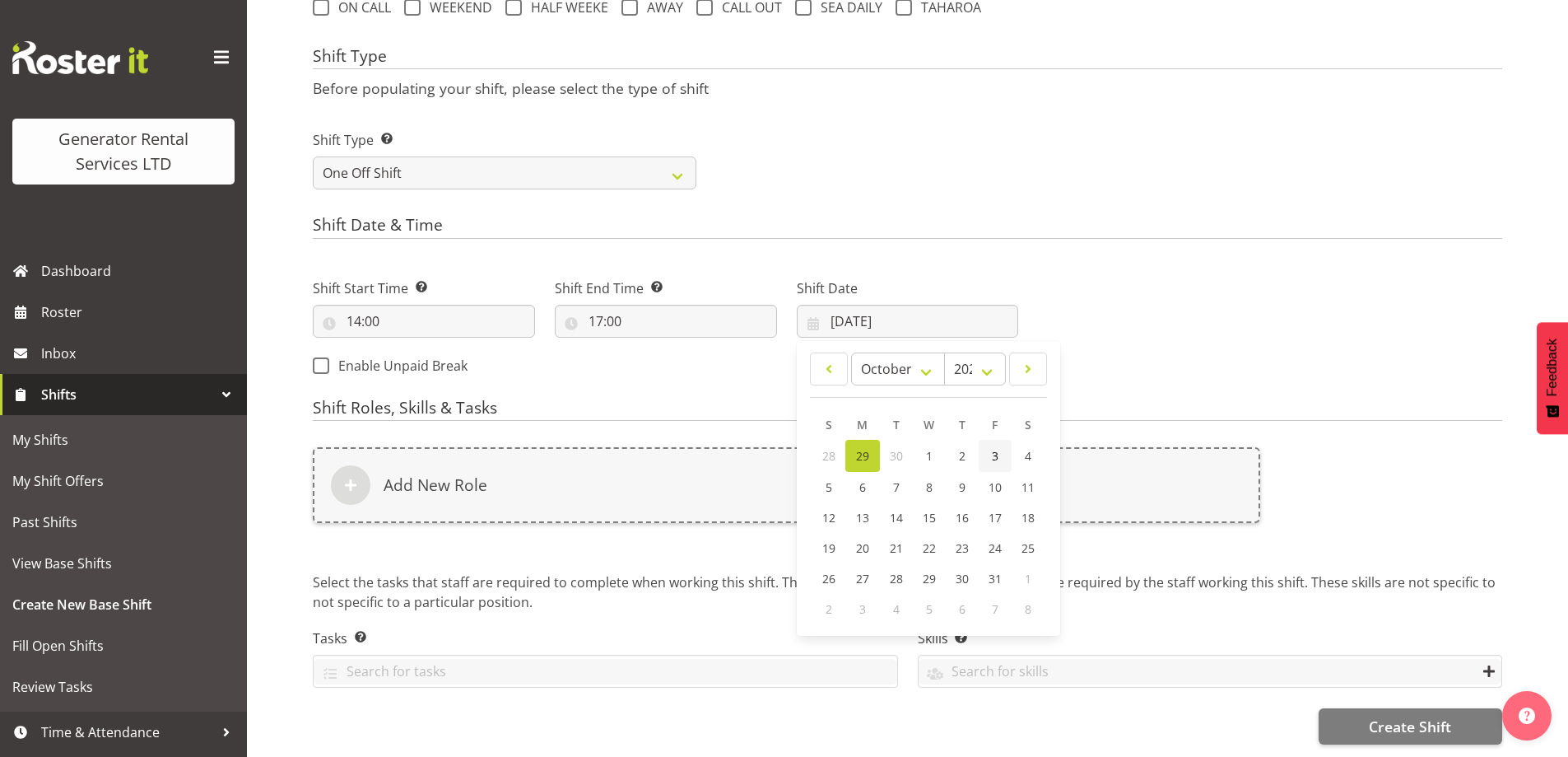
type input "03/10/2025"
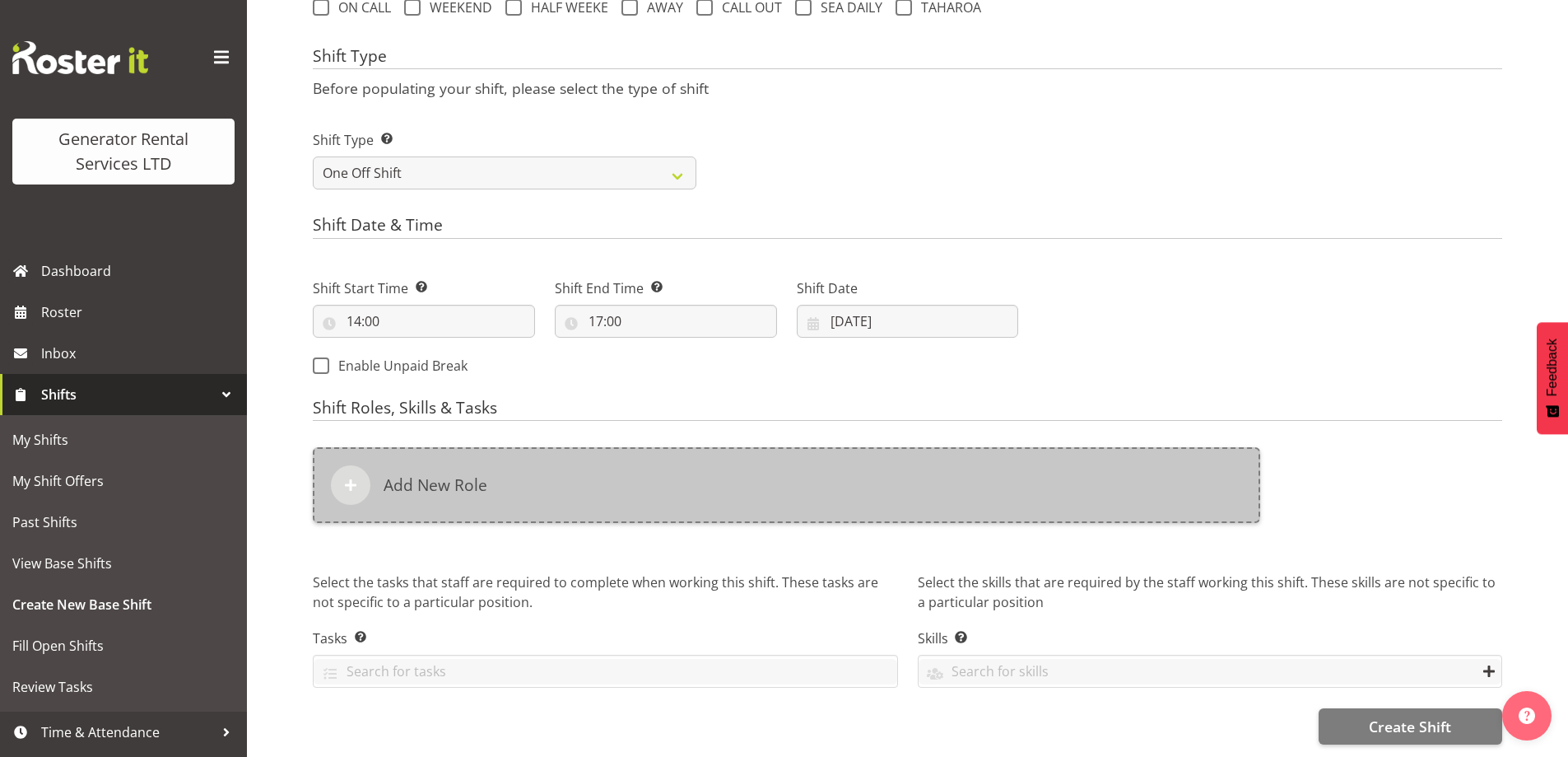
click at [877, 447] on div "Add New Role" at bounding box center [787, 485] width 947 height 76
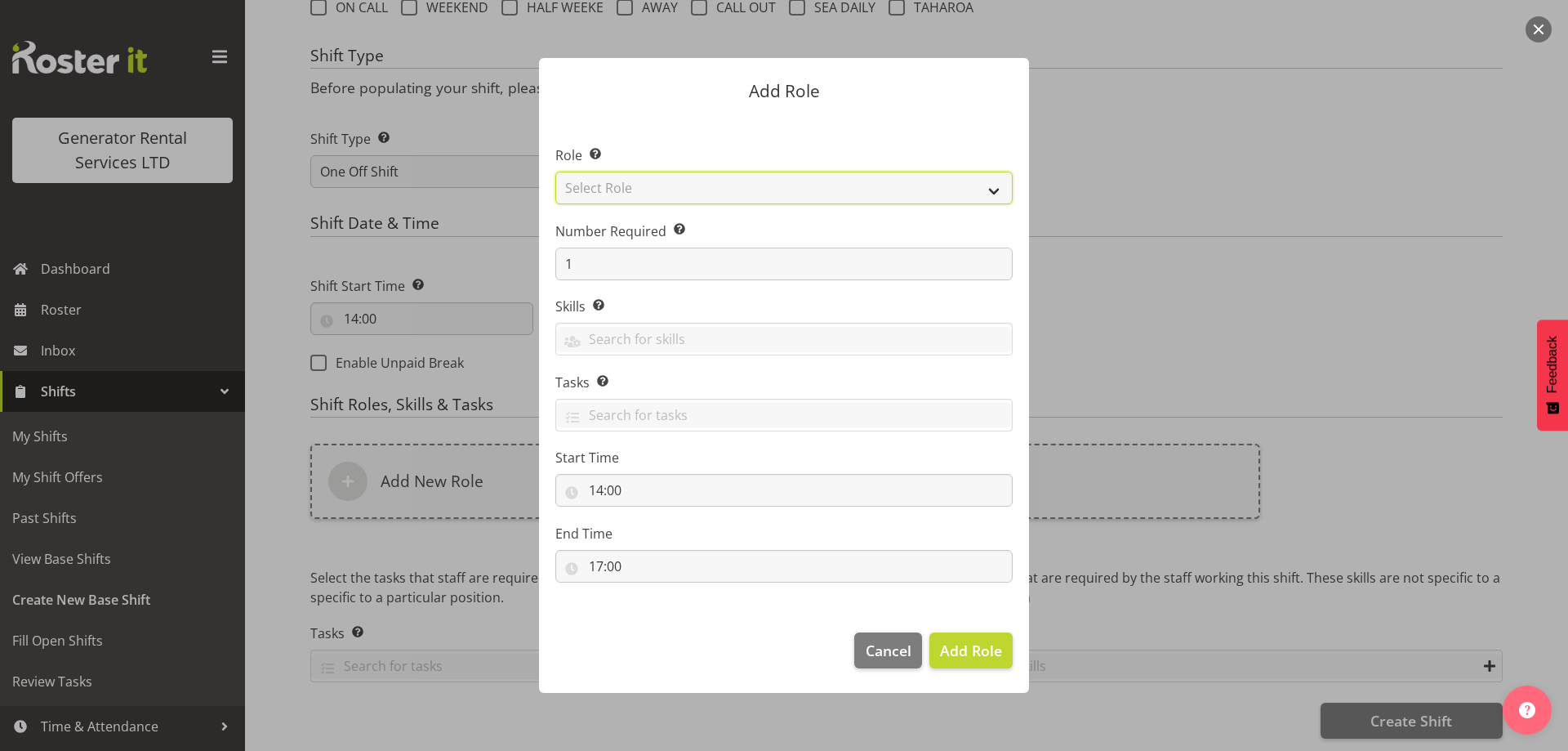
click at [697, 194] on select "Select Role Account Manager Electrician Engineering GM HSEQ manager MECH Mechan…" at bounding box center [783, 188] width 457 height 32
select select "20"
click at [555, 172] on select "Select Role Account Manager Electrician Engineering GM HSEQ manager MECH Mechan…" at bounding box center [783, 188] width 457 height 32
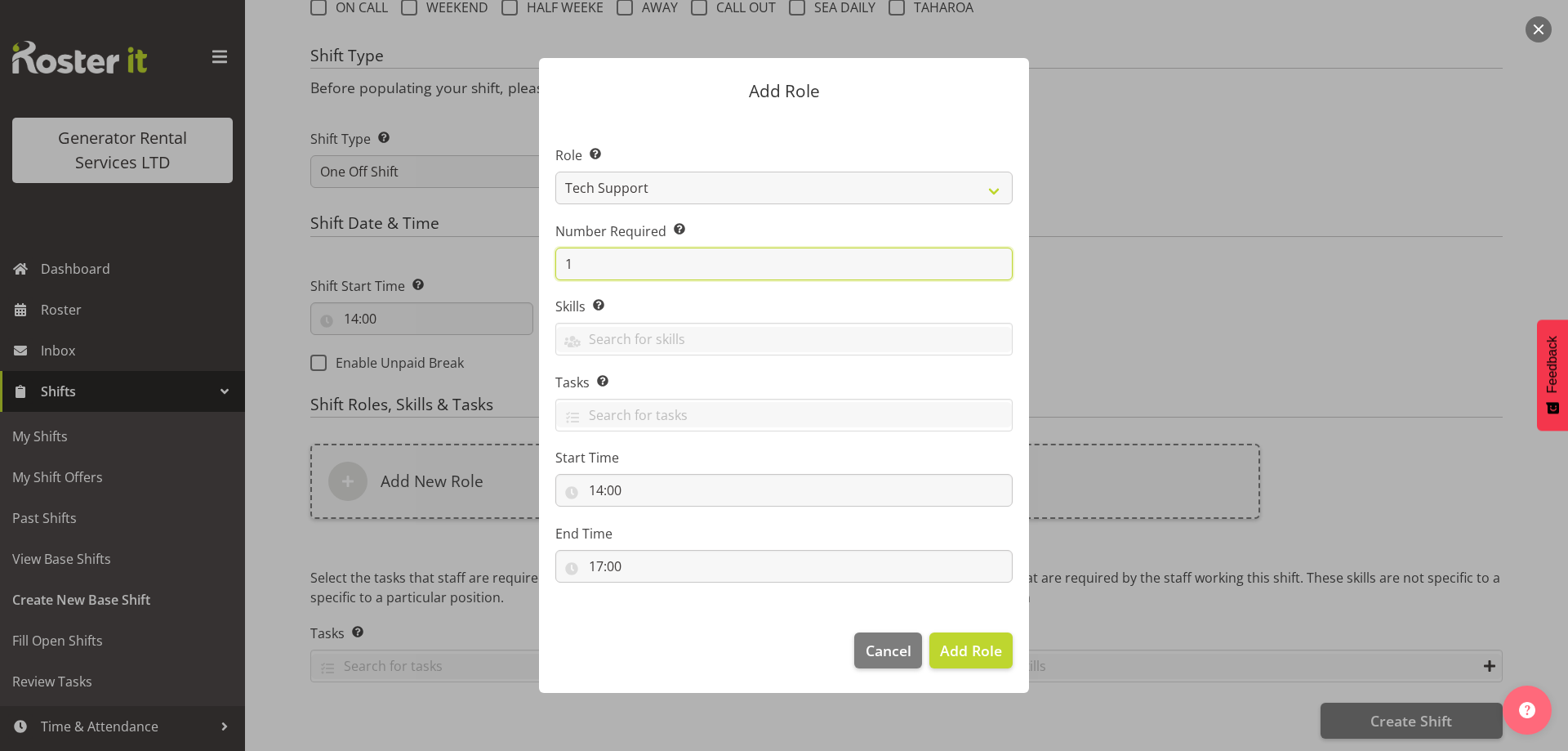
click at [625, 267] on input "1" at bounding box center [783, 264] width 457 height 32
type input "2"
click at [965, 641] on span "Add 2 Roles" at bounding box center [961, 650] width 82 height 20
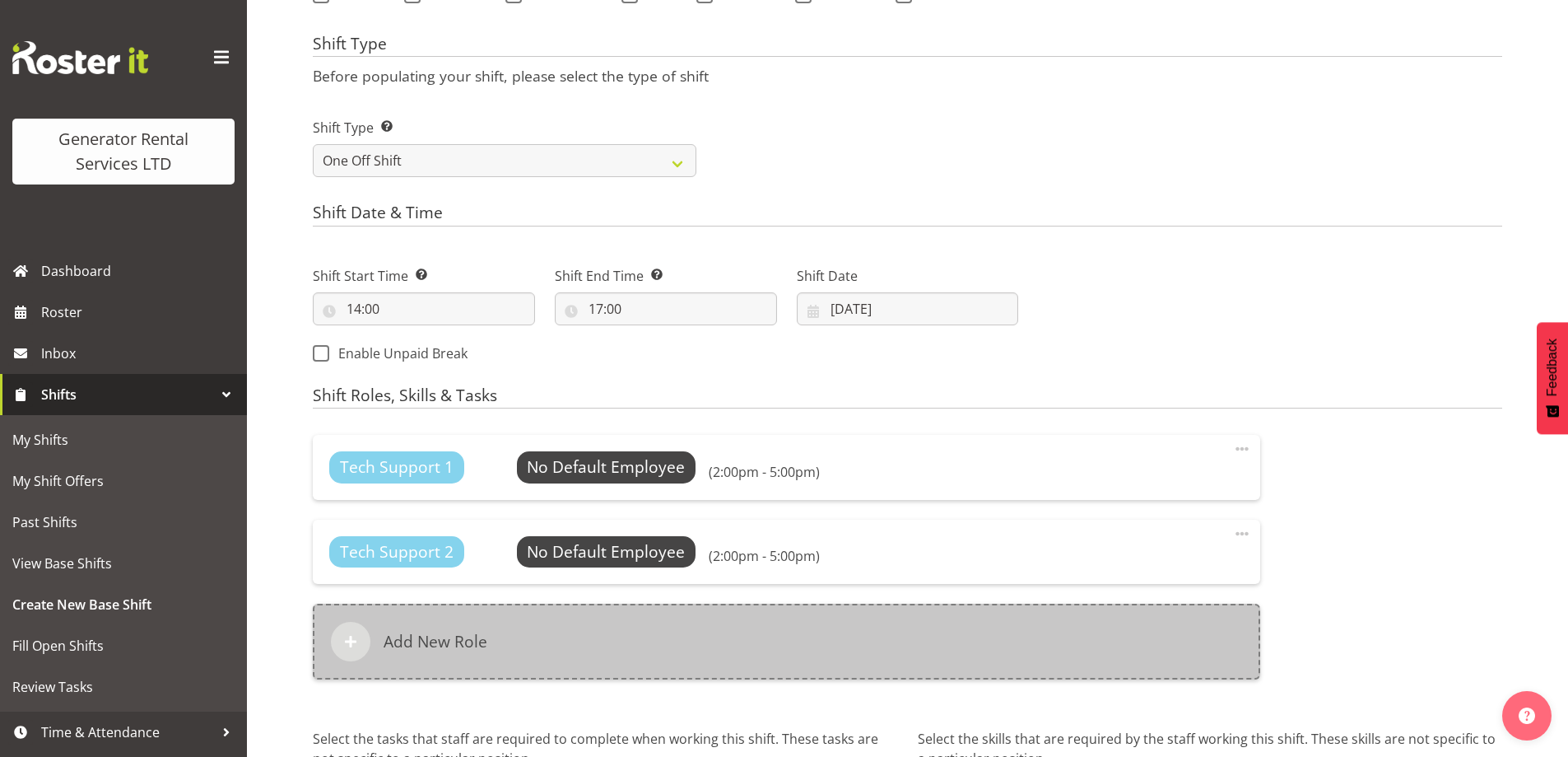
click at [799, 657] on div "Add New Role" at bounding box center [787, 641] width 947 height 76
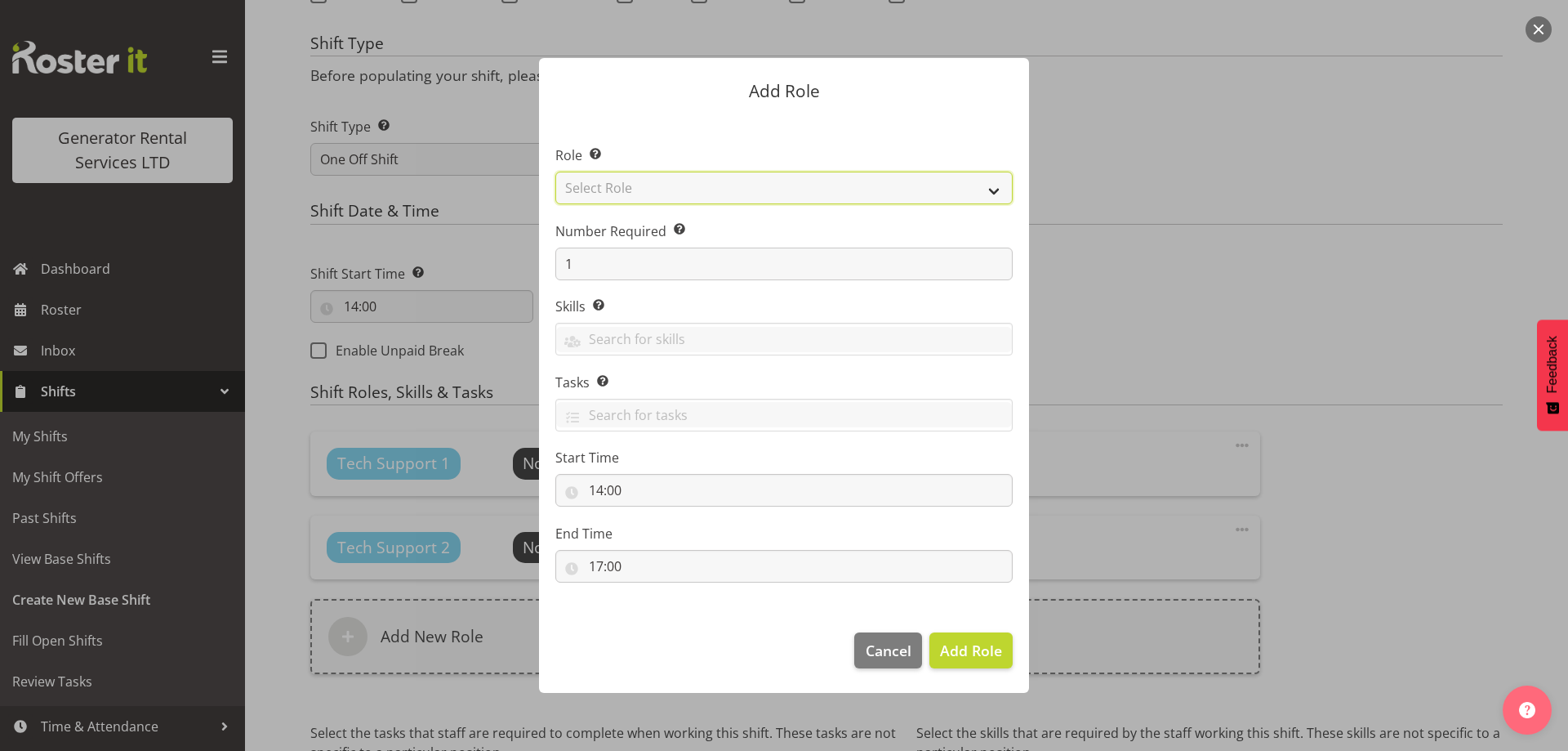
drag, startPoint x: 683, startPoint y: 185, endPoint x: 677, endPoint y: 204, distance: 19.9
click at [683, 185] on select "Select Role Account Manager Electrician Engineering GM HSEQ manager MECH Mechan…" at bounding box center [783, 188] width 457 height 32
select select "21"
click at [555, 172] on select "Select Role Account Manager Electrician Engineering GM HSEQ manager MECH Mechan…" at bounding box center [783, 188] width 457 height 32
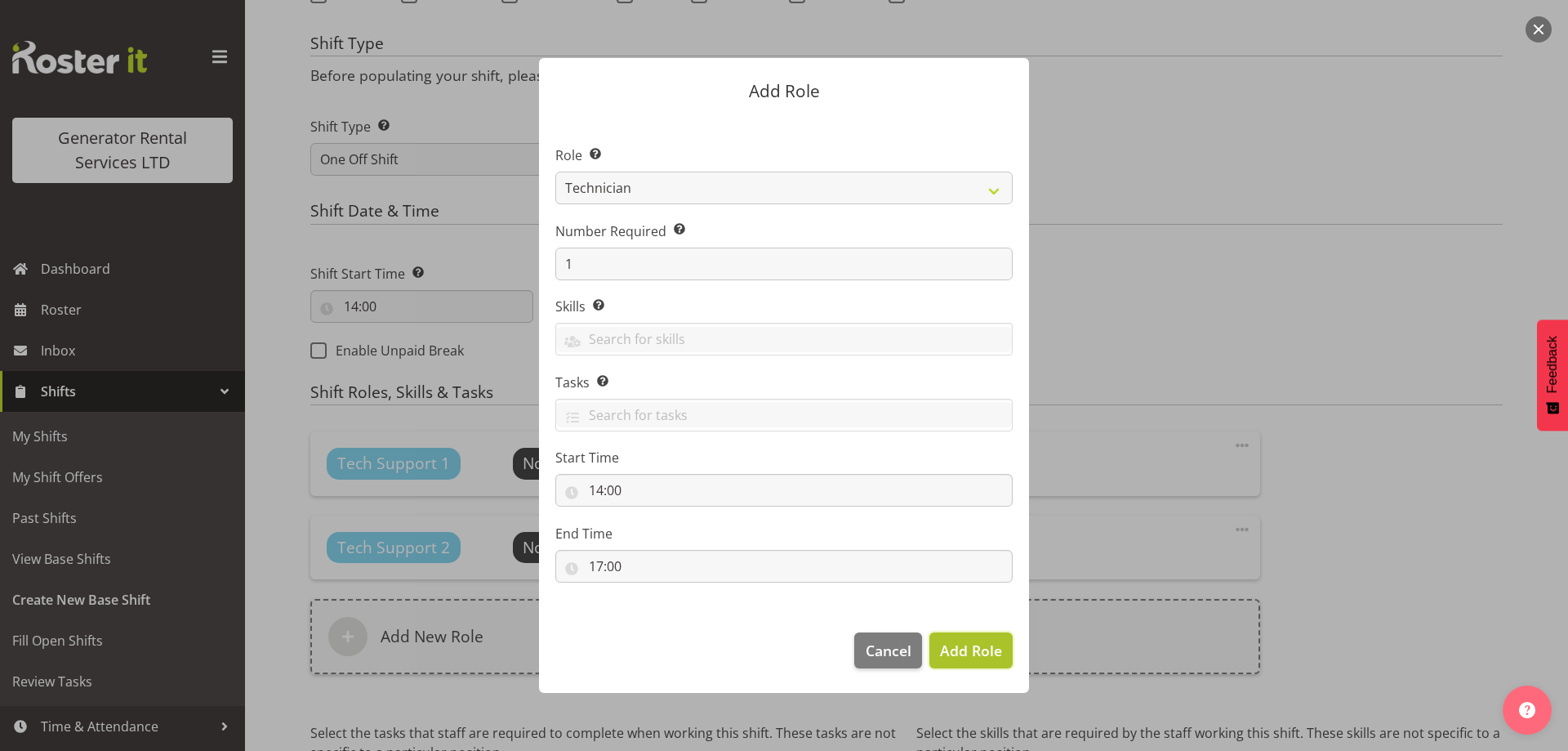
click at [968, 652] on span "Add Role" at bounding box center [970, 650] width 62 height 20
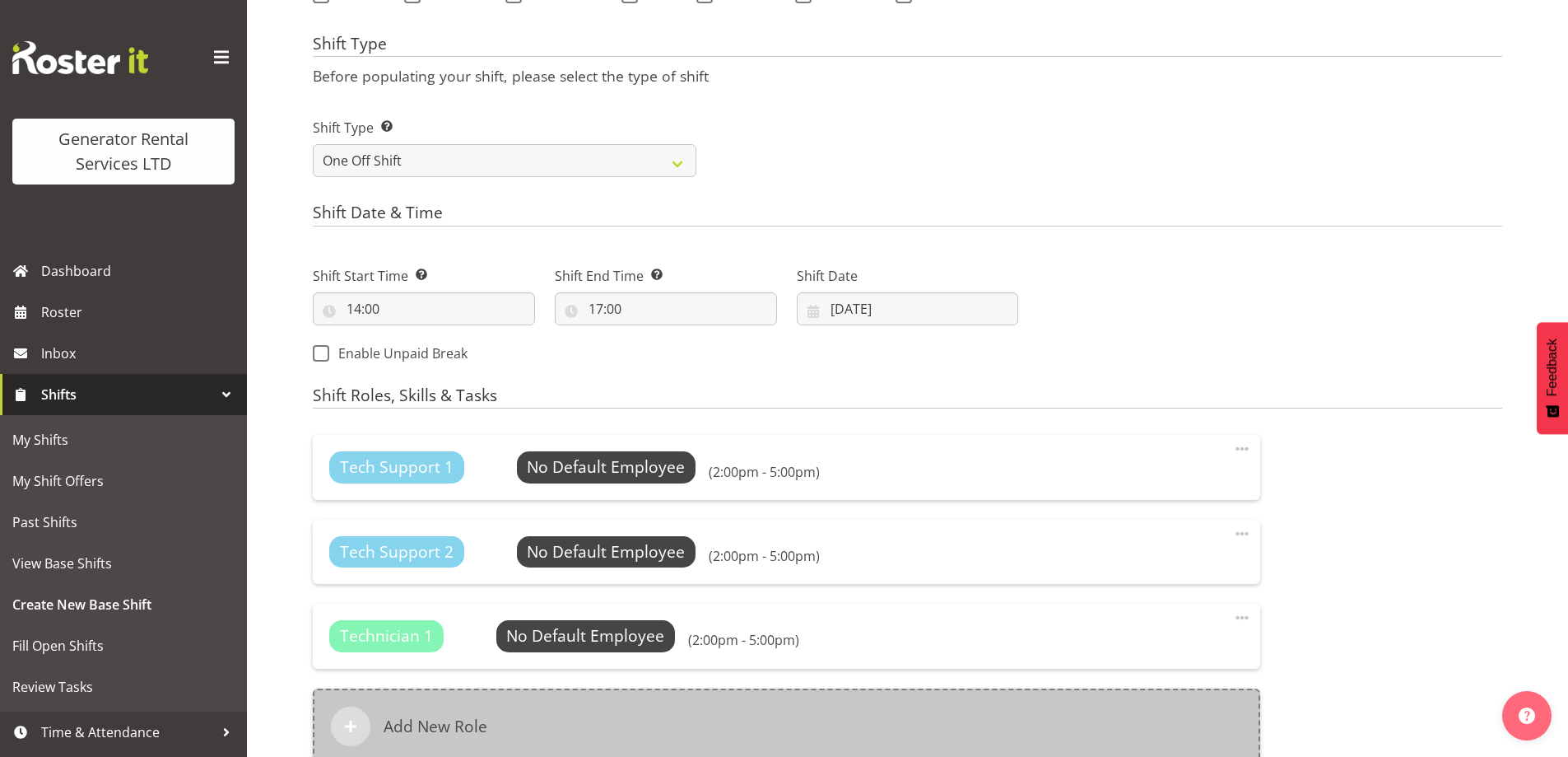
click at [685, 688] on div "Add New Role" at bounding box center [787, 726] width 947 height 76
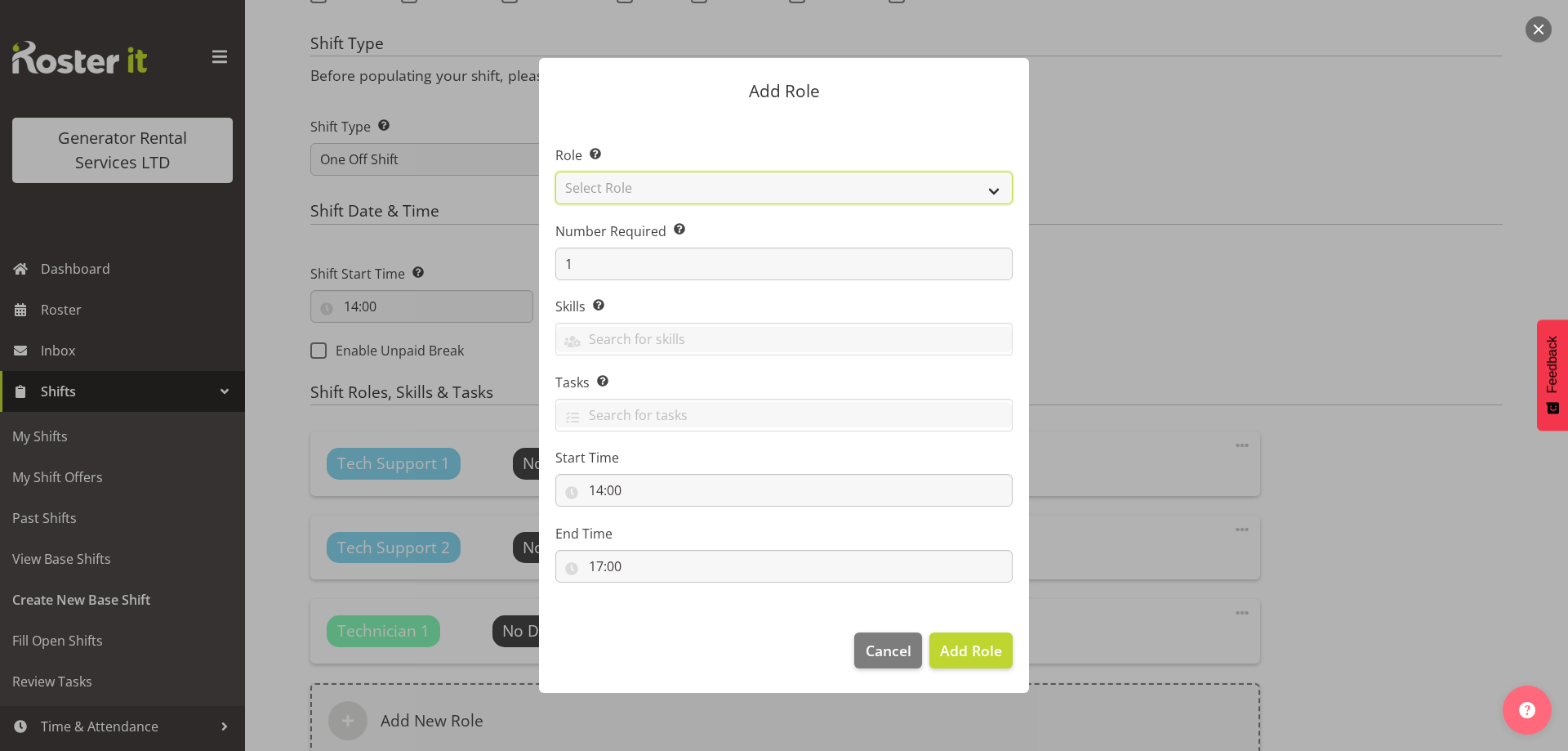
click at [718, 181] on select "Select Role Account Manager Electrician Engineering GM HSEQ manager MECH Mechan…" at bounding box center [783, 188] width 457 height 32
select select "27"
click at [555, 172] on select "Select Role Account Manager Electrician Engineering GM HSEQ manager MECH Mechan…" at bounding box center [783, 188] width 457 height 32
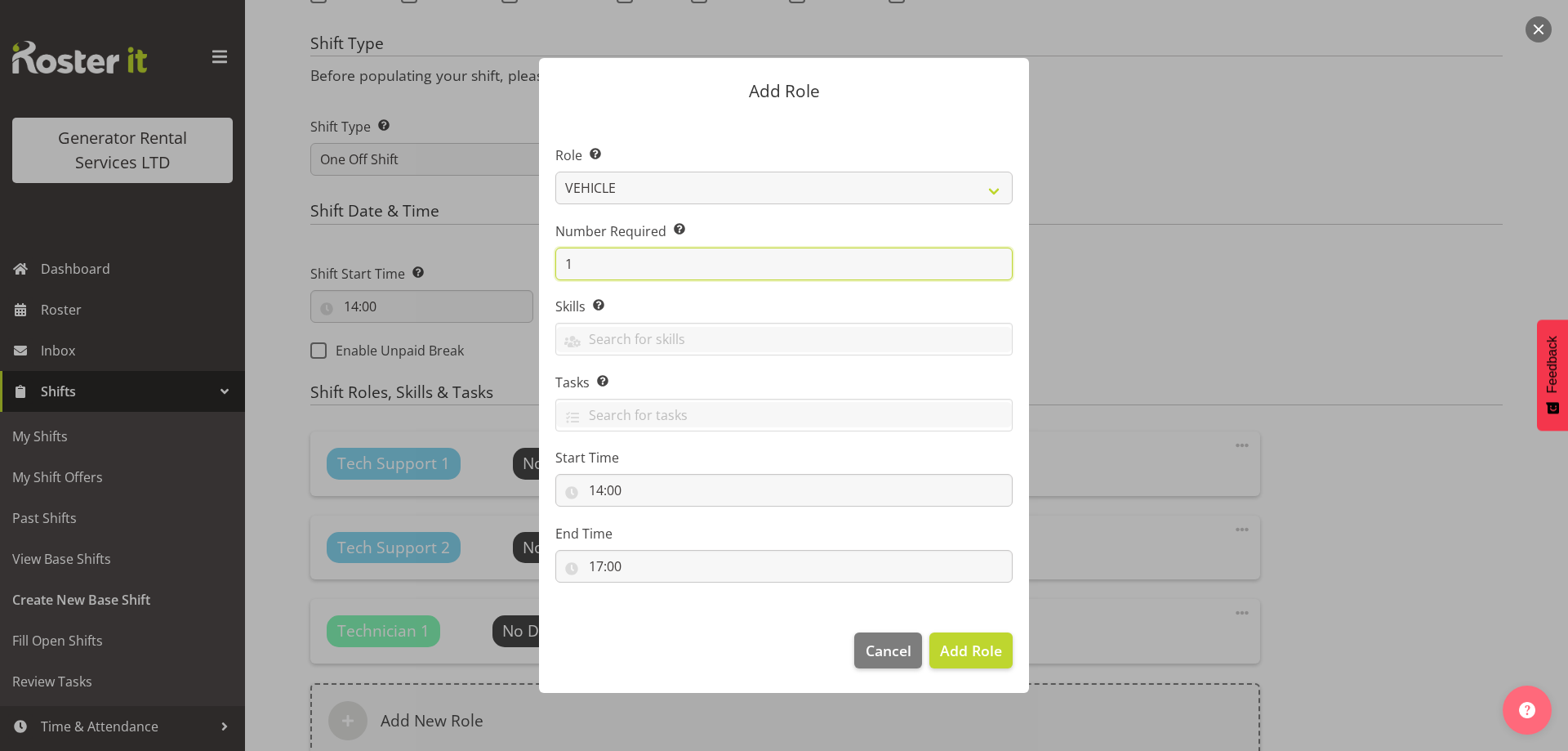
click at [628, 264] on input "1" at bounding box center [783, 264] width 457 height 32
type input "4"
click at [958, 656] on span "Add 4 Roles" at bounding box center [961, 650] width 82 height 20
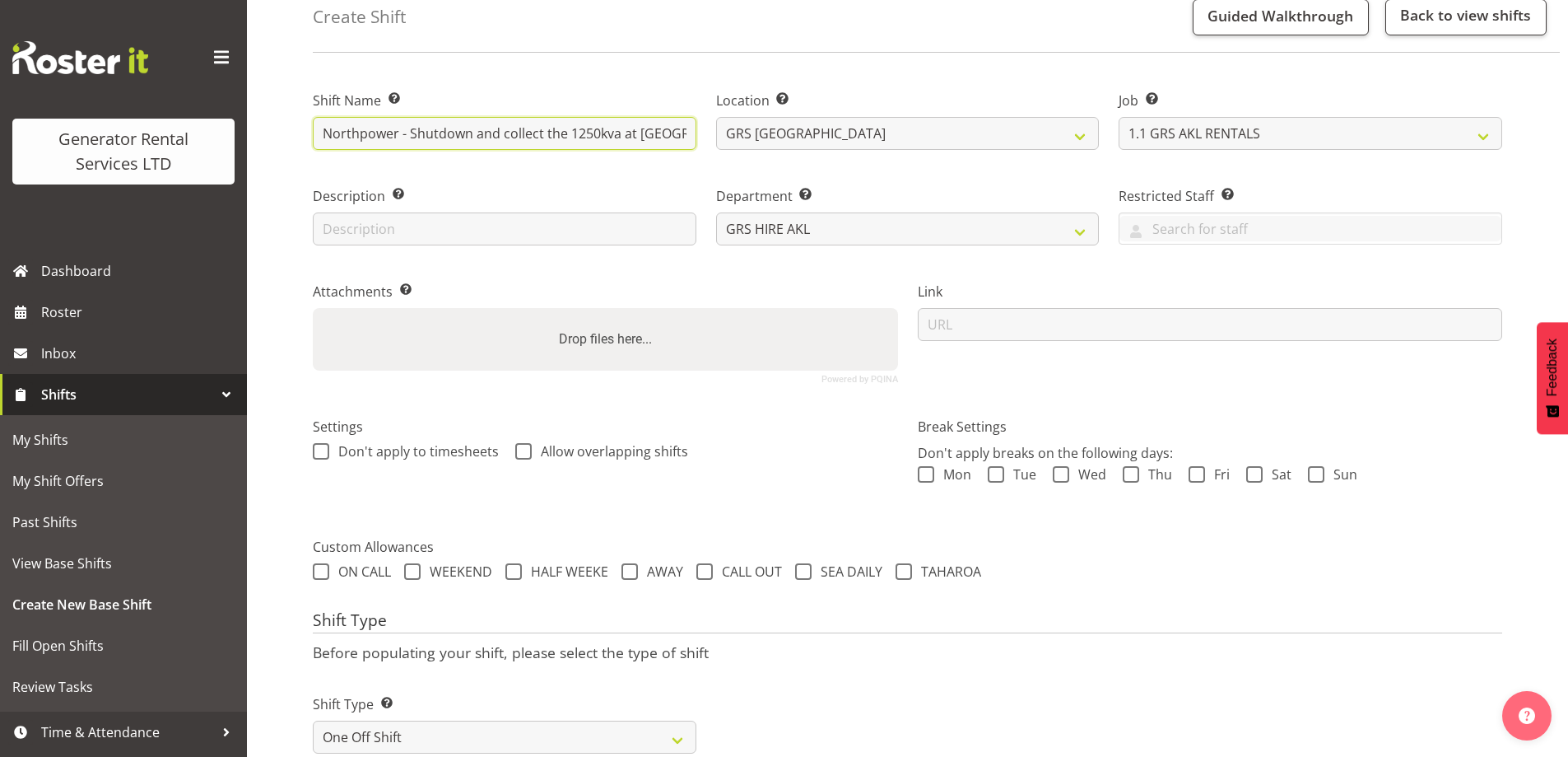
scroll to position [0, 461]
drag, startPoint x: 568, startPoint y: 140, endPoint x: 852, endPoint y: 153, distance: 284.3
click at [950, 188] on div "Shift Name Enter a name for the shift (e.g. Day Shift). Northpower - Shutdown a…" at bounding box center [908, 231] width 1209 height 326
click at [693, 134] on input "Northpower - Shutdown and collect the 1250kva at Taylors Laundry - 85 Carringto…" at bounding box center [504, 133] width 383 height 33
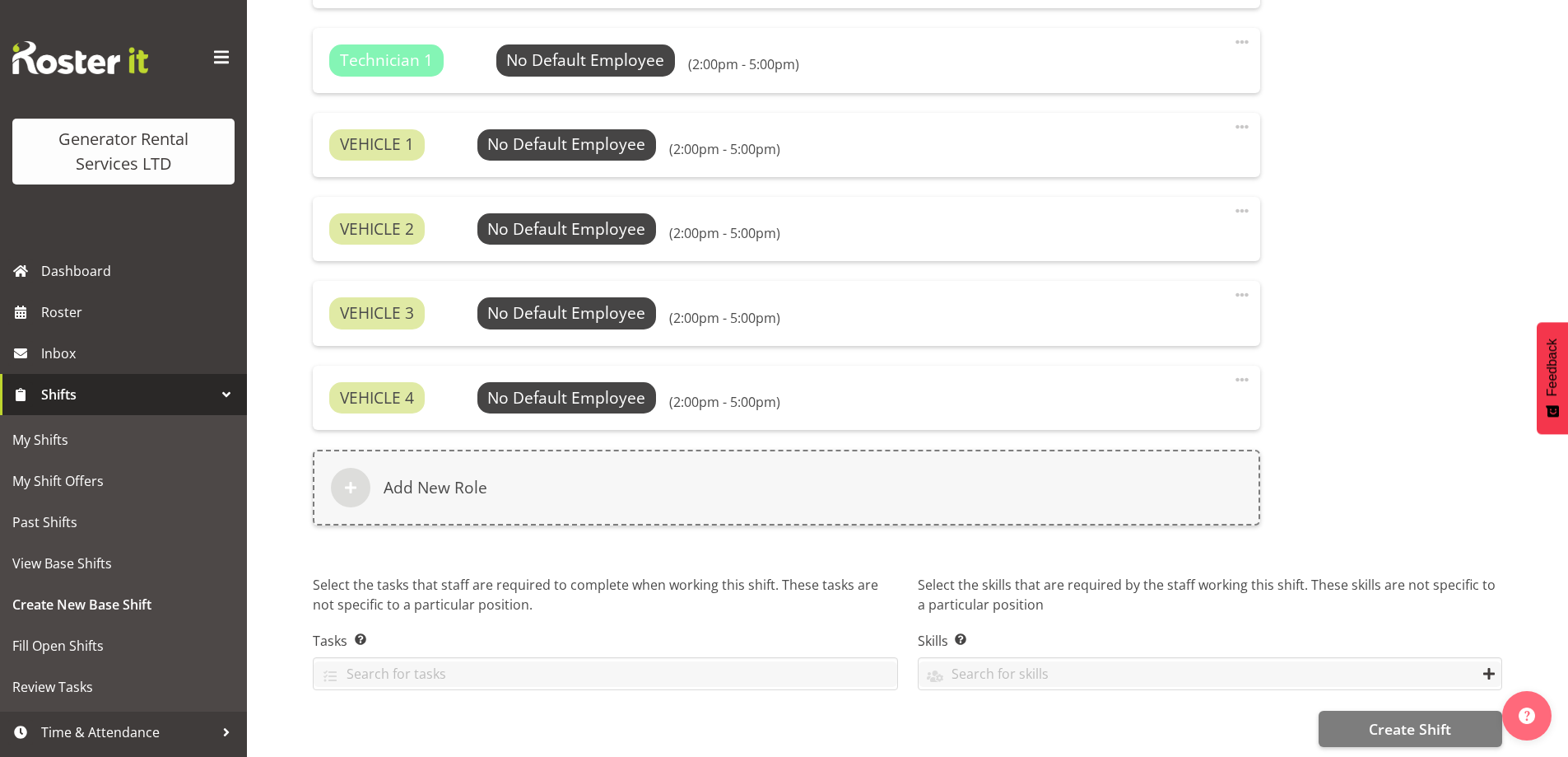
scroll to position [1239, 0]
type input "Northpower - Shutdown and collect the 1250kva at Taylors Laundry - 85 Carringto…"
drag, startPoint x: 1428, startPoint y: 740, endPoint x: 1420, endPoint y: 736, distance: 8.9
click at [1428, 741] on button "Create Shift" at bounding box center [1410, 728] width 184 height 36
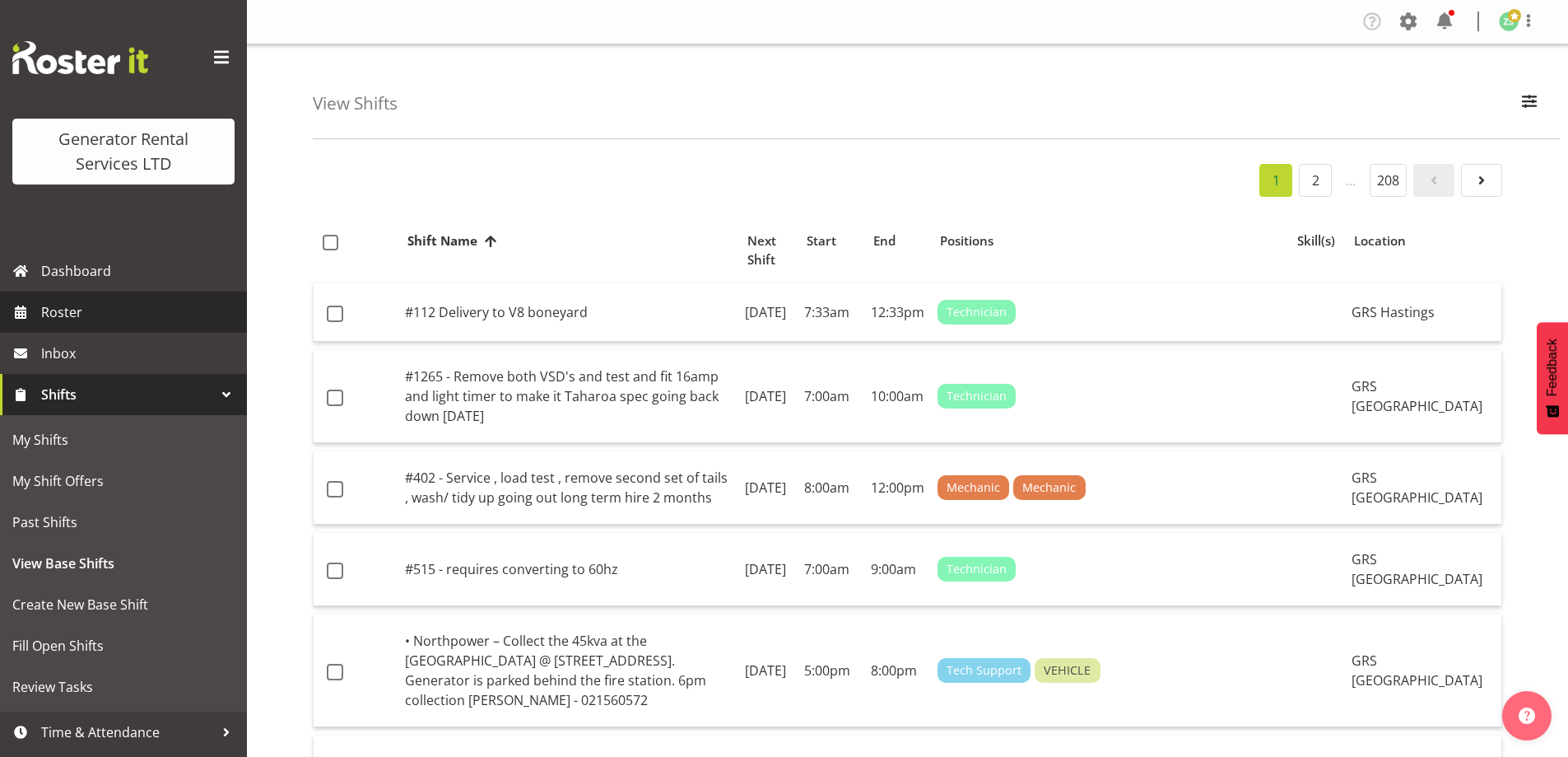
click at [97, 301] on span "Roster" at bounding box center [140, 312] width 197 height 25
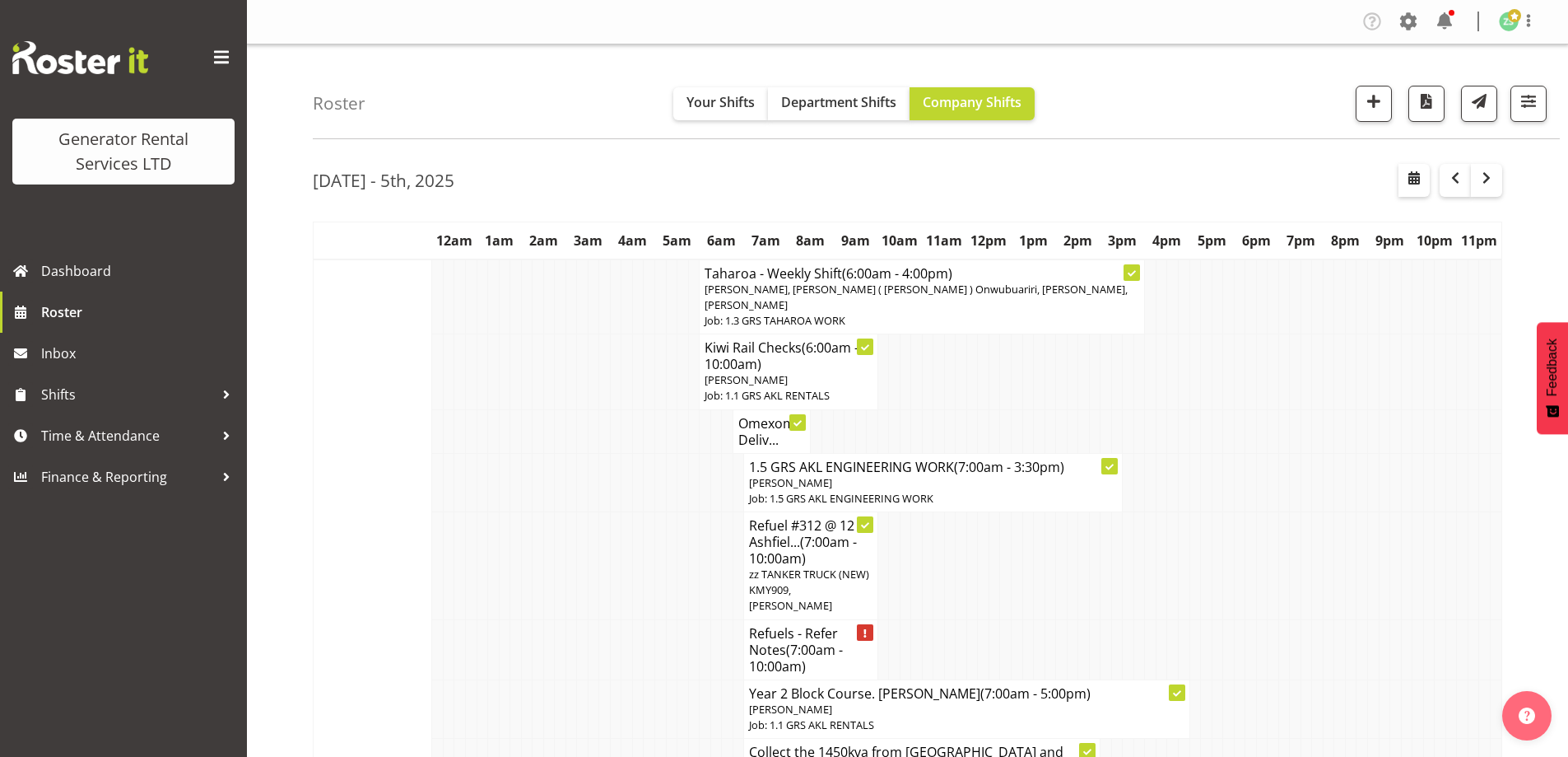
click at [1465, 366] on td at bounding box center [1462, 372] width 11 height 75
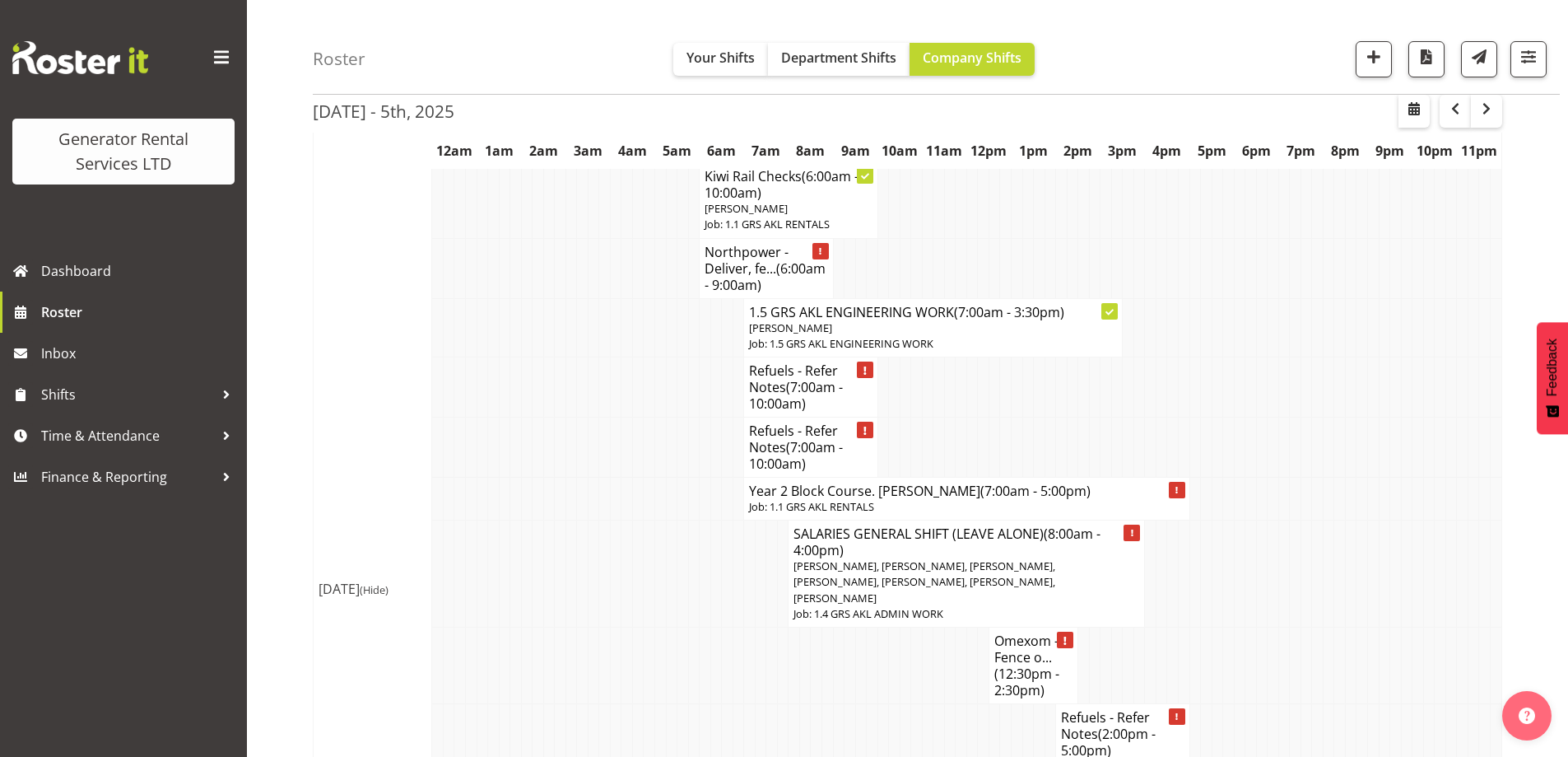
scroll to position [1317, 0]
